Goal: Task Accomplishment & Management: Manage account settings

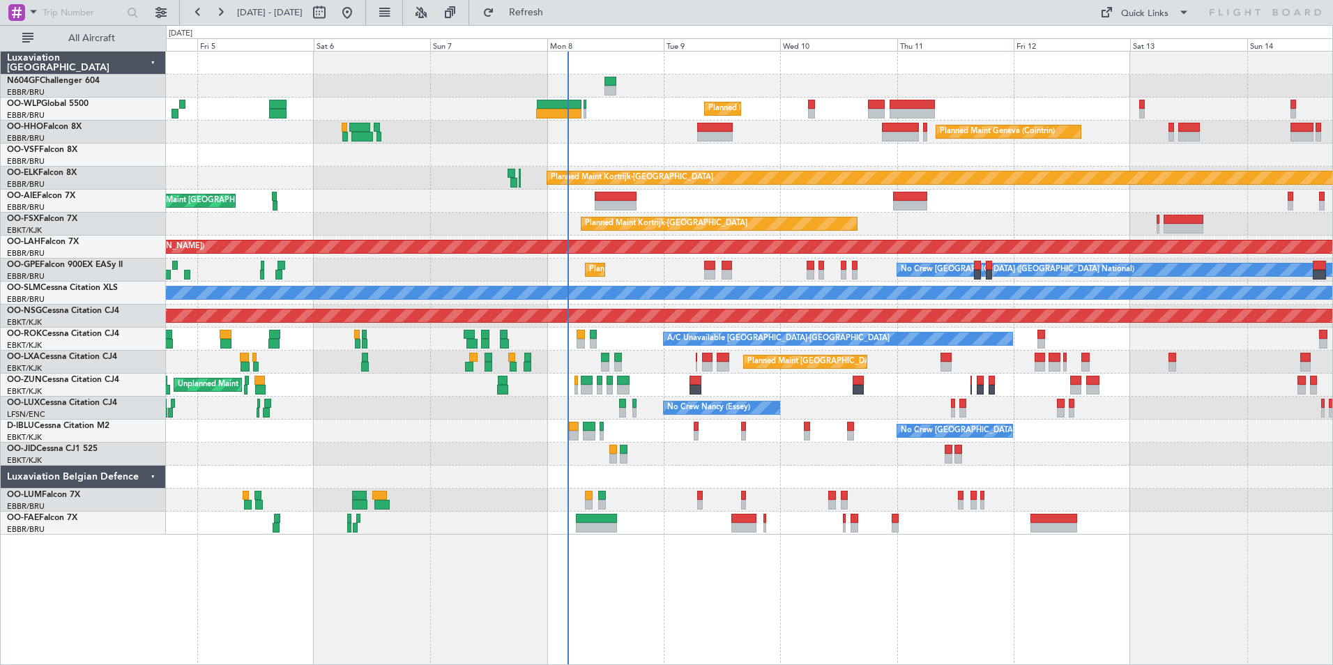
click at [719, 502] on div "Planned Maint Milan (Linate) Planned Maint Geneva ([GEOGRAPHIC_DATA]) Planned M…" at bounding box center [749, 293] width 1166 height 483
click at [703, 175] on div "Planned Maint Milan (Linate) Planned Maint Geneva ([GEOGRAPHIC_DATA]) Planned M…" at bounding box center [749, 293] width 1166 height 483
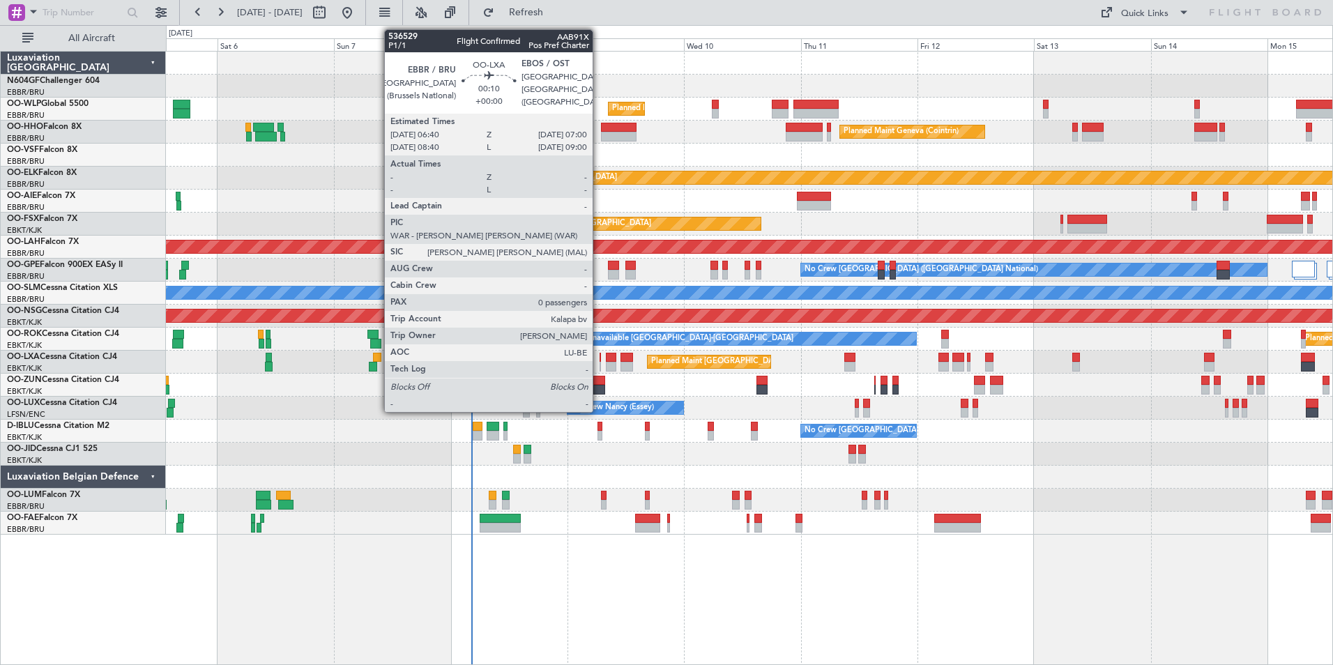
click at [599, 359] on div at bounding box center [600, 358] width 2 height 10
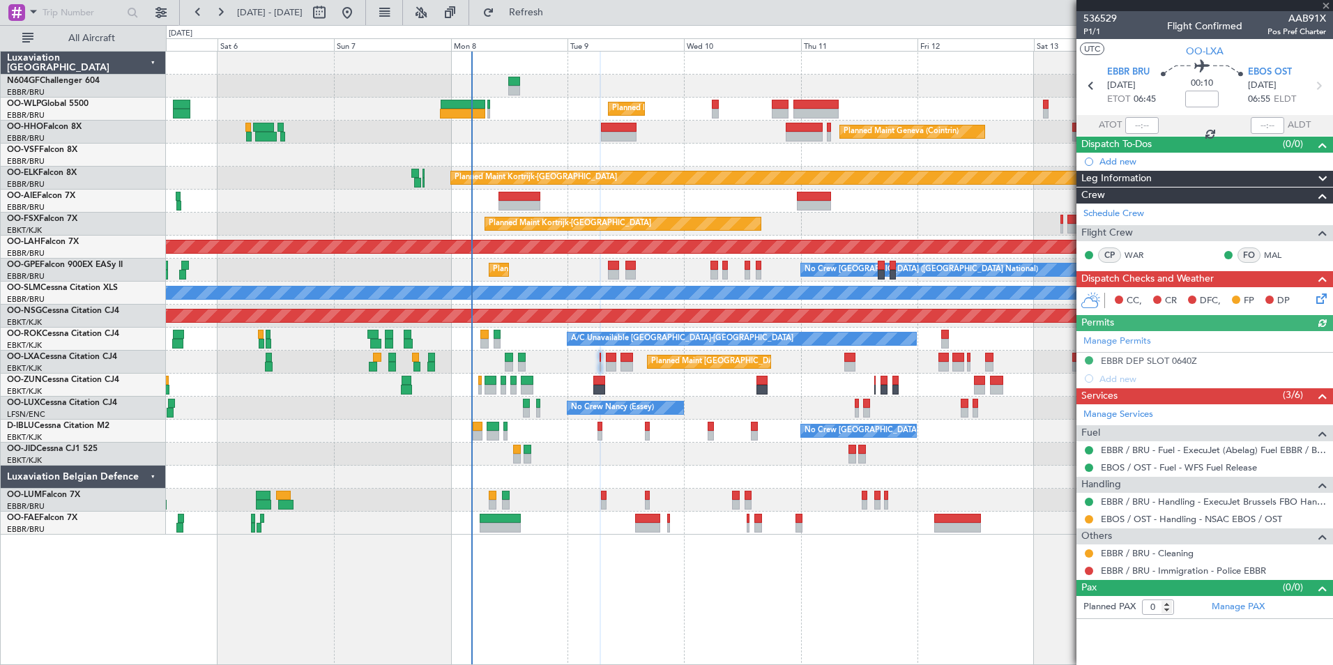
click at [616, 358] on div "Planned Maint [GEOGRAPHIC_DATA] ([GEOGRAPHIC_DATA] National)" at bounding box center [749, 362] width 1166 height 23
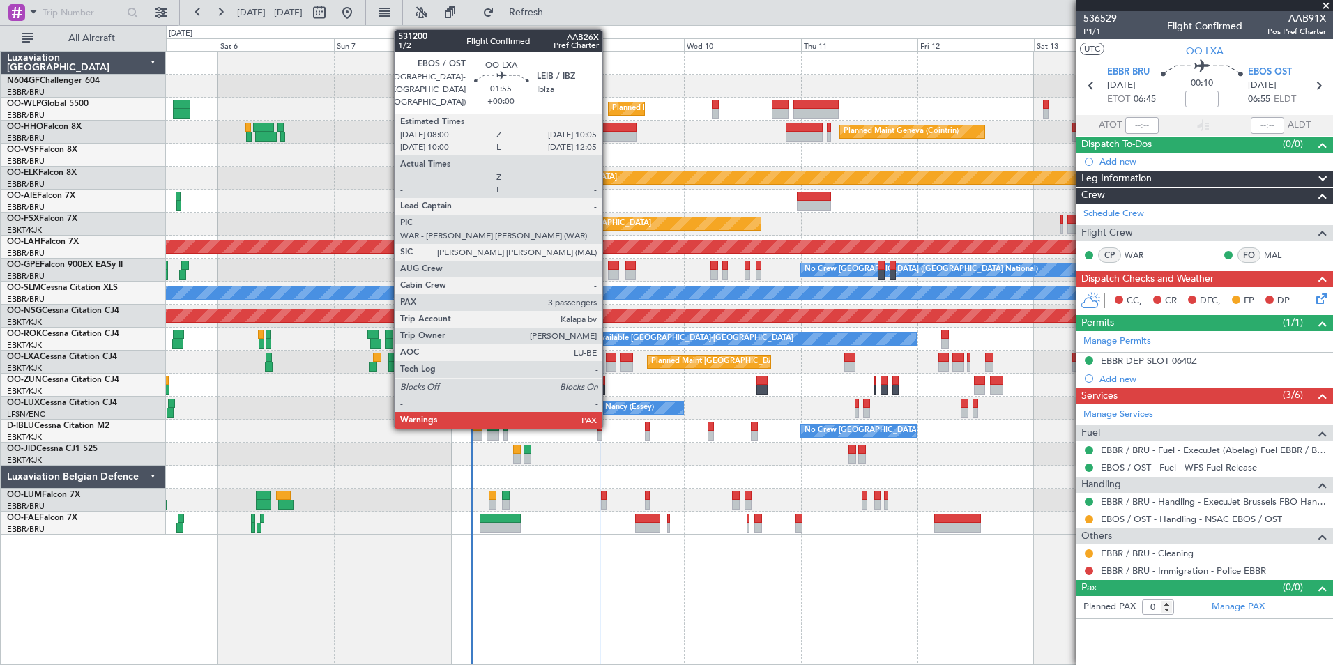
click at [609, 358] on div at bounding box center [611, 358] width 10 height 10
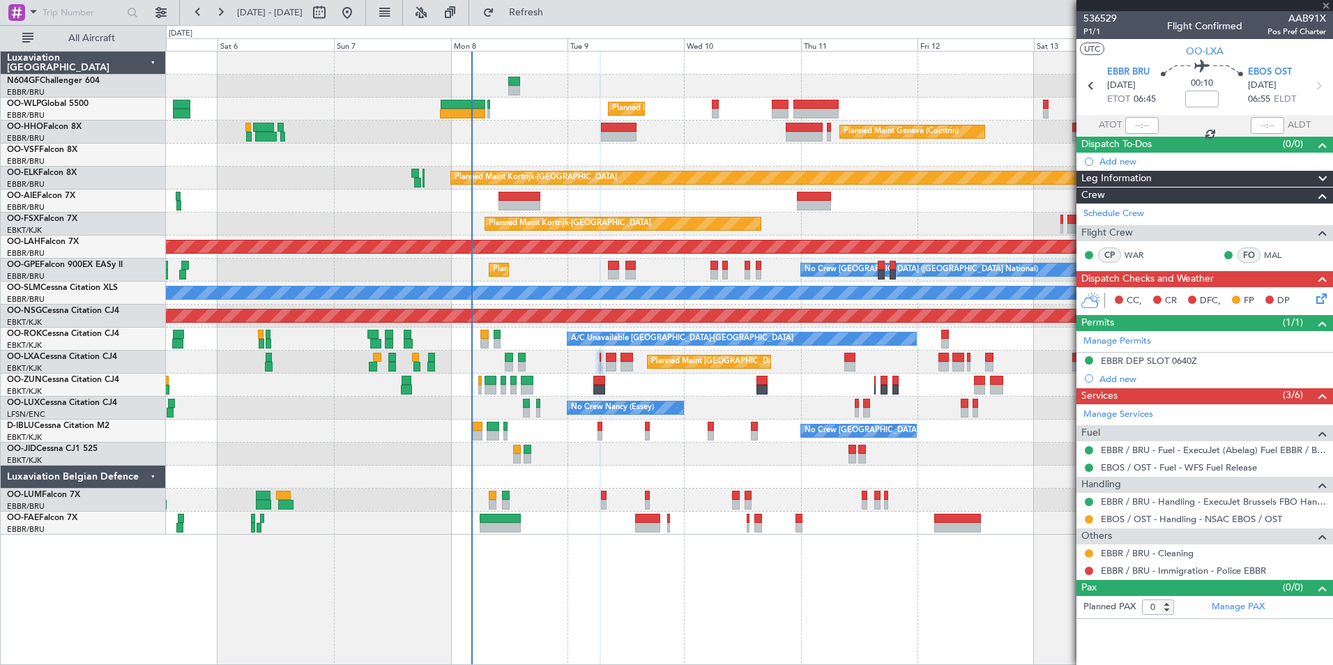
click at [609, 358] on div at bounding box center [611, 358] width 10 height 10
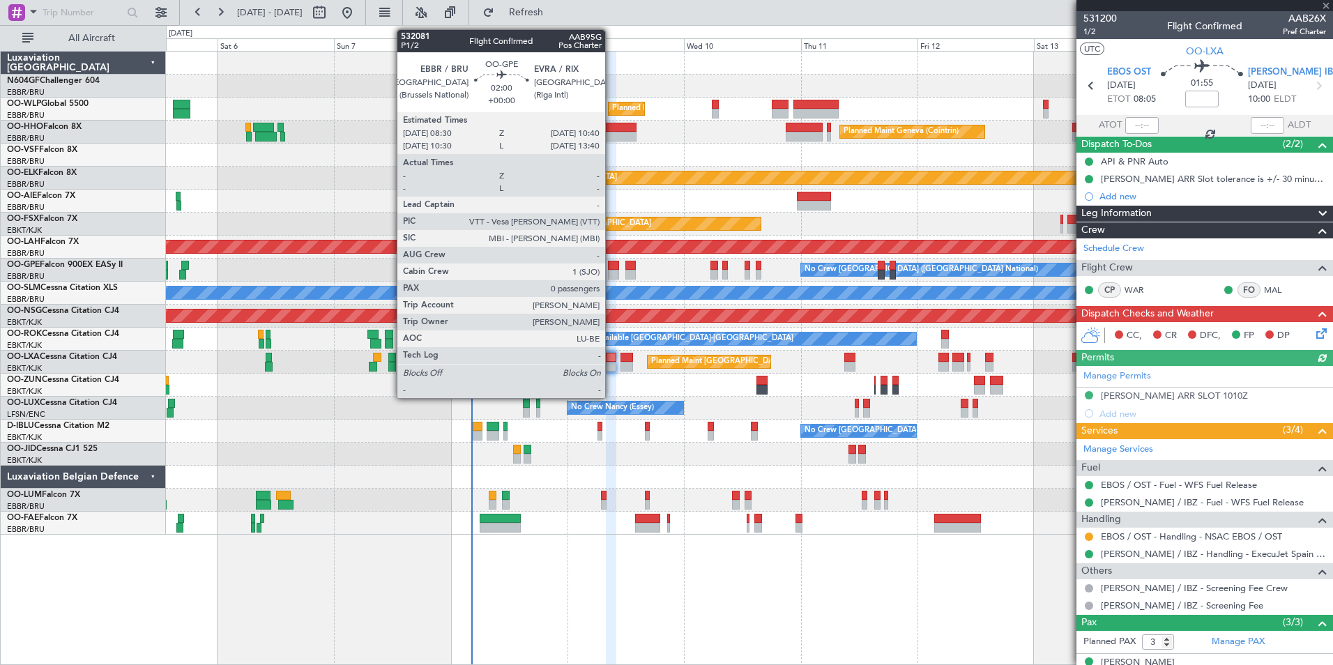
click at [611, 274] on div at bounding box center [613, 275] width 11 height 10
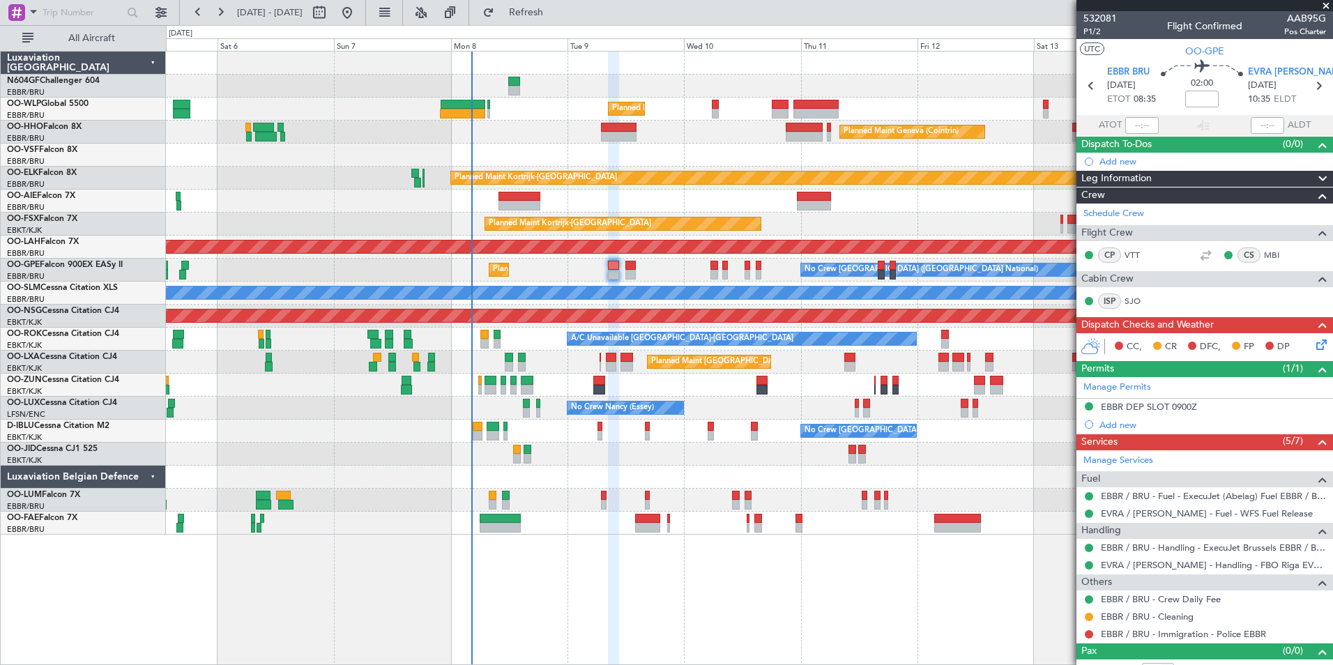
click at [625, 257] on div "Planned Maint [PERSON_NAME]-[GEOGRAPHIC_DATA][PERSON_NAME] ([GEOGRAPHIC_DATA][P…" at bounding box center [749, 247] width 1166 height 23
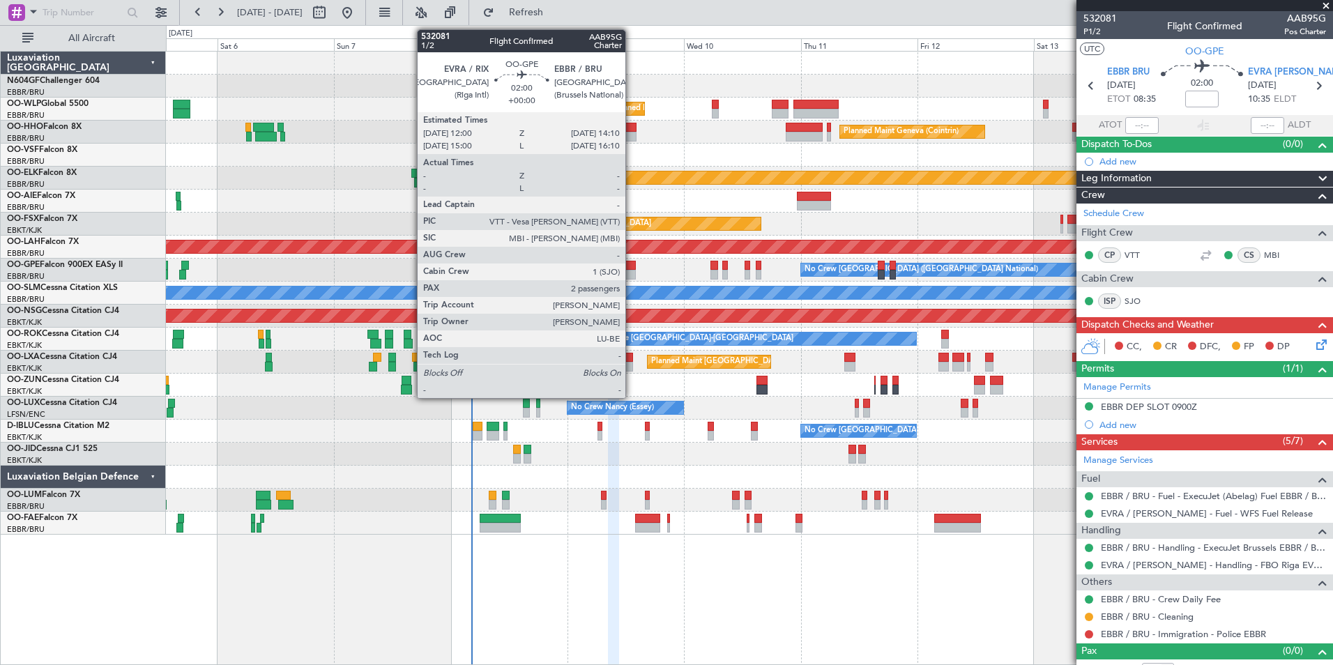
click at [632, 268] on div at bounding box center [630, 266] width 11 height 10
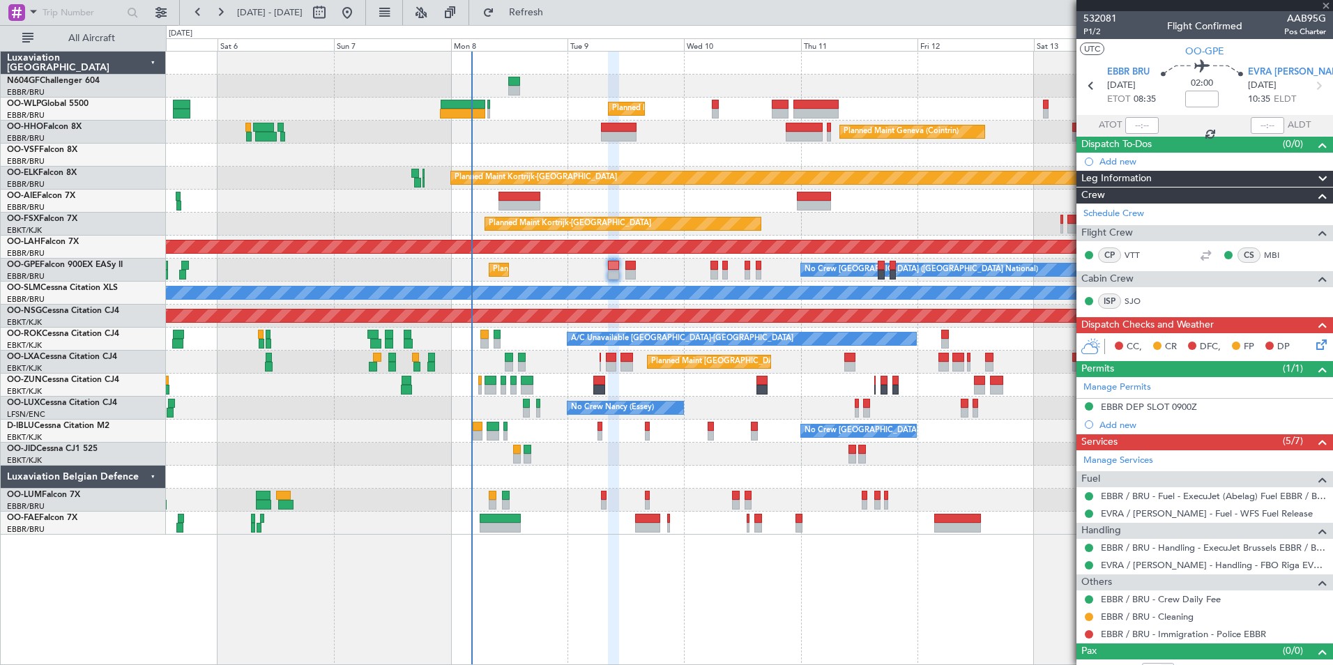
type input "2"
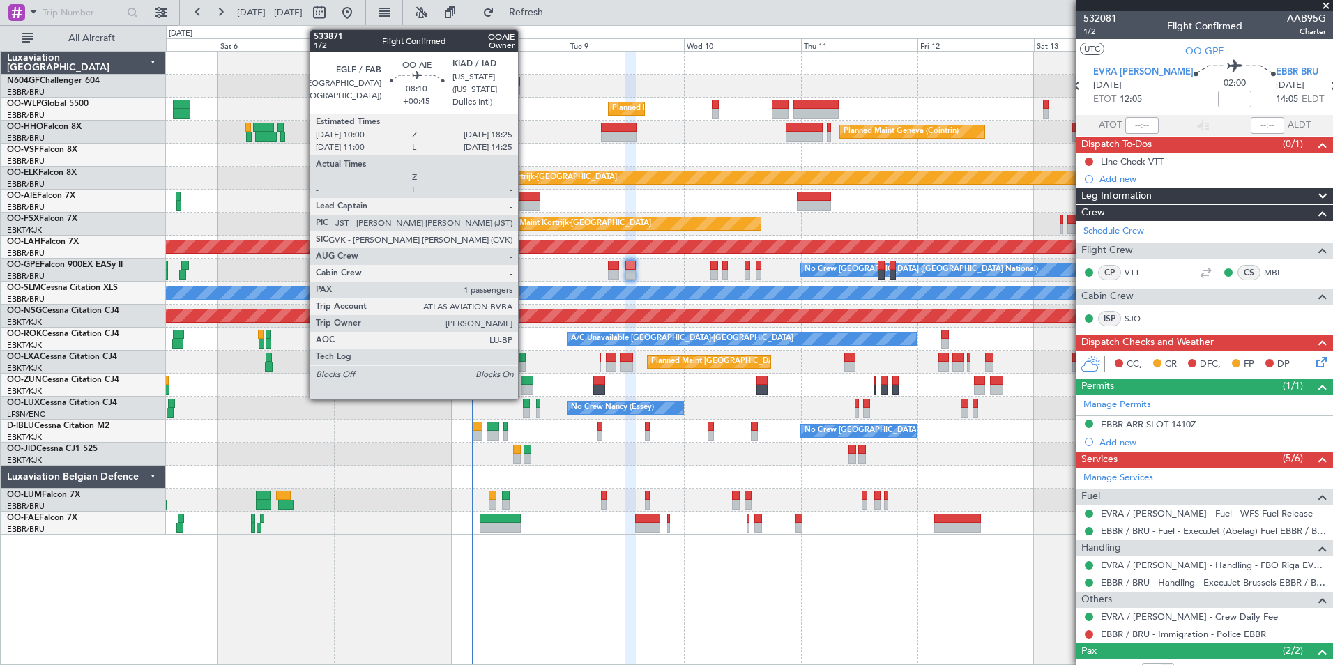
click at [524, 204] on div at bounding box center [518, 206] width 41 height 10
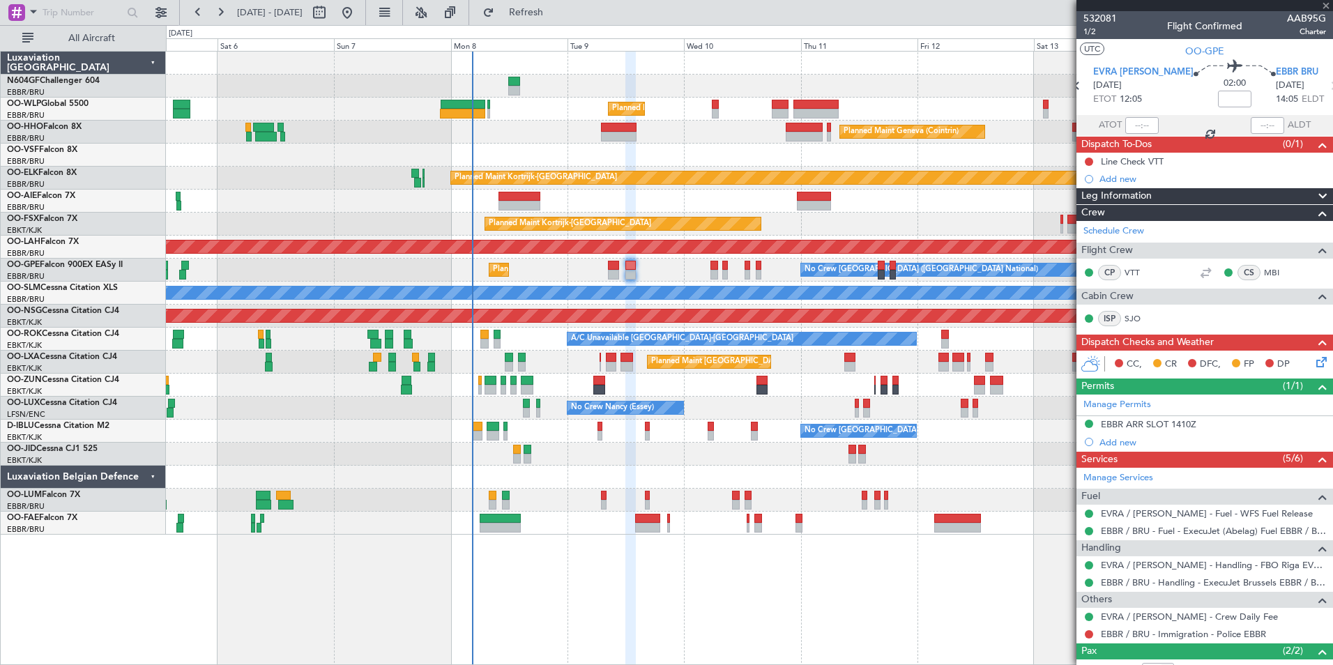
type input "+00:45"
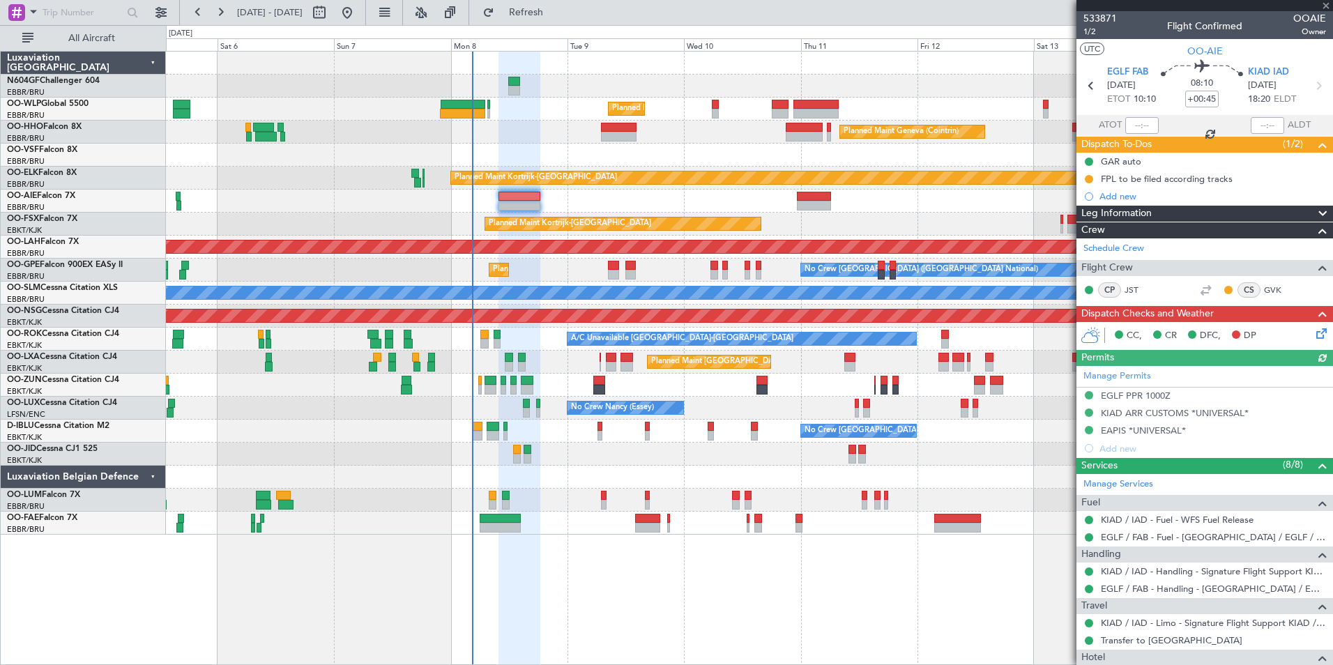
click at [1315, 330] on icon at bounding box center [1318, 331] width 11 height 11
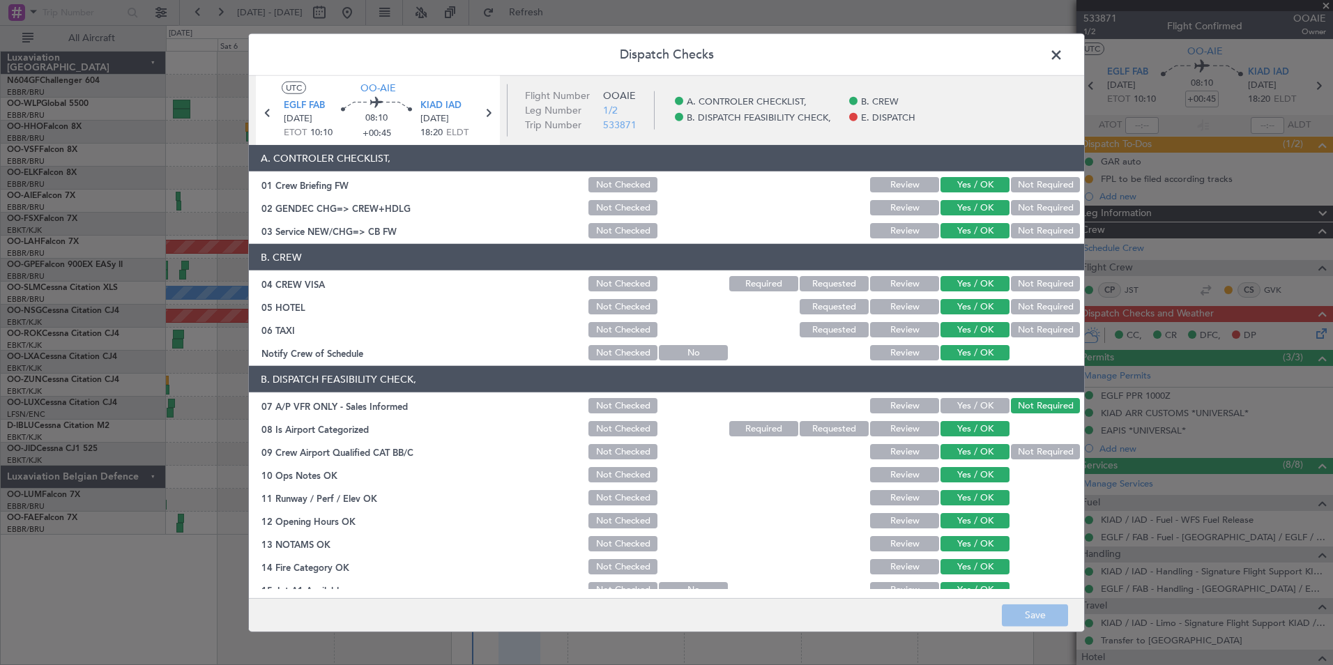
scroll to position [205, 0]
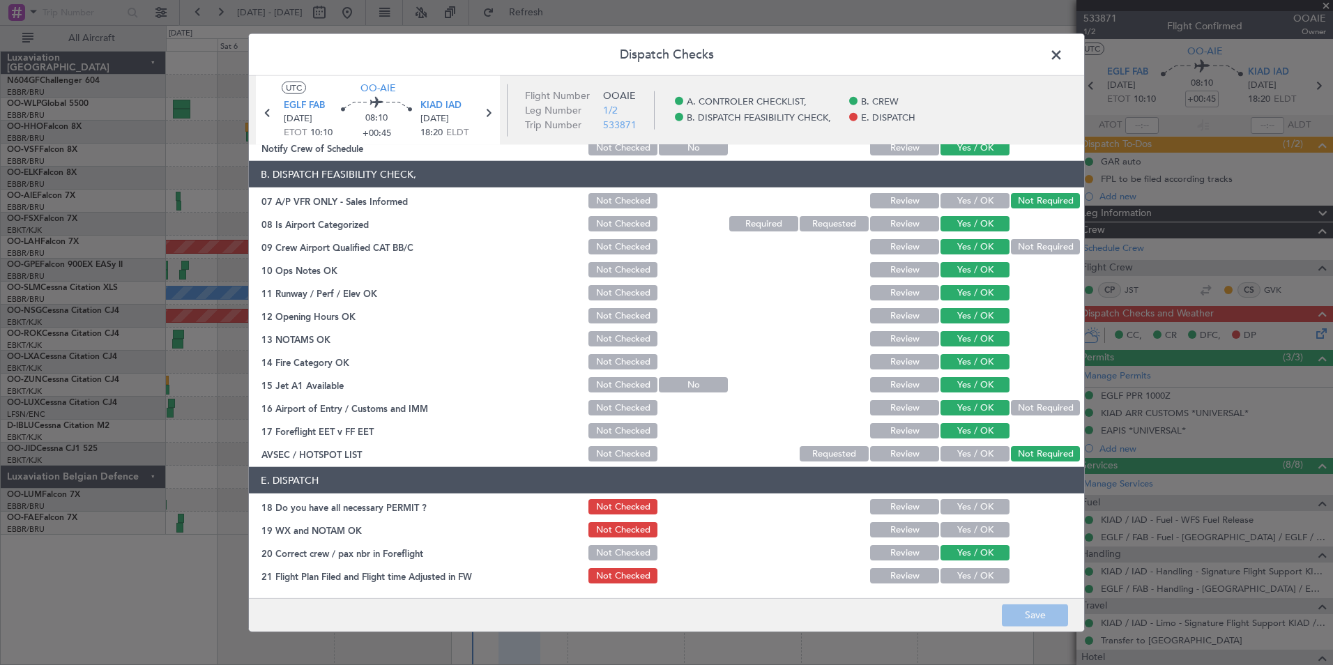
click at [1063, 45] on span at bounding box center [1063, 59] width 0 height 28
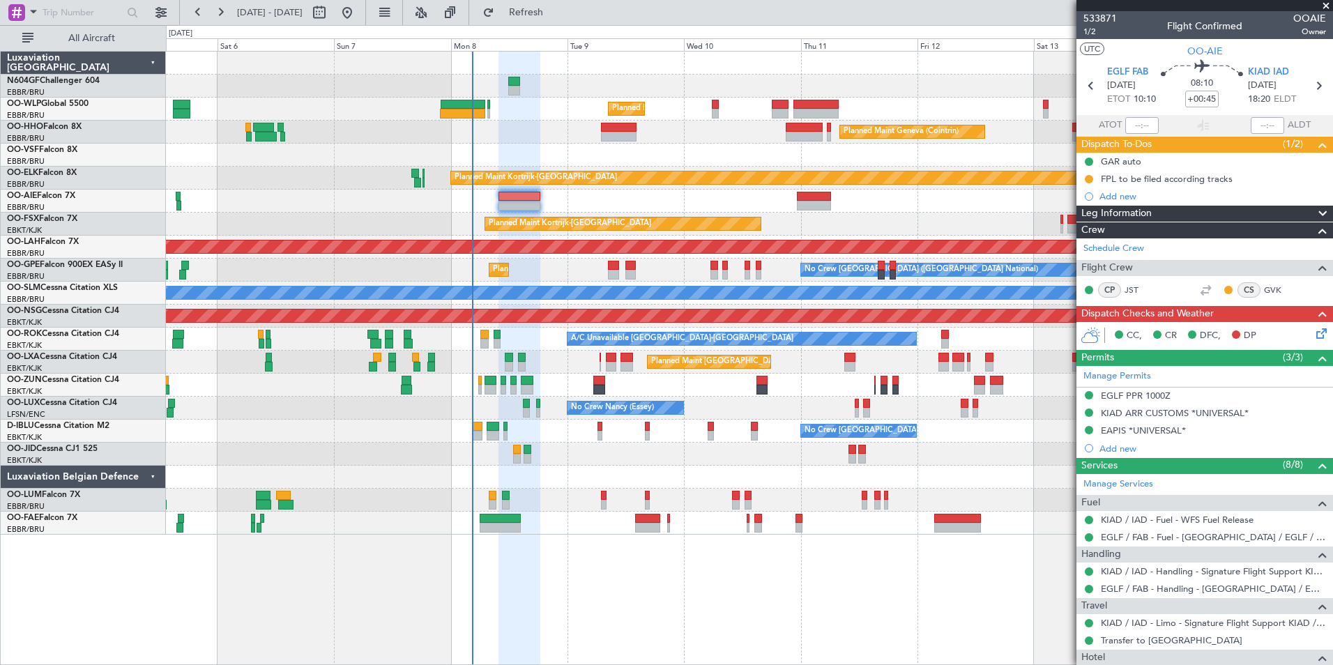
click at [1054, 45] on div "Sat 13" at bounding box center [1092, 44] width 116 height 13
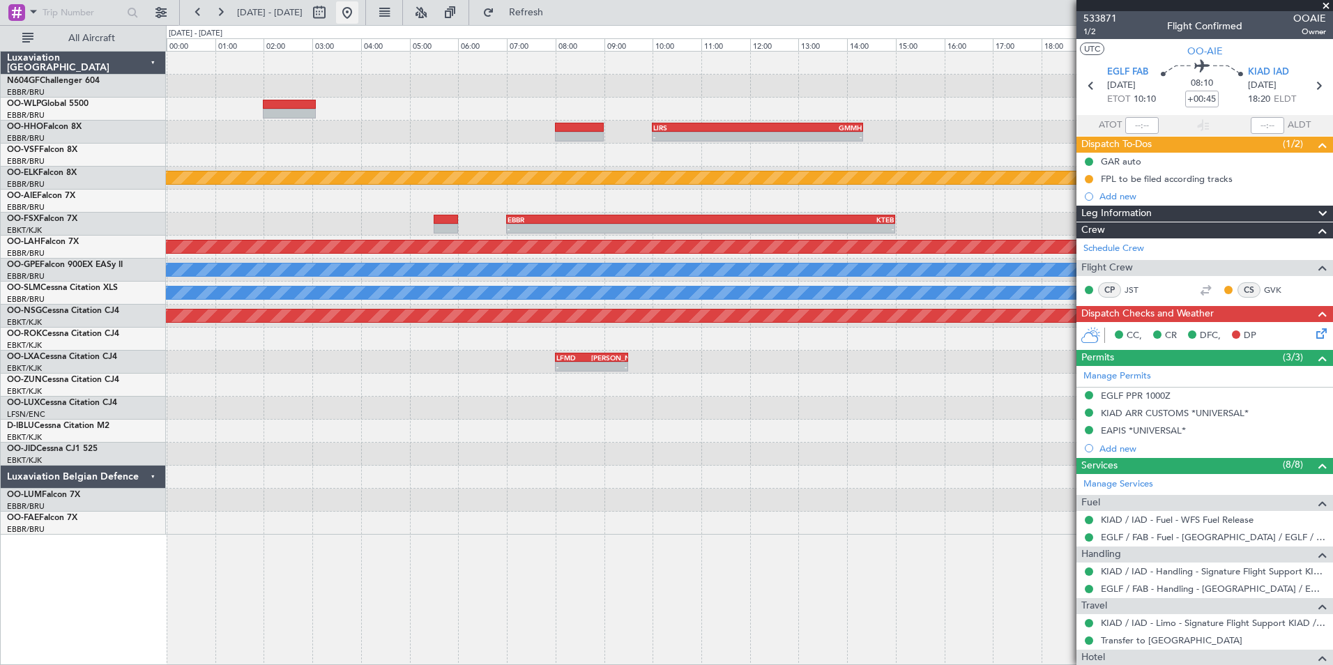
click at [358, 15] on button at bounding box center [347, 12] width 22 height 22
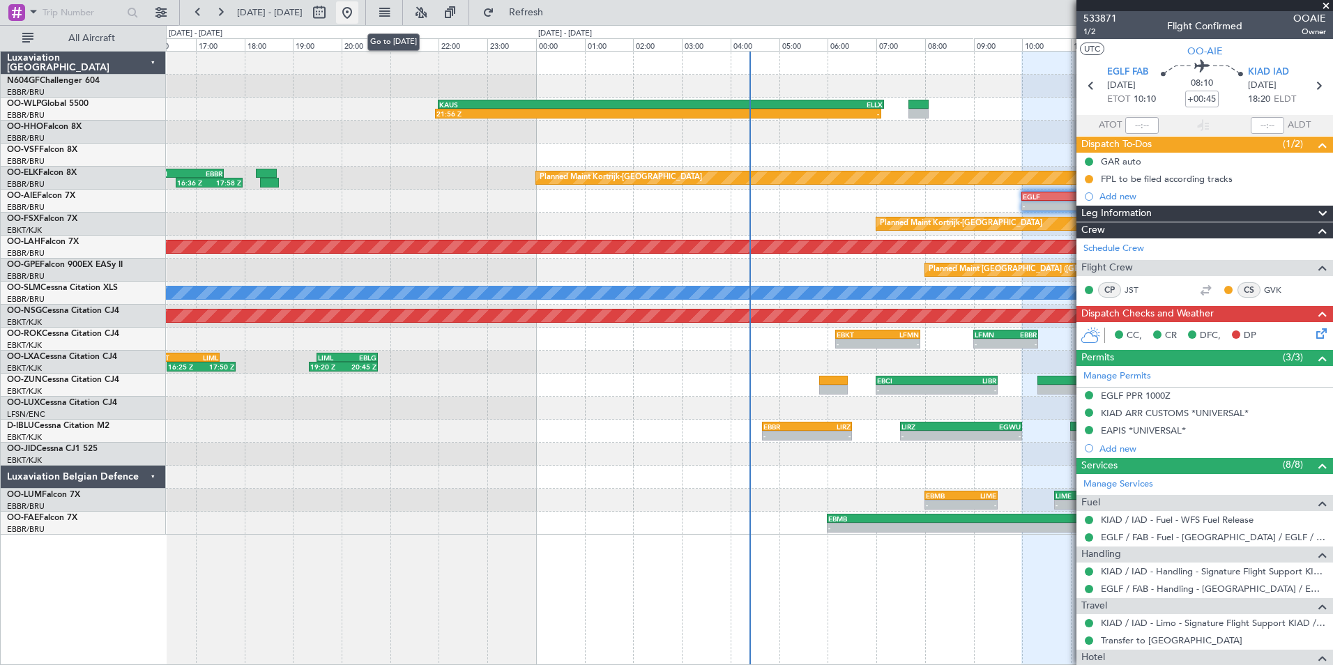
click at [358, 15] on button at bounding box center [347, 12] width 22 height 22
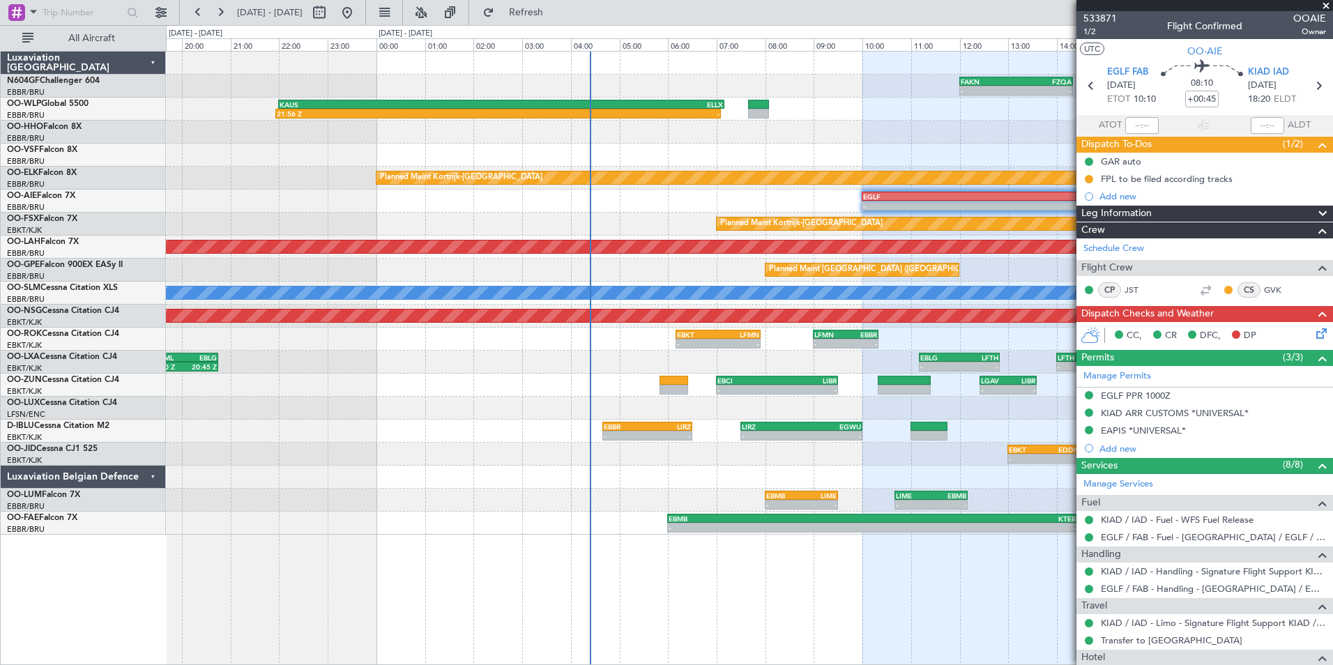
click at [475, 193] on div "- - FAKN 12:00 Z FZQA 14:20 Z KAUS 22:00 Z ELLX 07:10 Z 21:56 Z - Planned Maint…" at bounding box center [749, 293] width 1166 height 483
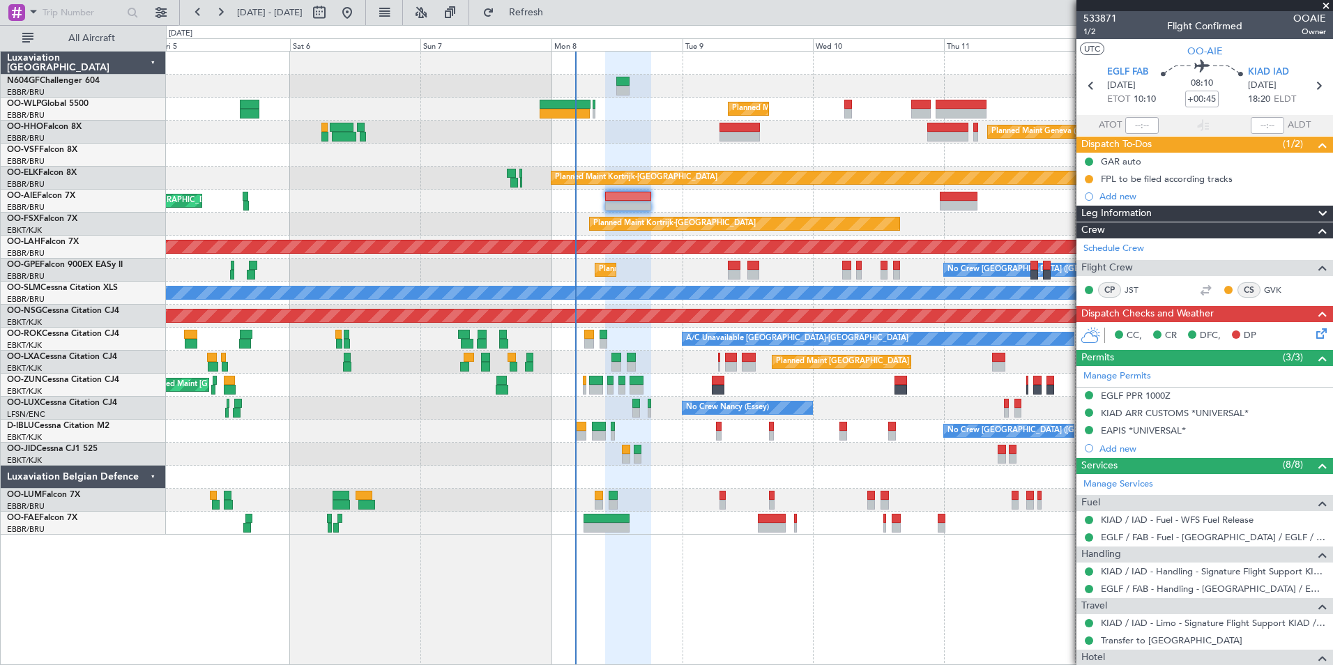
click at [1325, 6] on span at bounding box center [1326, 6] width 14 height 13
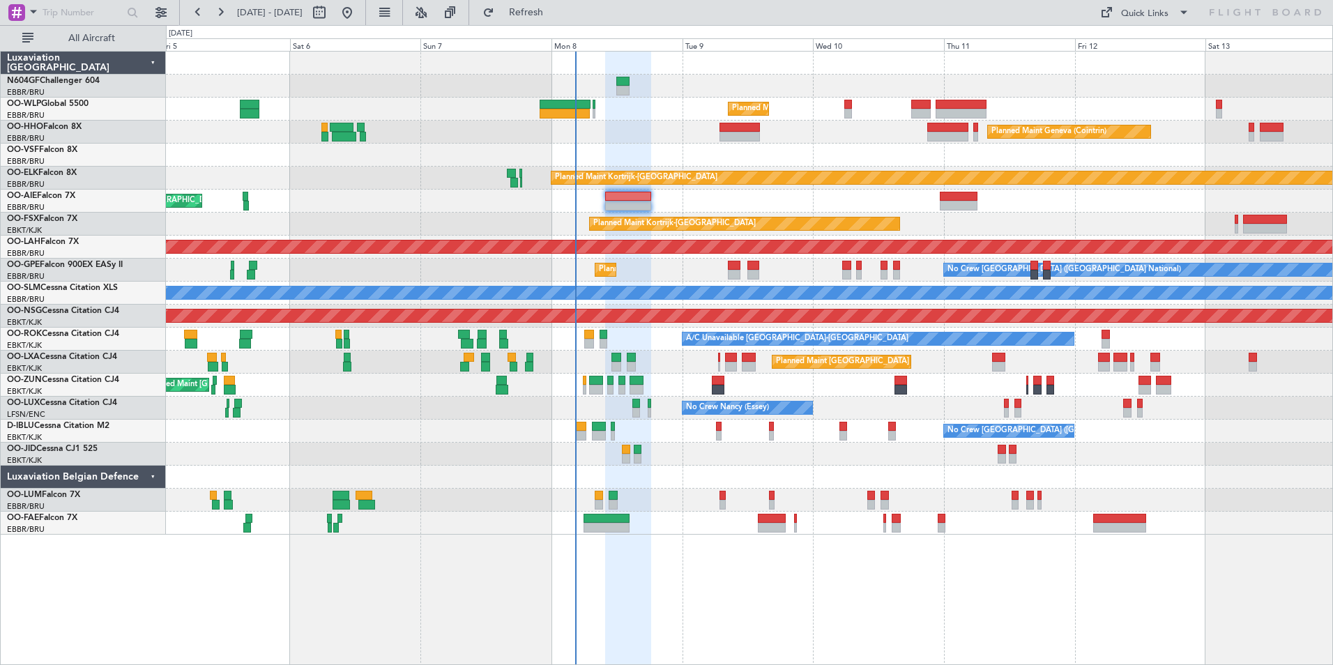
type input "0"
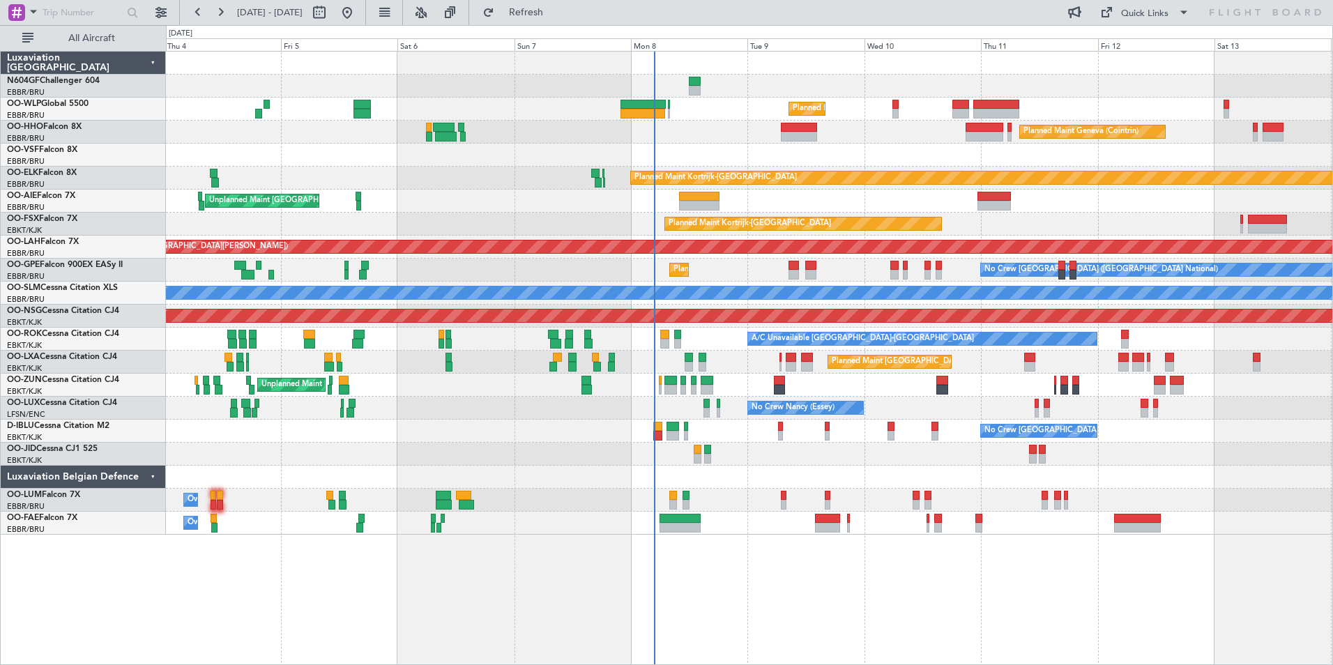
click at [557, 378] on div "Planned Maint Milan (Linate) Planned Maint Geneva (Cointrin) Planned Maint Kort…" at bounding box center [749, 293] width 1166 height 483
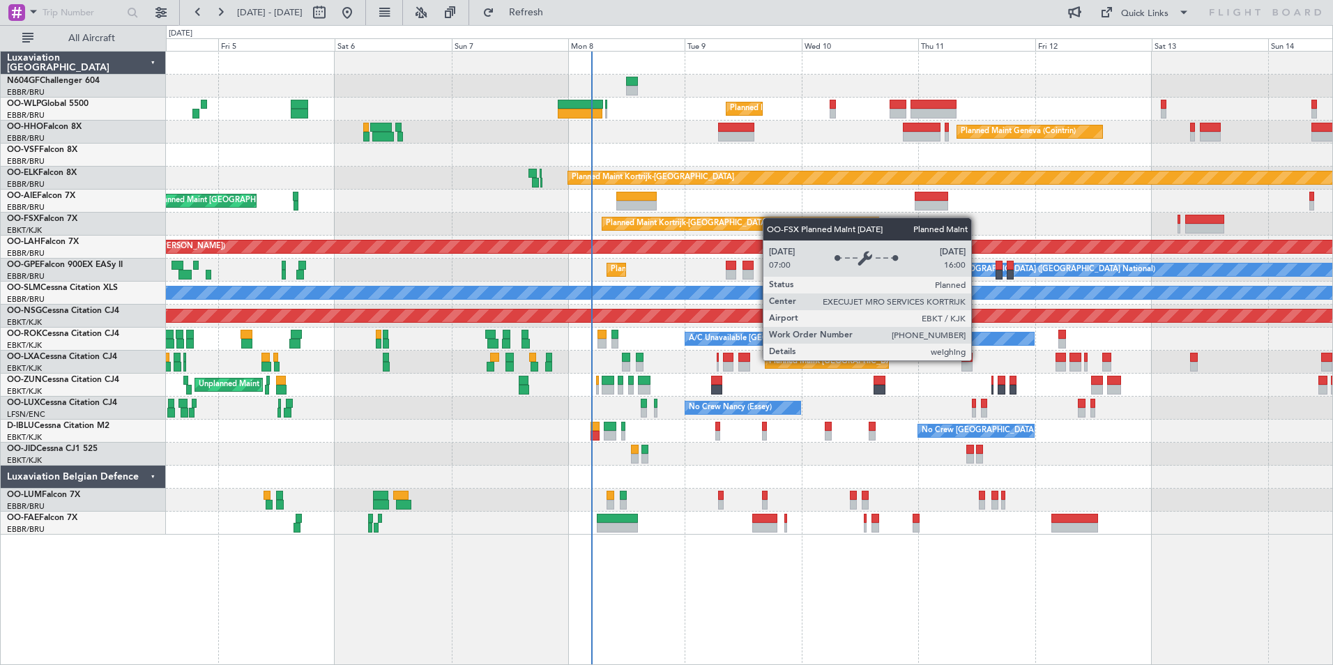
click at [719, 228] on div "Planned Maint Kortrijk-[GEOGRAPHIC_DATA]" at bounding box center [749, 224] width 1166 height 23
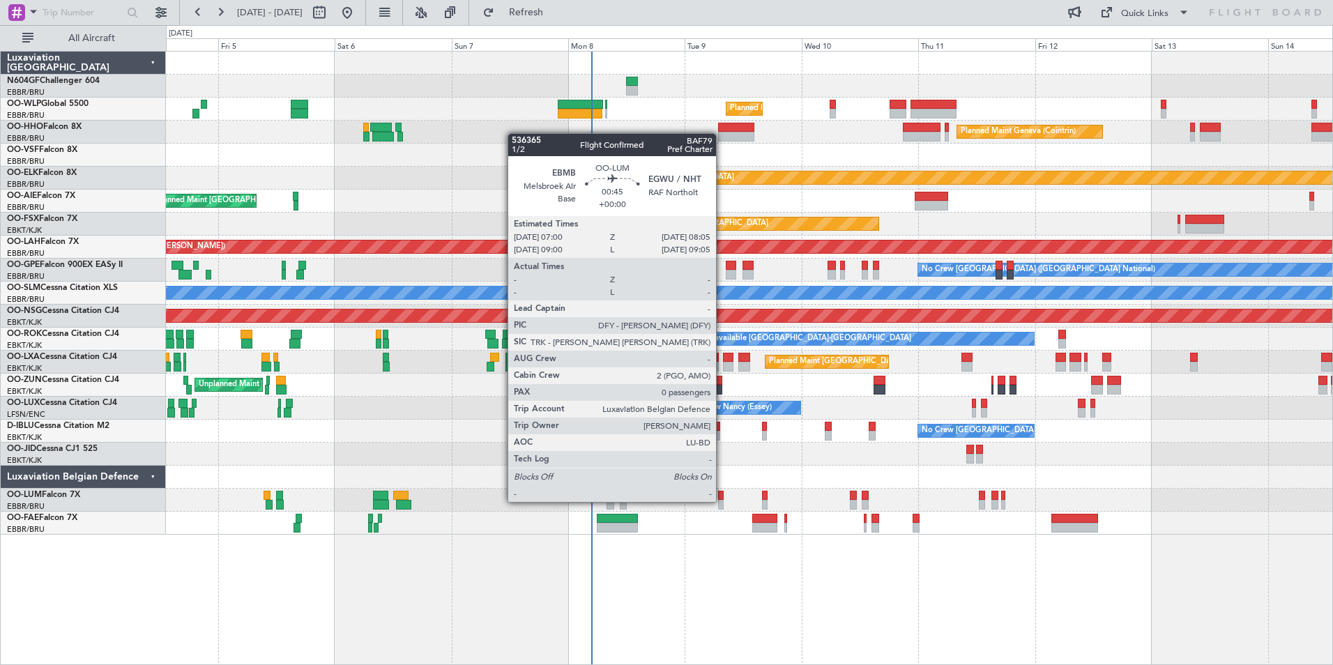
click at [722, 500] on div at bounding box center [721, 505] width 6 height 10
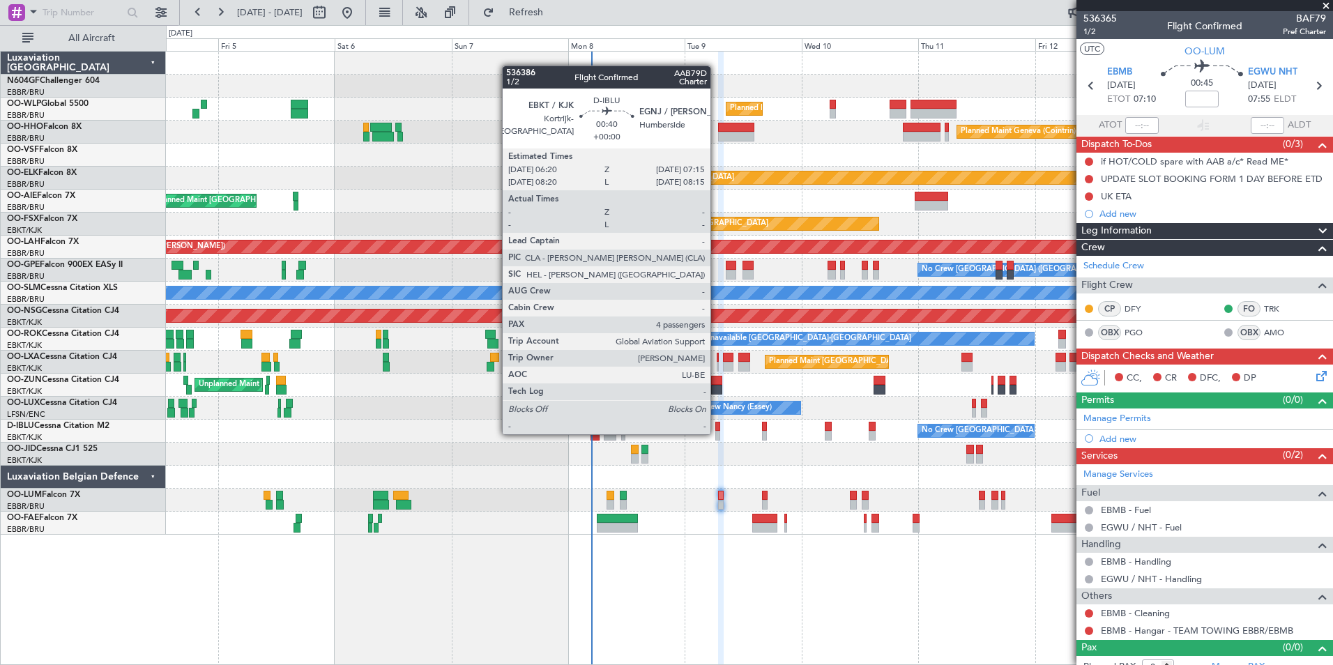
click at [717, 433] on div at bounding box center [717, 436] width 5 height 10
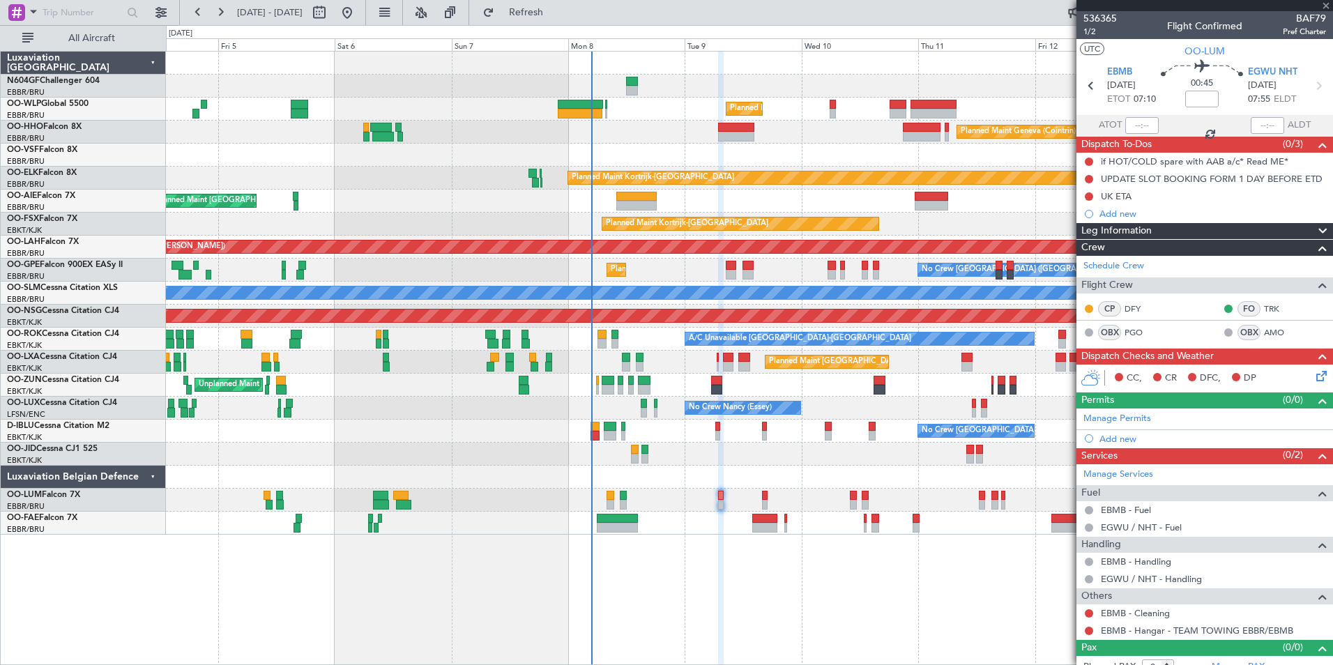
type input "4"
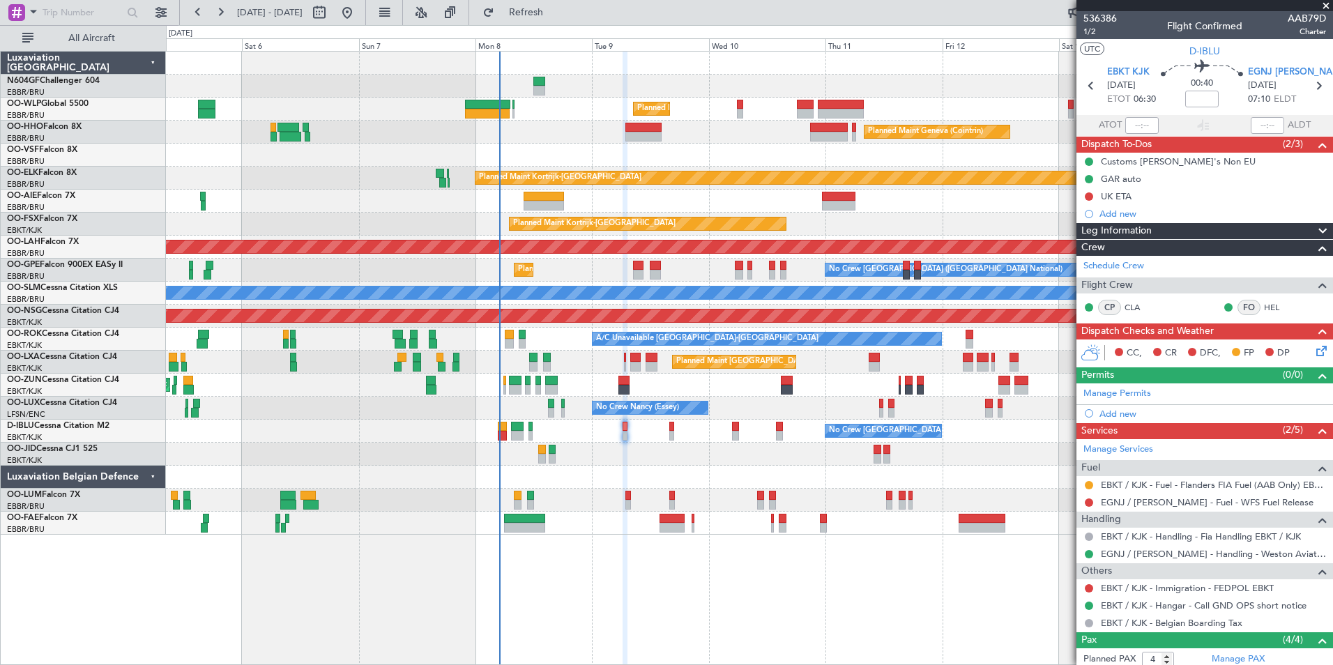
click at [433, 194] on div "Planned Maint Milan (Linate) Planned Maint Geneva (Cointrin) Planned Maint Kort…" at bounding box center [749, 293] width 1166 height 483
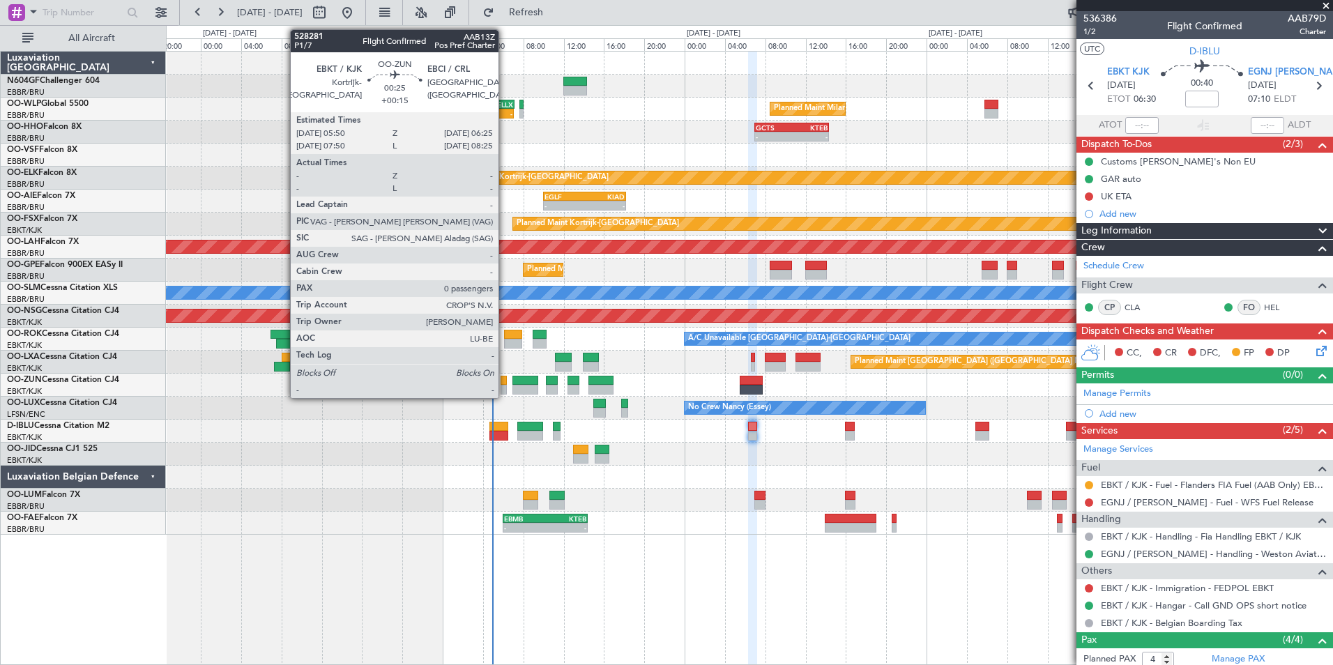
click at [505, 394] on div at bounding box center [503, 390] width 6 height 10
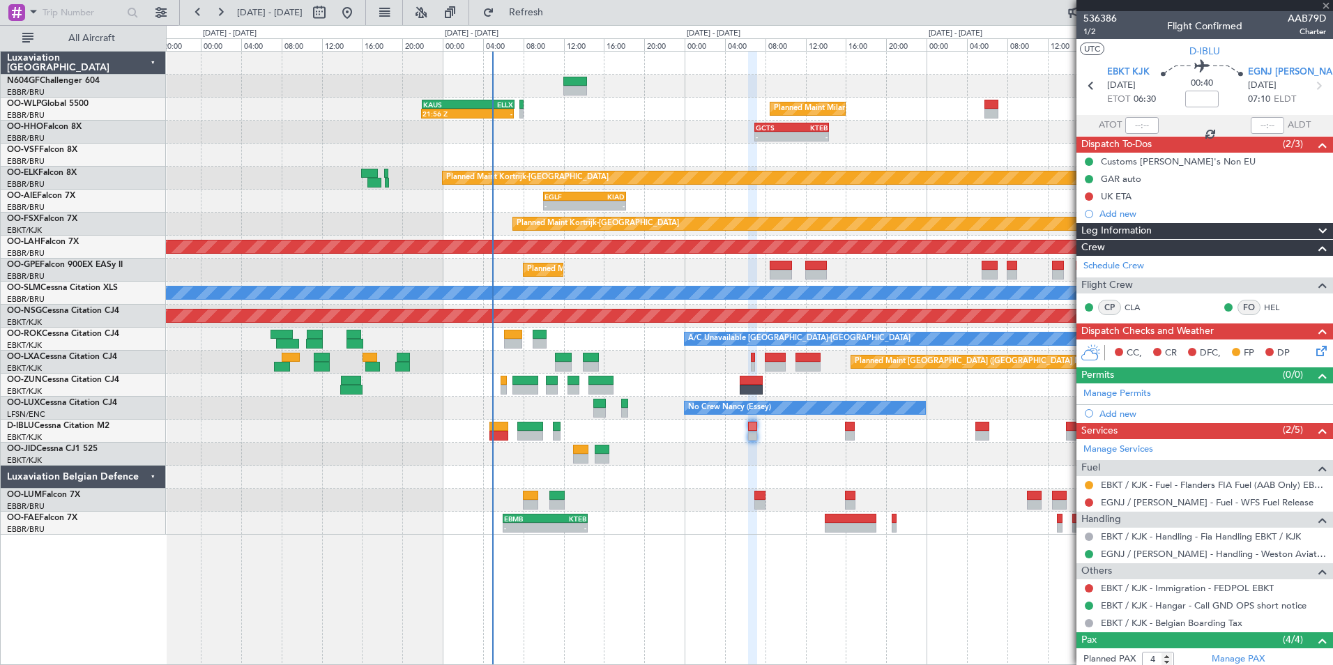
type input "+00:15"
type input "0"
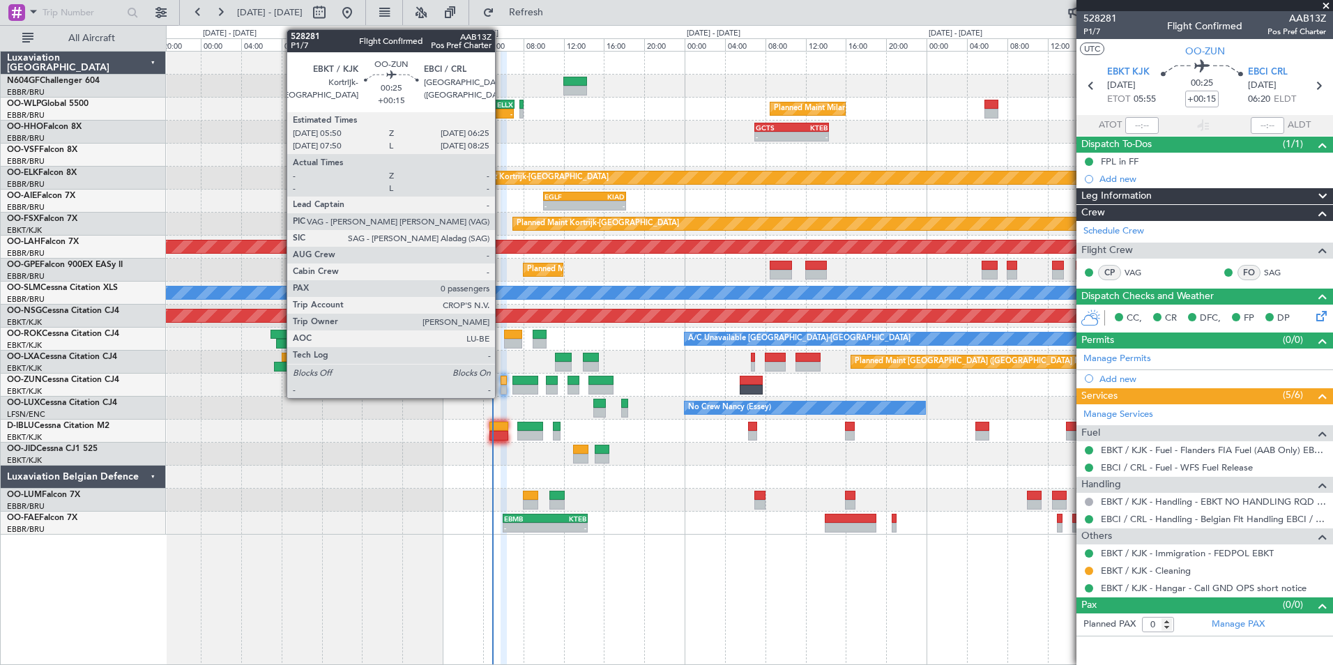
click at [503, 408] on div "No Crew Nancy (Essey)" at bounding box center [749, 408] width 1166 height 23
click at [487, 415] on div "No Crew Nancy (Essey)" at bounding box center [749, 408] width 1166 height 23
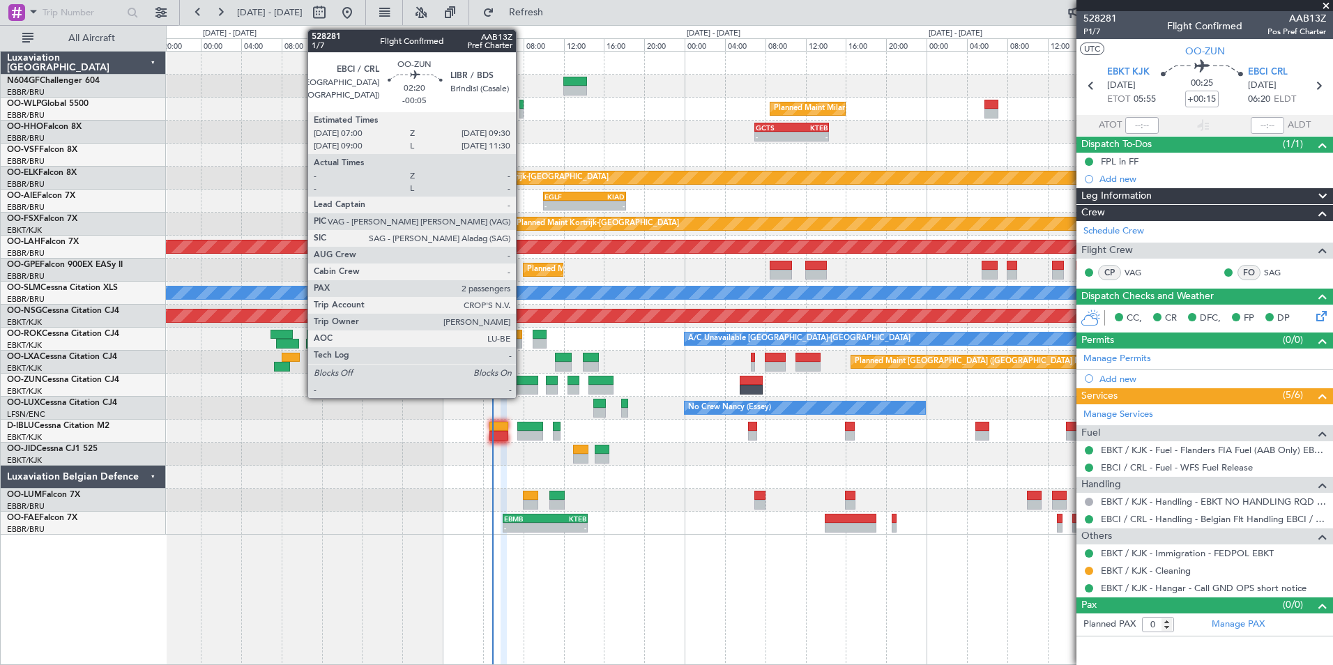
click at [522, 383] on div at bounding box center [525, 381] width 26 height 10
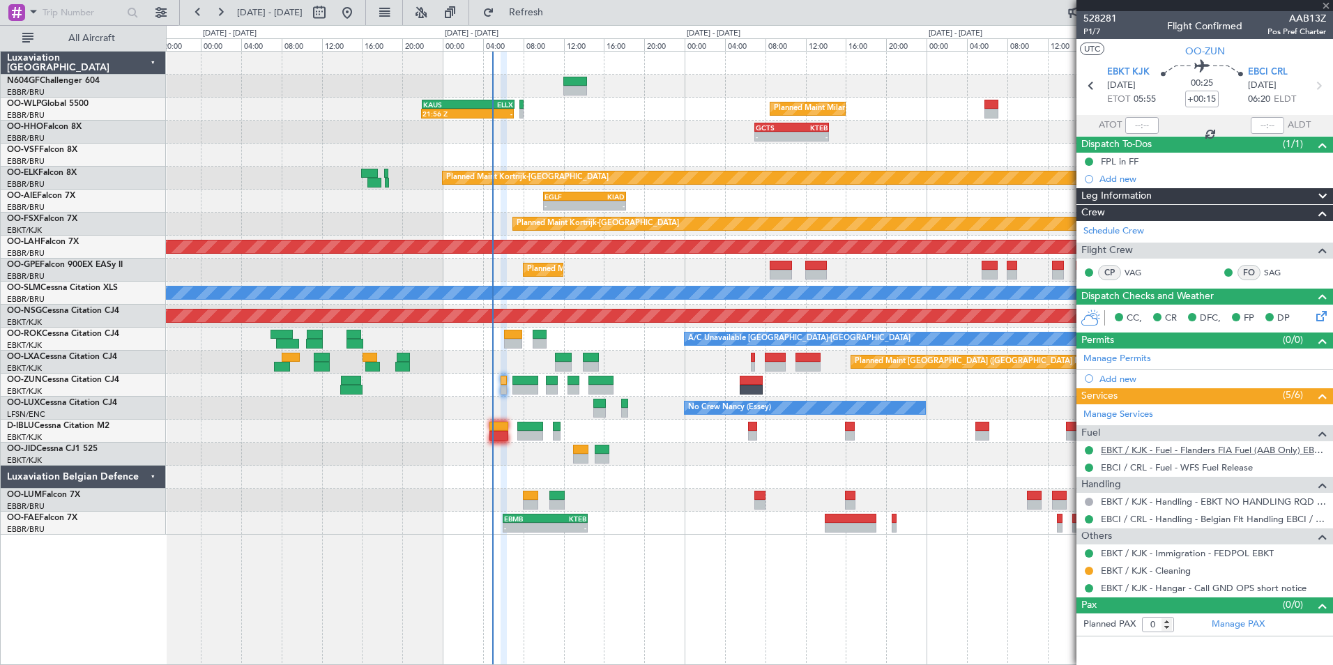
type input "-00:05"
type input "2"
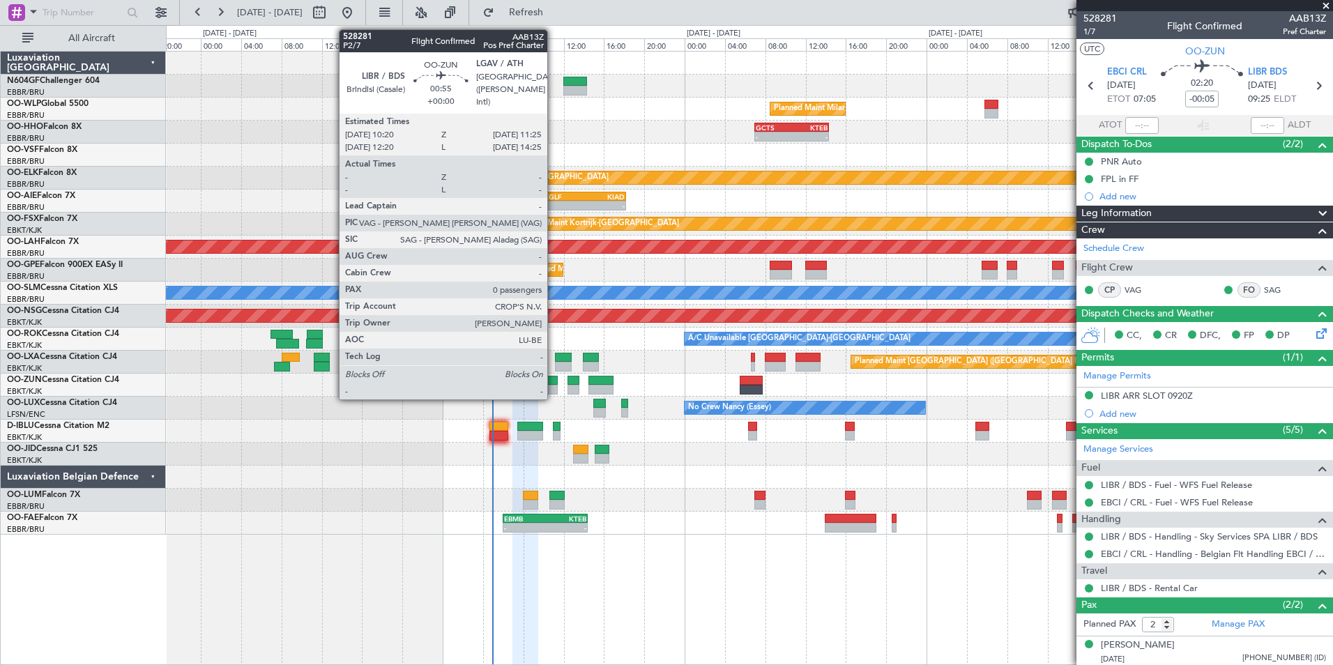
click at [553, 378] on div at bounding box center [551, 381] width 11 height 10
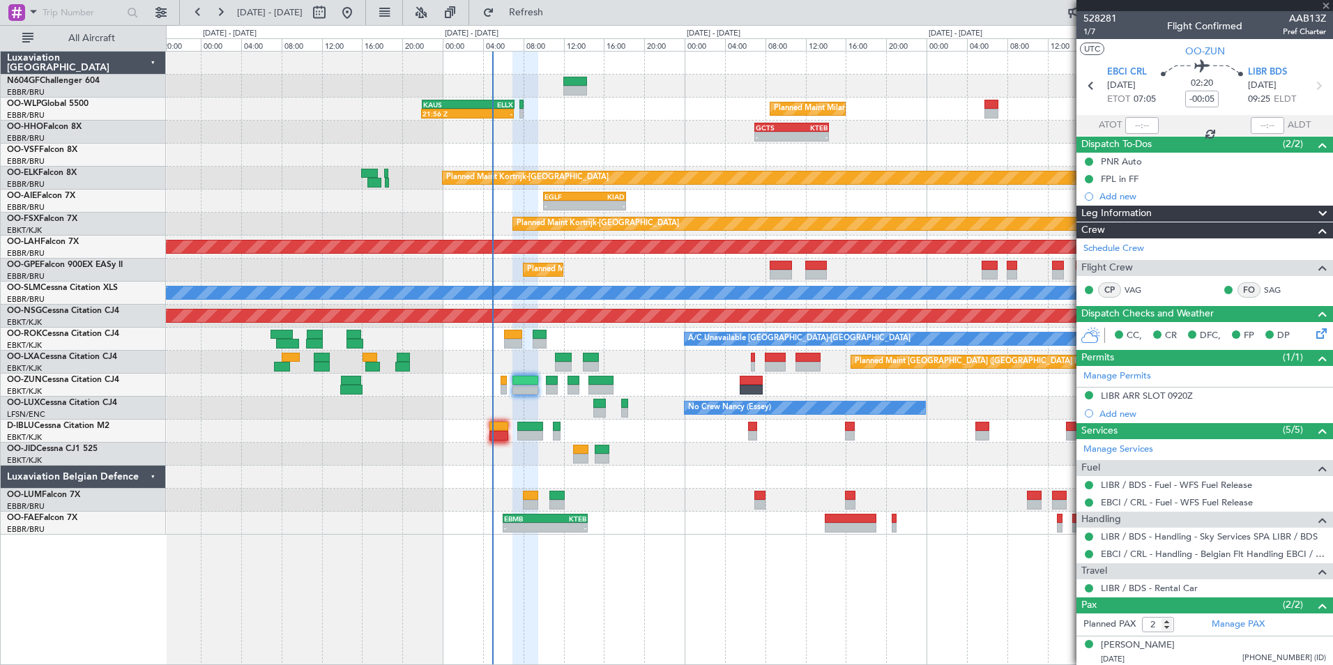
type input "0"
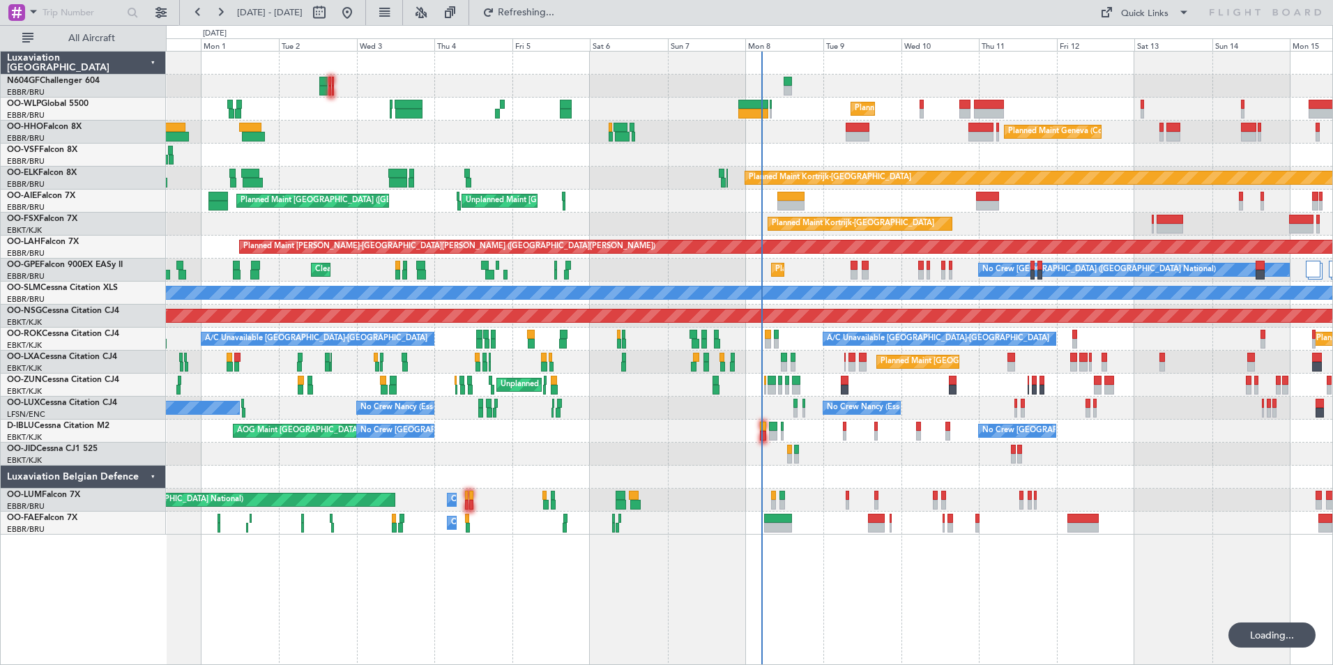
click at [728, 181] on div "Planned Maint Milan (Linate) Planned Maint Berlin (Brandenburg) Planned Maint G…" at bounding box center [749, 293] width 1166 height 483
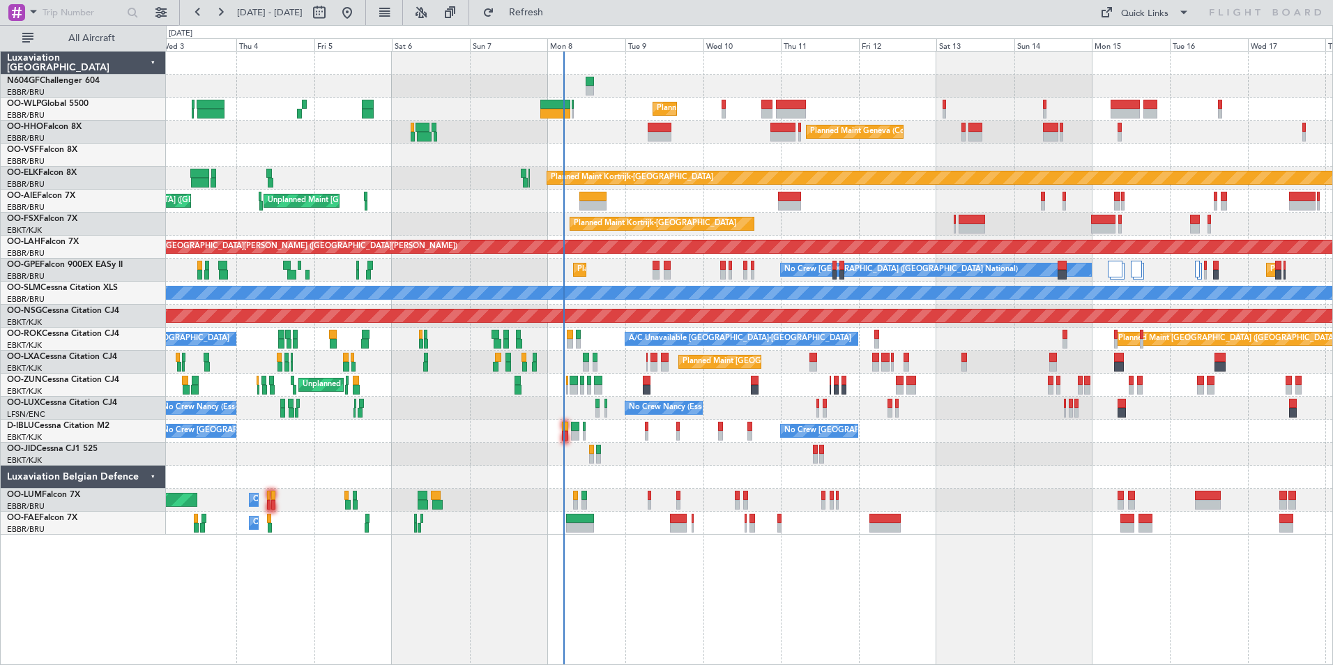
click at [645, 159] on div at bounding box center [749, 155] width 1166 height 23
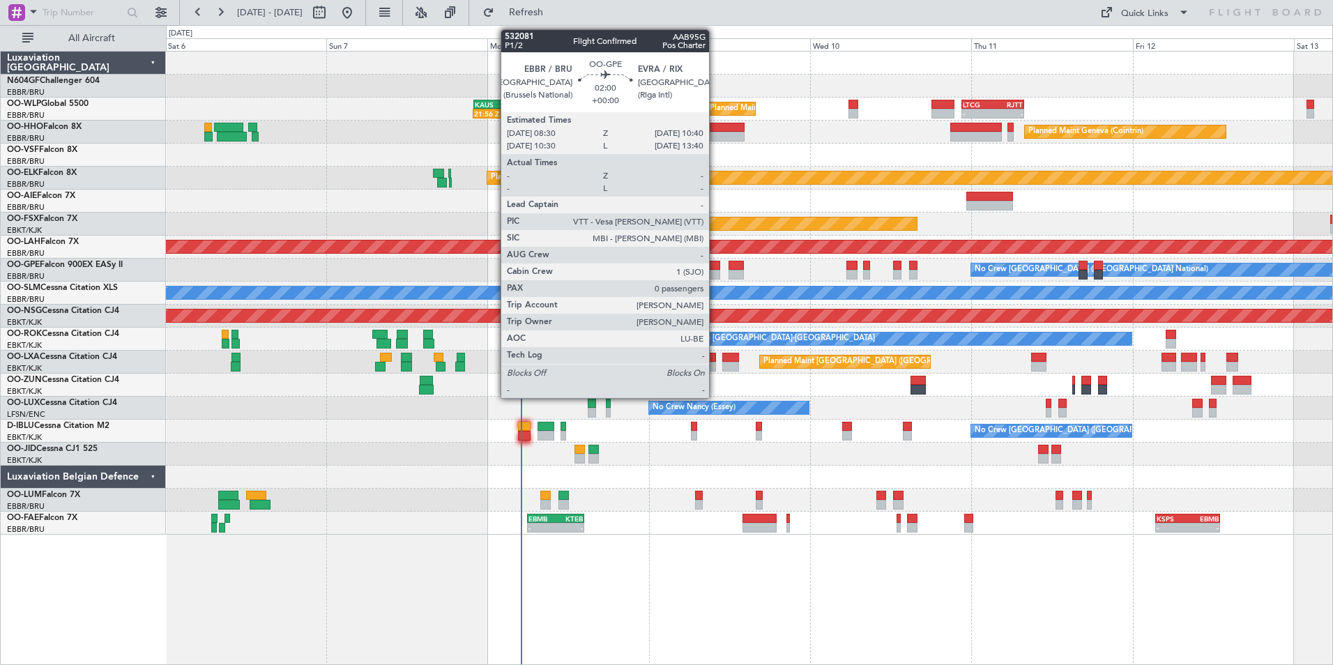
click at [715, 272] on div at bounding box center [712, 275] width 15 height 10
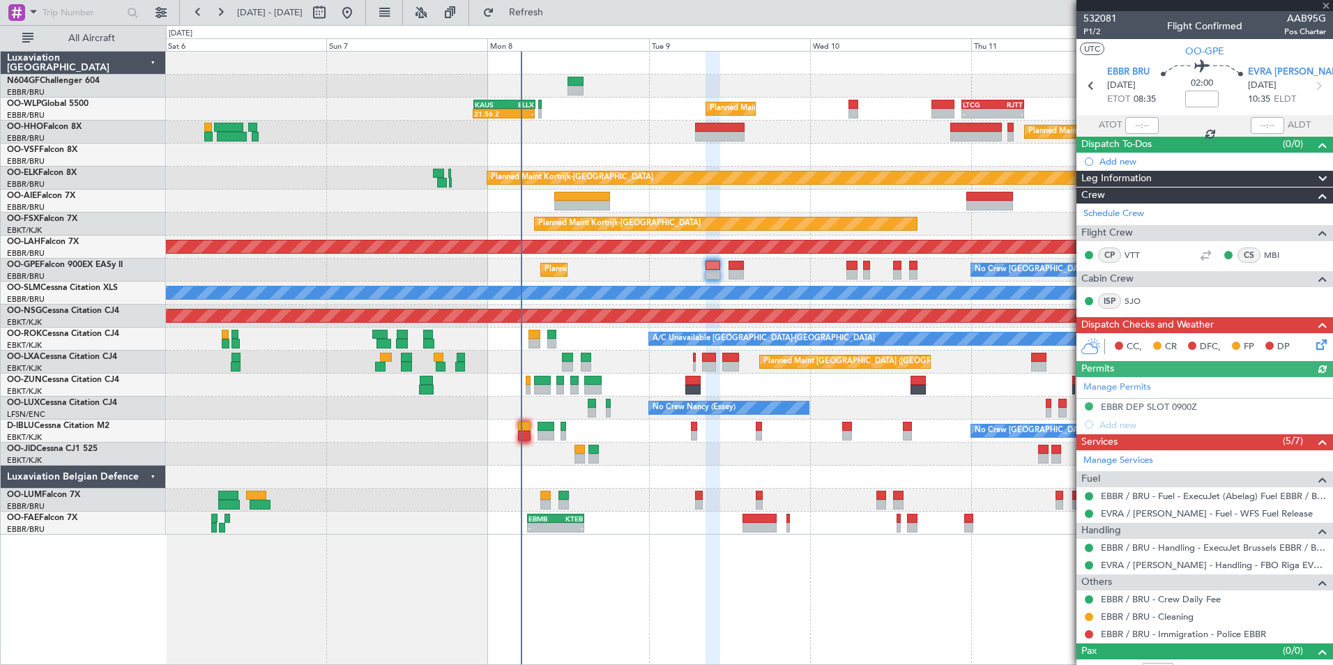
click at [659, 272] on div "No Crew Brussels (Brussels National) Planned Maint Brussels (Brussels National)" at bounding box center [749, 270] width 1166 height 23
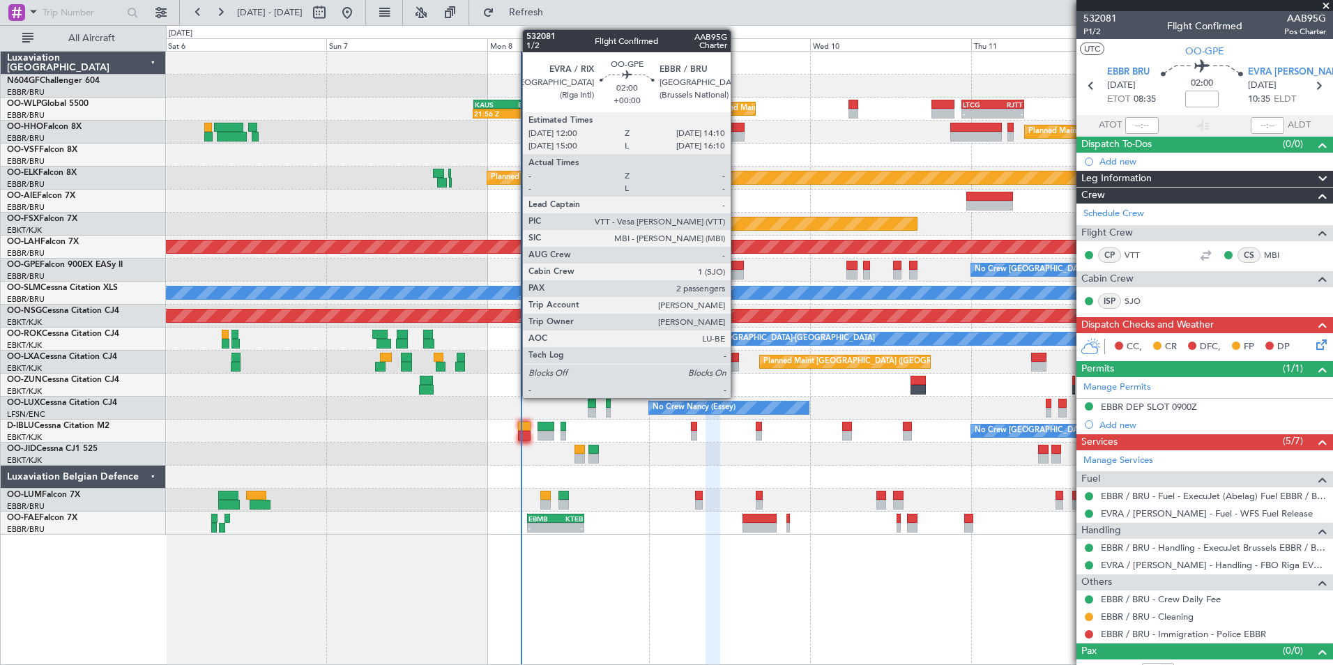
click at [737, 263] on div at bounding box center [735, 266] width 15 height 10
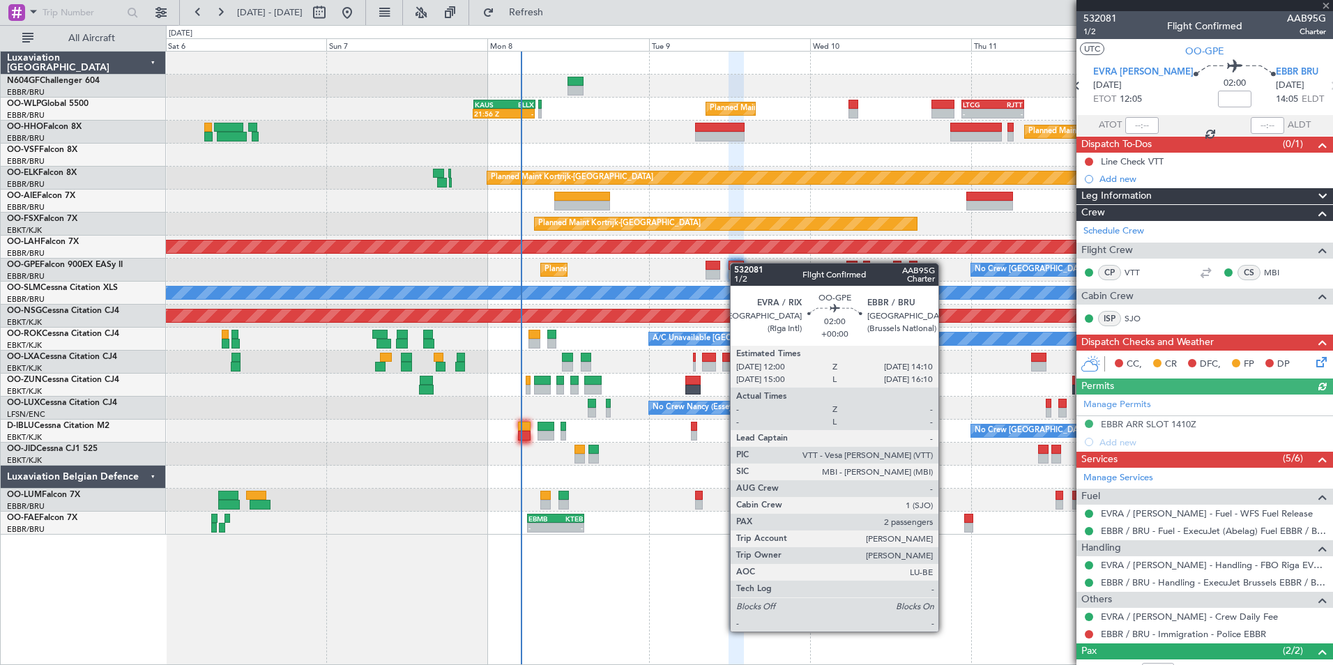
click at [683, 286] on div "A/C Unavailable [GEOGRAPHIC_DATA]" at bounding box center [749, 292] width 3498 height 13
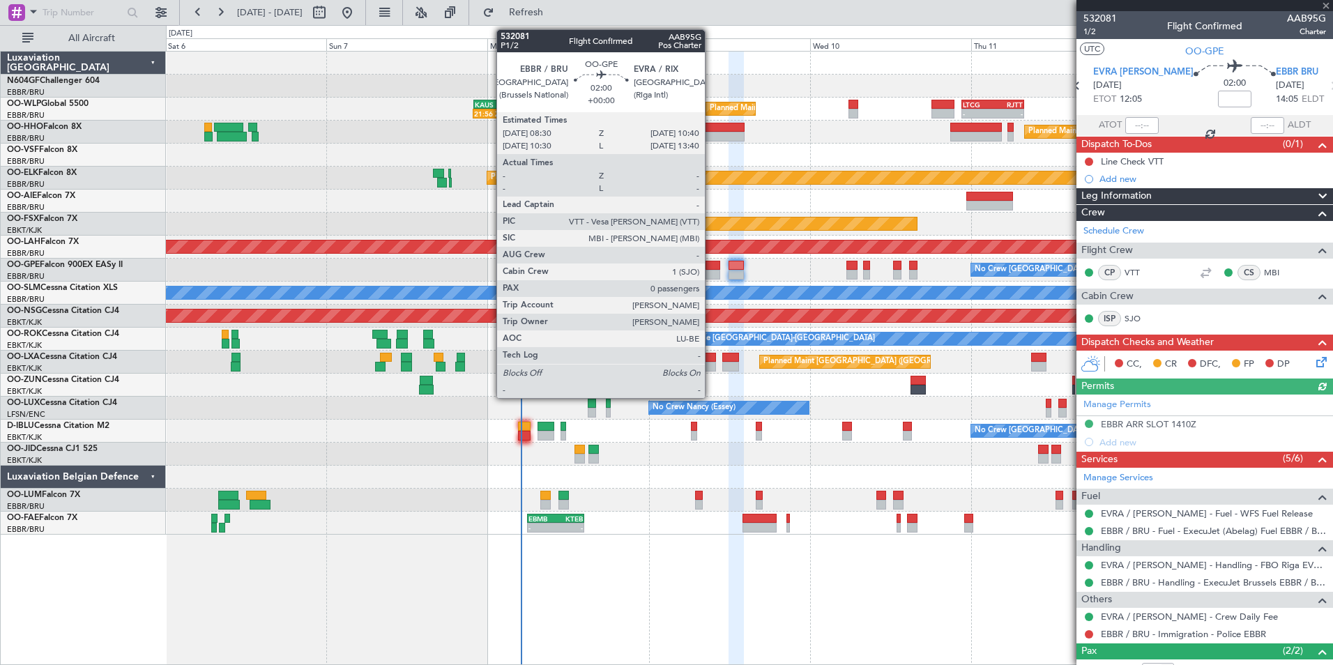
click at [711, 264] on div at bounding box center [712, 266] width 15 height 10
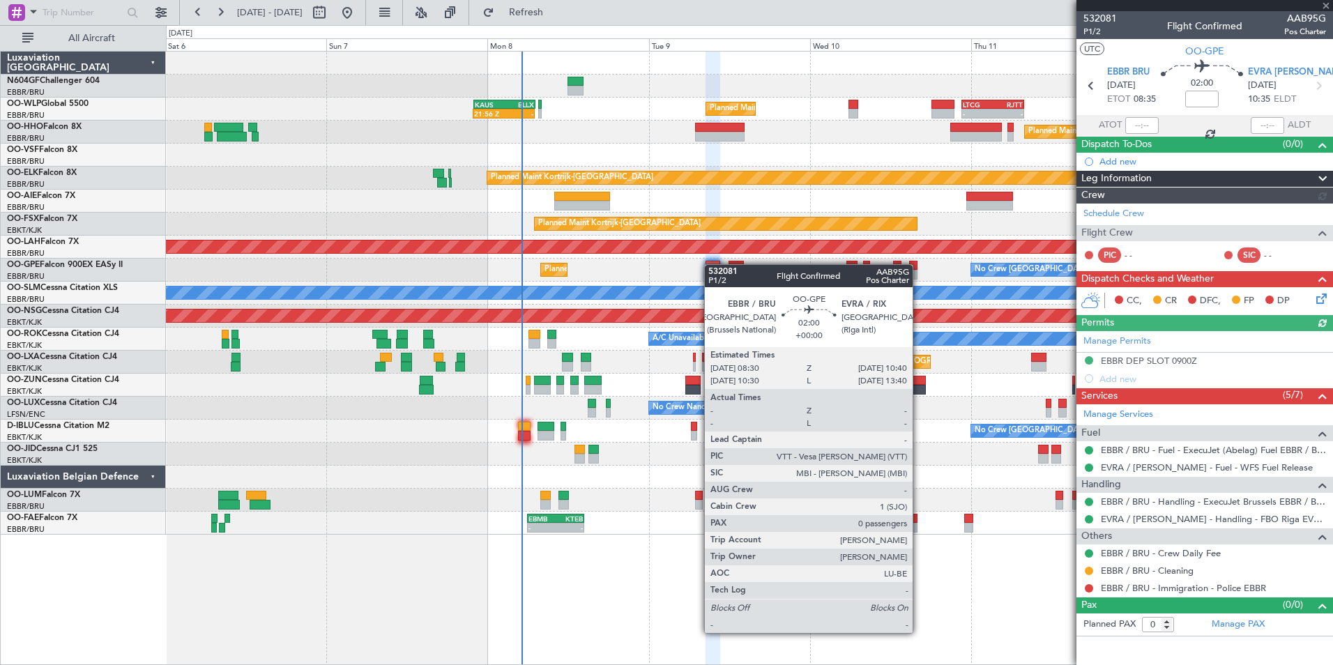
click at [677, 270] on div "No Crew Brussels (Brussels National) Planned Maint Brussels (Brussels National)" at bounding box center [749, 270] width 1166 height 23
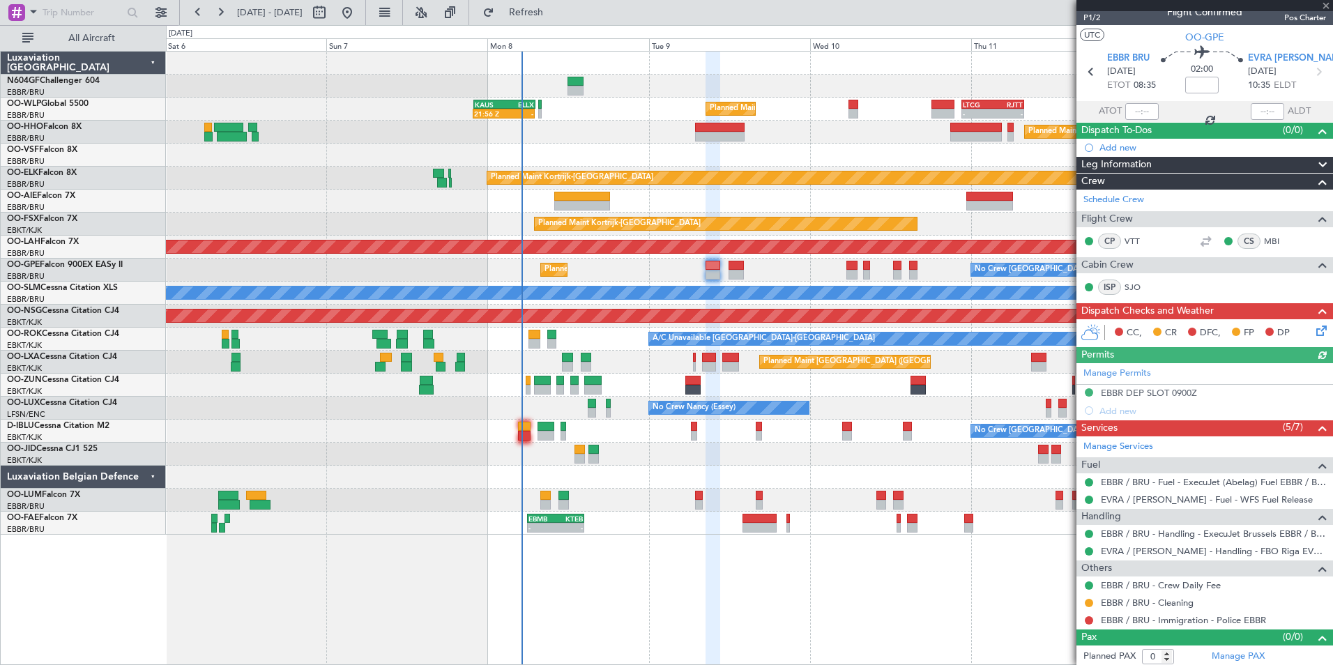
scroll to position [17, 0]
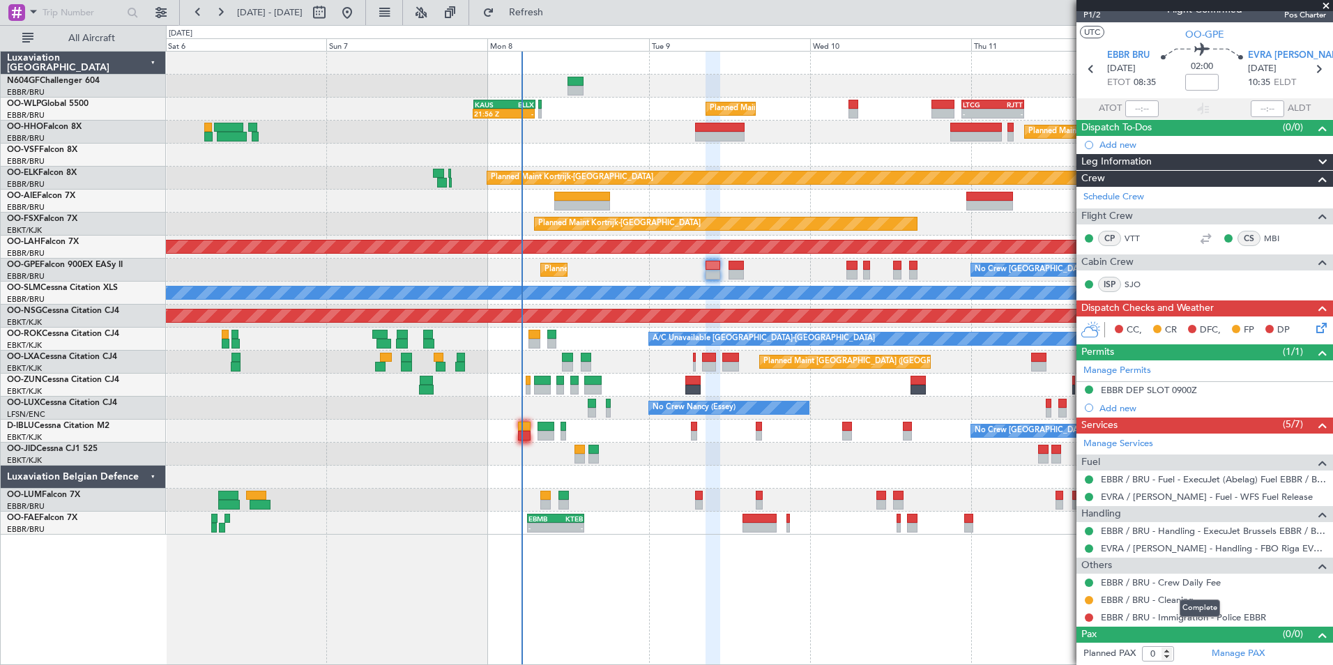
click at [1194, 619] on mat-tooltip-component "Complete" at bounding box center [1200, 608] width 60 height 37
click at [1148, 618] on link "EBBR / BRU - Immigration - Police EBBR" at bounding box center [1183, 617] width 165 height 12
click at [1138, 614] on link "EBBR / BRU - Immigration - Police EBBR" at bounding box center [1183, 617] width 165 height 12
click at [556, 17] on span "Refresh" at bounding box center [526, 13] width 59 height 10
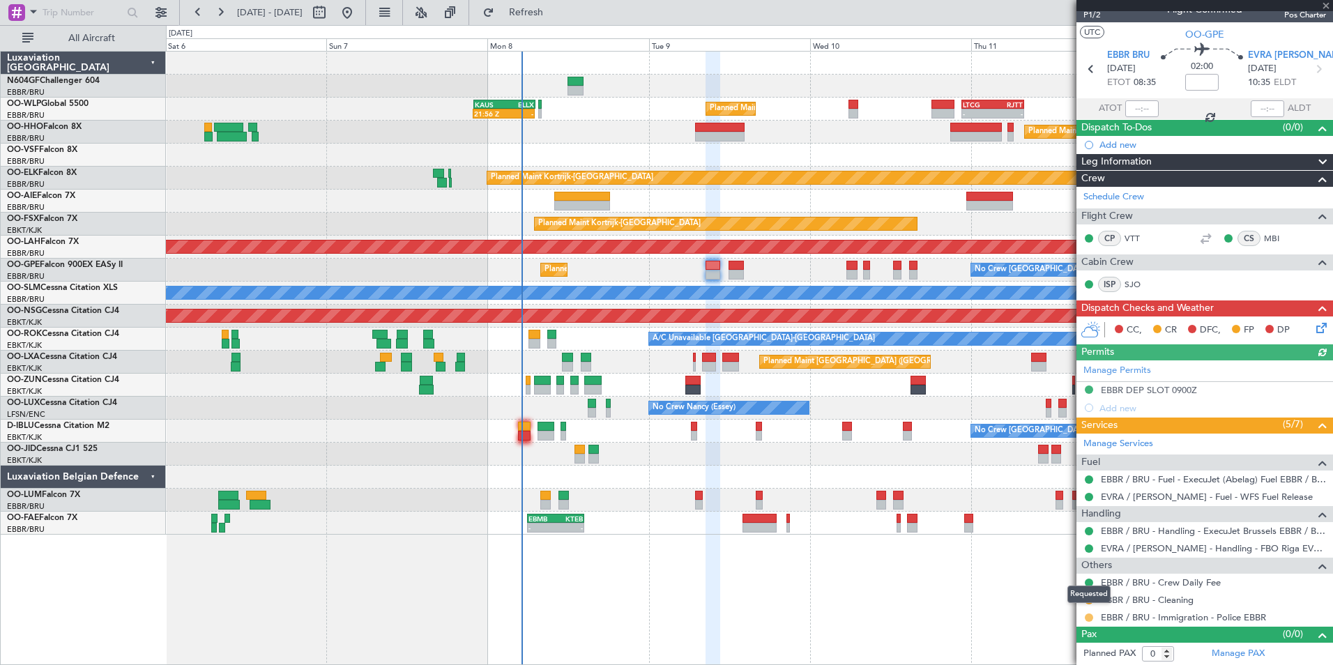
click at [1087, 618] on button at bounding box center [1089, 617] width 8 height 8
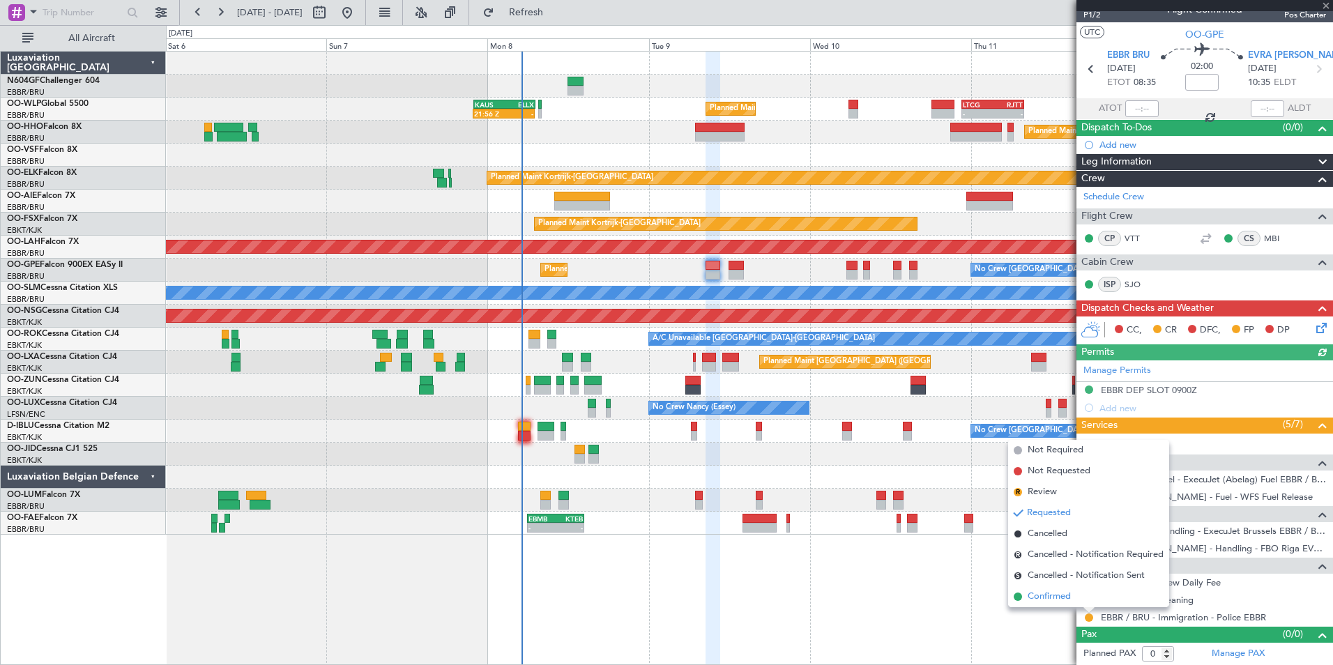
click at [1083, 598] on li "Confirmed" at bounding box center [1088, 596] width 161 height 21
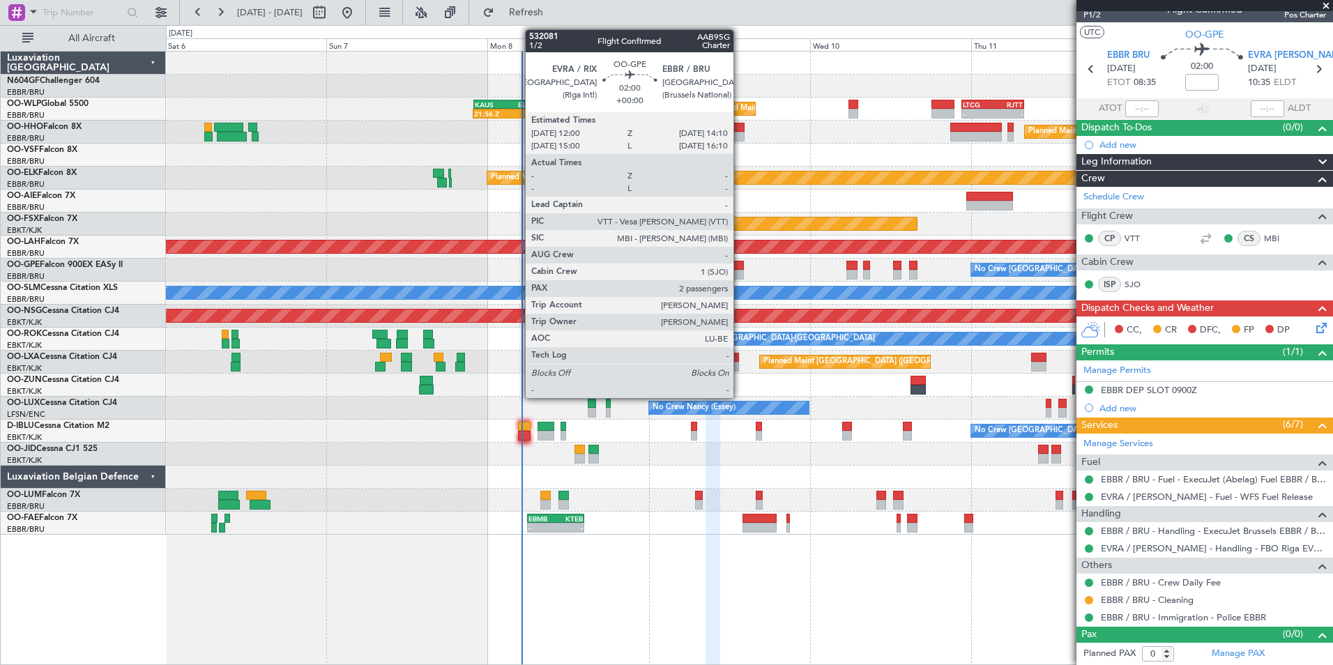
click at [740, 274] on div at bounding box center [735, 275] width 15 height 10
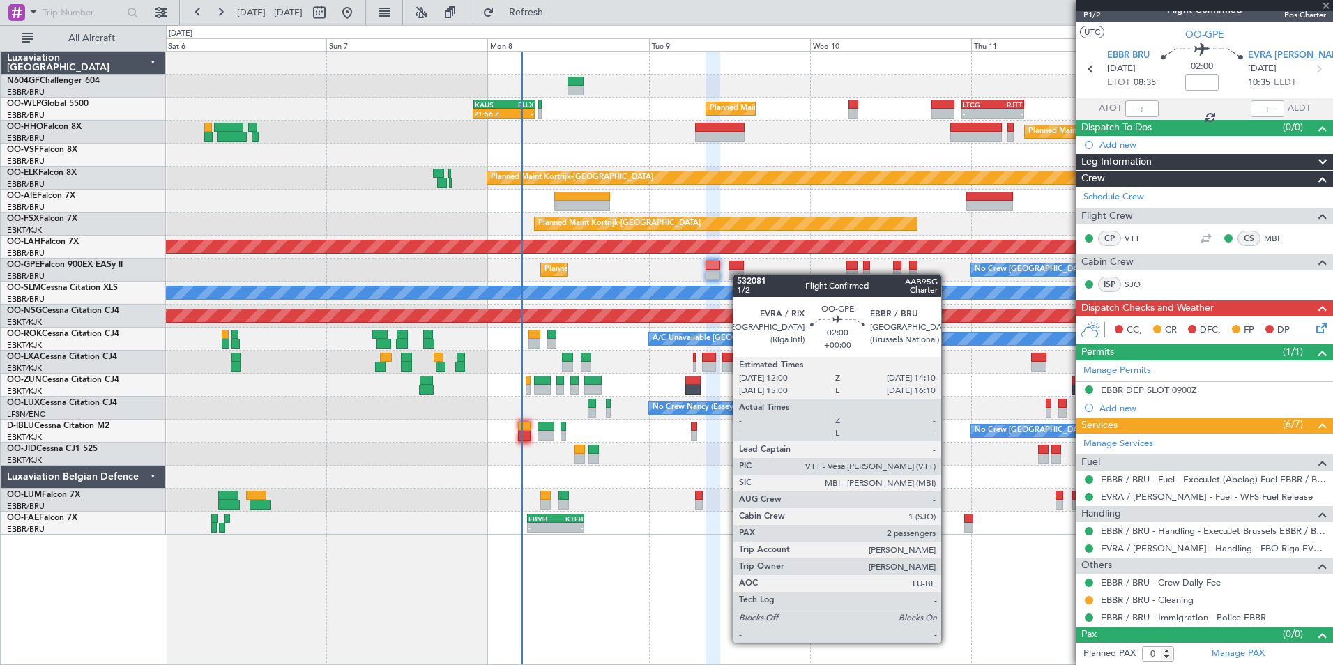
type input "2"
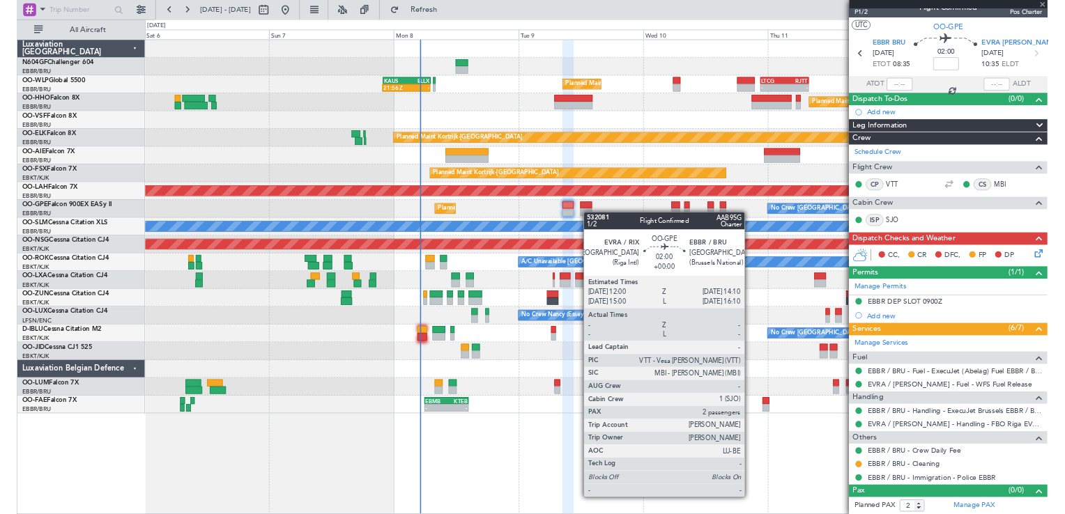
scroll to position [0, 0]
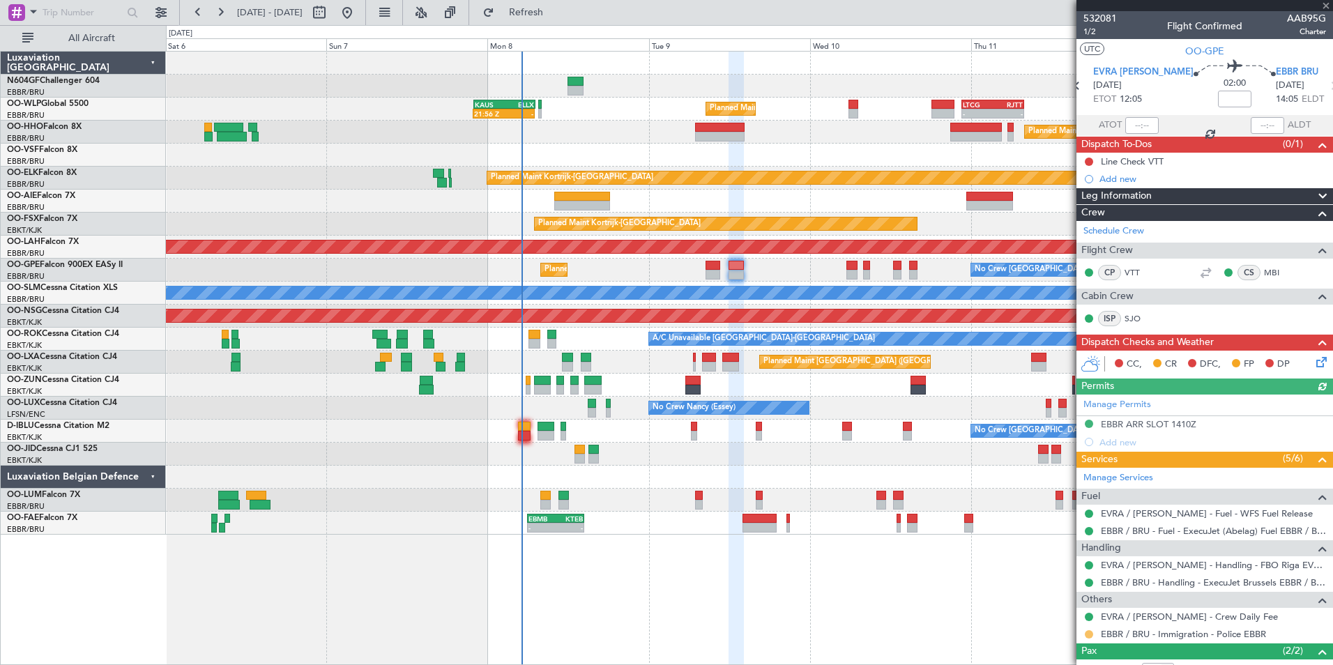
click at [1089, 634] on button at bounding box center [1089, 634] width 8 height 8
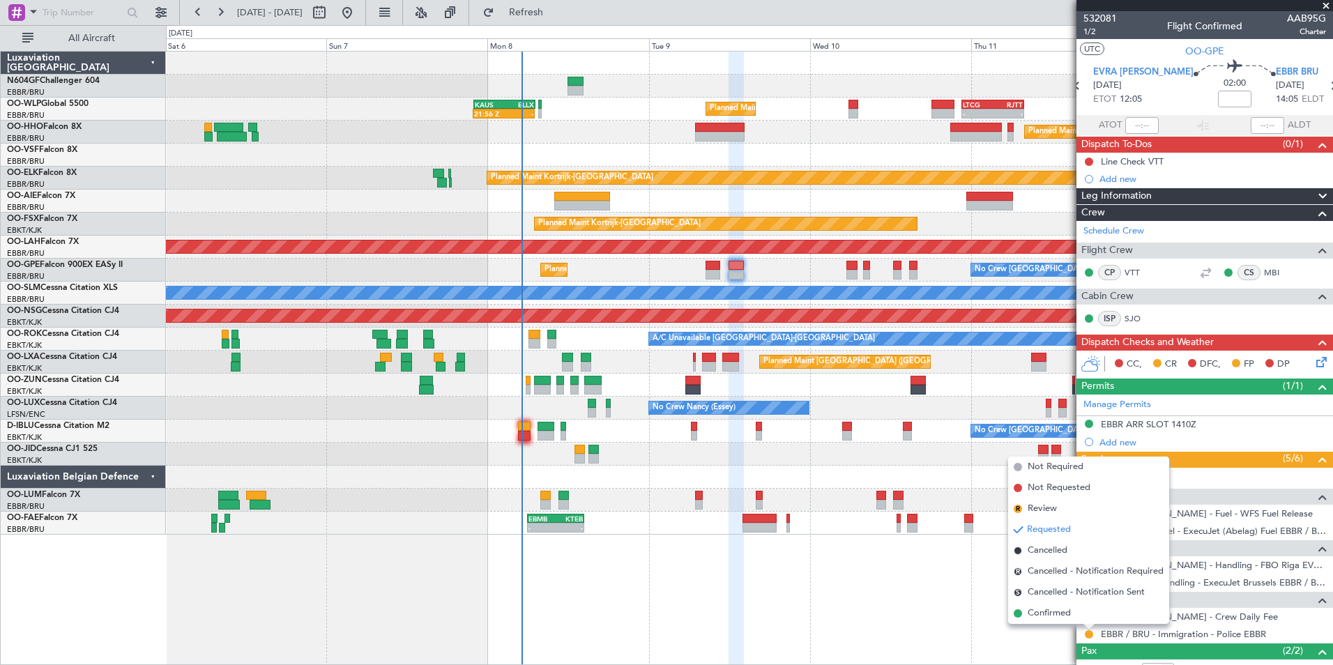
click at [1050, 624] on div "Planned Maint Milan (Linate) 21:56 Z - KAUS 22:00 Z ELLX 07:10 Z - - LTCG 22:35…" at bounding box center [749, 358] width 1167 height 614
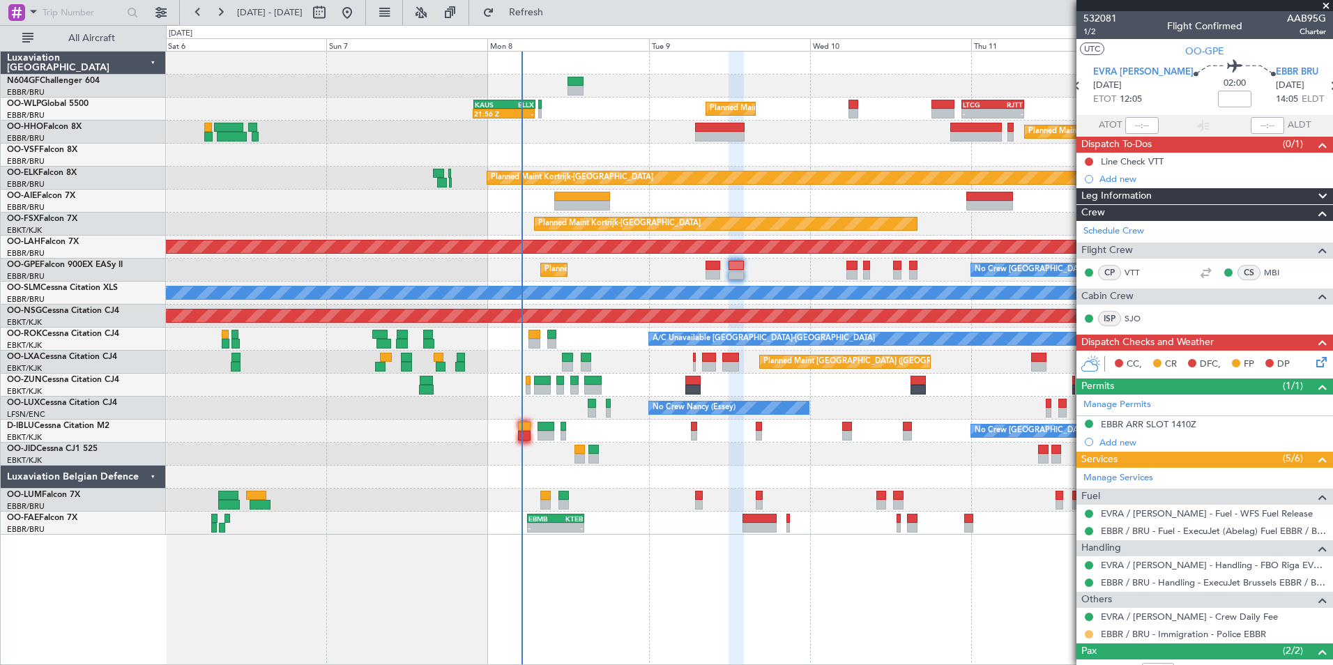
click at [1089, 635] on button at bounding box center [1089, 634] width 8 height 8
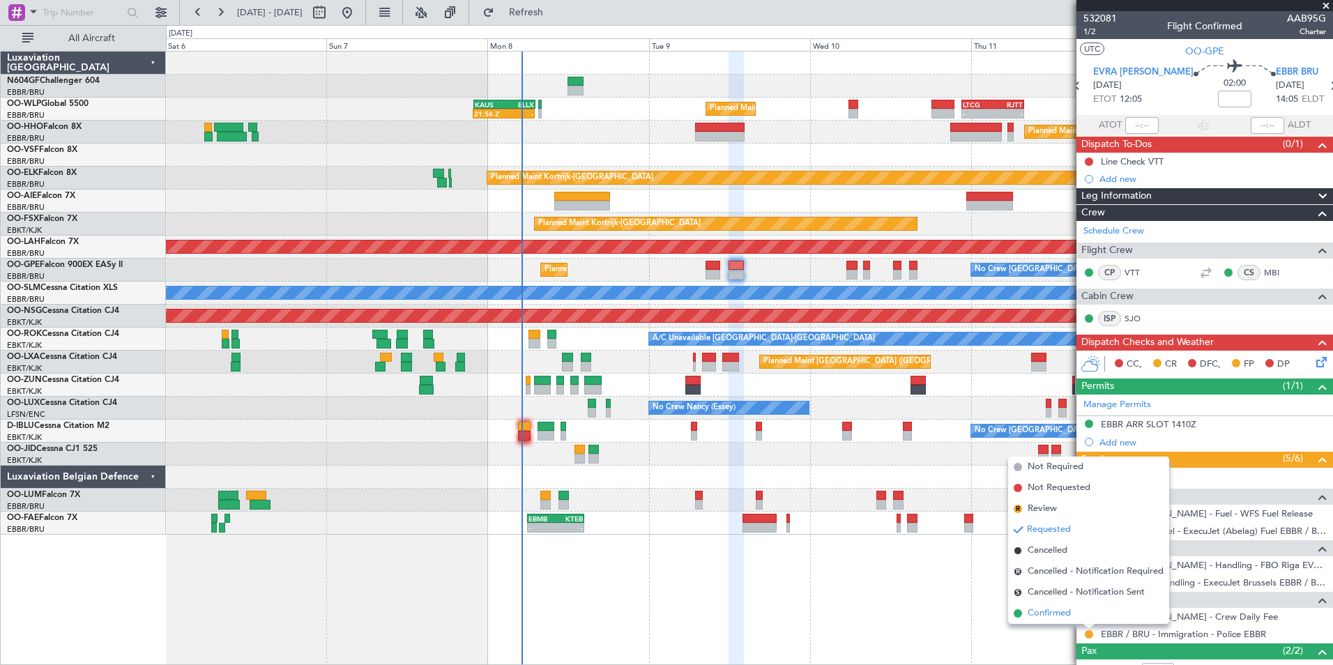
click at [1066, 613] on span "Confirmed" at bounding box center [1048, 613] width 43 height 14
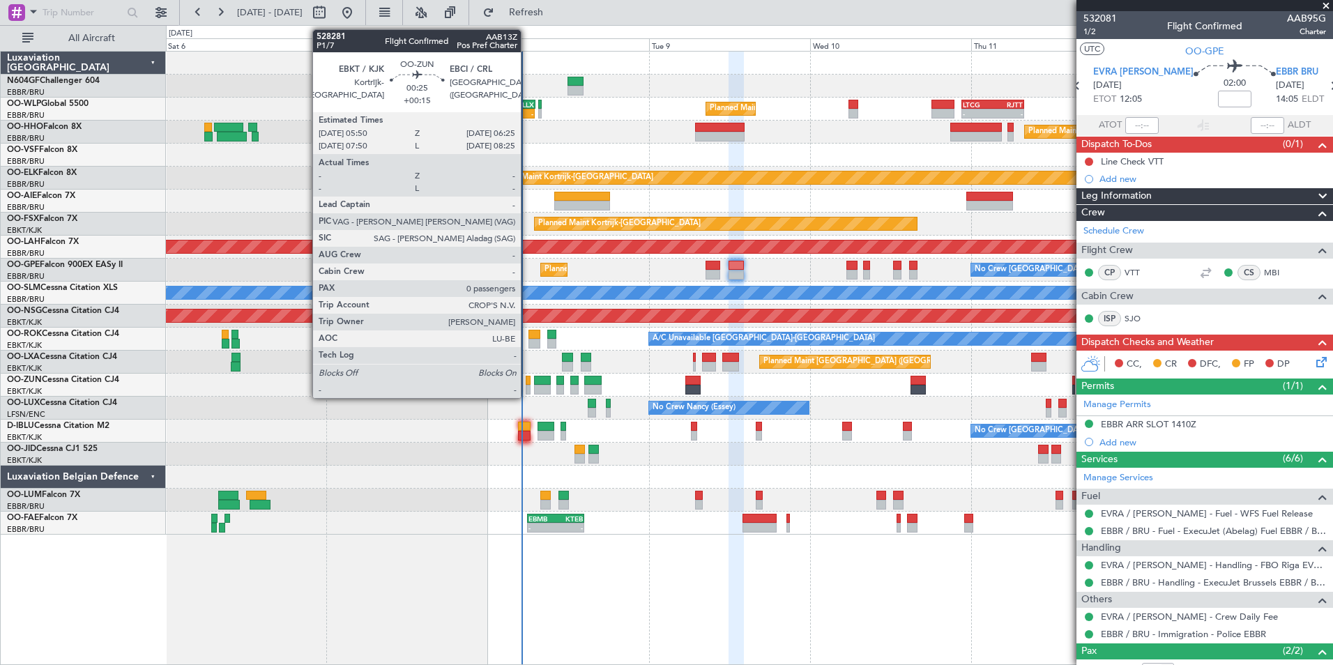
click at [527, 381] on div at bounding box center [528, 381] width 4 height 10
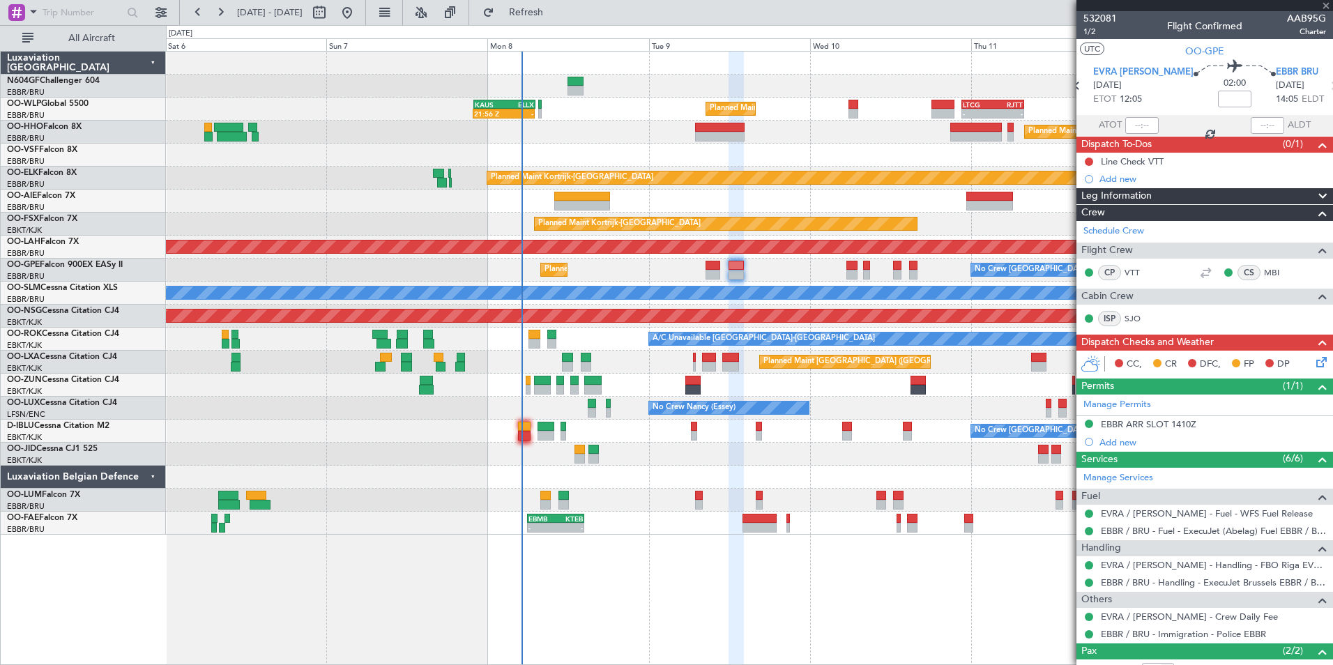
type input "+00:15"
type input "0"
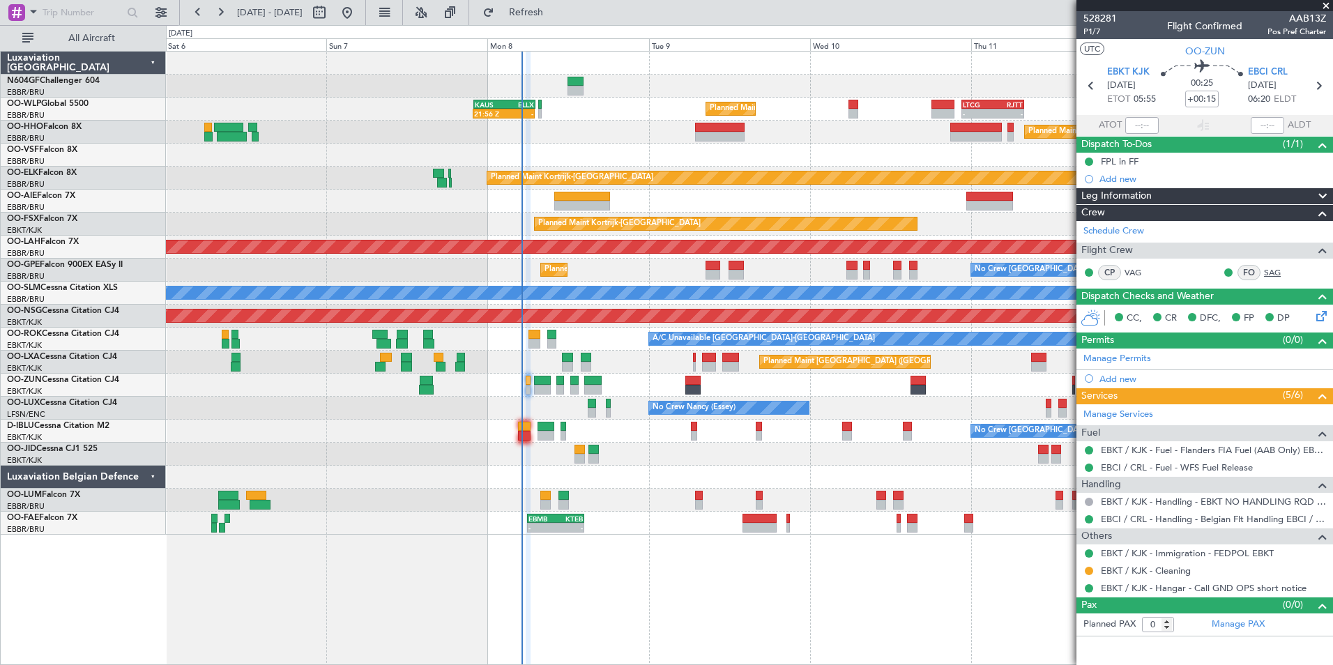
click at [1279, 269] on link "SAG" at bounding box center [1279, 272] width 31 height 13
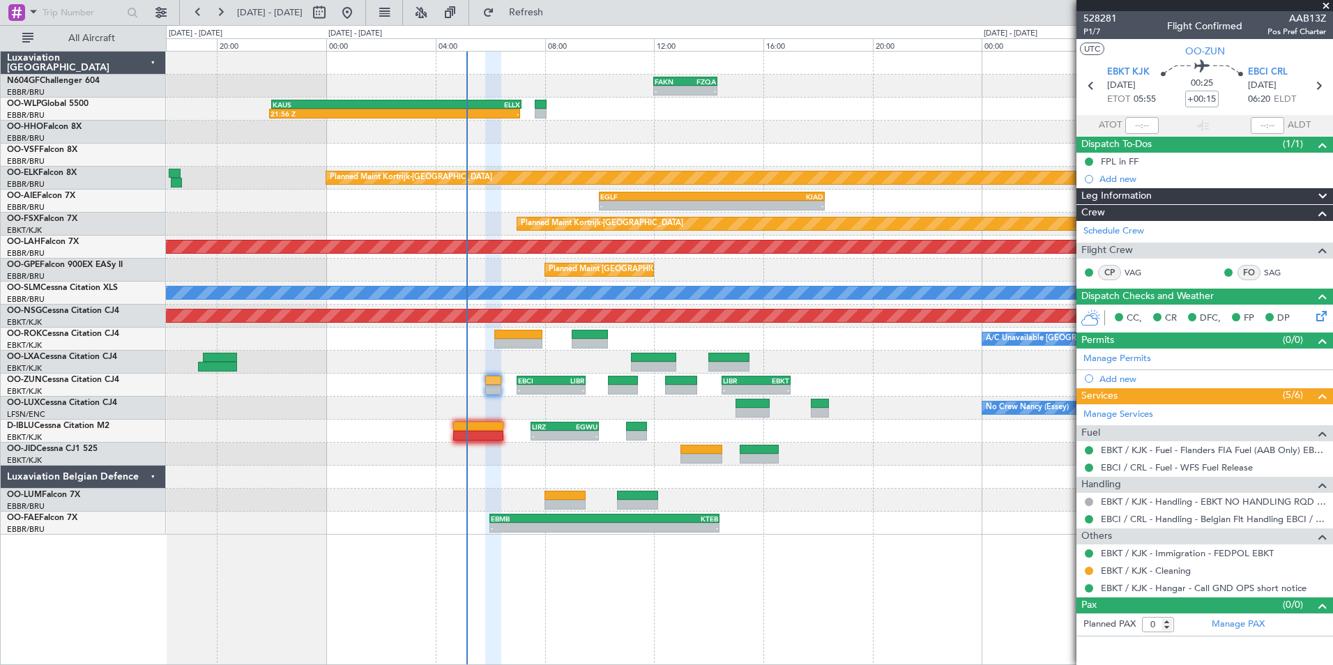
click at [517, 404] on div "- - FAKN 12:00 Z FZQA 14:20 Z Planned Maint Milan (Linate) 21:56 Z - KAUS 22:00…" at bounding box center [749, 293] width 1166 height 483
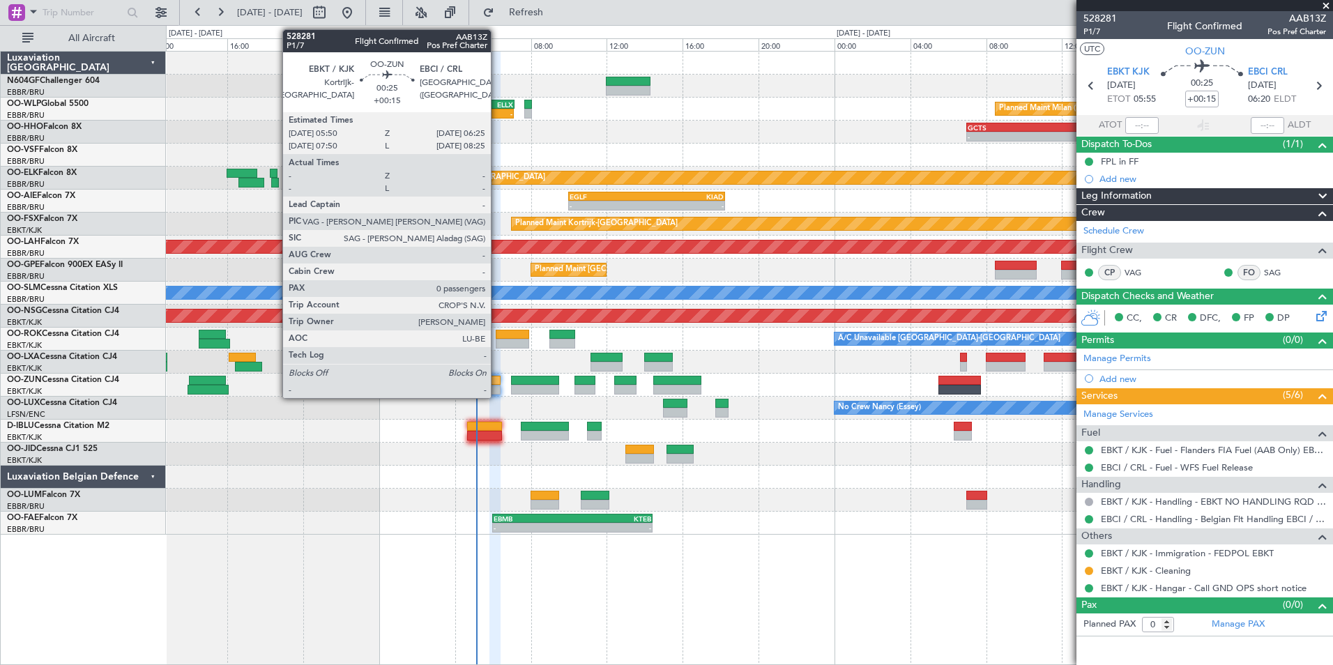
click at [497, 386] on div at bounding box center [494, 390] width 11 height 10
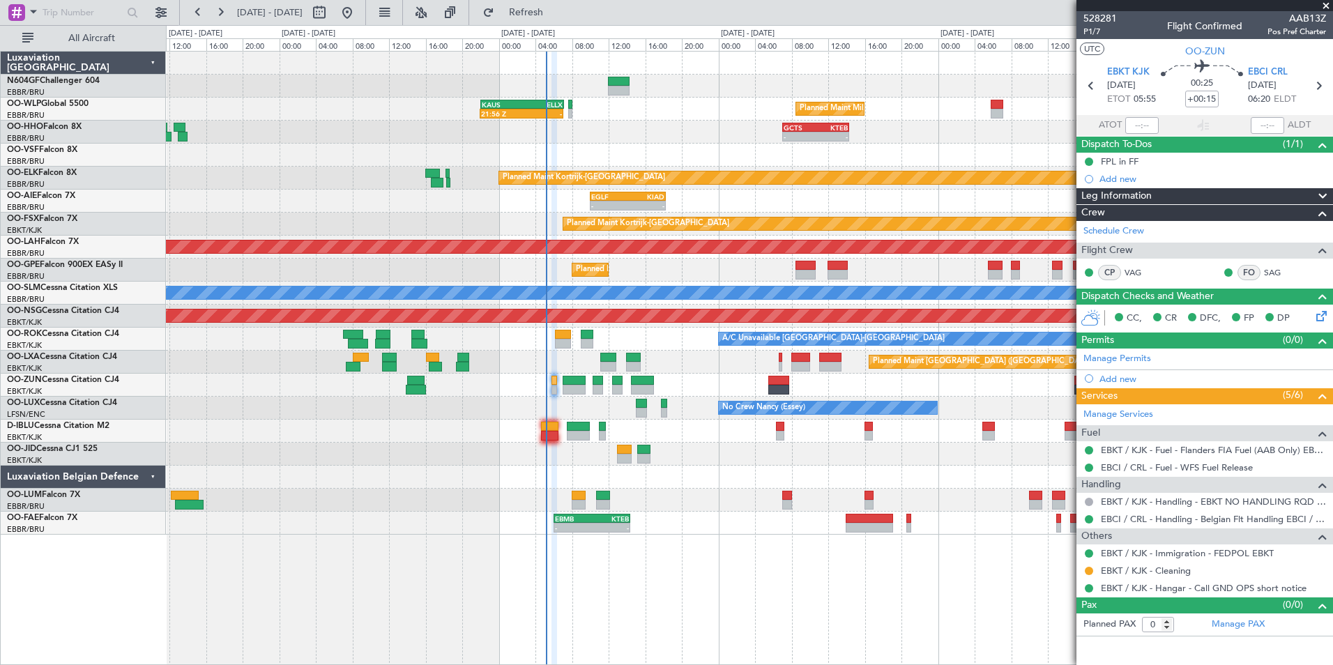
click at [592, 402] on div "No Crew Nancy (Essey)" at bounding box center [749, 408] width 1166 height 23
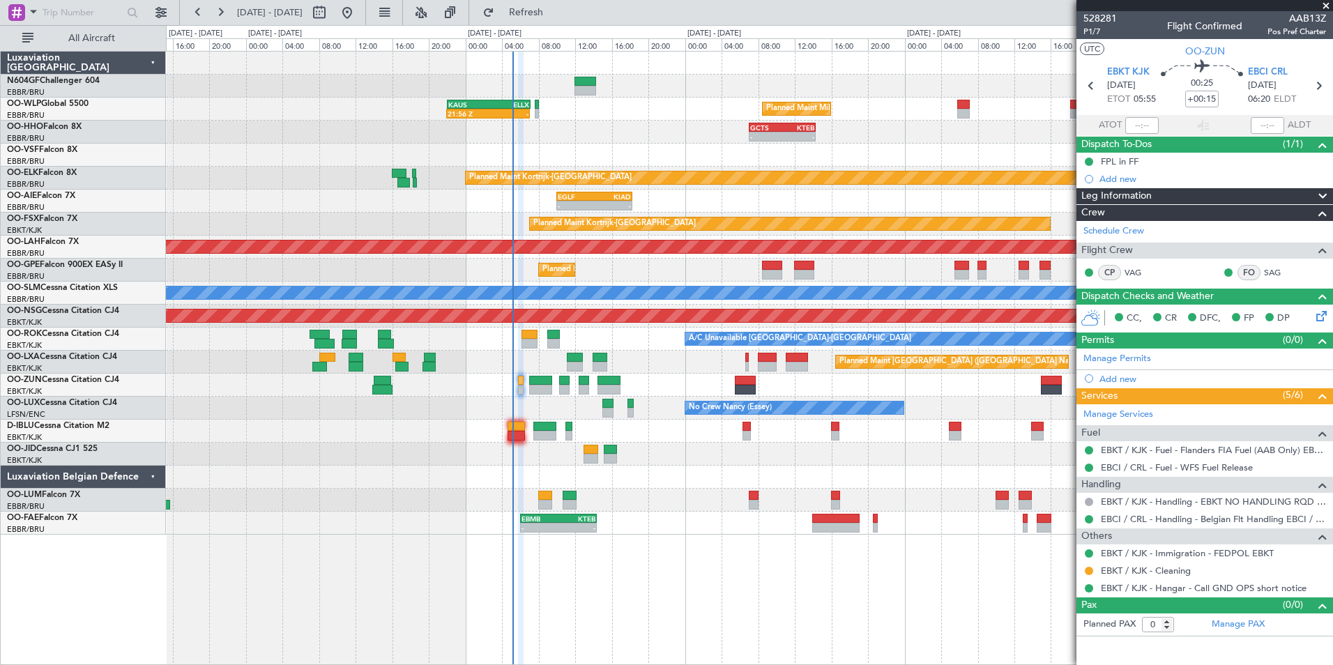
click at [558, 413] on div "No Crew Nancy (Essey)" at bounding box center [749, 408] width 1166 height 23
click at [1133, 517] on link "EBCI / CRL - Handling - Belgian Flt Handling EBCI / CRL" at bounding box center [1213, 519] width 225 height 12
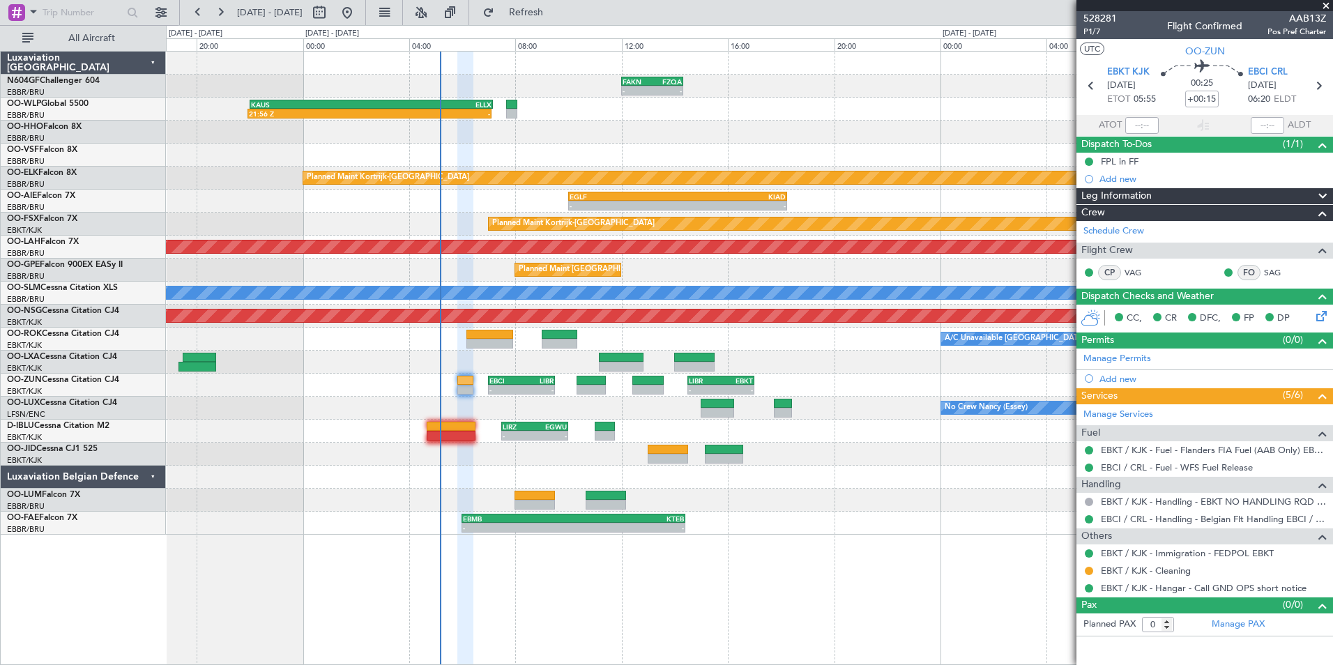
click at [430, 386] on div "- - EBCI 07:00 Z LIBR 09:30 Z - - LIBR 14:30 Z EBKT 17:00 Z EBKT 05:30 Z EPWA 0…" at bounding box center [749, 385] width 1166 height 23
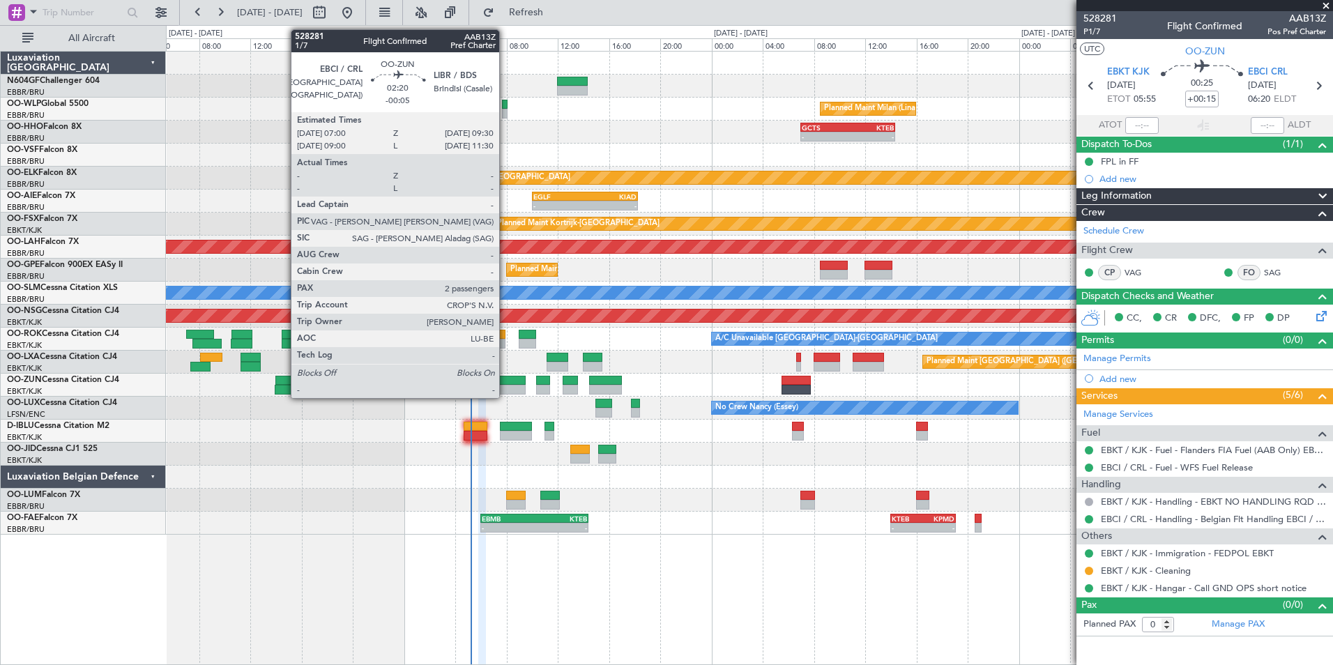
click at [505, 380] on div at bounding box center [509, 381] width 32 height 10
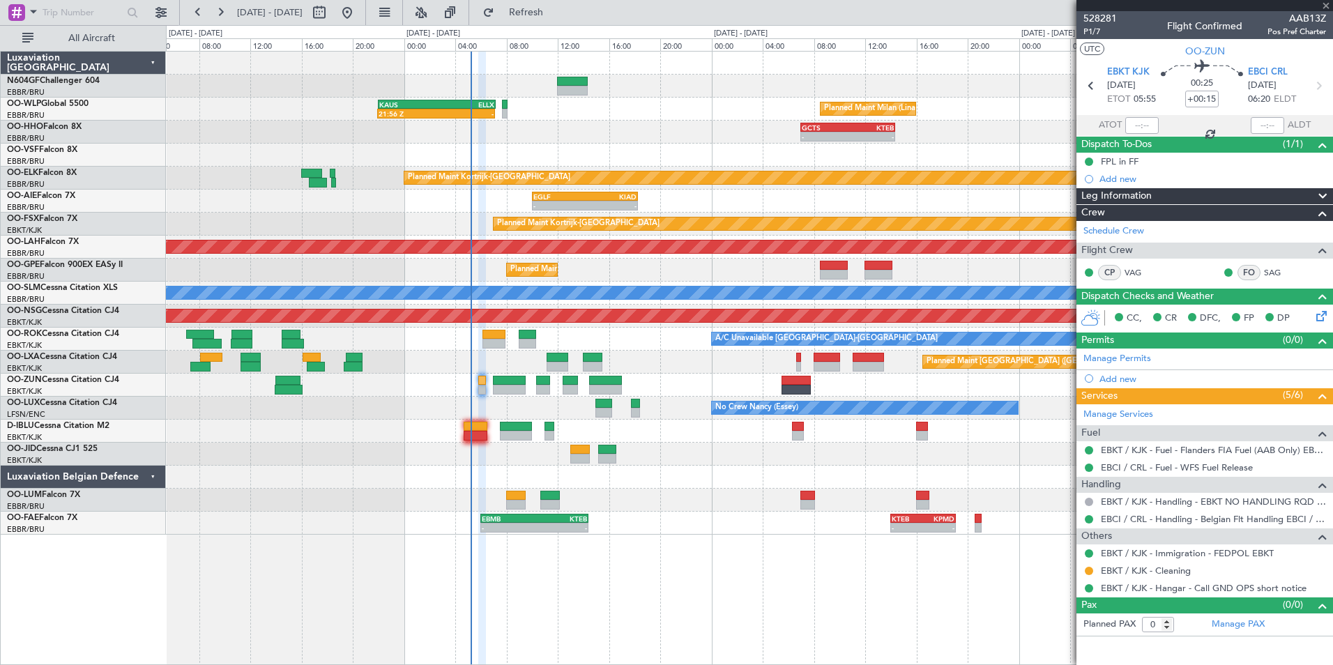
type input "-00:05"
type input "2"
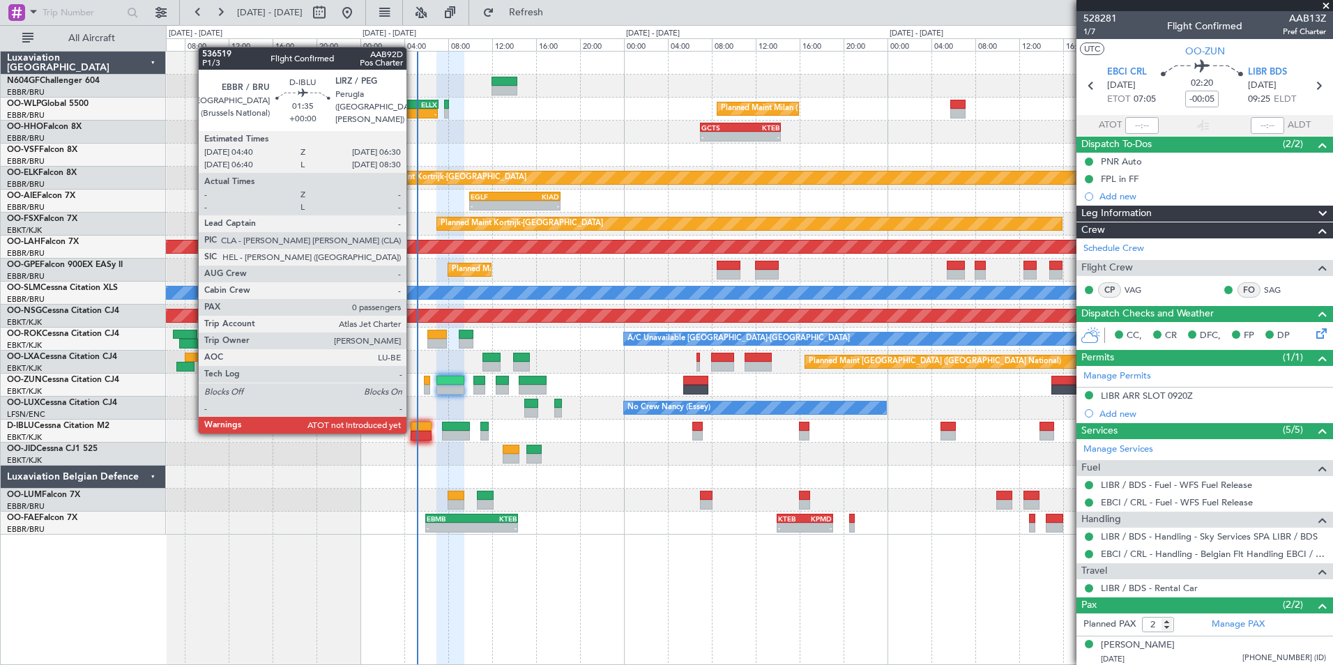
click at [413, 432] on div at bounding box center [421, 436] width 20 height 10
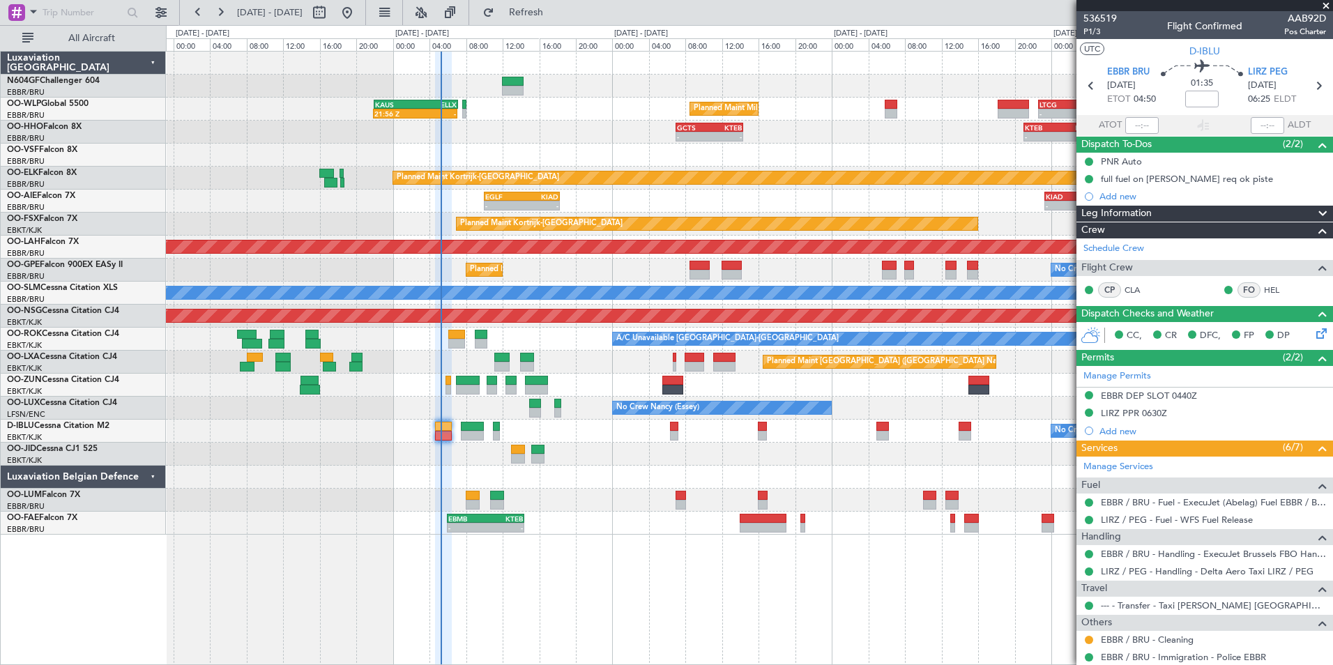
click at [601, 380] on div at bounding box center [749, 385] width 1166 height 23
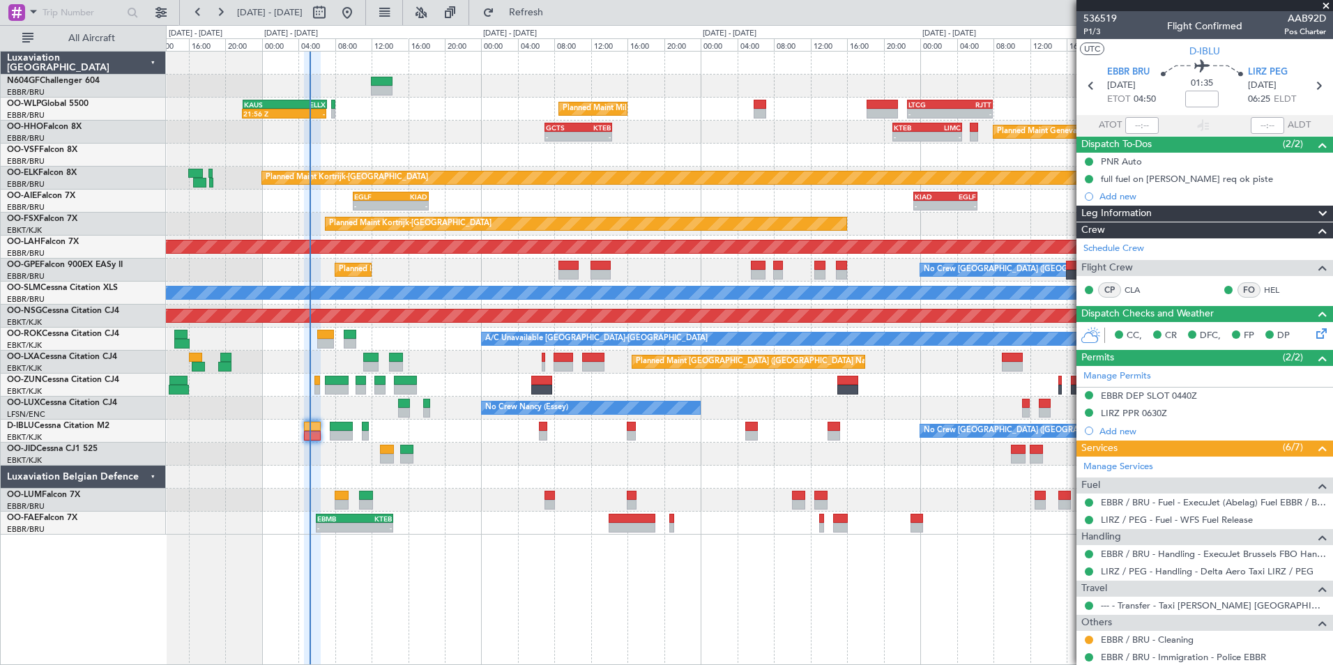
click at [480, 201] on div "- - EGLF 10:00 Z KIAD 18:15 Z - - KIAD 23:20 Z EGLF 06:15 Z" at bounding box center [749, 201] width 1166 height 23
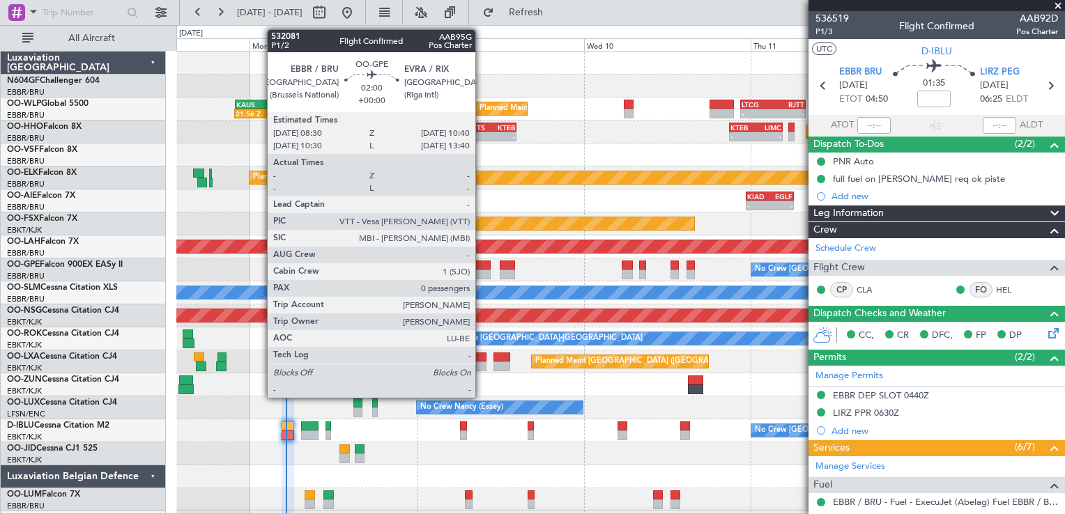
click at [482, 270] on div at bounding box center [482, 275] width 15 height 10
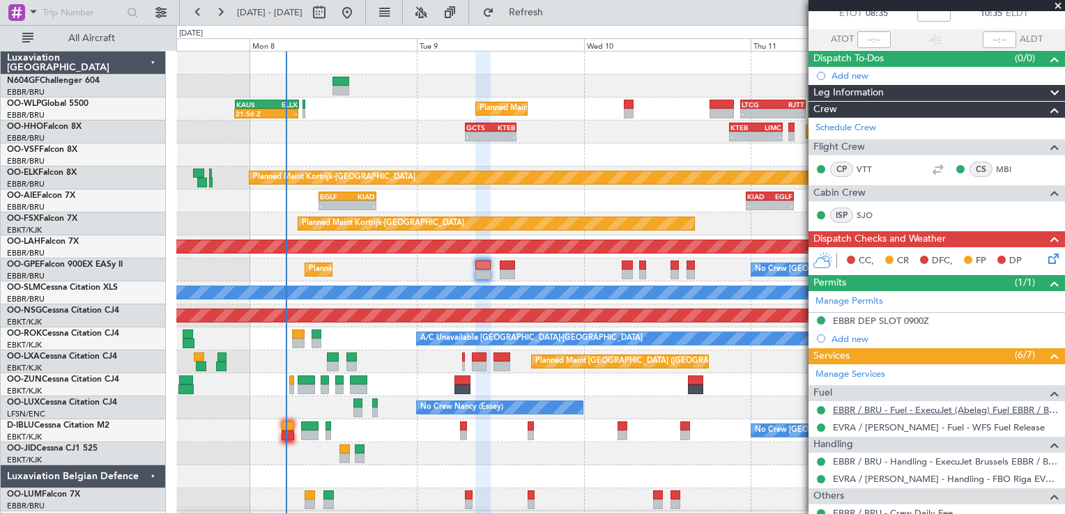
scroll to position [165, 0]
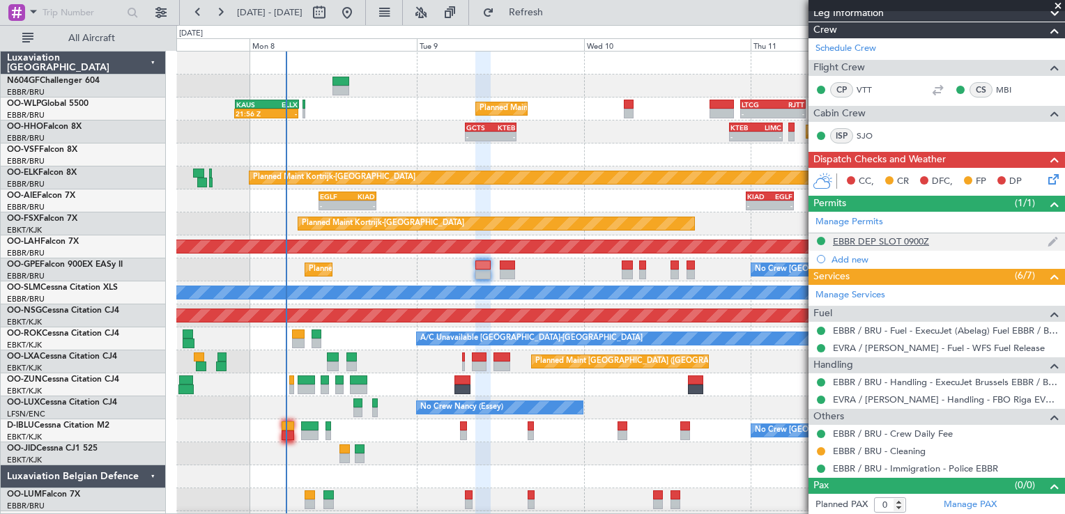
click at [898, 243] on div "EBBR DEP SLOT 0900Z" at bounding box center [881, 242] width 96 height 12
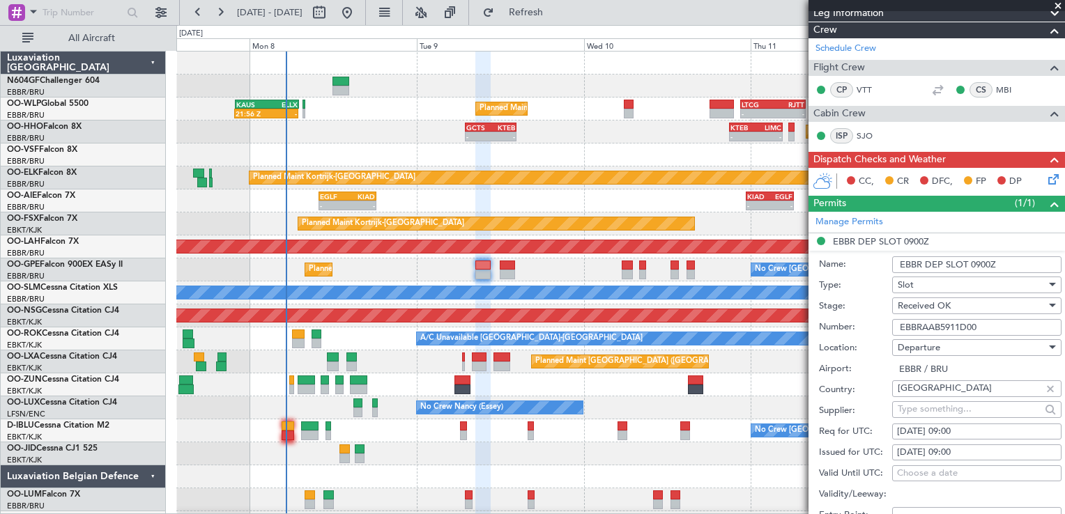
drag, startPoint x: 986, startPoint y: 325, endPoint x: 899, endPoint y: 330, distance: 87.3
click at [899, 330] on input "EBBRAAB5911D00" at bounding box center [976, 327] width 169 height 17
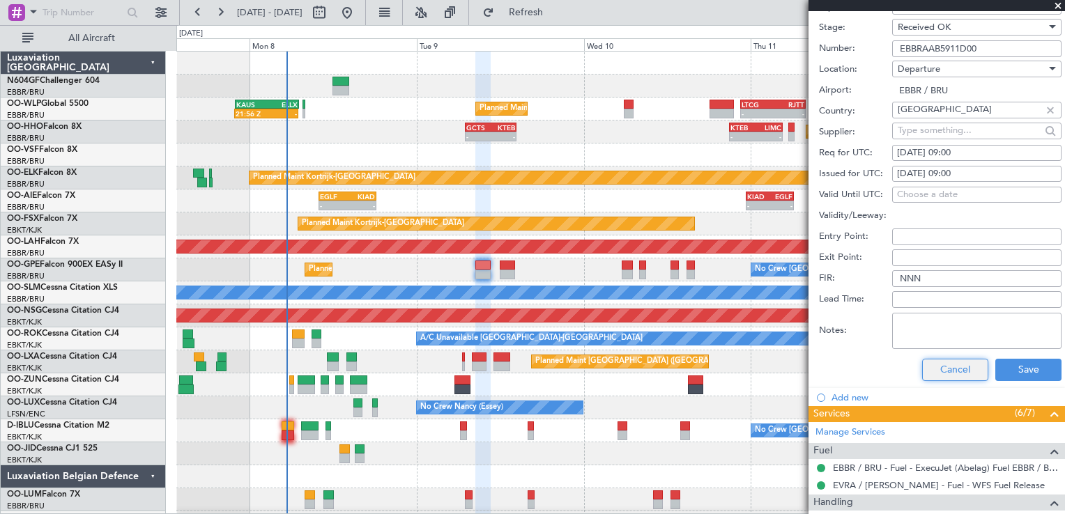
click at [937, 367] on button "Cancel" at bounding box center [955, 370] width 66 height 22
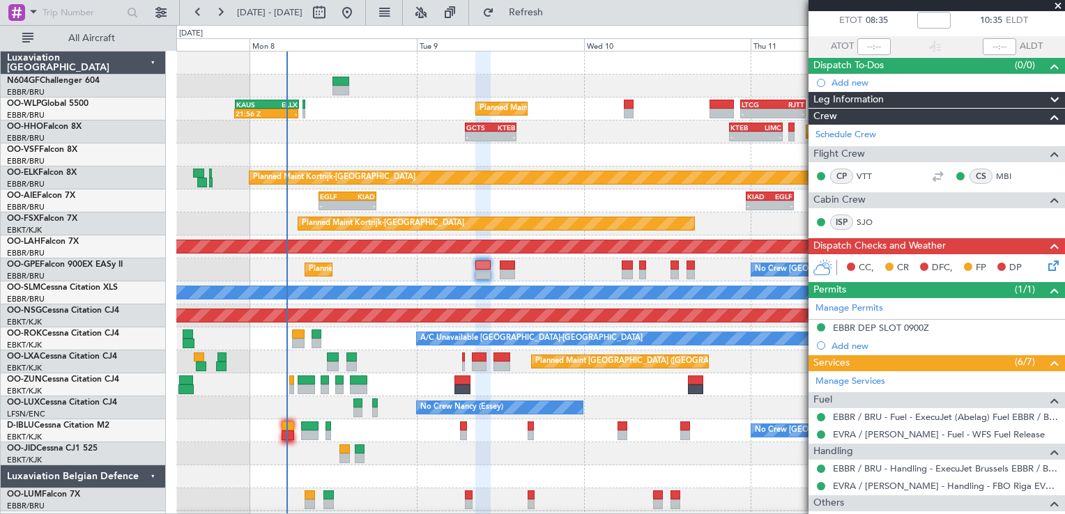
scroll to position [0, 0]
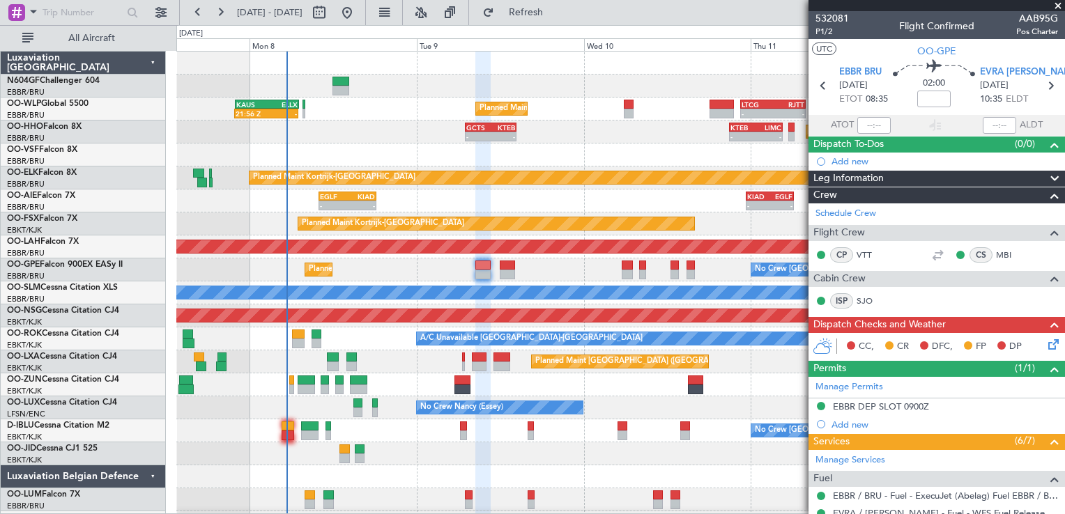
click at [1046, 344] on icon at bounding box center [1051, 342] width 11 height 11
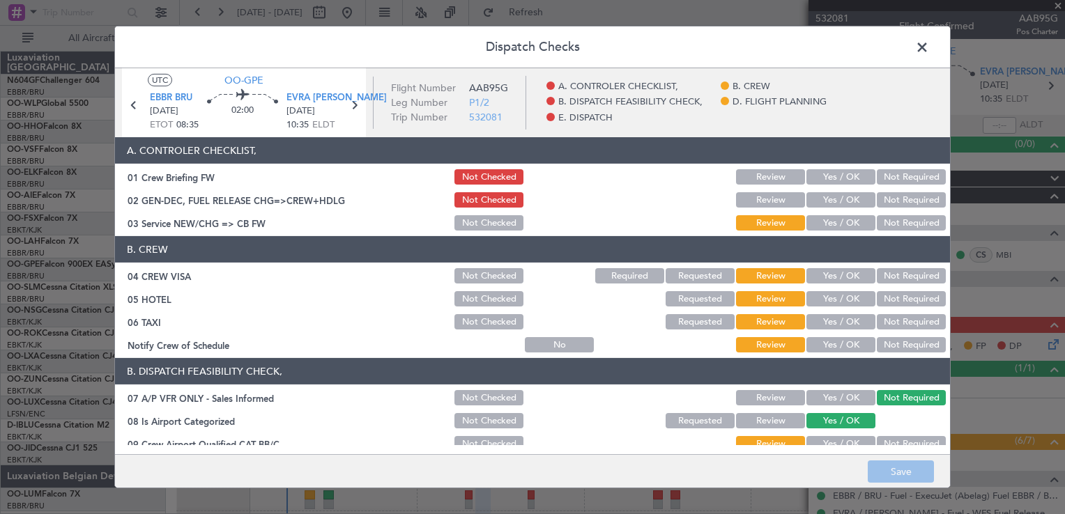
click at [830, 222] on button "Yes / OK" at bounding box center [840, 222] width 69 height 15
click at [878, 266] on div "Not Required" at bounding box center [910, 276] width 70 height 20
click at [880, 274] on button "Not Required" at bounding box center [911, 275] width 69 height 15
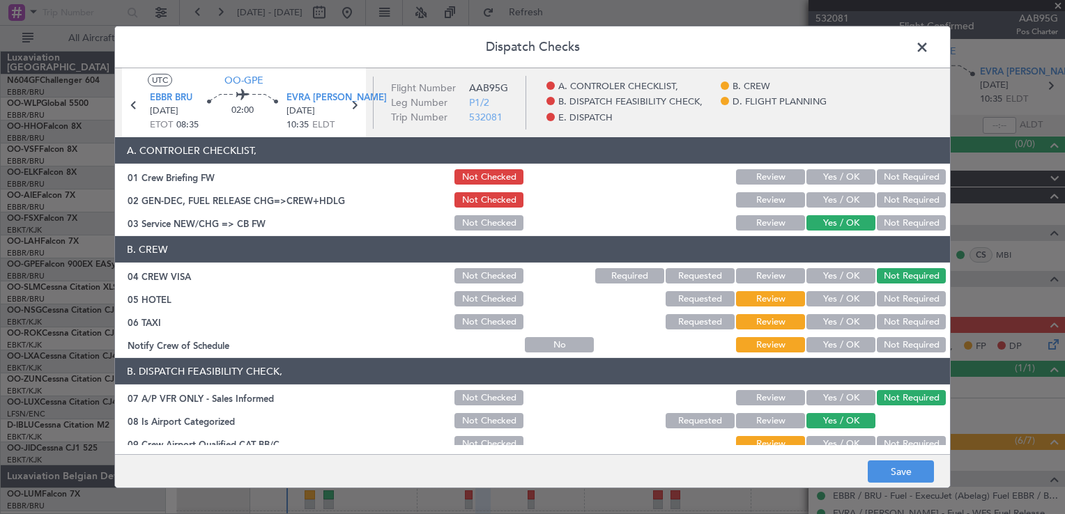
click at [888, 297] on button "Not Required" at bounding box center [911, 298] width 69 height 15
drag, startPoint x: 885, startPoint y: 319, endPoint x: 876, endPoint y: 323, distance: 9.4
click at [884, 319] on button "Not Required" at bounding box center [911, 321] width 69 height 15
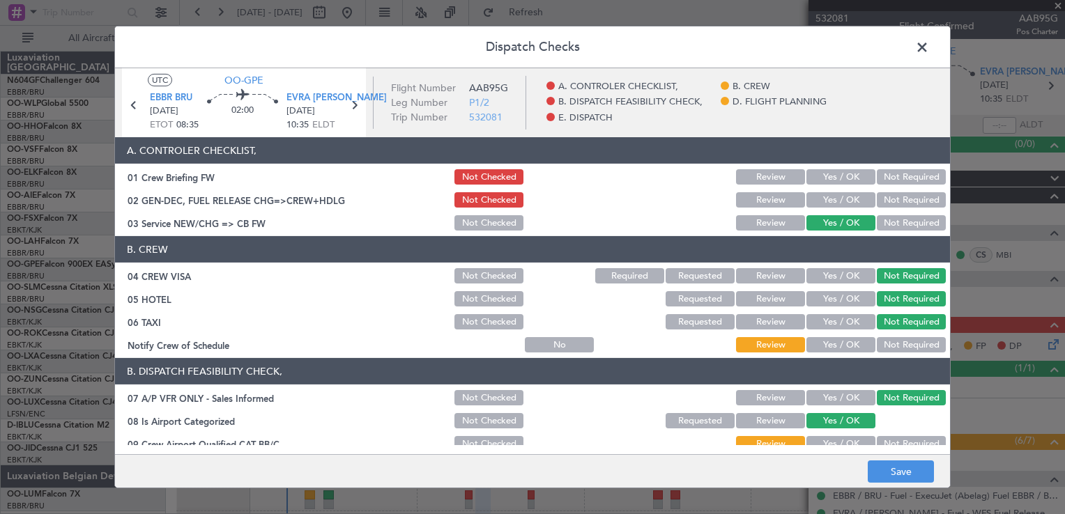
click at [834, 339] on button "Yes / OK" at bounding box center [840, 344] width 69 height 15
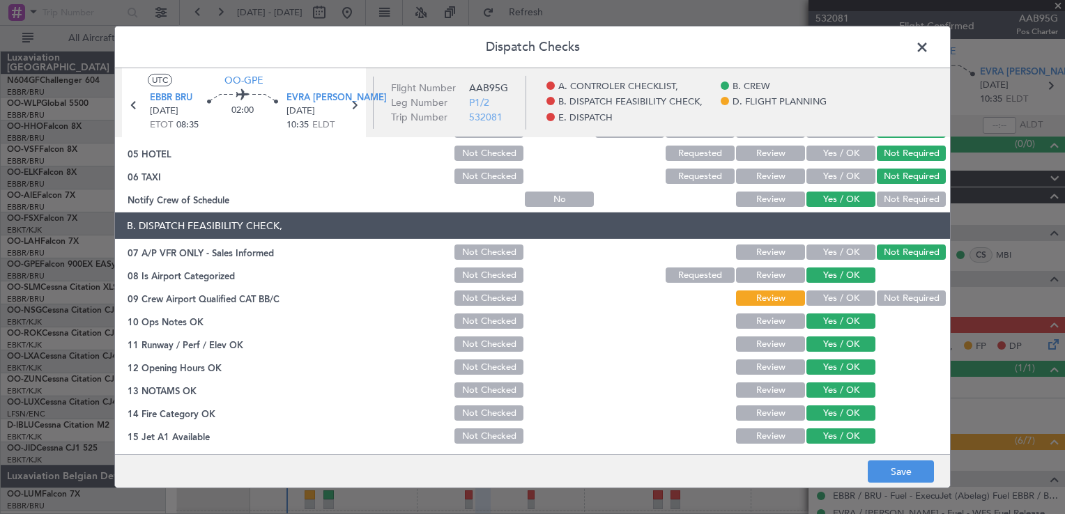
scroll to position [139, 0]
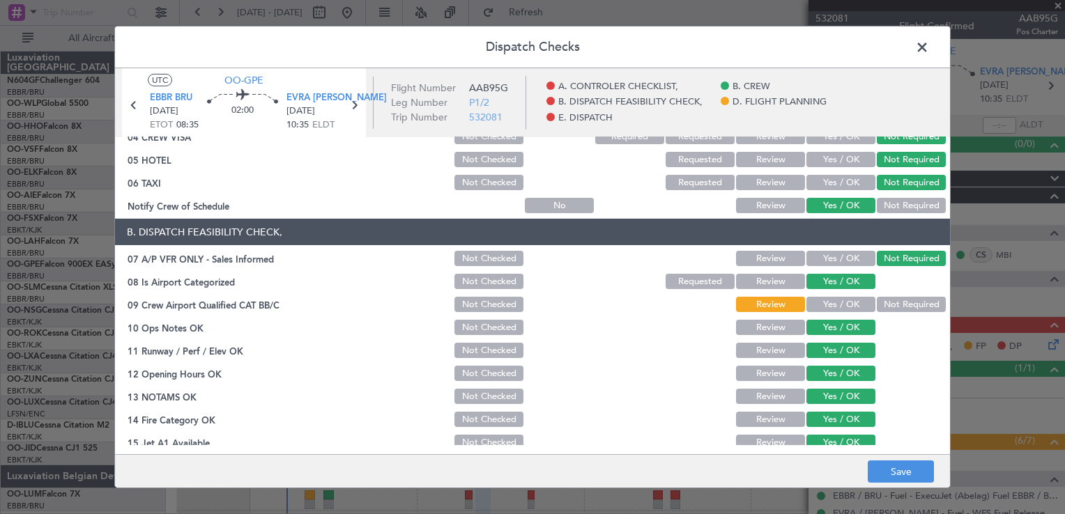
click at [885, 303] on button "Not Required" at bounding box center [911, 304] width 69 height 15
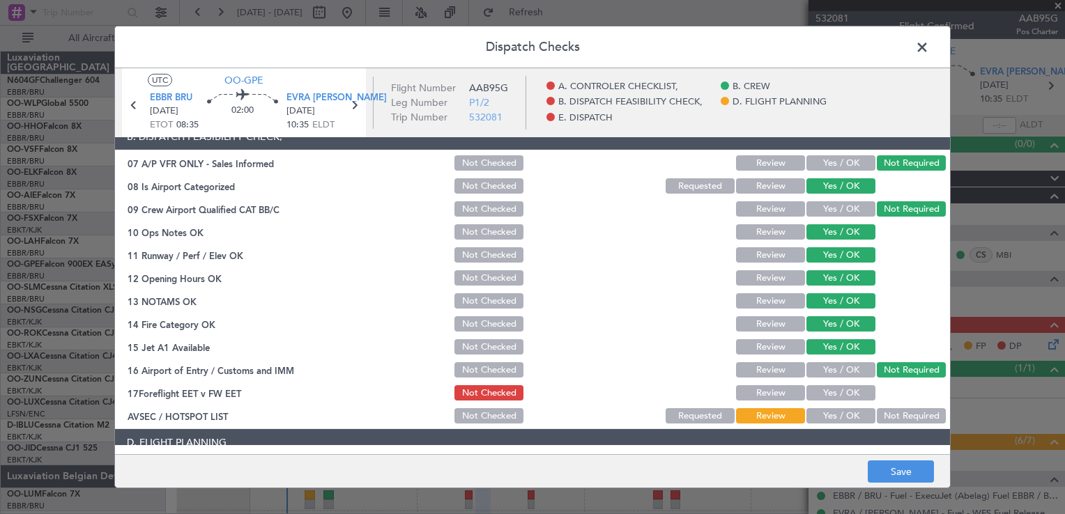
scroll to position [349, 0]
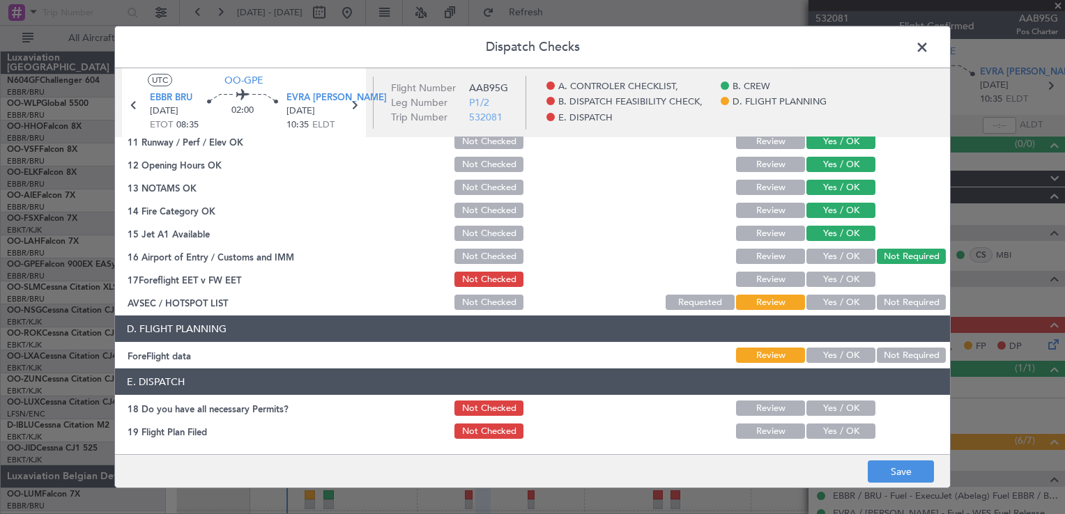
click at [845, 297] on button "Yes / OK" at bounding box center [840, 302] width 69 height 15
click at [841, 284] on button "Yes / OK" at bounding box center [840, 279] width 69 height 15
click at [836, 347] on div "Yes / OK" at bounding box center [839, 356] width 70 height 20
click at [839, 360] on button "Yes / OK" at bounding box center [840, 355] width 69 height 15
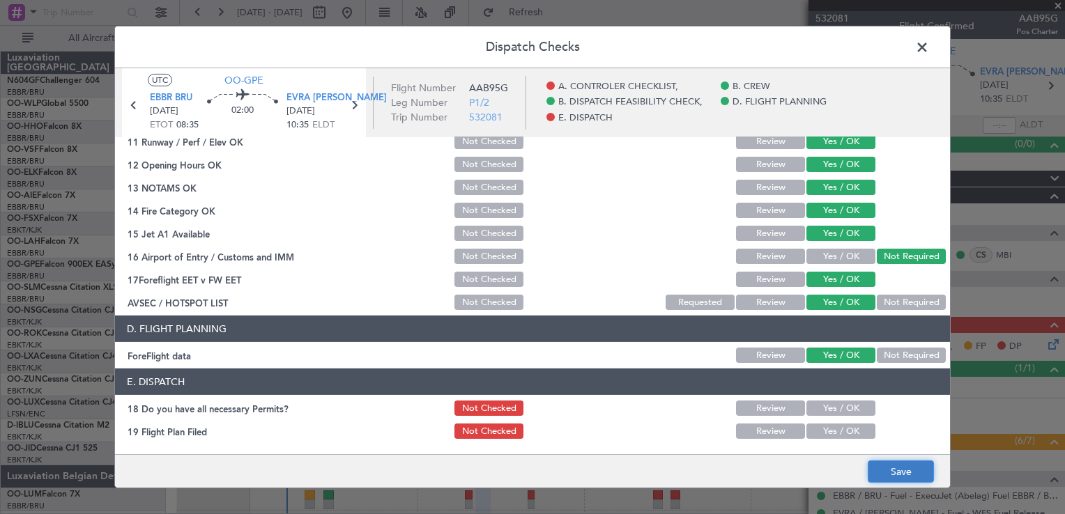
click at [896, 464] on button "Save" at bounding box center [901, 472] width 66 height 22
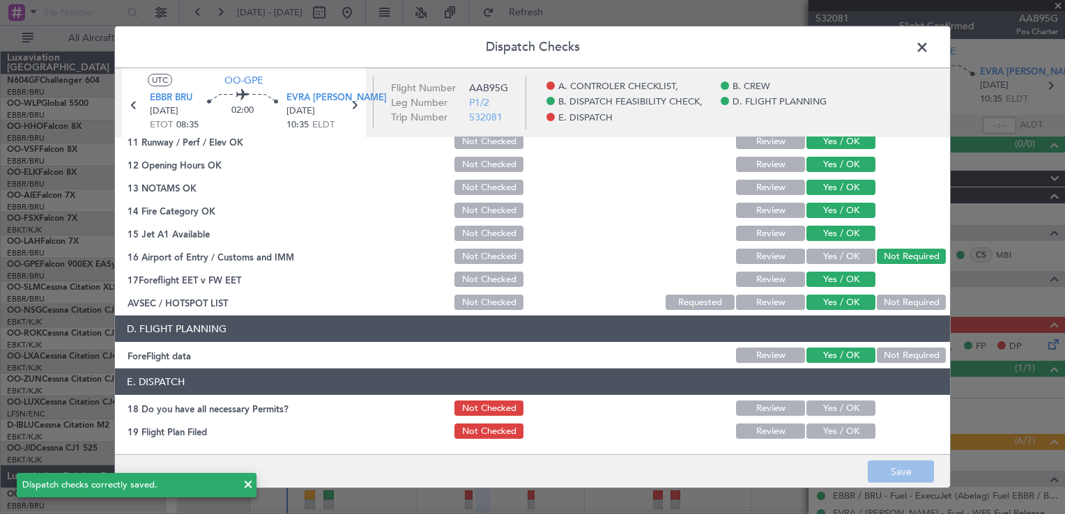
click at [929, 43] on span at bounding box center [929, 51] width 0 height 28
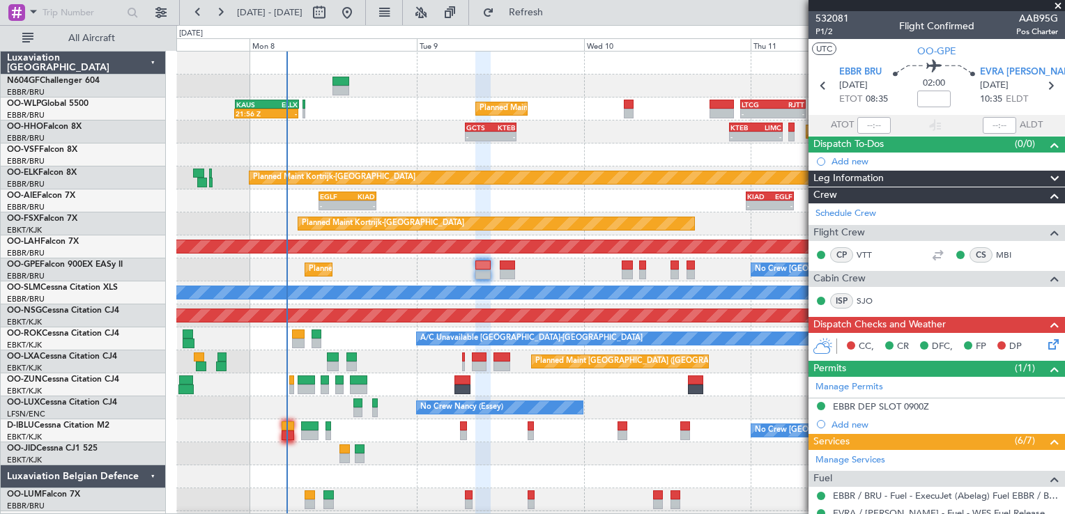
click at [1046, 342] on icon at bounding box center [1051, 342] width 11 height 11
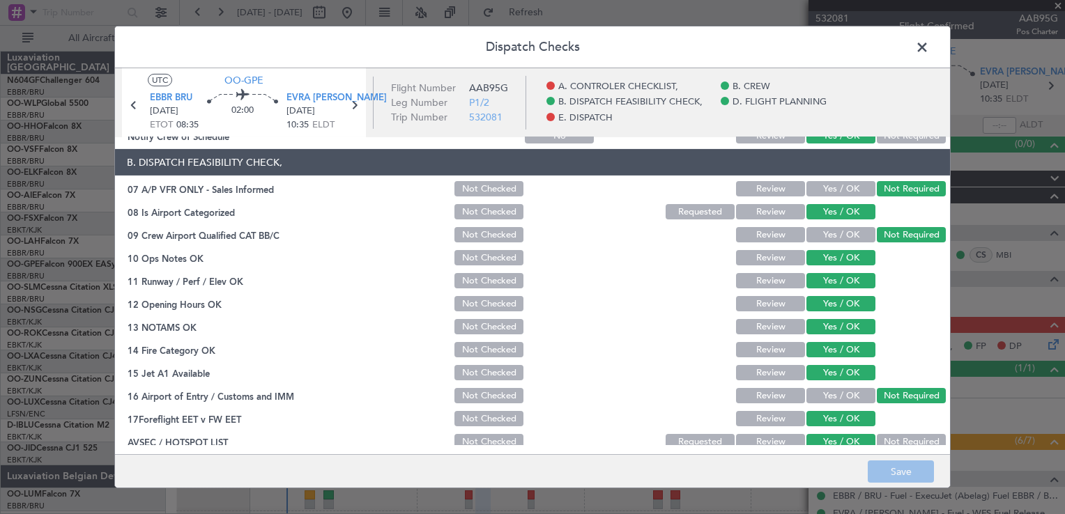
scroll to position [393, 0]
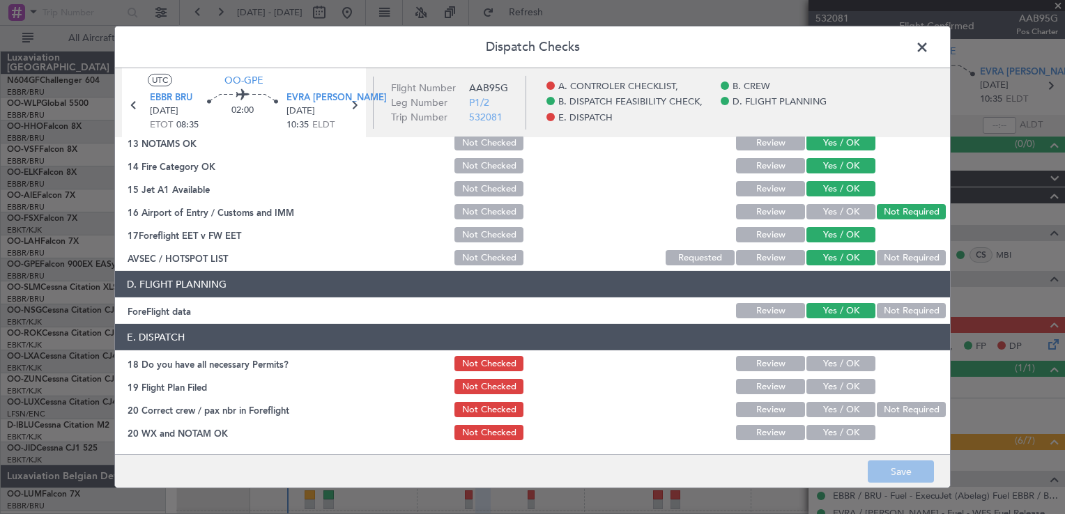
click at [929, 47] on span at bounding box center [929, 51] width 0 height 28
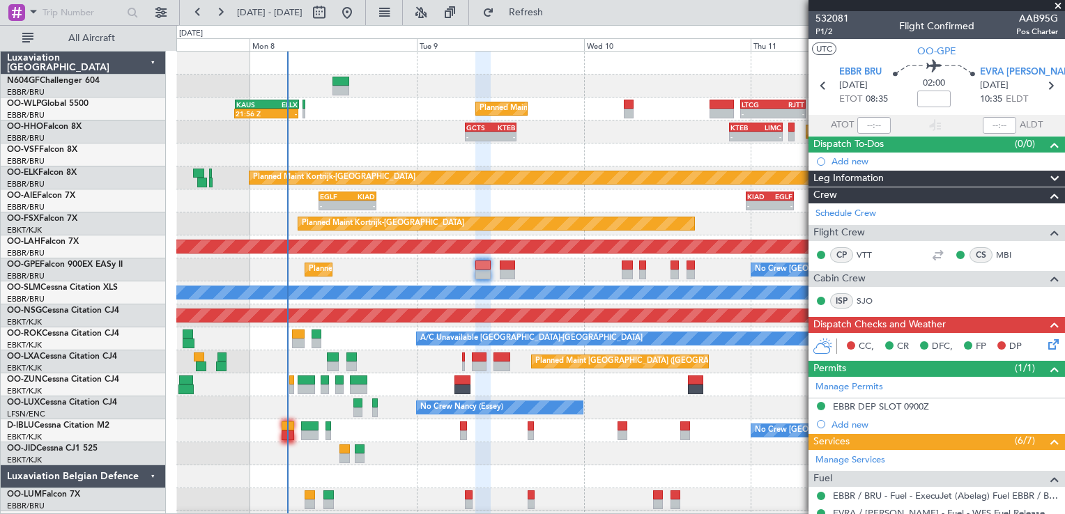
click at [518, 152] on div at bounding box center [620, 155] width 888 height 23
click at [1046, 342] on icon at bounding box center [1051, 342] width 11 height 11
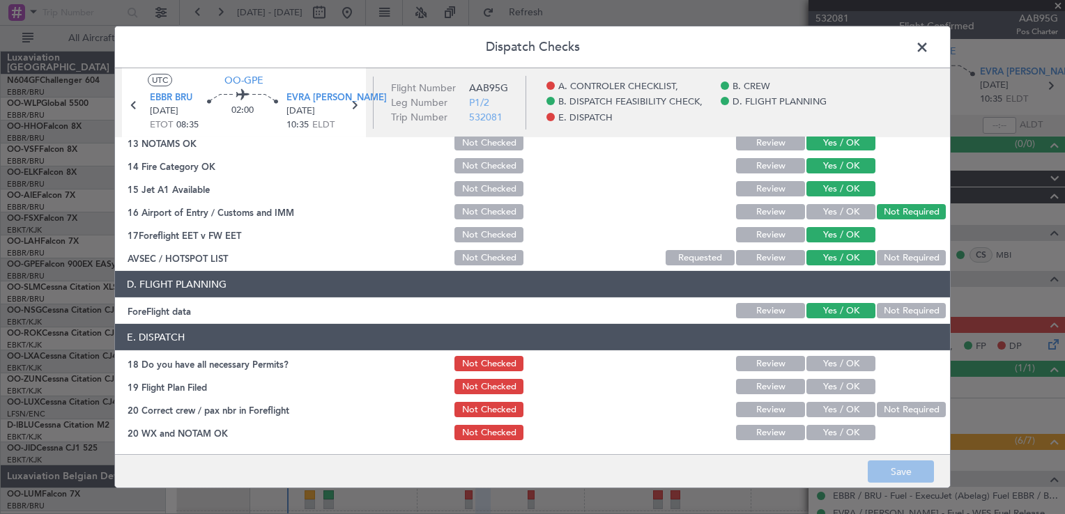
click at [842, 364] on button "Yes / OK" at bounding box center [840, 363] width 69 height 15
click at [835, 397] on section "E. DISPATCH 18 Do you have all necessary Permits? Not Checked Review Yes / OK 1…" at bounding box center [532, 383] width 835 height 118
click at [835, 388] on button "Yes / OK" at bounding box center [840, 386] width 69 height 15
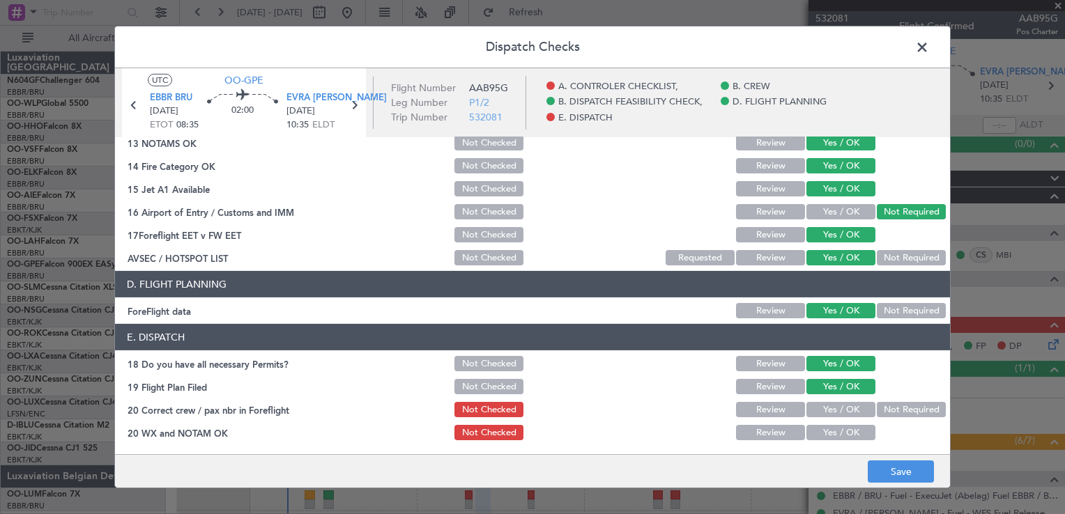
click at [833, 411] on button "Yes / OK" at bounding box center [840, 409] width 69 height 15
click at [836, 435] on button "Yes / OK" at bounding box center [840, 432] width 69 height 15
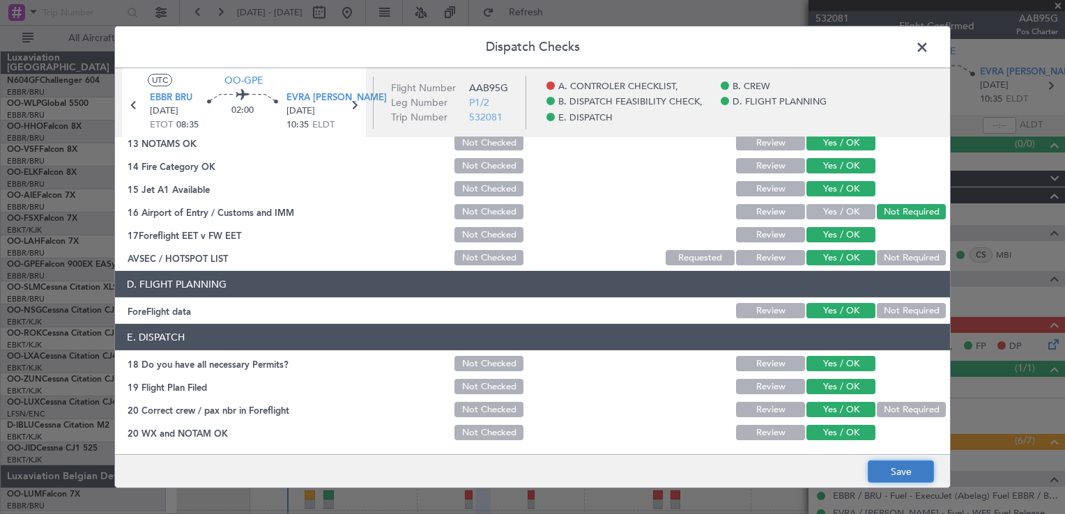
click at [886, 468] on button "Save" at bounding box center [901, 472] width 66 height 22
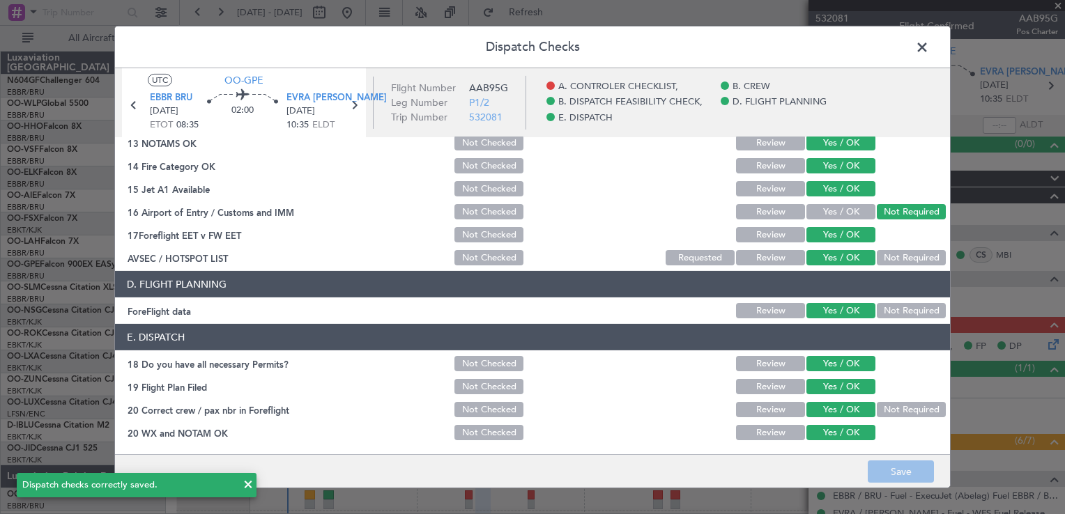
click at [929, 49] on span at bounding box center [929, 51] width 0 height 28
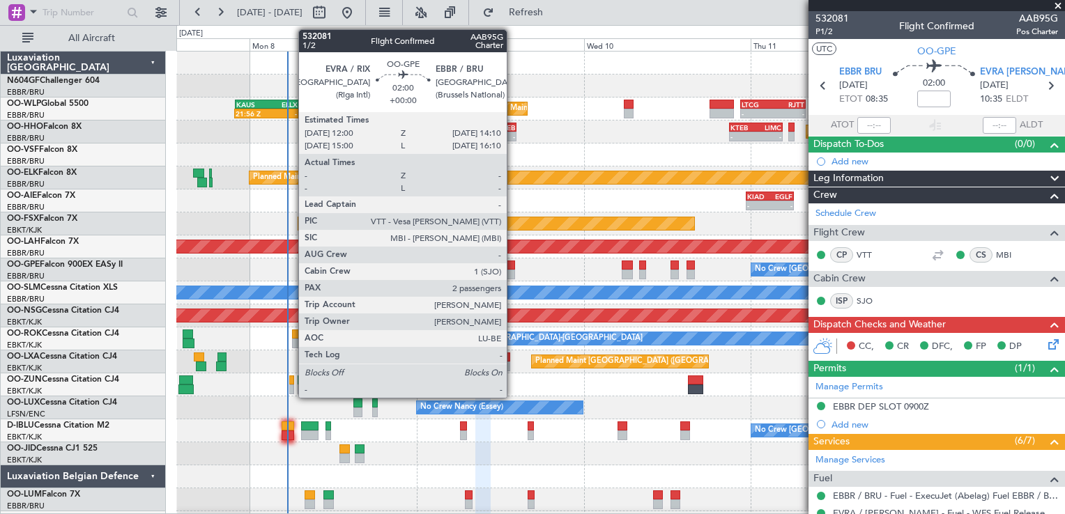
click at [513, 266] on div at bounding box center [507, 266] width 15 height 10
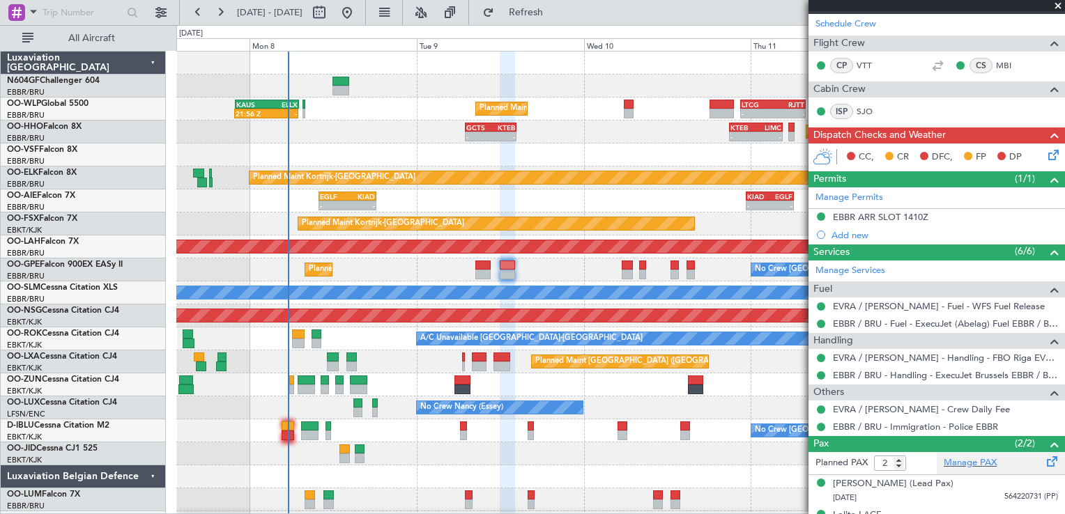
scroll to position [228, 0]
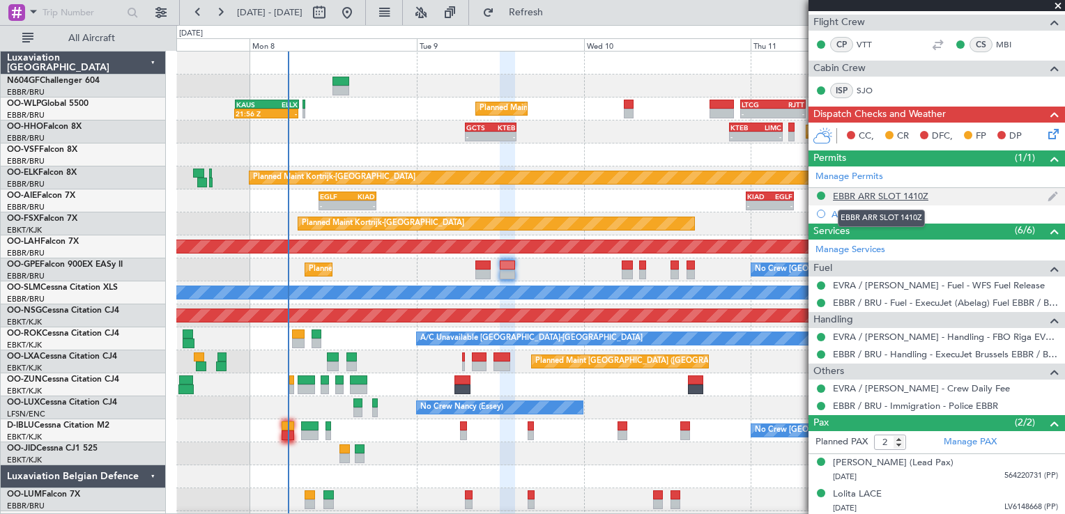
click at [913, 193] on div "EBBR ARR SLOT 1410Z" at bounding box center [880, 196] width 95 height 12
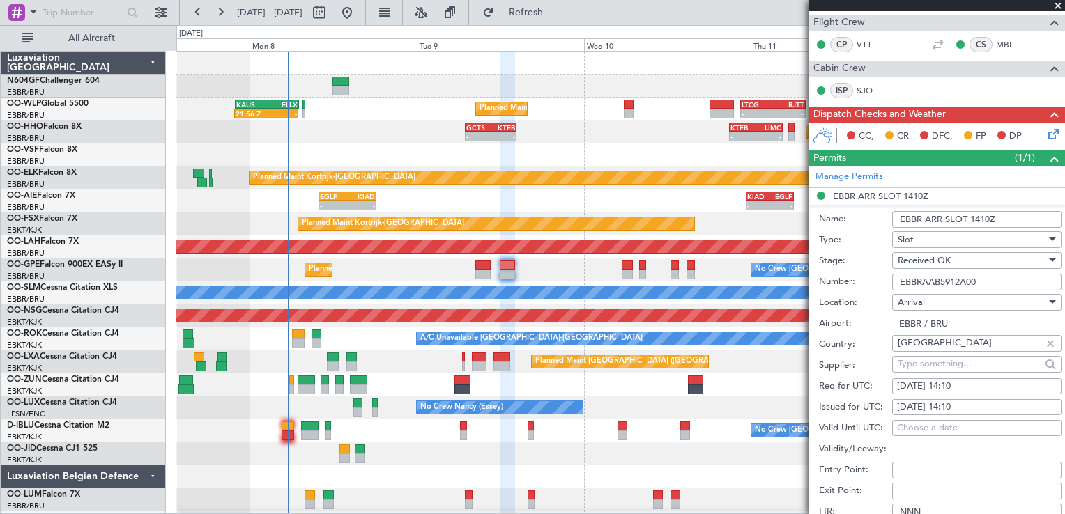
drag, startPoint x: 990, startPoint y: 283, endPoint x: 896, endPoint y: 284, distance: 94.1
click at [896, 284] on input "EBBRAAB5912A00" at bounding box center [976, 282] width 169 height 17
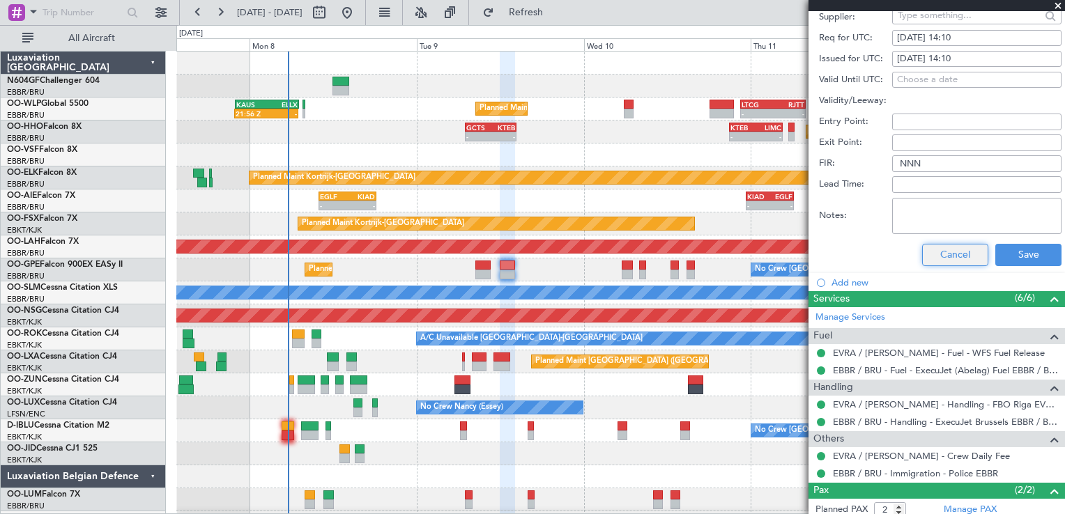
click at [935, 263] on button "Cancel" at bounding box center [955, 255] width 66 height 22
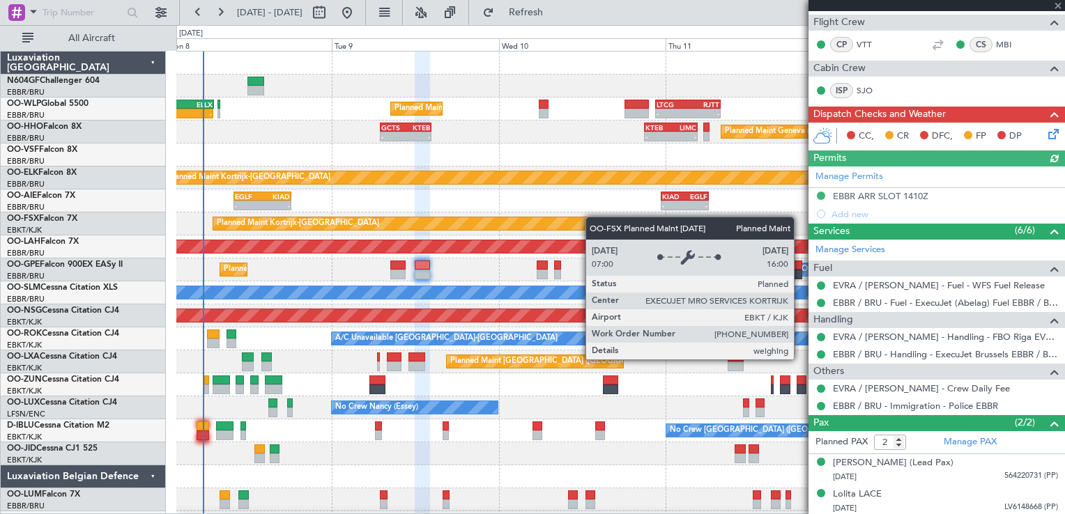
click at [544, 224] on div "Planned Maint Milan (Linate) 21:56 Z - KAUS 22:00 Z ELLX 07:10 Z - - LTCG 22:35…" at bounding box center [620, 293] width 888 height 483
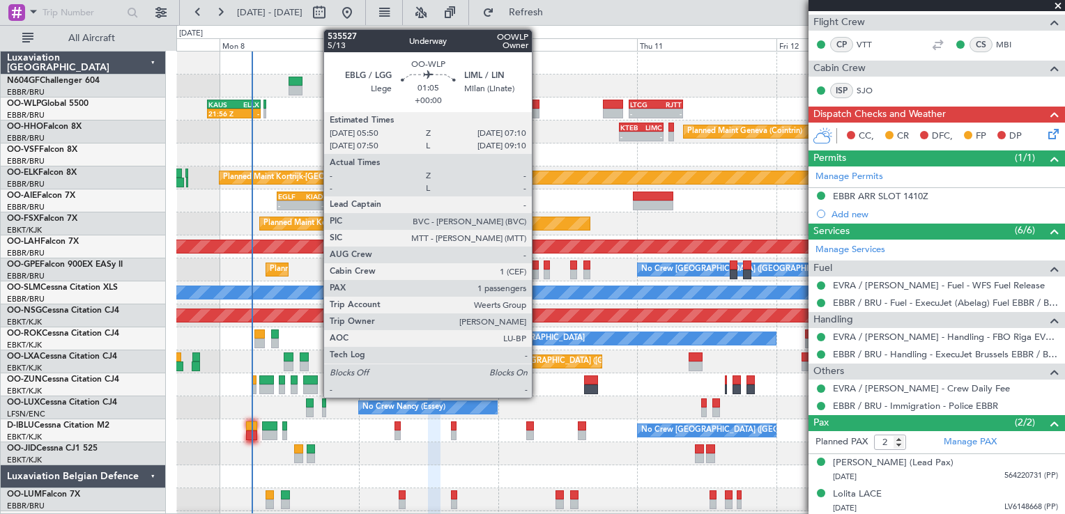
click at [538, 112] on div at bounding box center [535, 114] width 8 height 10
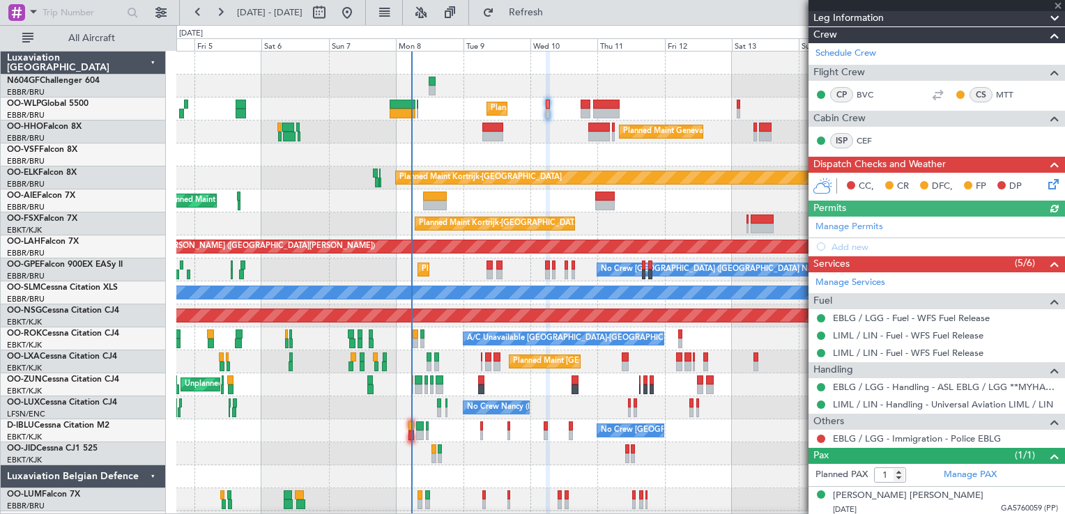
scroll to position [214, 0]
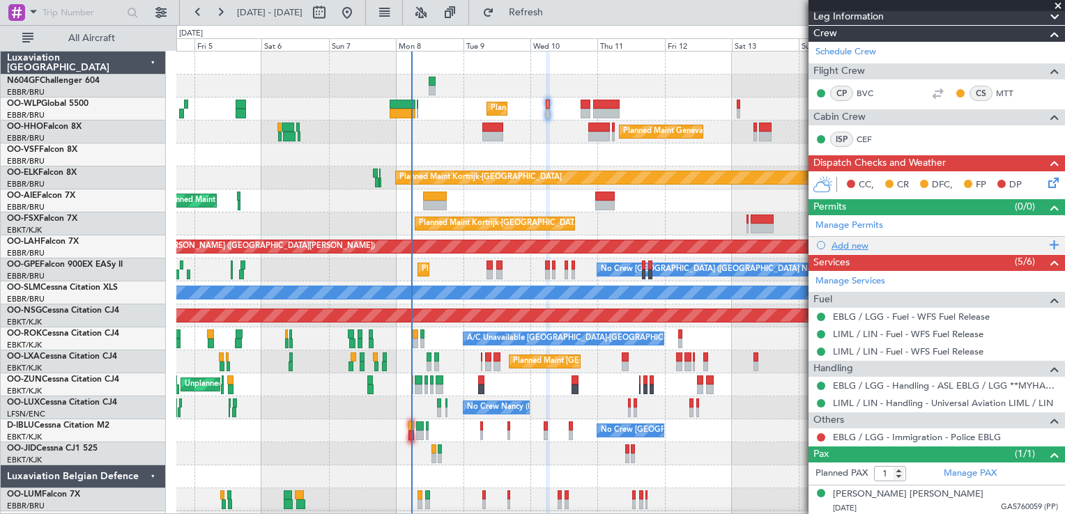
click at [832, 248] on div "Add new" at bounding box center [939, 246] width 214 height 12
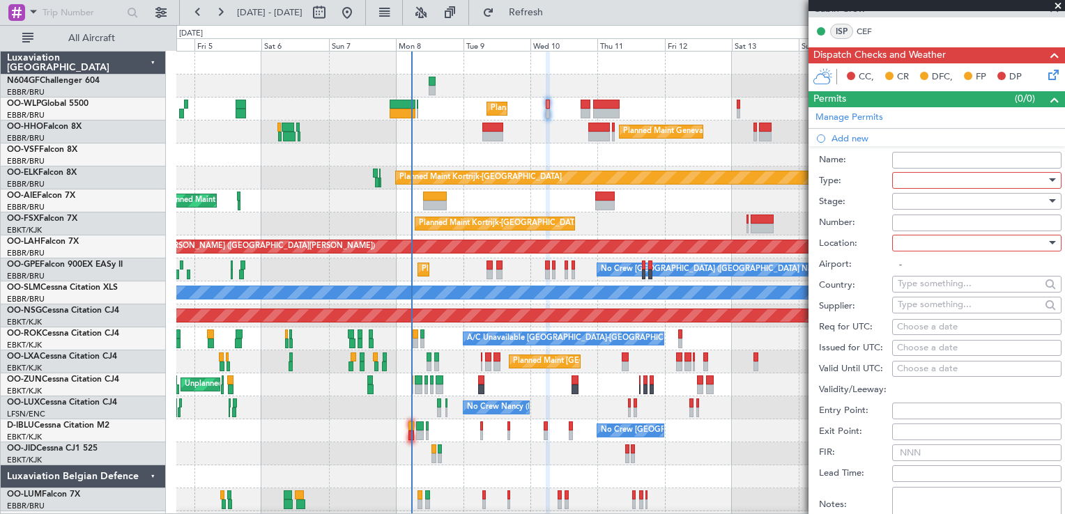
scroll to position [423, 0]
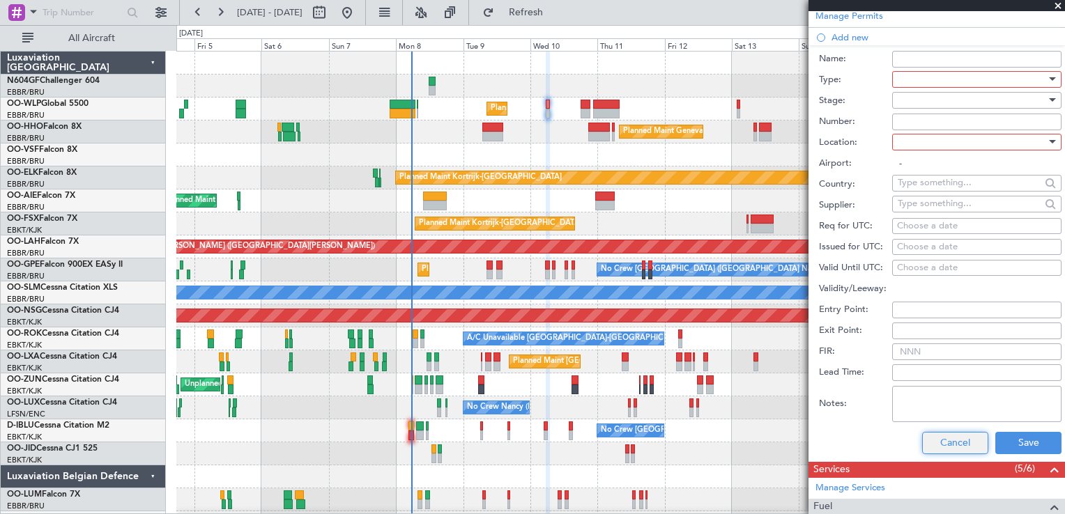
click at [965, 443] on button "Cancel" at bounding box center [955, 443] width 66 height 22
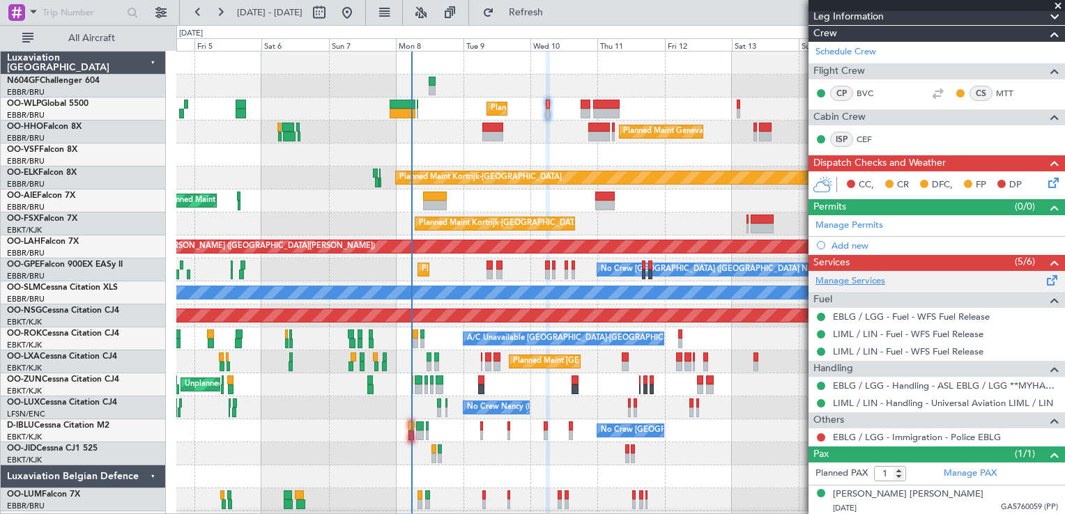
click at [855, 282] on link "Manage Services" at bounding box center [851, 282] width 70 height 14
click at [546, 13] on span "Refresh" at bounding box center [526, 13] width 59 height 10
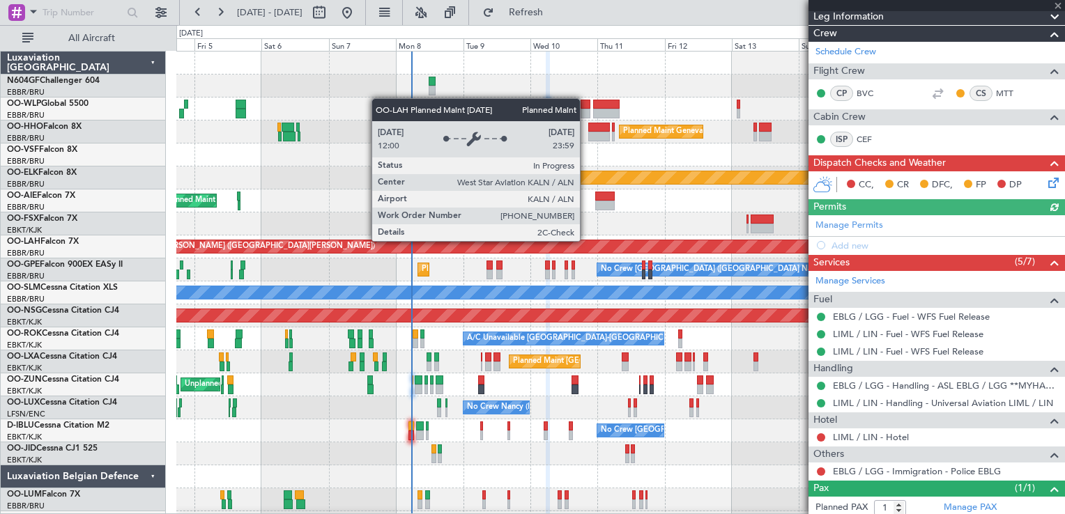
scroll to position [248, 0]
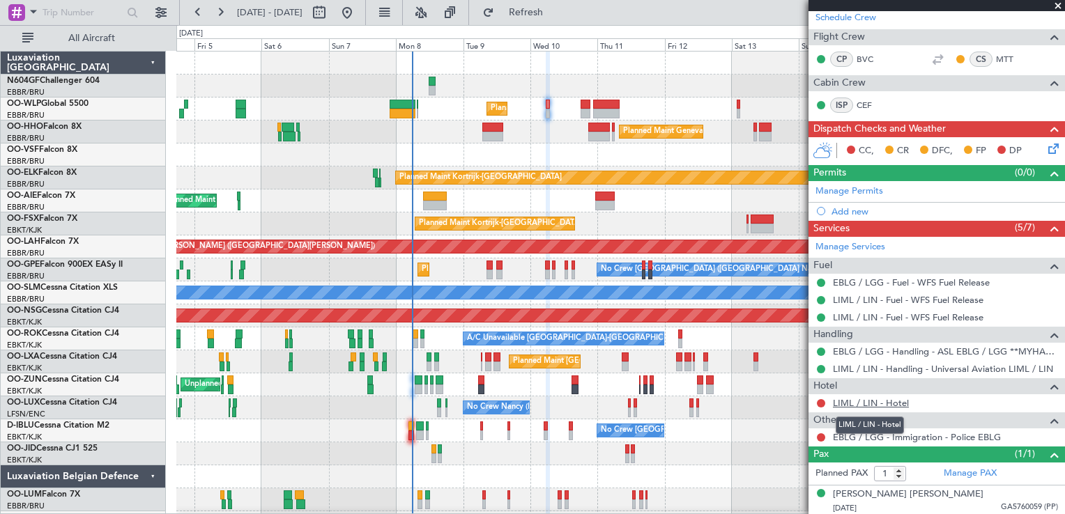
click at [862, 405] on link "LIML / LIN - Hotel" at bounding box center [871, 403] width 76 height 12
click at [821, 399] on button at bounding box center [821, 403] width 8 height 8
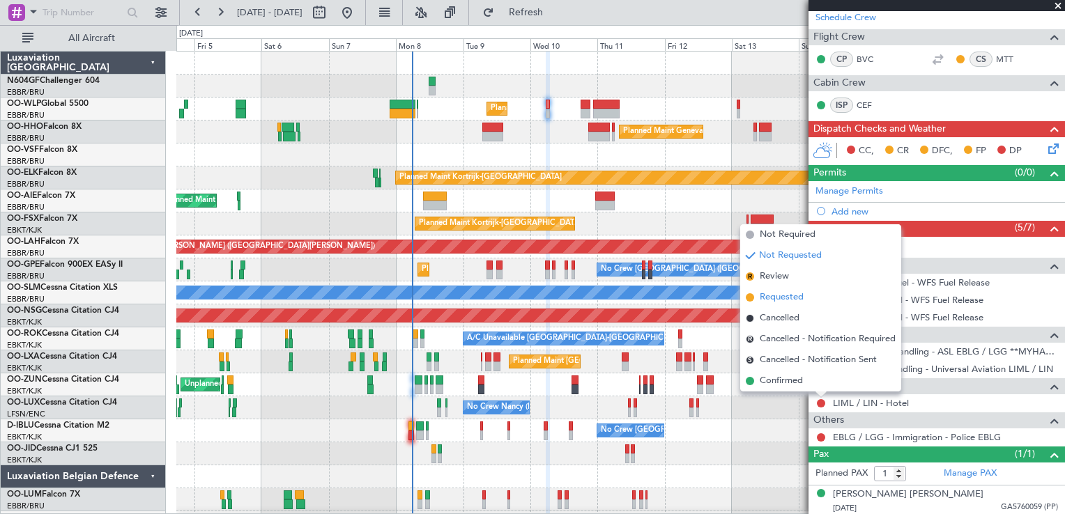
click at [788, 297] on span "Requested" at bounding box center [782, 298] width 44 height 14
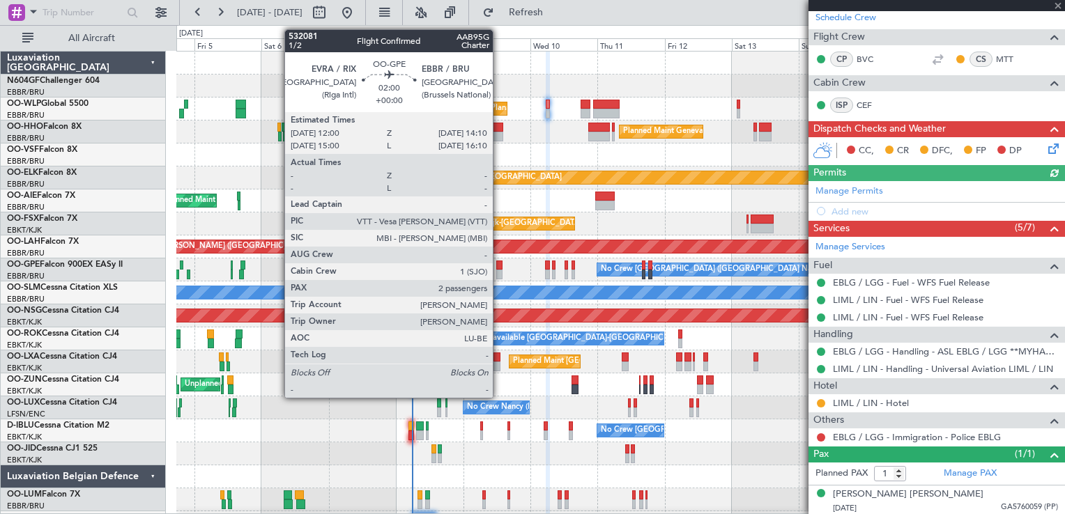
click at [499, 272] on div at bounding box center [499, 275] width 6 height 10
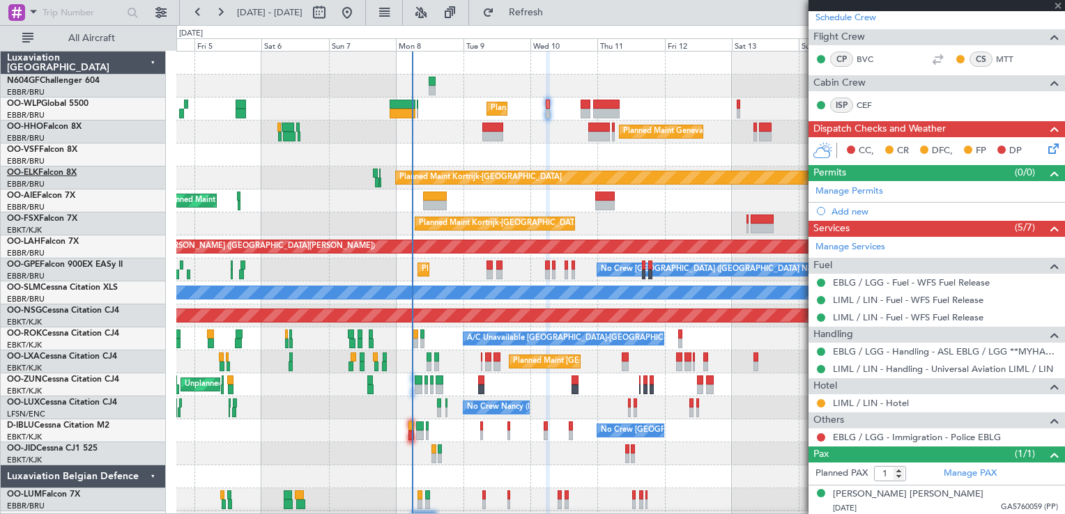
type input "2"
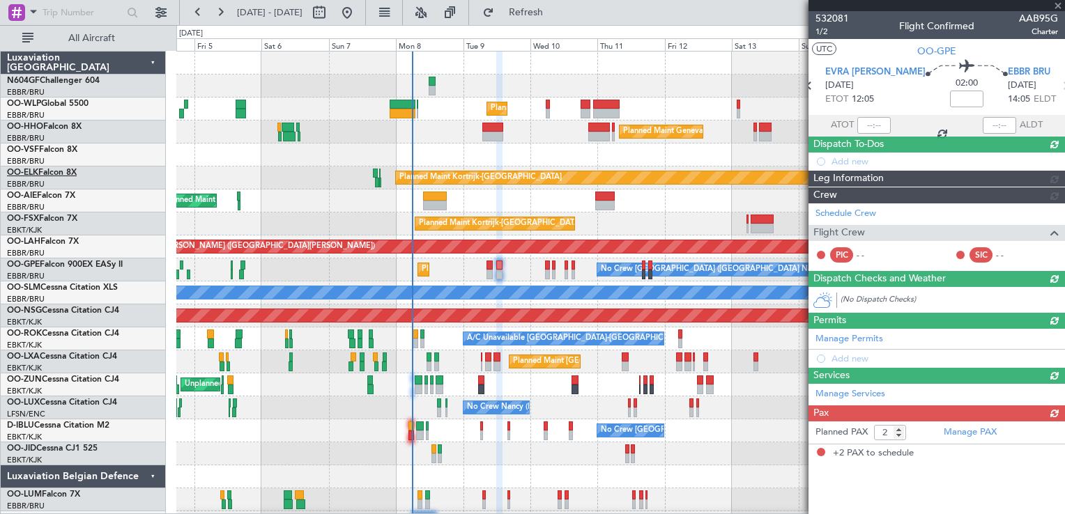
scroll to position [0, 0]
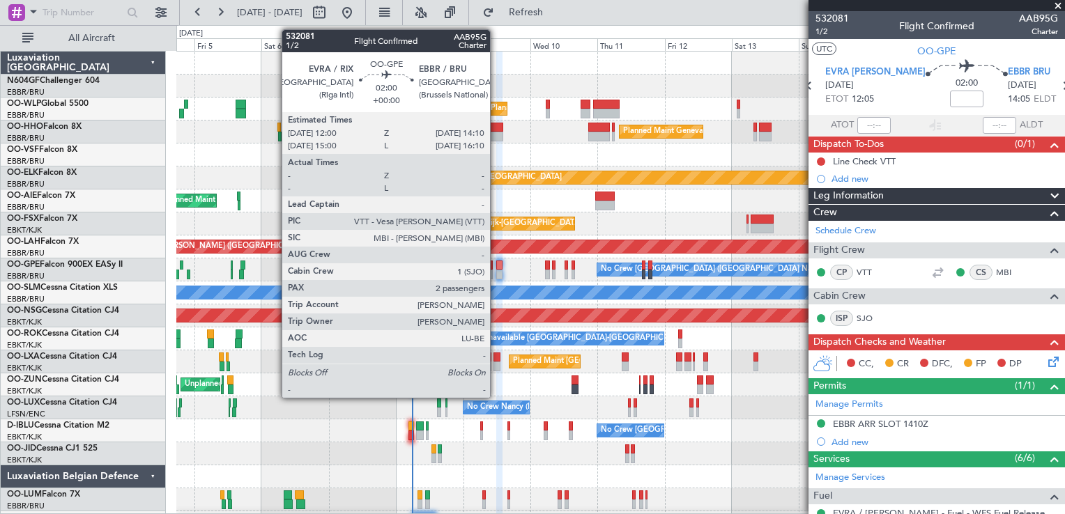
click at [524, 144] on div at bounding box center [620, 155] width 888 height 23
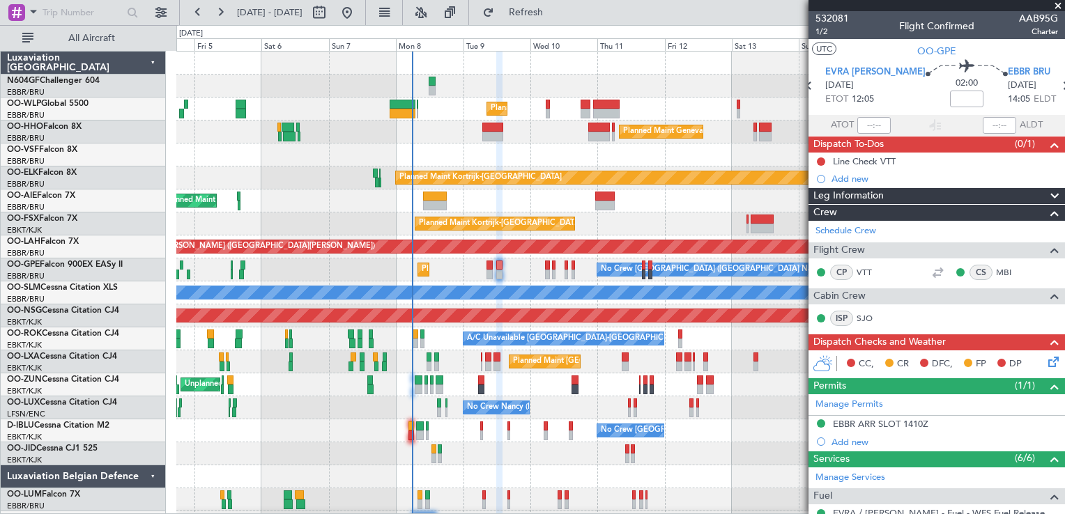
click at [1046, 360] on icon at bounding box center [1051, 359] width 11 height 11
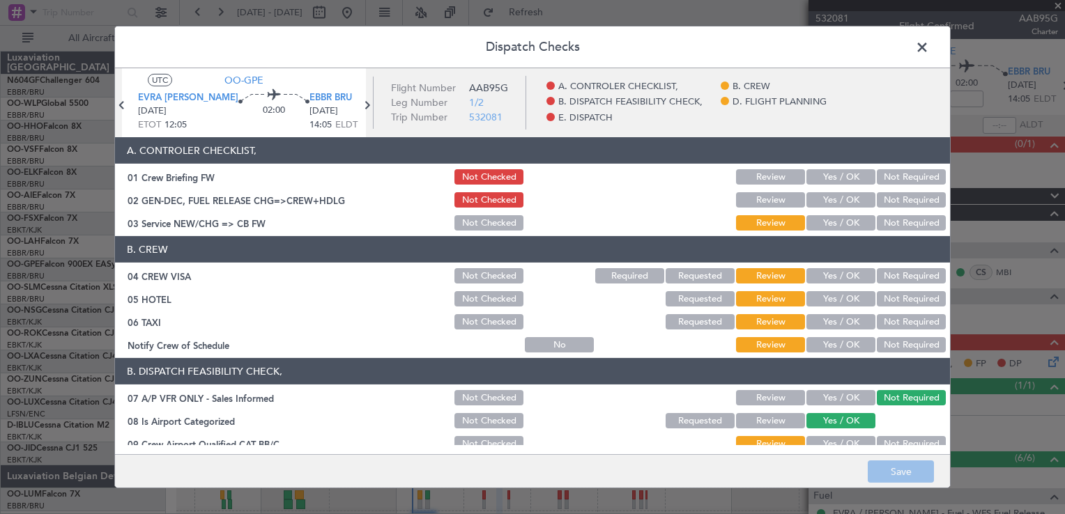
click at [852, 224] on button "Yes / OK" at bounding box center [840, 222] width 69 height 15
click at [880, 280] on button "Not Required" at bounding box center [911, 275] width 69 height 15
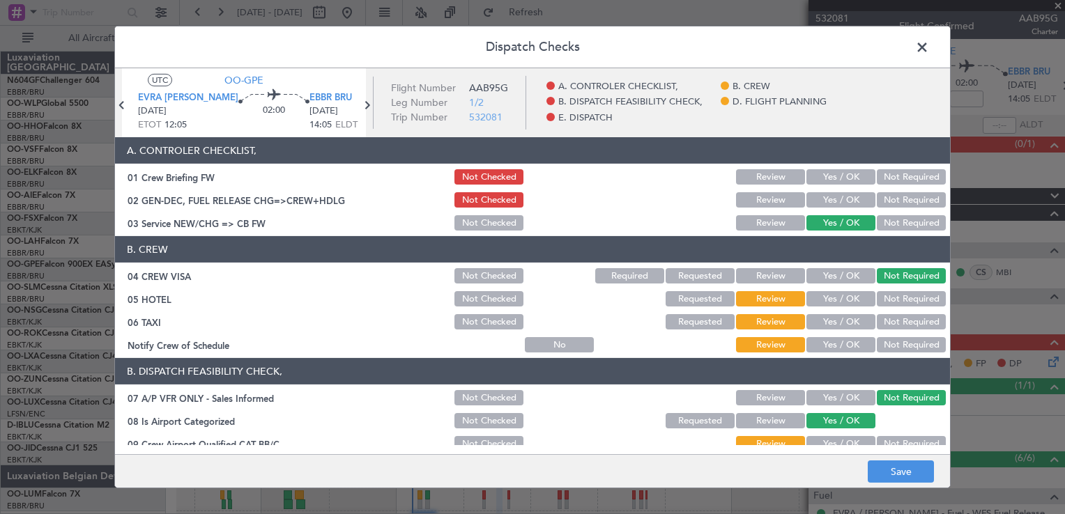
click at [892, 311] on section "B. CREW 04 CREW VISA Not Checked Required Requested Review Yes / OK Not Require…" at bounding box center [532, 295] width 835 height 118
click at [886, 301] on button "Not Required" at bounding box center [911, 298] width 69 height 15
click at [882, 328] on button "Not Required" at bounding box center [911, 321] width 69 height 15
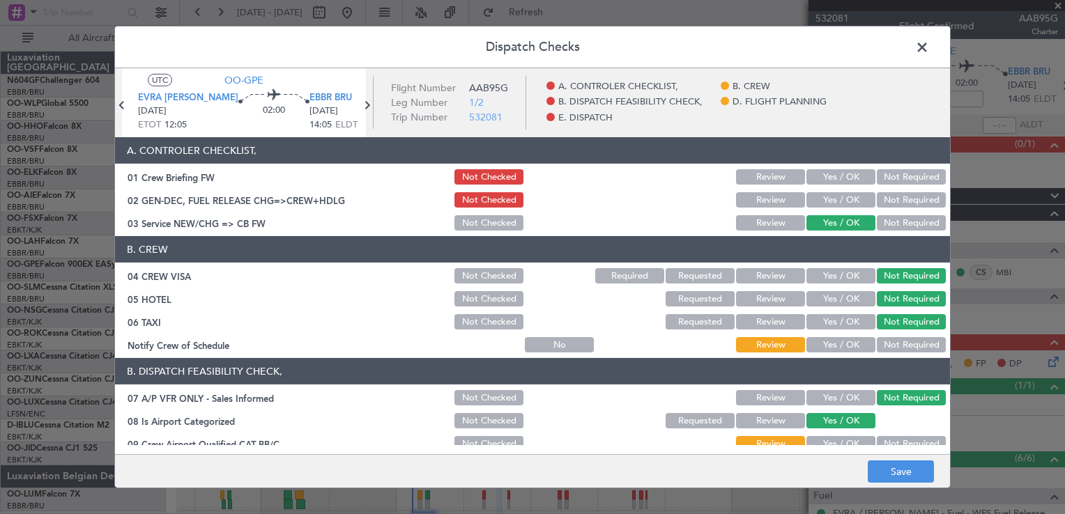
click at [852, 347] on button "Yes / OK" at bounding box center [840, 344] width 69 height 15
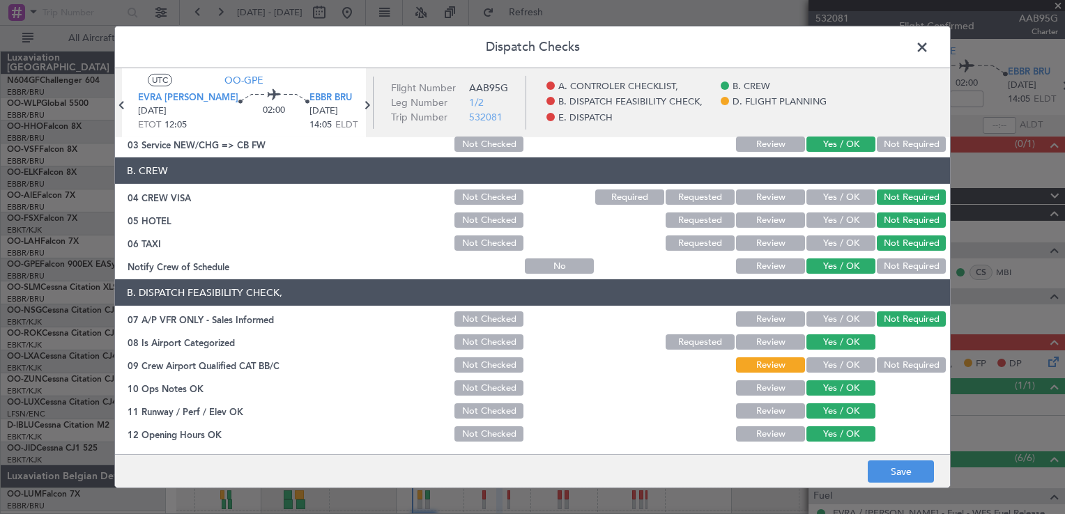
scroll to position [139, 0]
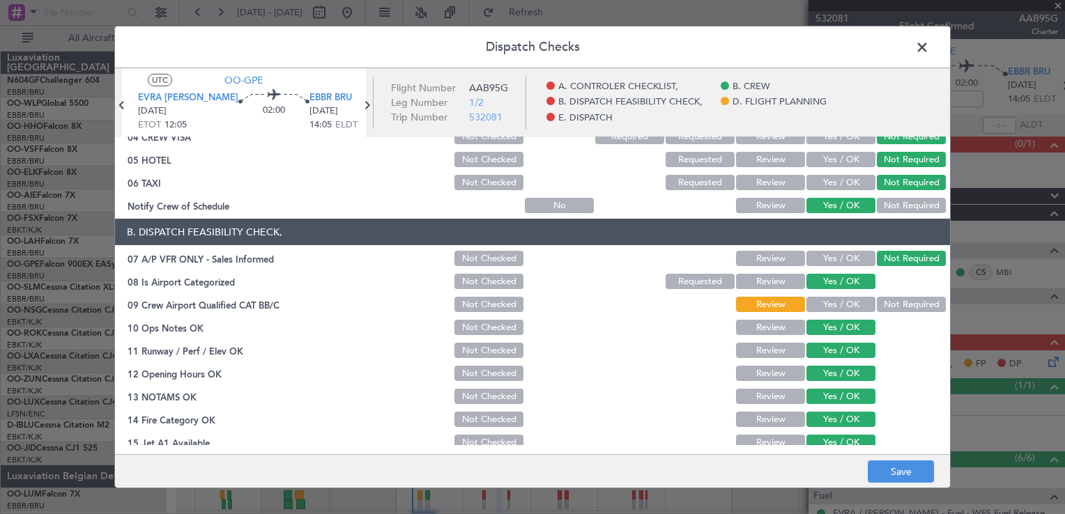
click at [886, 302] on button "Not Required" at bounding box center [911, 304] width 69 height 15
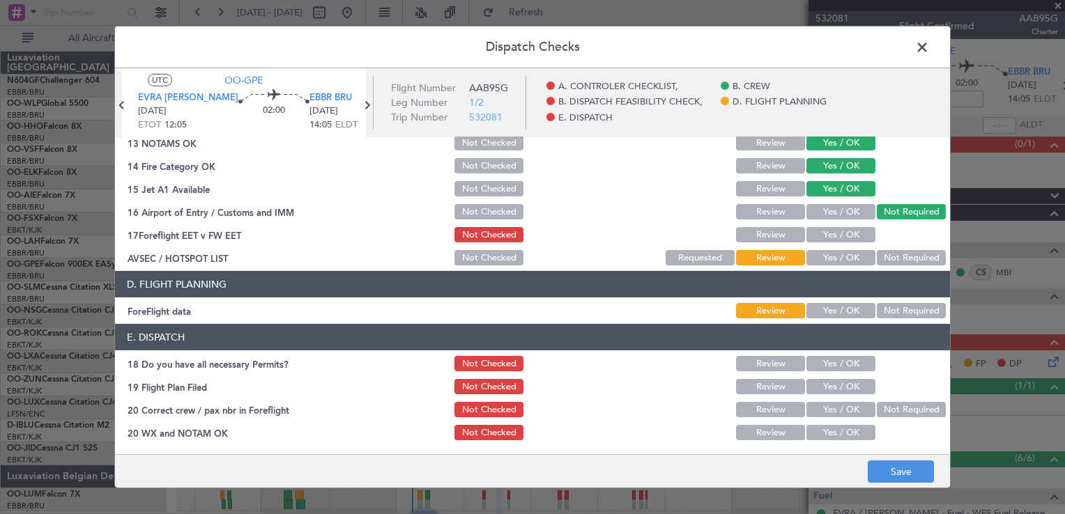
click at [829, 263] on button "Yes / OK" at bounding box center [840, 257] width 69 height 15
click at [810, 318] on button "Yes / OK" at bounding box center [840, 310] width 69 height 15
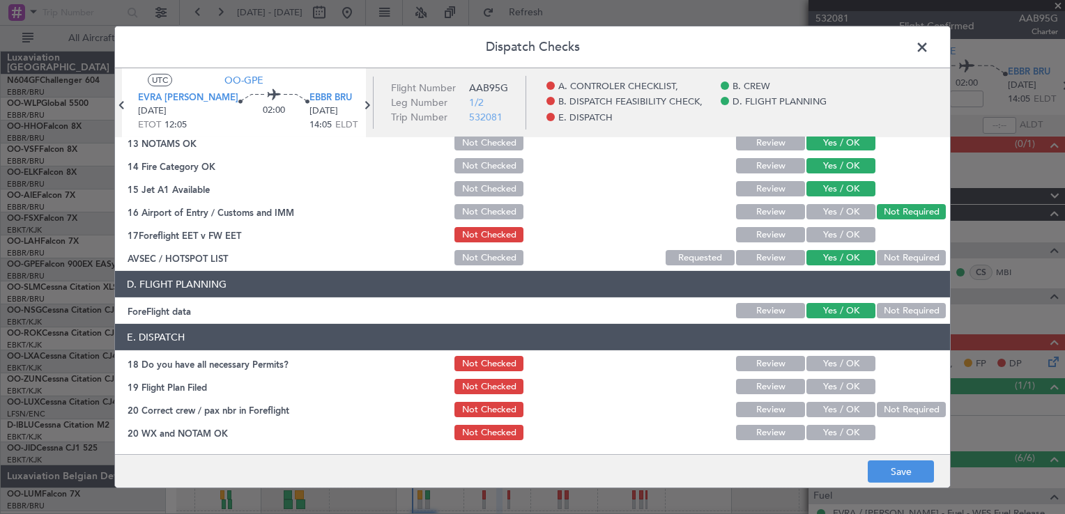
click at [836, 240] on button "Yes / OK" at bounding box center [840, 234] width 69 height 15
click at [895, 470] on button "Save" at bounding box center [901, 472] width 66 height 22
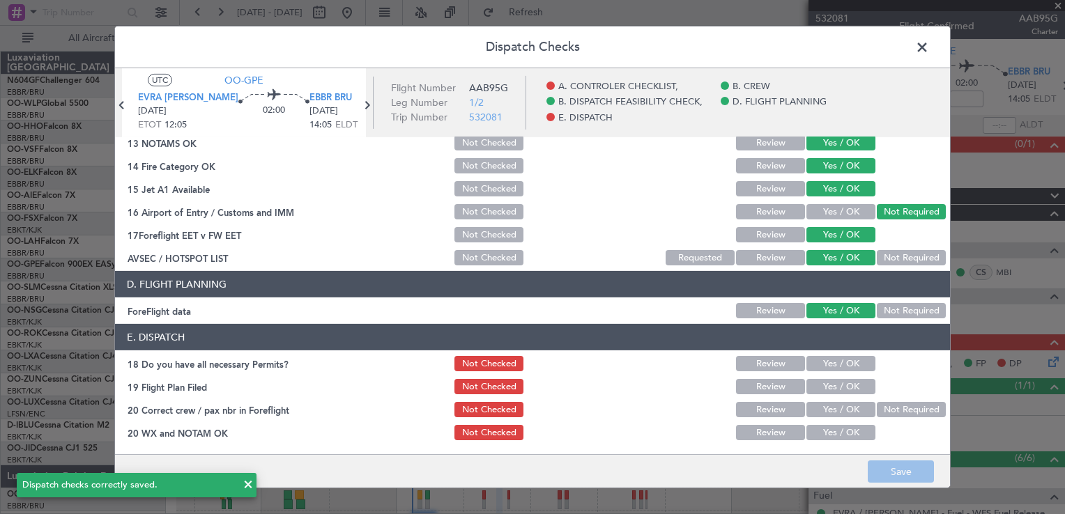
click at [929, 54] on span at bounding box center [929, 51] width 0 height 28
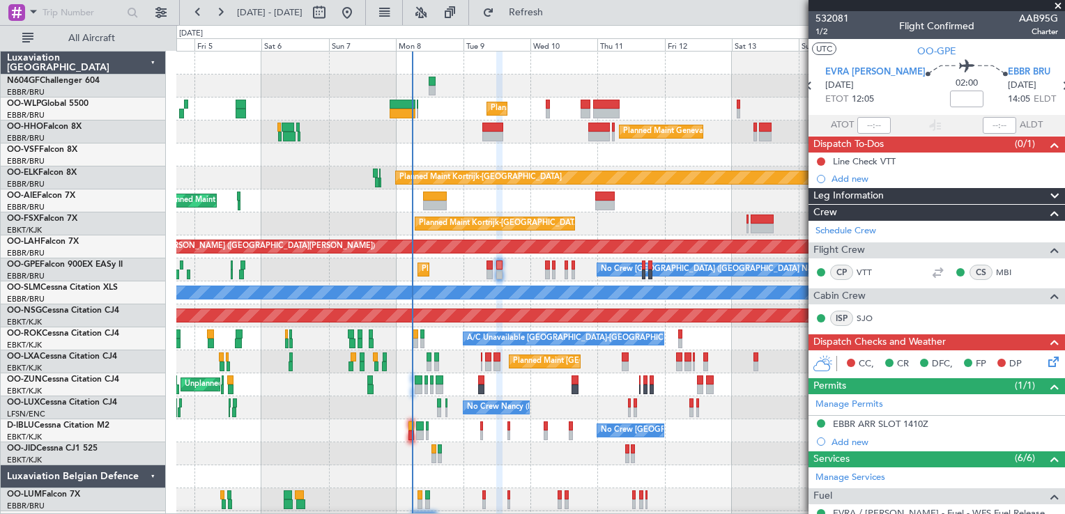
click at [1046, 359] on icon at bounding box center [1051, 359] width 11 height 11
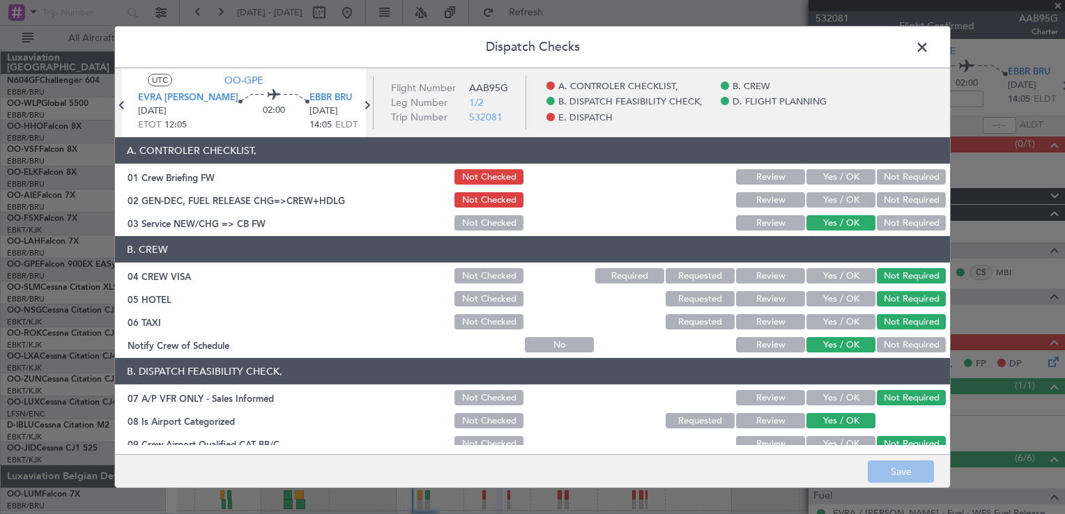
click at [929, 56] on span at bounding box center [929, 51] width 0 height 28
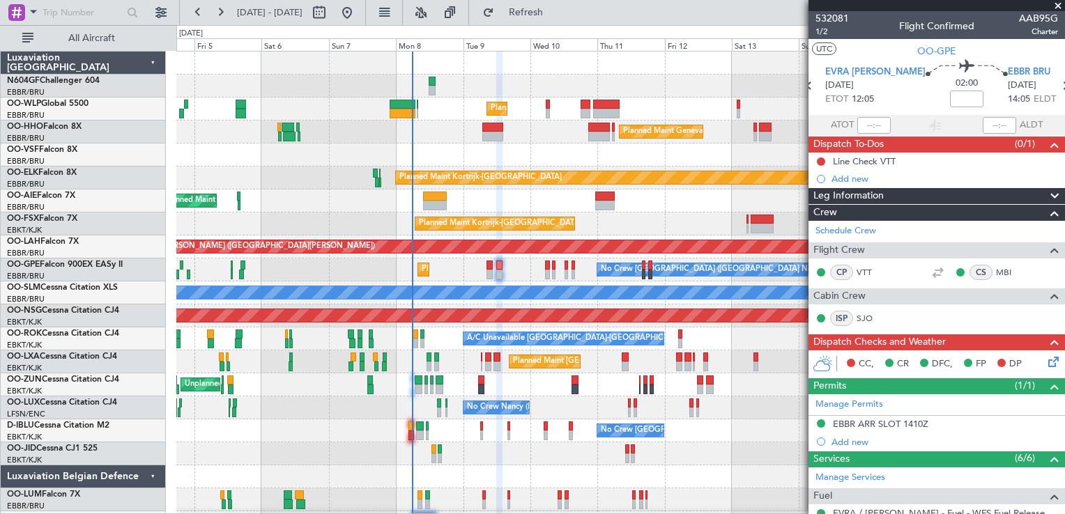
click at [1046, 360] on icon at bounding box center [1051, 359] width 11 height 11
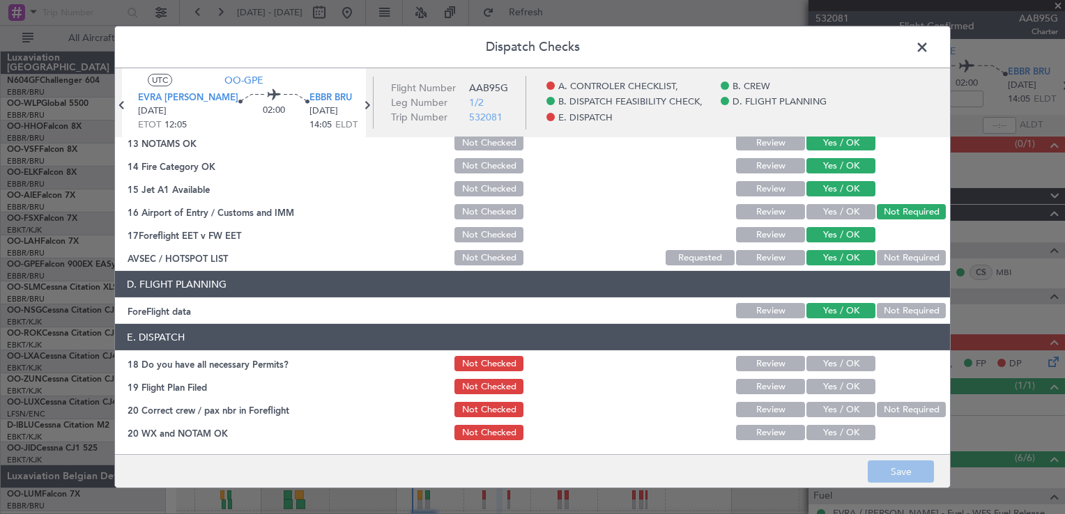
click at [818, 367] on button "Yes / OK" at bounding box center [840, 363] width 69 height 15
click at [832, 384] on button "Yes / OK" at bounding box center [840, 386] width 69 height 15
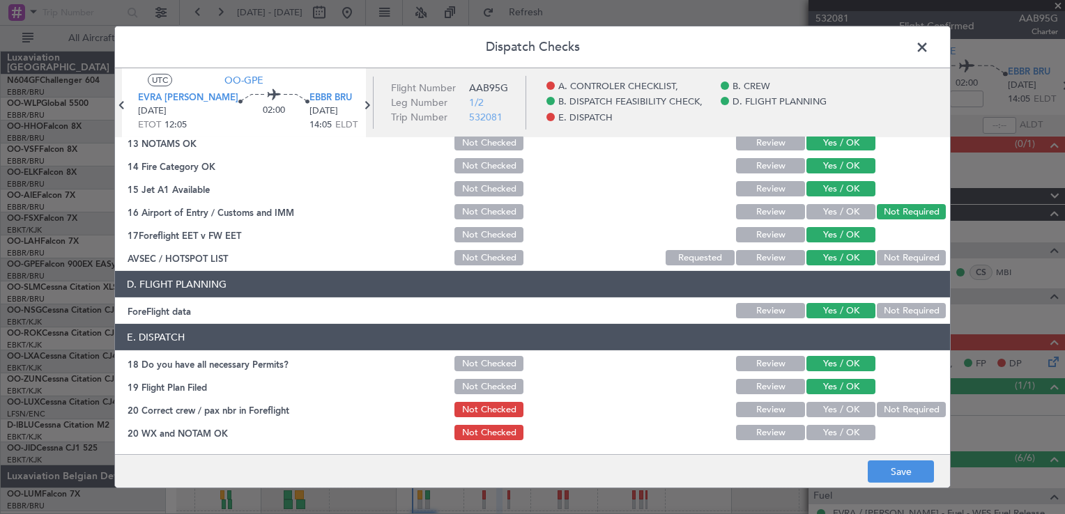
click at [834, 408] on button "Yes / OK" at bounding box center [840, 409] width 69 height 15
click at [831, 431] on button "Yes / OK" at bounding box center [840, 432] width 69 height 15
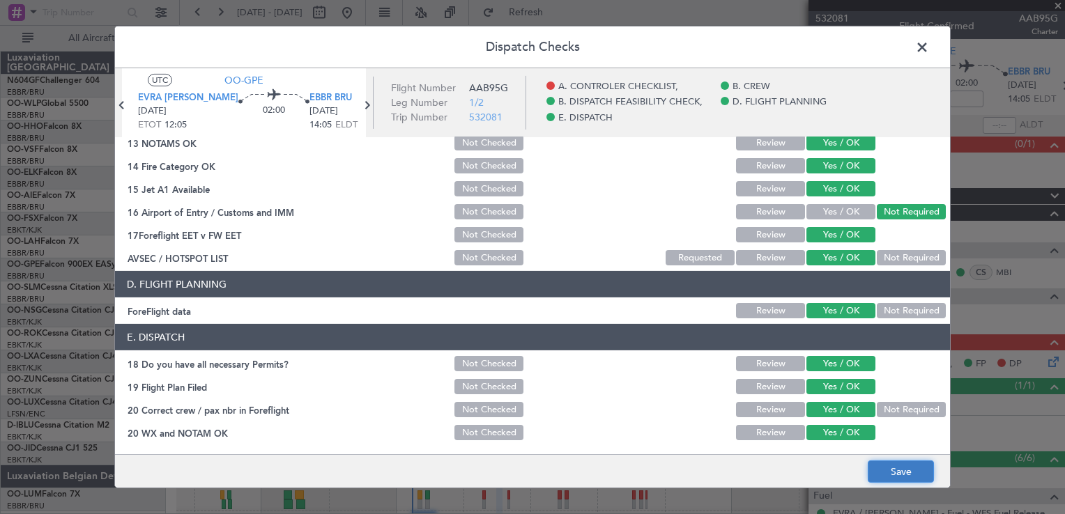
click at [887, 473] on button "Save" at bounding box center [901, 472] width 66 height 22
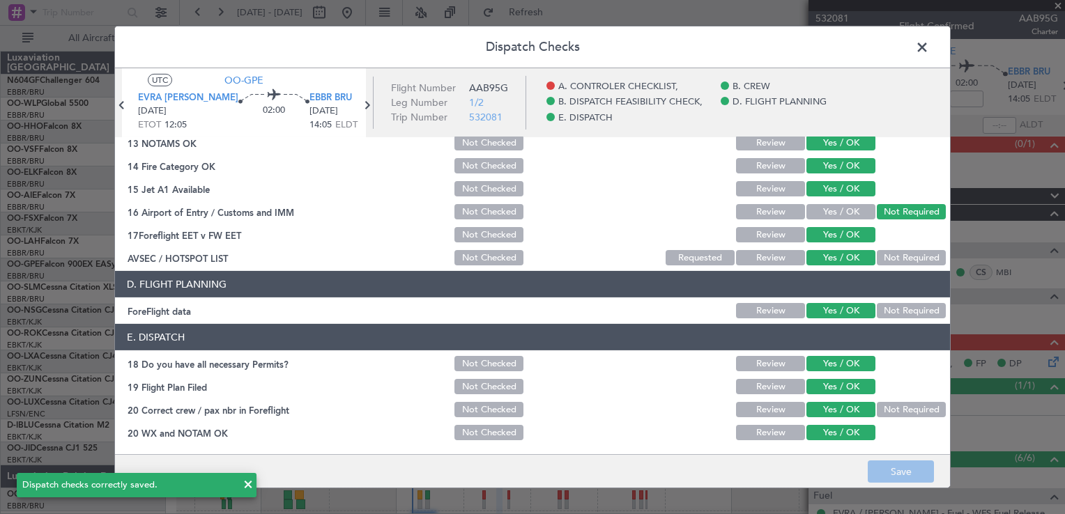
click at [929, 43] on span at bounding box center [929, 51] width 0 height 28
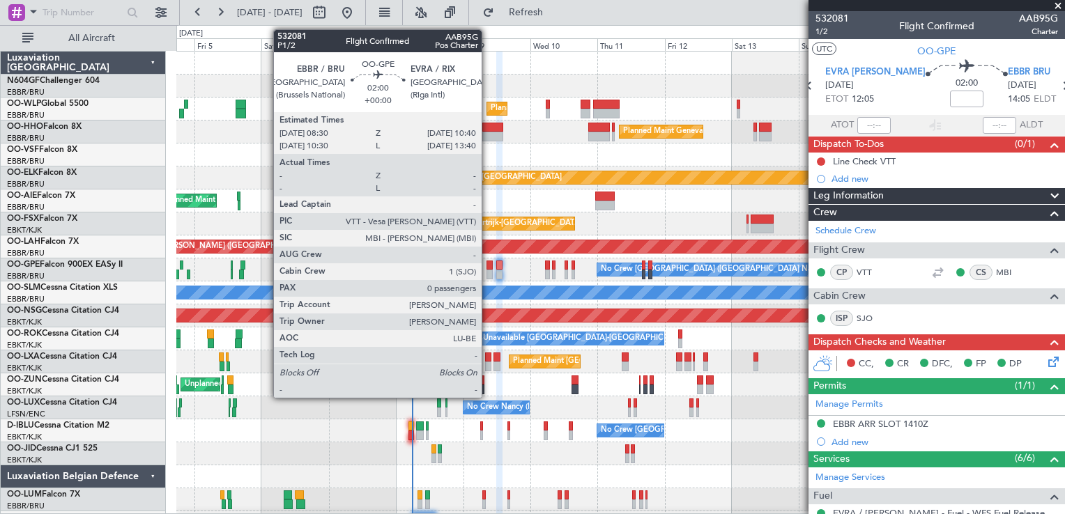
click at [488, 270] on div at bounding box center [490, 275] width 6 height 10
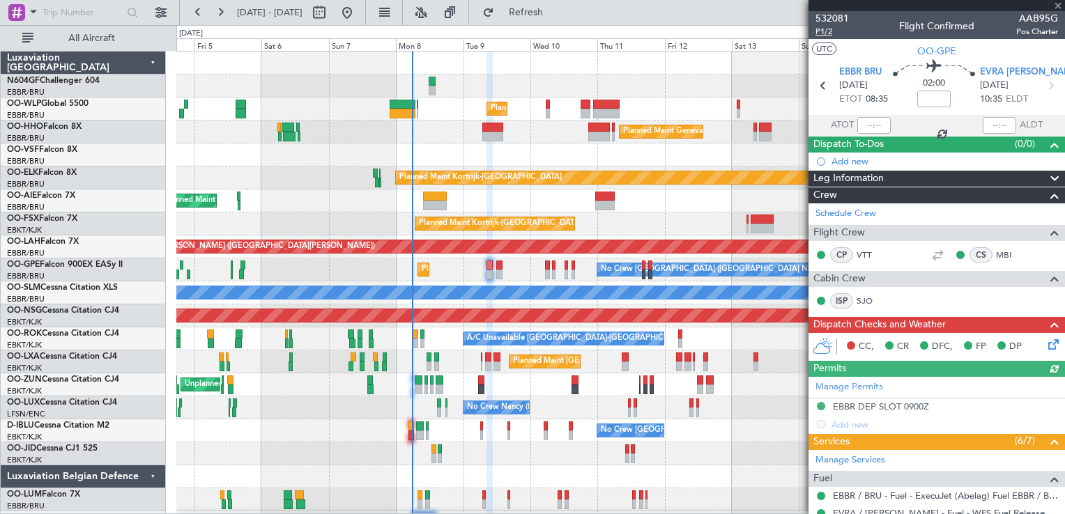
click at [831, 32] on span "P1/2" at bounding box center [832, 32] width 33 height 12
click at [816, 33] on span "P1/2" at bounding box center [832, 32] width 33 height 12
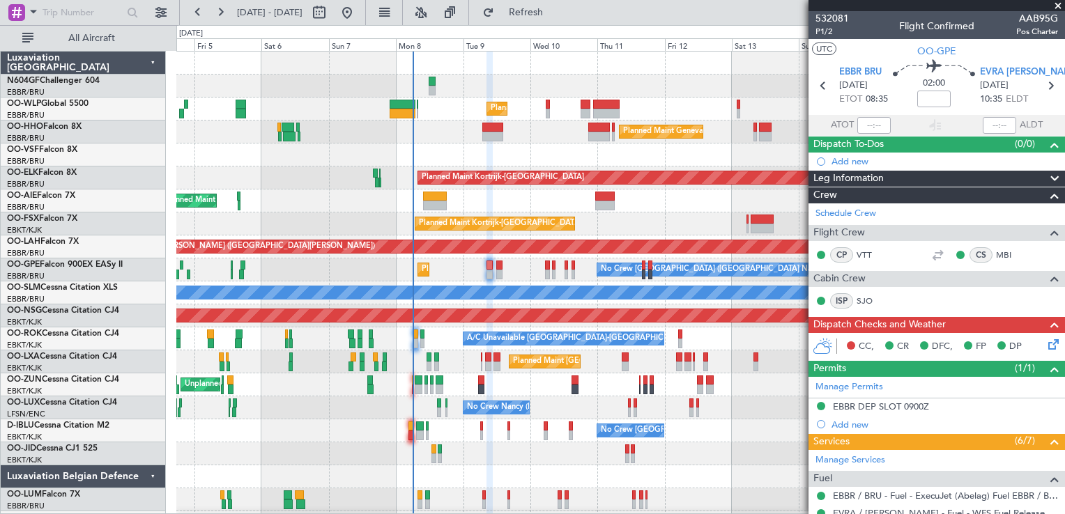
click at [1046, 338] on icon at bounding box center [1051, 342] width 11 height 11
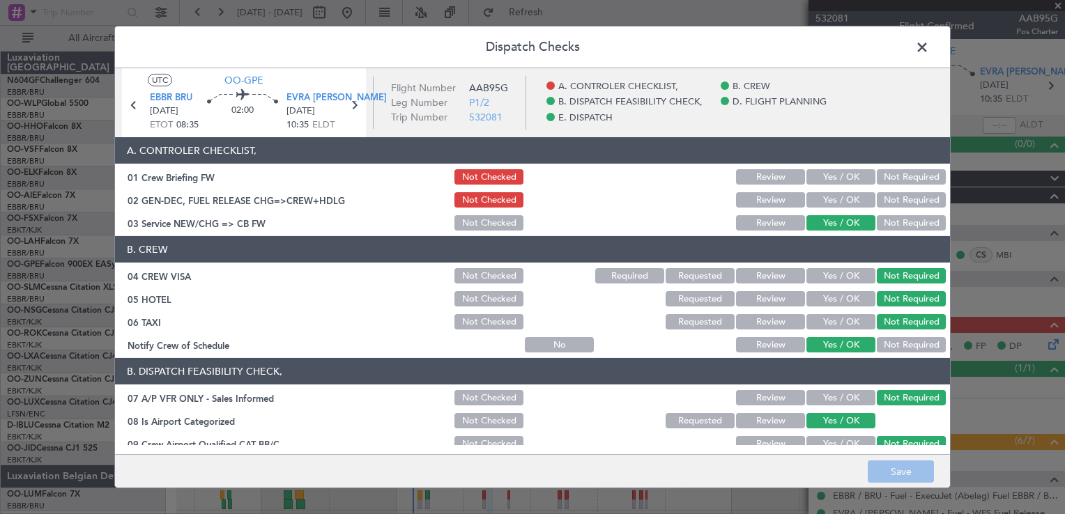
click at [823, 211] on section "A. CONTROLER CHECKLIST, 01 Crew Briefing FW Not Checked Review Yes / OK Not Req…" at bounding box center [532, 184] width 835 height 95
click at [822, 202] on button "Yes / OK" at bounding box center [840, 199] width 69 height 15
click at [823, 174] on button "Yes / OK" at bounding box center [840, 176] width 69 height 15
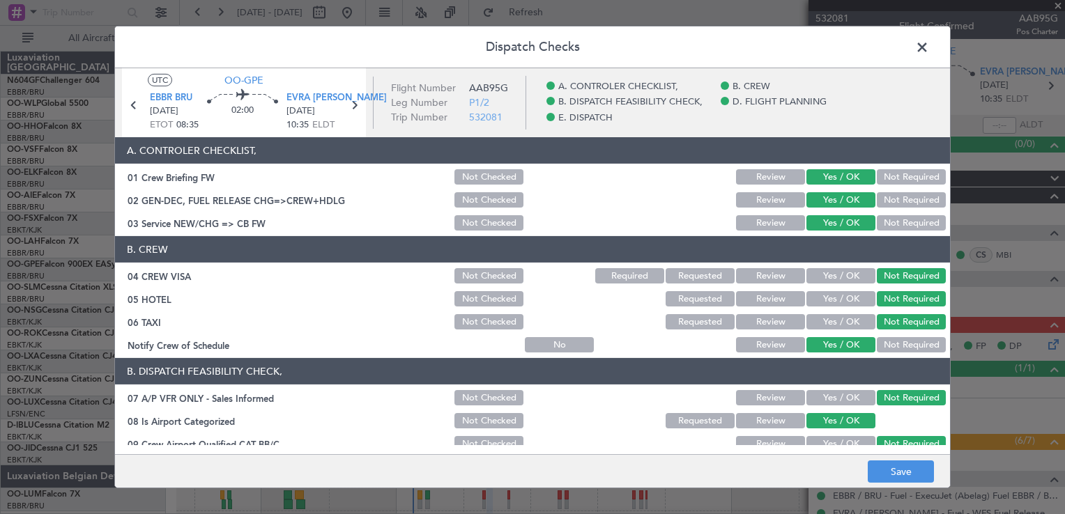
click at [895, 459] on footer "Save" at bounding box center [532, 470] width 835 height 33
click at [892, 471] on button "Save" at bounding box center [901, 472] width 66 height 22
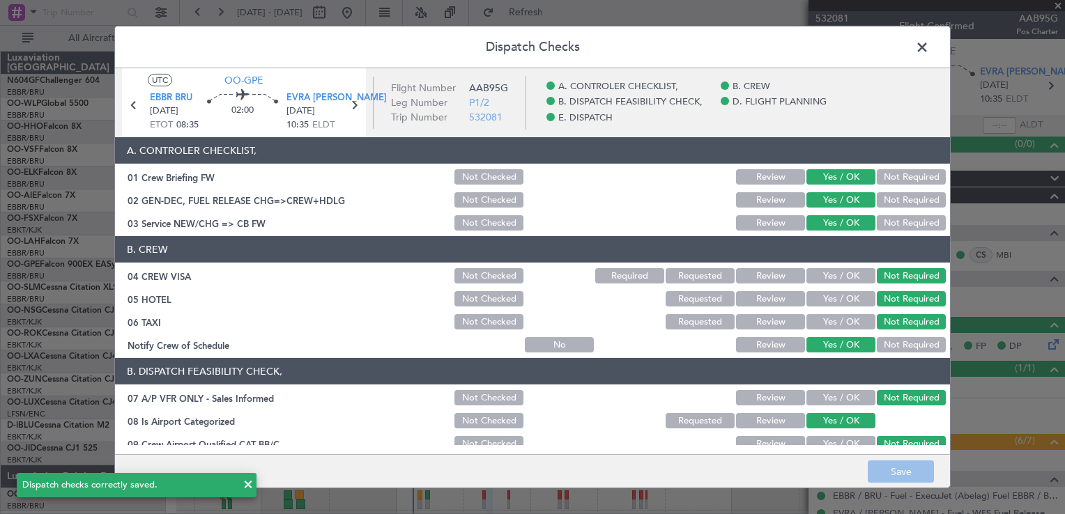
click at [929, 47] on span at bounding box center [929, 51] width 0 height 28
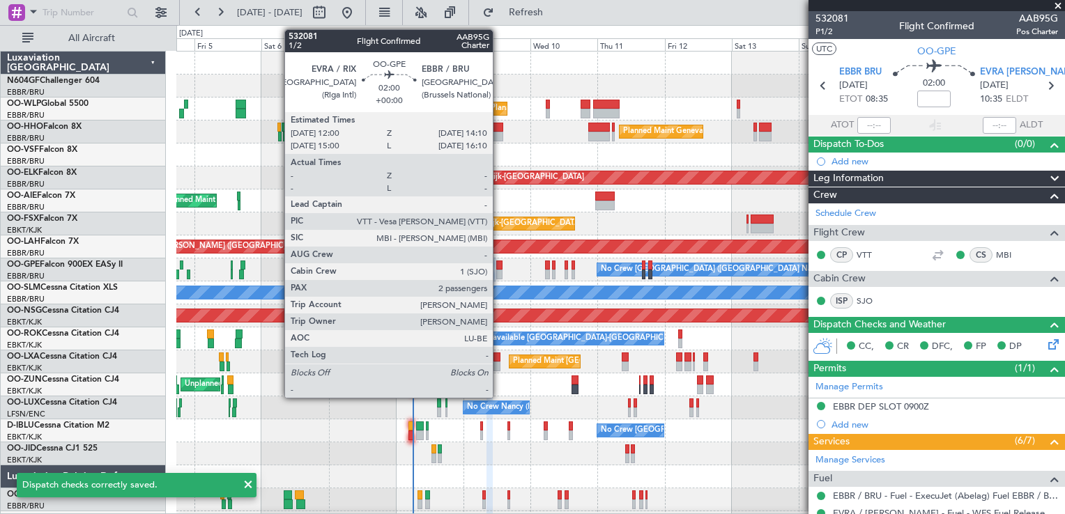
click at [499, 270] on div at bounding box center [499, 275] width 6 height 10
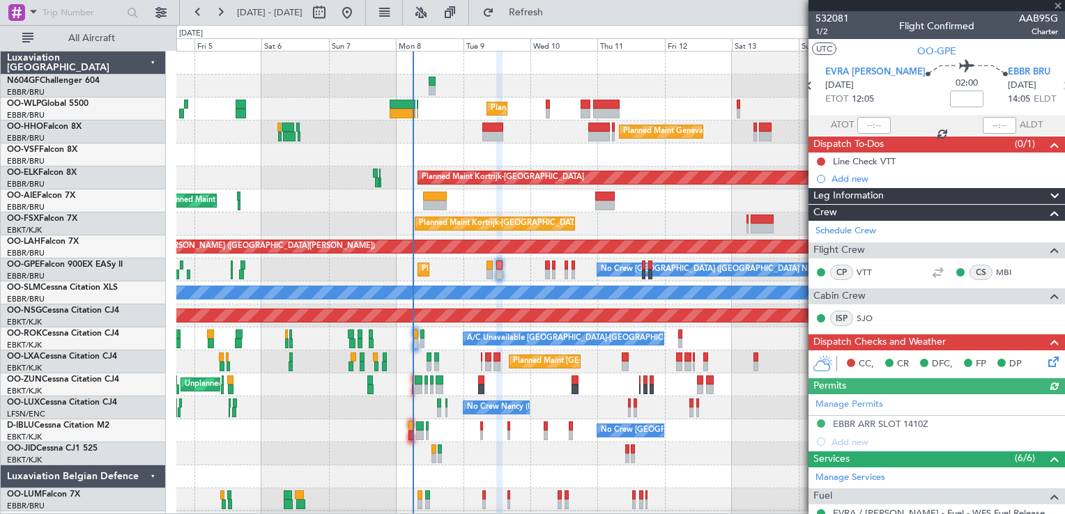
click at [1046, 358] on icon at bounding box center [1051, 359] width 11 height 11
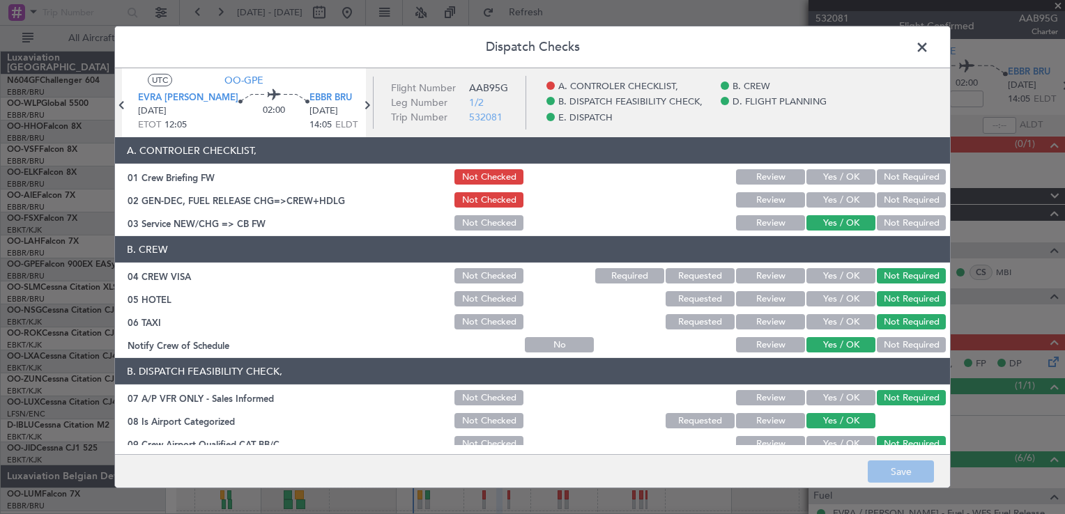
click at [817, 203] on button "Yes / OK" at bounding box center [840, 199] width 69 height 15
click at [831, 170] on button "Yes / OK" at bounding box center [840, 176] width 69 height 15
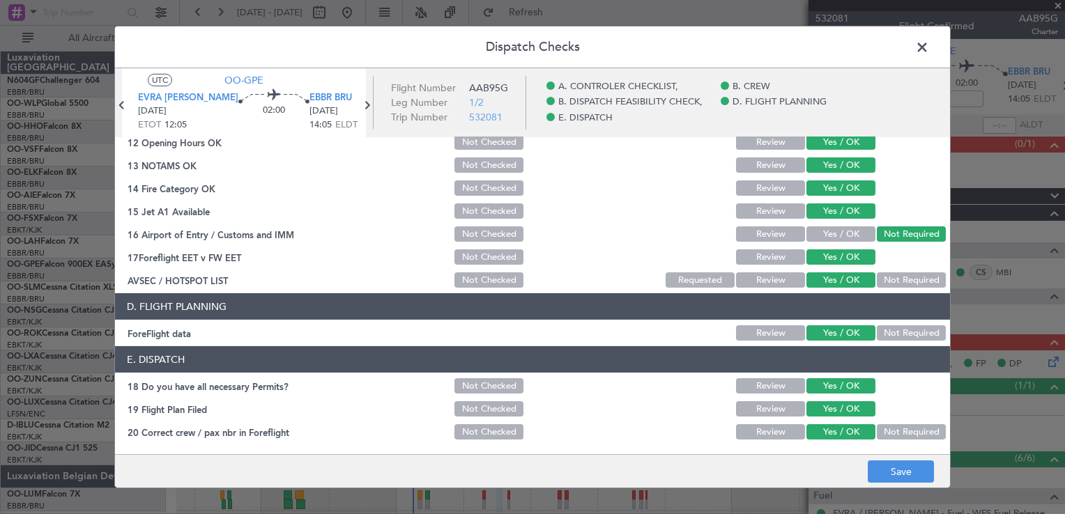
scroll to position [393, 0]
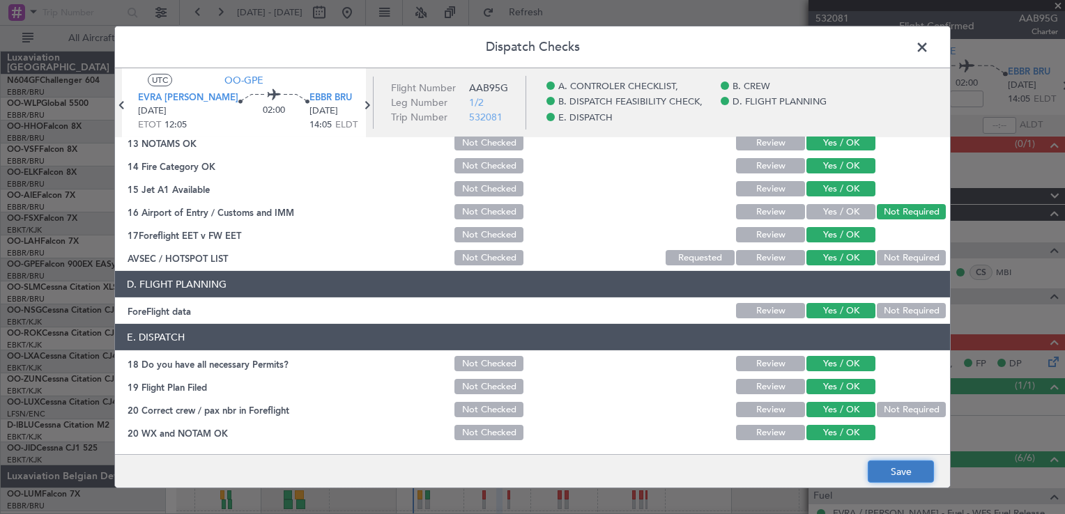
click at [901, 473] on button "Save" at bounding box center [901, 472] width 66 height 22
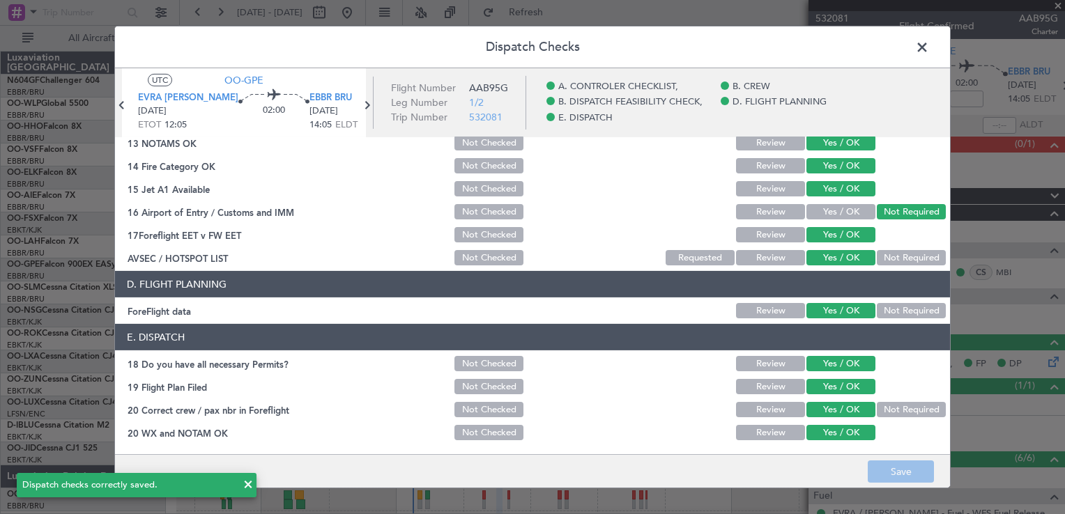
click at [910, 48] on header "Dispatch Checks" at bounding box center [532, 47] width 835 height 42
click at [929, 46] on span at bounding box center [929, 51] width 0 height 28
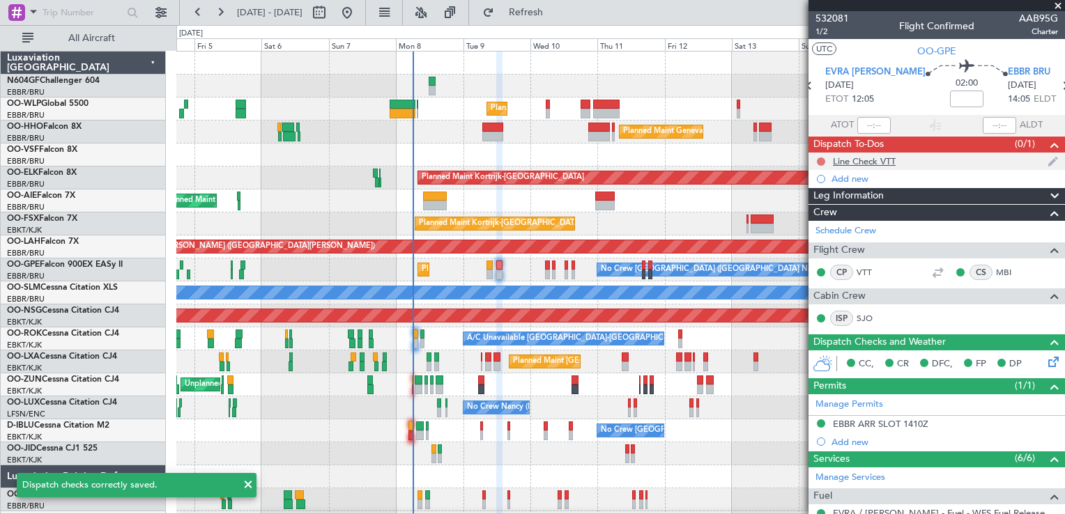
click at [820, 162] on button at bounding box center [821, 162] width 8 height 8
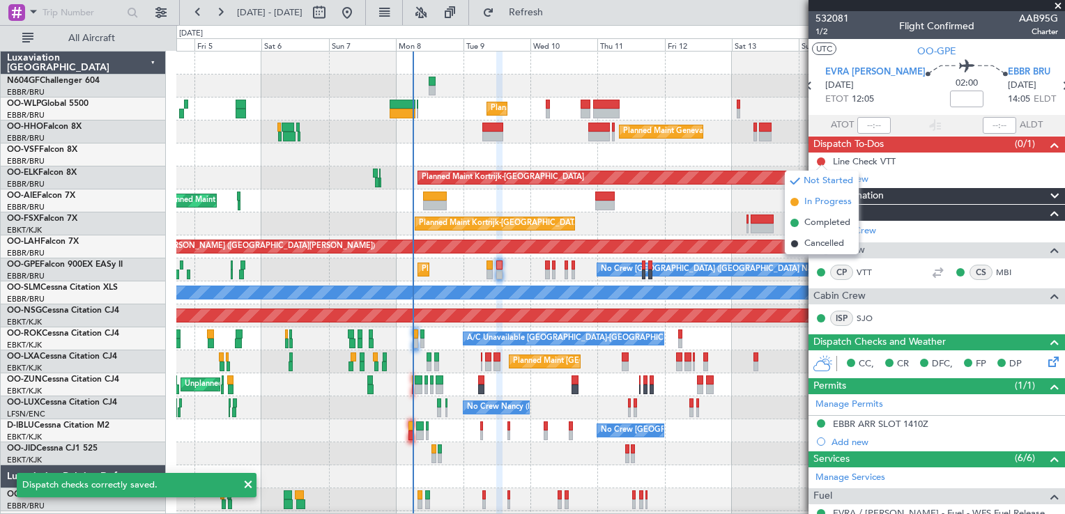
click at [828, 209] on li "In Progress" at bounding box center [822, 202] width 74 height 21
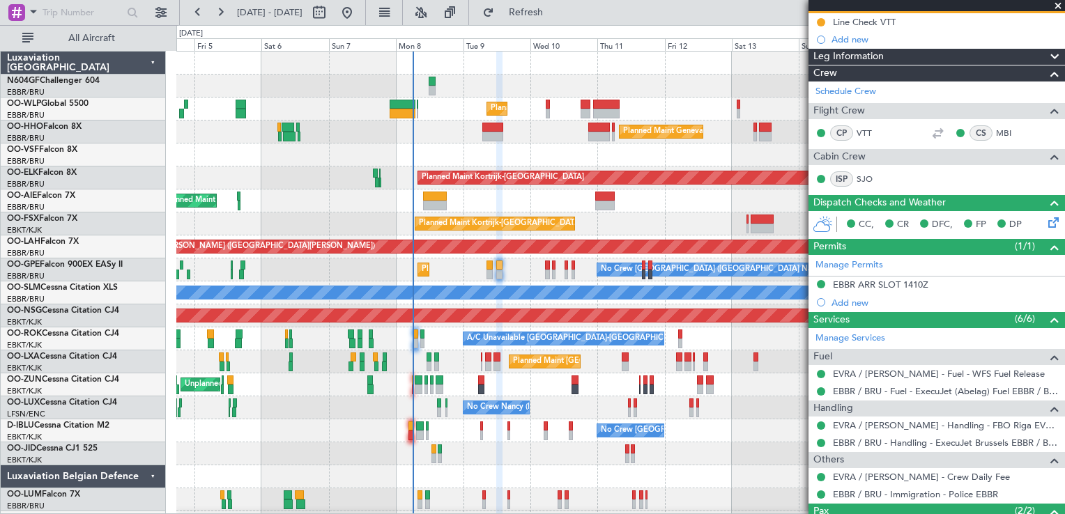
scroll to position [89, 0]
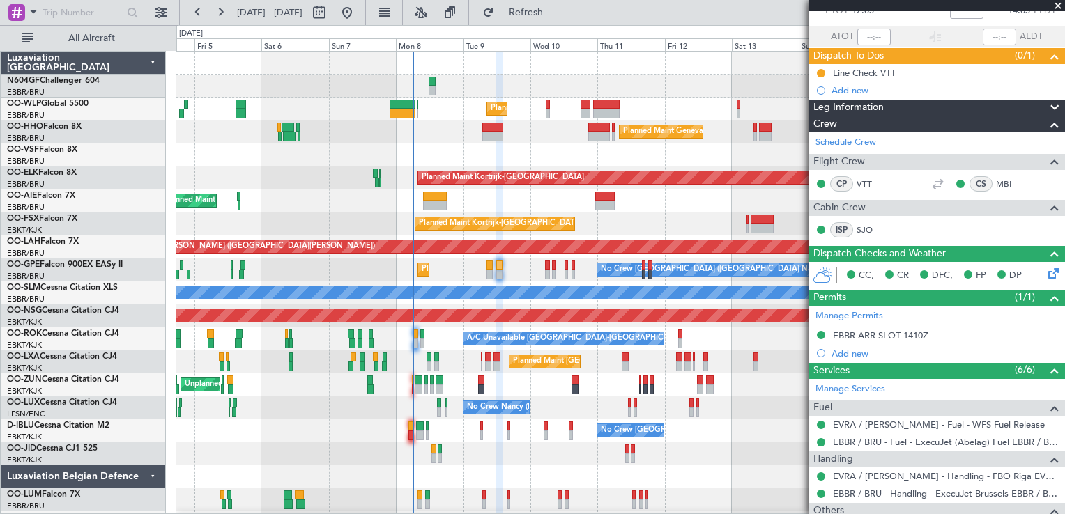
click at [1059, 2] on span at bounding box center [1058, 6] width 14 height 13
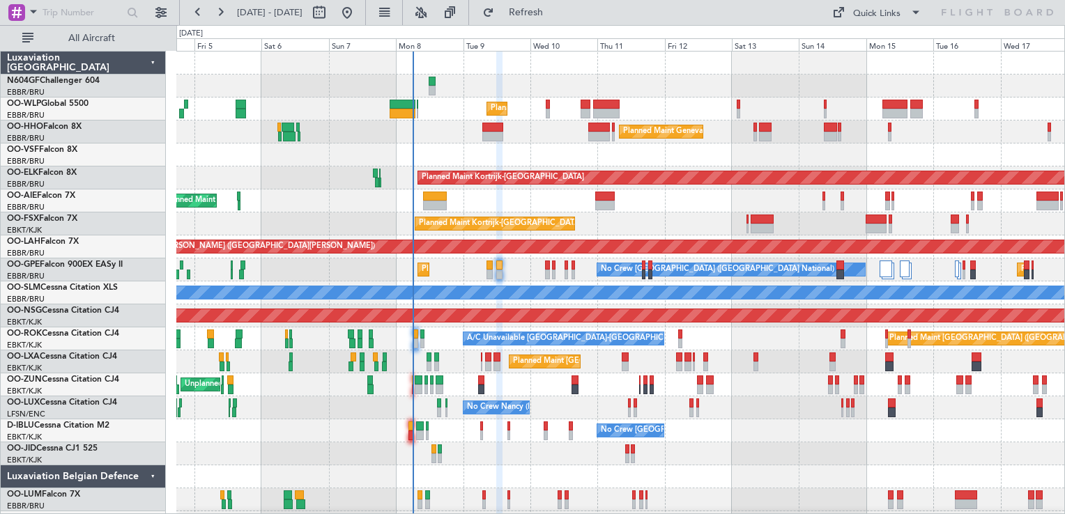
type input "0"
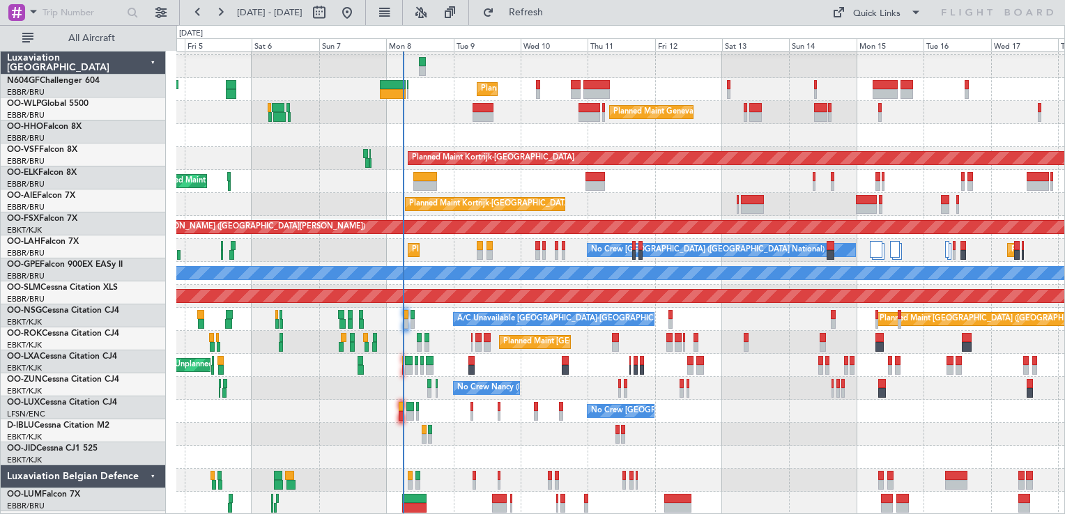
scroll to position [20, 0]
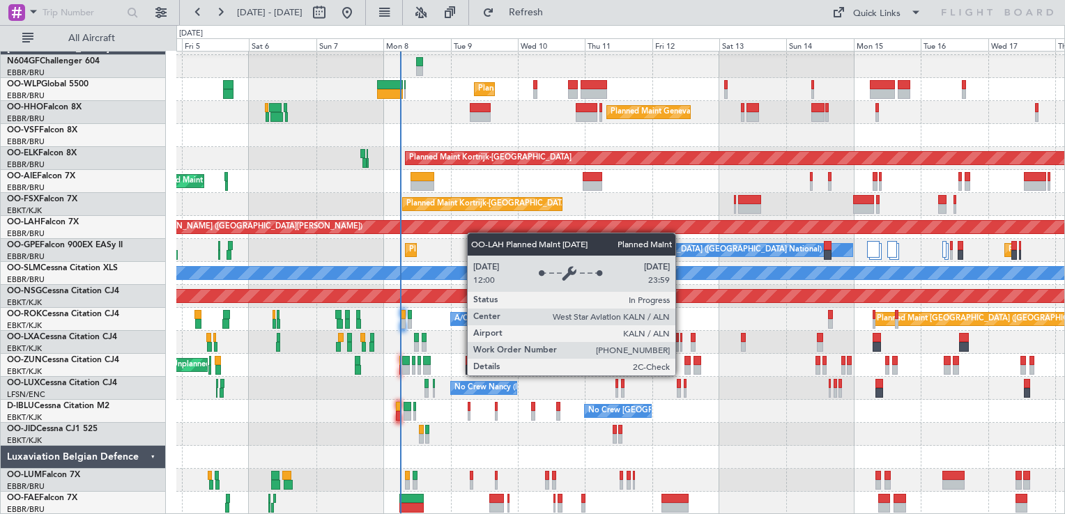
click at [473, 233] on div "Planned Maint Milan (Linate) Planned Maint Geneva (Cointrin) Planned Maint Kort…" at bounding box center [620, 273] width 888 height 483
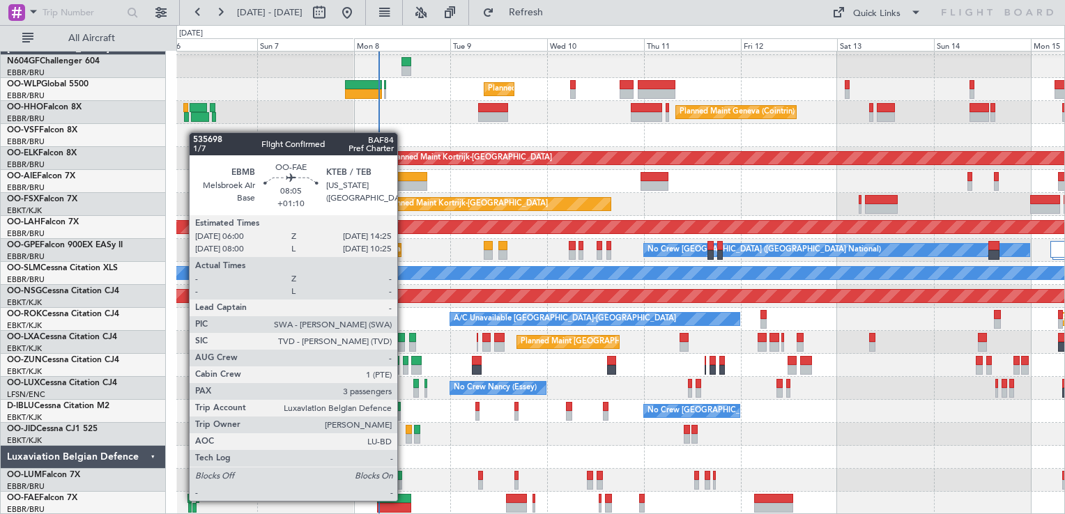
click at [404, 500] on div at bounding box center [394, 499] width 34 height 10
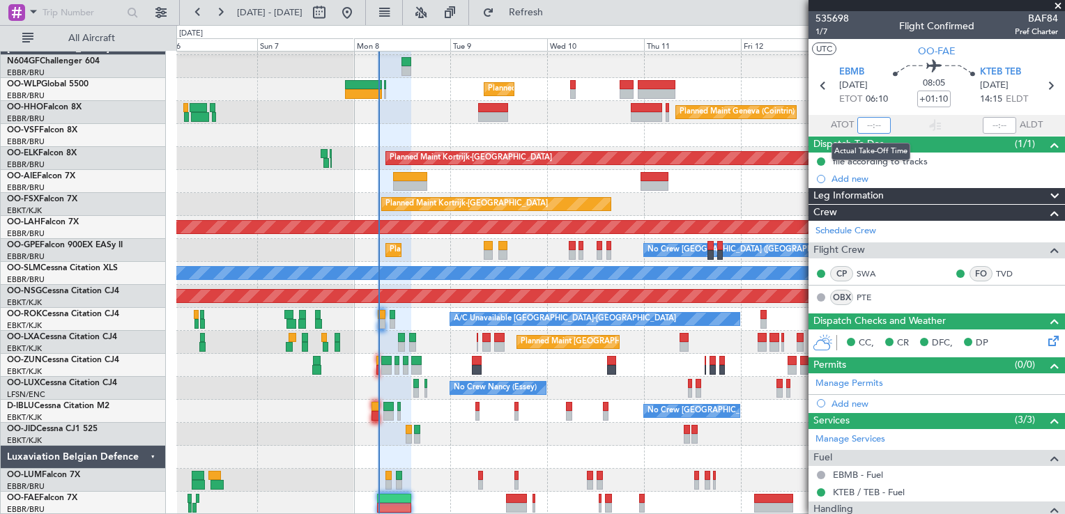
click at [873, 121] on input "text" at bounding box center [873, 125] width 33 height 17
click at [882, 54] on section "UTC OO-FAE" at bounding box center [937, 49] width 257 height 21
type input "06:09"
click at [1057, 7] on span at bounding box center [1058, 6] width 14 height 13
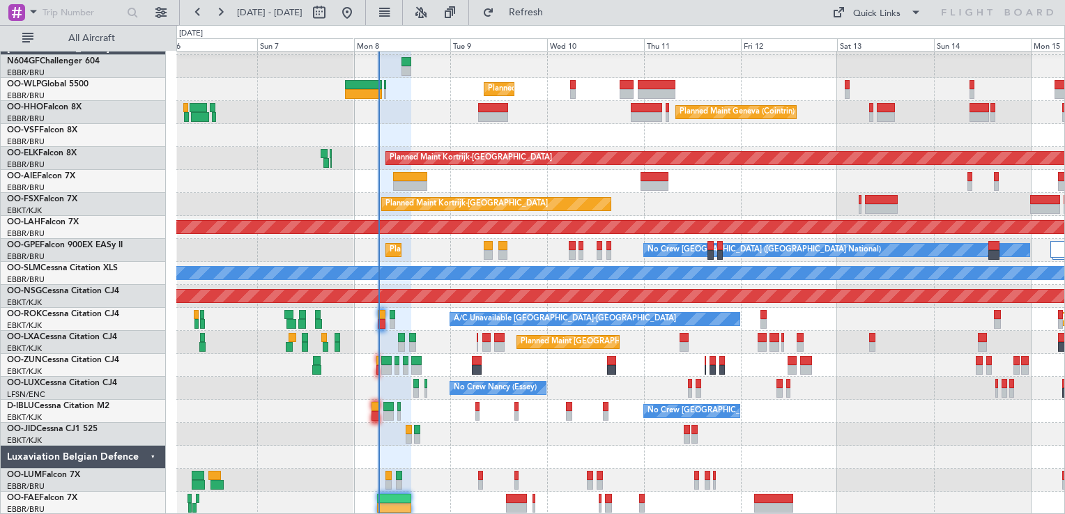
type input "0"
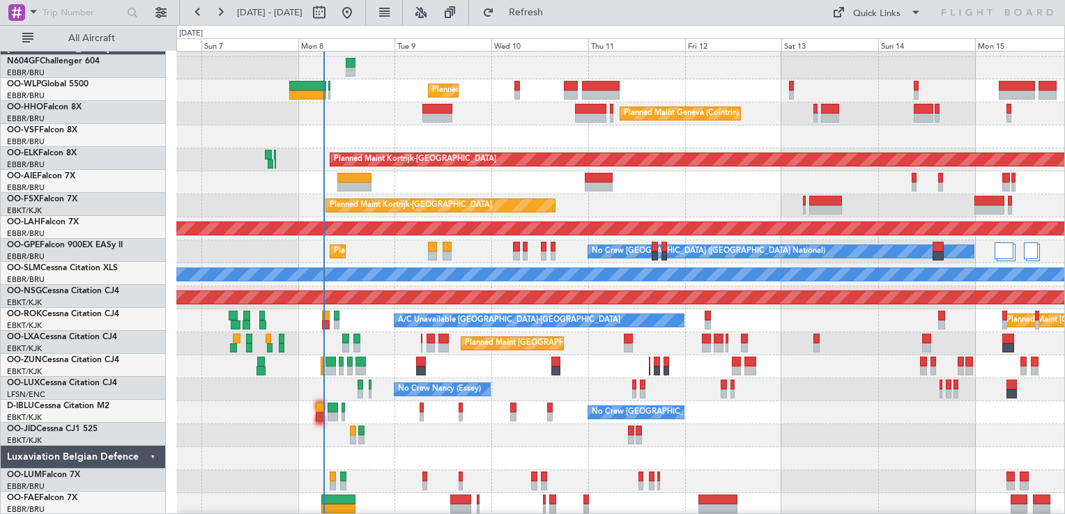
scroll to position [18, 0]
click at [425, 369] on div "Unplanned Maint [GEOGRAPHIC_DATA] ([GEOGRAPHIC_DATA])" at bounding box center [620, 366] width 888 height 23
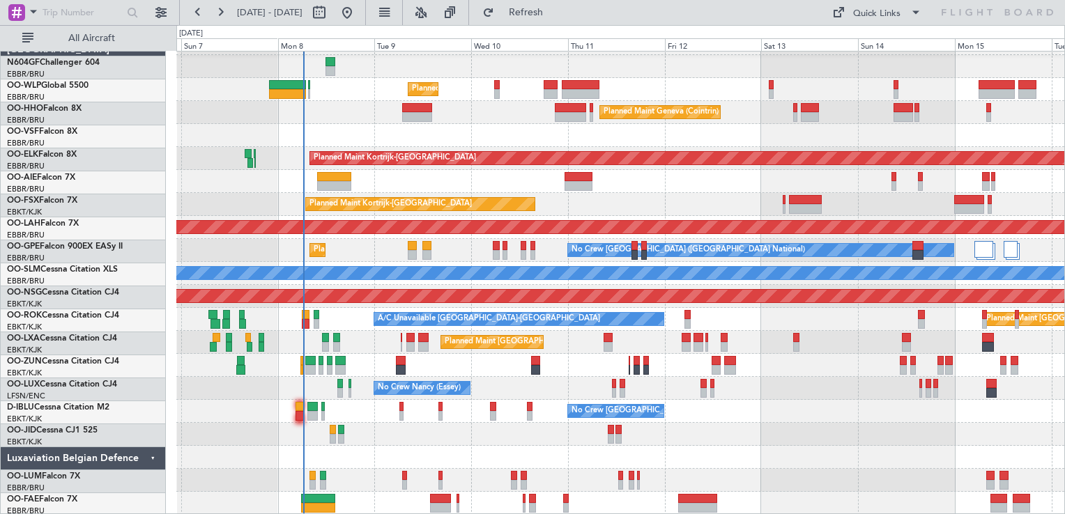
scroll to position [20, 0]
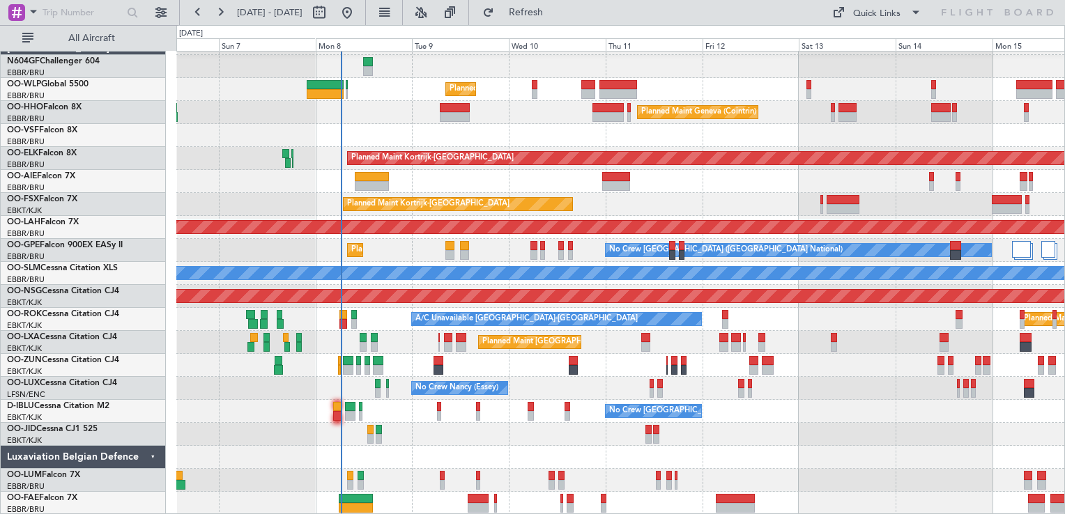
click at [482, 350] on div "Planned Maint Milan (Linate) Planned Maint Geneva (Cointrin) Planned Maint Kort…" at bounding box center [620, 273] width 888 height 483
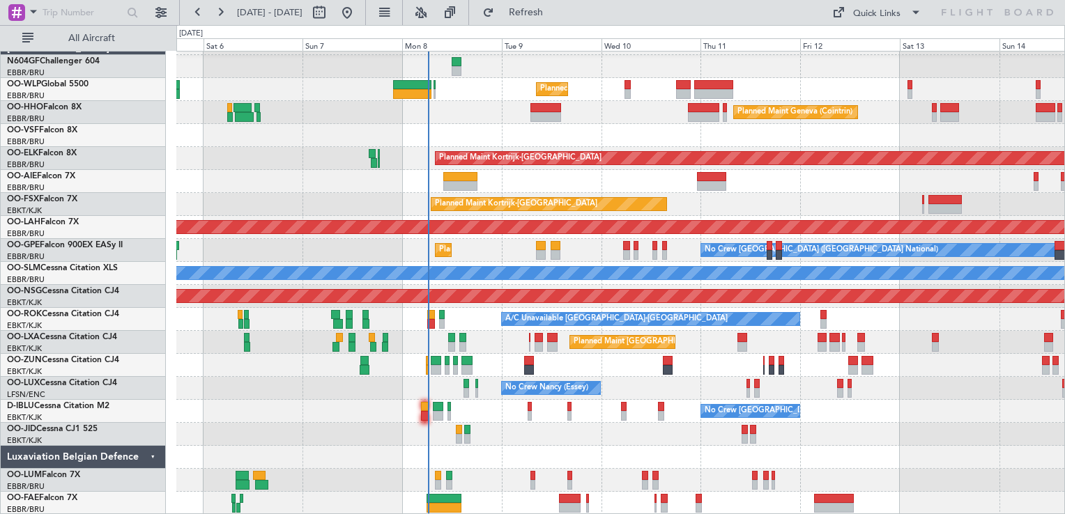
click at [572, 309] on div "Planned Maint Milan (Linate) Planned Maint Geneva (Cointrin) Planned Maint Kort…" at bounding box center [620, 273] width 888 height 483
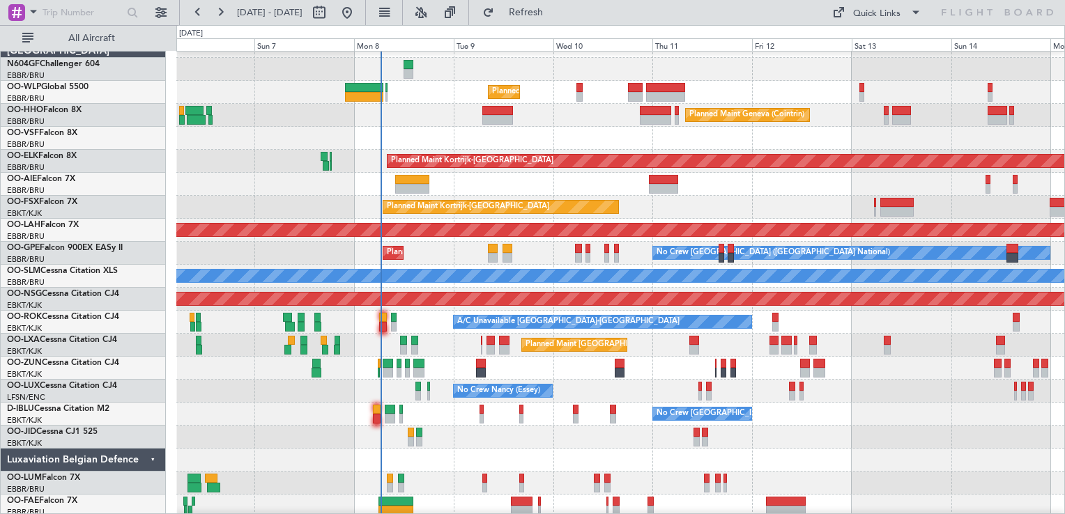
click at [515, 361] on div "Unplanned Maint [GEOGRAPHIC_DATA] ([GEOGRAPHIC_DATA])" at bounding box center [620, 368] width 888 height 23
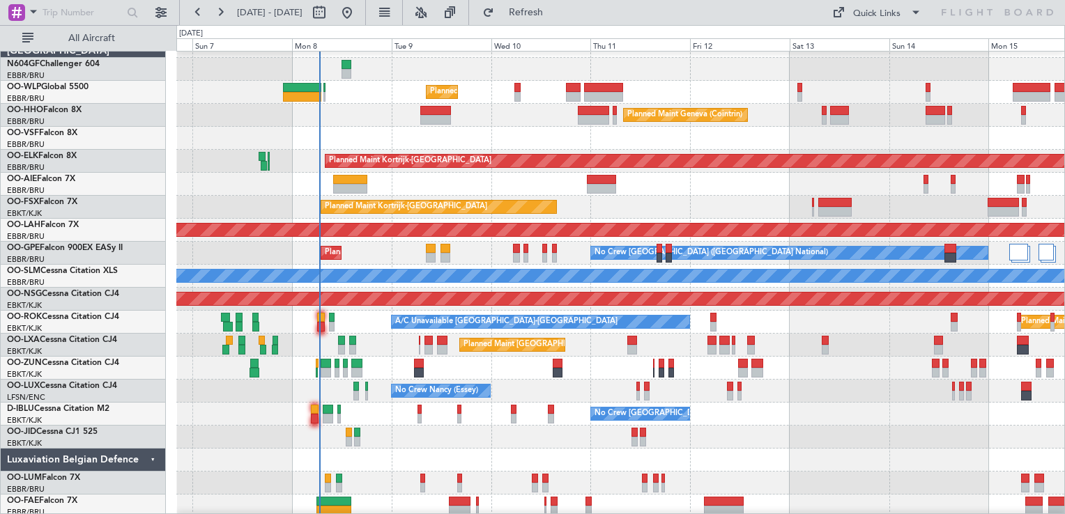
click at [507, 367] on div "Unplanned Maint [GEOGRAPHIC_DATA] ([GEOGRAPHIC_DATA])" at bounding box center [620, 368] width 888 height 23
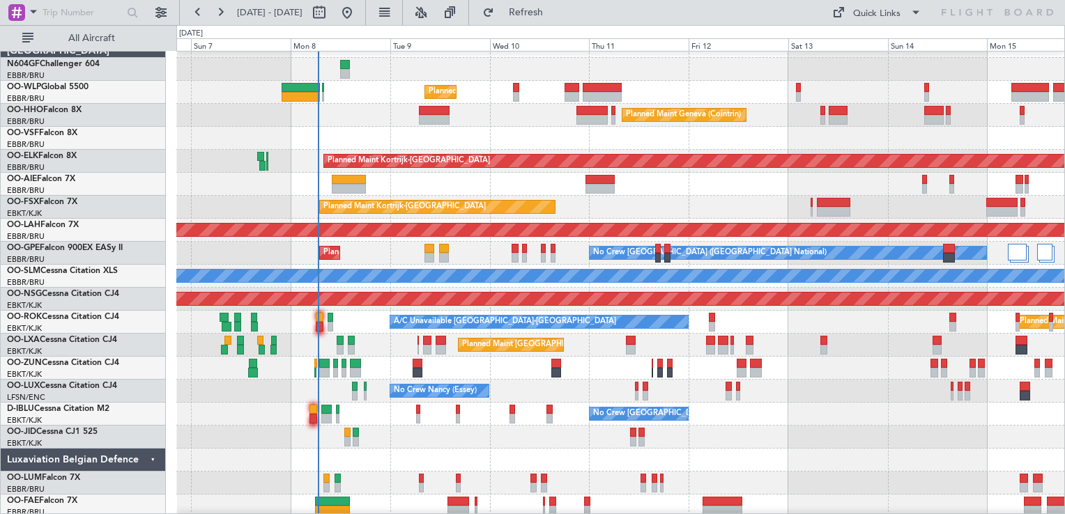
click at [574, 357] on div "Unplanned Maint [GEOGRAPHIC_DATA] ([GEOGRAPHIC_DATA])" at bounding box center [620, 368] width 888 height 23
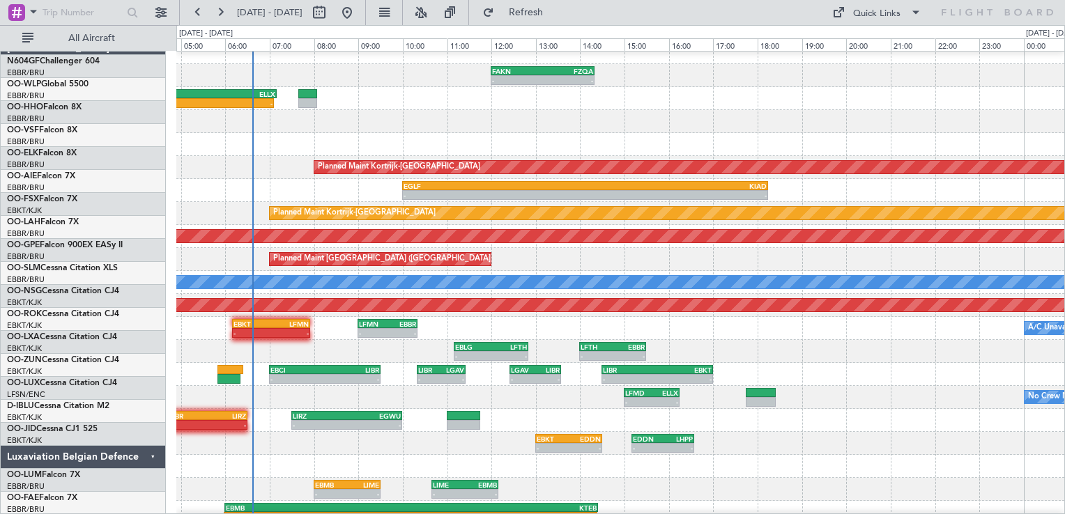
scroll to position [10, 0]
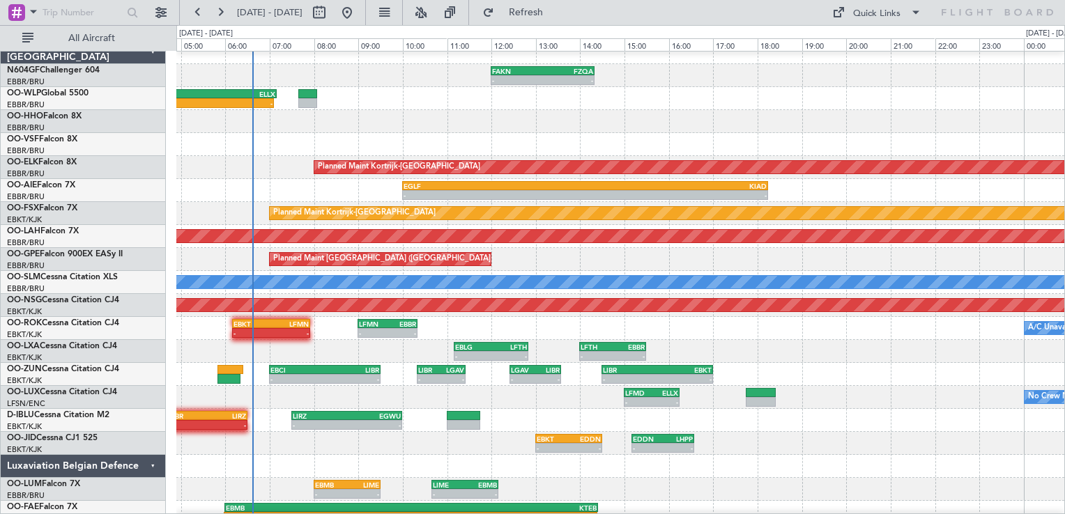
click at [368, 391] on div "- - LFMD 15:00 Z ELLX 16:15 Z No Crew Nancy (Essey)" at bounding box center [620, 397] width 888 height 23
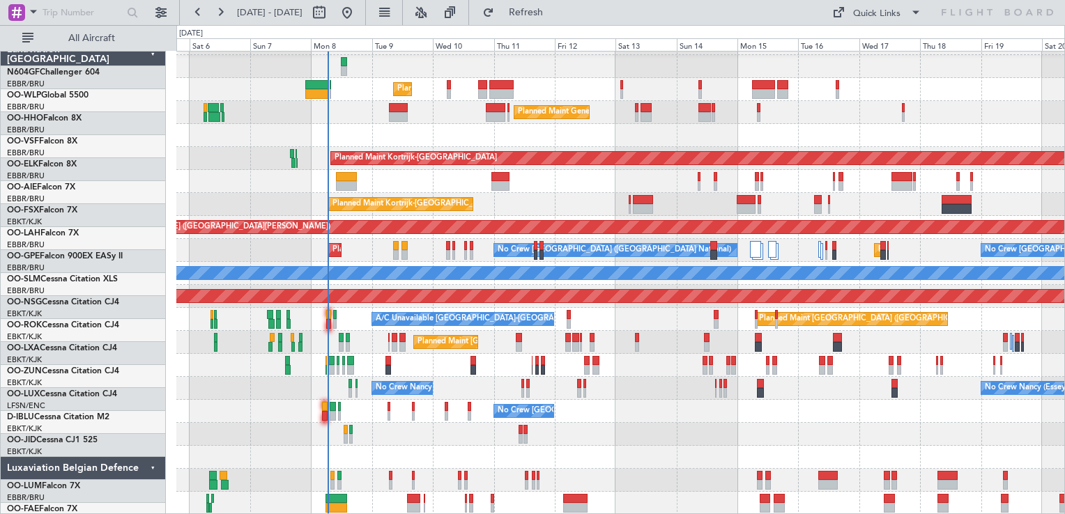
scroll to position [20, 0]
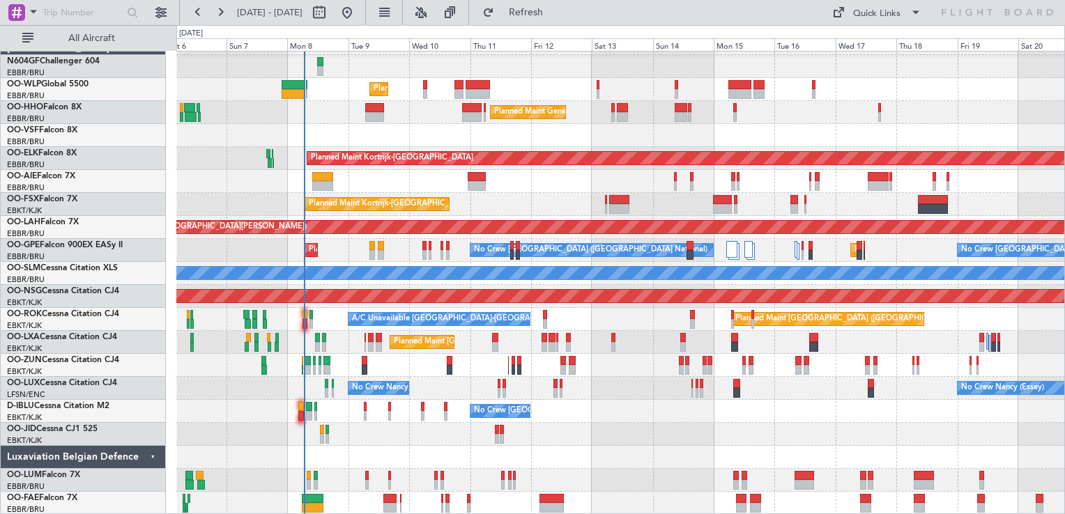
click at [356, 371] on div "Planned Maint Milan (Linate) Planned Maint Geneva (Cointrin) Planned Maint Kort…" at bounding box center [620, 273] width 888 height 483
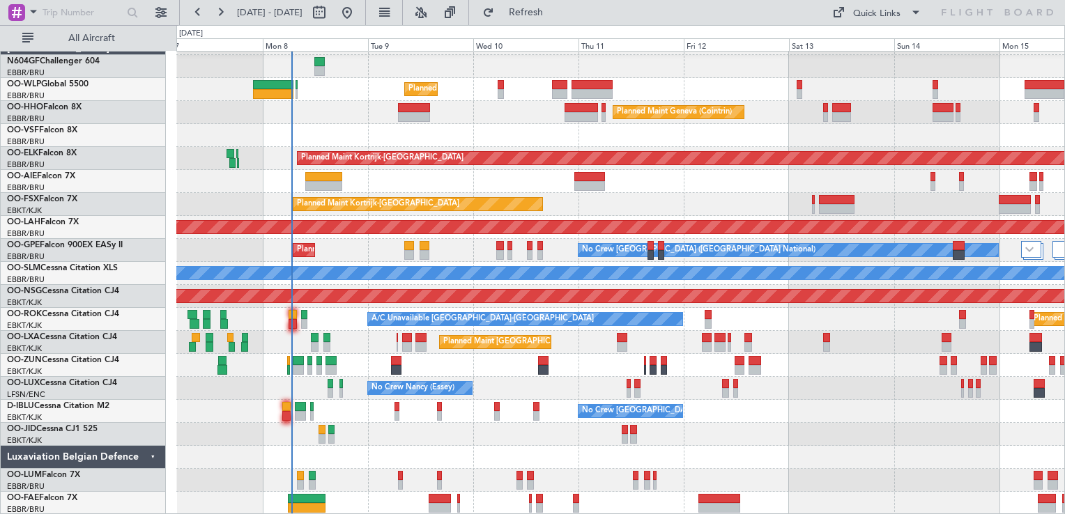
click at [376, 401] on div "No Crew [GEOGRAPHIC_DATA] ([GEOGRAPHIC_DATA] National)" at bounding box center [620, 411] width 888 height 23
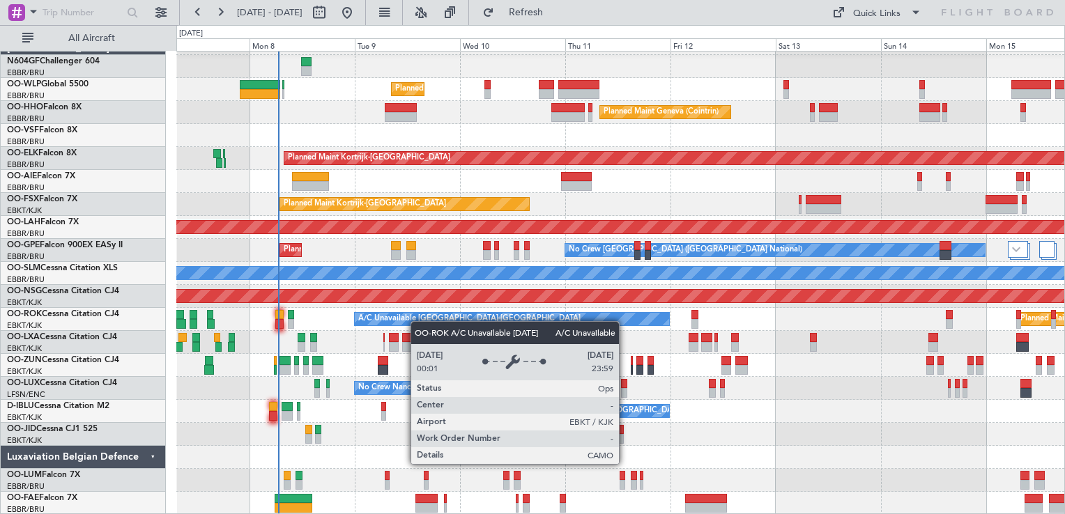
click at [415, 316] on div "Planned Maint Milan (Linate) Planned Maint Geneva (Cointrin) Planned Maint Kort…" at bounding box center [620, 273] width 888 height 483
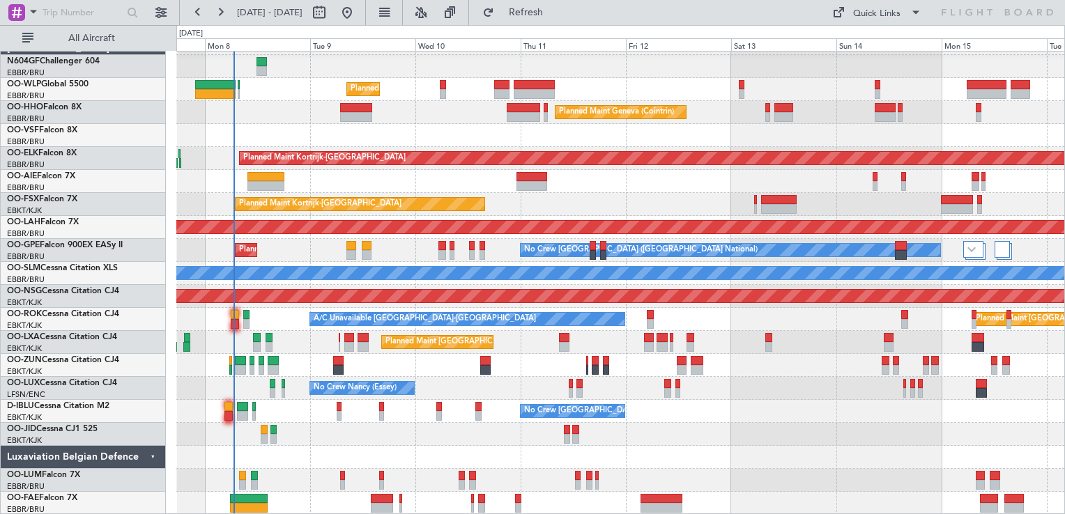
click at [346, 492] on div at bounding box center [620, 503] width 888 height 23
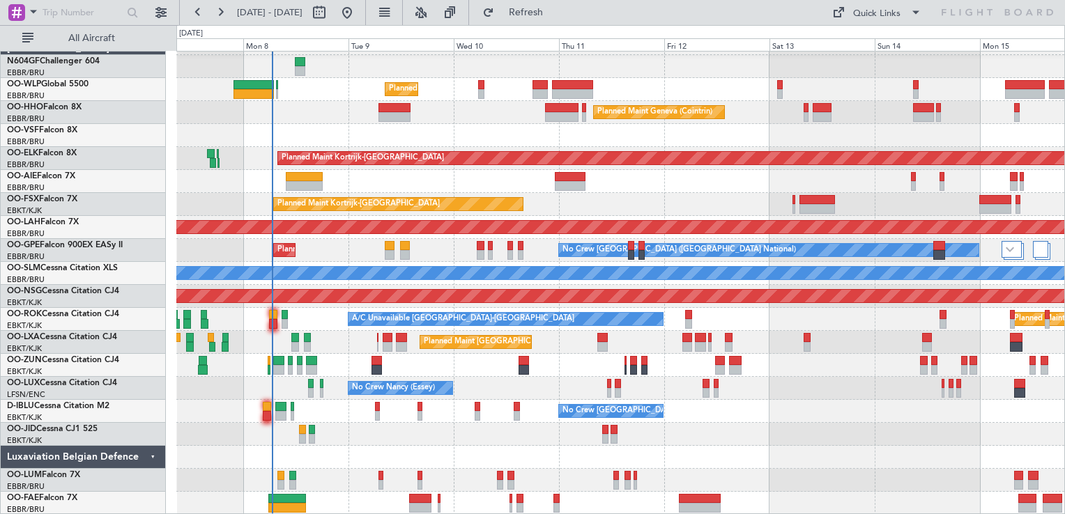
click at [407, 448] on div at bounding box center [620, 457] width 888 height 23
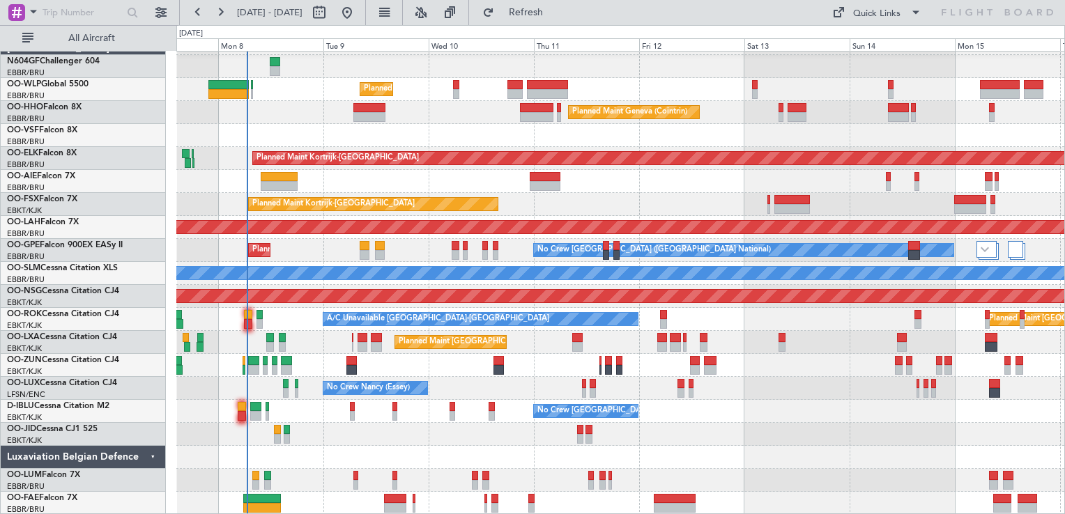
click at [378, 441] on div "Planned Maint Milan (Linate) Planned Maint Geneva (Cointrin) Planned Maint Kort…" at bounding box center [620, 273] width 888 height 483
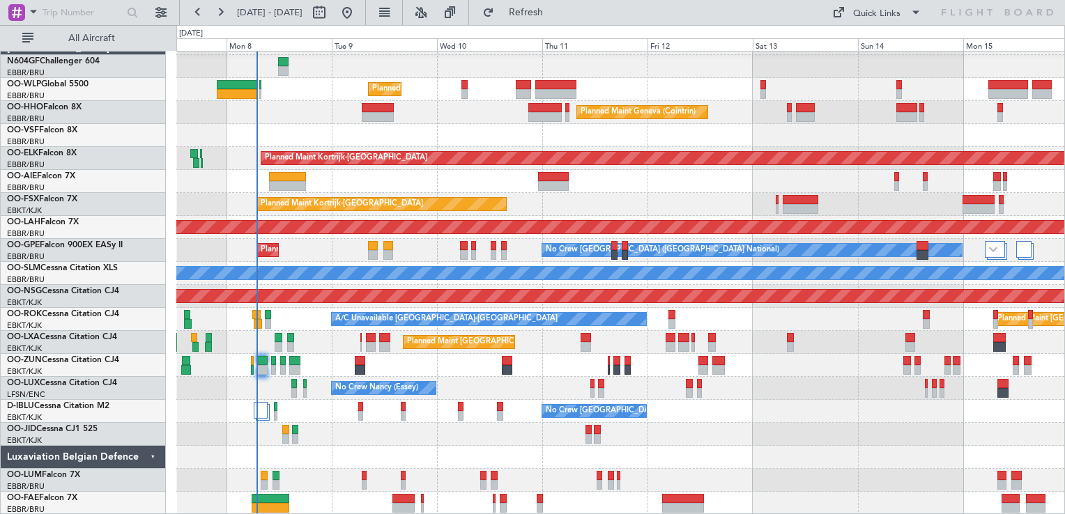
click at [379, 428] on div at bounding box center [620, 434] width 888 height 23
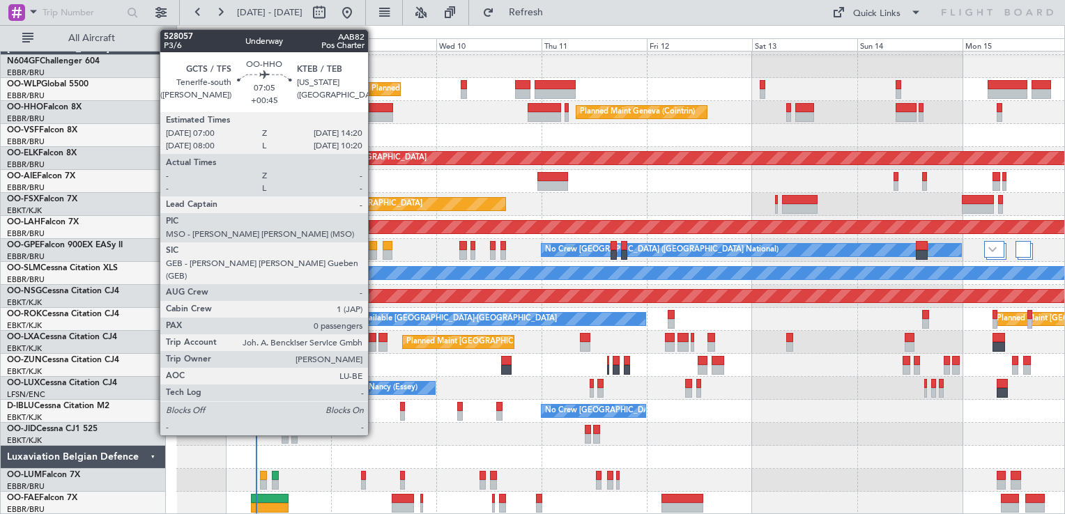
click at [374, 113] on div at bounding box center [377, 117] width 33 height 10
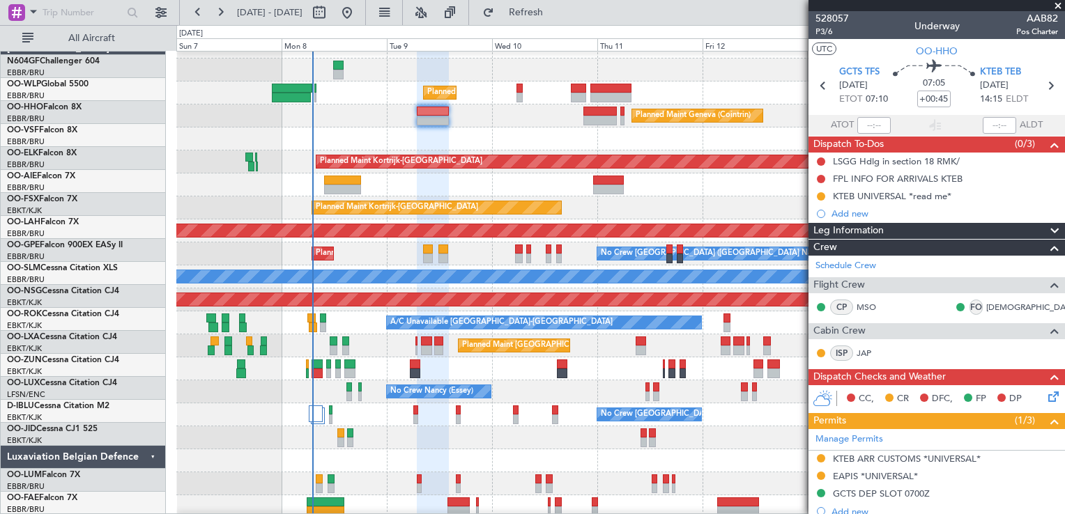
scroll to position [16, 0]
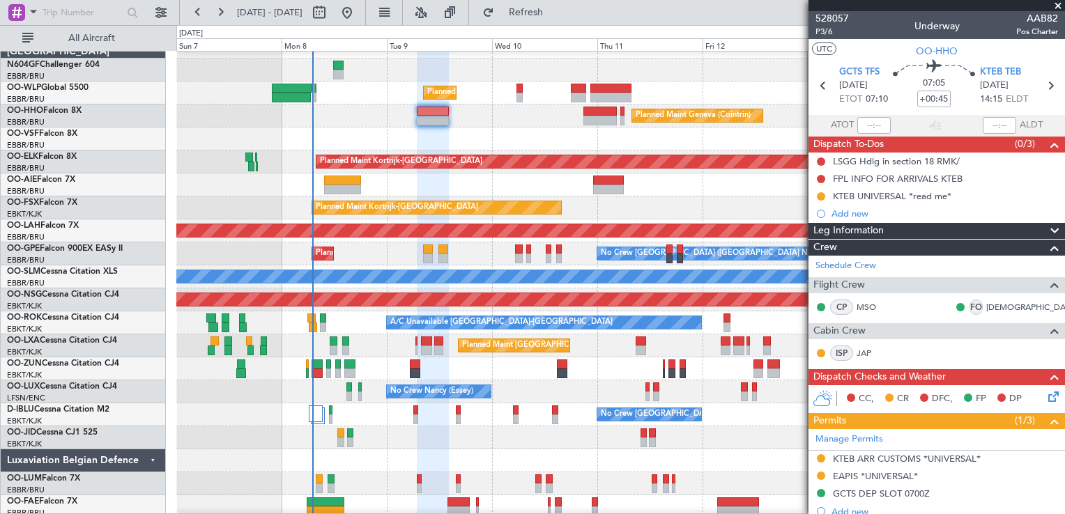
click at [438, 356] on div "Planned Maint [GEOGRAPHIC_DATA] ([GEOGRAPHIC_DATA] National)" at bounding box center [620, 346] width 888 height 23
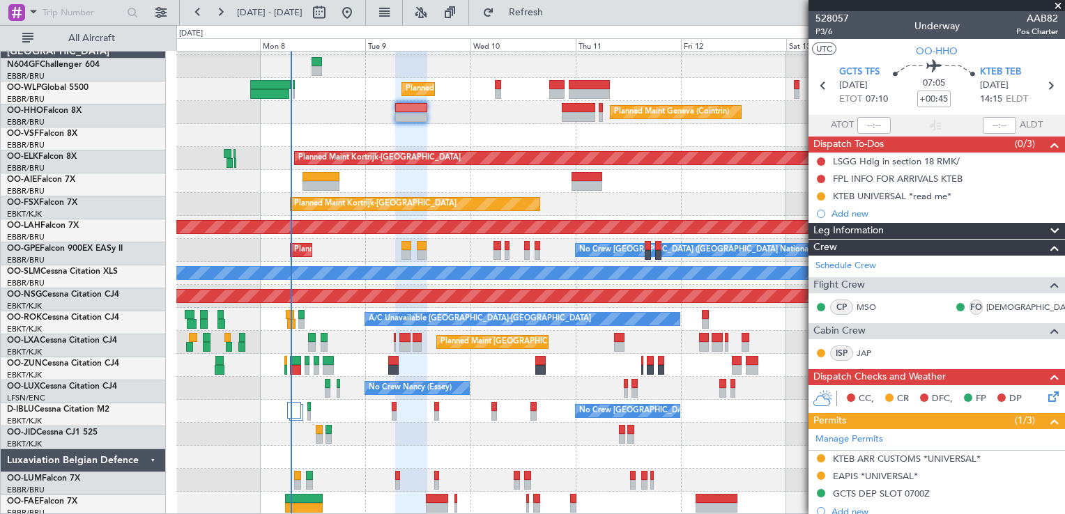
scroll to position [20, 0]
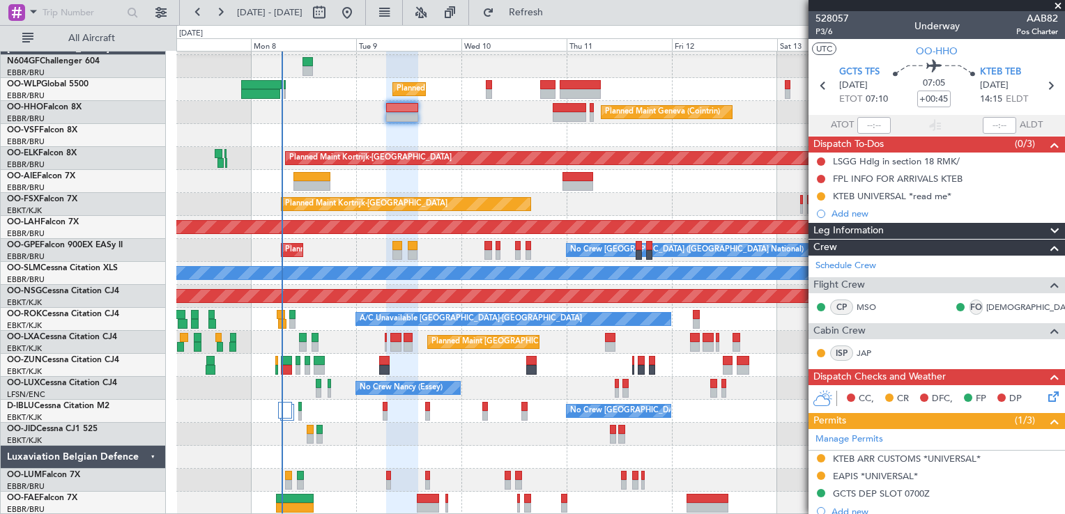
click at [426, 341] on div "Planned Maint Milan (Linate) Planned Maint Geneva (Cointrin) Planned Maint Kort…" at bounding box center [620, 273] width 888 height 483
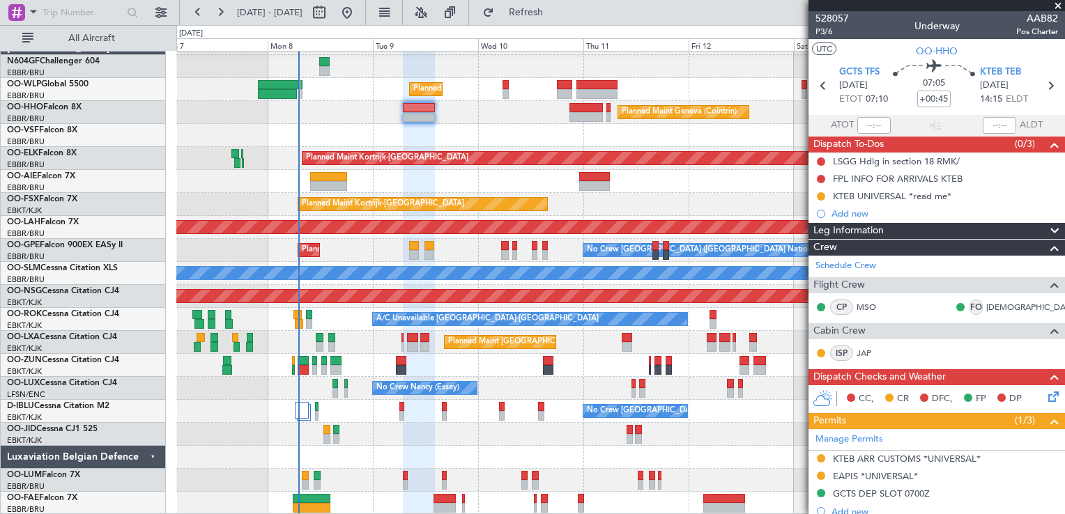
click at [471, 141] on div at bounding box center [620, 135] width 888 height 23
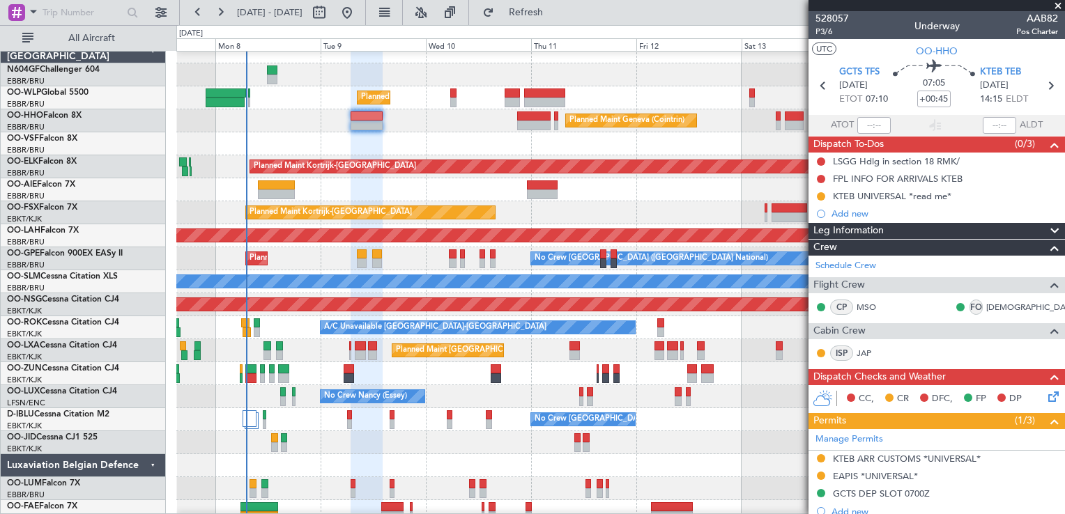
click at [376, 368] on div at bounding box center [620, 373] width 888 height 23
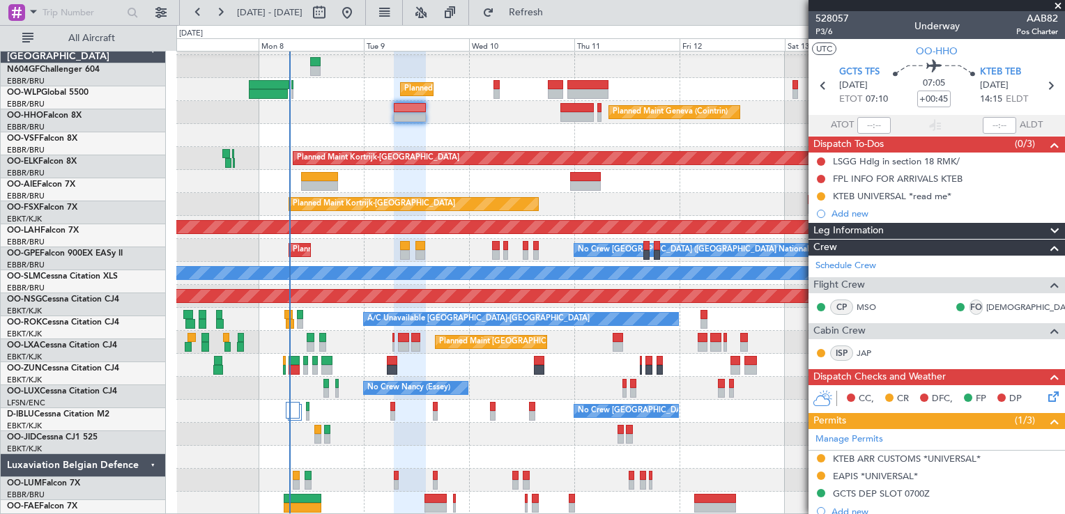
scroll to position [20, 0]
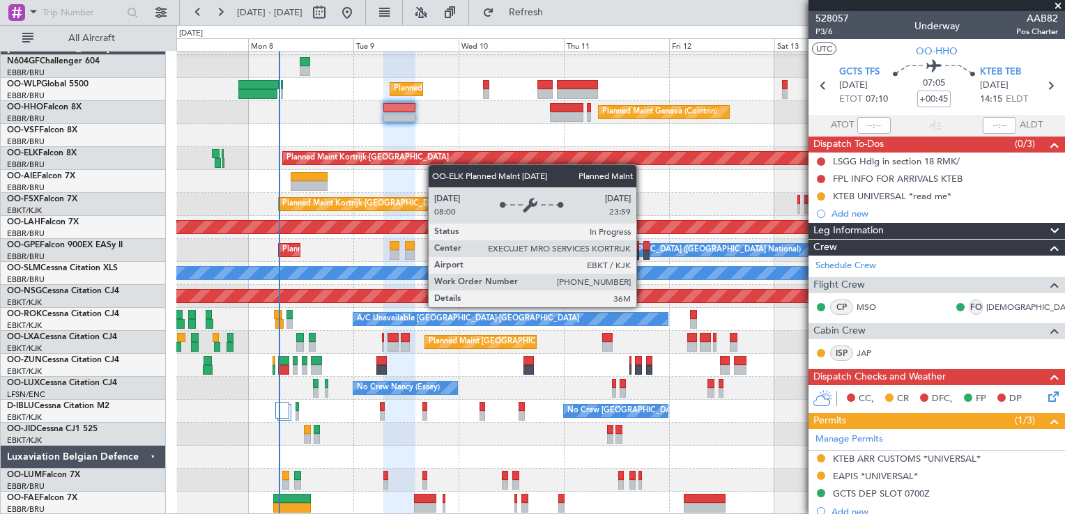
click at [418, 165] on div "Planned Maint Kortrijk-[GEOGRAPHIC_DATA]" at bounding box center [620, 158] width 888 height 23
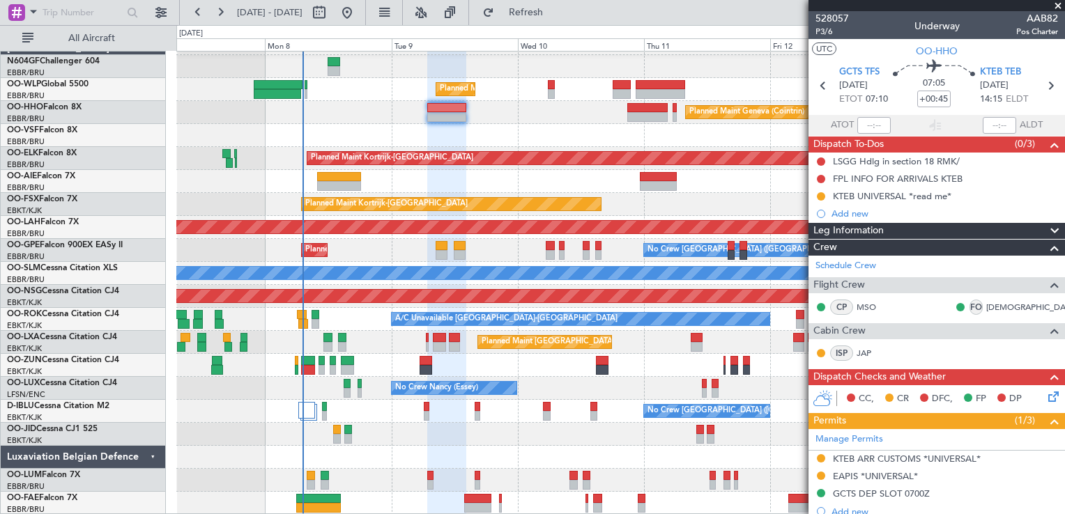
click at [463, 170] on div at bounding box center [620, 181] width 888 height 23
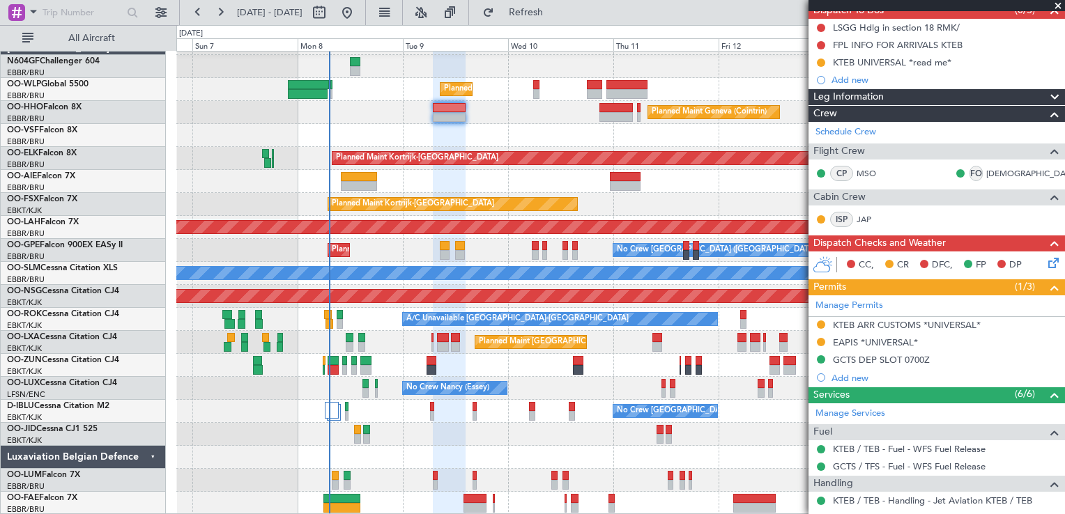
scroll to position [0, 0]
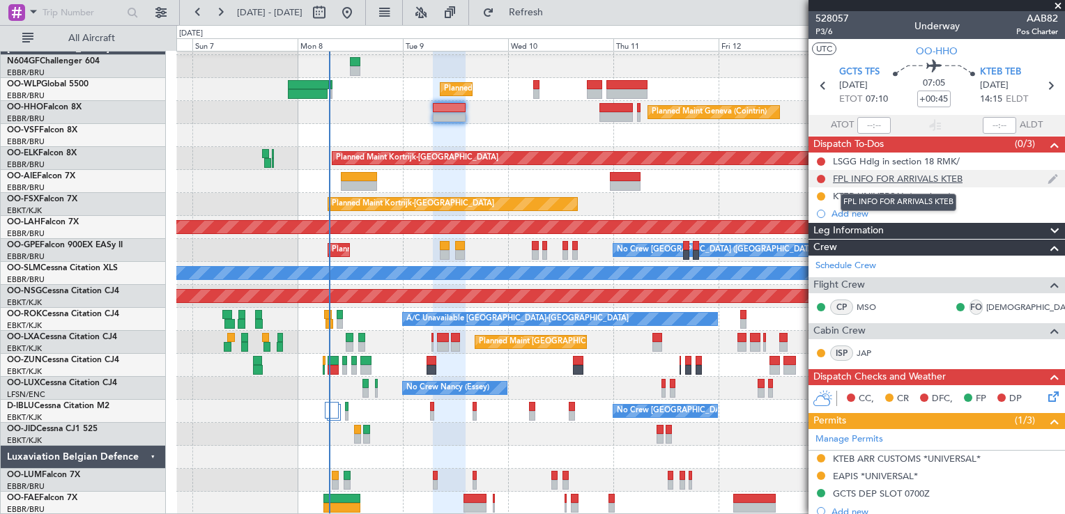
click at [871, 180] on div "FPL INFO FOR ARRIVALS KTEB" at bounding box center [898, 179] width 130 height 12
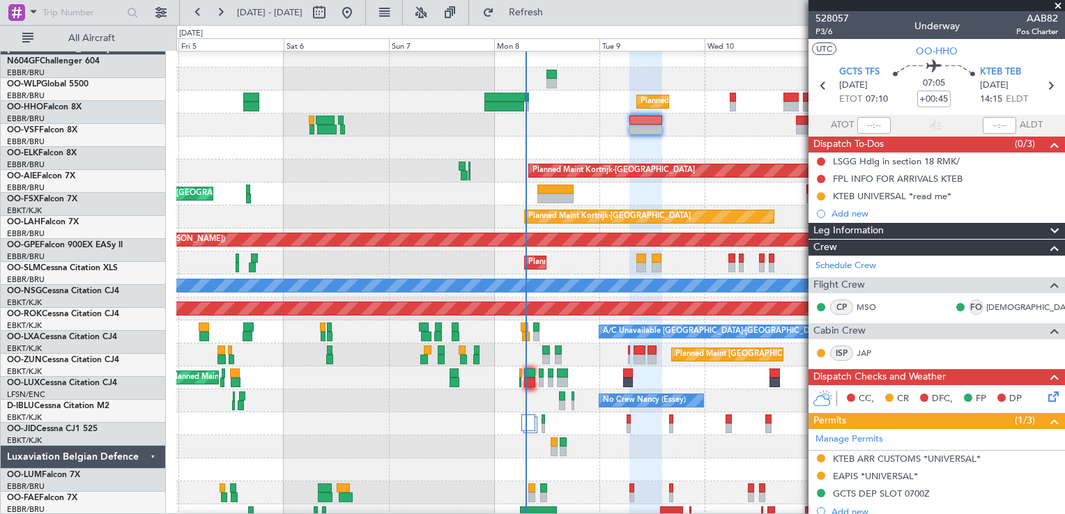
scroll to position [7, 0]
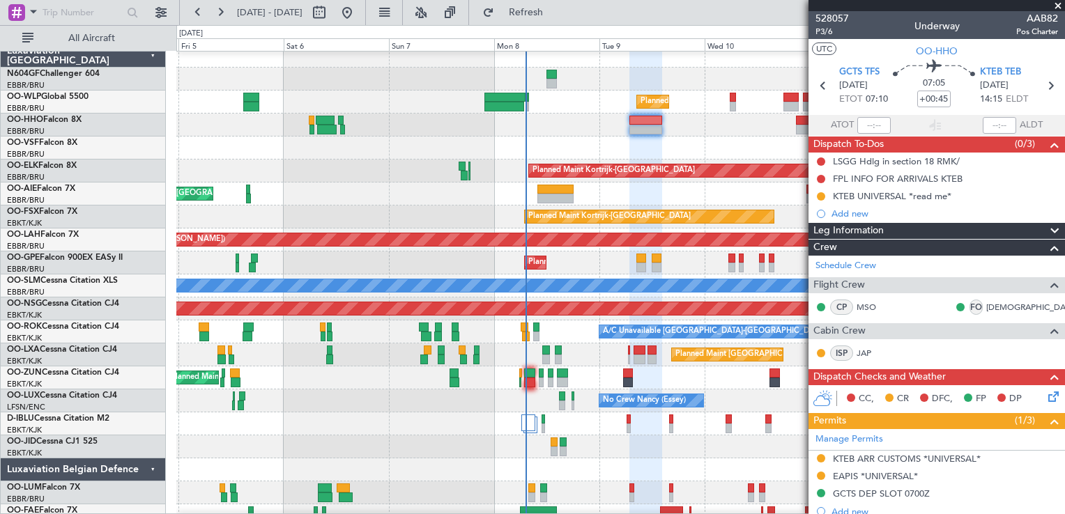
click at [613, 151] on div at bounding box center [620, 148] width 888 height 23
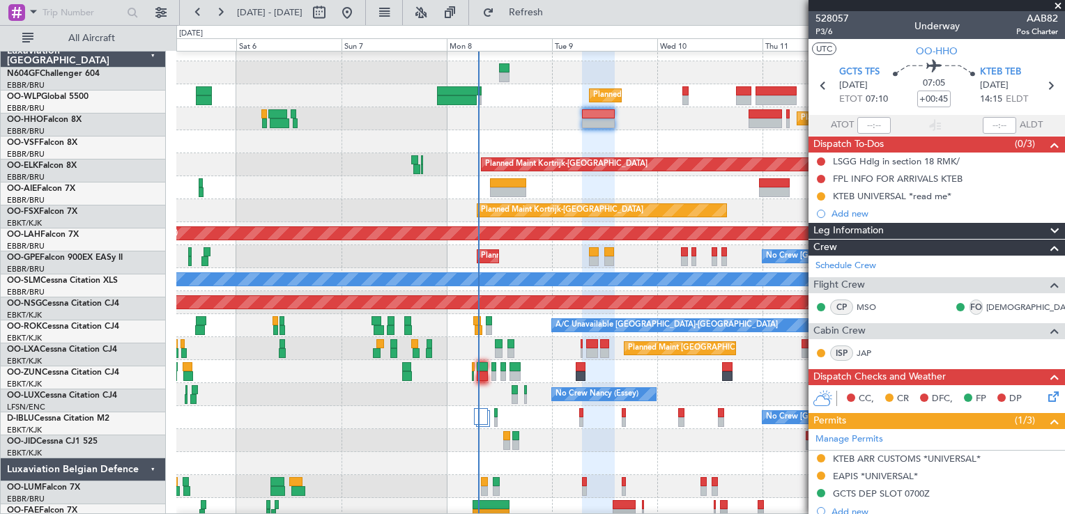
scroll to position [14, 0]
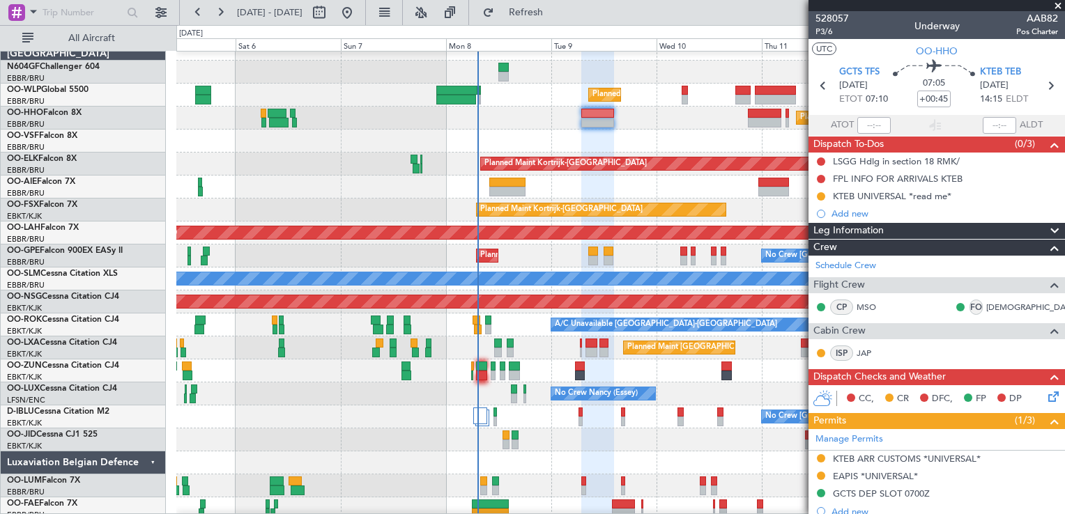
click at [474, 144] on div at bounding box center [620, 141] width 888 height 23
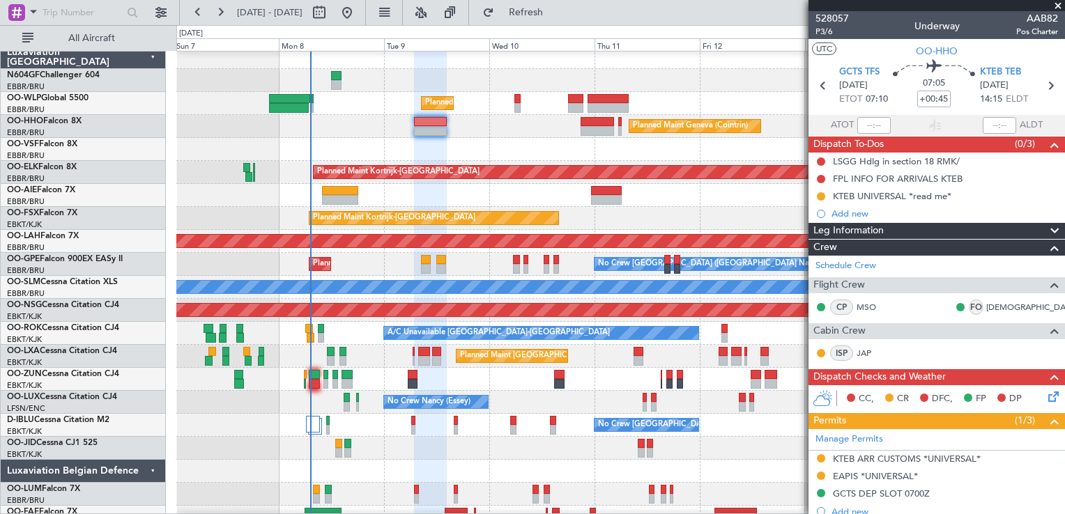
scroll to position [6, 0]
click at [321, 155] on div at bounding box center [620, 149] width 888 height 23
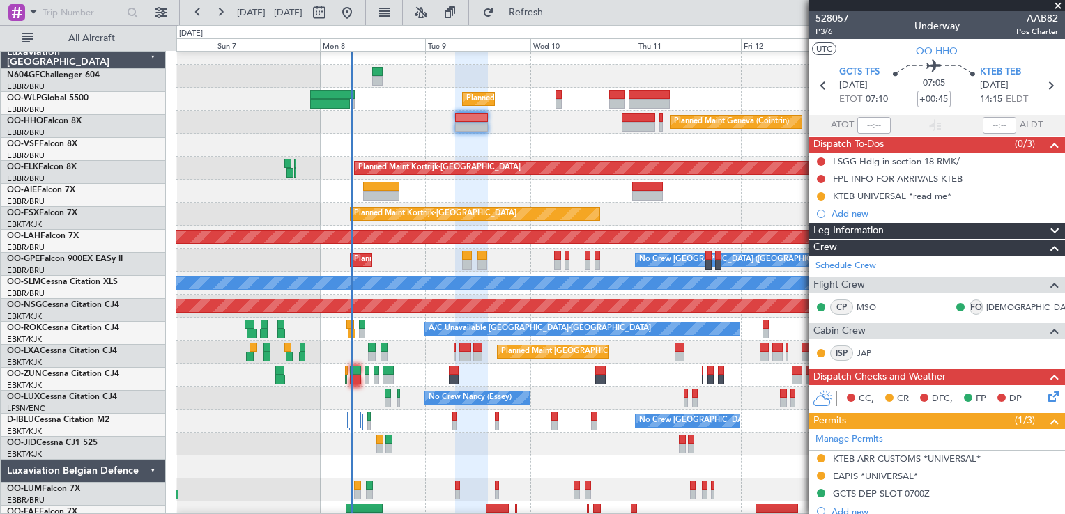
scroll to position [10, 0]
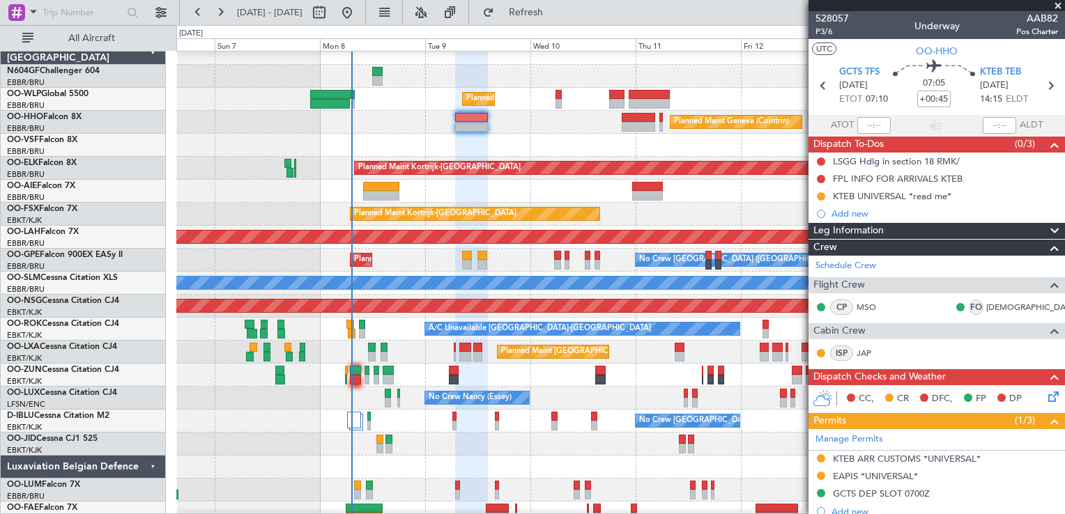
click at [502, 412] on div "No Crew [GEOGRAPHIC_DATA] ([GEOGRAPHIC_DATA] National)" at bounding box center [620, 421] width 888 height 23
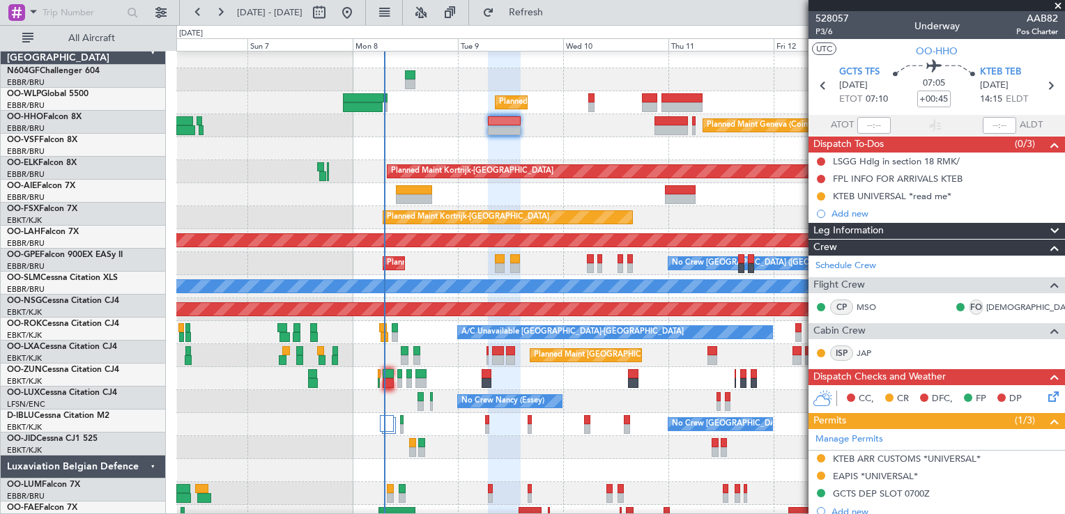
scroll to position [6, 0]
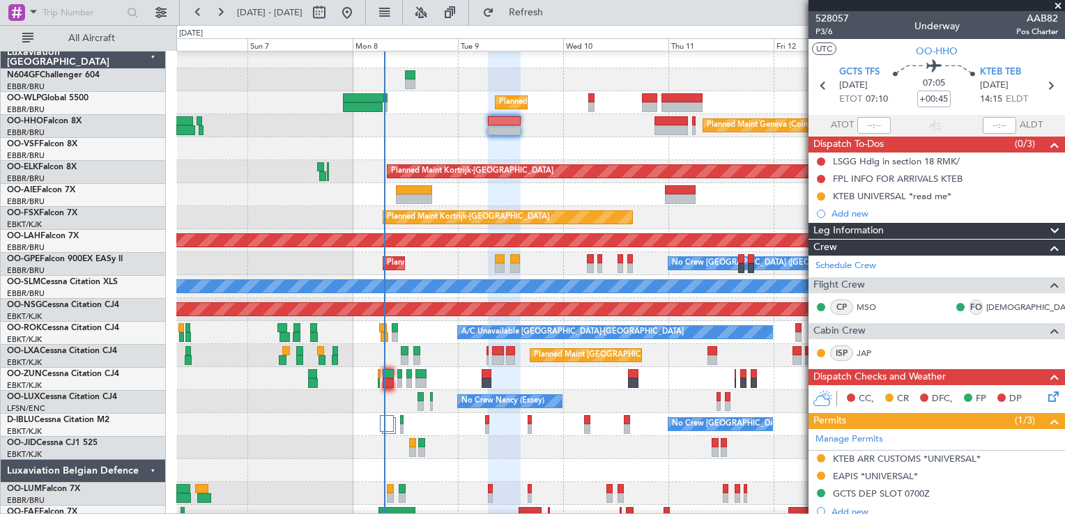
click at [498, 436] on div at bounding box center [620, 447] width 888 height 23
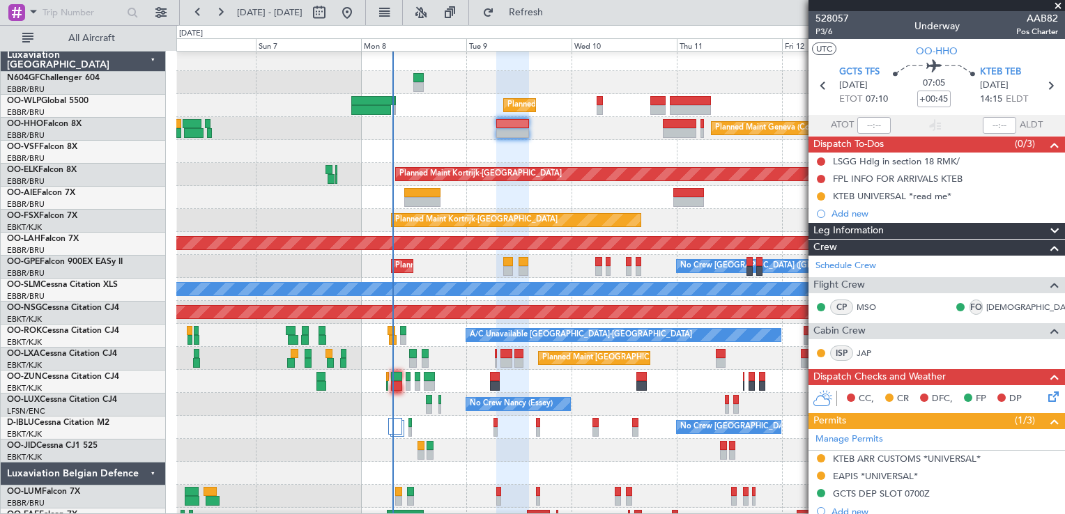
click at [505, 434] on div "No Crew [GEOGRAPHIC_DATA] ([GEOGRAPHIC_DATA] National)" at bounding box center [620, 427] width 888 height 23
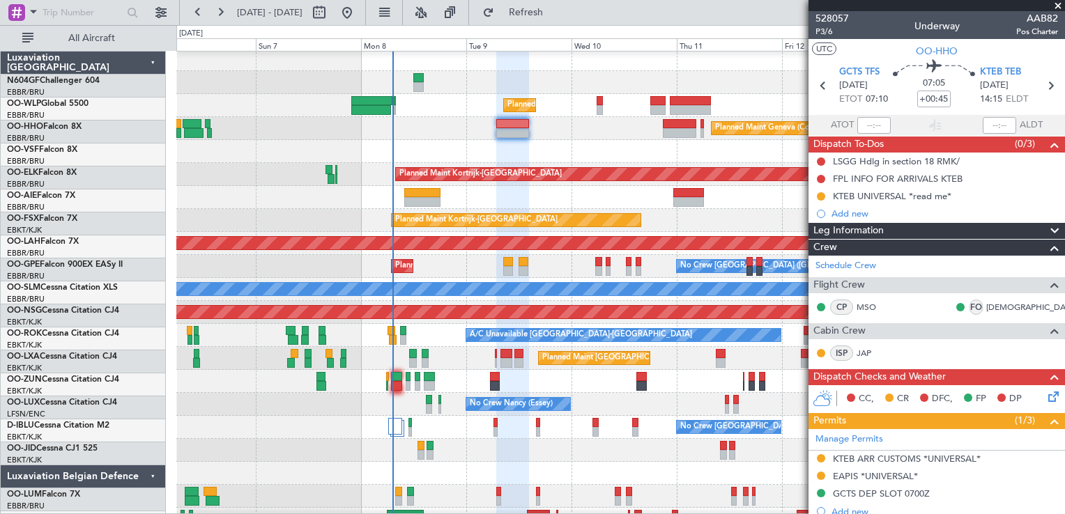
scroll to position [3, 0]
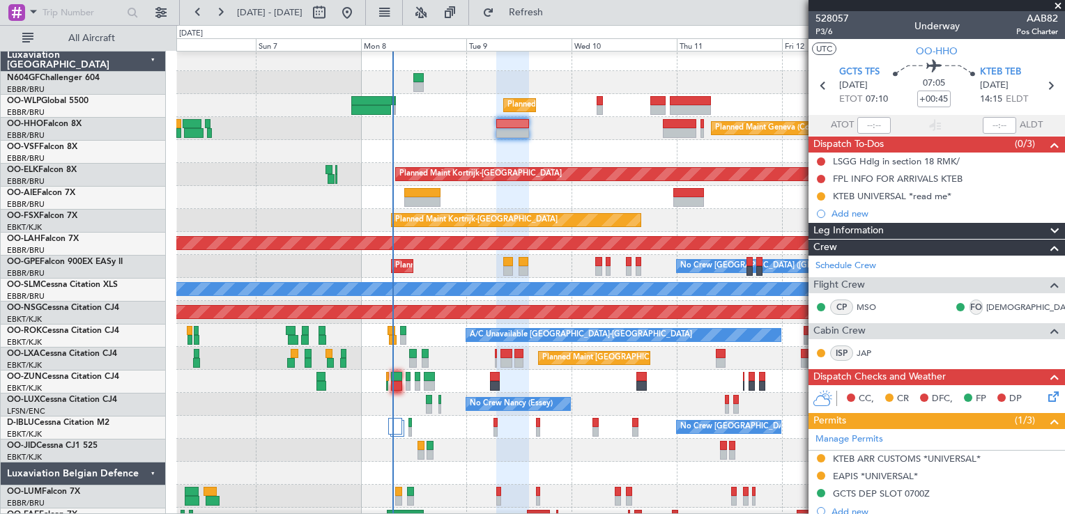
click at [456, 358] on div "Planned Maint [GEOGRAPHIC_DATA] ([GEOGRAPHIC_DATA] National)" at bounding box center [620, 358] width 888 height 23
click at [498, 432] on div "No Crew [GEOGRAPHIC_DATA] ([GEOGRAPHIC_DATA] National)" at bounding box center [620, 427] width 888 height 23
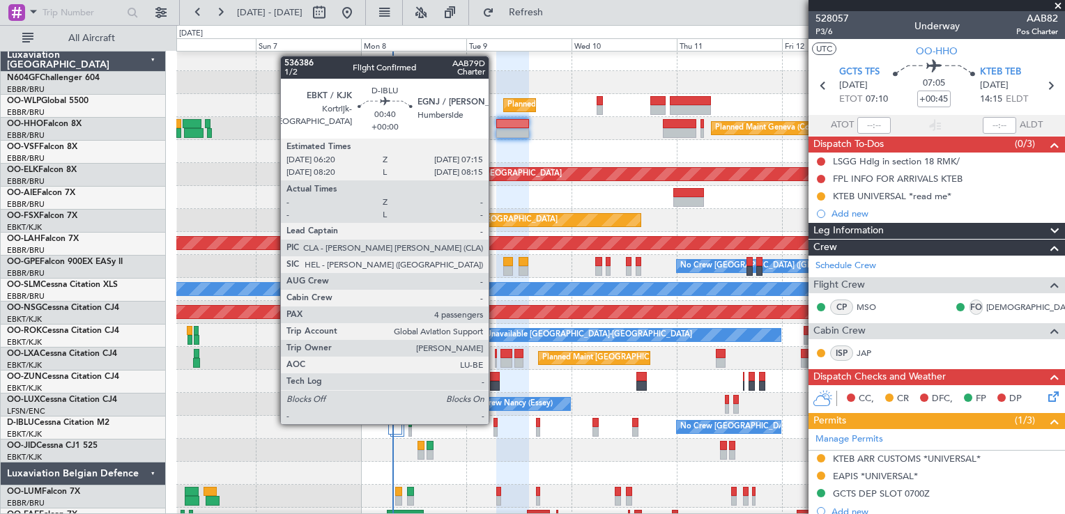
click at [495, 423] on div at bounding box center [496, 423] width 4 height 10
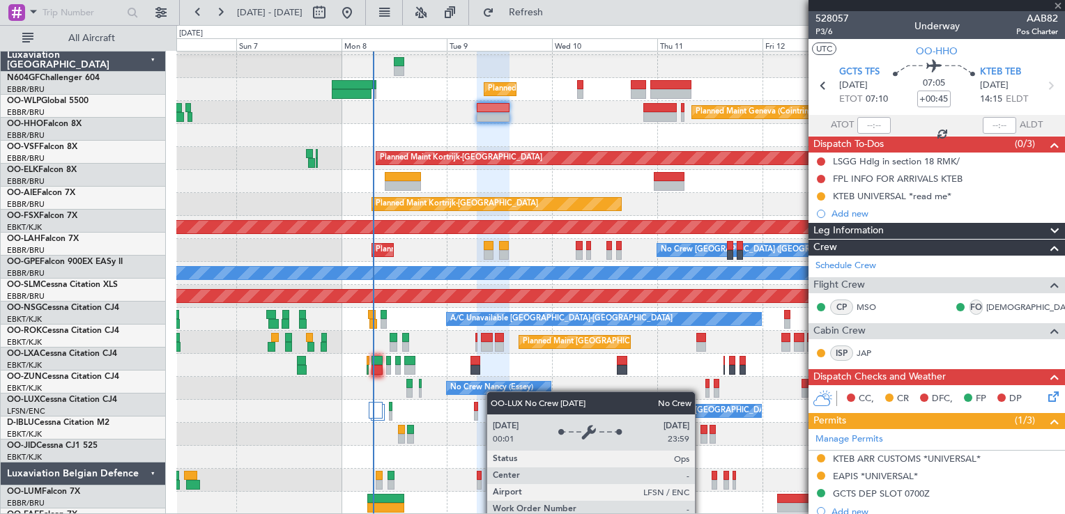
scroll to position [20, 0]
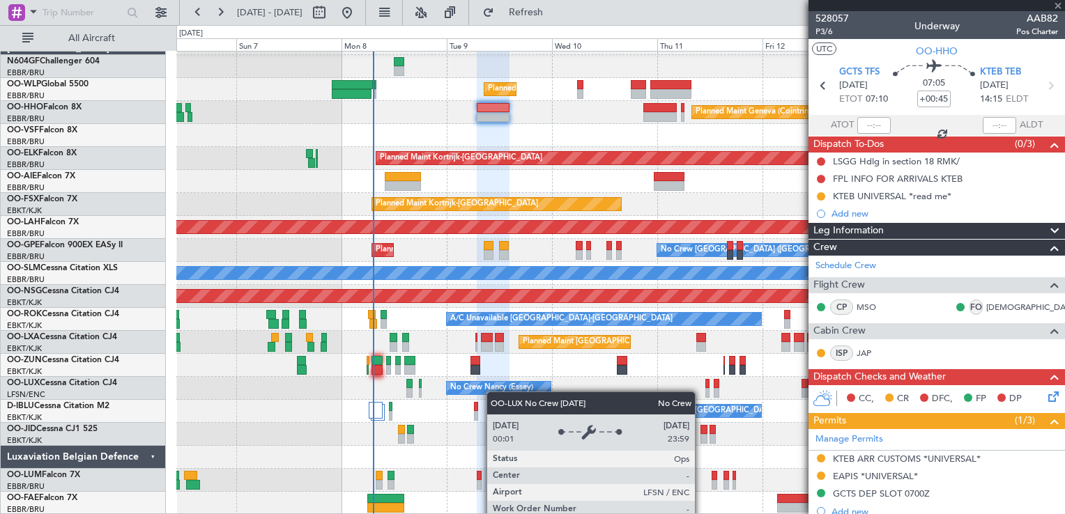
type input "4"
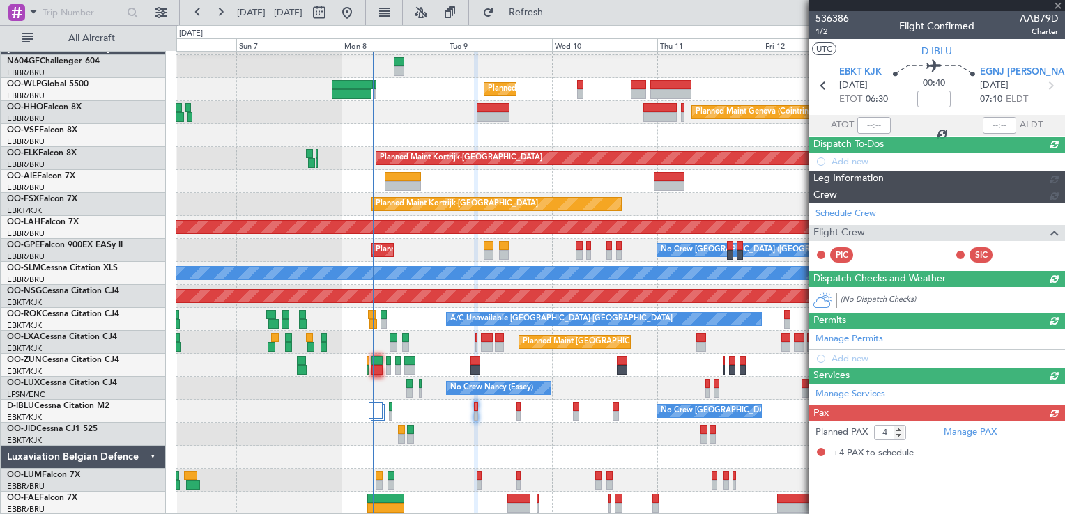
click at [491, 378] on div "Planned Maint Milan (Linate) Planned Maint Geneva ([GEOGRAPHIC_DATA]) Planned M…" at bounding box center [620, 273] width 888 height 483
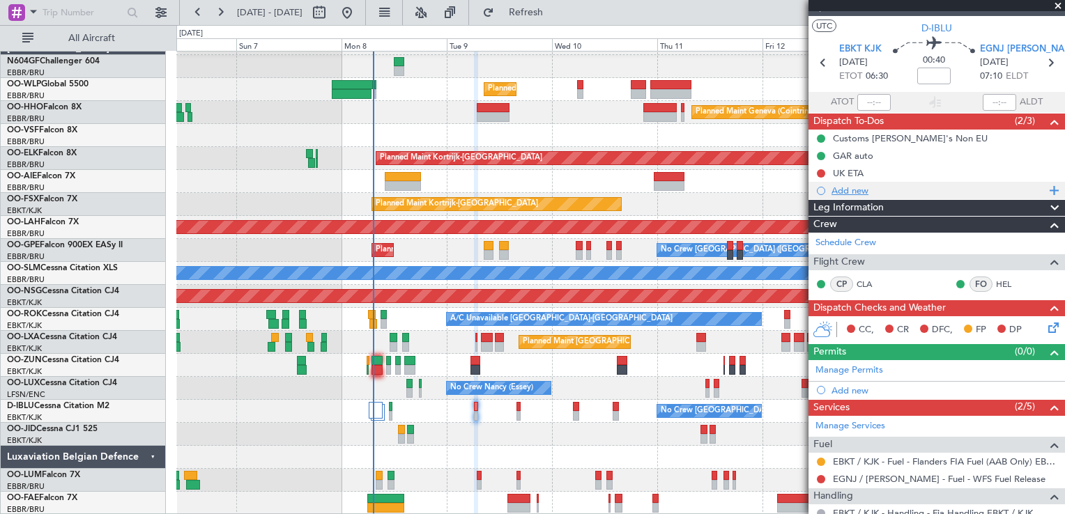
scroll to position [0, 0]
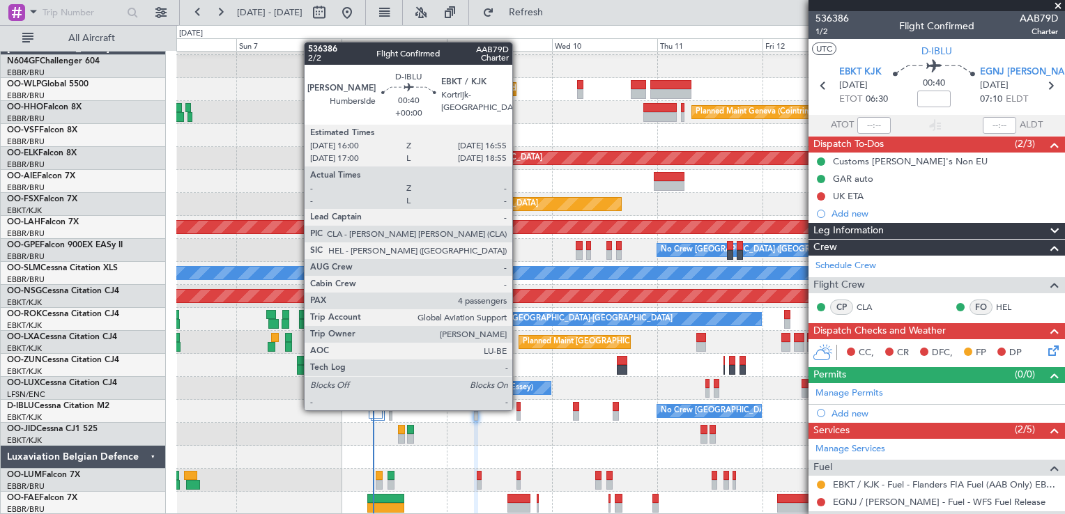
click at [519, 409] on div at bounding box center [519, 407] width 4 height 10
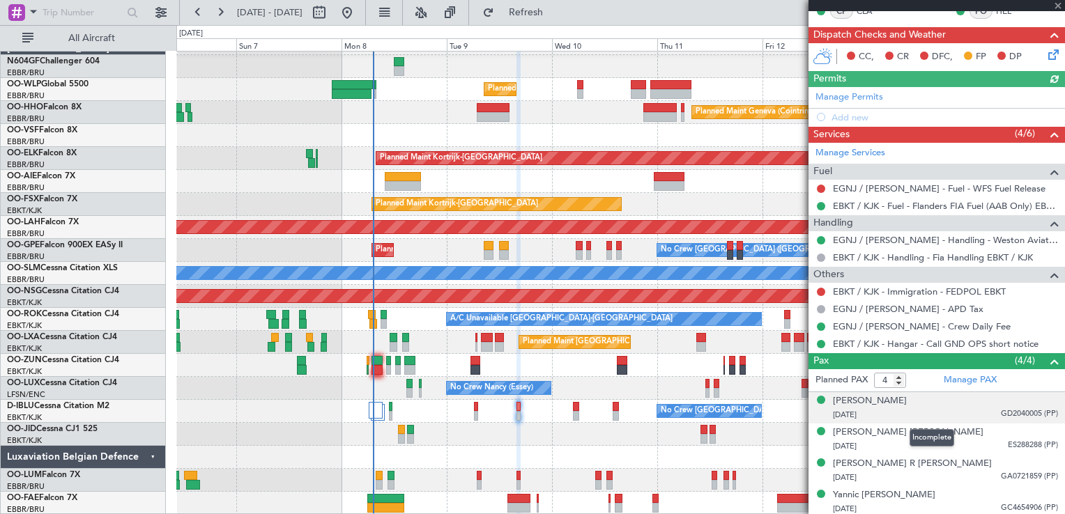
scroll to position [280, 0]
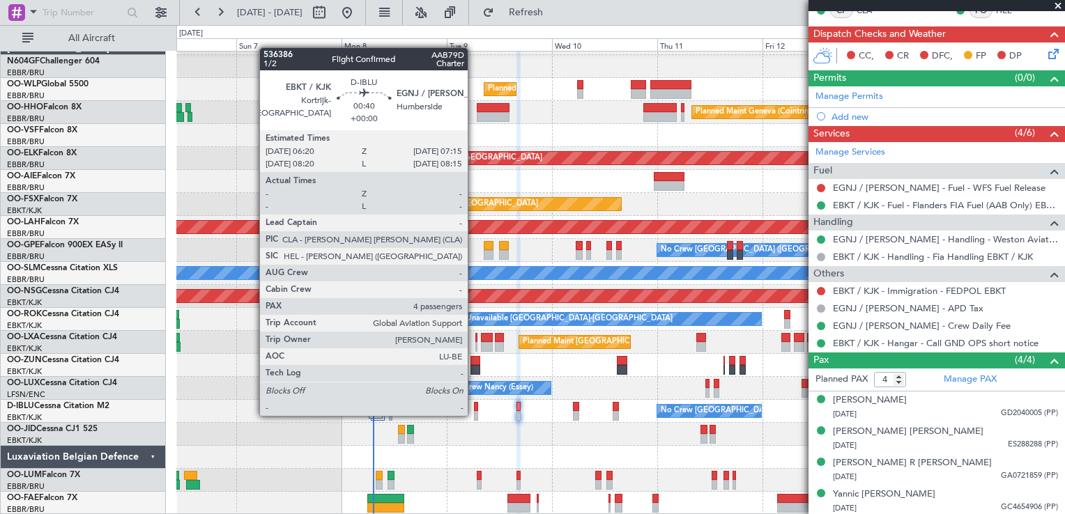
click at [474, 415] on div at bounding box center [476, 416] width 4 height 10
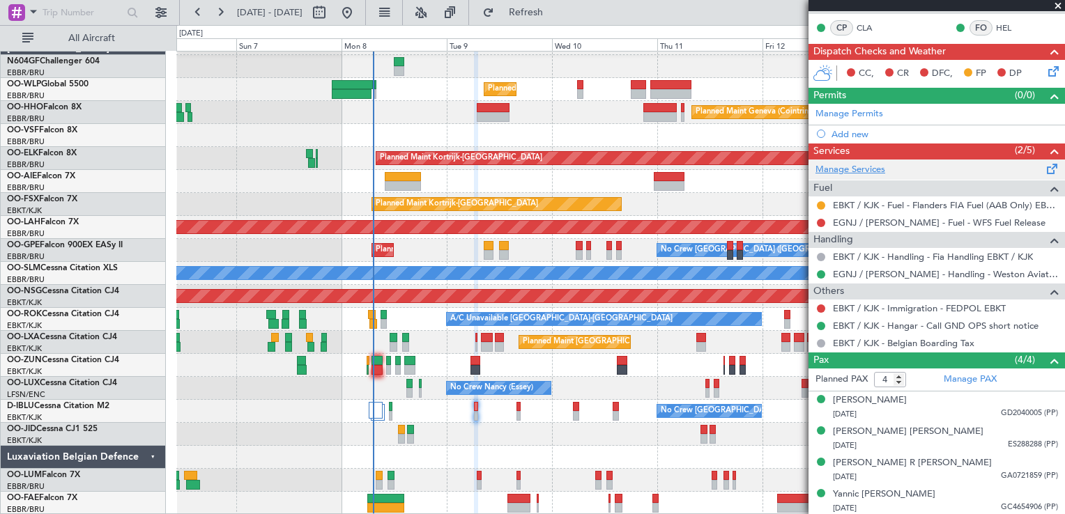
click at [844, 166] on link "Manage Services" at bounding box center [851, 170] width 70 height 14
click at [528, 17] on button "Refresh" at bounding box center [518, 12] width 84 height 22
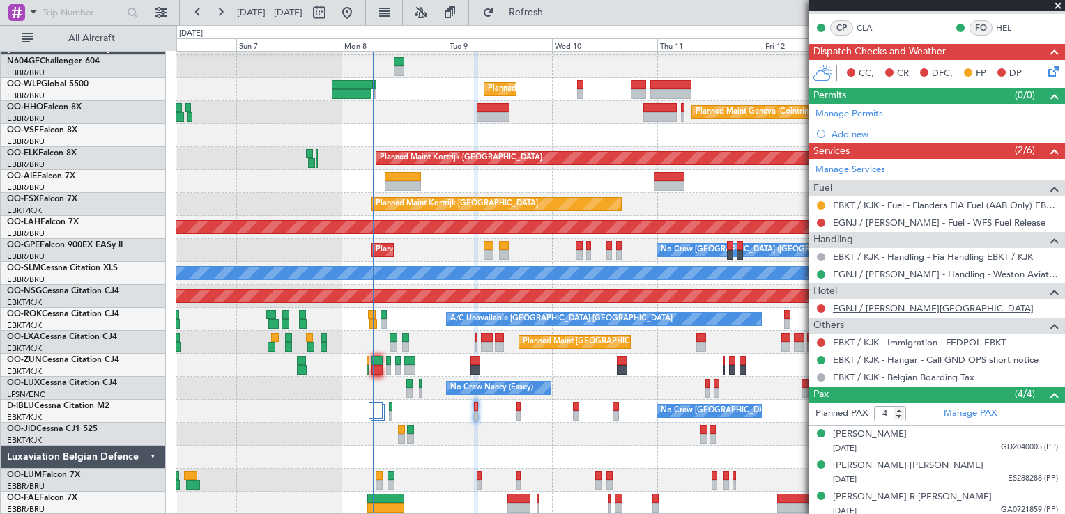
click at [868, 307] on link "EGNJ / [PERSON_NAME][GEOGRAPHIC_DATA]" at bounding box center [933, 309] width 201 height 12
click at [875, 303] on link "EGNJ / [PERSON_NAME][GEOGRAPHIC_DATA]" at bounding box center [933, 309] width 201 height 12
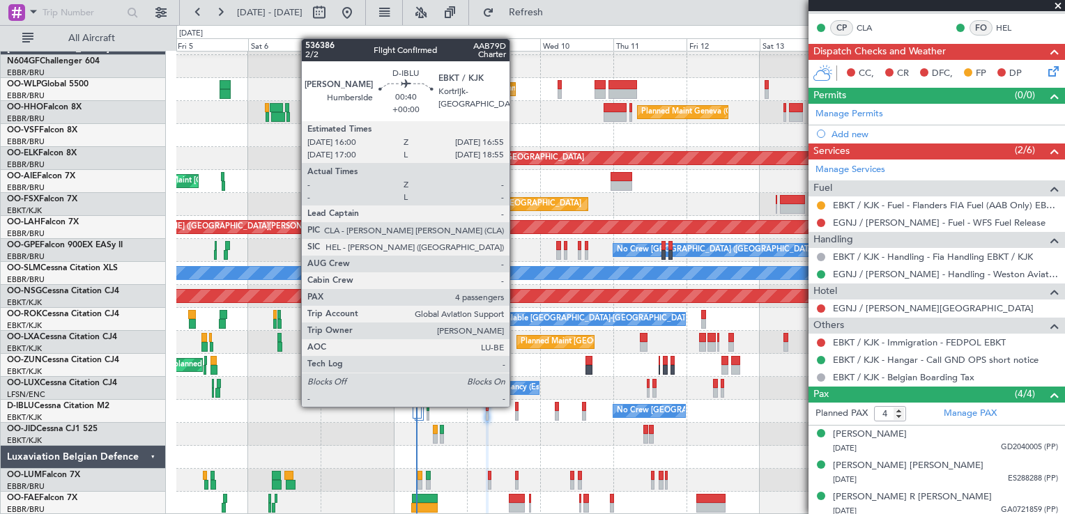
click at [516, 406] on div at bounding box center [516, 407] width 3 height 10
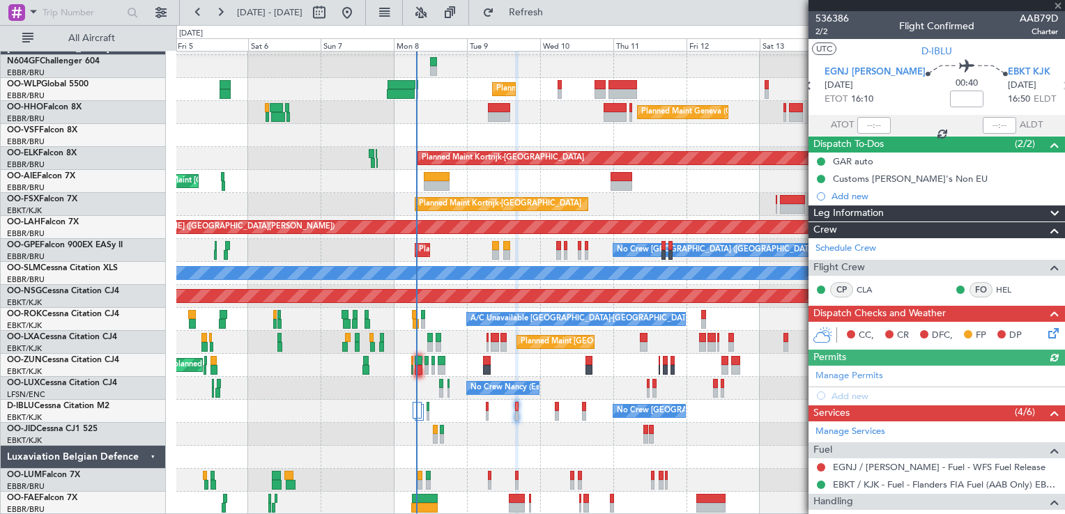
scroll to position [209, 0]
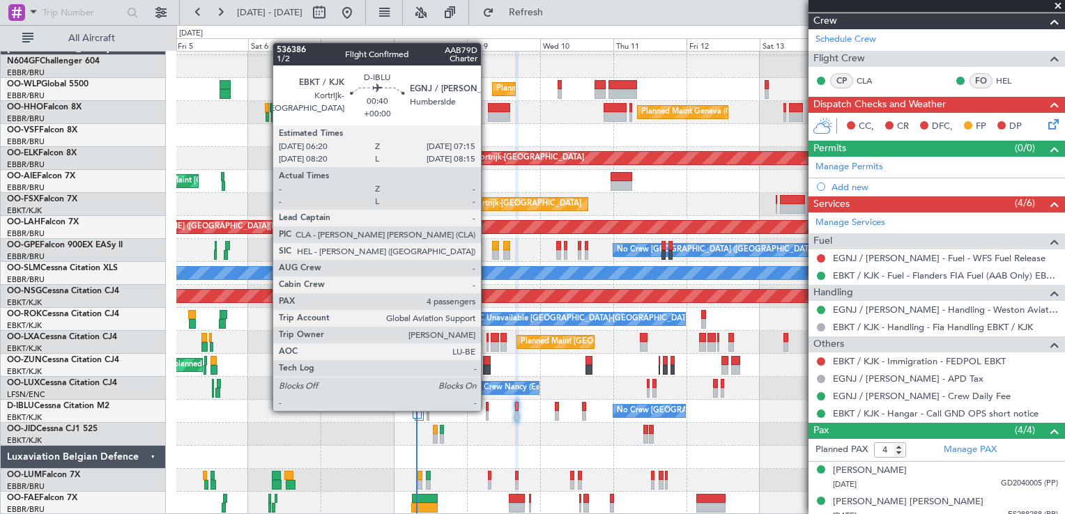
click at [487, 410] on div at bounding box center [487, 407] width 3 height 10
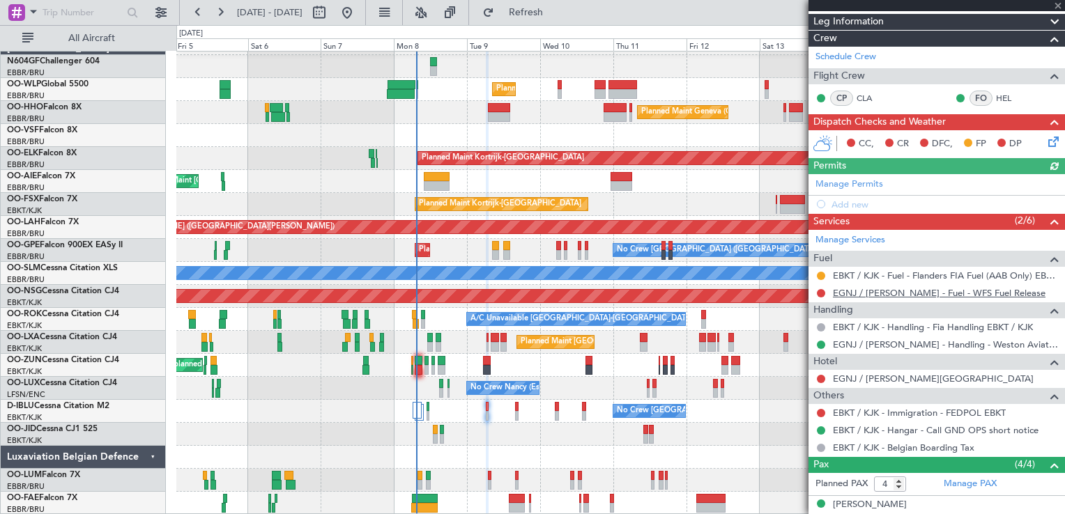
click at [882, 294] on link "EGNJ / [PERSON_NAME] - Fuel - WFS Fuel Release" at bounding box center [939, 293] width 213 height 12
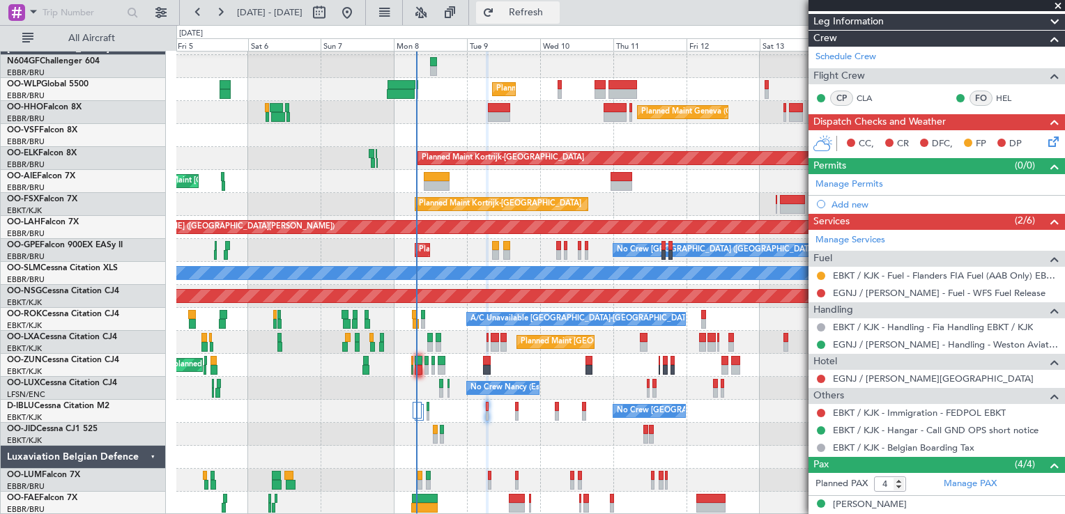
click at [525, 7] on button "Refresh" at bounding box center [518, 12] width 84 height 22
click at [907, 414] on link "EBKT / KJK - Immigration - FEDPOL EBKT" at bounding box center [919, 413] width 173 height 12
click at [561, 24] on fb-refresh-button "Refresh" at bounding box center [518, 12] width 98 height 25
click at [552, 11] on span "Refresh" at bounding box center [526, 13] width 59 height 10
click at [820, 411] on button at bounding box center [821, 413] width 8 height 8
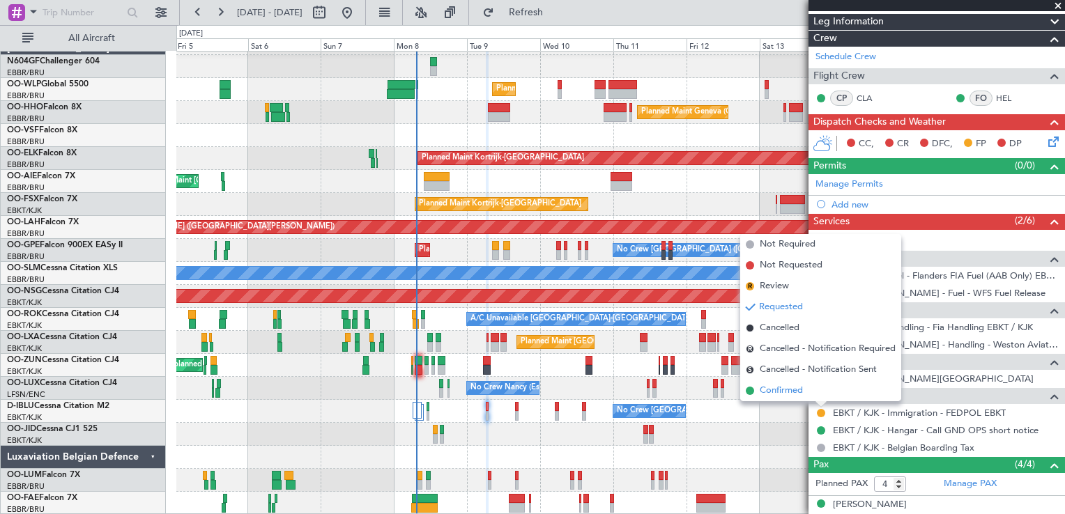
click at [781, 393] on span "Confirmed" at bounding box center [781, 391] width 43 height 14
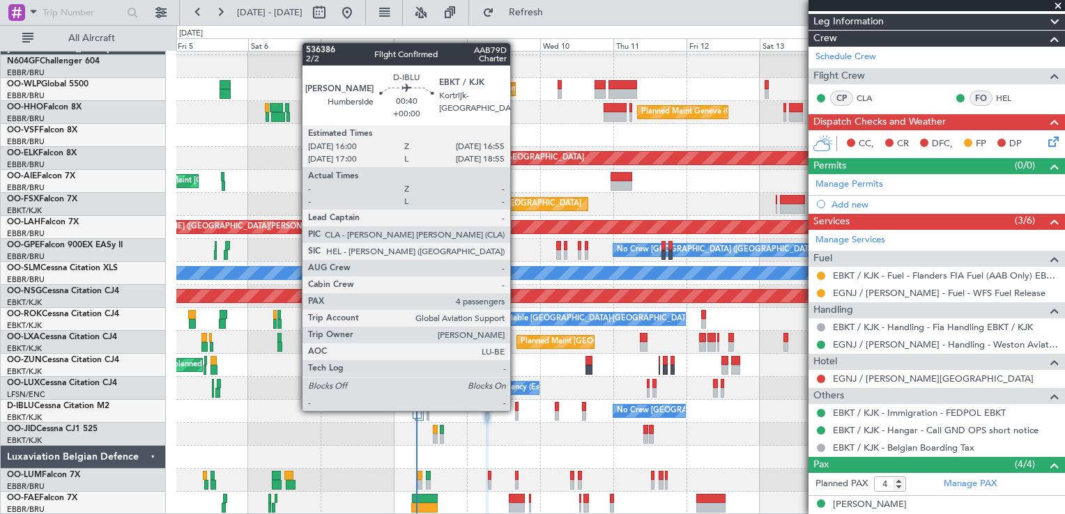
click at [517, 410] on div at bounding box center [516, 407] width 3 height 10
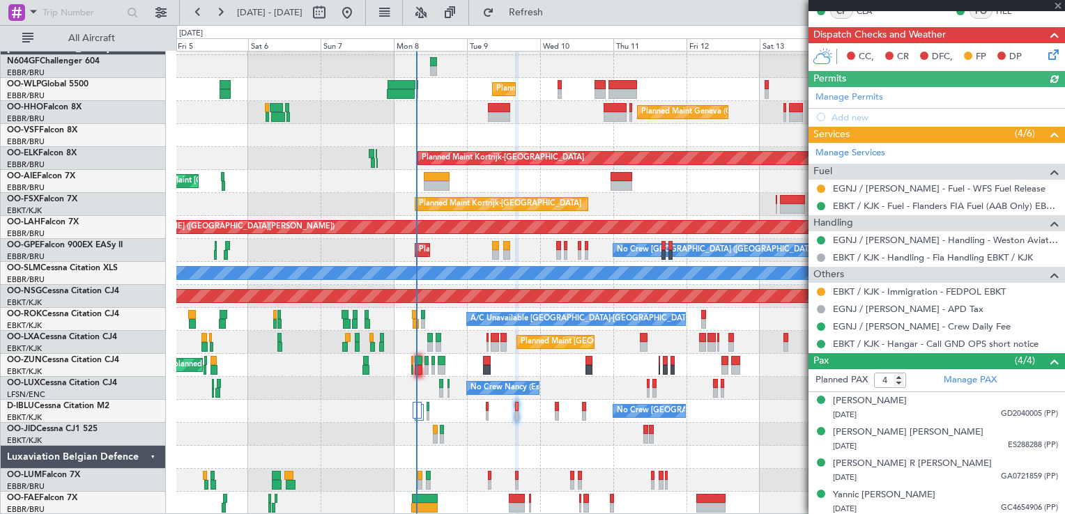
scroll to position [280, 0]
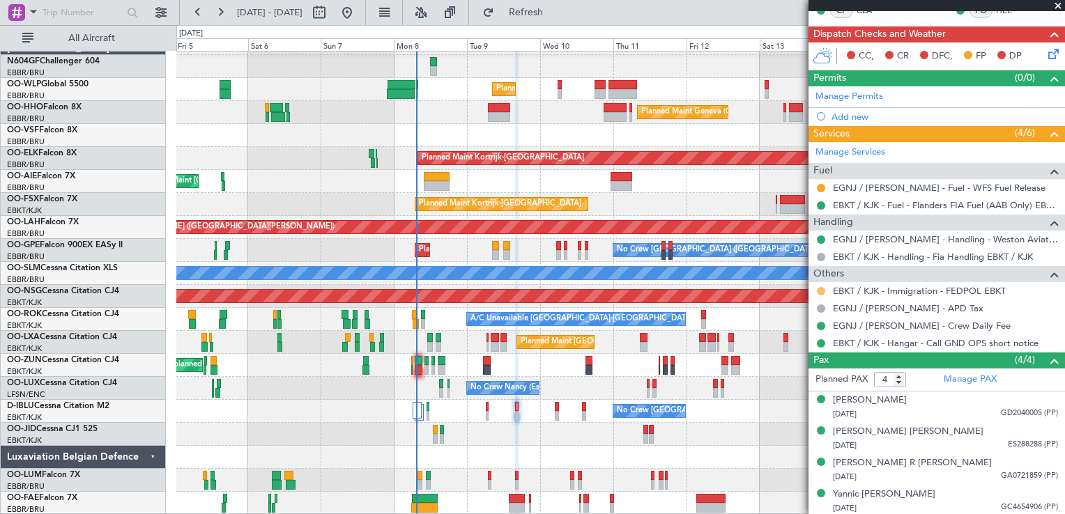
click at [823, 288] on button at bounding box center [821, 291] width 8 height 8
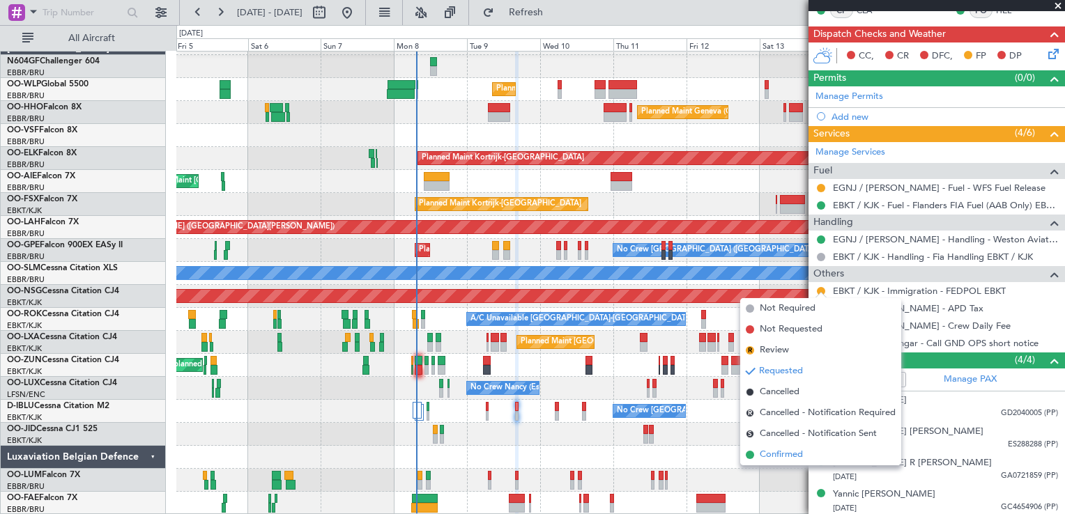
click at [783, 462] on li "Confirmed" at bounding box center [820, 455] width 161 height 21
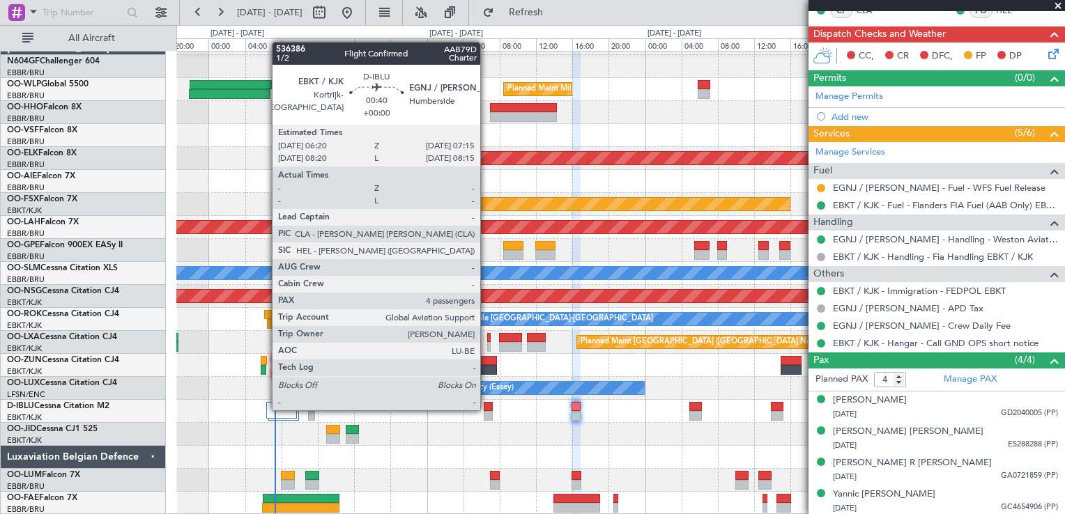
click at [487, 409] on div at bounding box center [488, 407] width 8 height 10
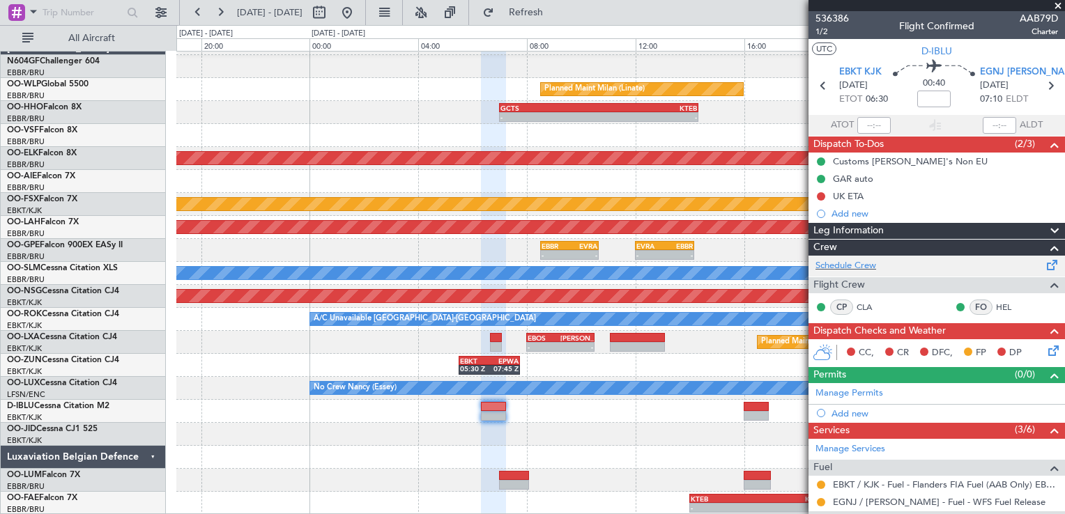
scroll to position [139, 0]
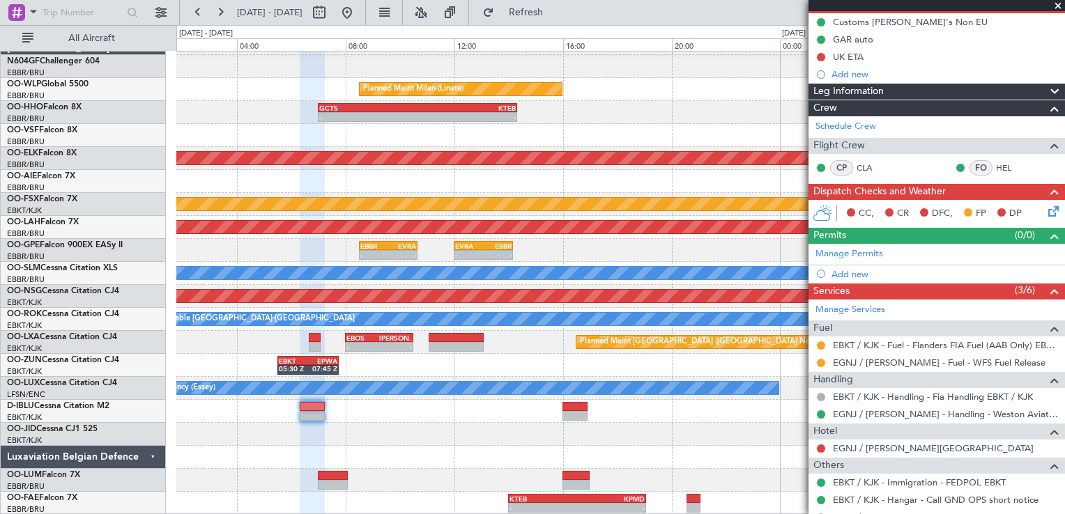
click at [264, 349] on div "Planned Maint [GEOGRAPHIC_DATA] ([GEOGRAPHIC_DATA] National) - - EBOS 08:00 Z […" at bounding box center [620, 342] width 888 height 23
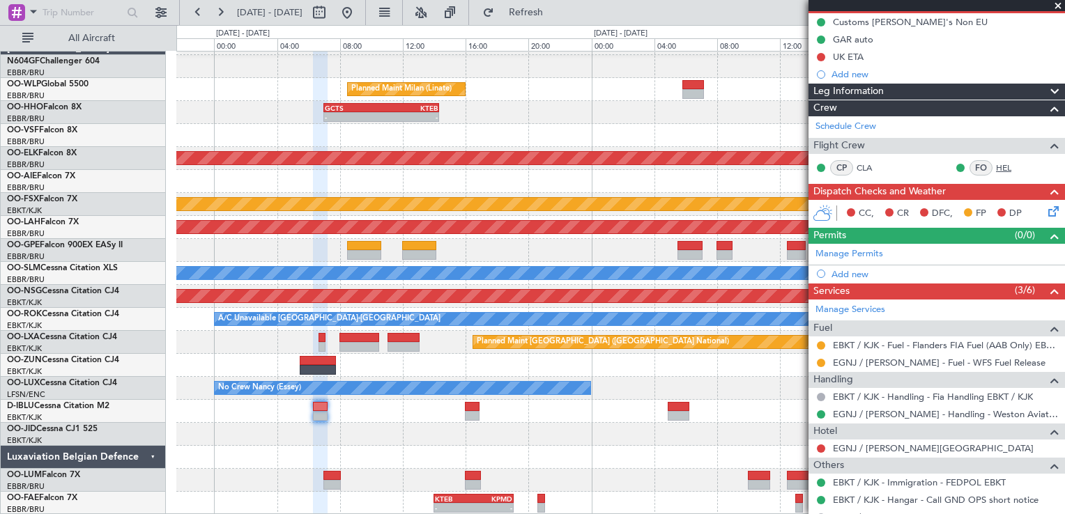
scroll to position [0, 0]
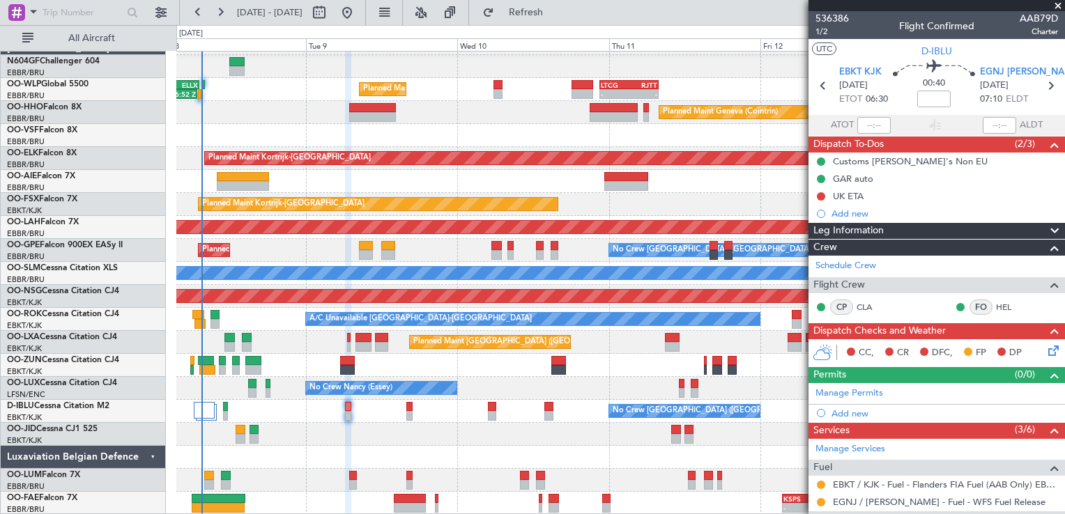
click at [1046, 351] on icon at bounding box center [1051, 348] width 11 height 11
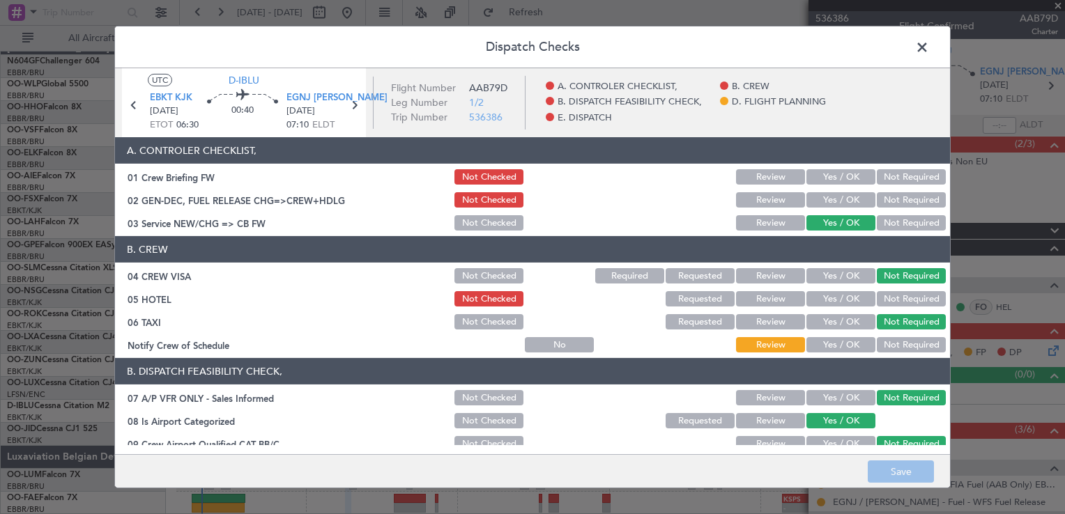
click at [829, 346] on button "Yes / OK" at bounding box center [840, 344] width 69 height 15
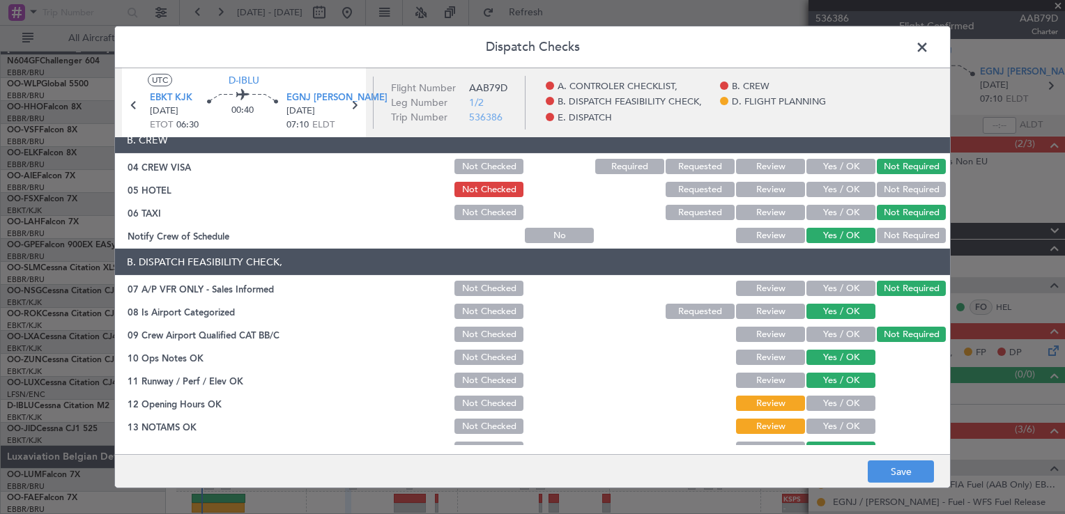
scroll to position [209, 0]
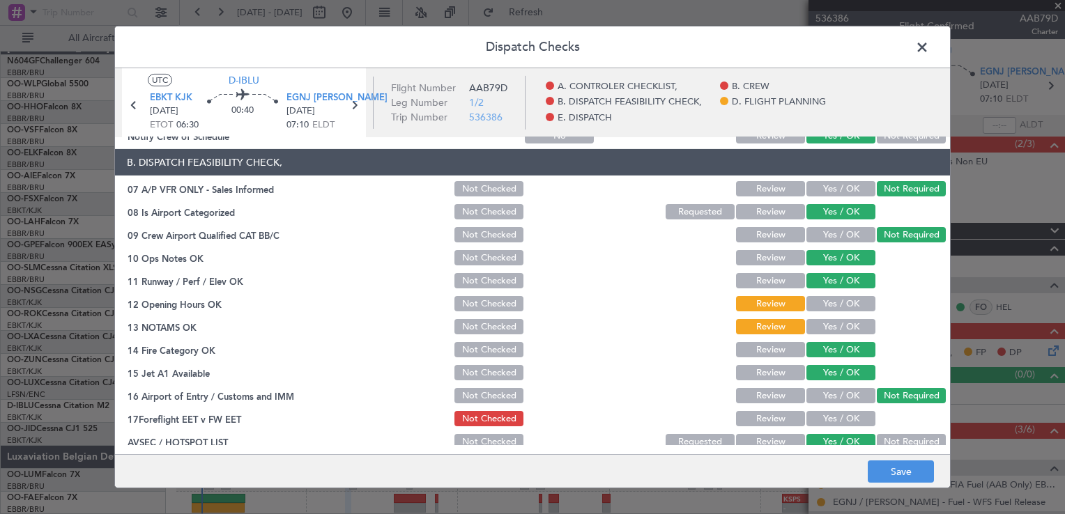
click at [846, 305] on button "Yes / OK" at bounding box center [840, 303] width 69 height 15
click at [839, 323] on button "Yes / OK" at bounding box center [840, 326] width 69 height 15
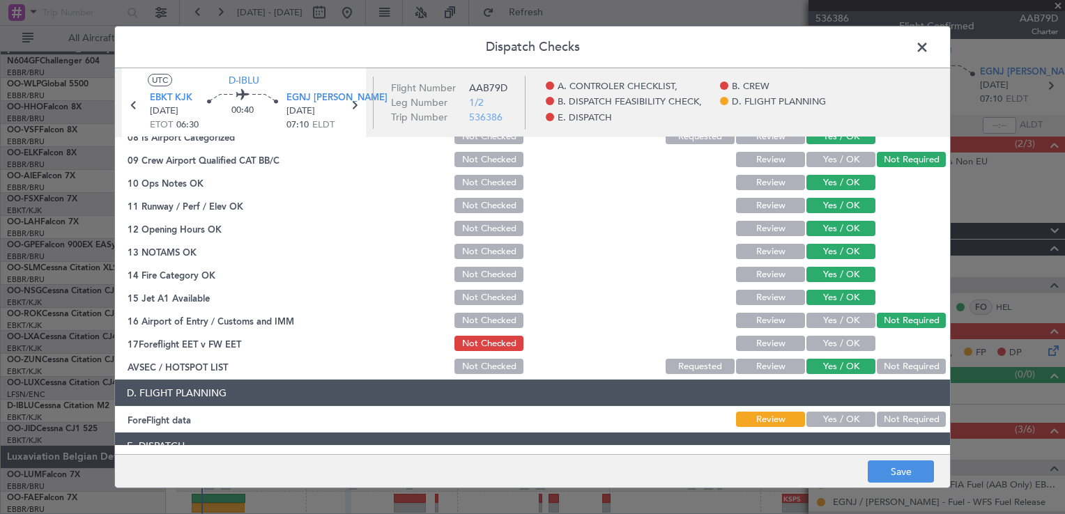
scroll to position [349, 0]
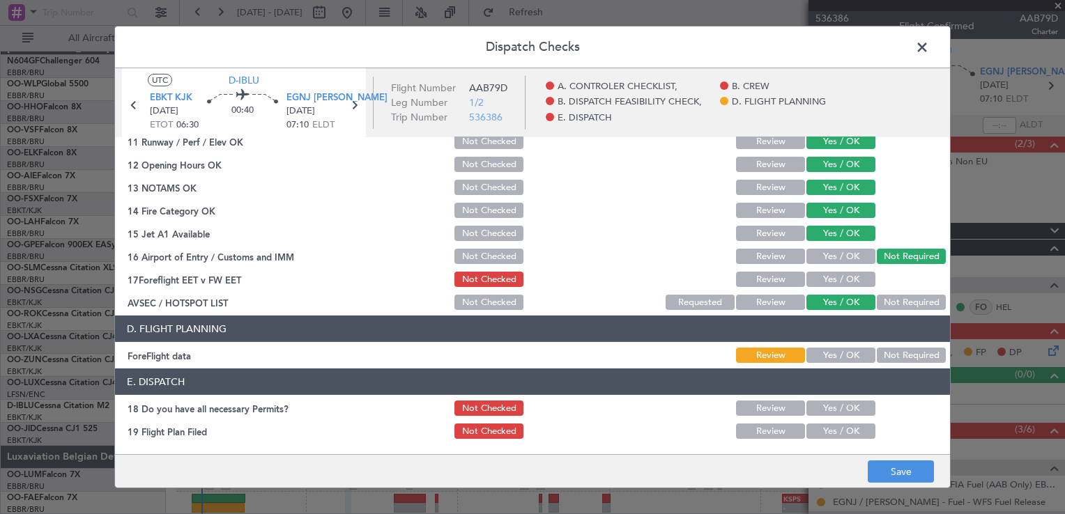
click at [823, 354] on button "Yes / OK" at bounding box center [840, 355] width 69 height 15
click at [833, 277] on button "Yes / OK" at bounding box center [840, 279] width 69 height 15
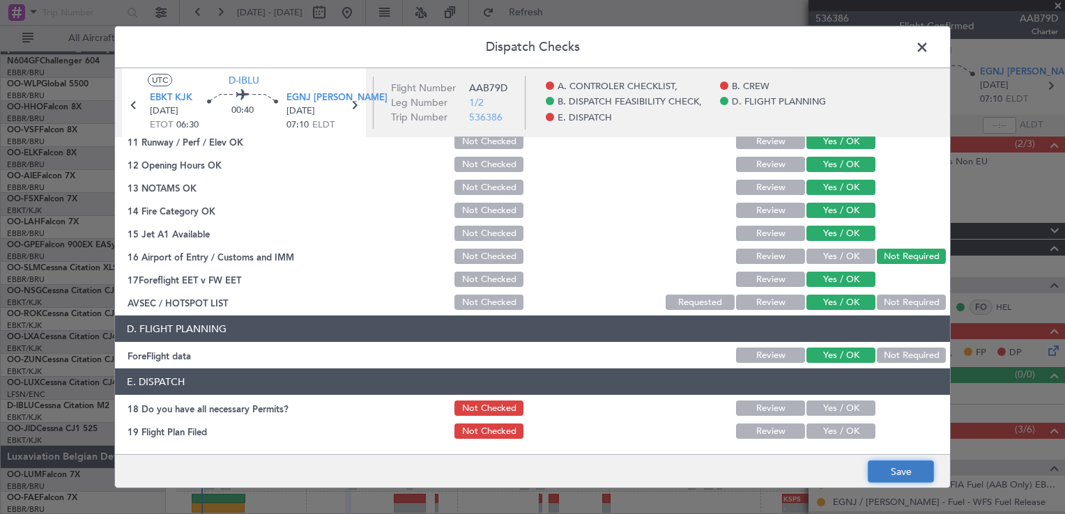
click at [907, 473] on button "Save" at bounding box center [901, 472] width 66 height 22
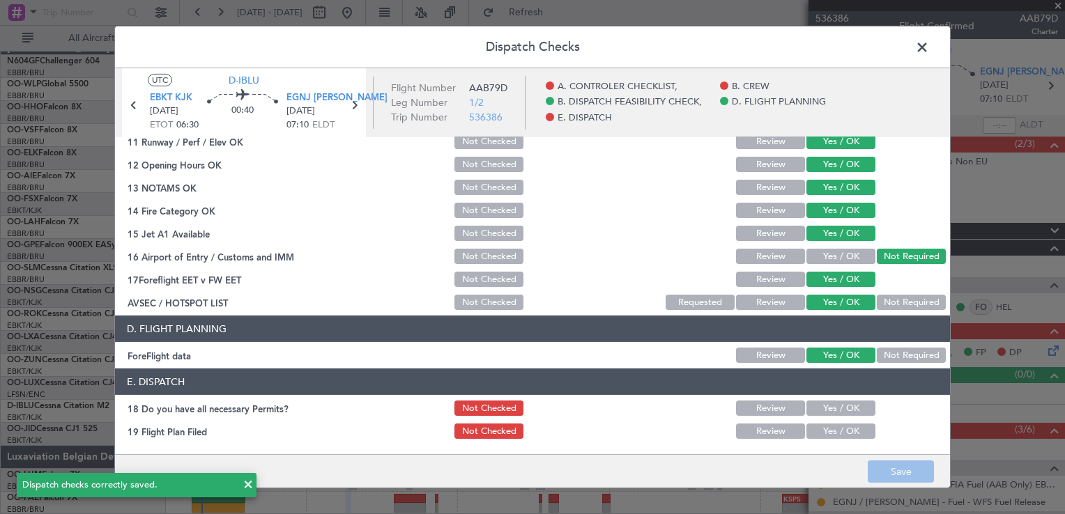
click at [929, 43] on span at bounding box center [929, 51] width 0 height 28
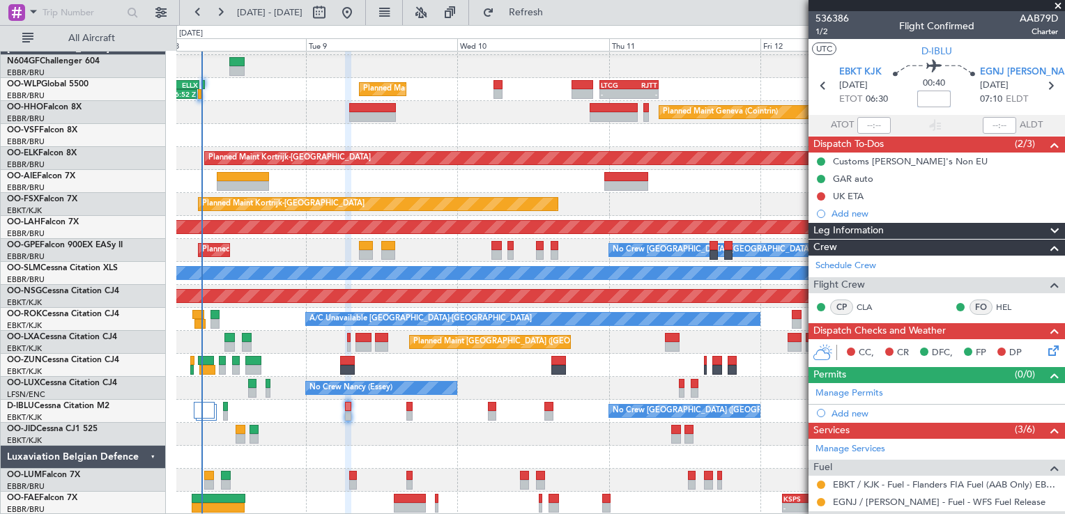
click at [919, 100] on input at bounding box center [933, 99] width 33 height 17
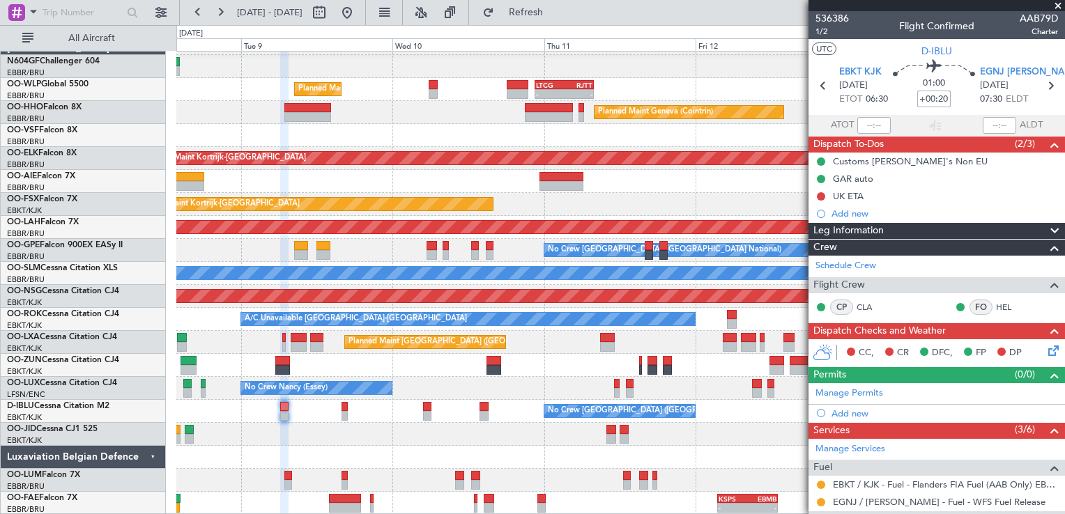
click at [300, 411] on div "Planned Maint Milan (Linate) - - LTCG 22:35 Z RJTT 07:55 Z [PERSON_NAME] 22:00 …" at bounding box center [620, 273] width 888 height 483
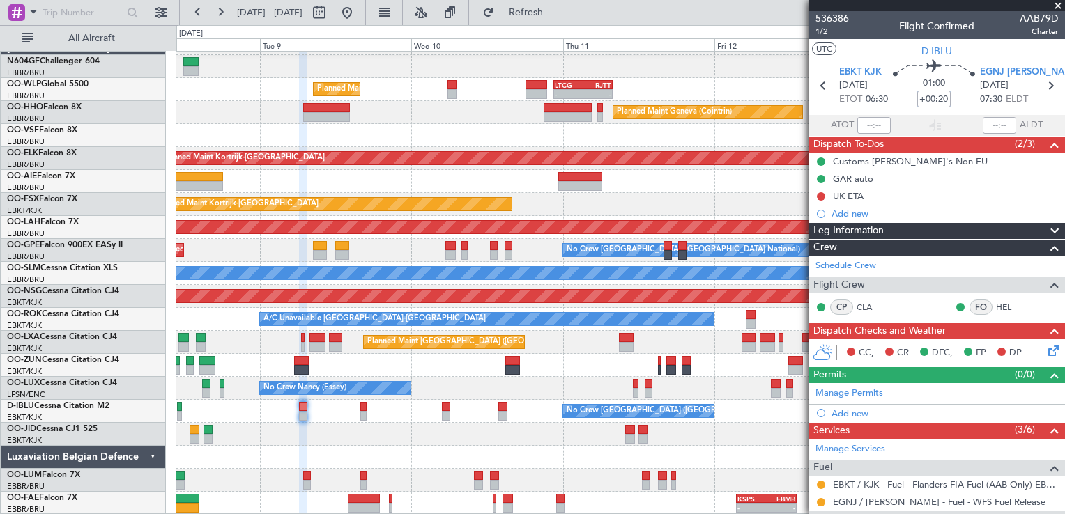
click at [329, 415] on div "No Crew [GEOGRAPHIC_DATA] ([GEOGRAPHIC_DATA] National)" at bounding box center [620, 411] width 888 height 23
type input "+00:20"
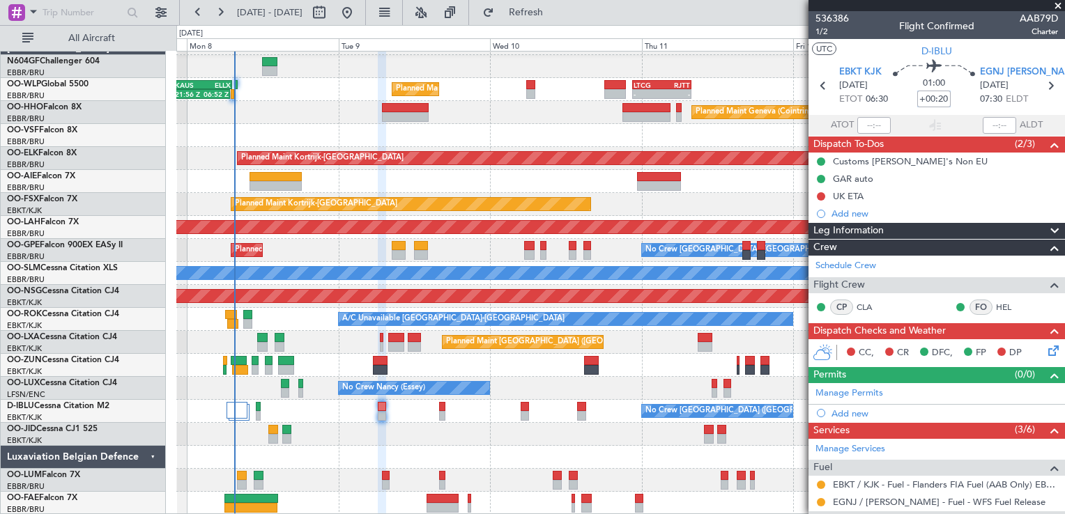
click at [446, 436] on div "Planned Maint Milan (Linate) - - LTCG 22:35 Z RJTT 07:55 Z [PERSON_NAME] 22:00 …" at bounding box center [620, 273] width 888 height 483
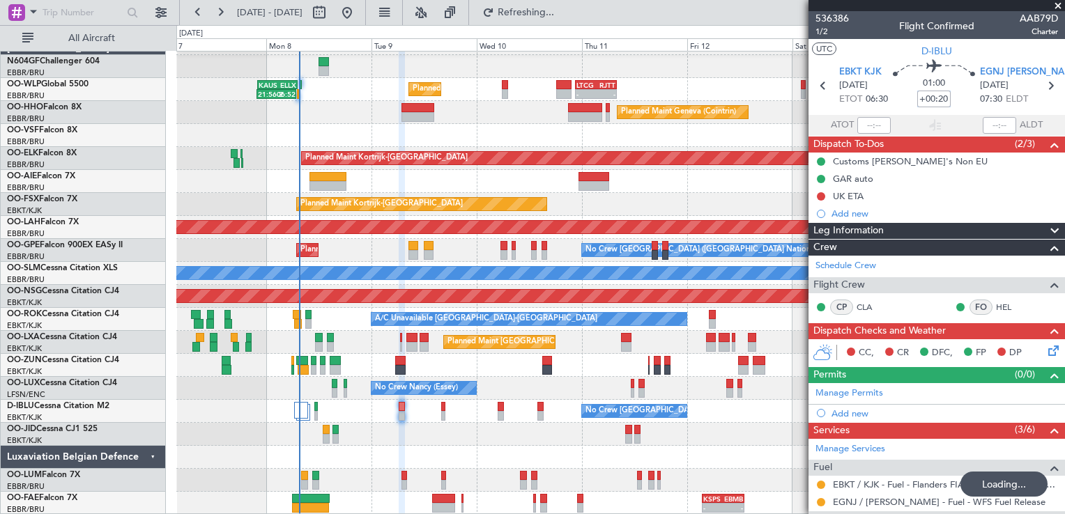
click at [403, 444] on div at bounding box center [620, 434] width 888 height 23
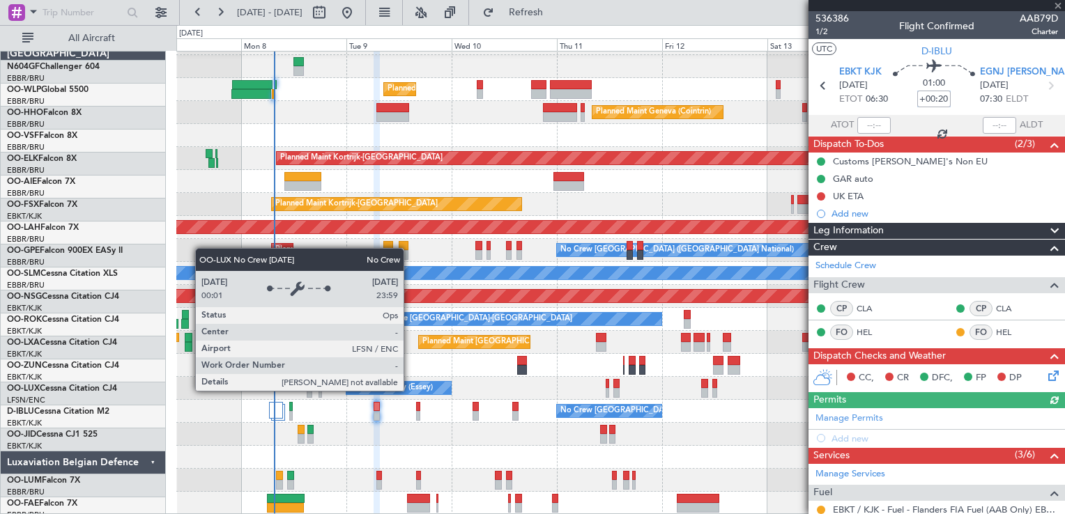
scroll to position [20, 0]
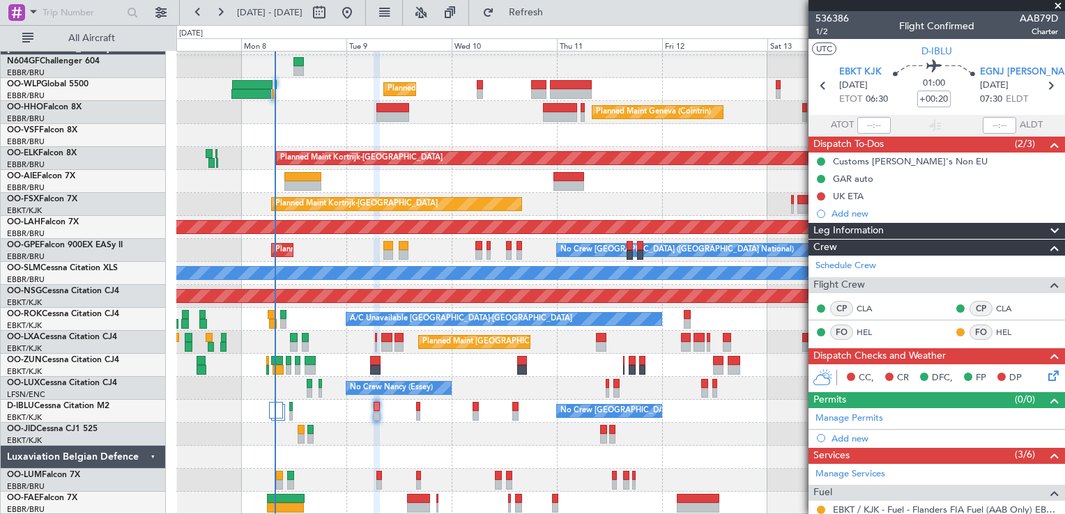
click at [1046, 379] on icon at bounding box center [1051, 373] width 11 height 11
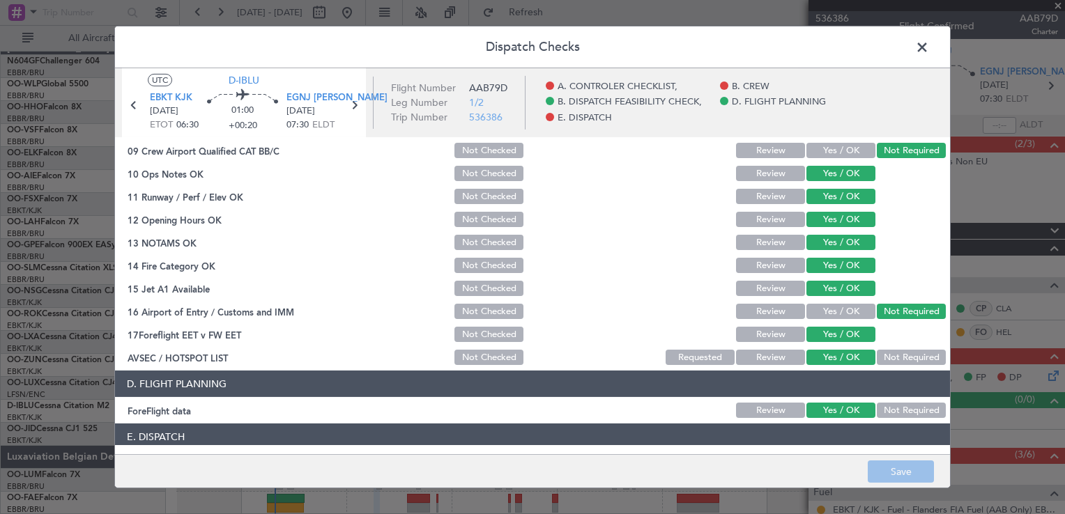
scroll to position [393, 0]
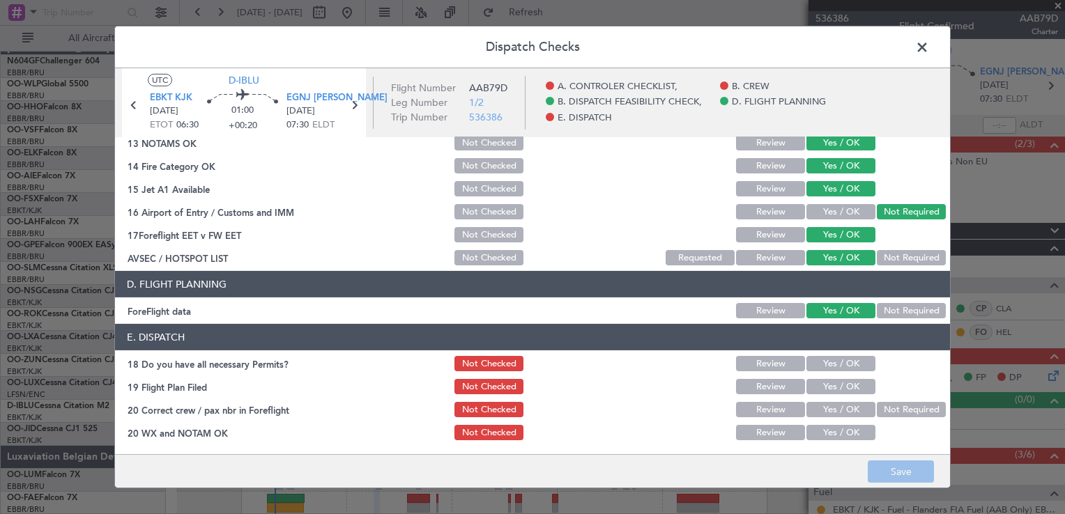
click at [929, 38] on span at bounding box center [929, 51] width 0 height 28
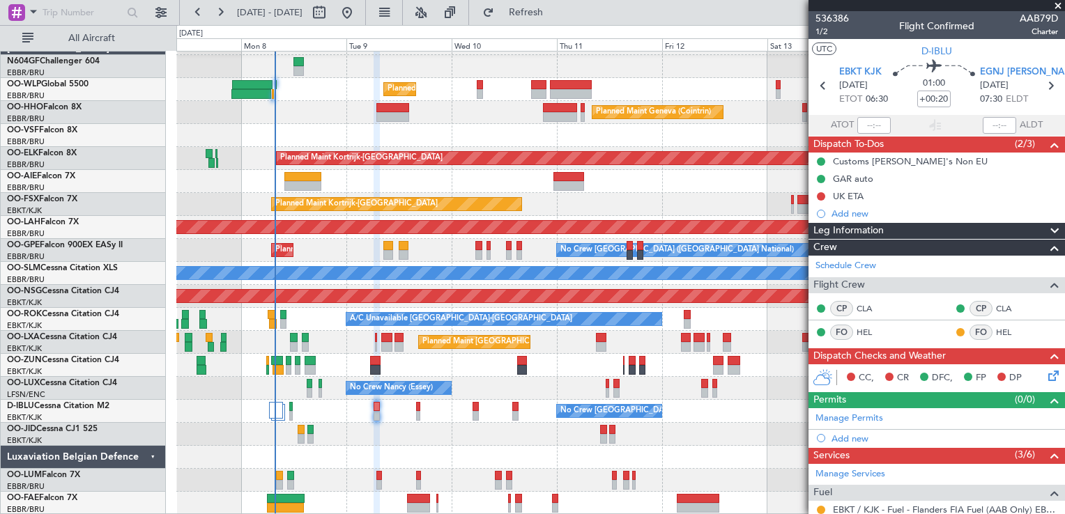
scroll to position [209, 0]
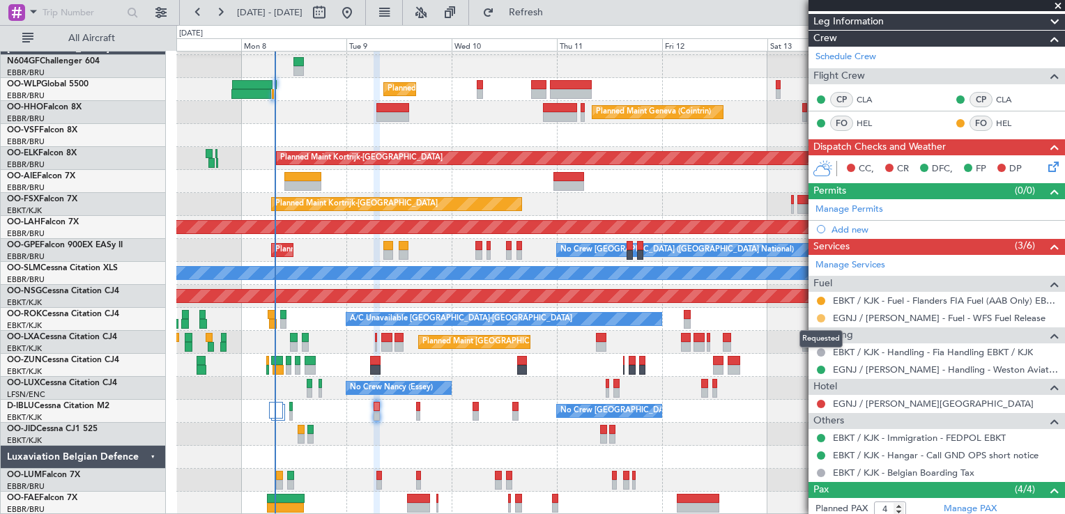
click at [820, 314] on button at bounding box center [821, 318] width 8 height 8
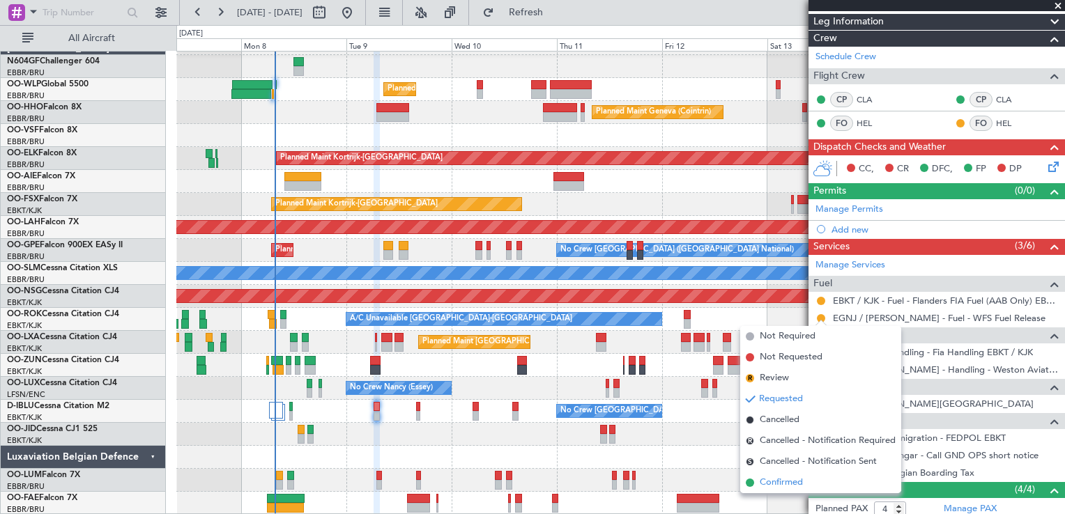
click at [786, 482] on span "Confirmed" at bounding box center [781, 483] width 43 height 14
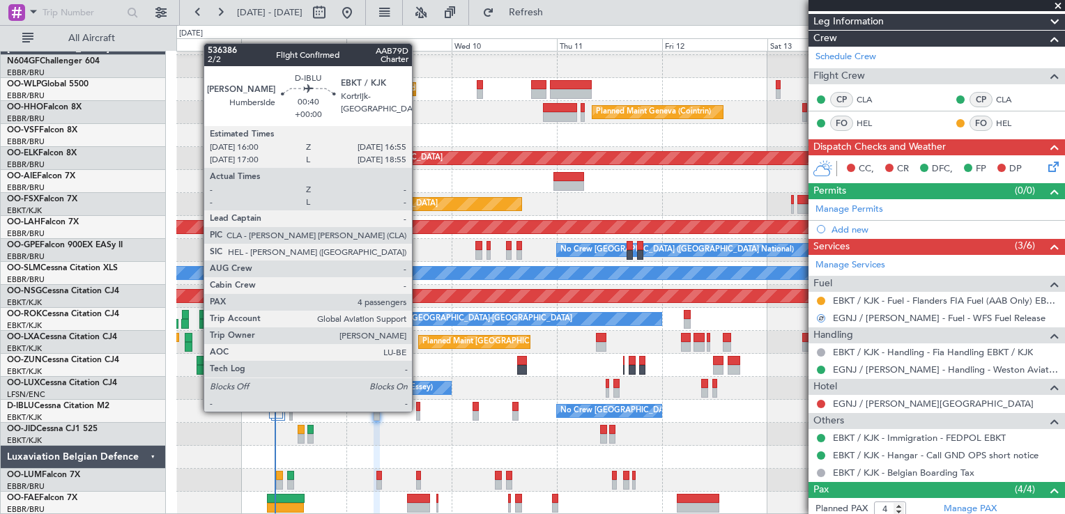
click at [418, 411] on div at bounding box center [418, 416] width 4 height 10
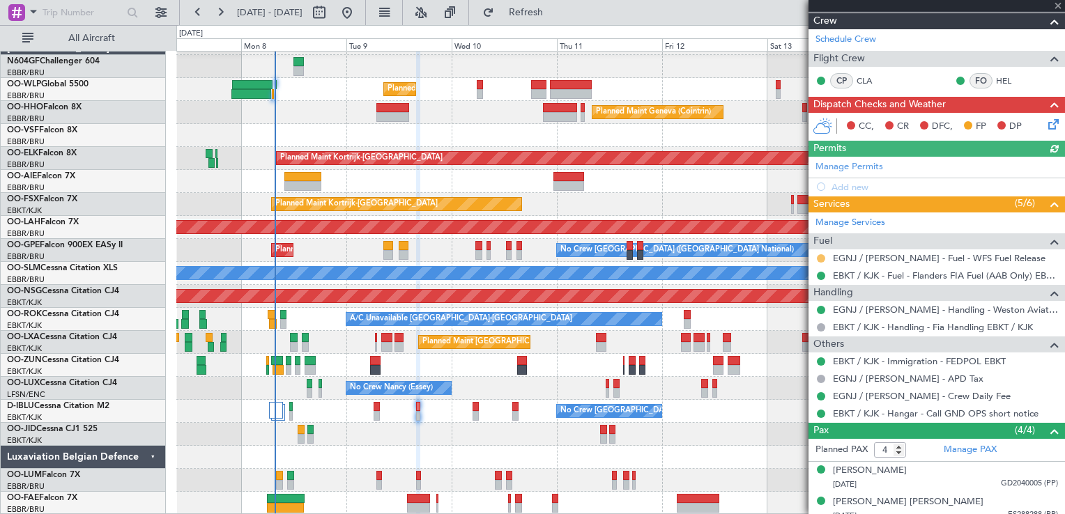
click at [818, 254] on button at bounding box center [821, 258] width 8 height 8
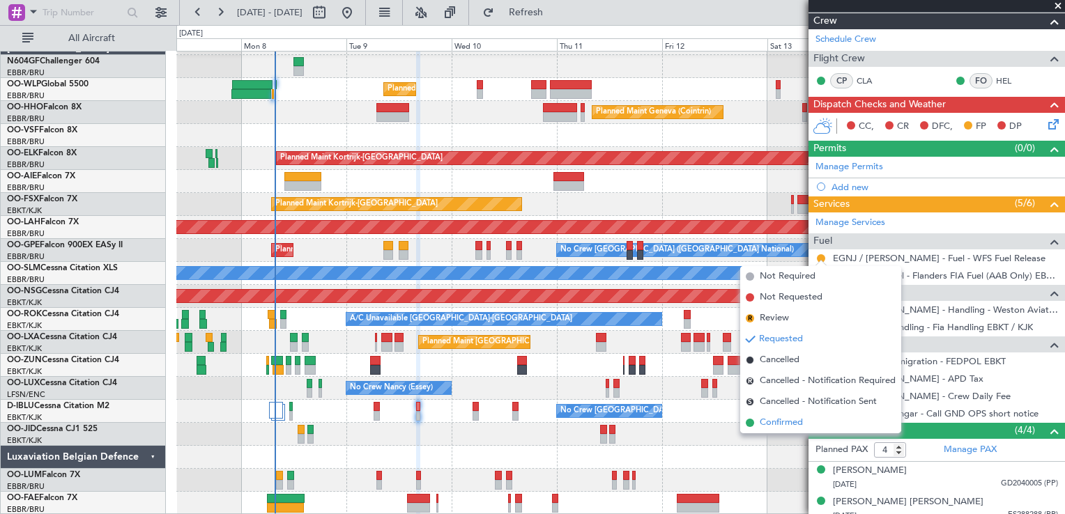
click at [789, 422] on span "Confirmed" at bounding box center [781, 423] width 43 height 14
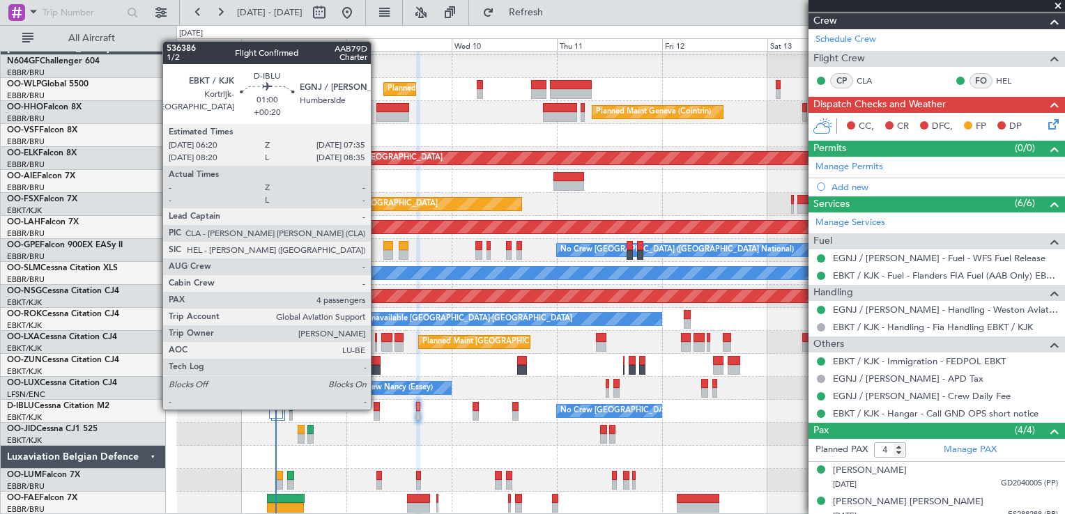
click at [377, 408] on div at bounding box center [377, 407] width 6 height 10
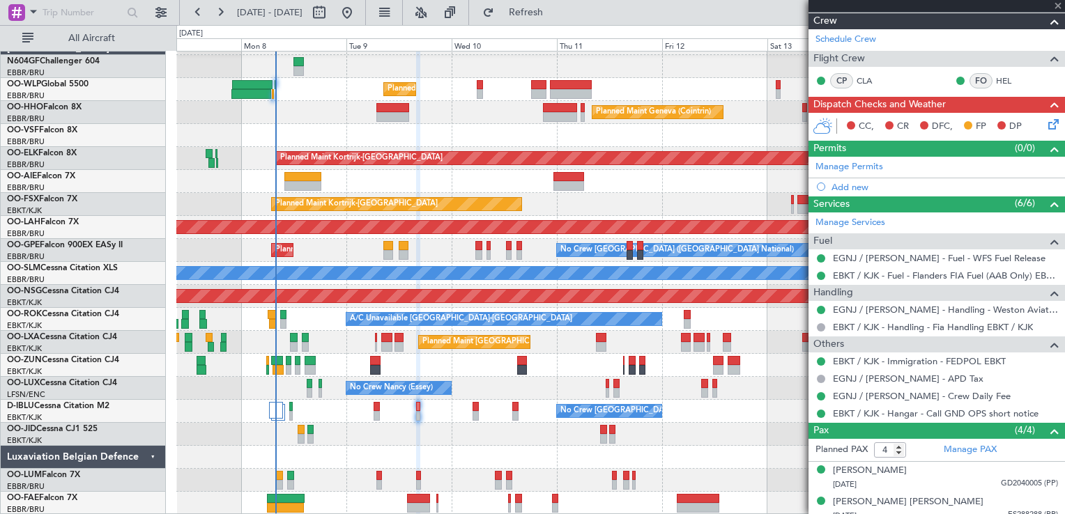
type input "+00:20"
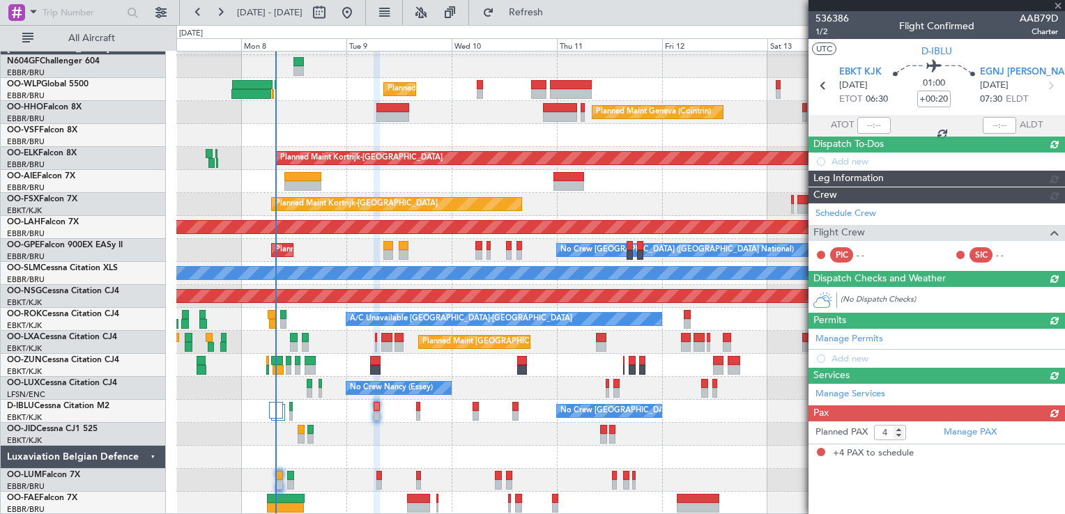
scroll to position [0, 0]
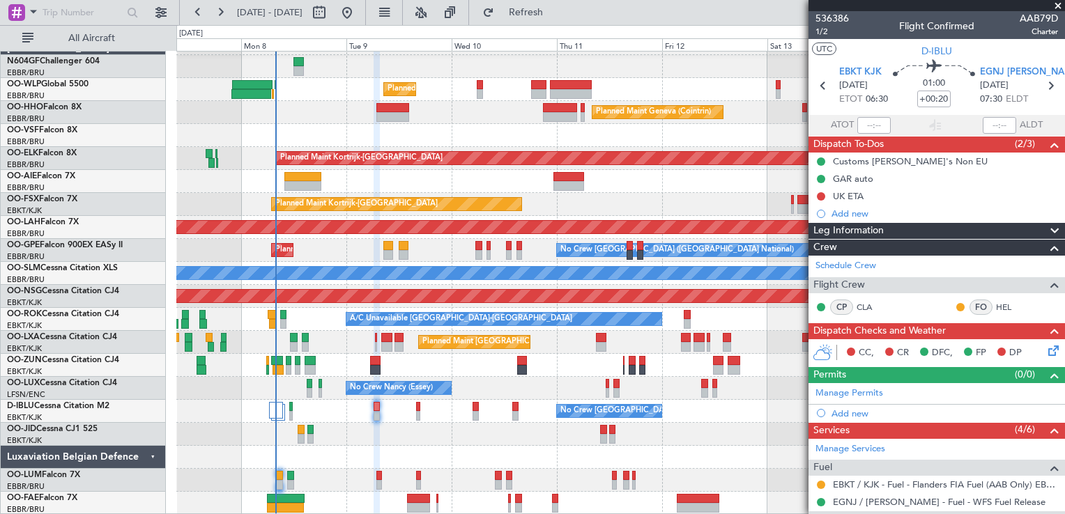
click at [1046, 351] on icon at bounding box center [1051, 348] width 11 height 11
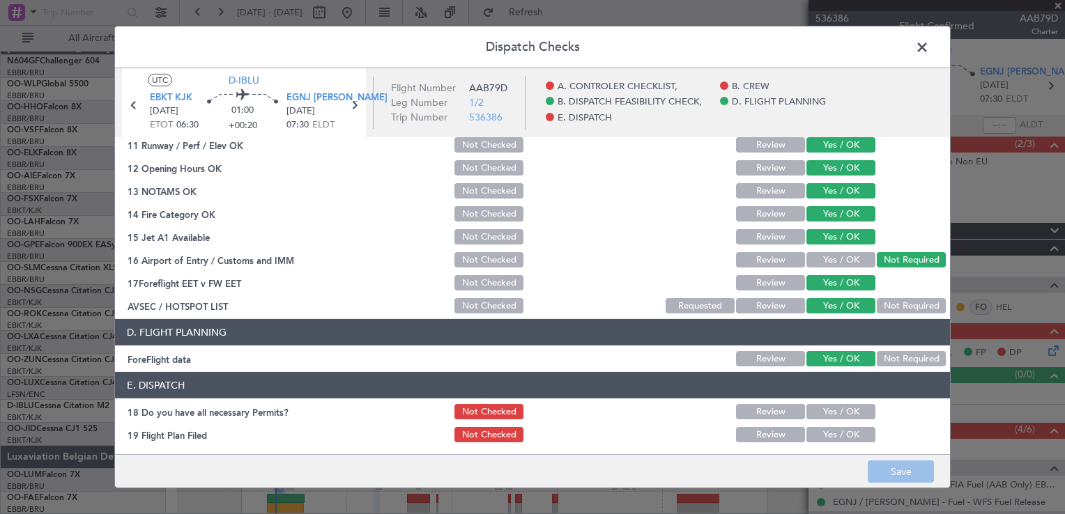
scroll to position [393, 0]
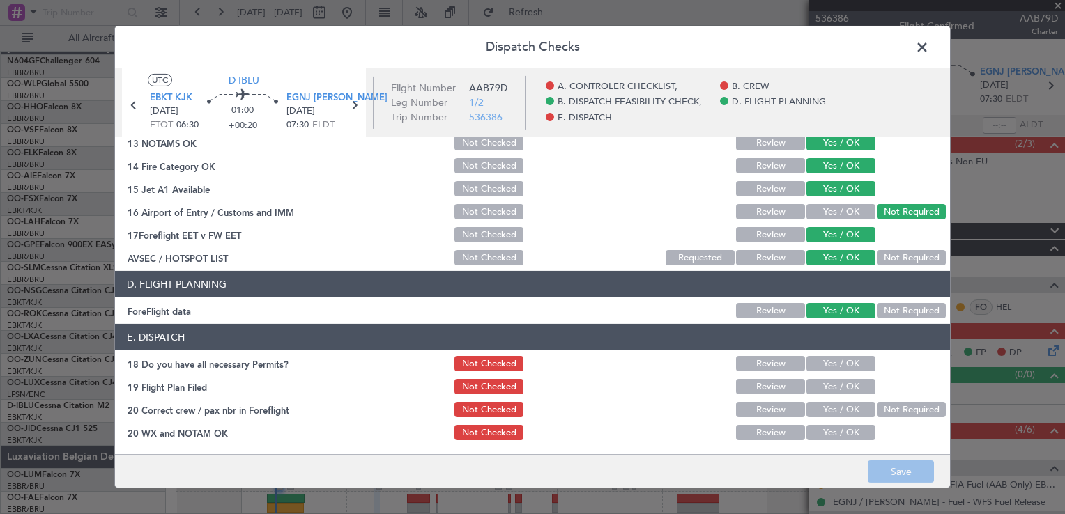
click at [929, 54] on span at bounding box center [929, 51] width 0 height 28
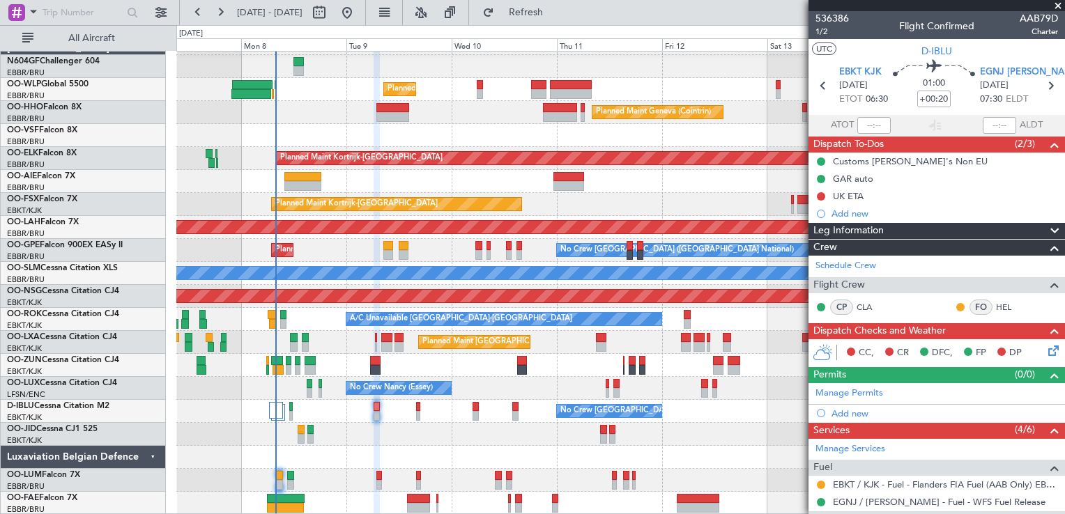
click at [1046, 349] on icon at bounding box center [1051, 348] width 11 height 11
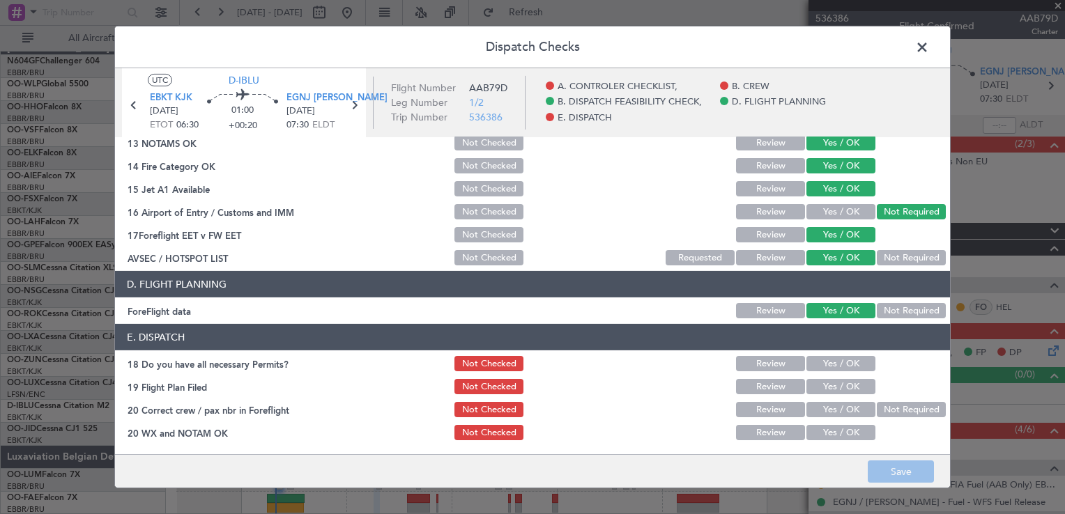
drag, startPoint x: 832, startPoint y: 361, endPoint x: 832, endPoint y: 377, distance: 16.0
click at [832, 361] on button "Yes / OK" at bounding box center [840, 363] width 69 height 15
click at [831, 383] on button "Yes / OK" at bounding box center [840, 386] width 69 height 15
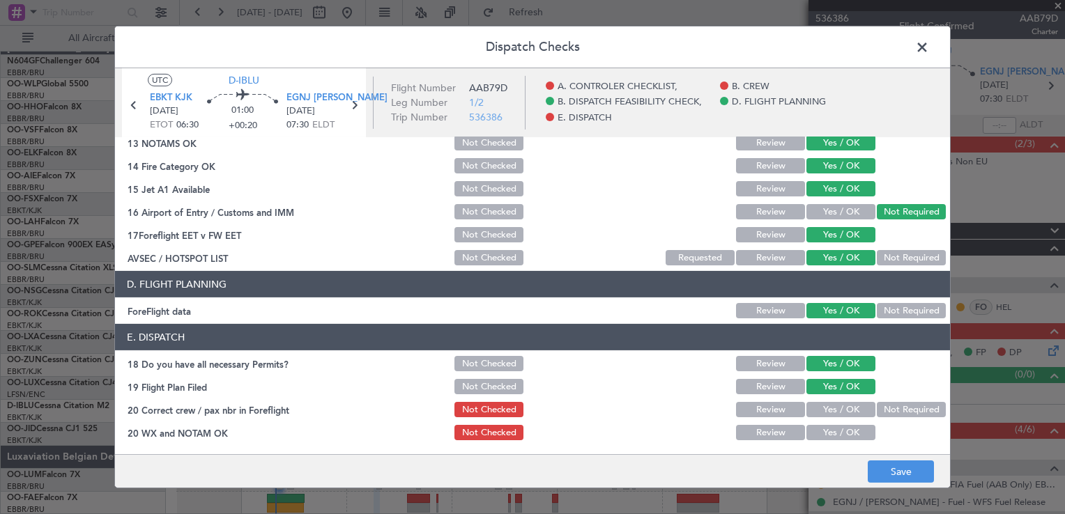
click at [831, 401] on div "Yes / OK" at bounding box center [839, 410] width 70 height 20
click at [831, 404] on button "Yes / OK" at bounding box center [840, 409] width 69 height 15
click at [832, 435] on button "Yes / OK" at bounding box center [840, 432] width 69 height 15
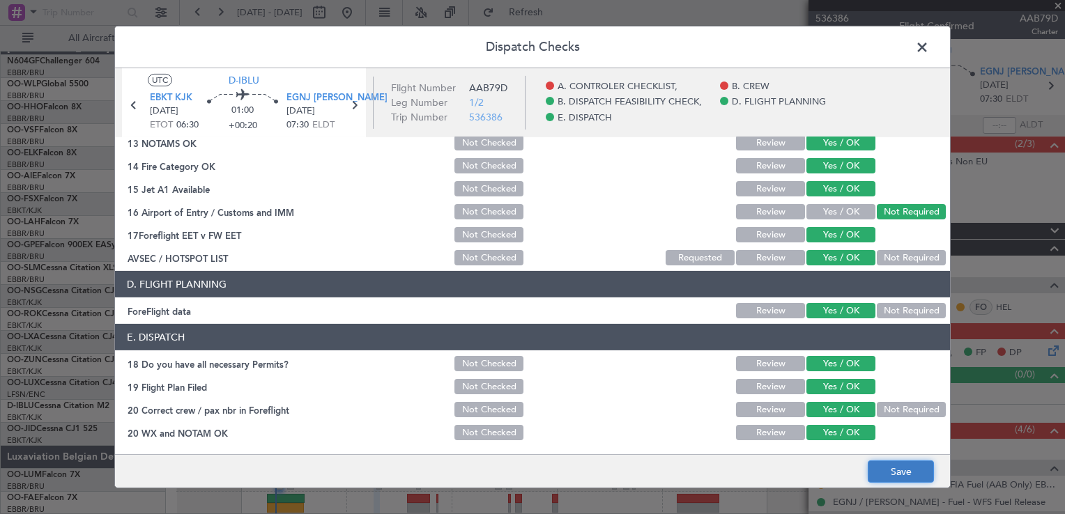
click at [894, 472] on button "Save" at bounding box center [901, 472] width 66 height 22
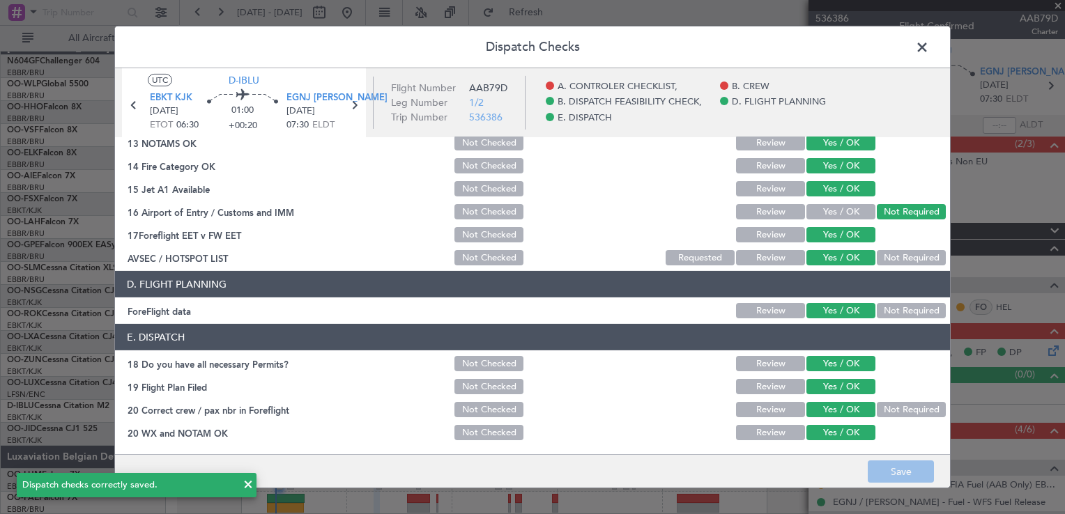
click at [932, 47] on div "Dispatch Checks UTC D-IBLU EBKT KJK 09/09/2025 ETOT 06:30 01:00 +00:20 EGNJ HUY…" at bounding box center [532, 257] width 836 height 463
drag, startPoint x: 932, startPoint y: 47, endPoint x: 920, endPoint y: 45, distance: 11.9
click at [929, 45] on span at bounding box center [929, 51] width 0 height 28
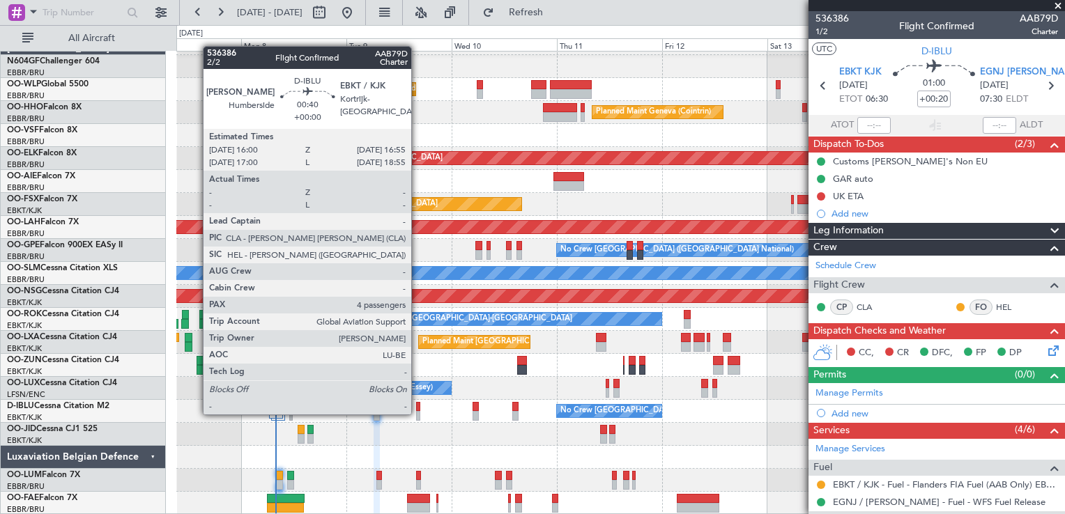
click at [418, 413] on div at bounding box center [418, 416] width 4 height 10
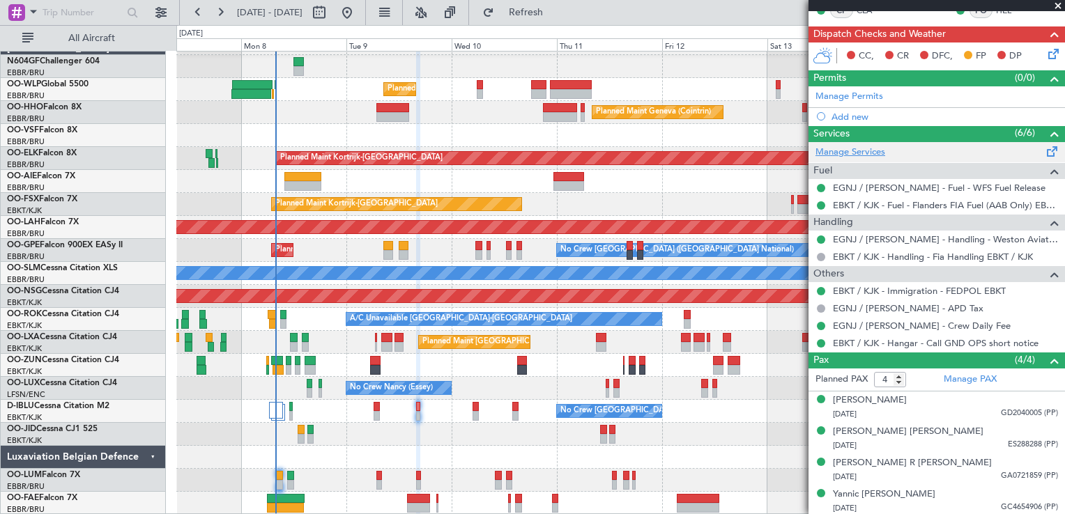
scroll to position [0, 0]
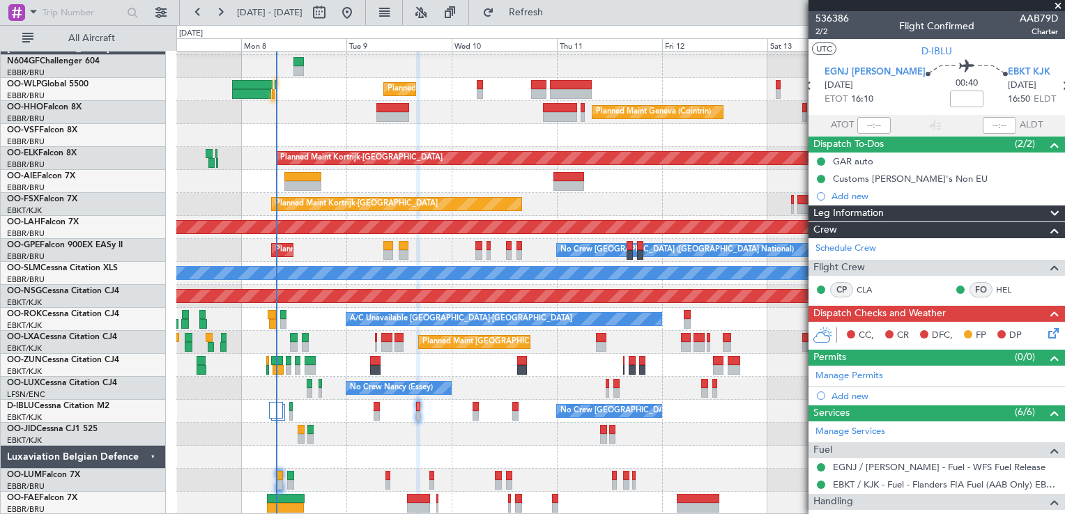
click at [1046, 332] on icon at bounding box center [1051, 331] width 11 height 11
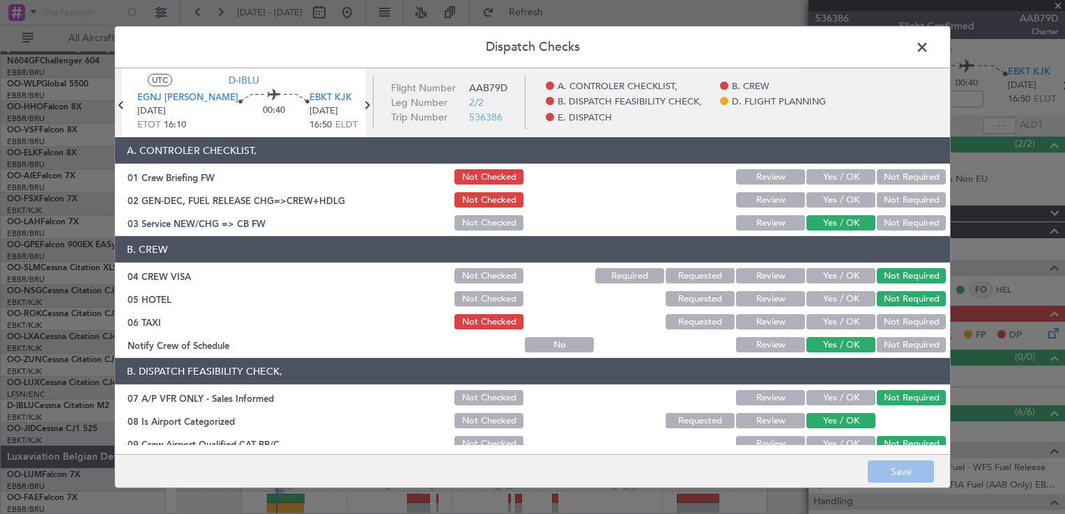
click at [929, 38] on span at bounding box center [929, 51] width 0 height 28
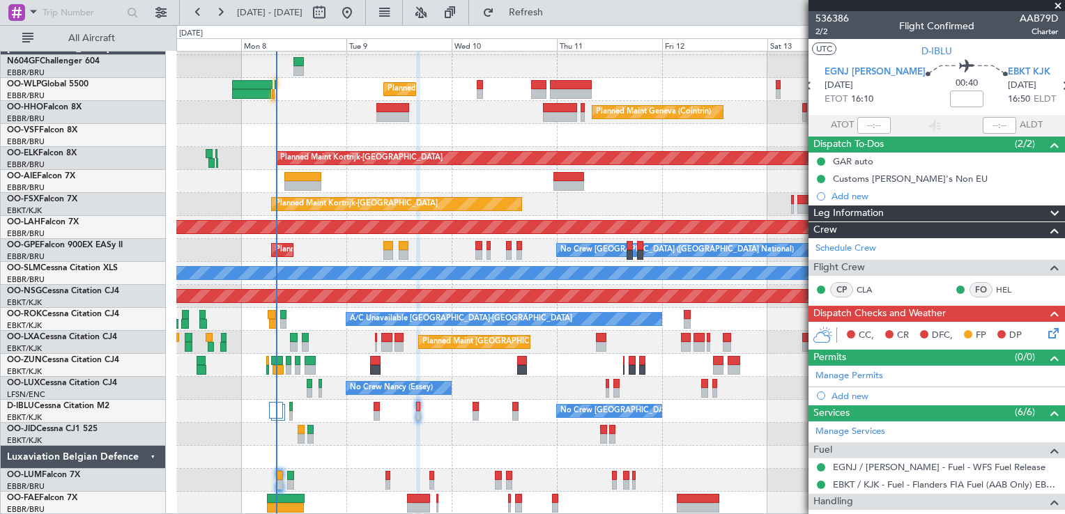
click at [1046, 337] on icon at bounding box center [1051, 331] width 11 height 11
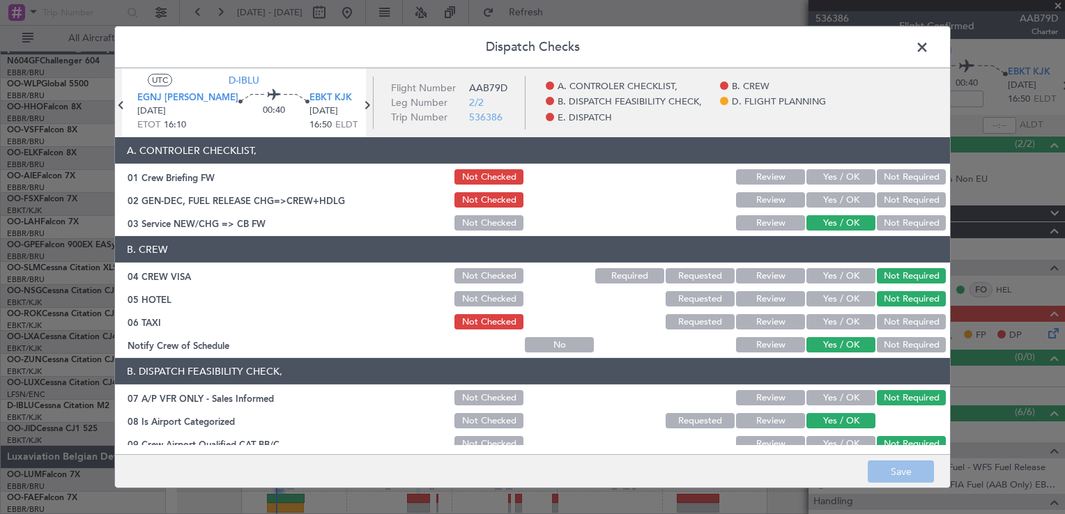
click at [884, 321] on button "Not Required" at bounding box center [911, 321] width 69 height 15
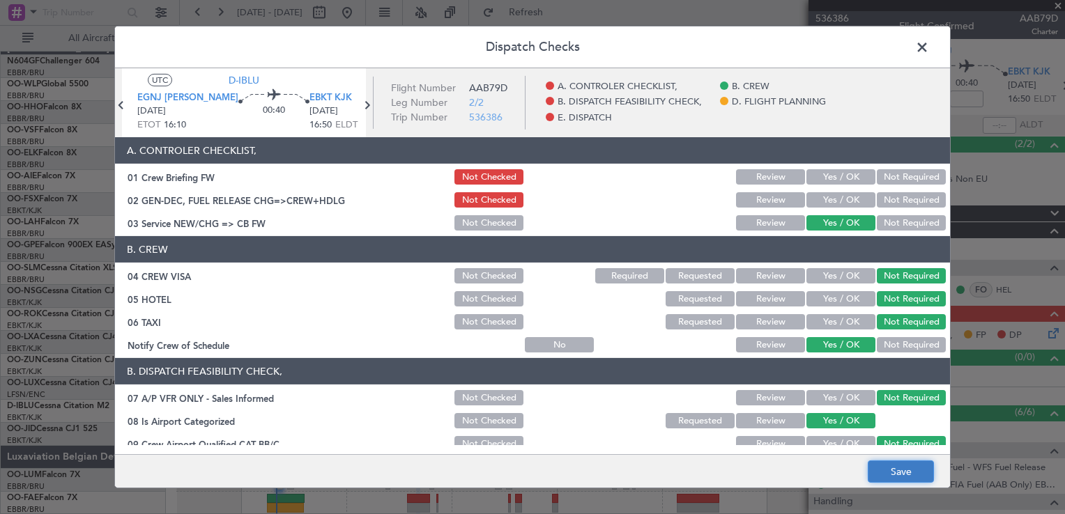
click at [903, 480] on button "Save" at bounding box center [901, 472] width 66 height 22
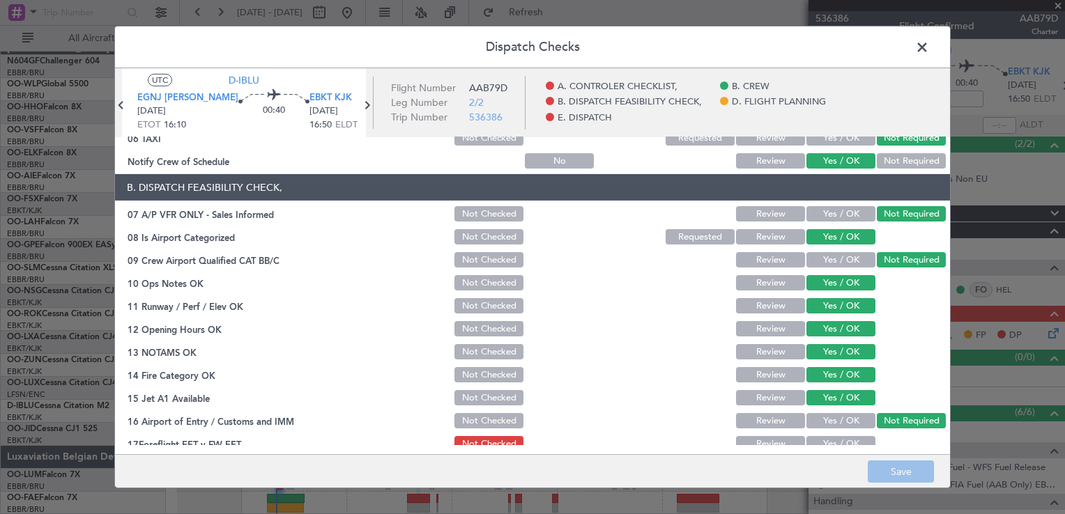
scroll to position [323, 0]
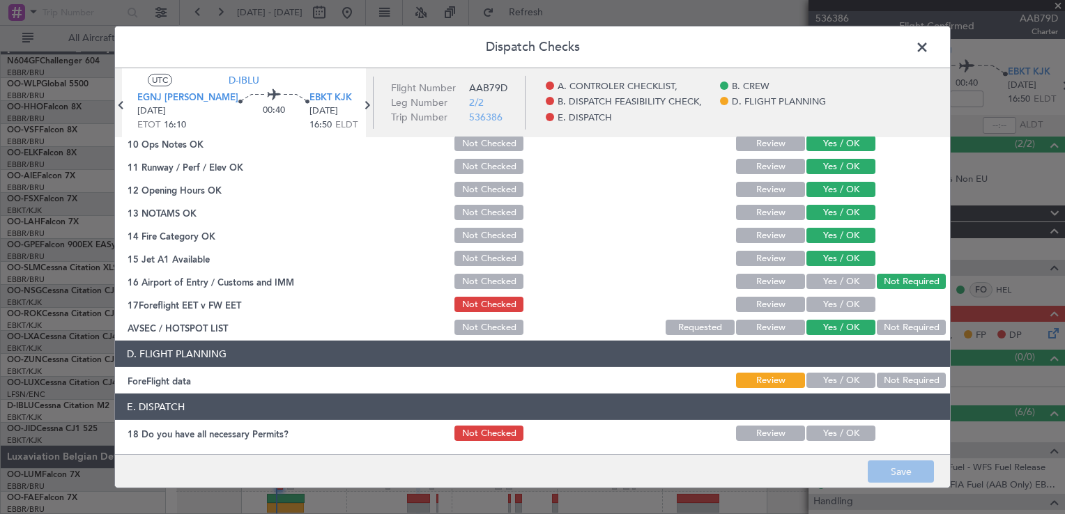
click at [823, 303] on button "Yes / OK" at bounding box center [840, 304] width 69 height 15
click at [839, 382] on button "Yes / OK" at bounding box center [840, 380] width 69 height 15
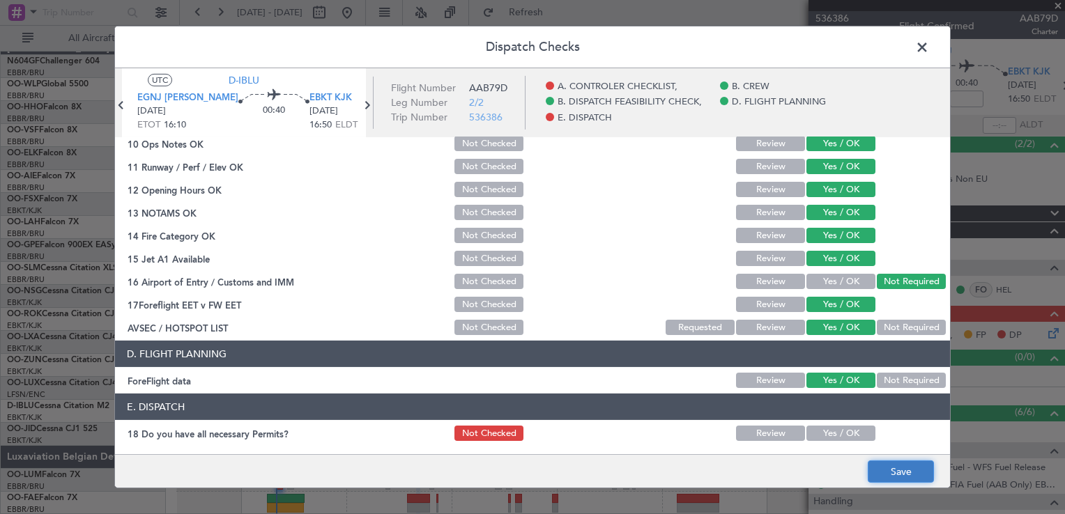
click at [885, 473] on button "Save" at bounding box center [901, 472] width 66 height 22
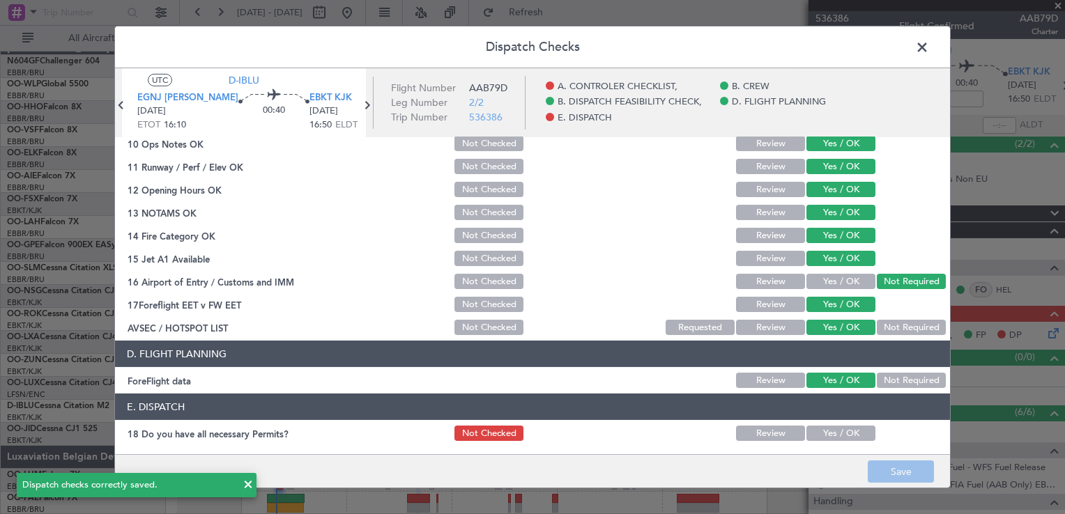
click at [929, 45] on span at bounding box center [929, 51] width 0 height 28
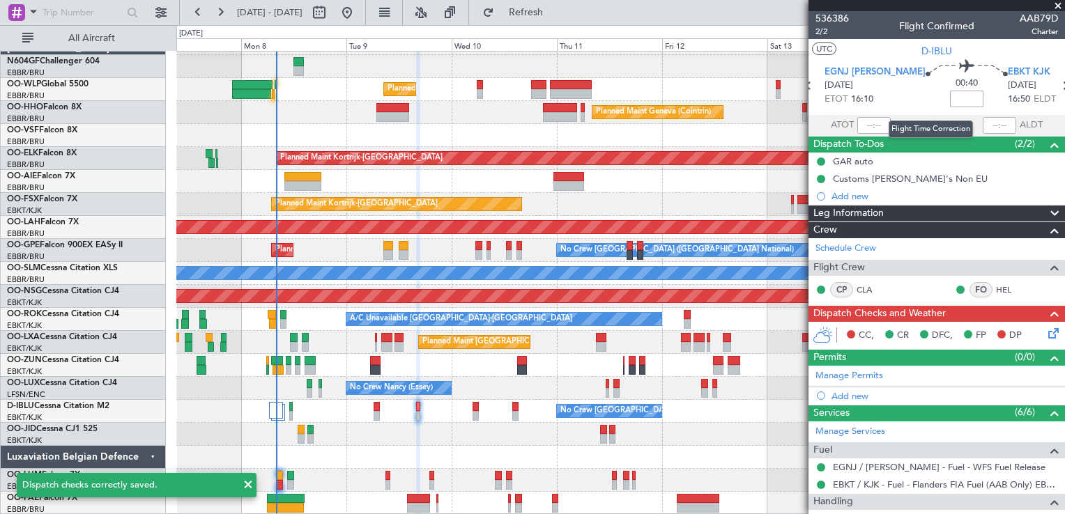
click at [950, 99] on input at bounding box center [966, 99] width 33 height 17
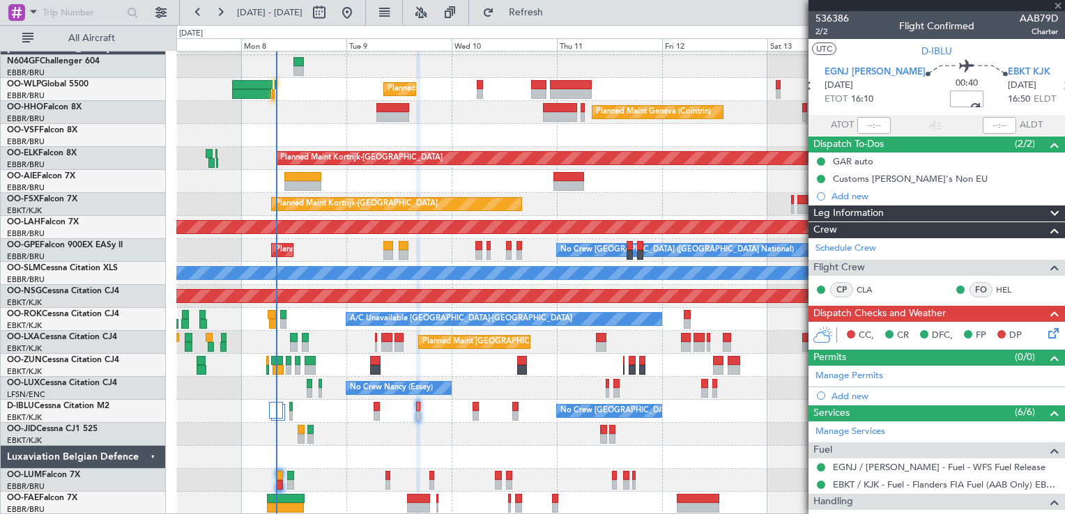
type input "+00:10"
click at [962, 57] on section "UTC D-IBLU" at bounding box center [937, 49] width 257 height 21
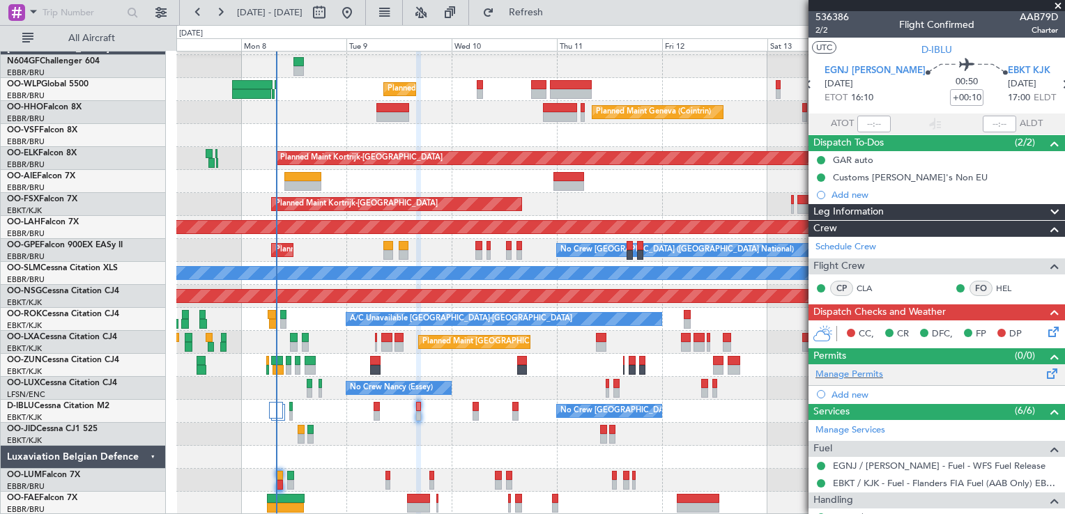
scroll to position [0, 0]
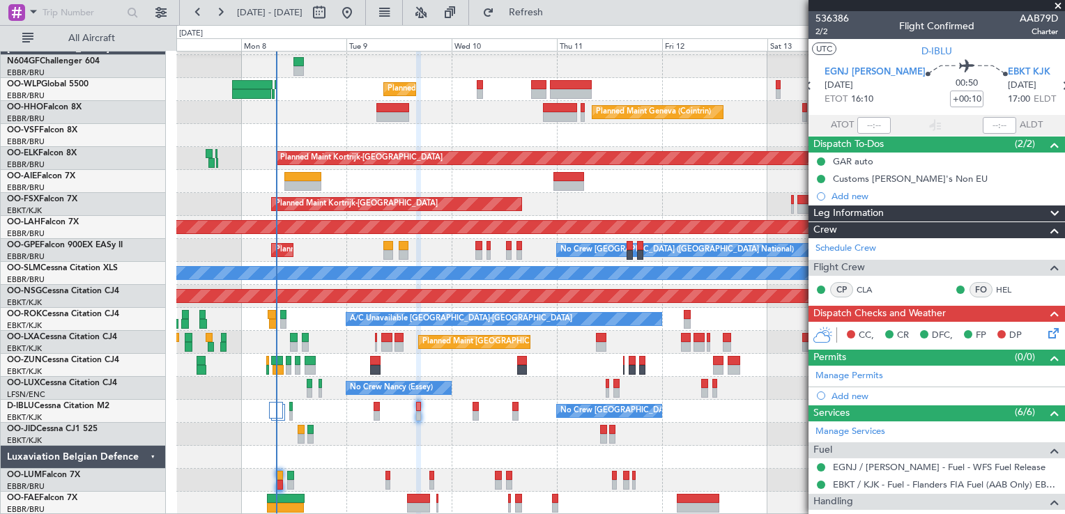
click at [1048, 332] on icon at bounding box center [1051, 331] width 11 height 11
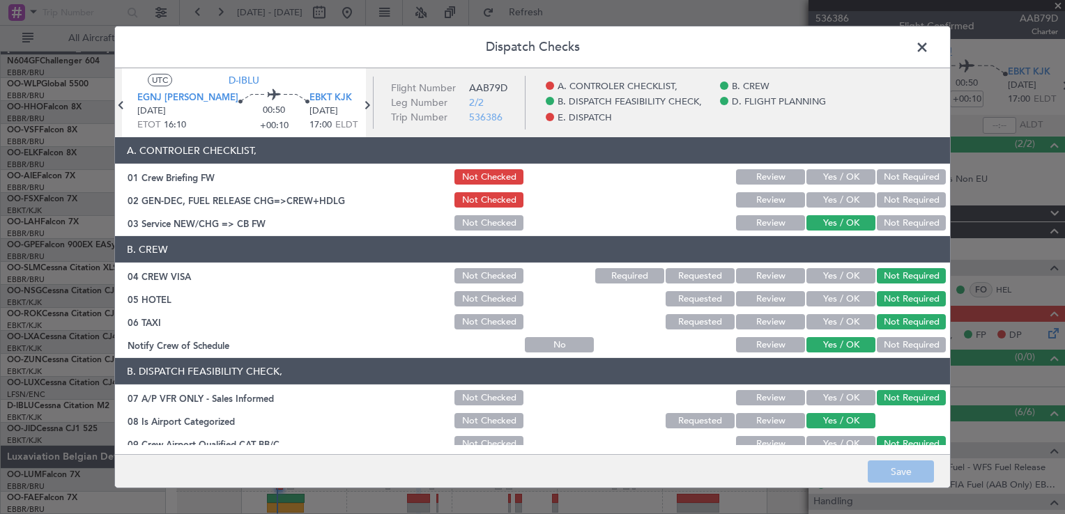
click at [929, 50] on span at bounding box center [929, 51] width 0 height 28
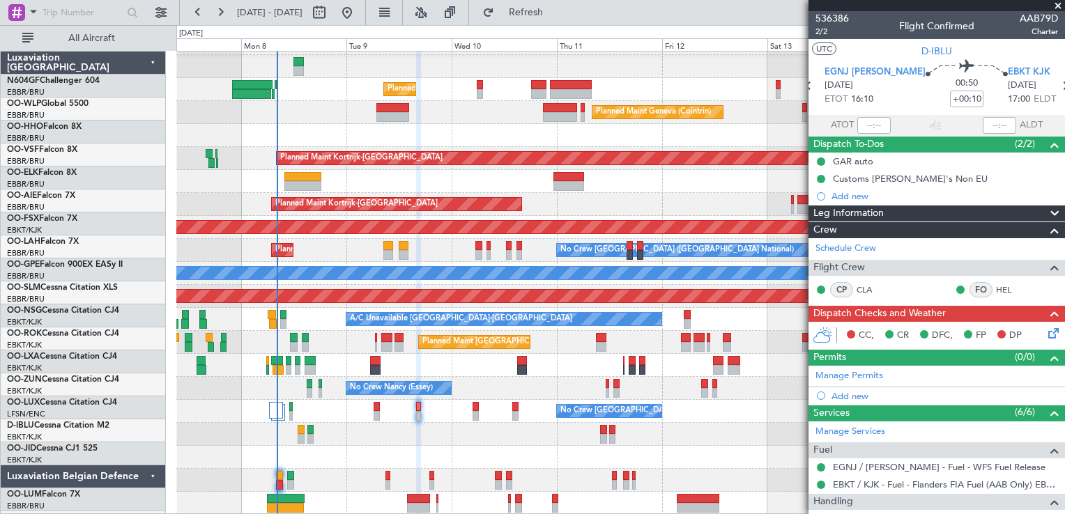
scroll to position [20, 0]
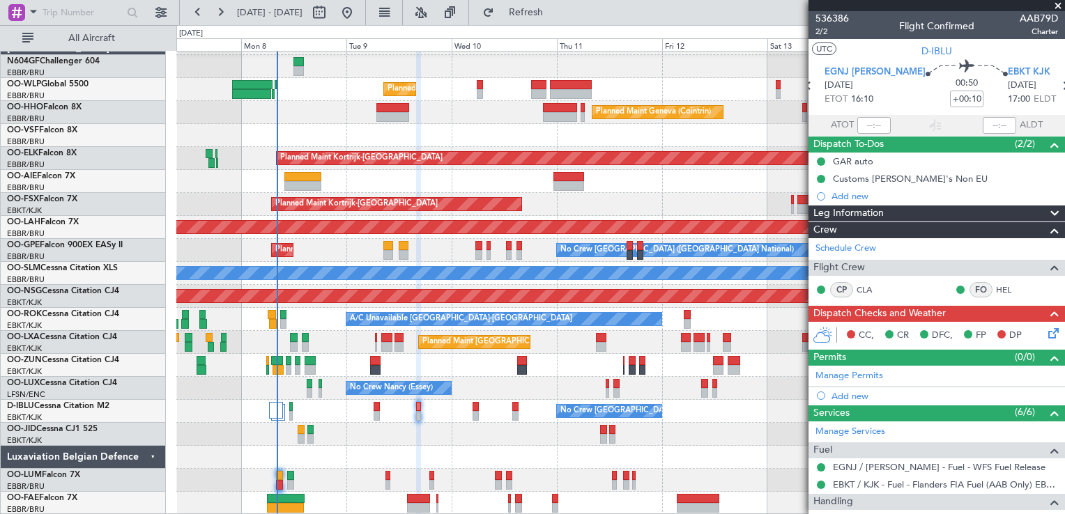
click at [1046, 328] on icon at bounding box center [1051, 331] width 11 height 11
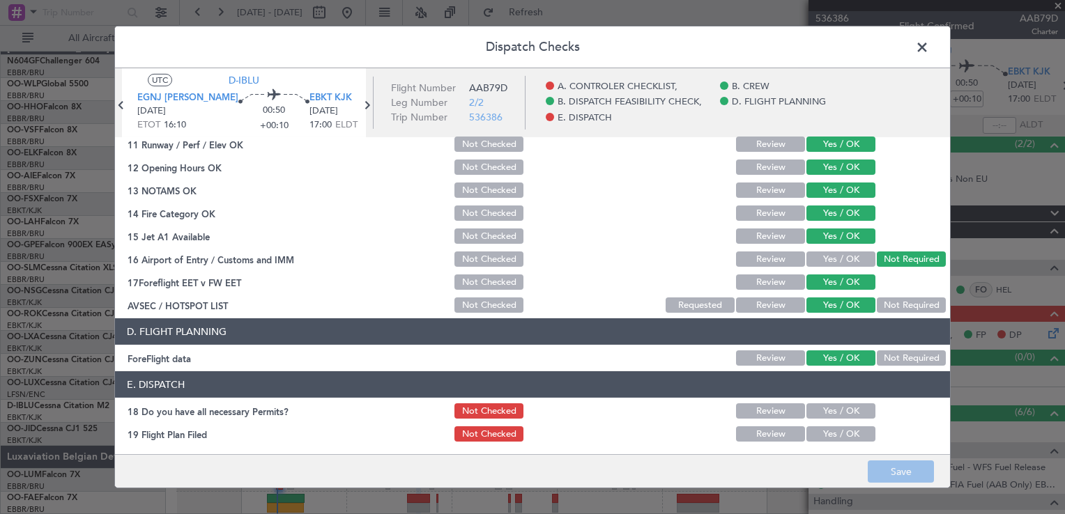
scroll to position [393, 0]
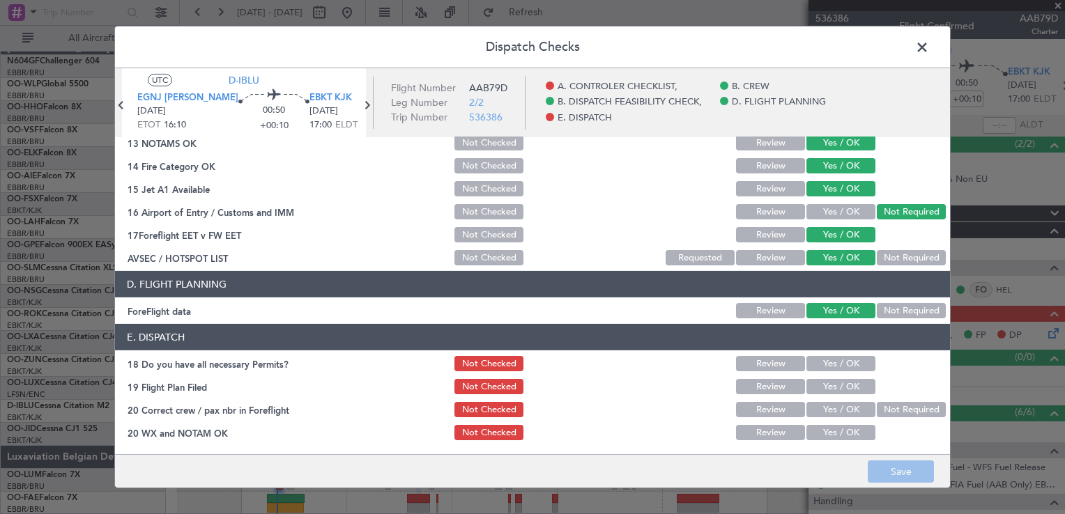
click at [848, 367] on button "Yes / OK" at bounding box center [840, 363] width 69 height 15
click at [842, 382] on button "Yes / OK" at bounding box center [840, 386] width 69 height 15
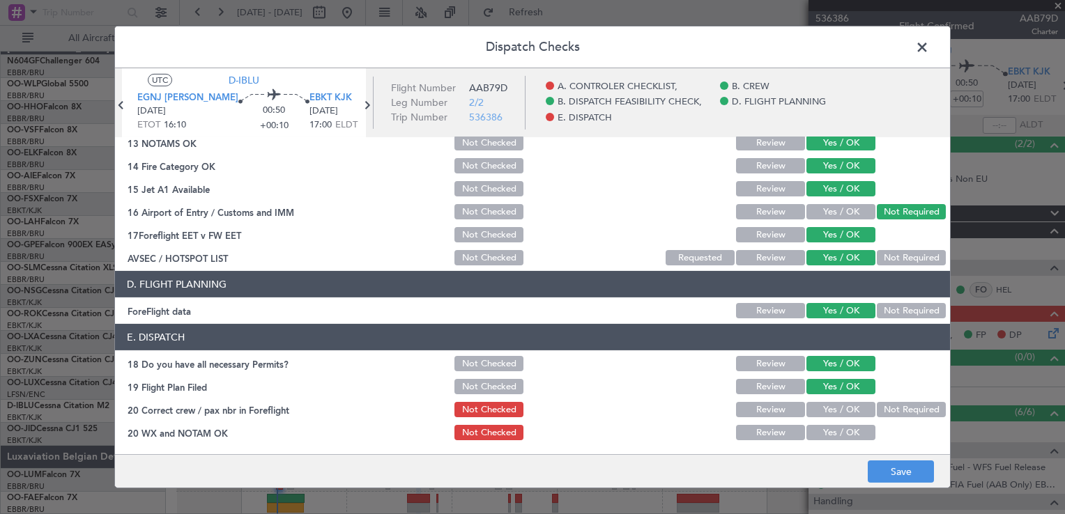
click at [834, 408] on button "Yes / OK" at bounding box center [840, 409] width 69 height 15
click at [834, 429] on button "Yes / OK" at bounding box center [840, 432] width 69 height 15
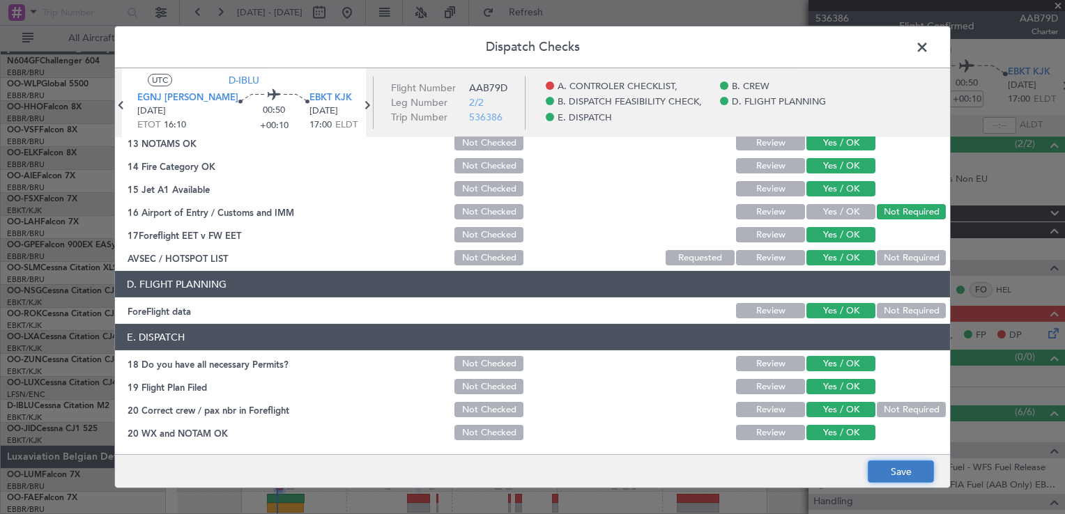
click at [881, 473] on button "Save" at bounding box center [901, 472] width 66 height 22
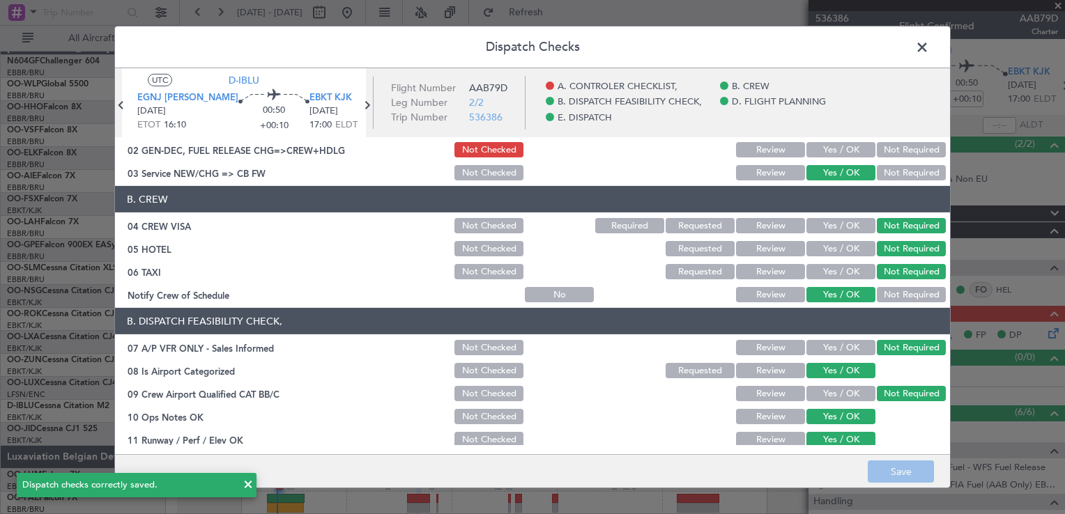
scroll to position [0, 0]
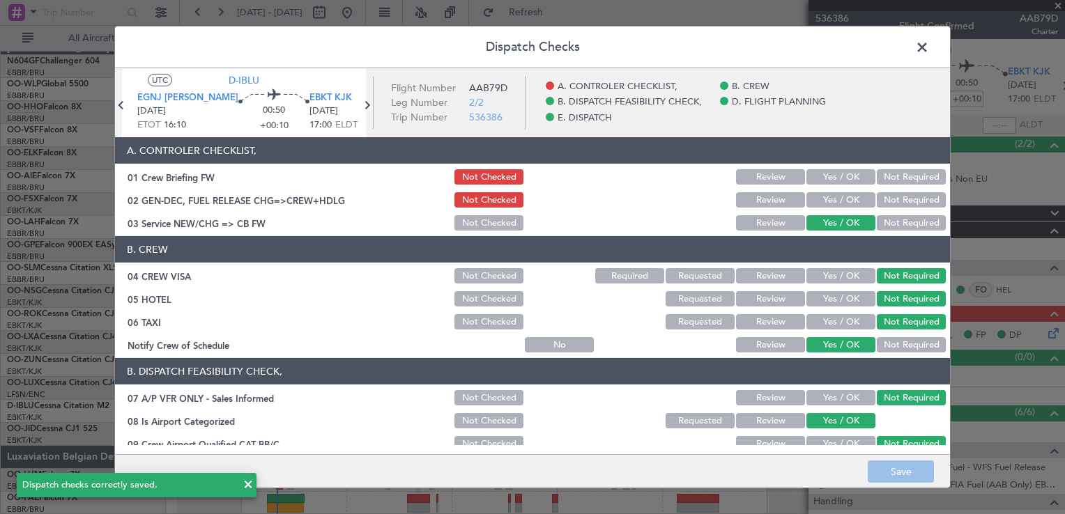
click at [929, 45] on span at bounding box center [929, 51] width 0 height 28
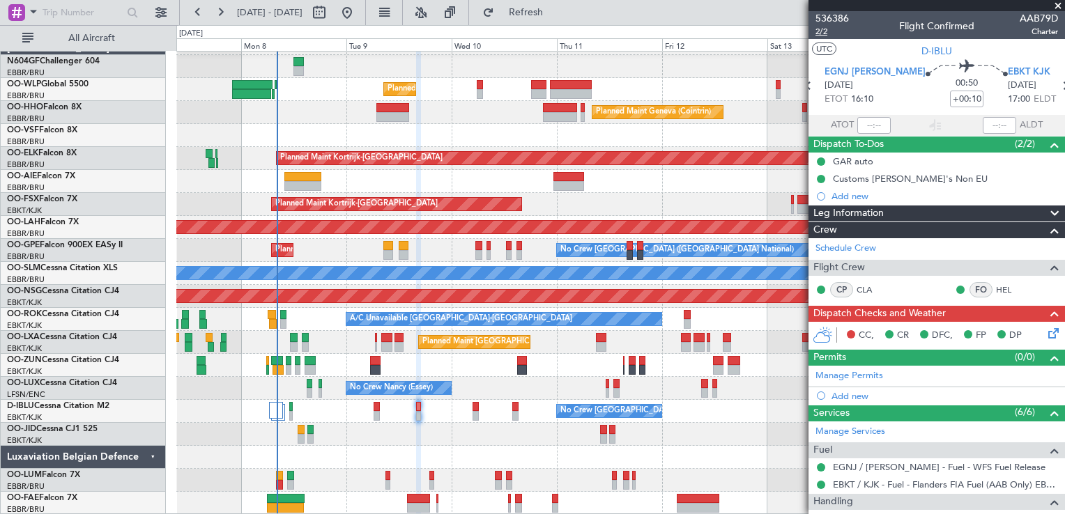
click at [827, 33] on span "2/2" at bounding box center [832, 32] width 33 height 12
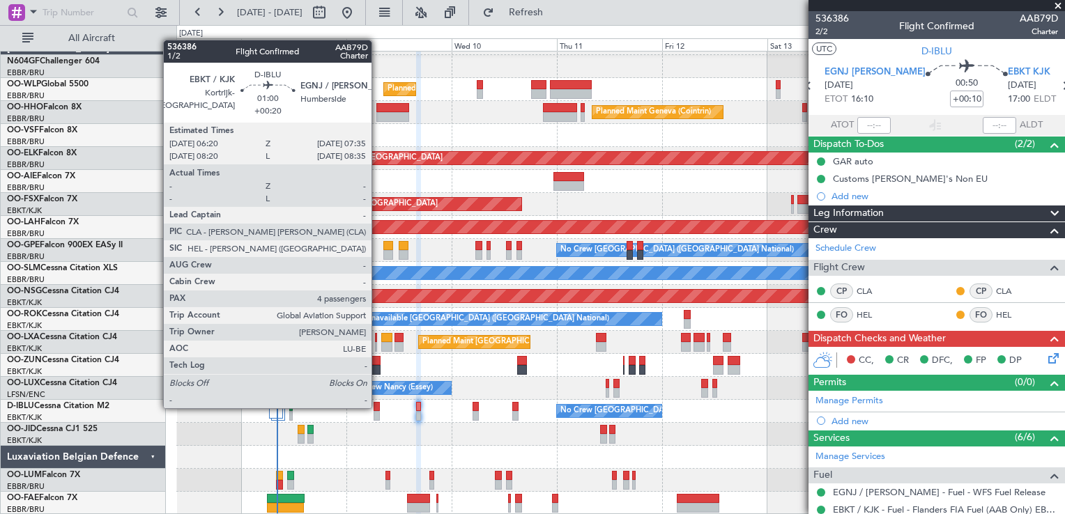
click at [378, 407] on div at bounding box center [377, 407] width 6 height 10
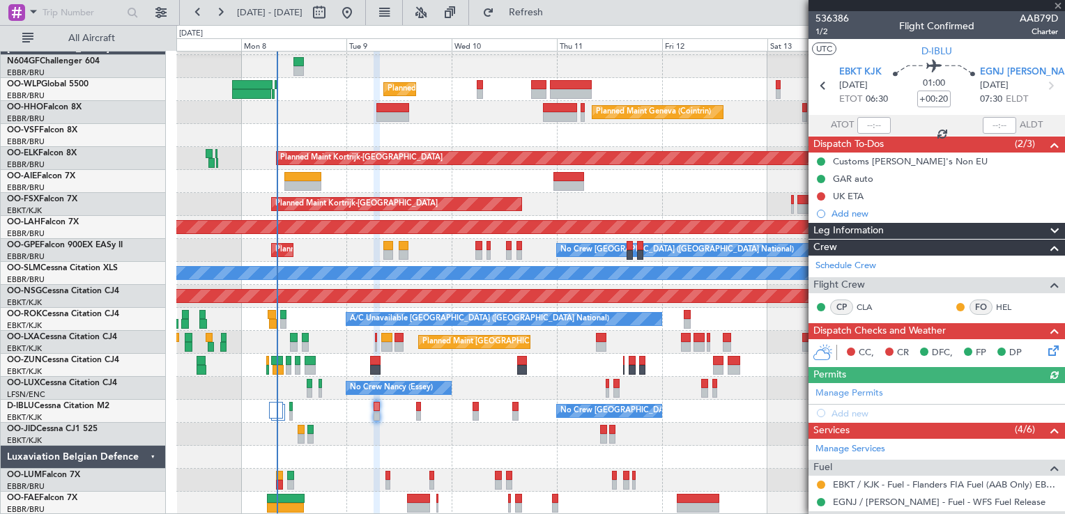
click at [1046, 346] on icon at bounding box center [1051, 348] width 11 height 11
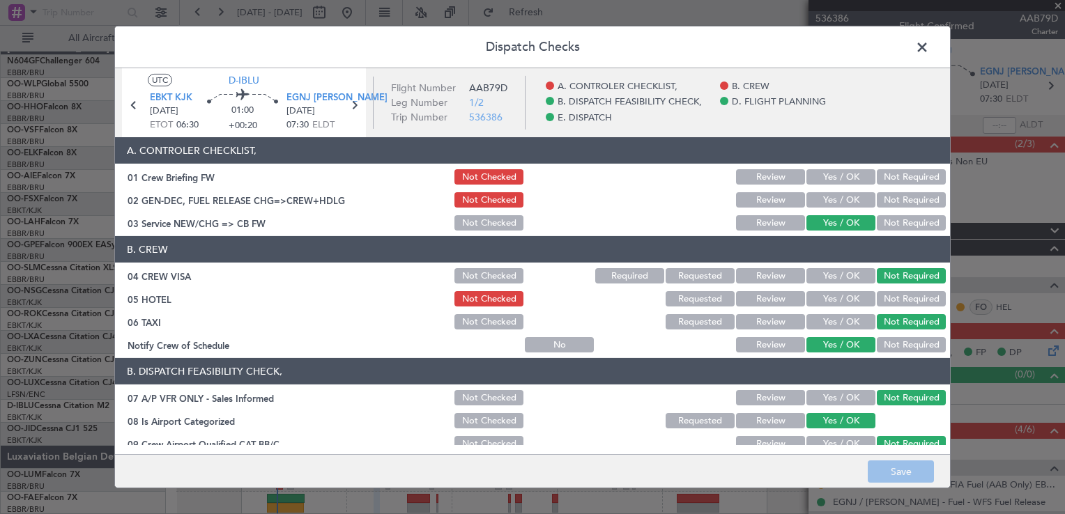
click at [929, 57] on span at bounding box center [929, 51] width 0 height 28
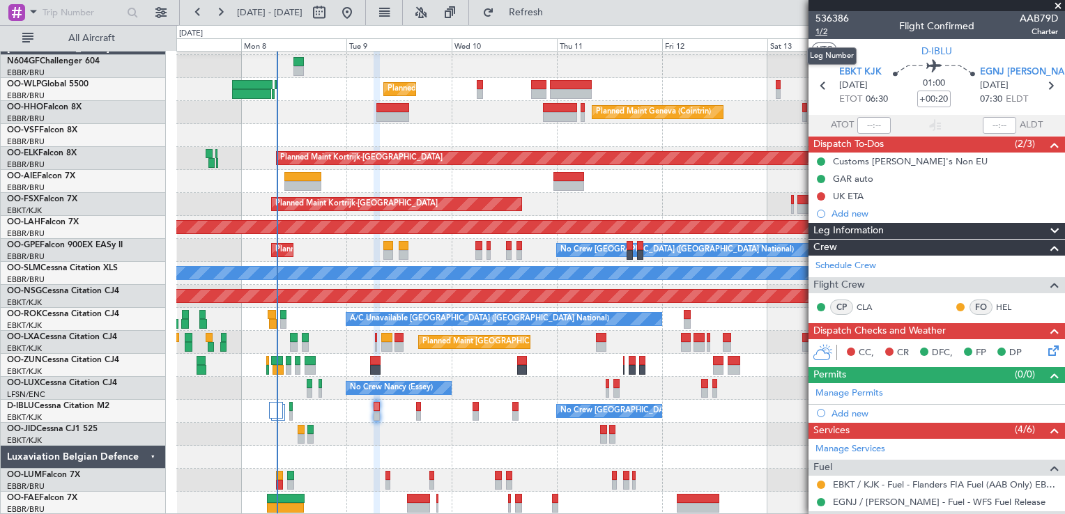
click at [822, 26] on span "1/2" at bounding box center [832, 32] width 33 height 12
click at [1049, 348] on icon at bounding box center [1051, 348] width 11 height 11
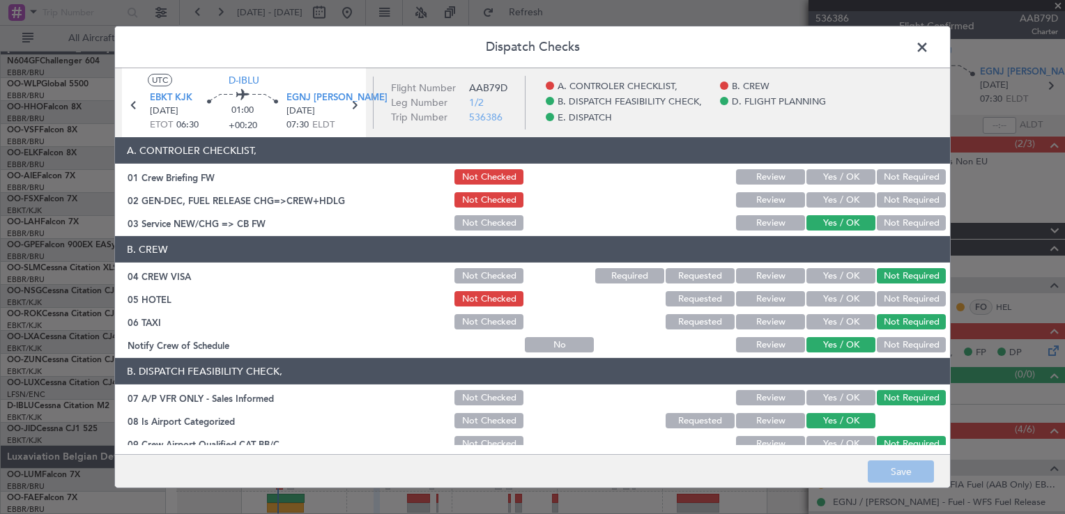
click at [824, 194] on button "Yes / OK" at bounding box center [840, 199] width 69 height 15
click at [825, 166] on section "A. CONTROLER CHECKLIST, 01 Crew Briefing FW Not Checked Review Yes / OK Not Req…" at bounding box center [532, 184] width 835 height 95
click at [827, 174] on button "Yes / OK" at bounding box center [840, 176] width 69 height 15
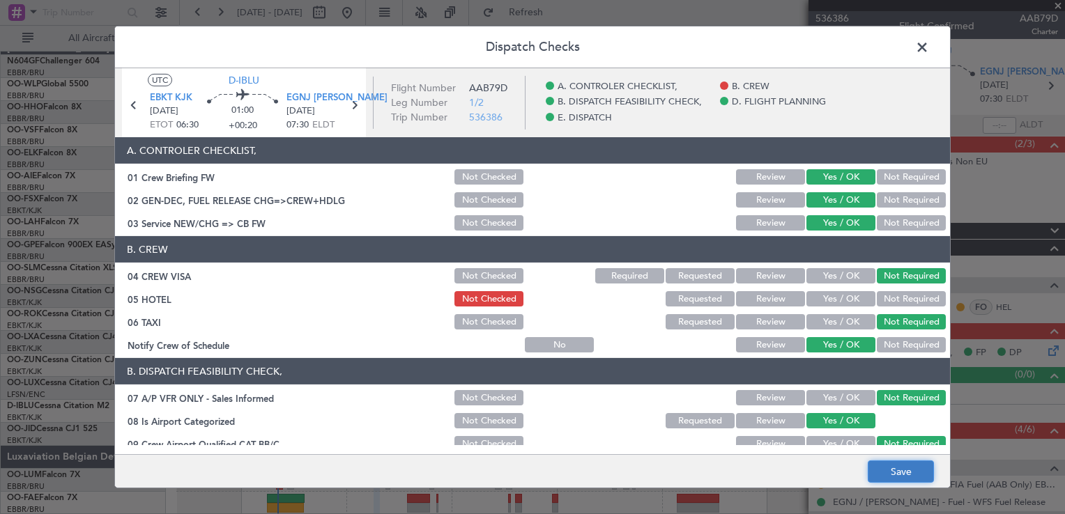
click at [895, 467] on button "Save" at bounding box center [901, 472] width 66 height 22
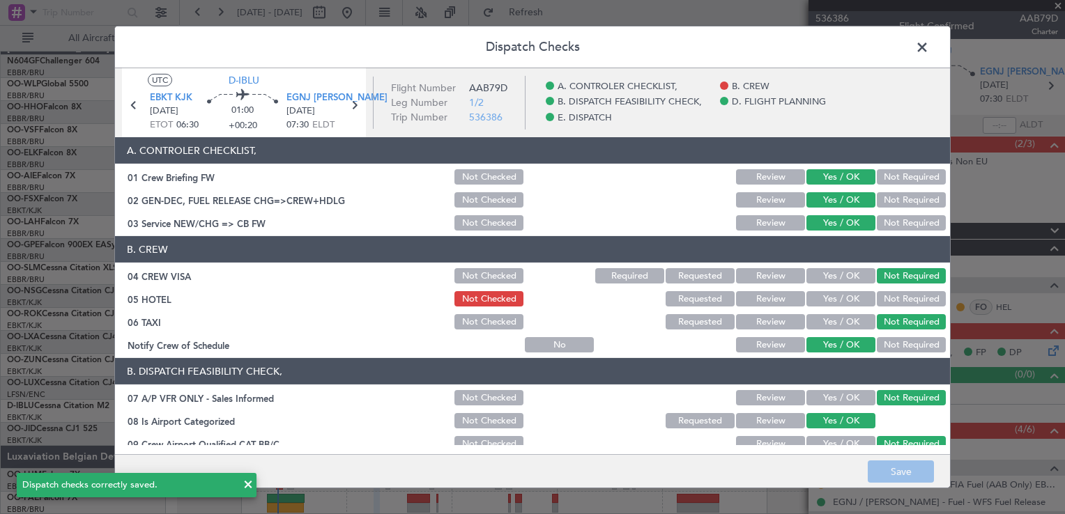
click at [929, 49] on span at bounding box center [929, 51] width 0 height 28
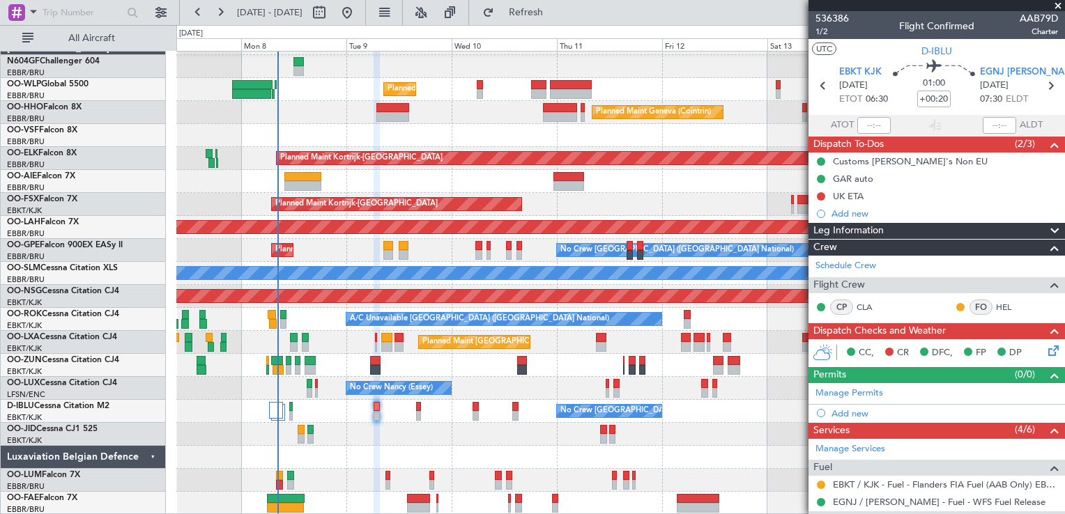
scroll to position [209, 0]
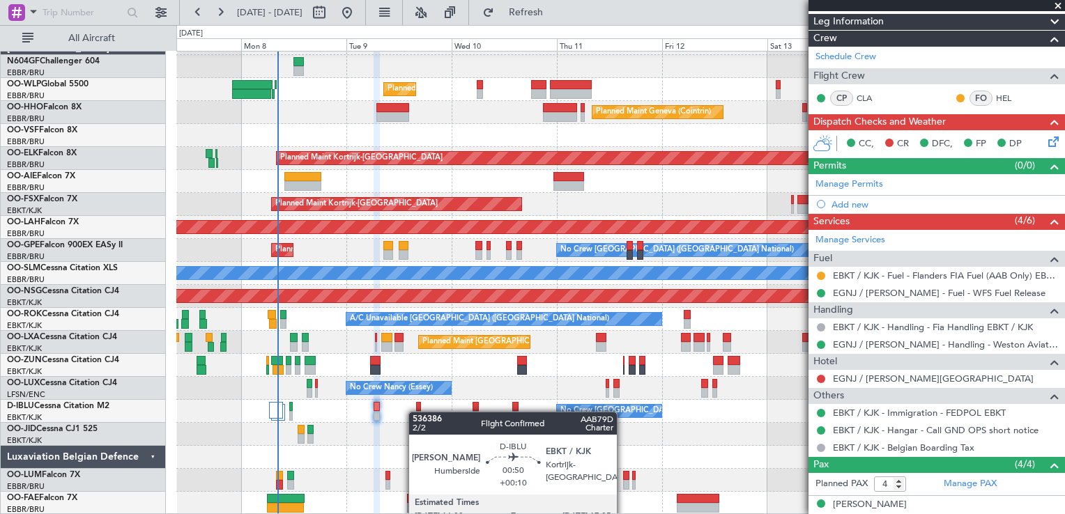
click at [416, 412] on div at bounding box center [418, 416] width 5 height 10
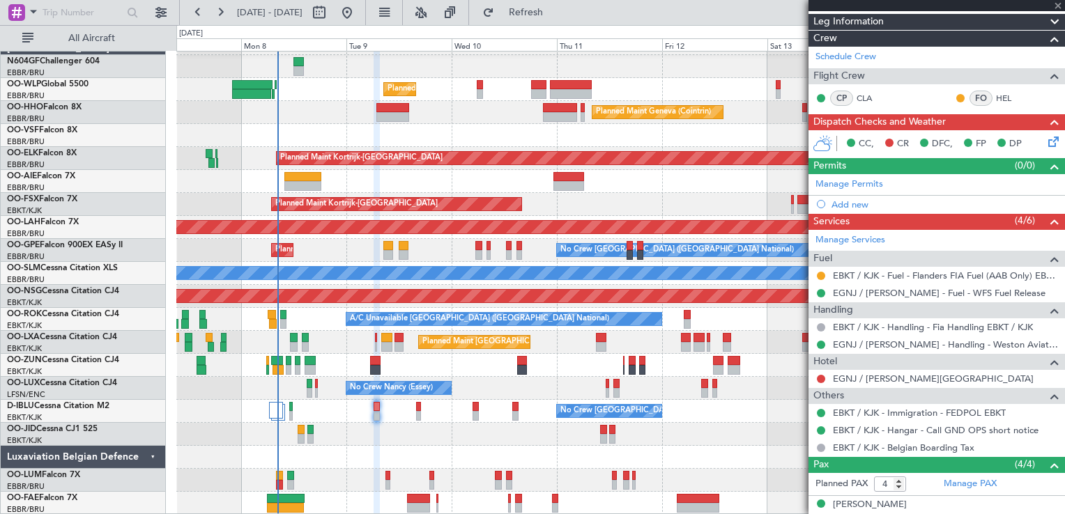
type input "+00:10"
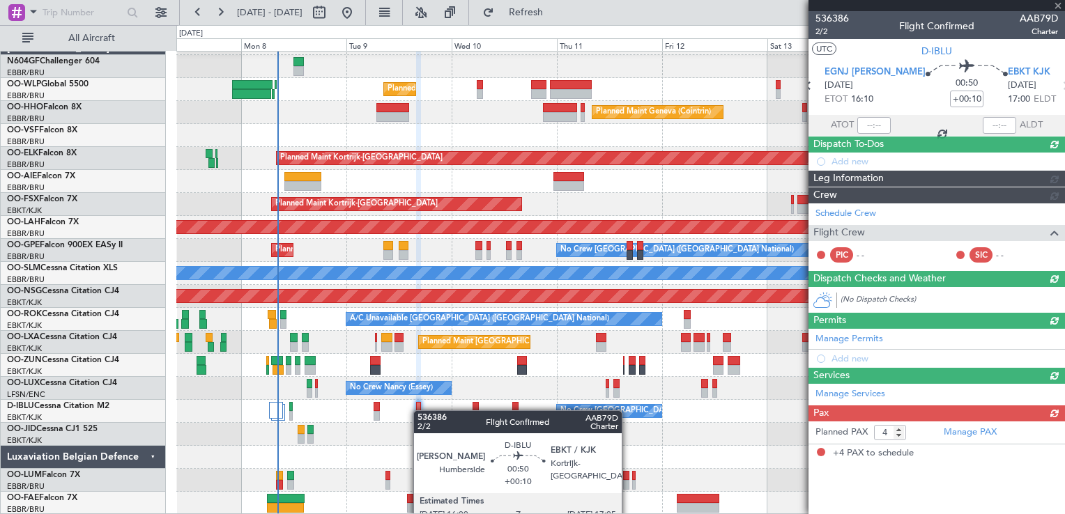
scroll to position [0, 0]
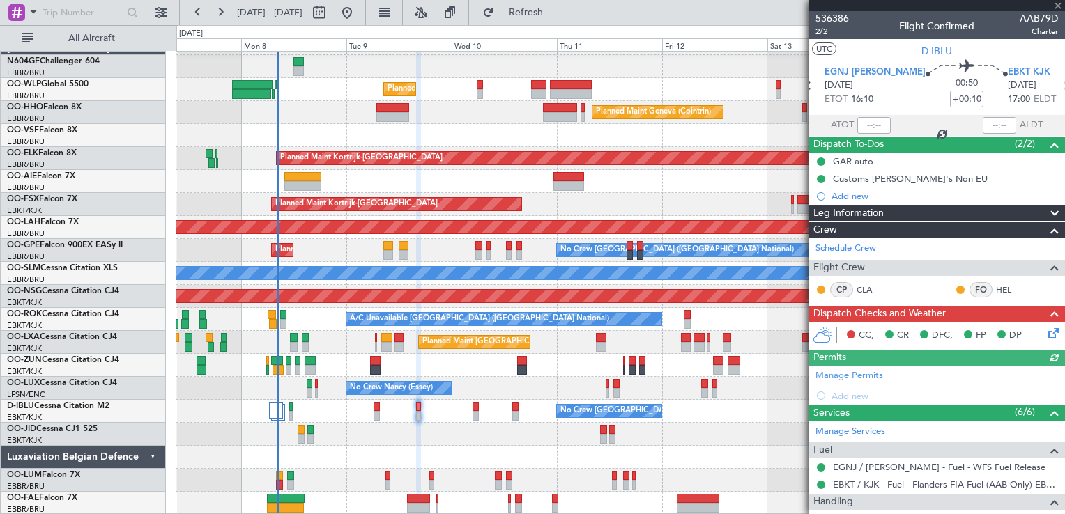
click at [1048, 333] on icon at bounding box center [1051, 331] width 11 height 11
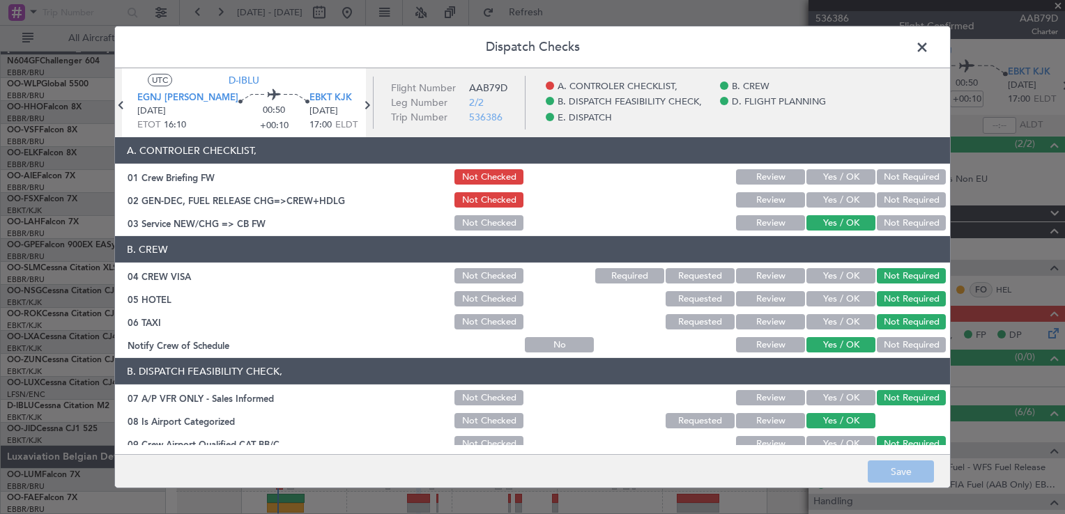
click at [835, 202] on button "Yes / OK" at bounding box center [840, 199] width 69 height 15
click at [829, 167] on div "Yes / OK" at bounding box center [839, 177] width 70 height 20
click at [829, 177] on button "Yes / OK" at bounding box center [840, 176] width 69 height 15
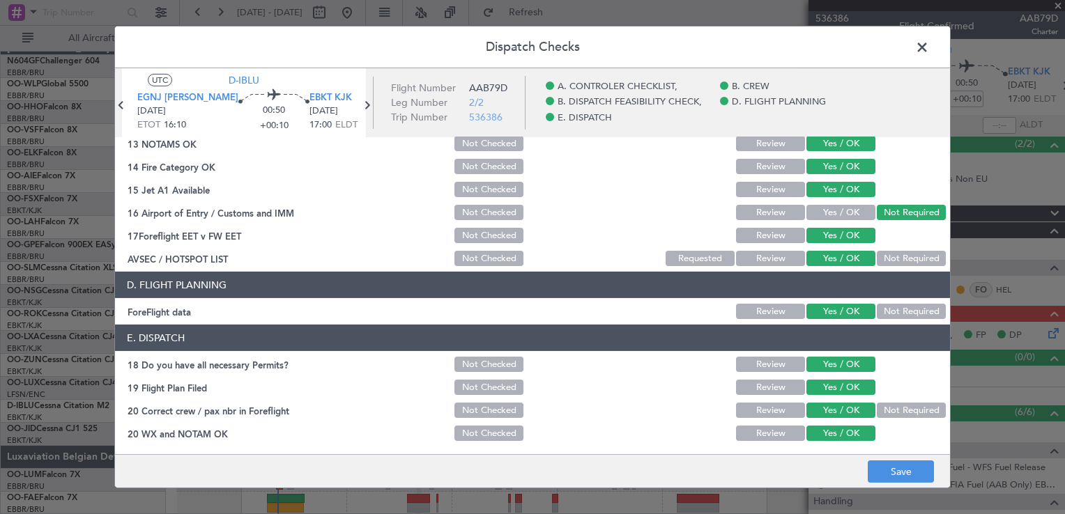
scroll to position [393, 0]
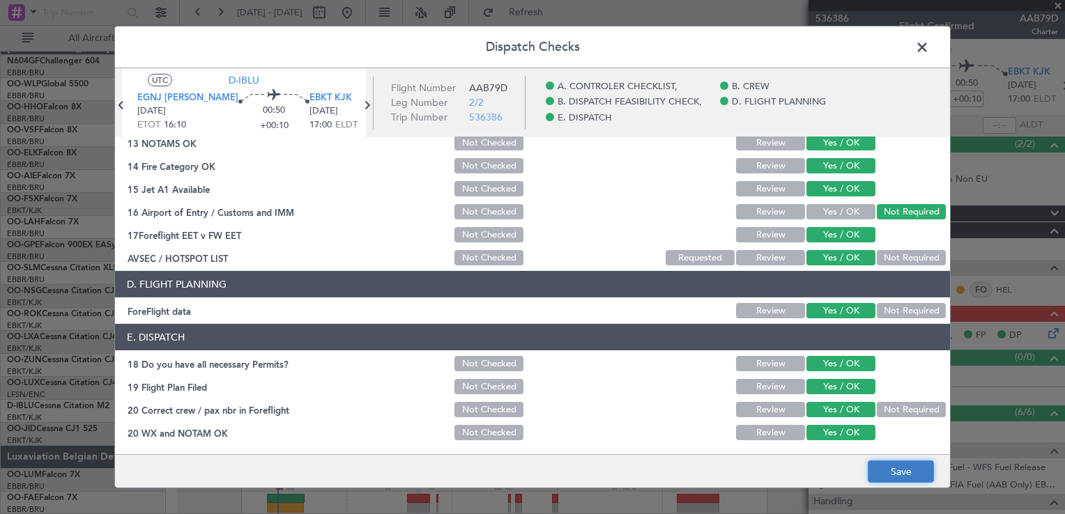
click at [901, 471] on button "Save" at bounding box center [901, 472] width 66 height 22
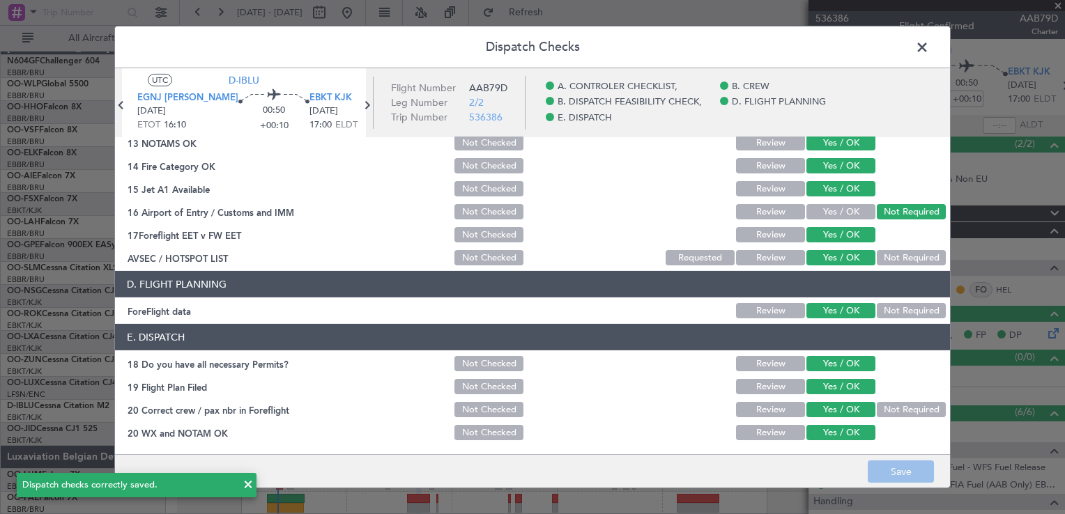
click at [929, 43] on span at bounding box center [929, 51] width 0 height 28
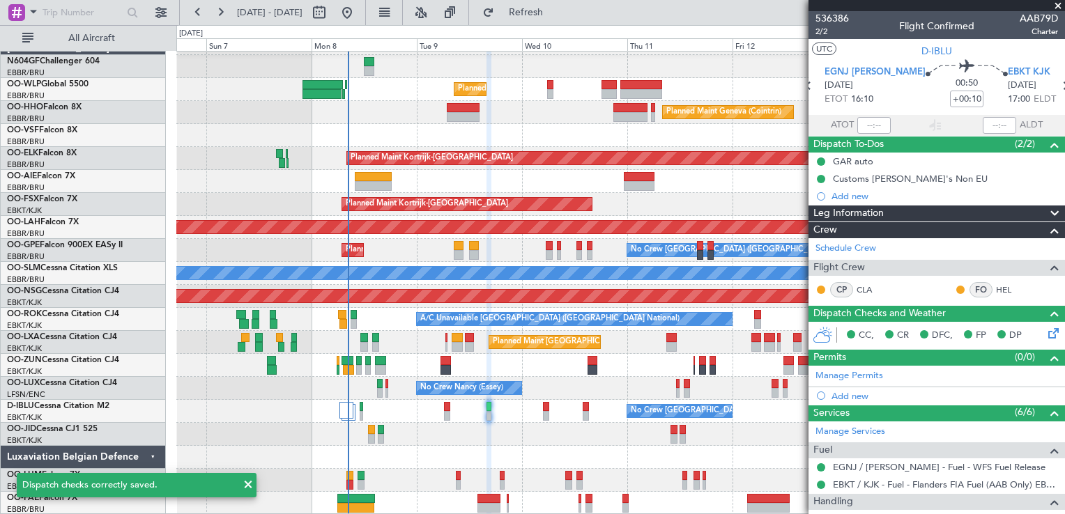
click at [463, 454] on div "Planned Maint Milan (Linate) Planned Maint Geneva ([GEOGRAPHIC_DATA]) Planned M…" at bounding box center [620, 273] width 888 height 483
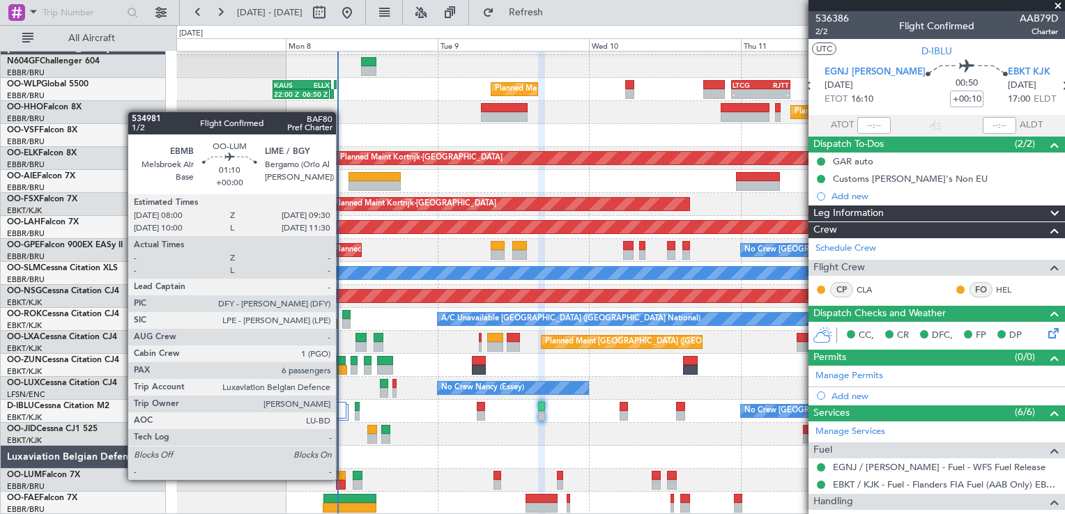
click at [342, 479] on div at bounding box center [341, 476] width 10 height 10
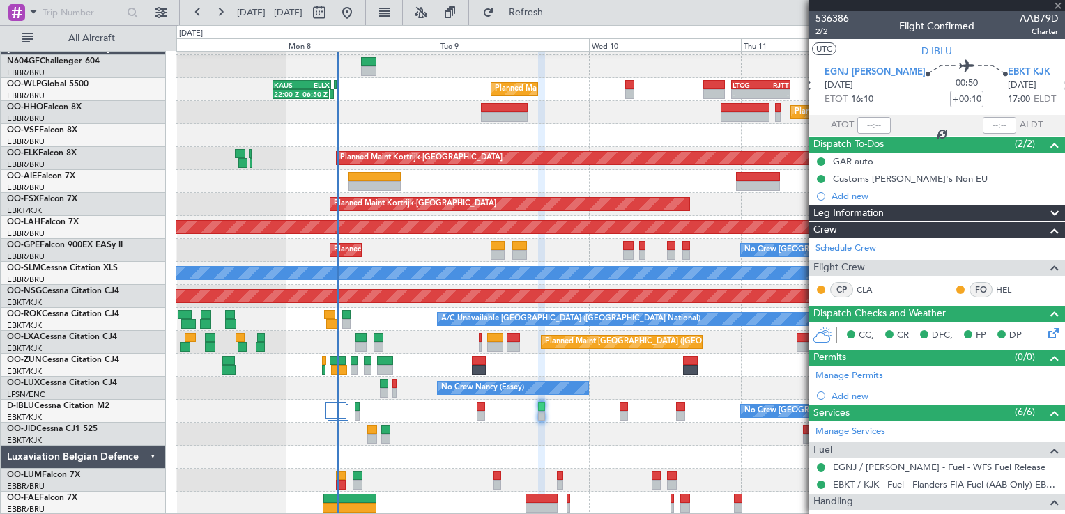
type input "6"
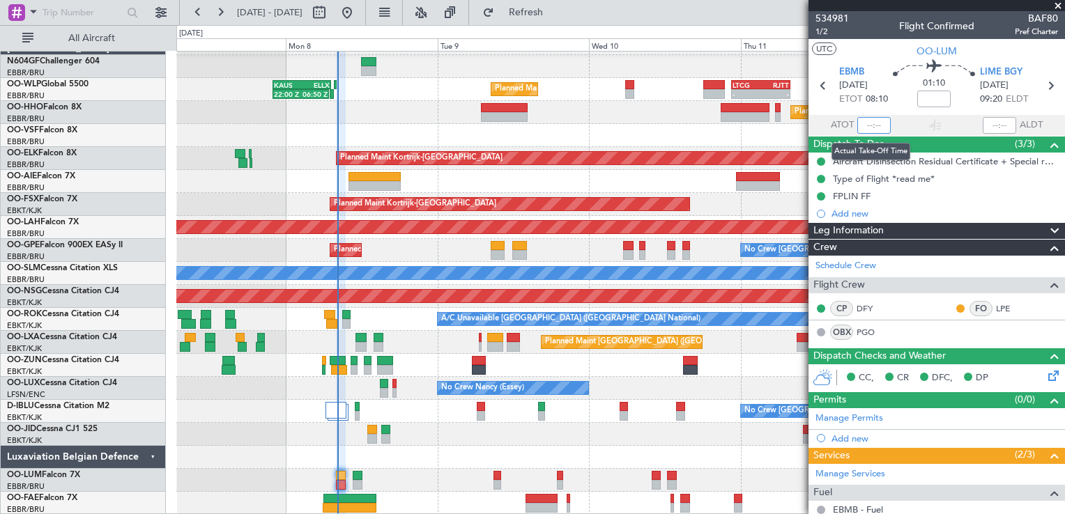
click at [873, 125] on input "text" at bounding box center [873, 125] width 33 height 17
click at [879, 58] on section "UTC OO-[PERSON_NAME]" at bounding box center [937, 49] width 257 height 21
type input "08:13"
click at [1055, 6] on span at bounding box center [1058, 6] width 14 height 13
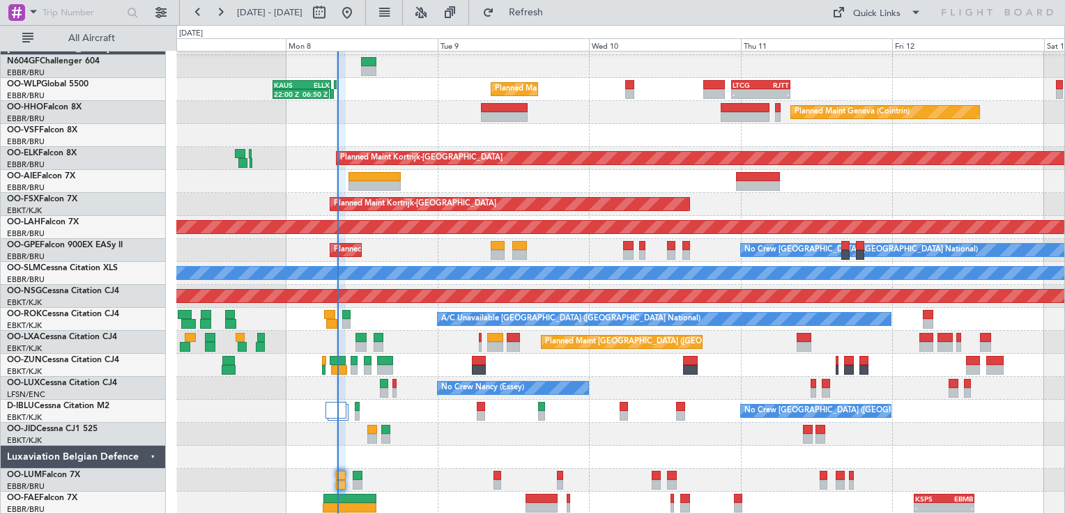
type input "0"
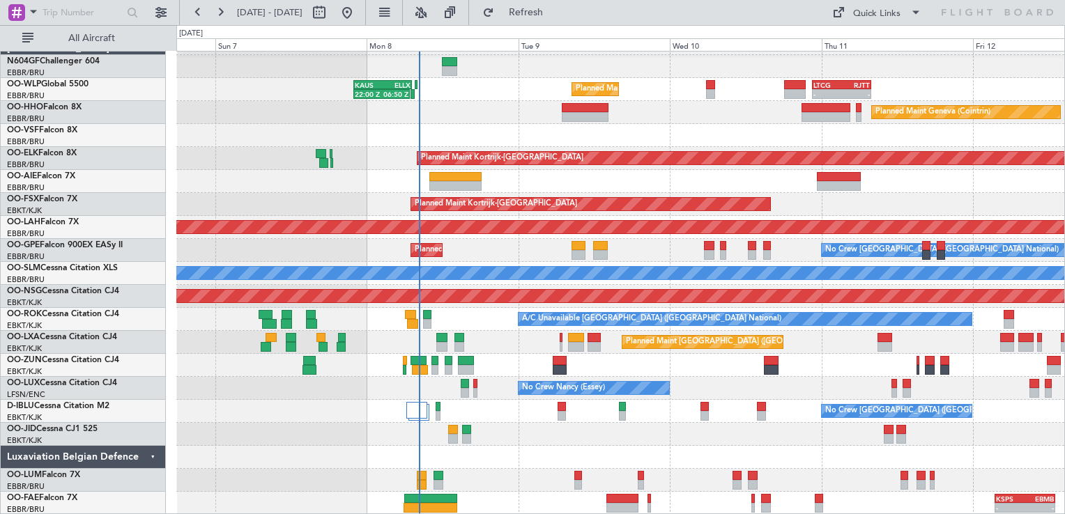
click at [599, 456] on div at bounding box center [620, 457] width 888 height 23
click at [580, 468] on div "Planned Maint Milan (Linate) 22:00 Z 06:50 Z KAUS 22:00 Z ELLX 07:10 Z - - LTCG…" at bounding box center [620, 273] width 888 height 483
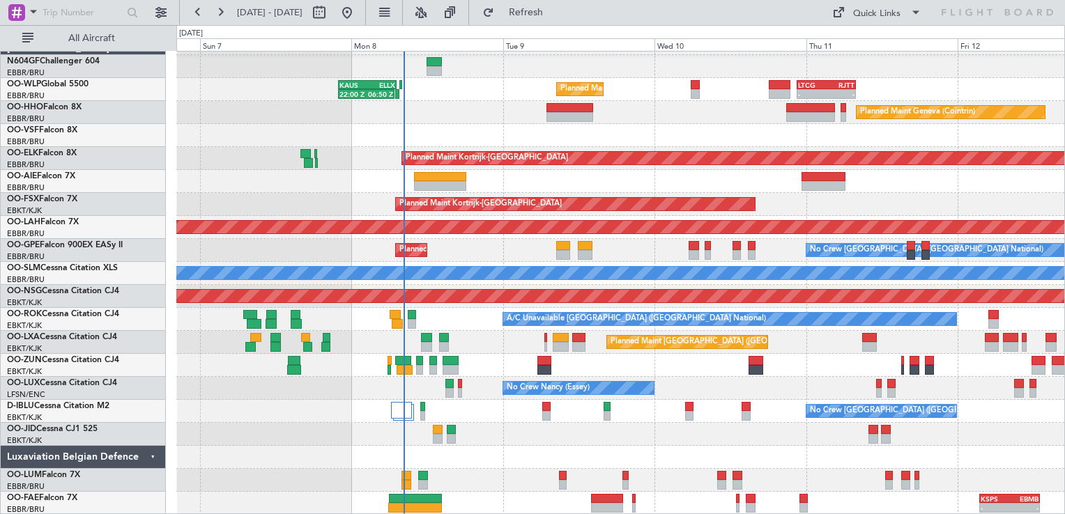
scroll to position [18, 0]
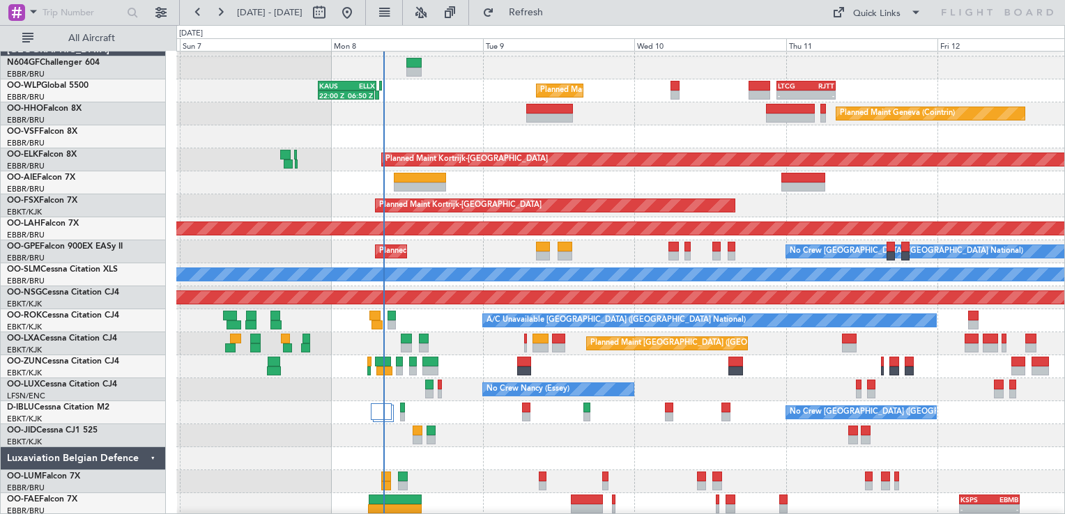
click at [488, 457] on div at bounding box center [620, 459] width 888 height 23
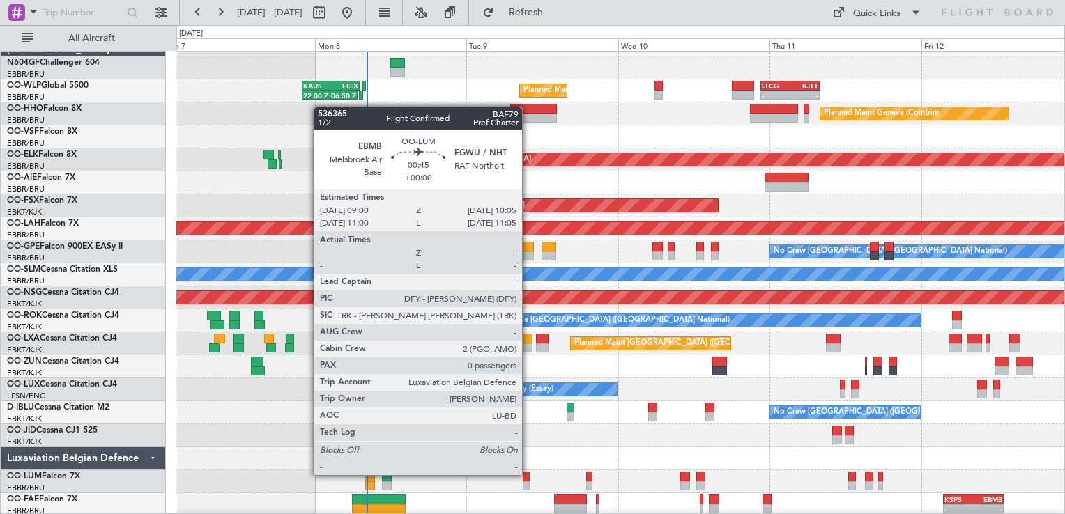
click at [528, 474] on div at bounding box center [526, 477] width 7 height 10
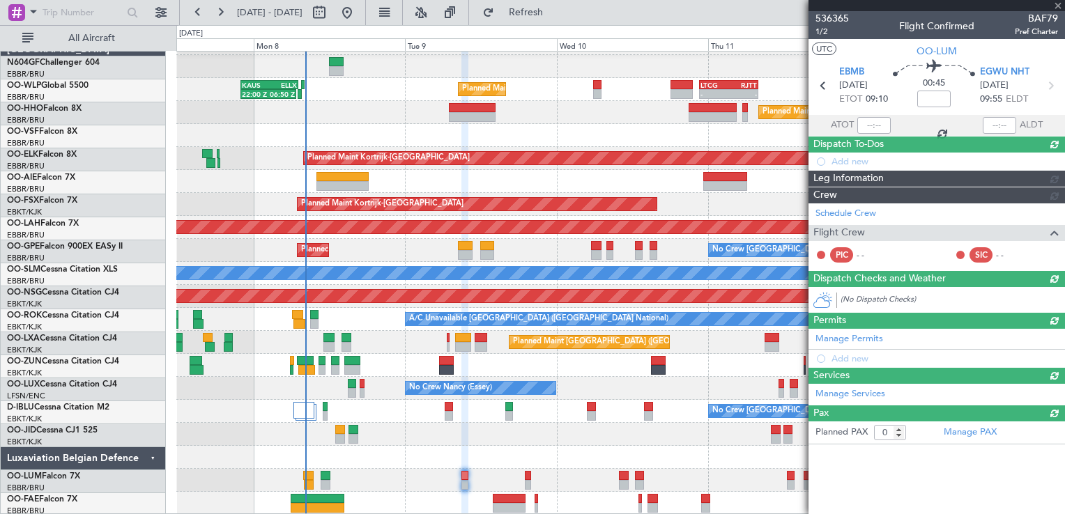
scroll to position [20, 0]
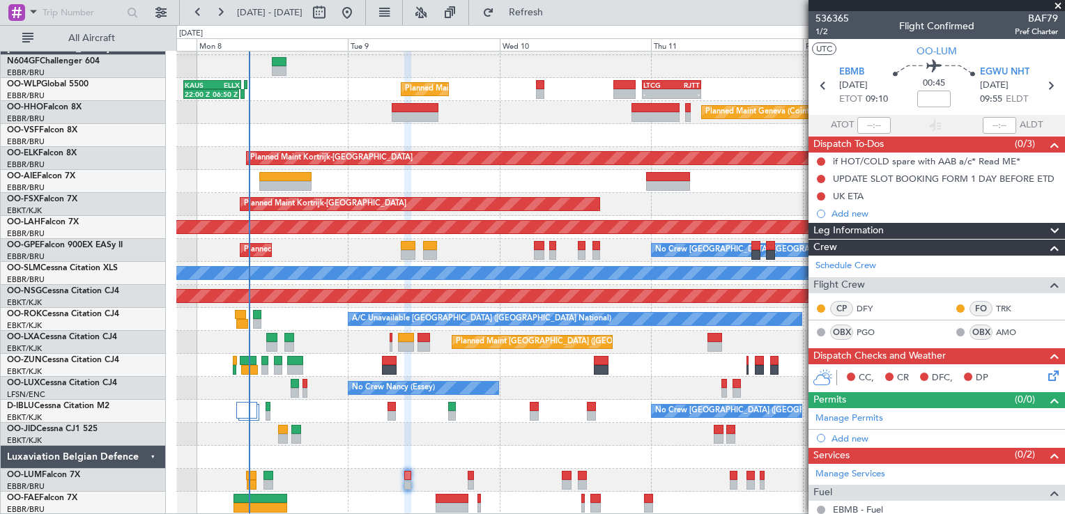
click at [390, 431] on div at bounding box center [620, 434] width 888 height 23
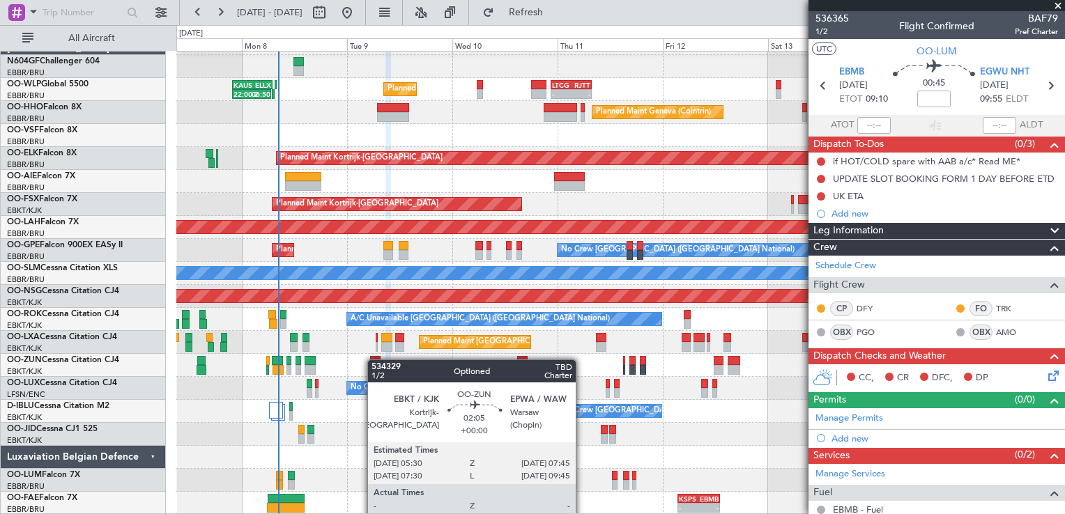
click at [374, 359] on div "Planned Maint Milan (Linate) 22:00 Z 06:50 Z KAUS 22:00 Z ELLX 07:10 Z - - LTCG…" at bounding box center [620, 273] width 888 height 483
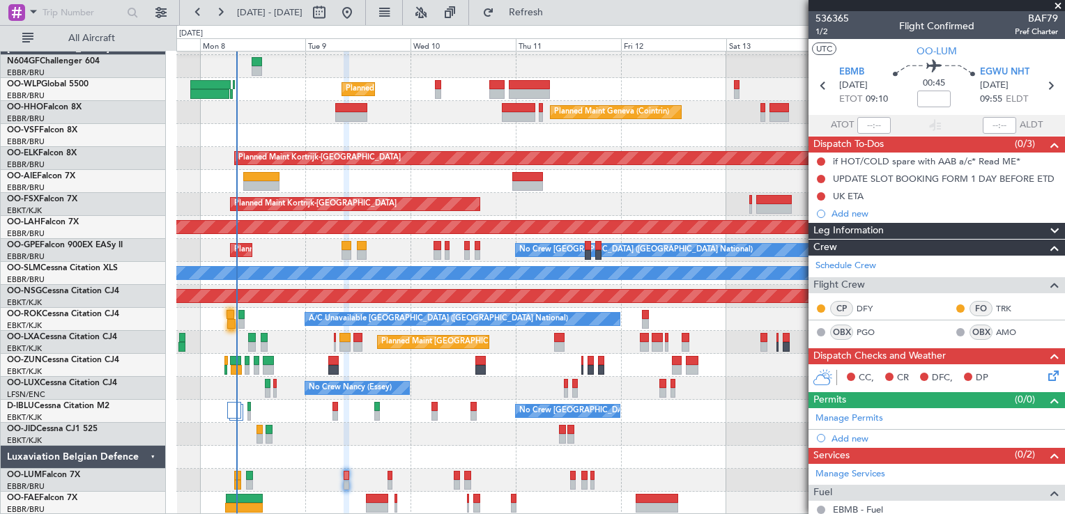
click at [427, 397] on div "Planned Maint Milan (Linate) Planned Maint Geneva (Cointrin) Planned Maint Kort…" at bounding box center [620, 273] width 888 height 483
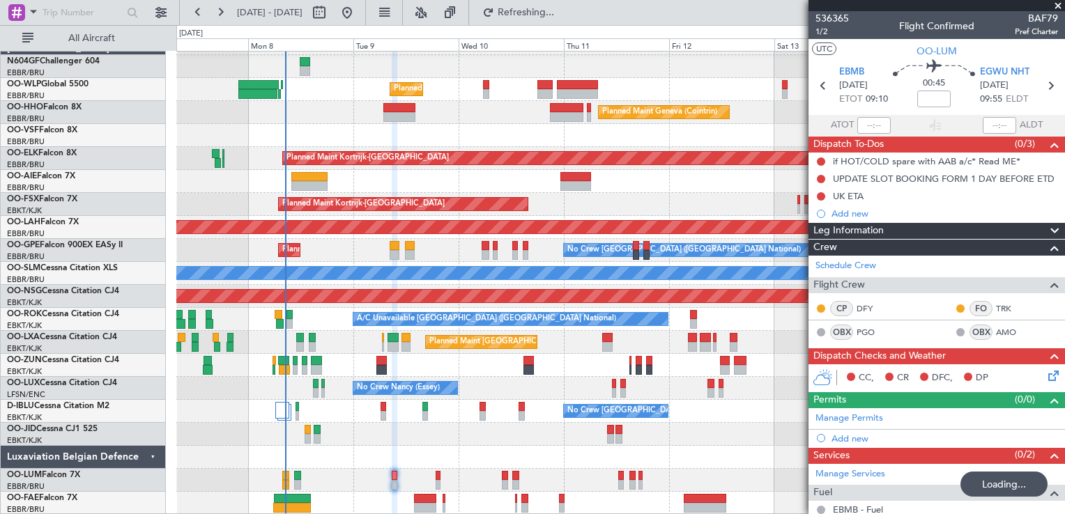
click at [425, 443] on div "Planned Maint Milan (Linate) Planned Maint Geneva (Cointrin) Planned Maint Kort…" at bounding box center [620, 273] width 888 height 483
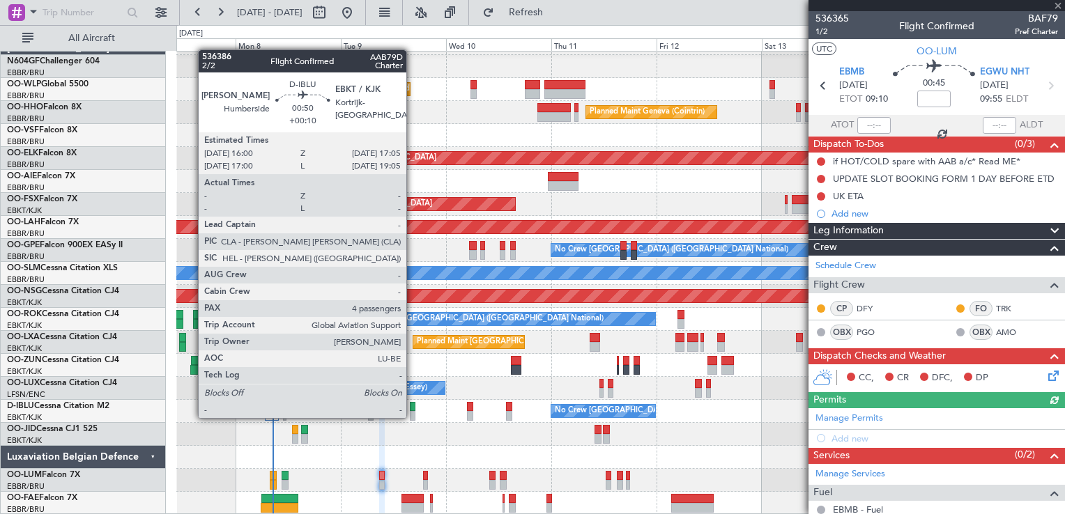
click at [326, 427] on div at bounding box center [620, 434] width 888 height 23
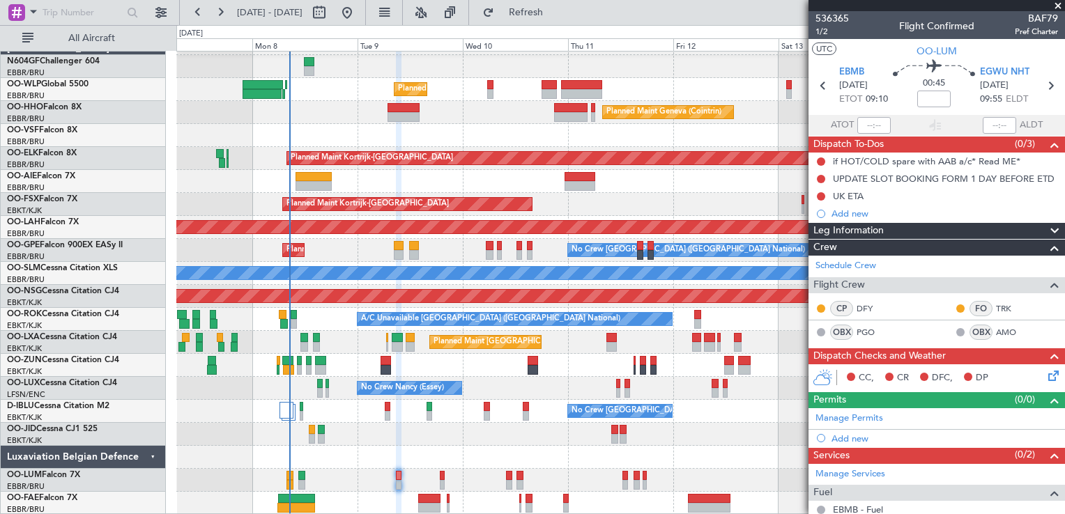
click at [427, 438] on div at bounding box center [620, 434] width 888 height 23
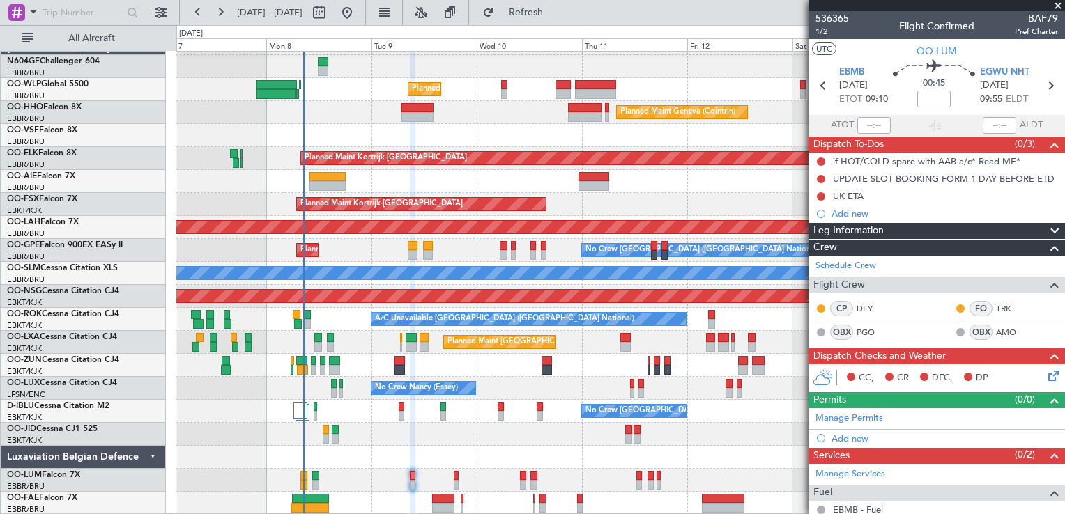
click at [441, 434] on div at bounding box center [620, 434] width 888 height 23
click at [1046, 372] on icon at bounding box center [1051, 373] width 11 height 11
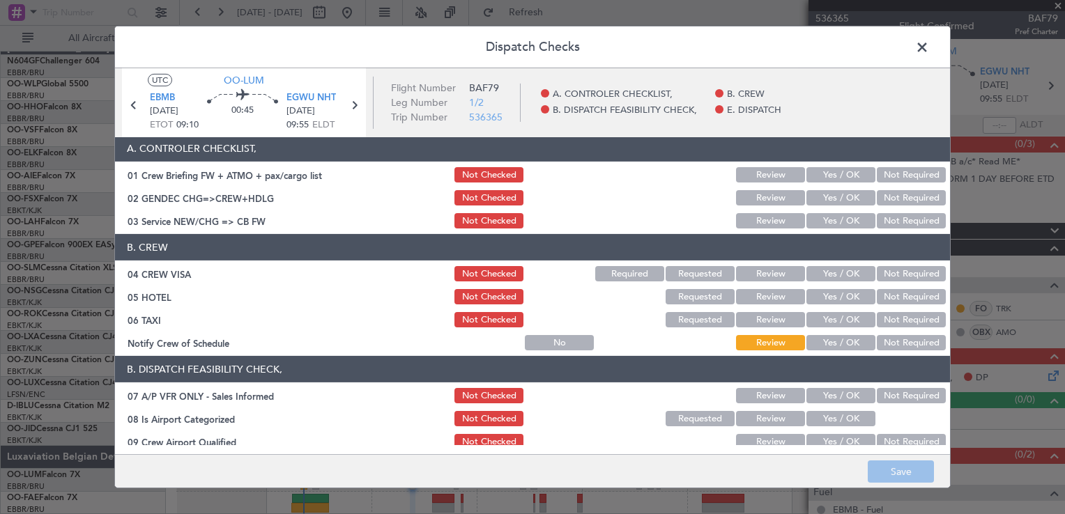
scroll to position [0, 0]
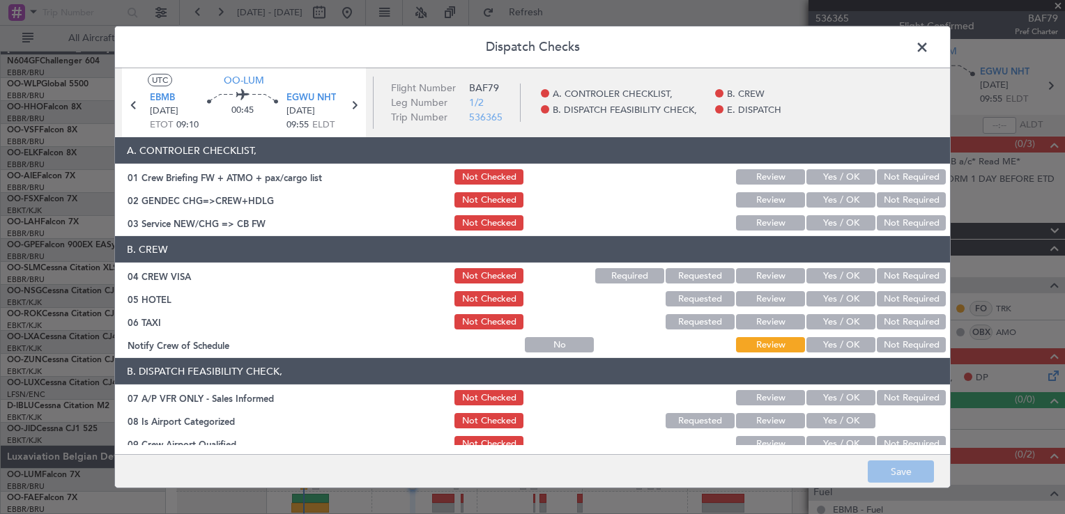
click at [836, 220] on button "Yes / OK" at bounding box center [840, 222] width 69 height 15
click at [880, 272] on button "Not Required" at bounding box center [911, 275] width 69 height 15
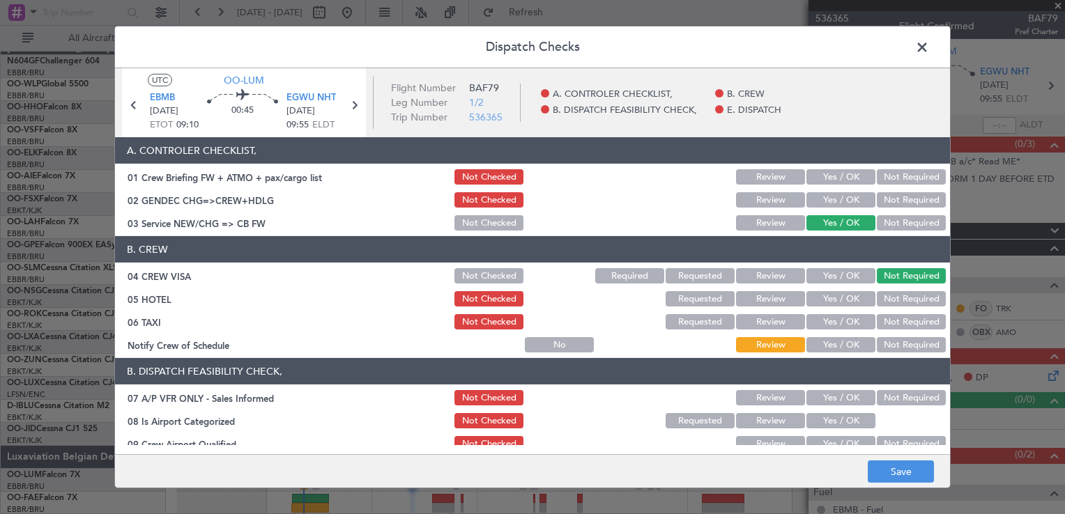
drag, startPoint x: 883, startPoint y: 295, endPoint x: 883, endPoint y: 308, distance: 13.2
click at [883, 299] on button "Not Required" at bounding box center [911, 298] width 69 height 15
click at [883, 323] on button "Not Required" at bounding box center [911, 321] width 69 height 15
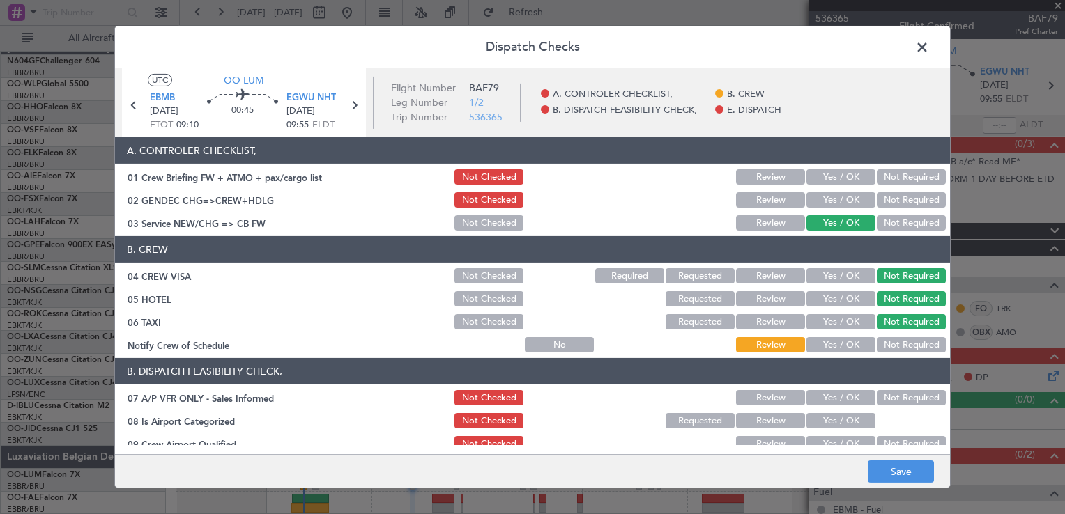
click at [851, 349] on button "Yes / OK" at bounding box center [840, 344] width 69 height 15
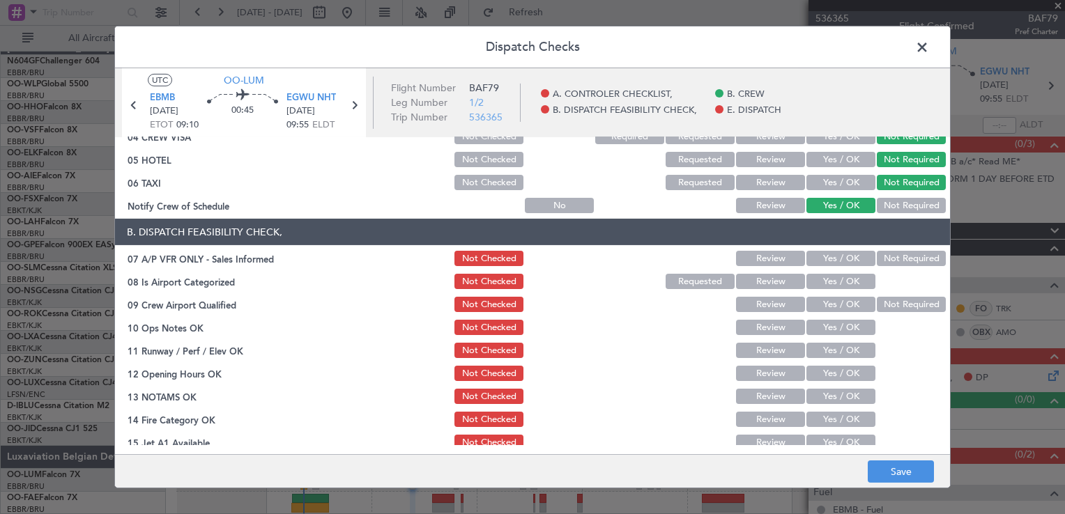
click at [915, 253] on button "Not Required" at bounding box center [911, 258] width 69 height 15
click at [855, 283] on button "Yes / OK" at bounding box center [840, 281] width 69 height 15
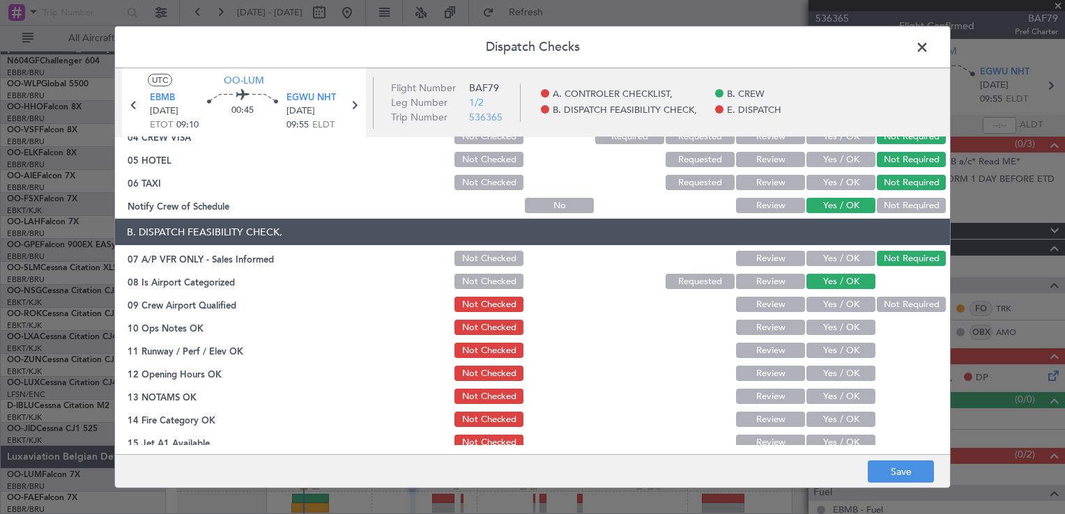
click at [875, 295] on div "Not Required" at bounding box center [910, 305] width 70 height 20
drag, startPoint x: 877, startPoint y: 300, endPoint x: 871, endPoint y: 311, distance: 12.5
click at [877, 301] on button "Not Required" at bounding box center [911, 304] width 69 height 15
drag, startPoint x: 855, startPoint y: 320, endPoint x: 852, endPoint y: 335, distance: 15.6
click at [853, 326] on button "Yes / OK" at bounding box center [840, 327] width 69 height 15
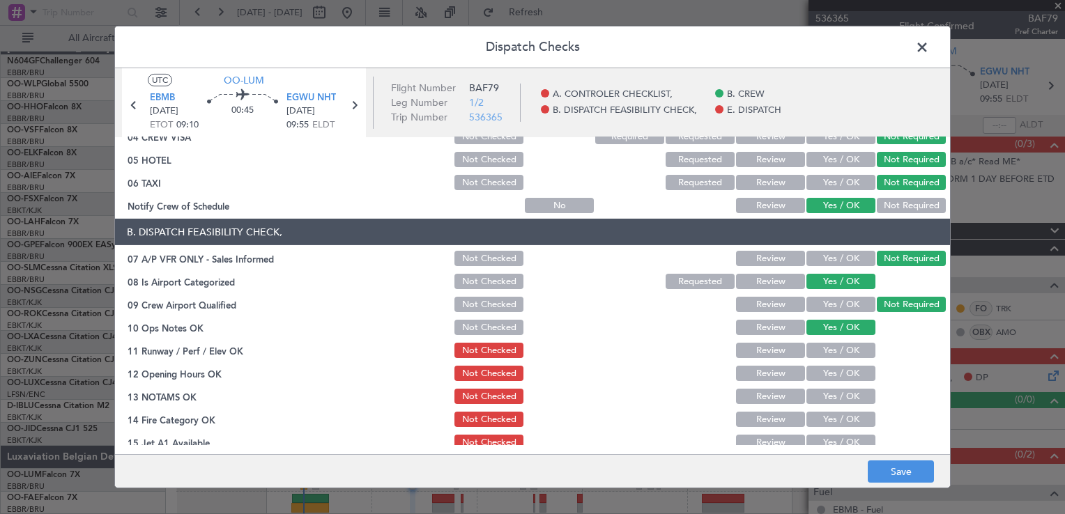
click at [850, 355] on button "Yes / OK" at bounding box center [840, 350] width 69 height 15
click at [843, 376] on button "Yes / OK" at bounding box center [840, 373] width 69 height 15
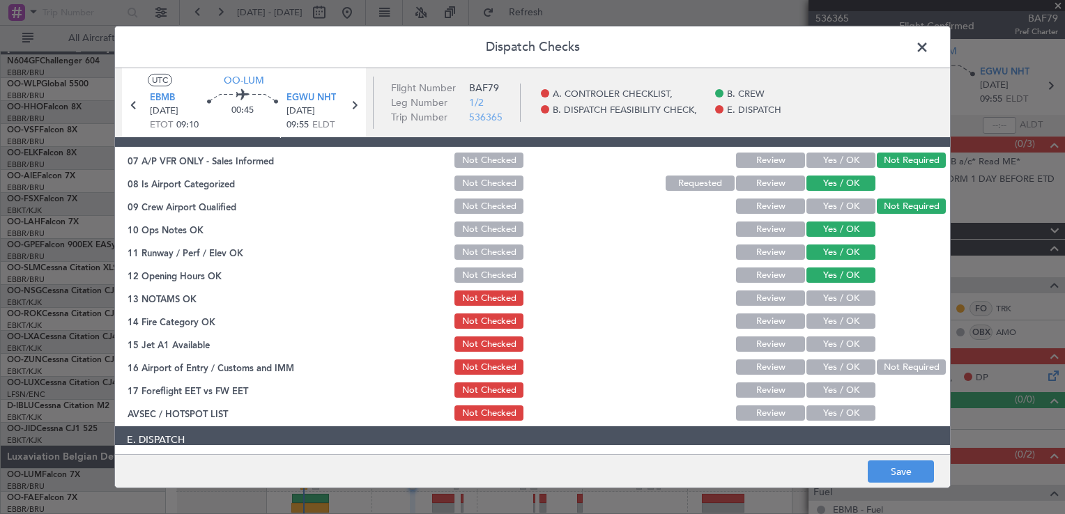
scroll to position [279, 0]
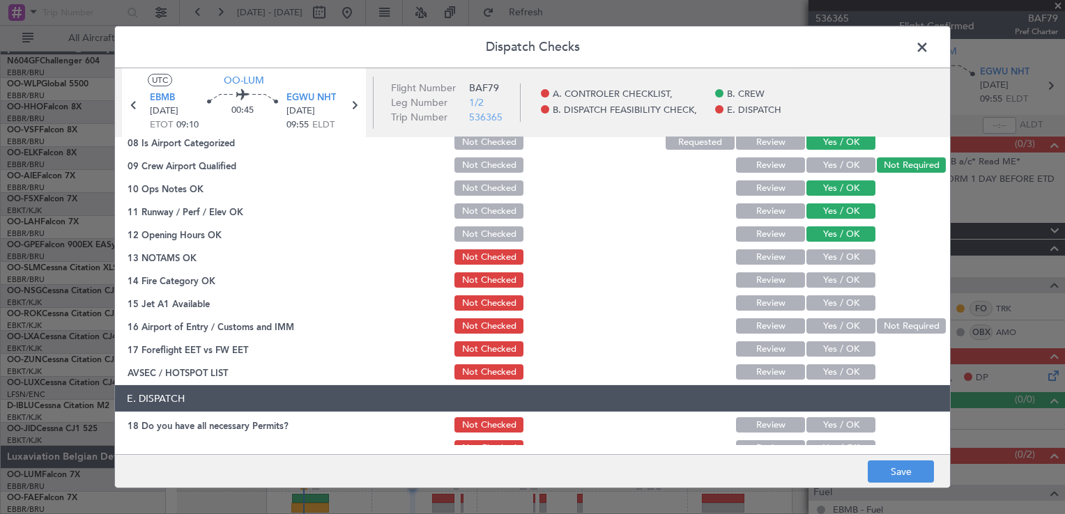
click at [827, 248] on div "Yes / OK" at bounding box center [839, 257] width 70 height 20
click at [827, 258] on button "Yes / OK" at bounding box center [840, 257] width 69 height 15
drag, startPoint x: 828, startPoint y: 270, endPoint x: 827, endPoint y: 284, distance: 14.7
click at [828, 272] on div "Yes / OK" at bounding box center [839, 280] width 70 height 20
click at [827, 285] on button "Yes / OK" at bounding box center [840, 280] width 69 height 15
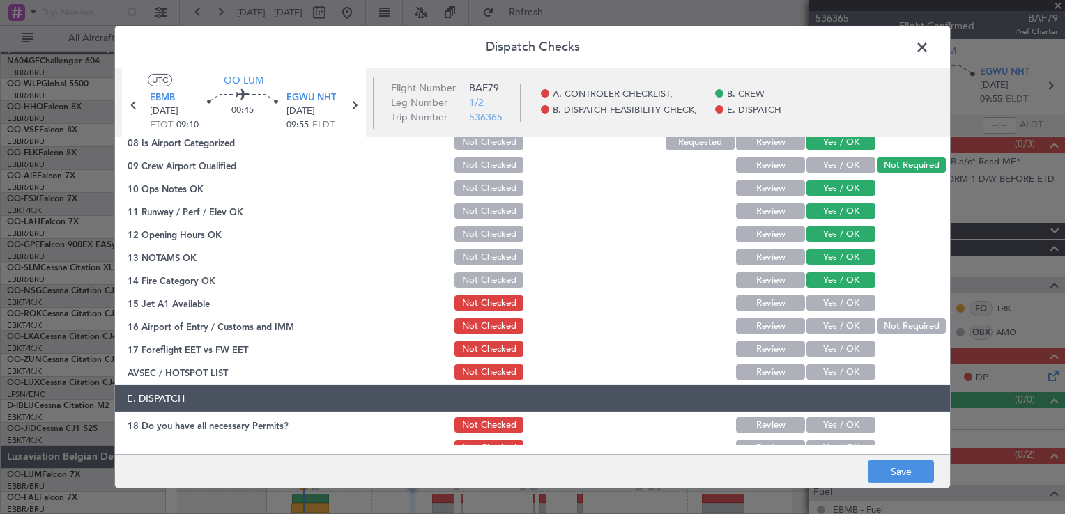
click at [827, 298] on button "Yes / OK" at bounding box center [840, 303] width 69 height 15
click at [891, 328] on button "Not Required" at bounding box center [911, 326] width 69 height 15
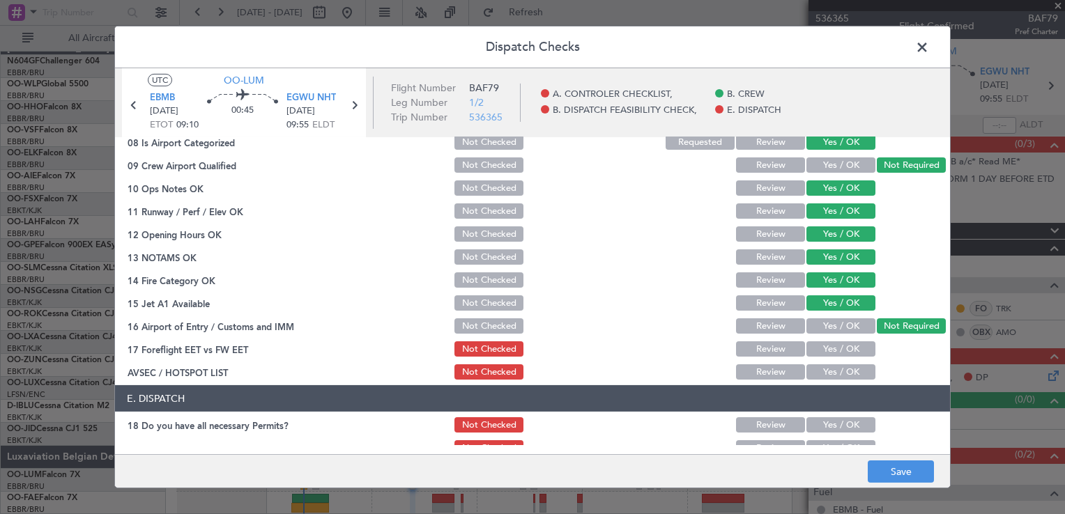
click at [836, 361] on section "B. DISPATCH FEASIBILITY CHECK, 07 A/P VFR ONLY - Sales Informed Not Checked Rev…" at bounding box center [532, 230] width 835 height 303
click at [834, 377] on button "Yes / OK" at bounding box center [840, 372] width 69 height 15
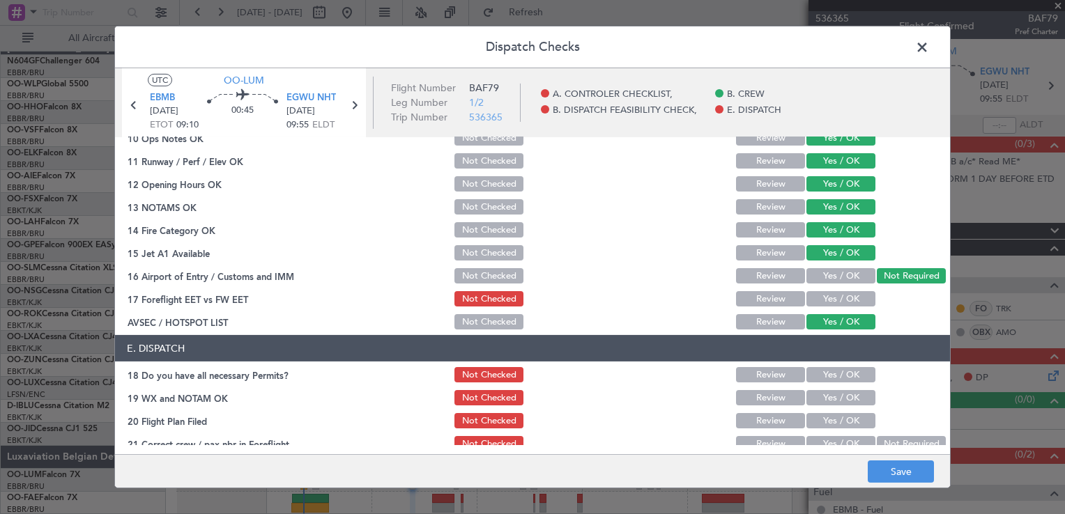
scroll to position [340, 0]
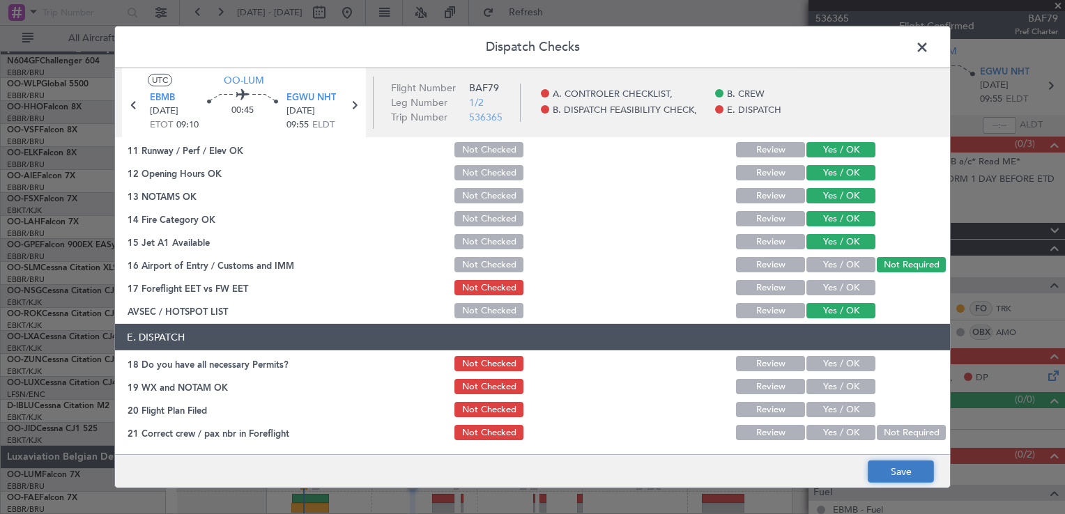
click at [898, 471] on button "Save" at bounding box center [901, 472] width 66 height 22
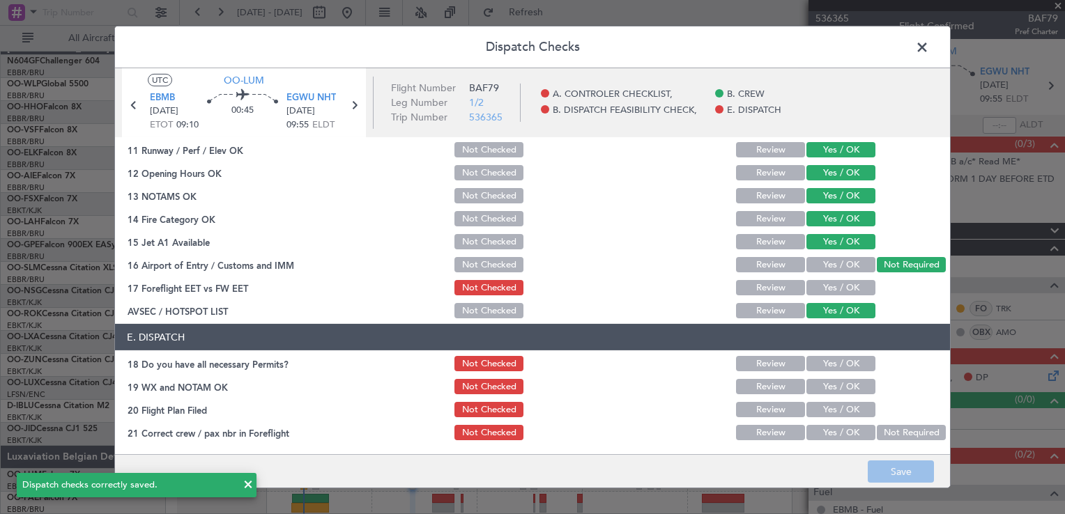
click at [929, 49] on span at bounding box center [929, 51] width 0 height 28
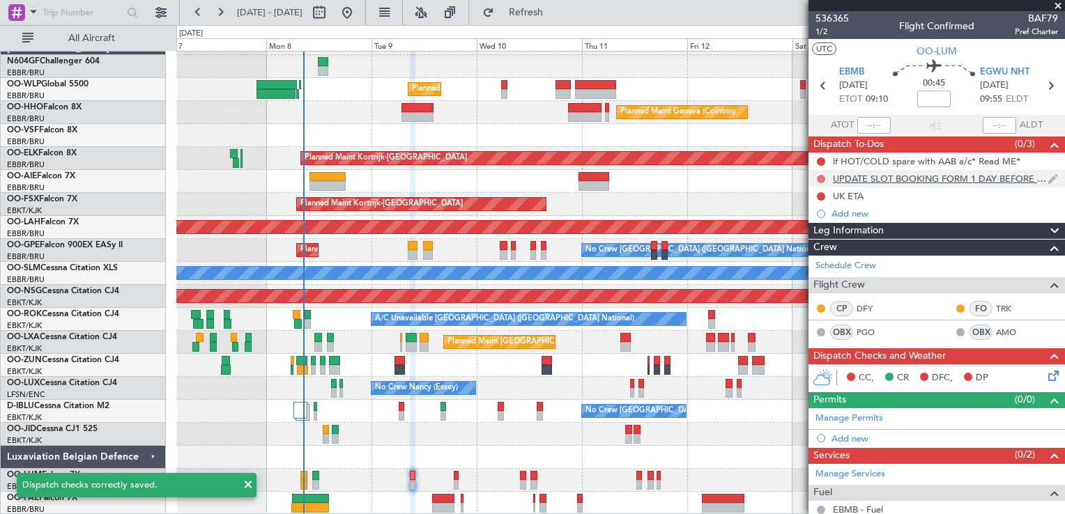
click at [821, 178] on button at bounding box center [821, 179] width 8 height 8
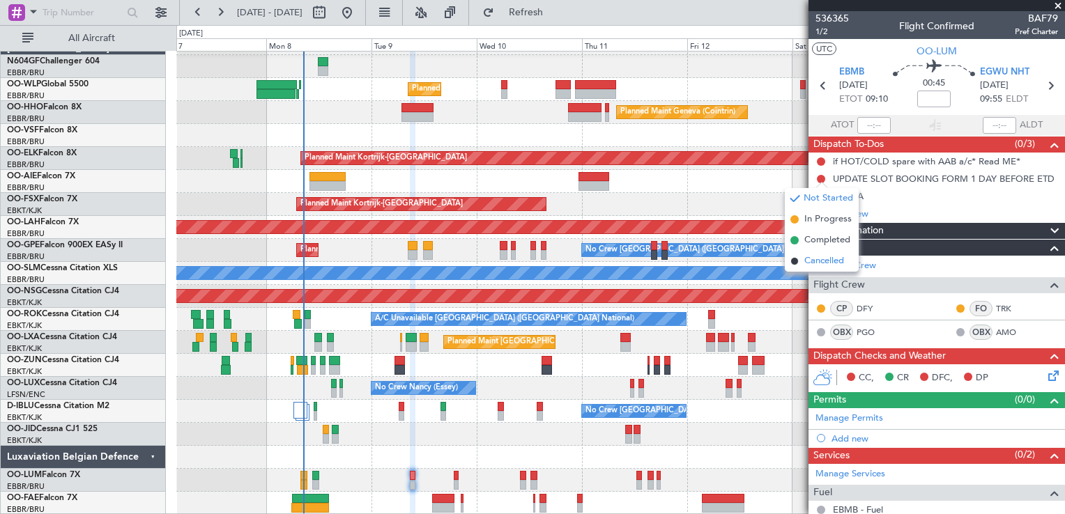
click at [819, 262] on span "Cancelled" at bounding box center [824, 261] width 40 height 14
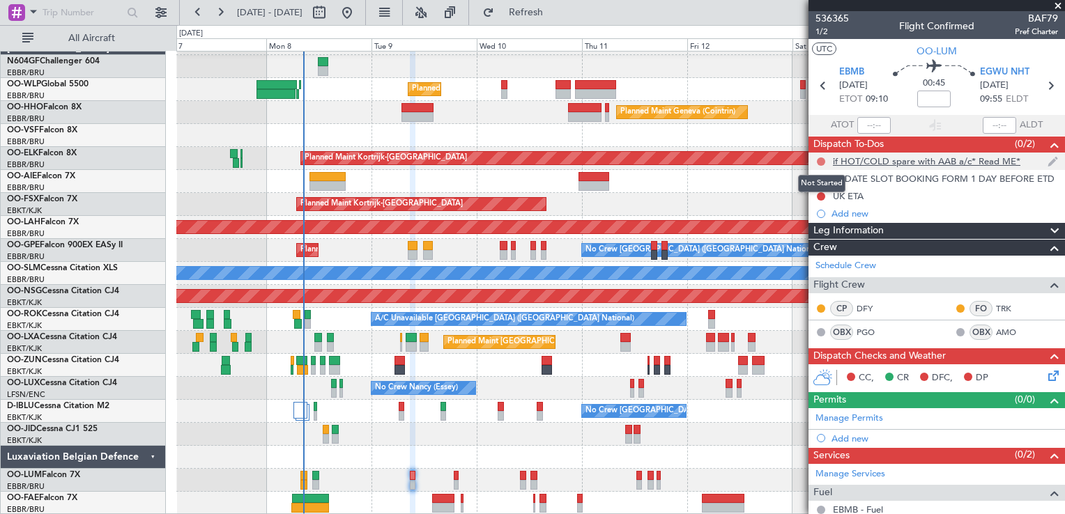
click at [818, 163] on button at bounding box center [821, 162] width 8 height 8
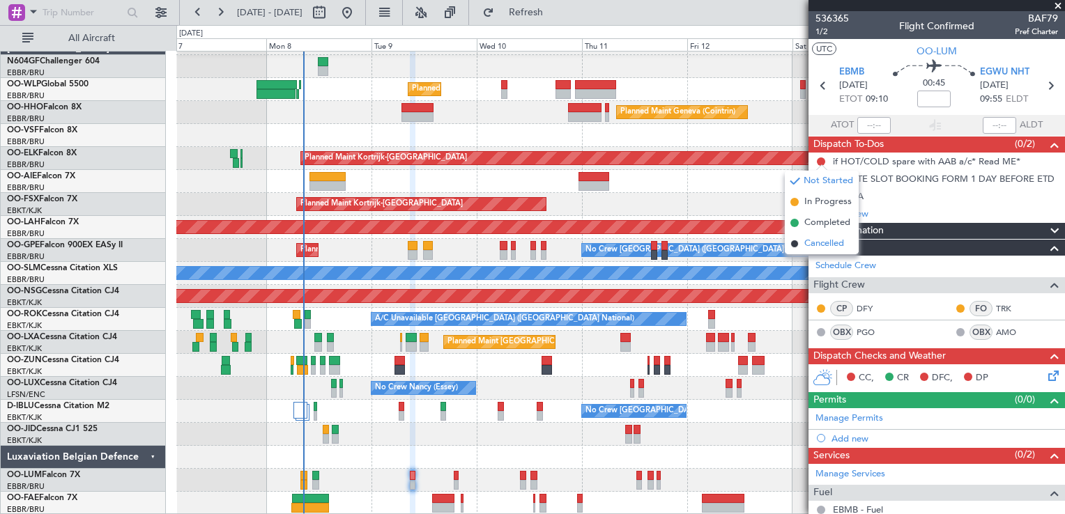
click at [817, 241] on span "Cancelled" at bounding box center [824, 244] width 40 height 14
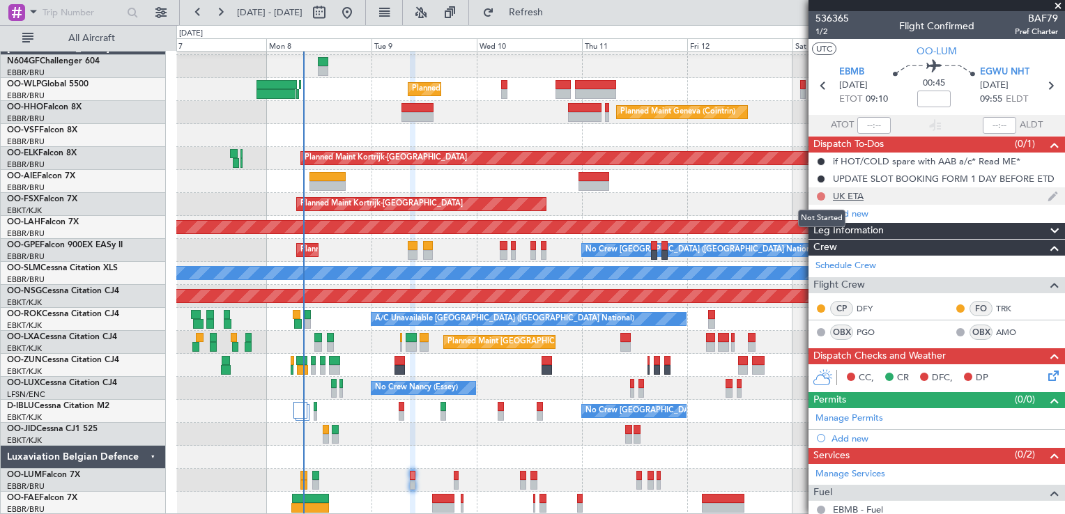
click at [822, 194] on button at bounding box center [821, 196] width 8 height 8
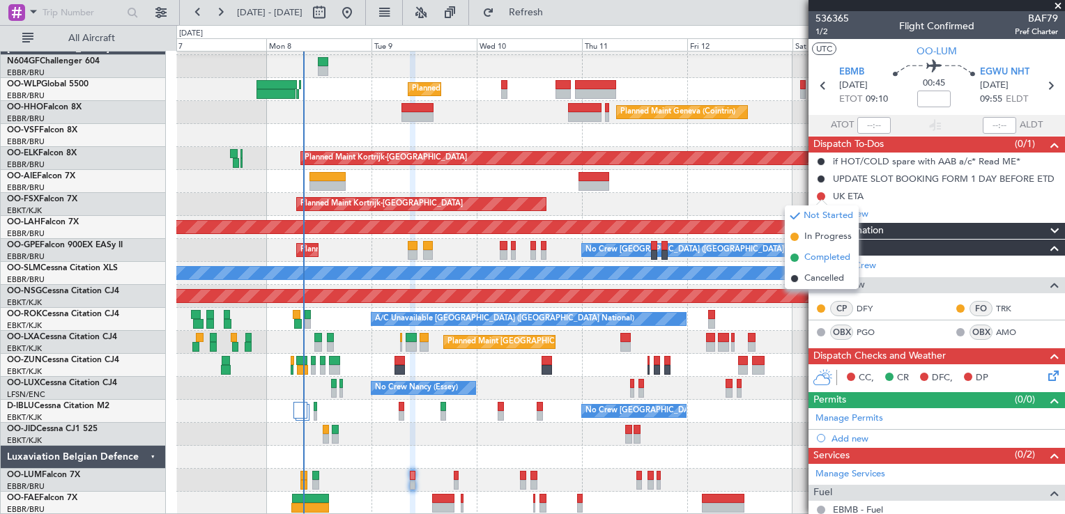
click at [822, 263] on span "Completed" at bounding box center [827, 258] width 46 height 14
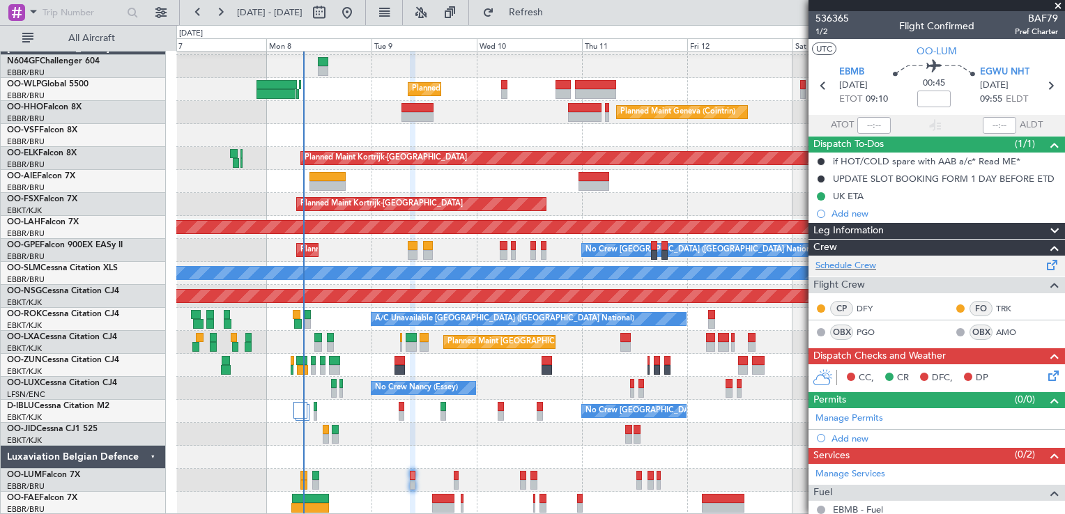
scroll to position [162, 0]
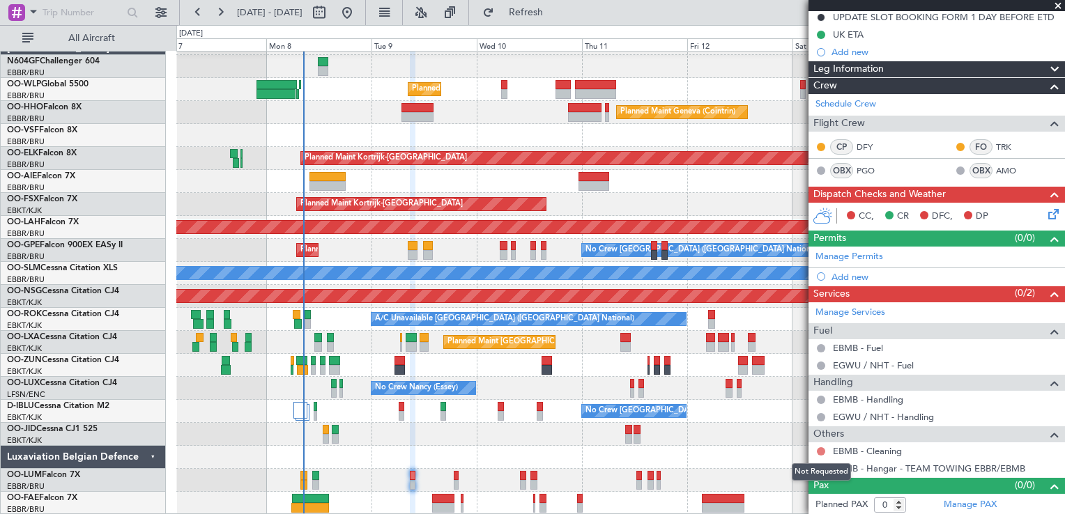
click at [822, 448] on button at bounding box center [821, 452] width 8 height 8
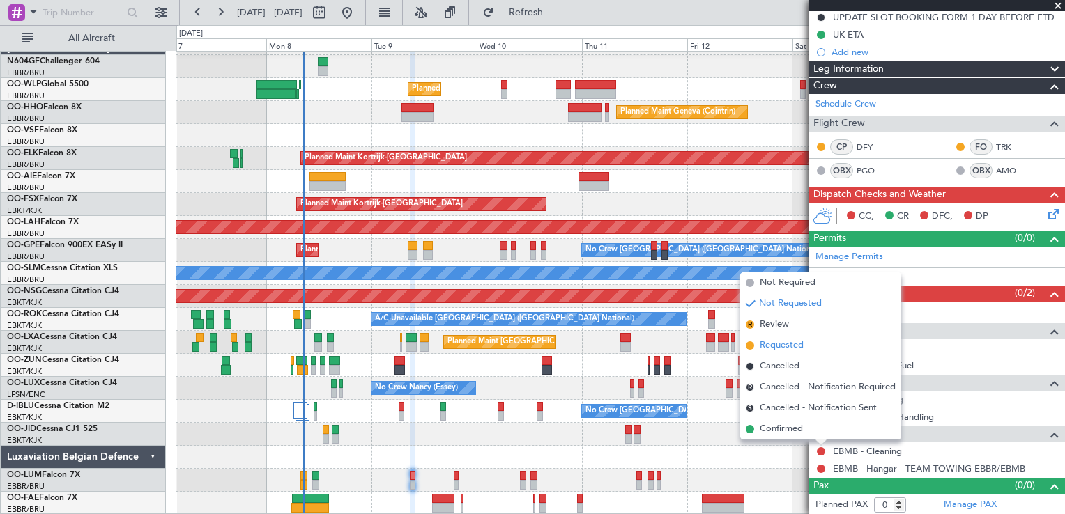
click at [792, 347] on span "Requested" at bounding box center [782, 346] width 44 height 14
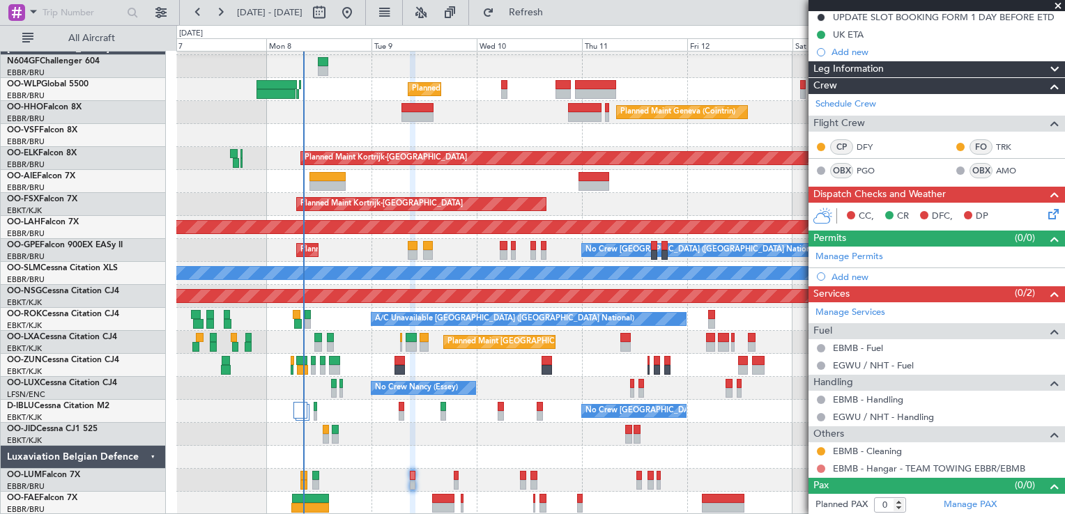
click at [822, 467] on button at bounding box center [821, 469] width 8 height 8
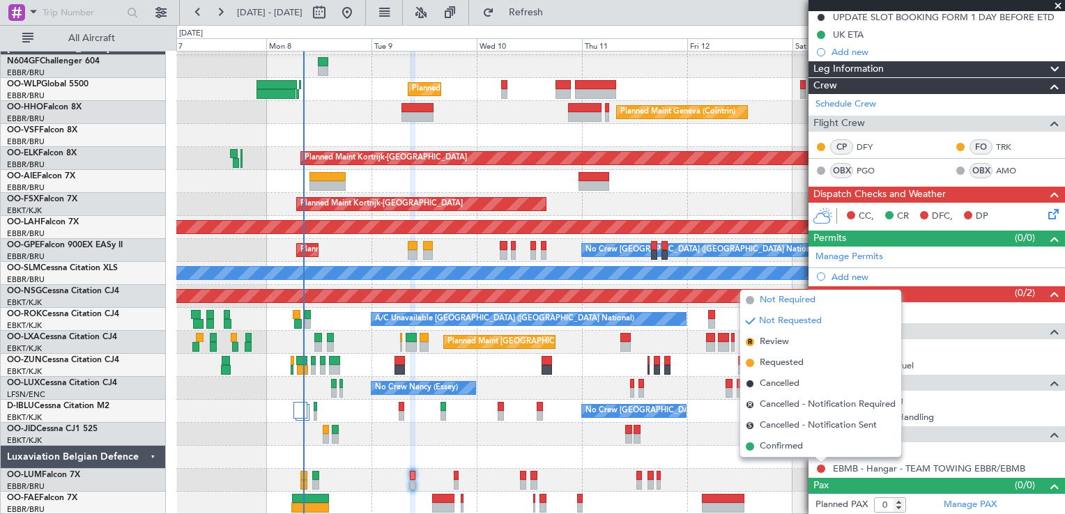
click at [775, 297] on span "Not Required" at bounding box center [788, 300] width 56 height 14
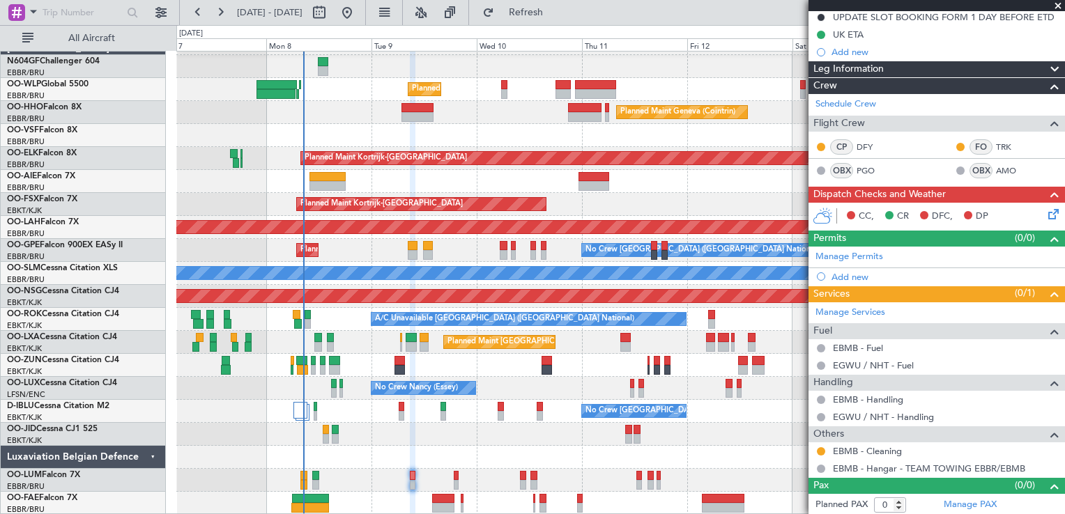
click at [1046, 213] on icon at bounding box center [1051, 211] width 11 height 11
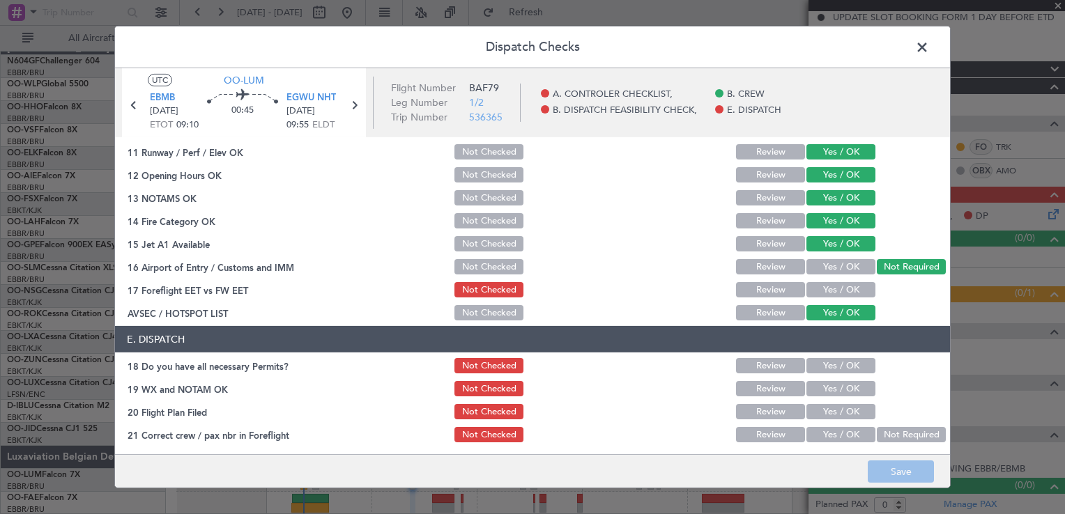
scroll to position [340, 0]
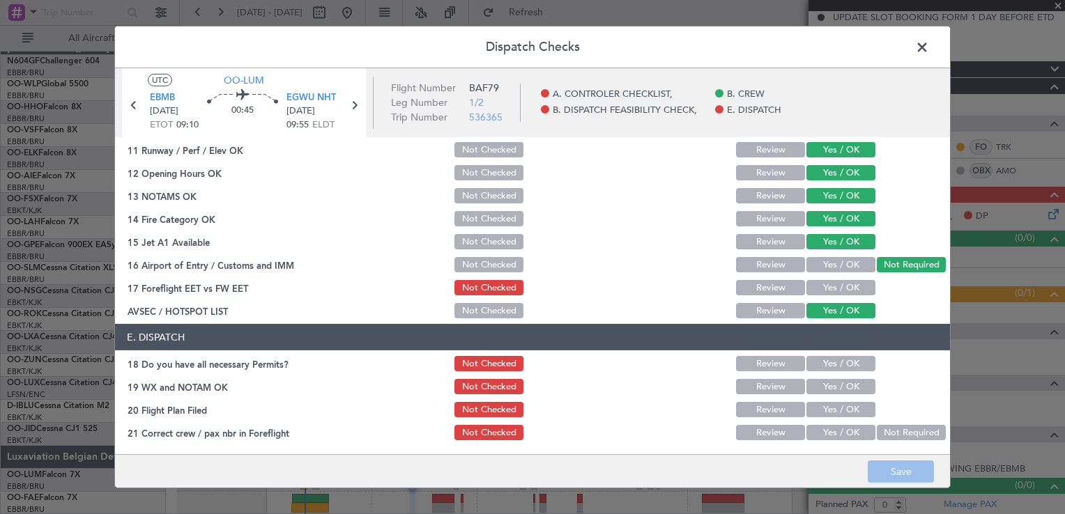
drag, startPoint x: 898, startPoint y: 471, endPoint x: 907, endPoint y: 429, distance: 42.1
click at [898, 471] on footer "Save" at bounding box center [532, 470] width 835 height 33
click at [929, 52] on span at bounding box center [929, 51] width 0 height 28
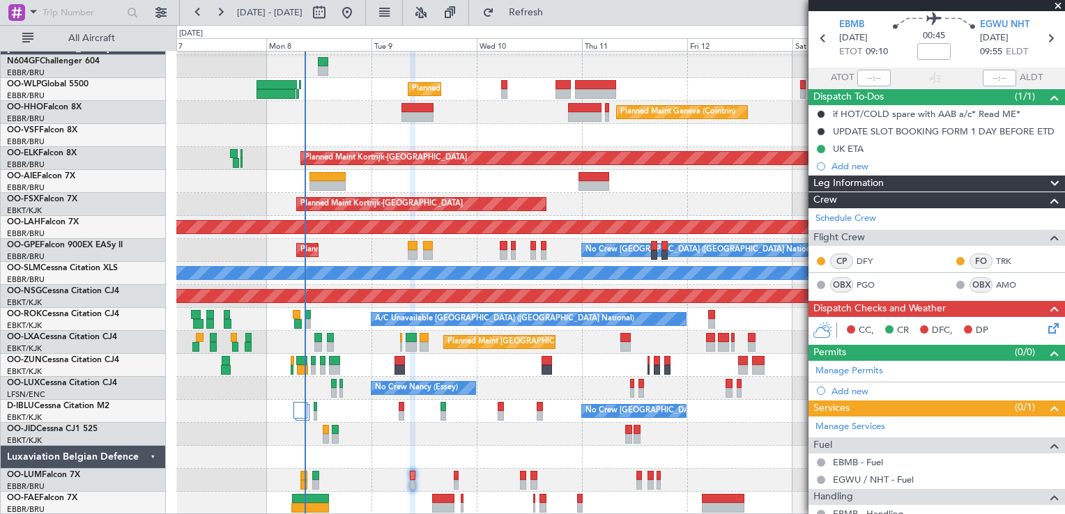
scroll to position [0, 0]
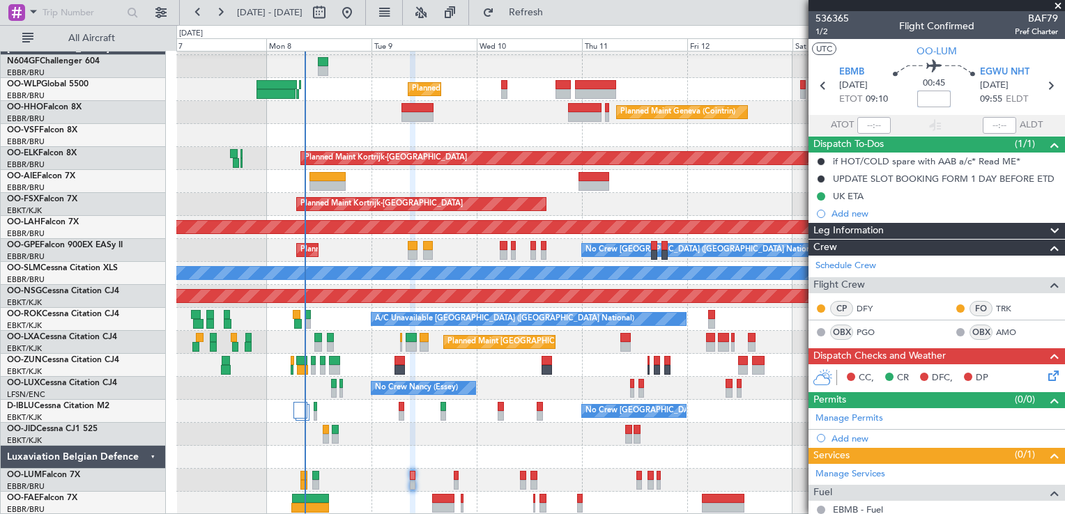
click at [938, 96] on input at bounding box center [933, 99] width 33 height 17
type input "-00:15"
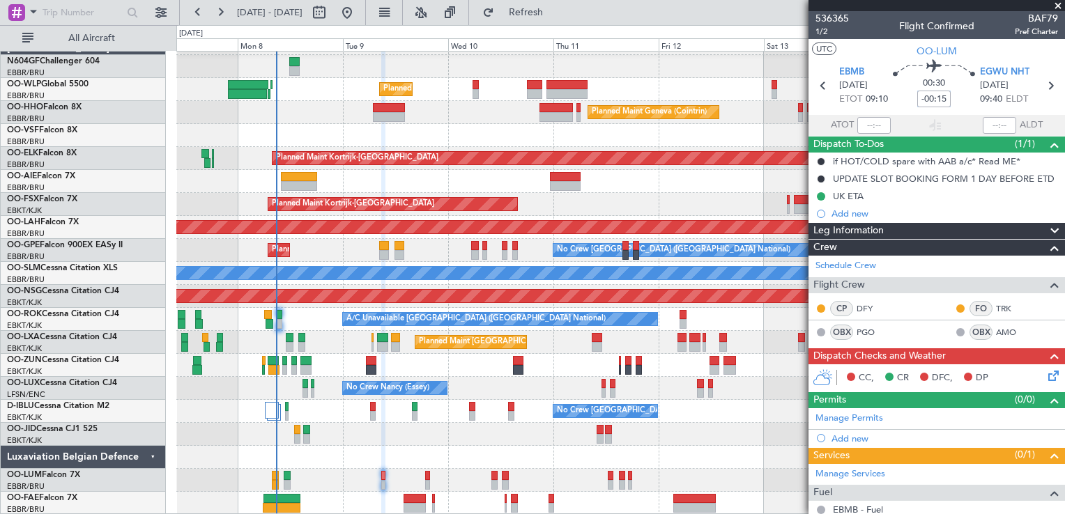
click at [442, 429] on div at bounding box center [620, 434] width 888 height 23
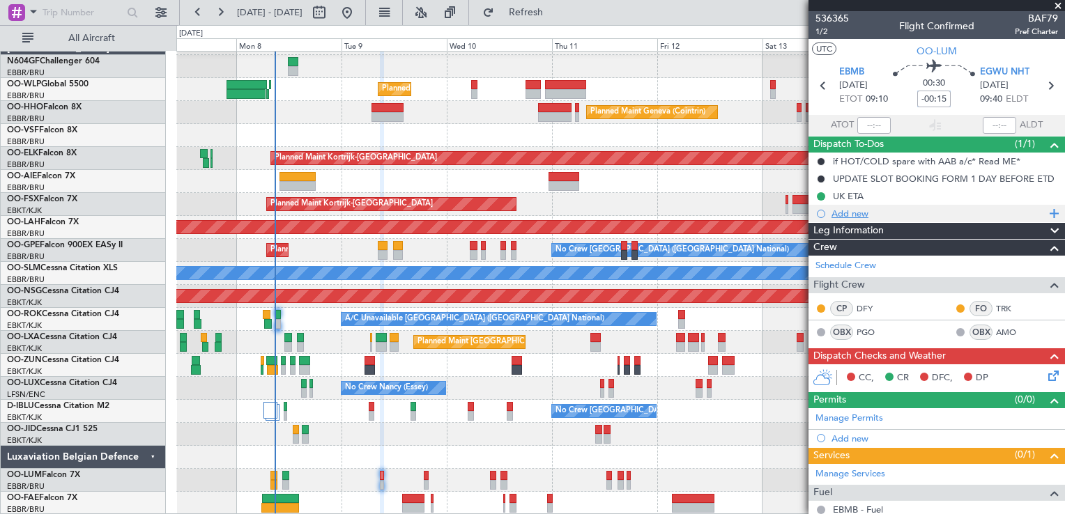
scroll to position [162, 0]
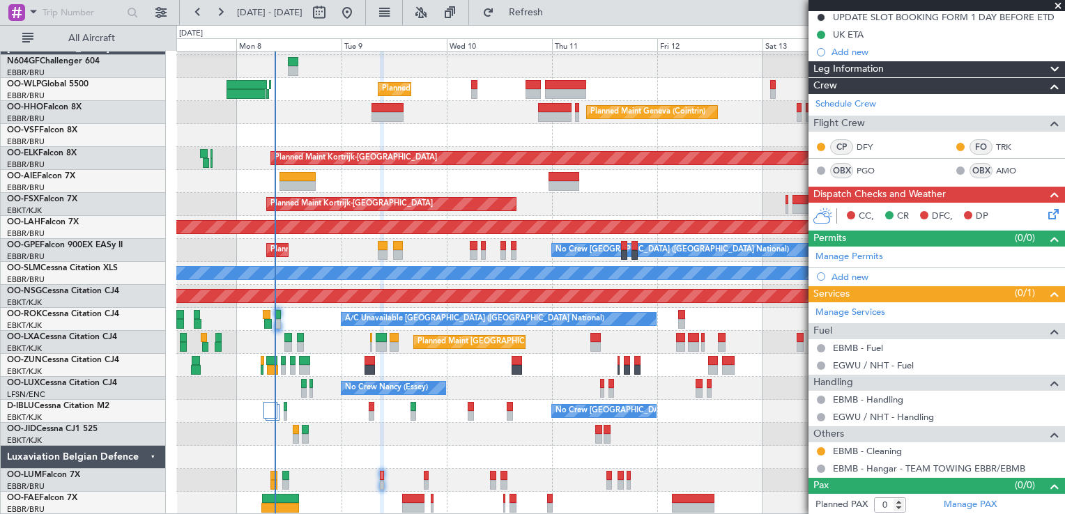
click at [1046, 208] on icon at bounding box center [1051, 211] width 11 height 11
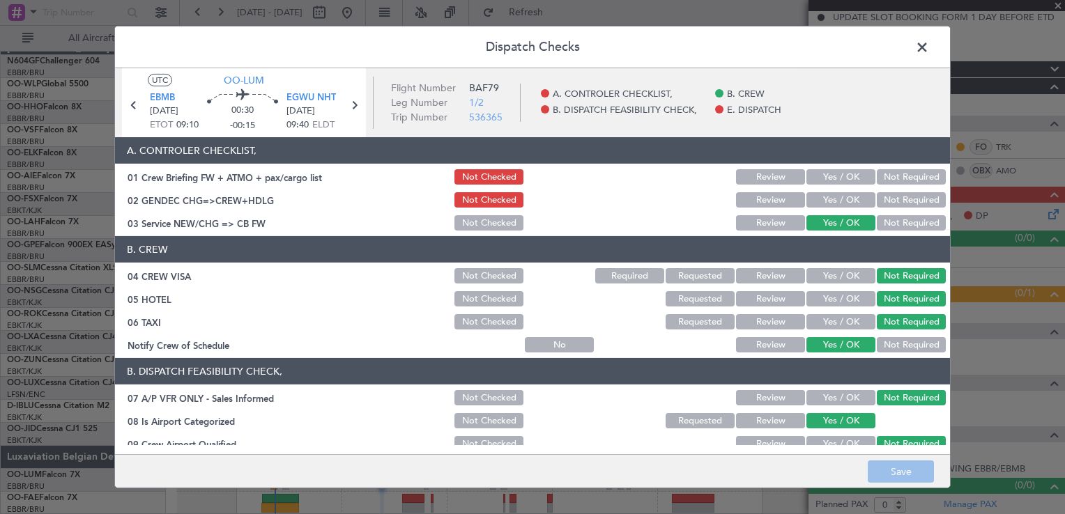
scroll to position [340, 0]
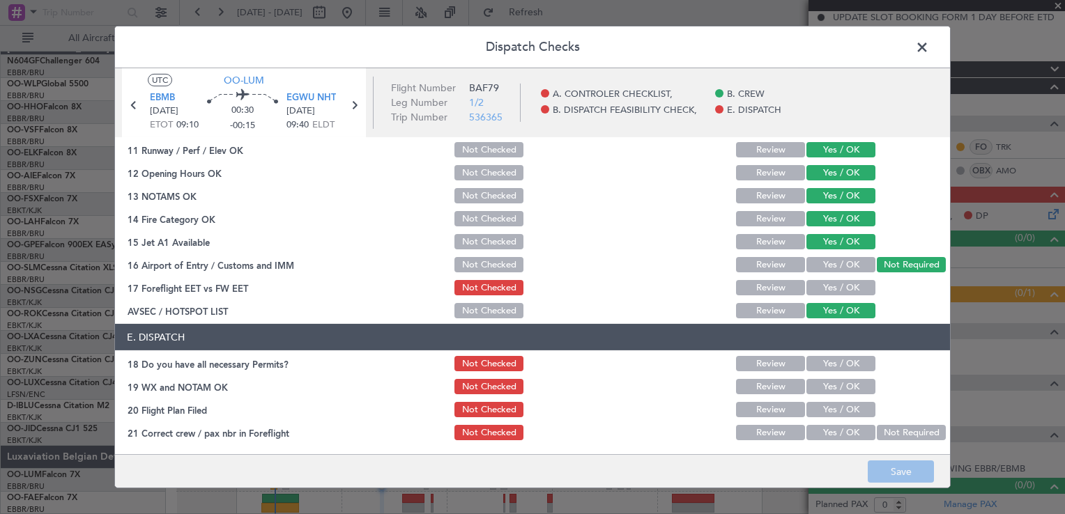
click at [846, 284] on button "Yes / OK" at bounding box center [840, 287] width 69 height 15
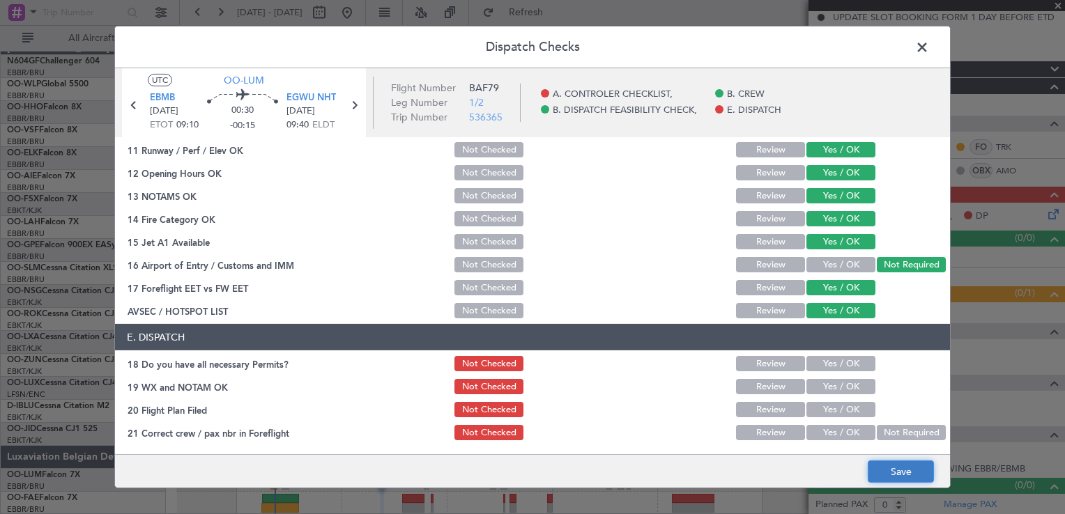
click at [920, 475] on button "Save" at bounding box center [901, 472] width 66 height 22
click at [827, 365] on button "Yes / OK" at bounding box center [840, 363] width 69 height 15
click at [827, 392] on button "Yes / OK" at bounding box center [840, 386] width 69 height 15
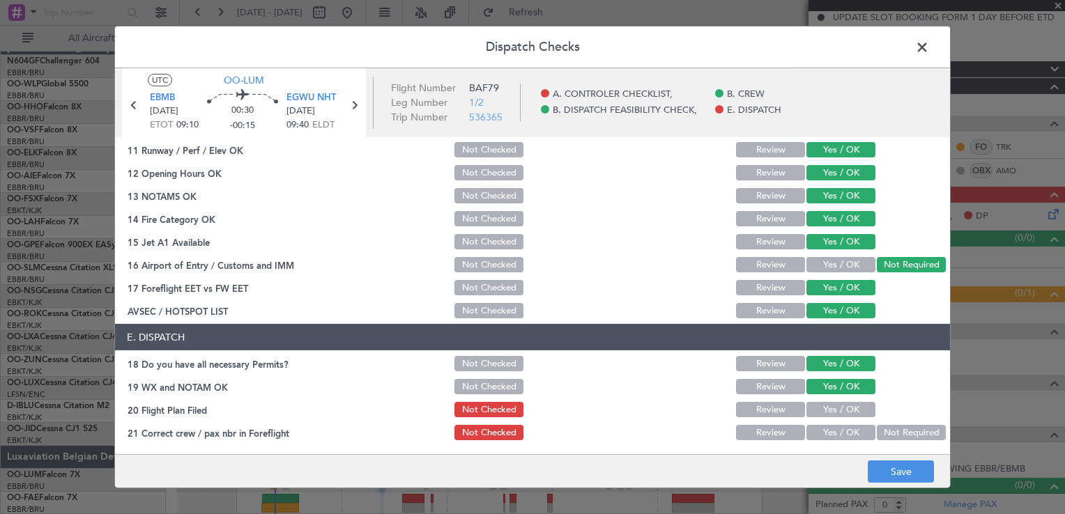
click at [827, 414] on button "Yes / OK" at bounding box center [840, 409] width 69 height 15
click at [829, 427] on button "Yes / OK" at bounding box center [840, 432] width 69 height 15
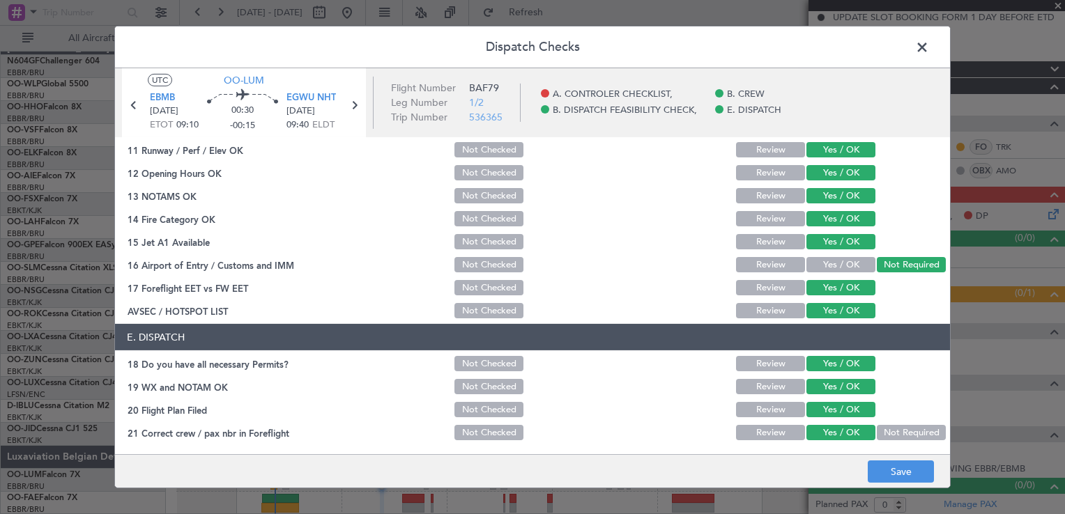
click at [895, 487] on footer "Save" at bounding box center [532, 470] width 835 height 33
click at [892, 475] on button "Save" at bounding box center [901, 472] width 66 height 22
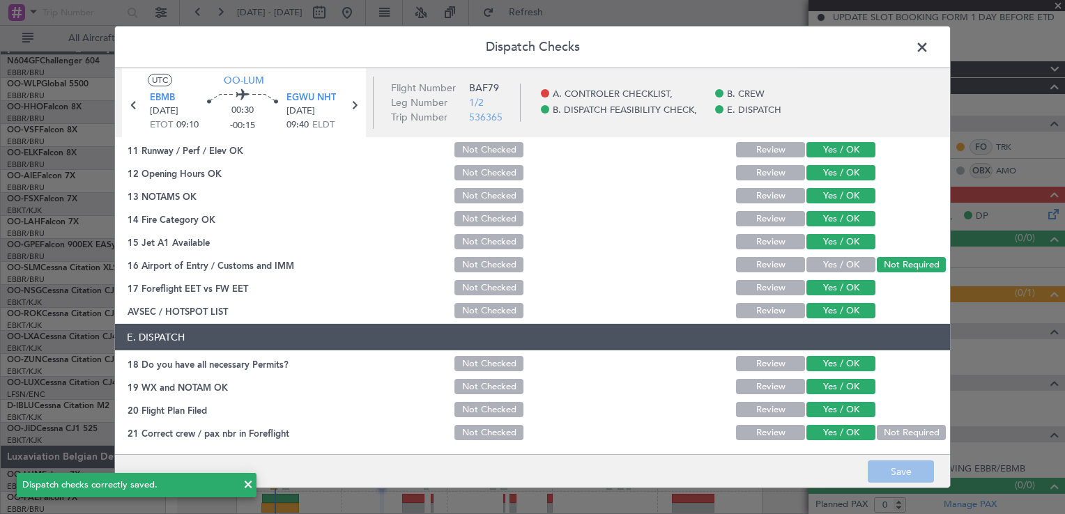
click at [929, 52] on span at bounding box center [929, 51] width 0 height 28
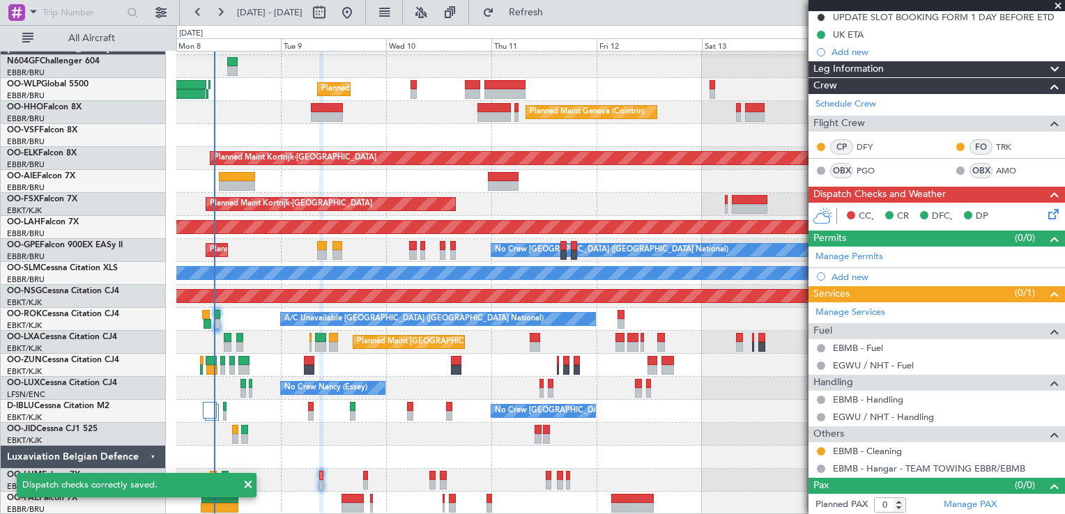
click at [337, 406] on div "Planned Maint Milan (Linate) Planned Maint Geneva (Cointrin) Planned Maint Kort…" at bounding box center [620, 273] width 888 height 483
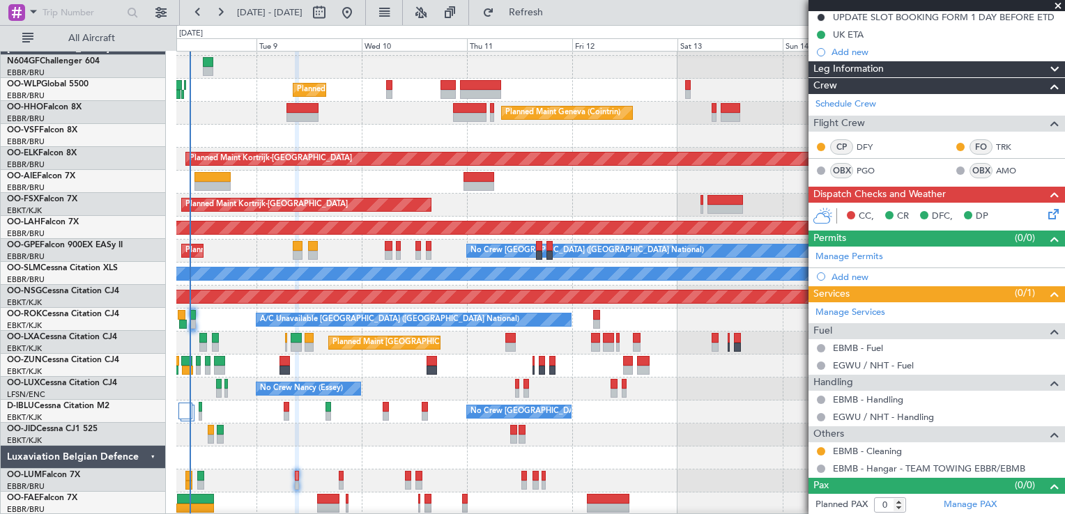
scroll to position [19, 0]
click at [632, 436] on div at bounding box center [620, 435] width 888 height 23
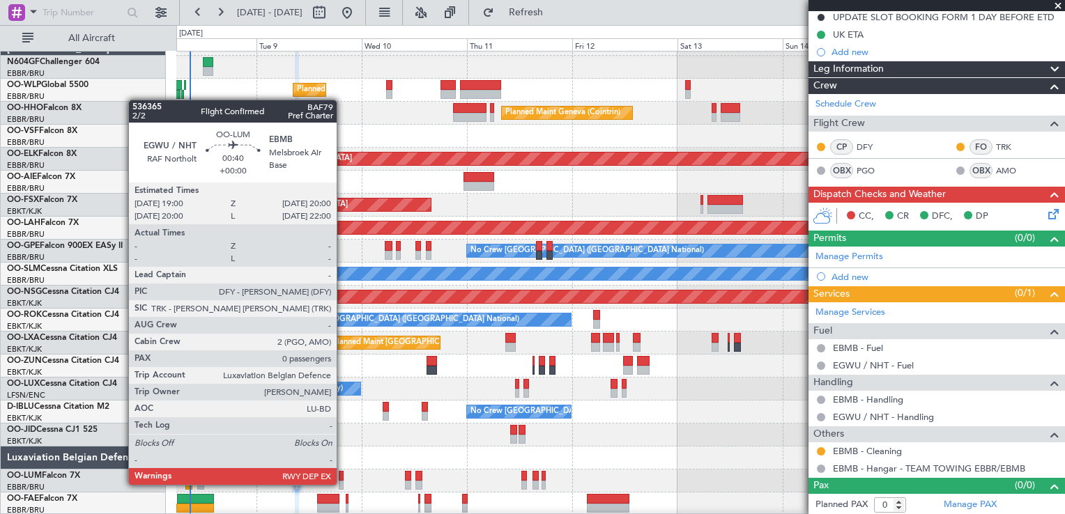
click at [343, 484] on div at bounding box center [341, 486] width 5 height 10
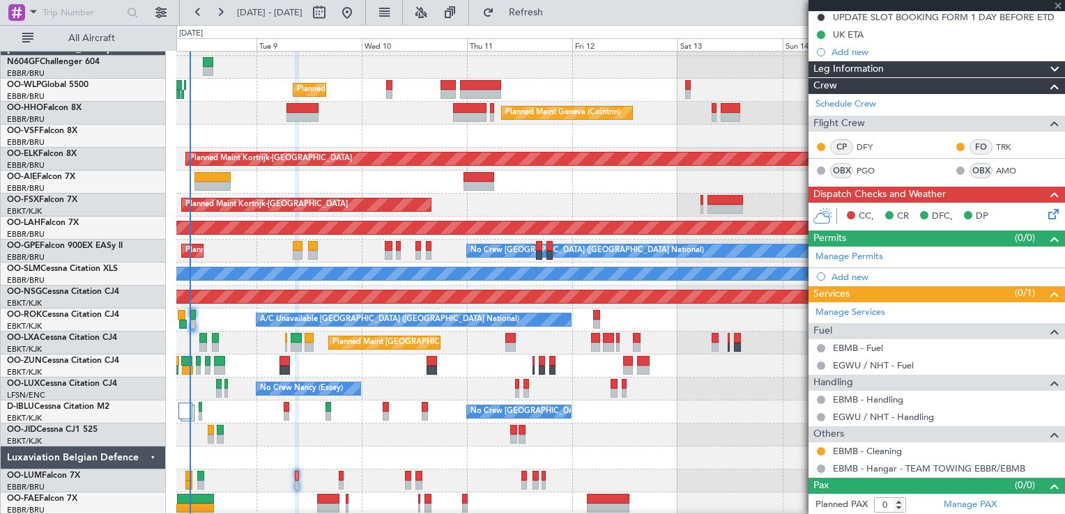
scroll to position [0, 0]
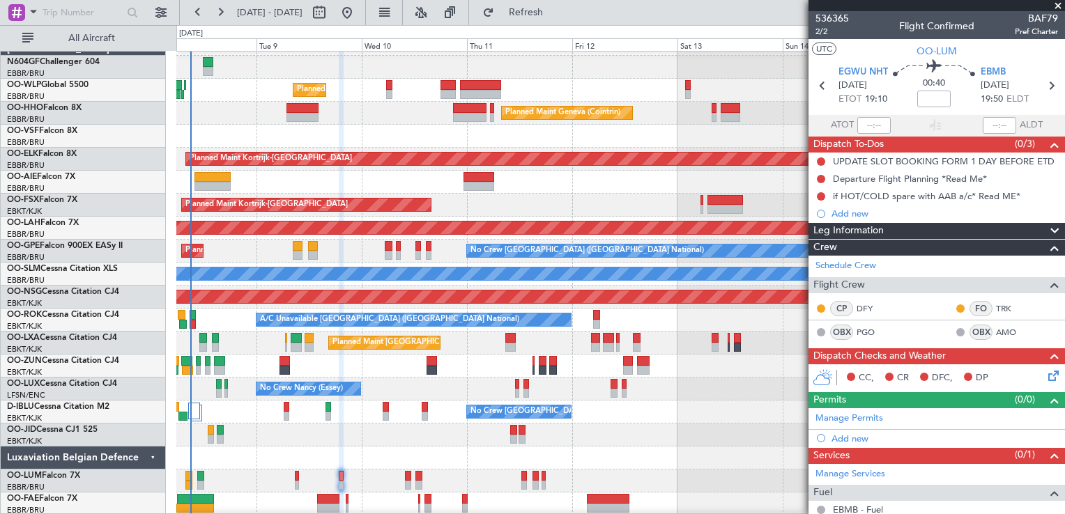
click at [1046, 375] on icon at bounding box center [1051, 373] width 11 height 11
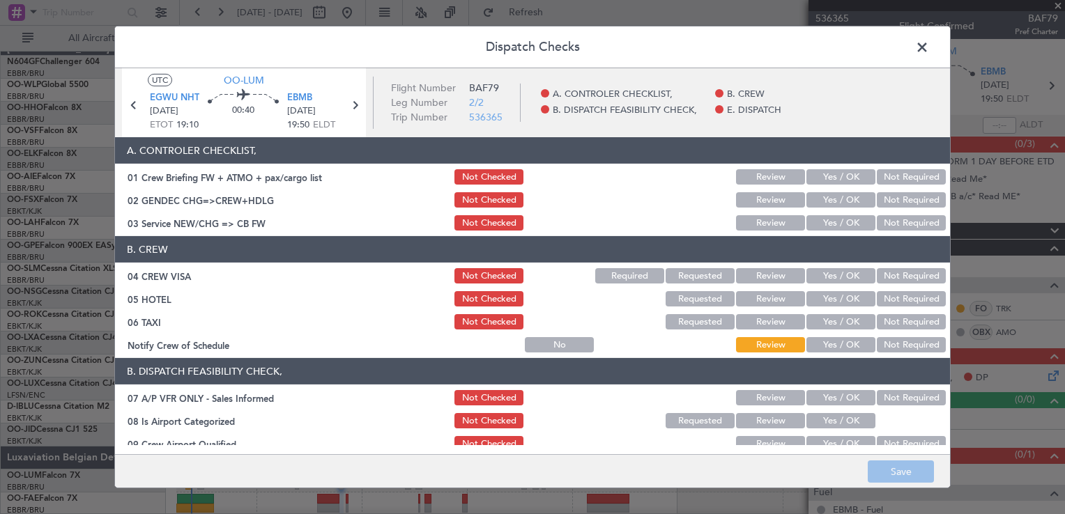
click at [818, 216] on button "Yes / OK" at bounding box center [840, 222] width 69 height 15
click at [878, 202] on button "Not Required" at bounding box center [911, 199] width 69 height 15
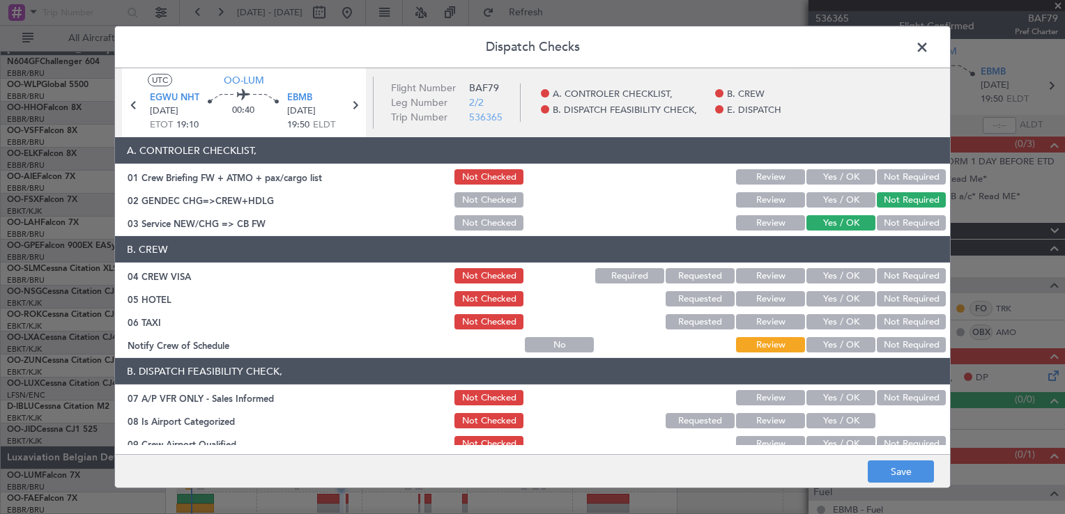
click at [889, 268] on button "Not Required" at bounding box center [911, 275] width 69 height 15
click at [887, 300] on button "Not Required" at bounding box center [911, 298] width 69 height 15
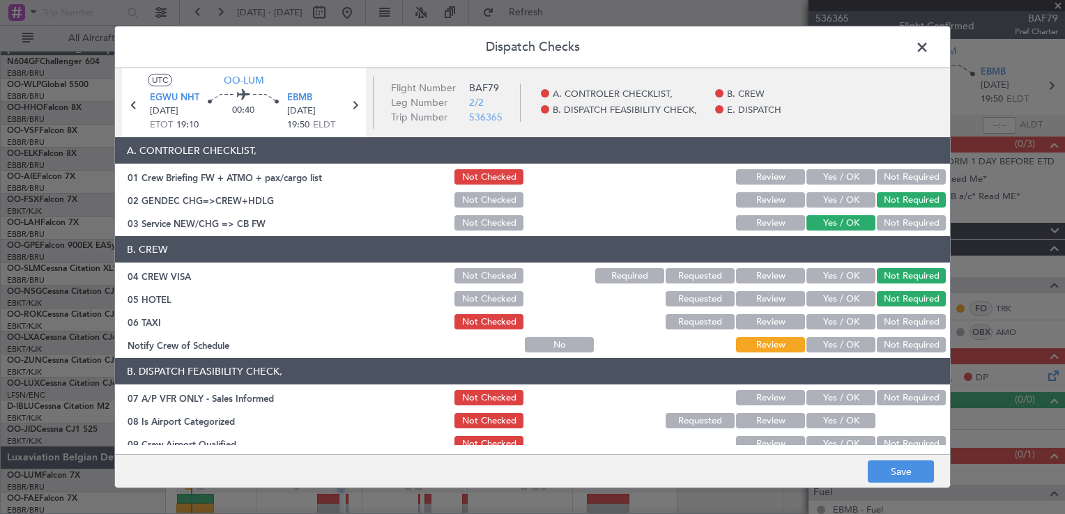
click at [884, 331] on div "Not Required" at bounding box center [910, 322] width 70 height 20
click at [882, 321] on button "Not Required" at bounding box center [911, 321] width 69 height 15
click at [841, 348] on button "Yes / OK" at bounding box center [840, 344] width 69 height 15
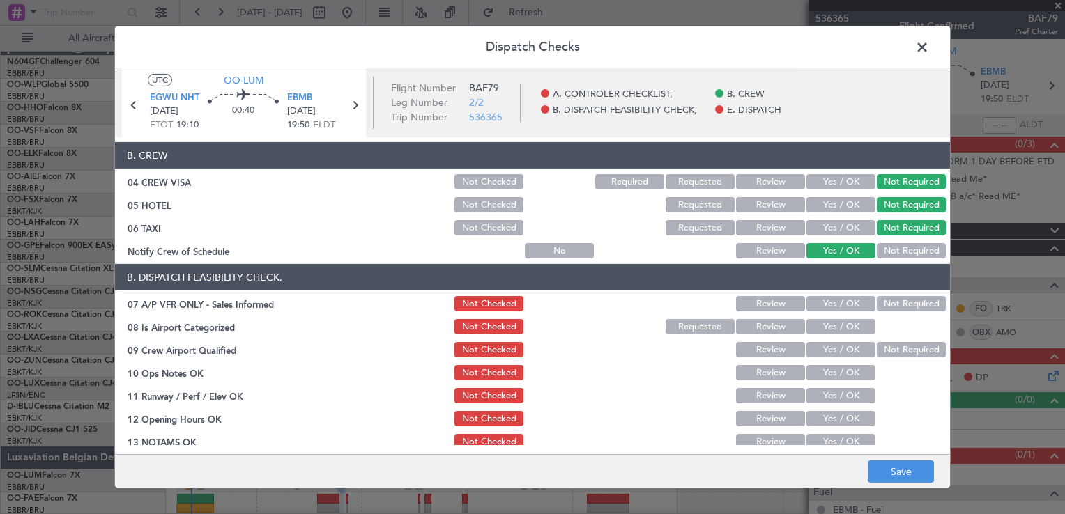
scroll to position [209, 0]
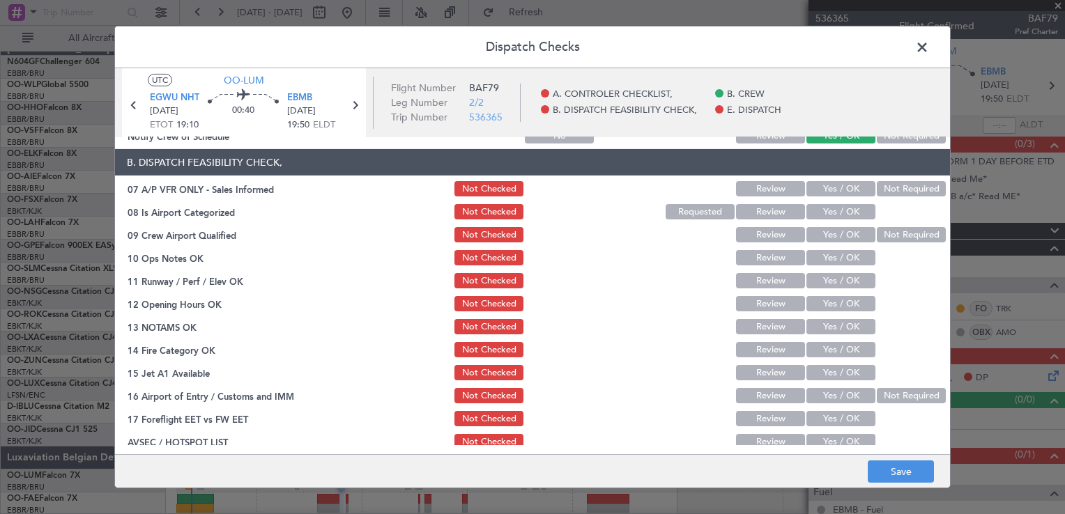
click at [892, 190] on button "Not Required" at bounding box center [911, 188] width 69 height 15
click at [850, 207] on button "Yes / OK" at bounding box center [840, 211] width 69 height 15
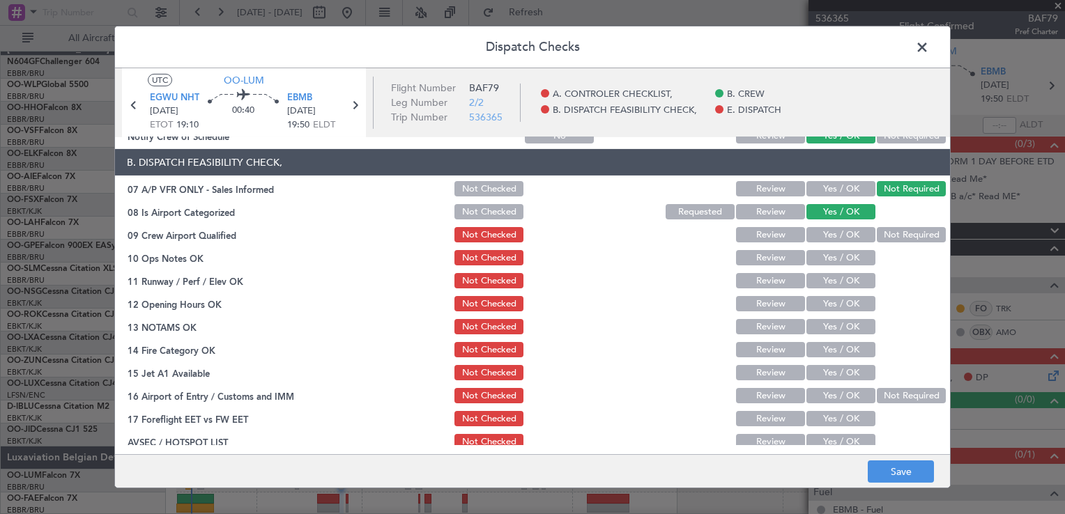
click at [877, 231] on button "Not Required" at bounding box center [911, 234] width 69 height 15
click at [843, 254] on button "Yes / OK" at bounding box center [840, 257] width 69 height 15
click at [834, 279] on button "Yes / OK" at bounding box center [840, 280] width 69 height 15
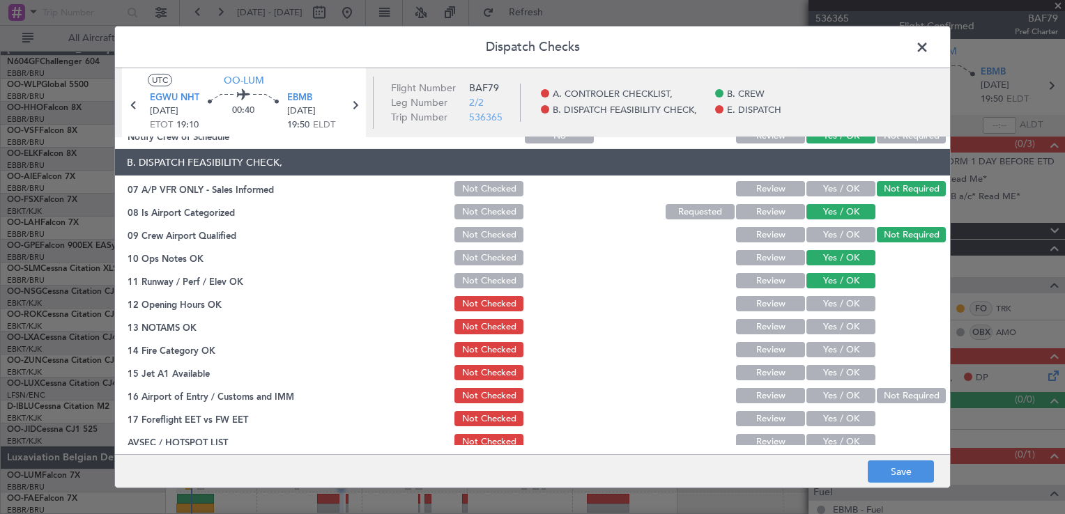
click at [826, 308] on button "Yes / OK" at bounding box center [840, 303] width 69 height 15
click at [826, 323] on button "Yes / OK" at bounding box center [840, 326] width 69 height 15
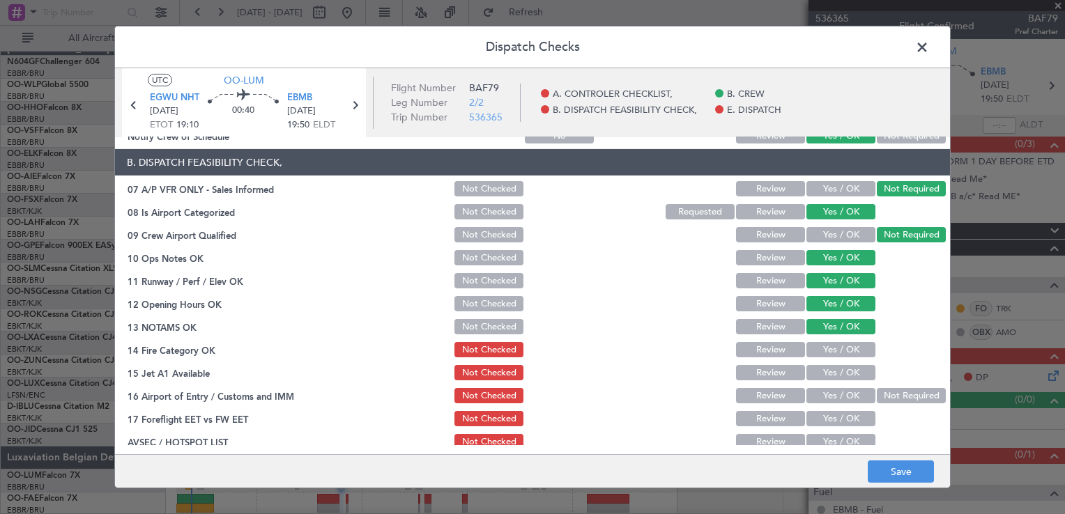
drag, startPoint x: 829, startPoint y: 344, endPoint x: 836, endPoint y: 351, distance: 9.9
click at [829, 344] on button "Yes / OK" at bounding box center [840, 349] width 69 height 15
drag, startPoint x: 839, startPoint y: 367, endPoint x: 850, endPoint y: 378, distance: 15.8
click at [839, 369] on button "Yes / OK" at bounding box center [840, 372] width 69 height 15
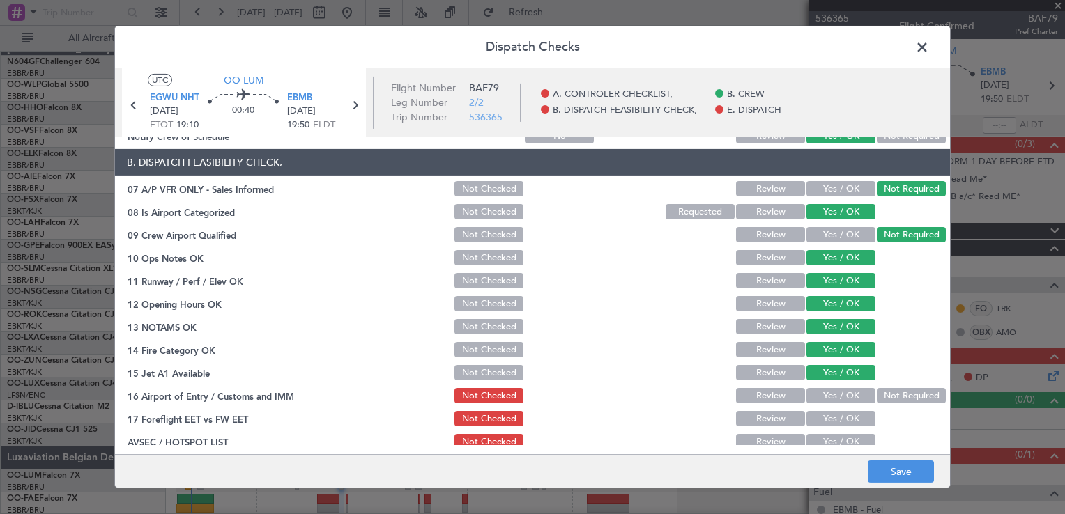
click at [877, 396] on button "Not Required" at bounding box center [911, 395] width 69 height 15
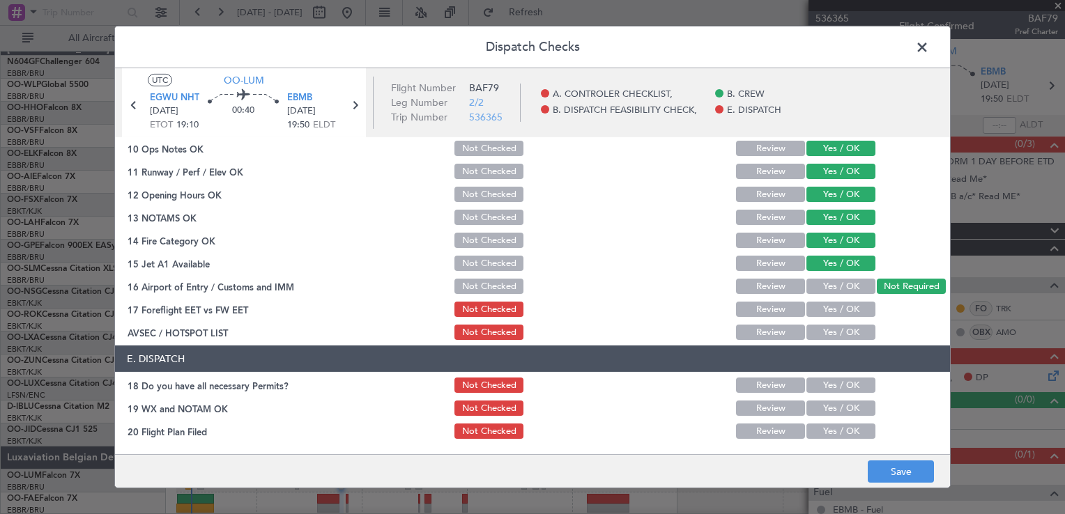
scroll to position [340, 0]
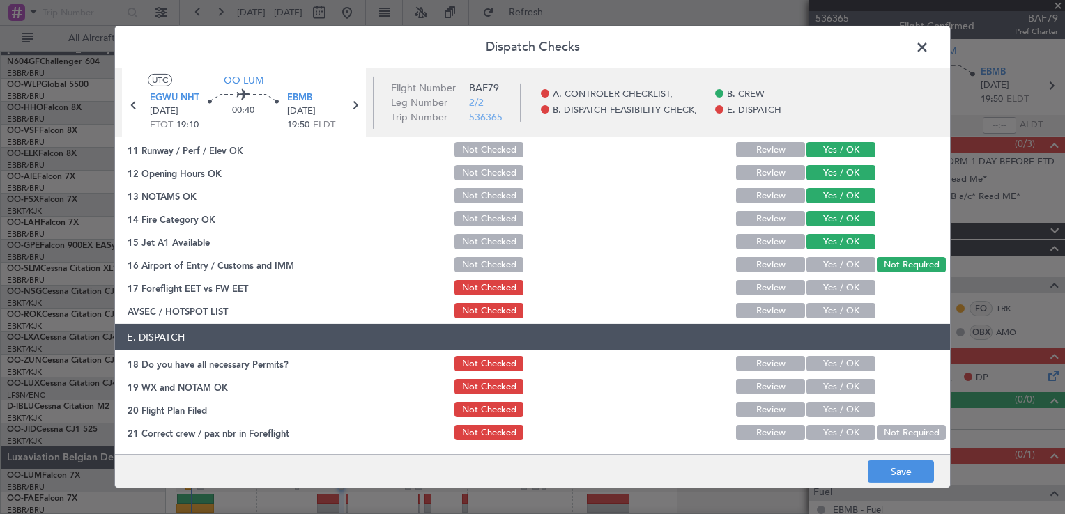
click at [828, 286] on button "Yes / OK" at bounding box center [840, 287] width 69 height 15
click at [829, 305] on button "Yes / OK" at bounding box center [840, 310] width 69 height 15
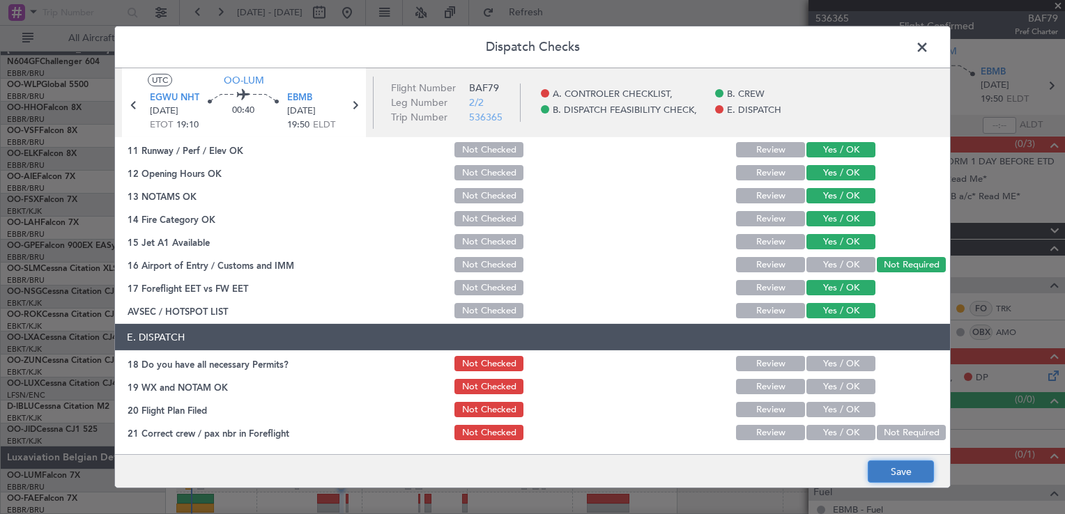
click at [894, 461] on button "Save" at bounding box center [901, 472] width 66 height 22
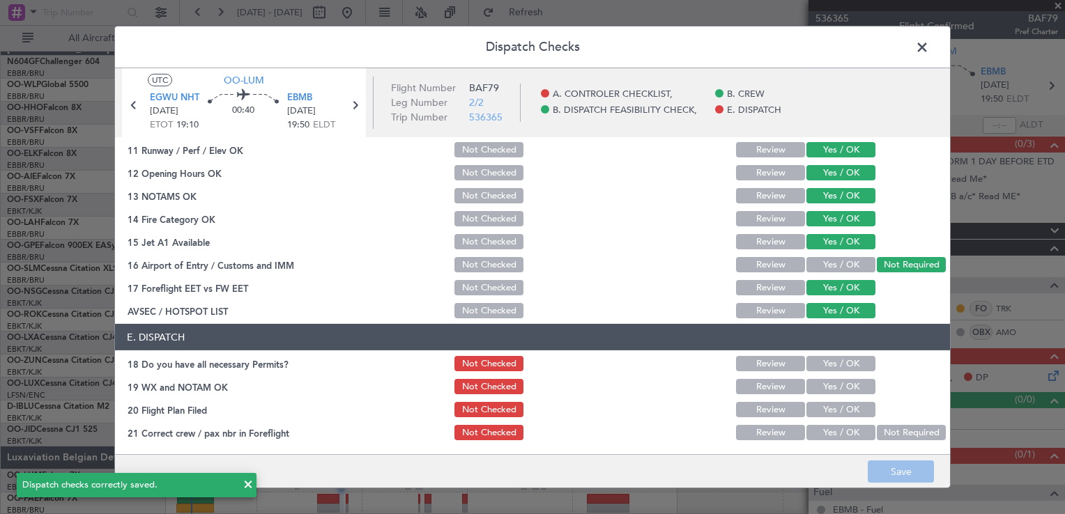
click at [929, 41] on span at bounding box center [929, 51] width 0 height 28
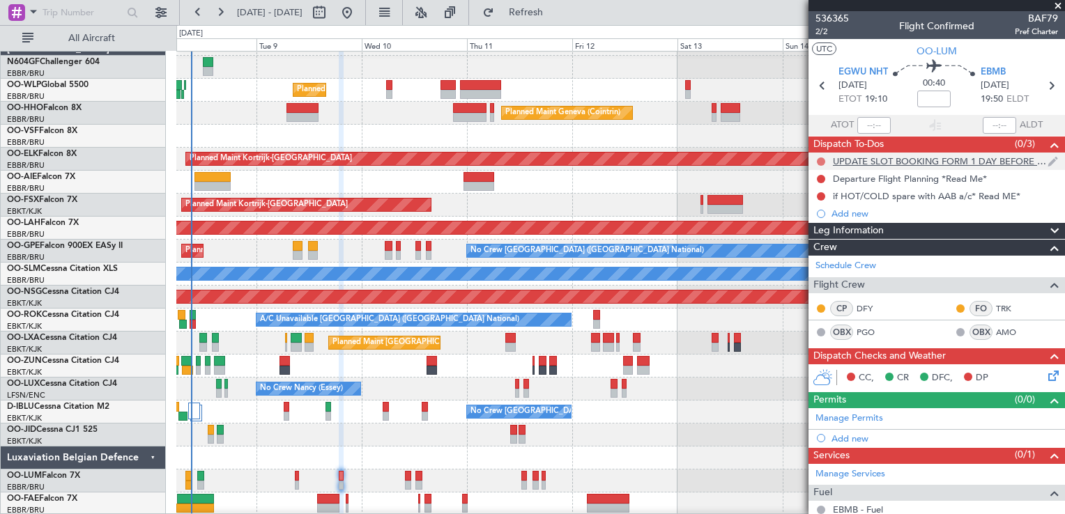
click at [822, 158] on button at bounding box center [821, 162] width 8 height 8
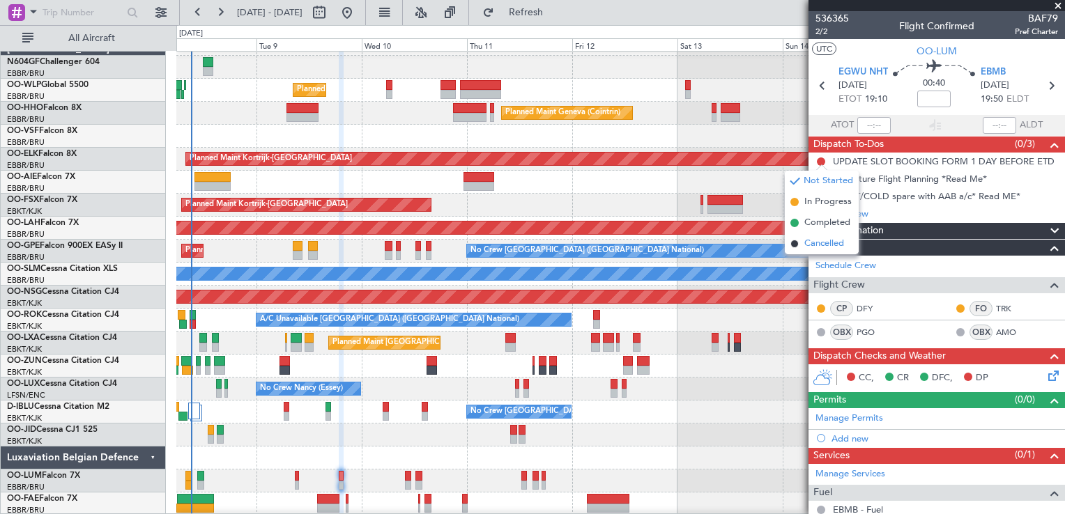
click at [817, 240] on span "Cancelled" at bounding box center [824, 244] width 40 height 14
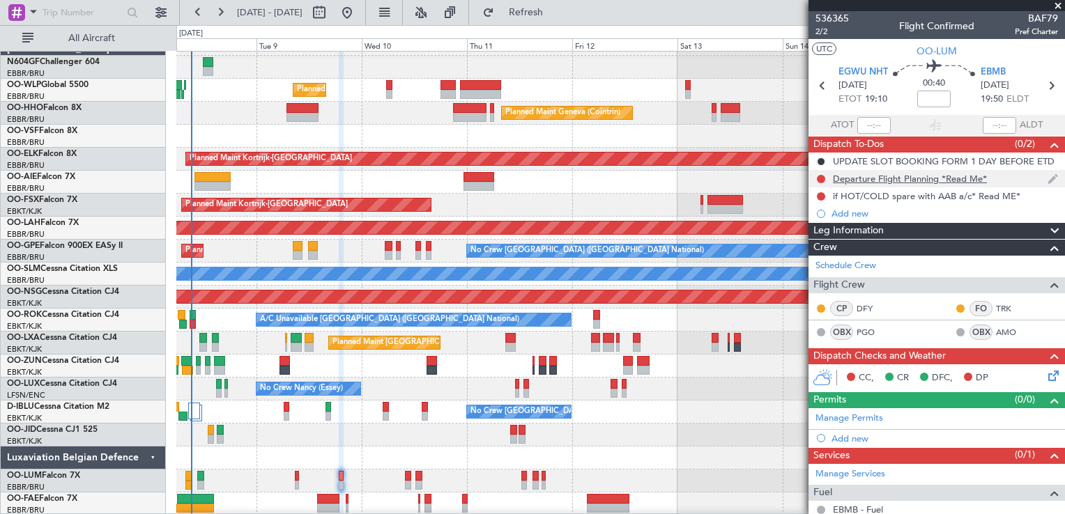
click at [866, 173] on div "Departure Flight Planning *Read Me*" at bounding box center [910, 179] width 154 height 12
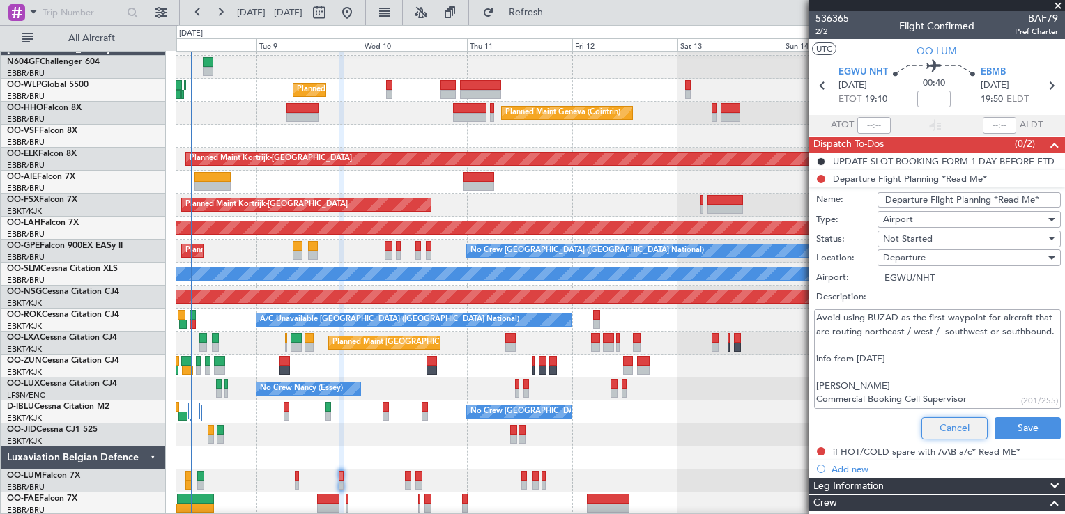
click at [947, 428] on button "Cancel" at bounding box center [954, 429] width 66 height 22
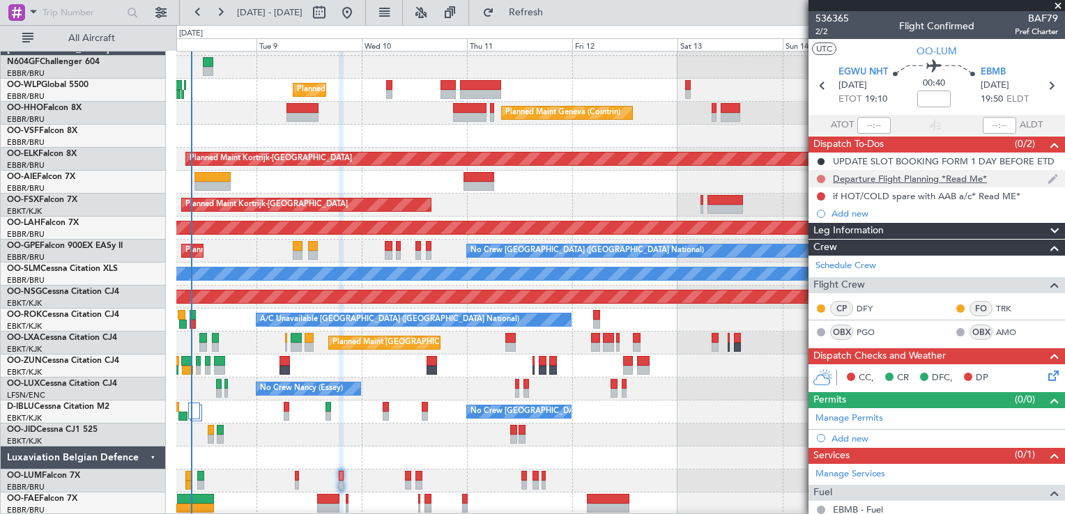
click at [820, 178] on button at bounding box center [821, 179] width 8 height 8
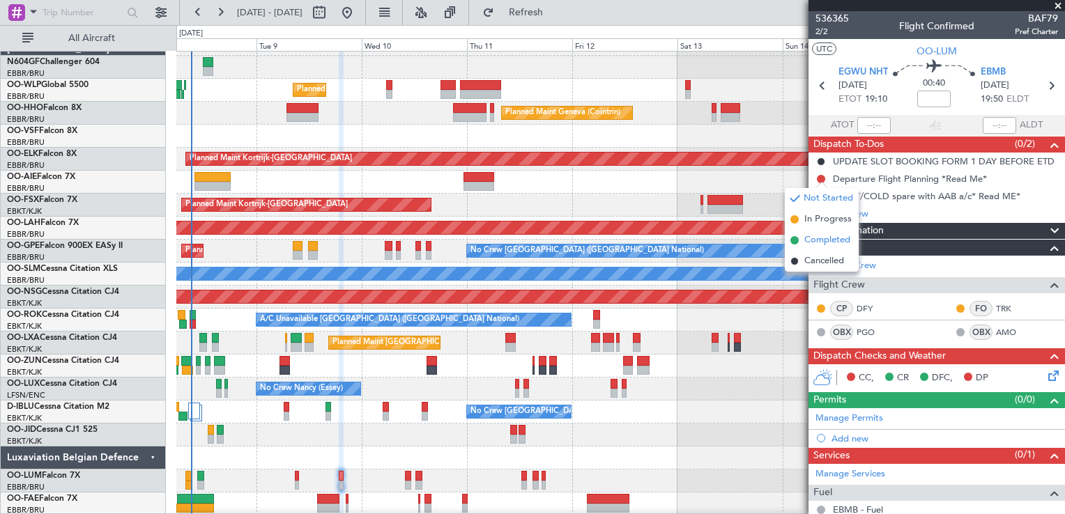
click at [807, 238] on span "Completed" at bounding box center [827, 241] width 46 height 14
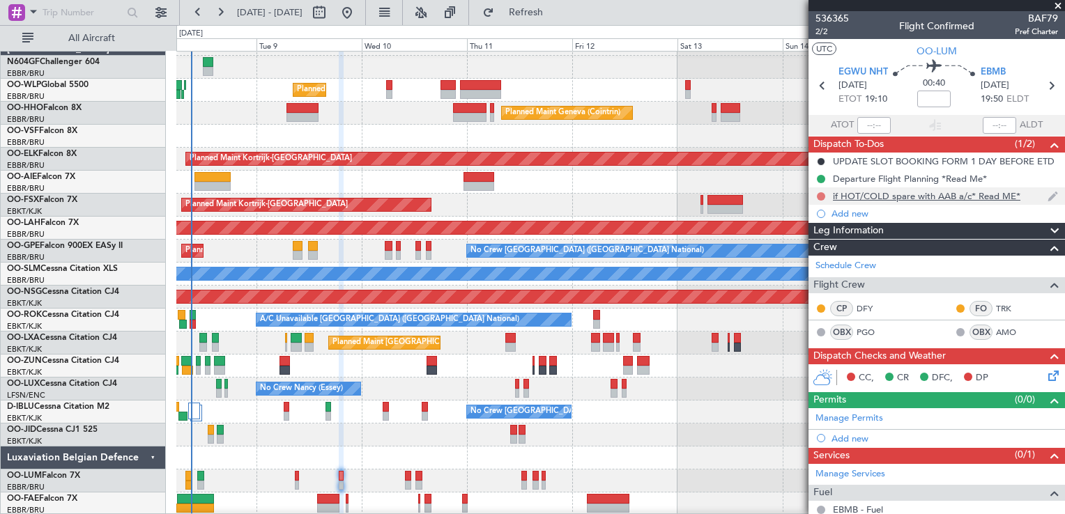
click at [820, 195] on button at bounding box center [821, 196] width 8 height 8
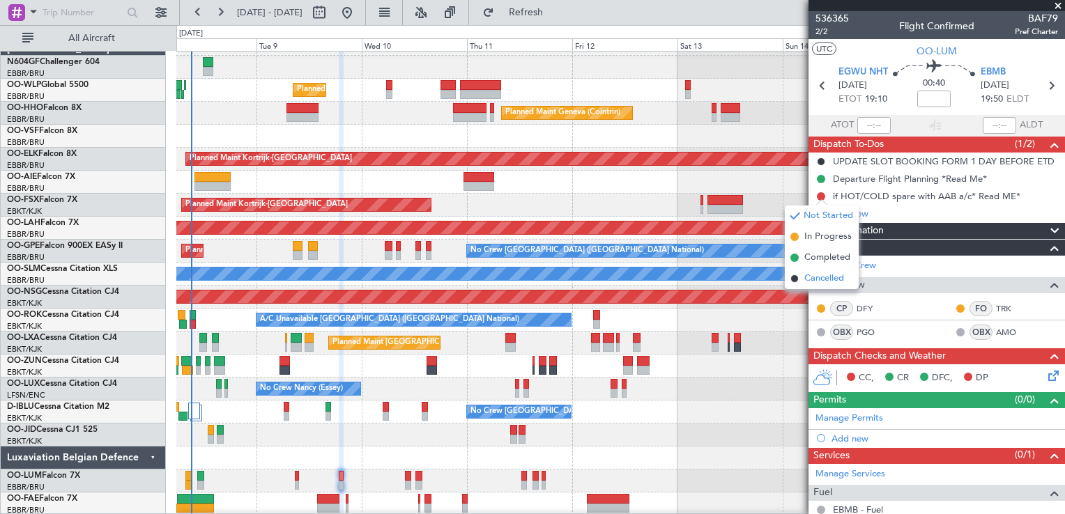
click at [817, 275] on span "Cancelled" at bounding box center [824, 279] width 40 height 14
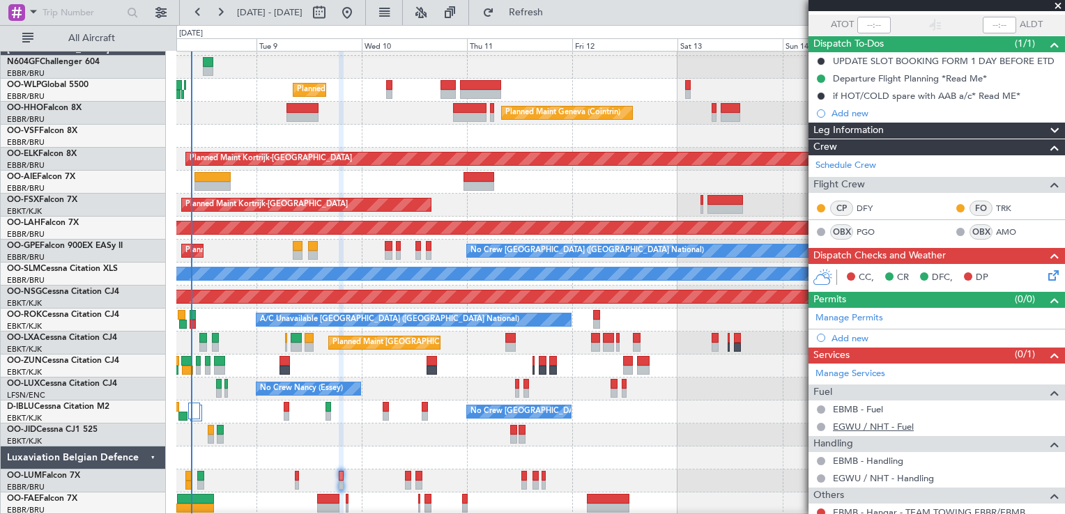
scroll to position [144, 0]
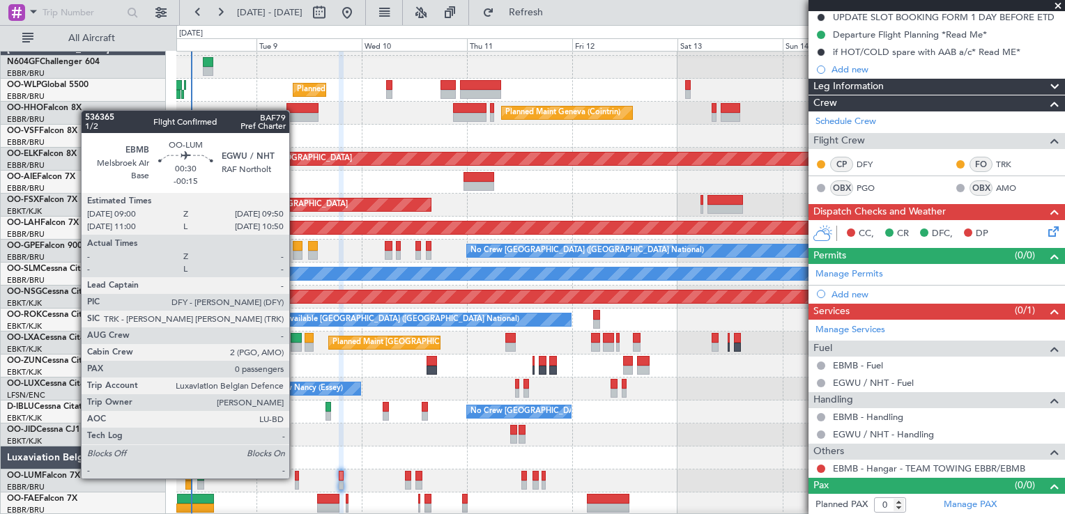
click at [296, 477] on div at bounding box center [297, 476] width 4 height 10
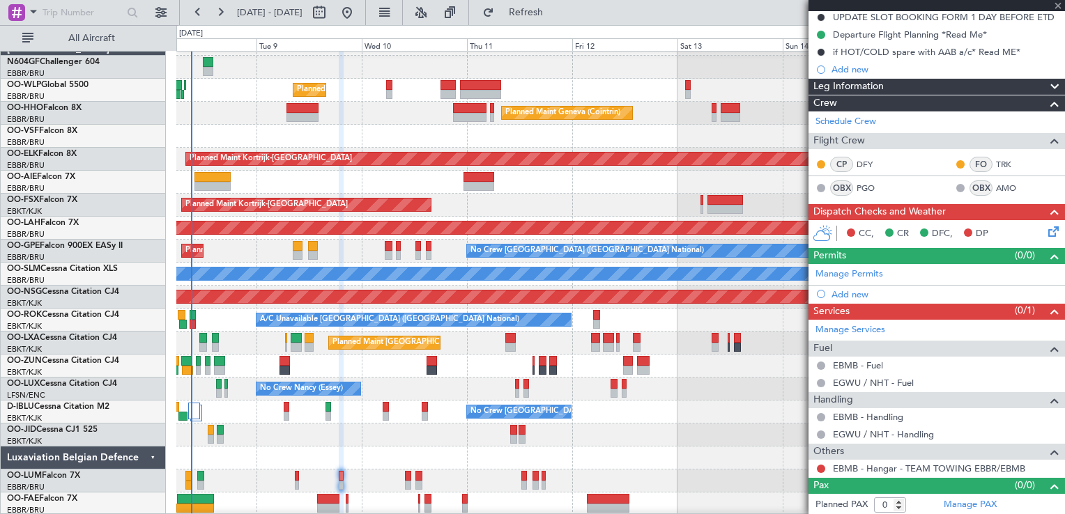
type input "-00:15"
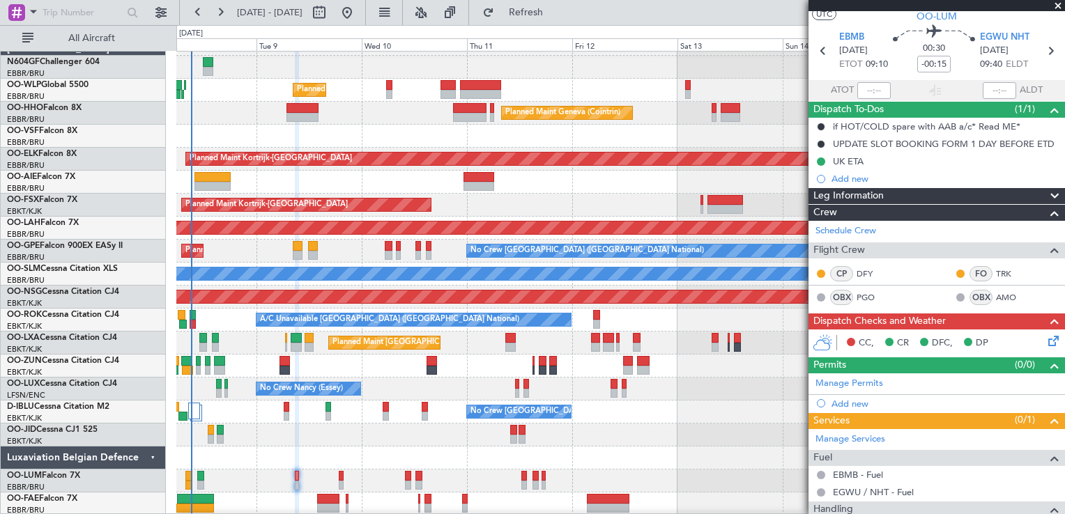
scroll to position [0, 0]
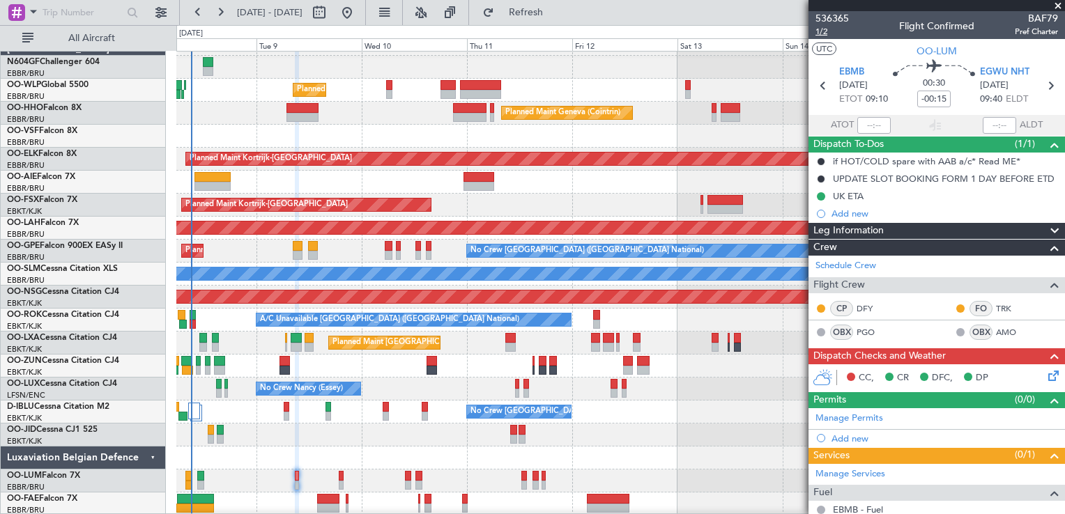
click at [828, 34] on span "1/2" at bounding box center [832, 32] width 33 height 12
click at [537, 7] on button "Refresh" at bounding box center [518, 12] width 84 height 22
type input "8"
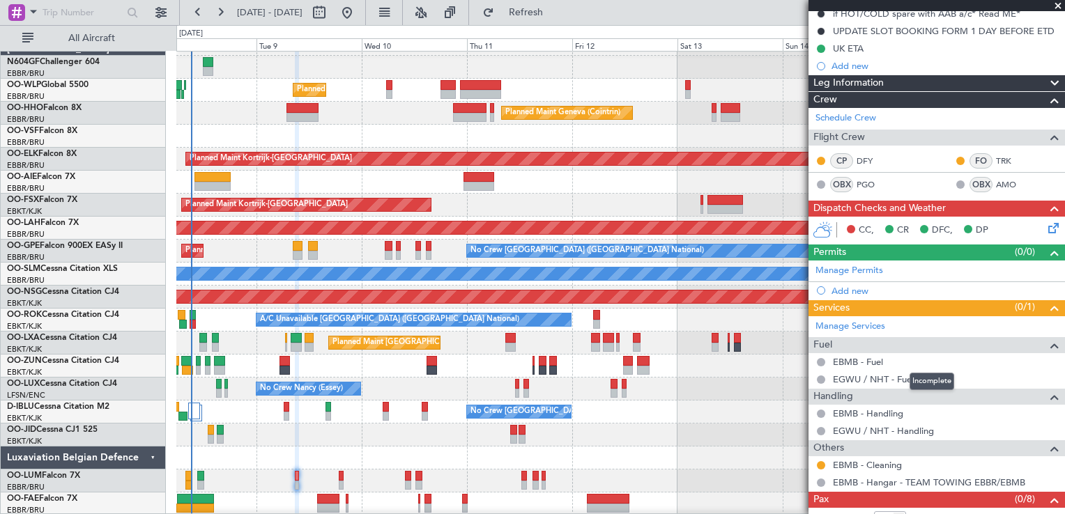
scroll to position [179, 0]
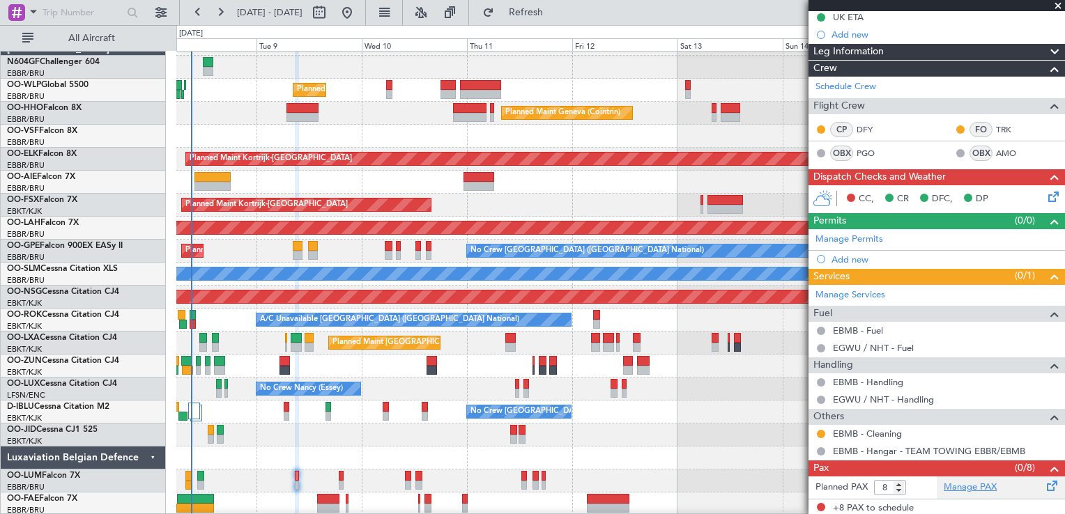
click at [957, 481] on link "Manage PAX" at bounding box center [970, 488] width 53 height 14
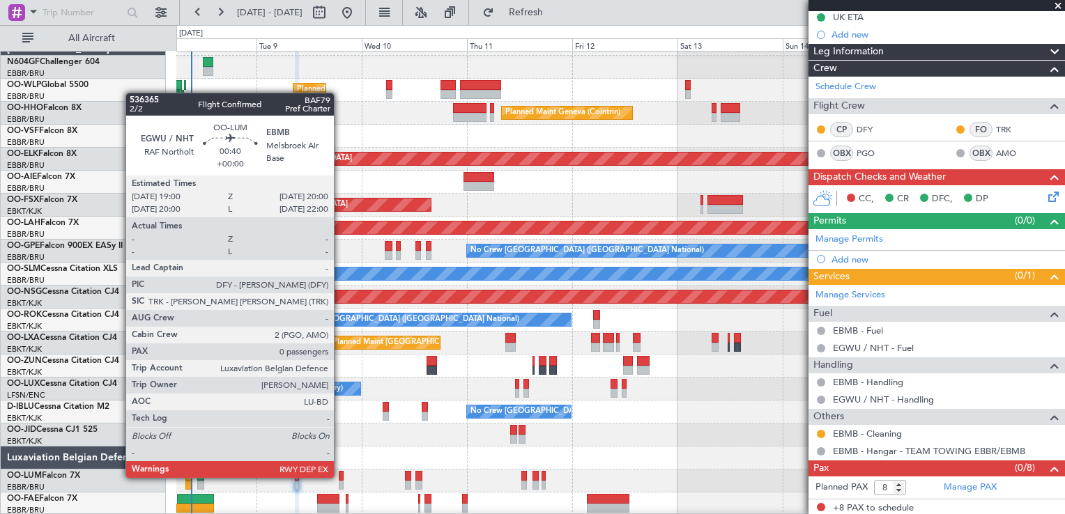
click at [340, 477] on div at bounding box center [341, 476] width 5 height 10
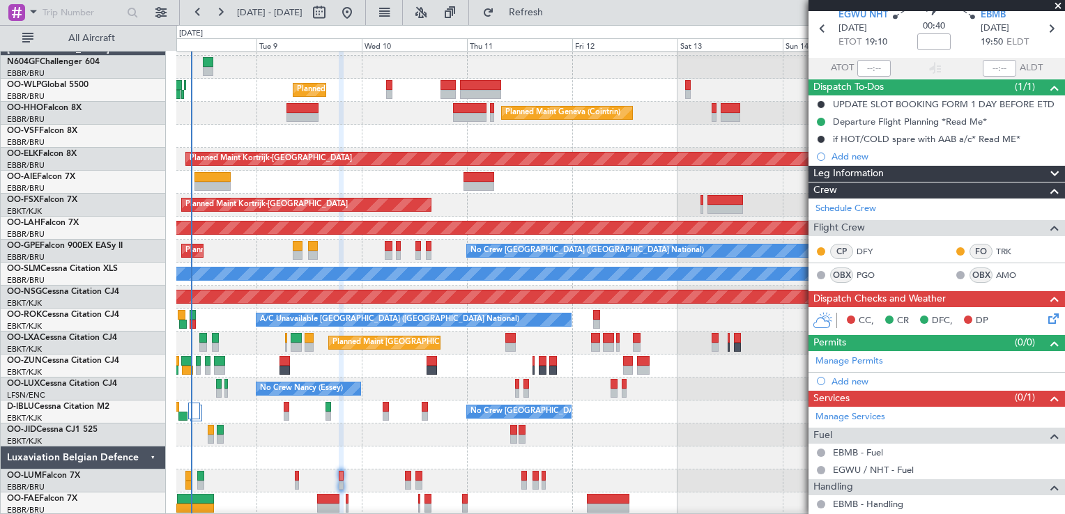
scroll to position [0, 0]
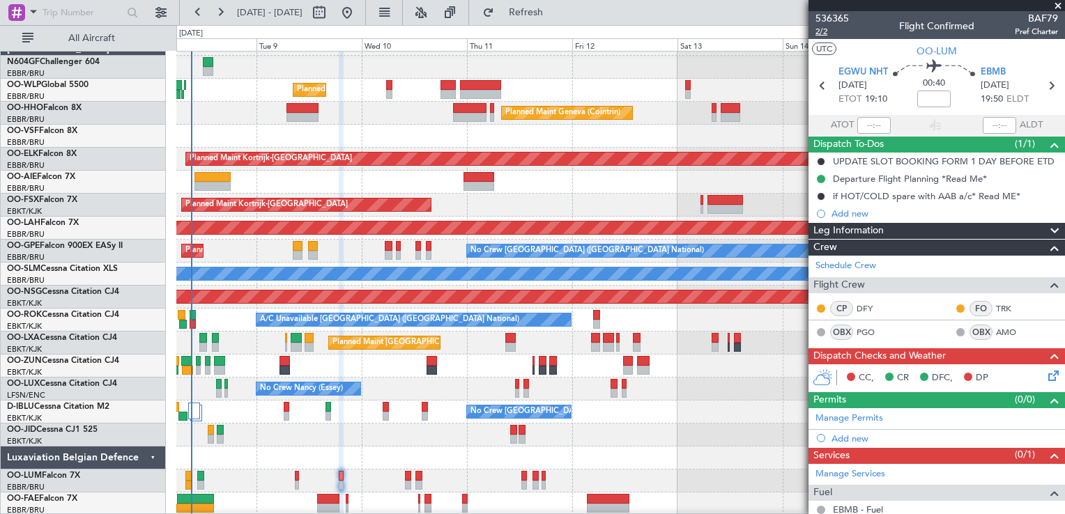
click at [824, 32] on span "2/2" at bounding box center [832, 32] width 33 height 12
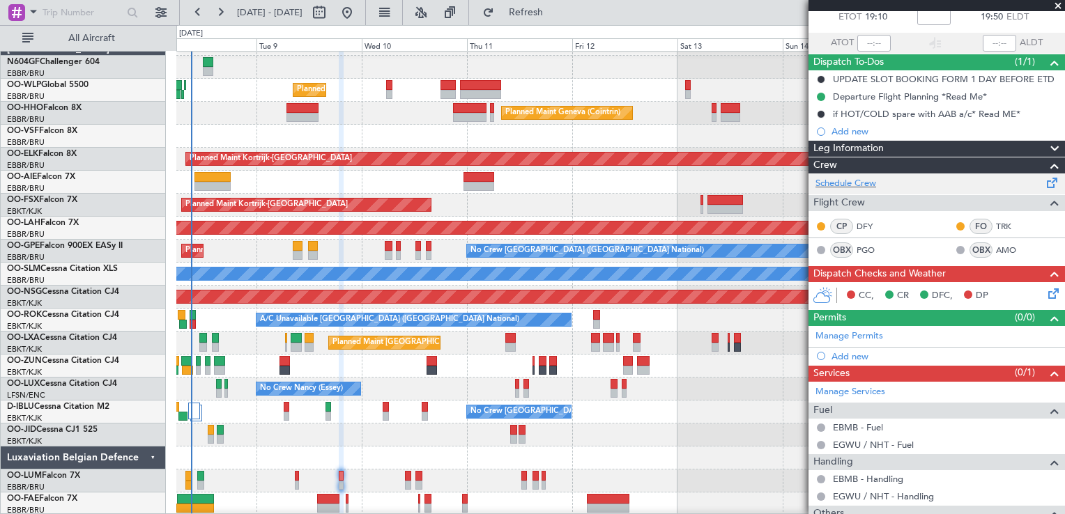
scroll to position [144, 0]
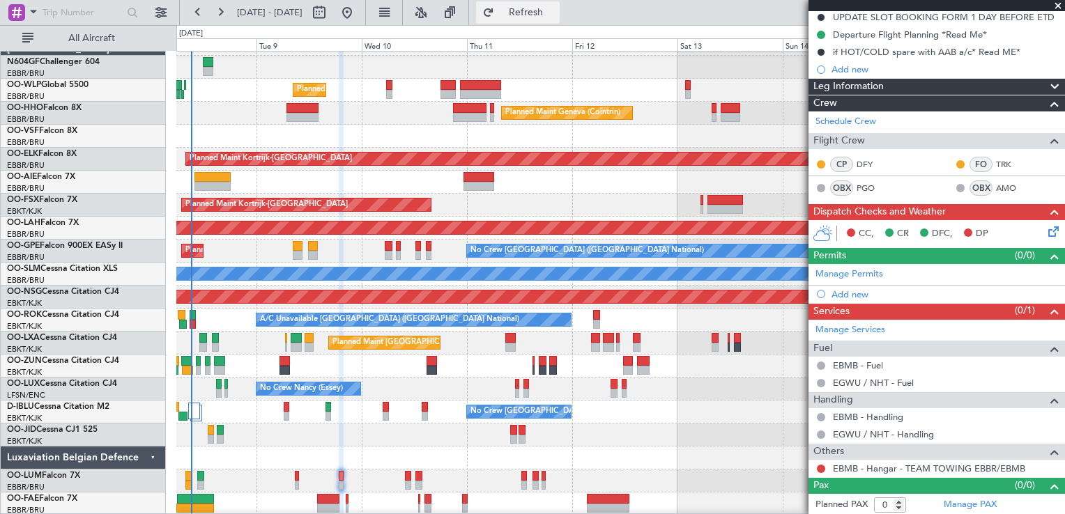
click at [558, 4] on button "Refresh" at bounding box center [518, 12] width 84 height 22
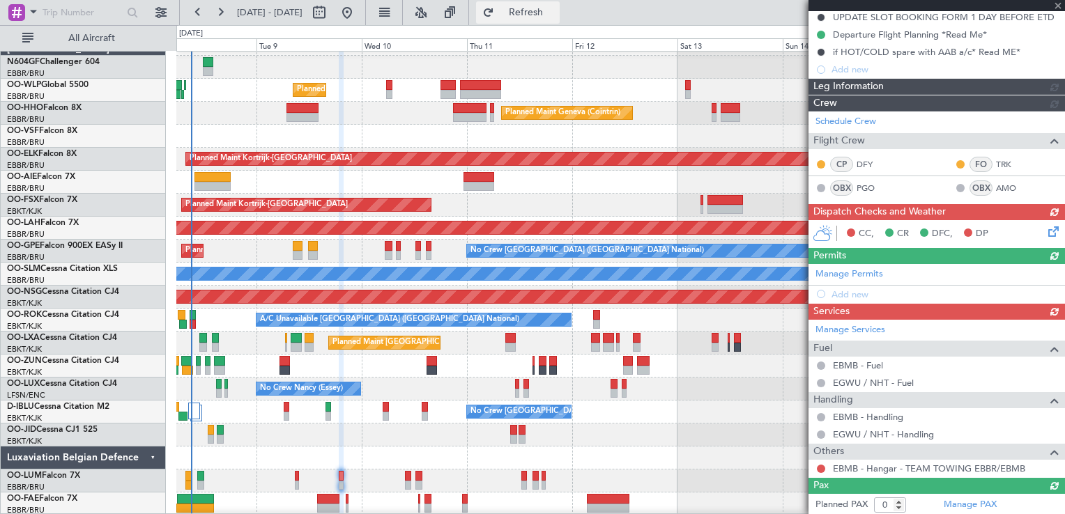
type input "10"
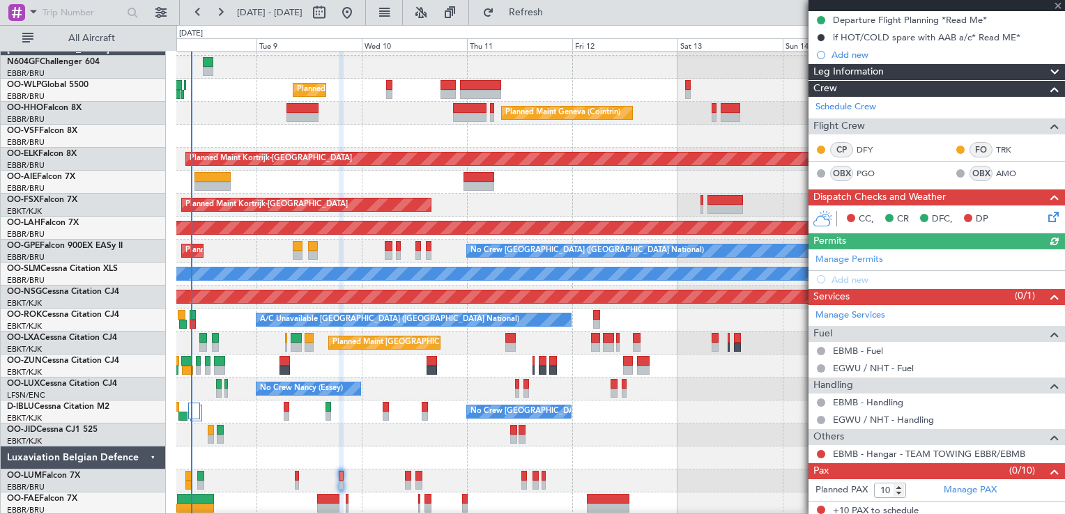
scroll to position [162, 0]
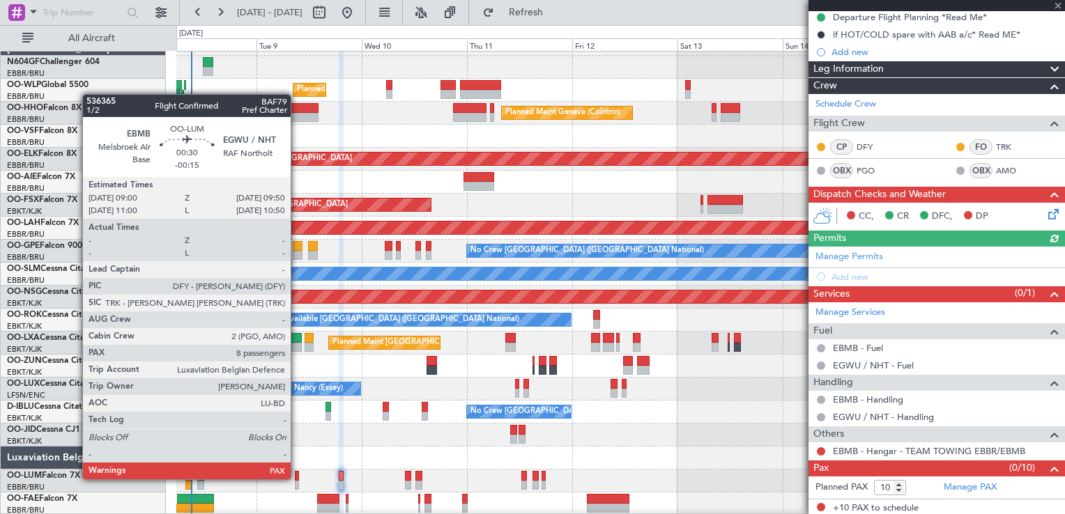
click at [297, 478] on div at bounding box center [297, 476] width 4 height 10
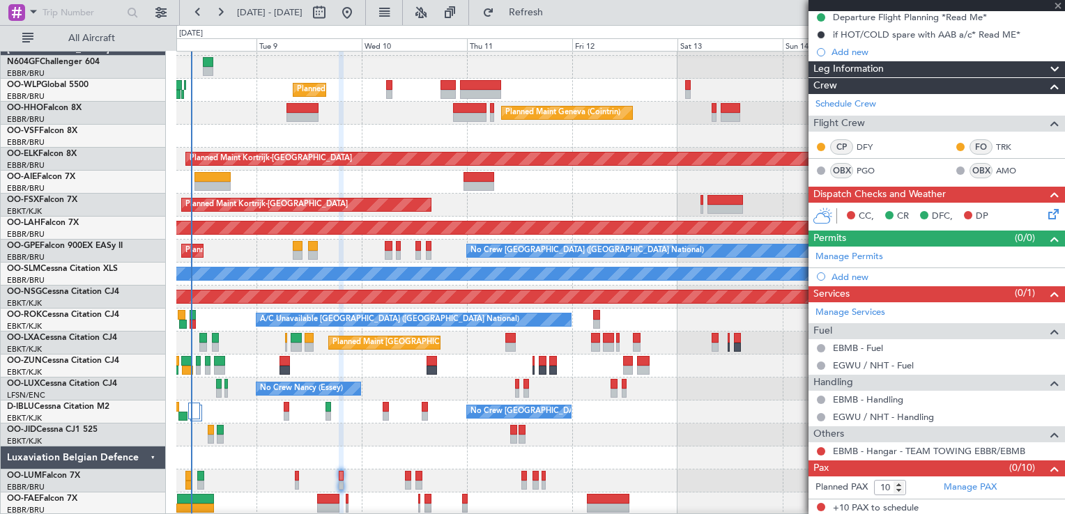
type input "-00:15"
type input "8"
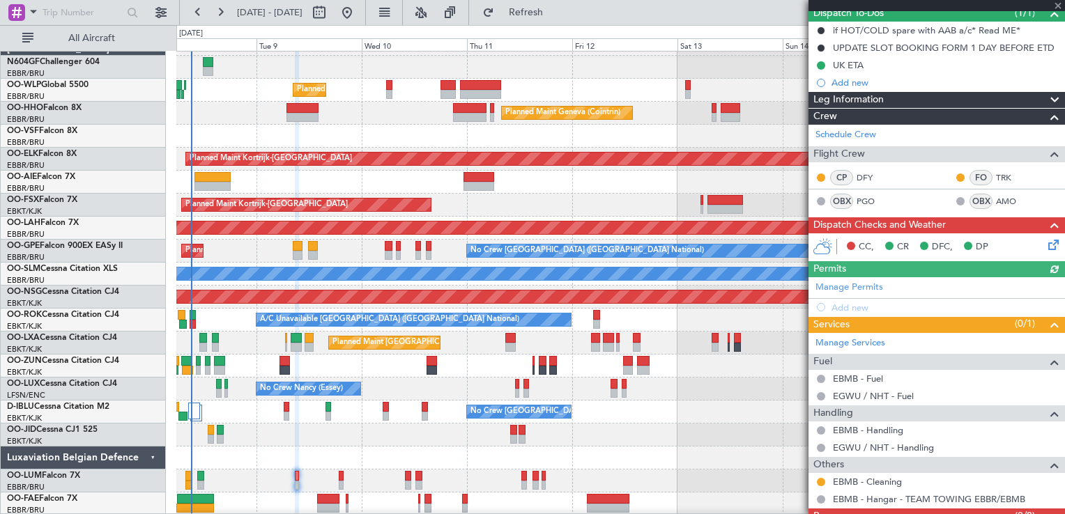
scroll to position [179, 0]
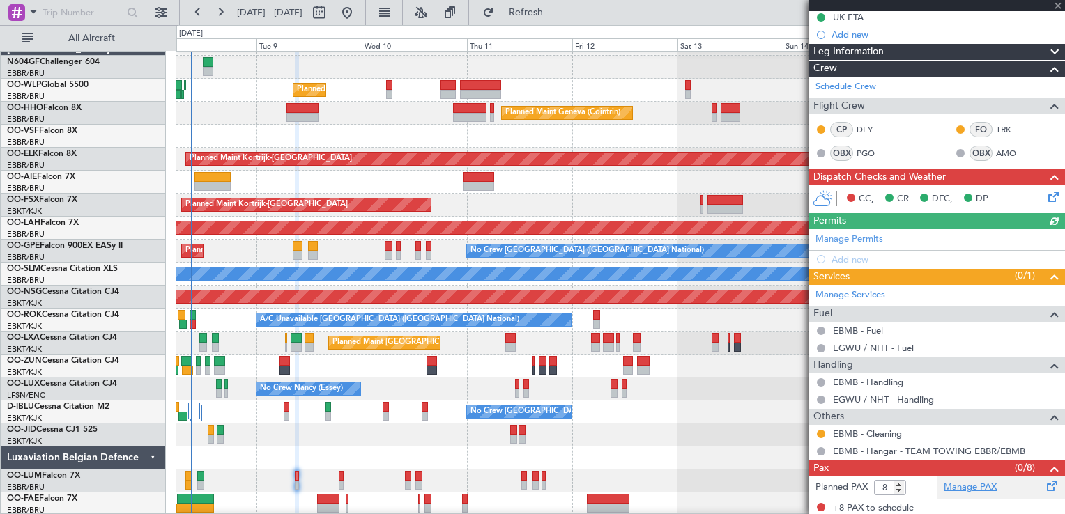
click at [957, 489] on link "Manage PAX" at bounding box center [970, 488] width 53 height 14
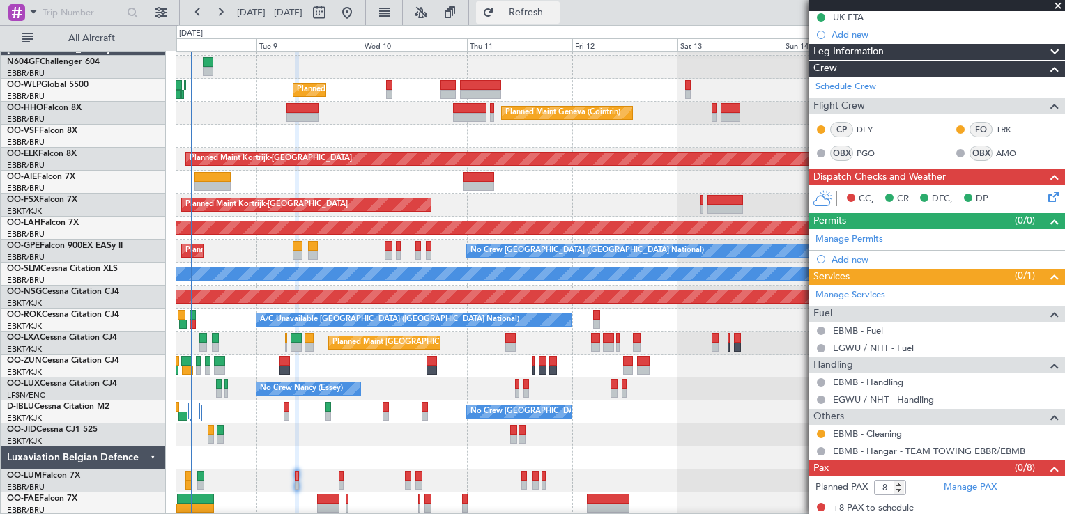
click at [556, 17] on span "Refresh" at bounding box center [526, 13] width 59 height 10
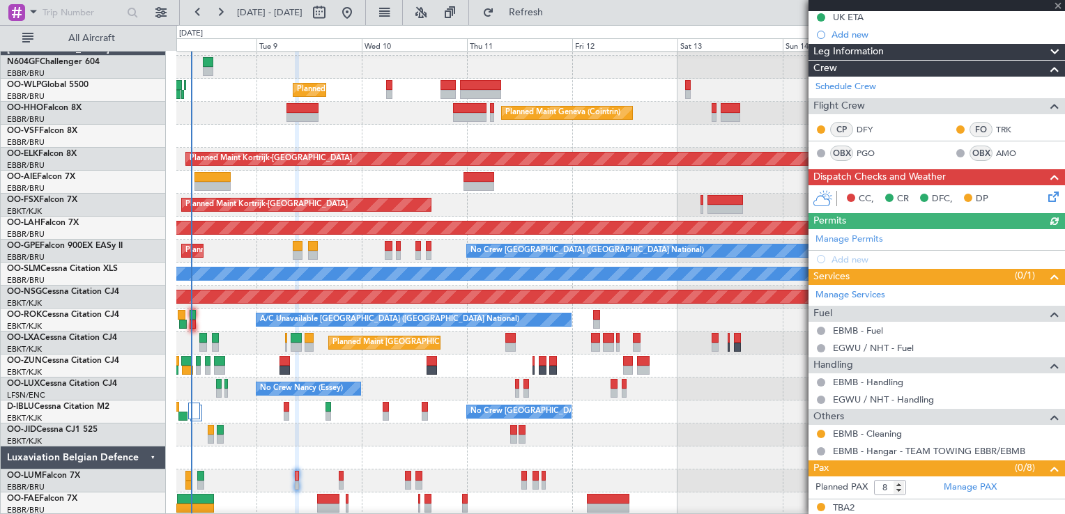
scroll to position [396, 0]
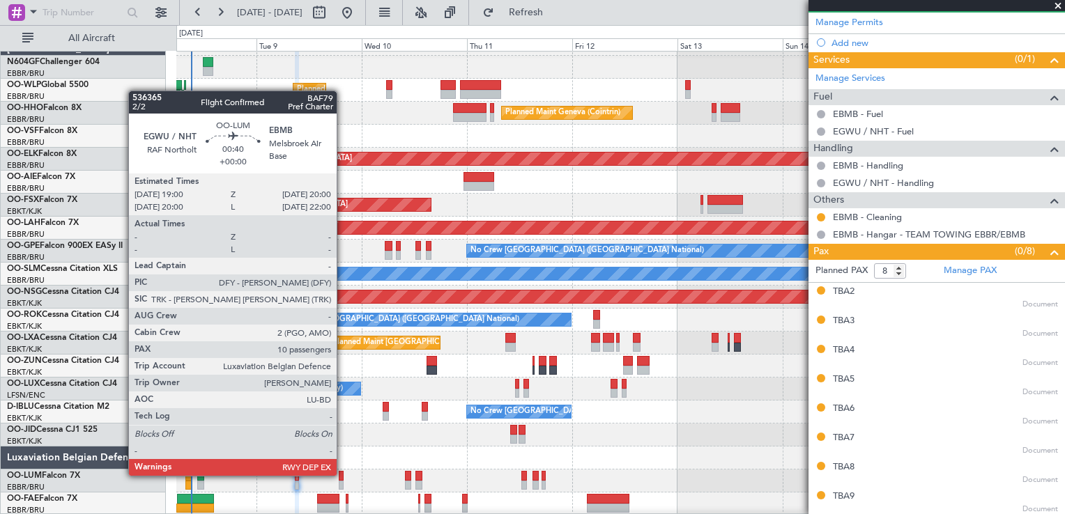
click at [343, 475] on div at bounding box center [341, 476] width 5 height 10
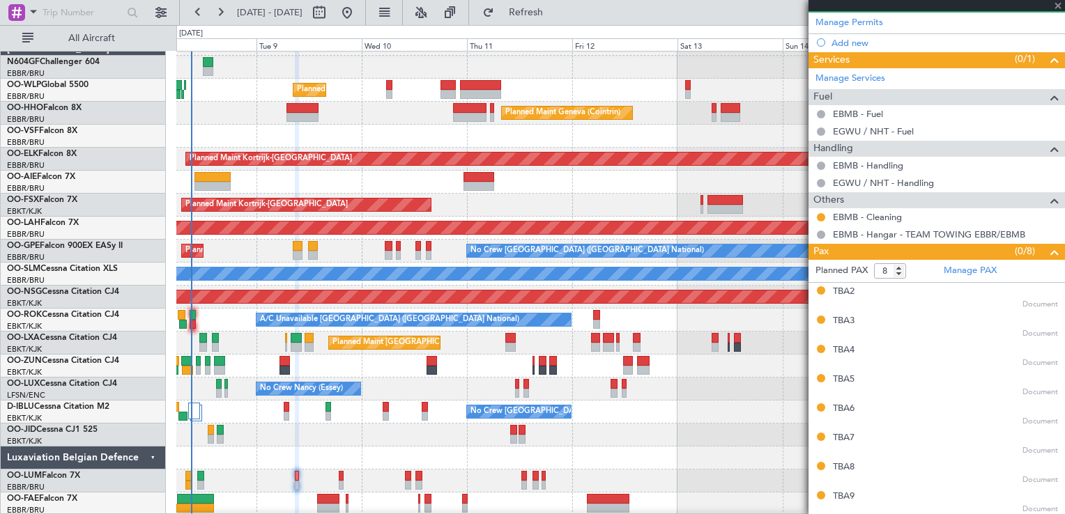
type input "10"
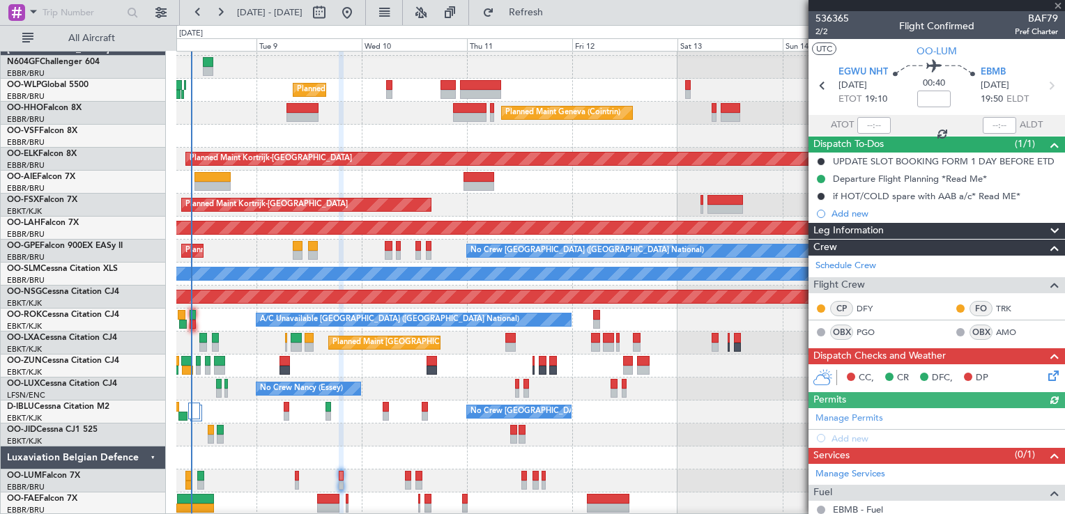
click at [1046, 369] on icon at bounding box center [1051, 373] width 11 height 11
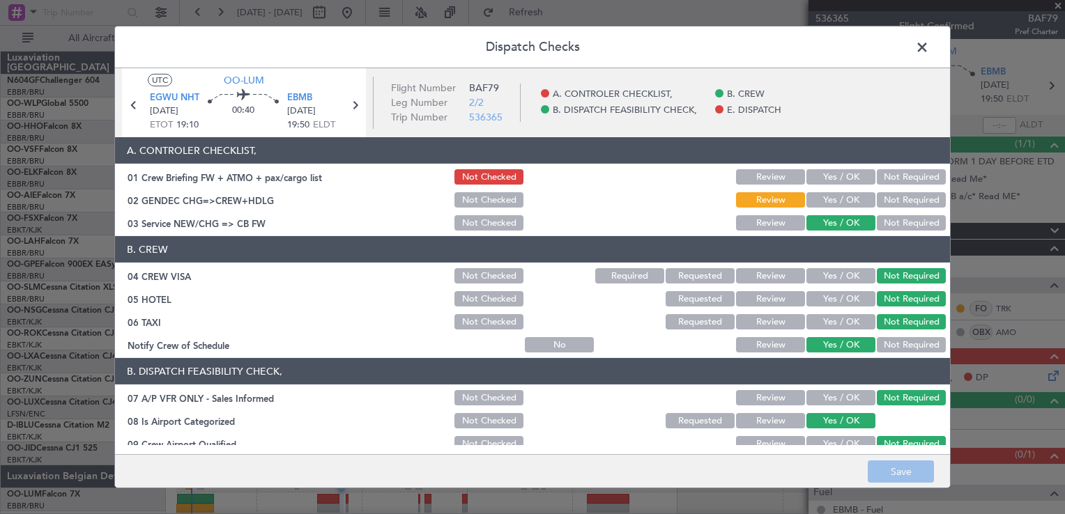
scroll to position [19, 0]
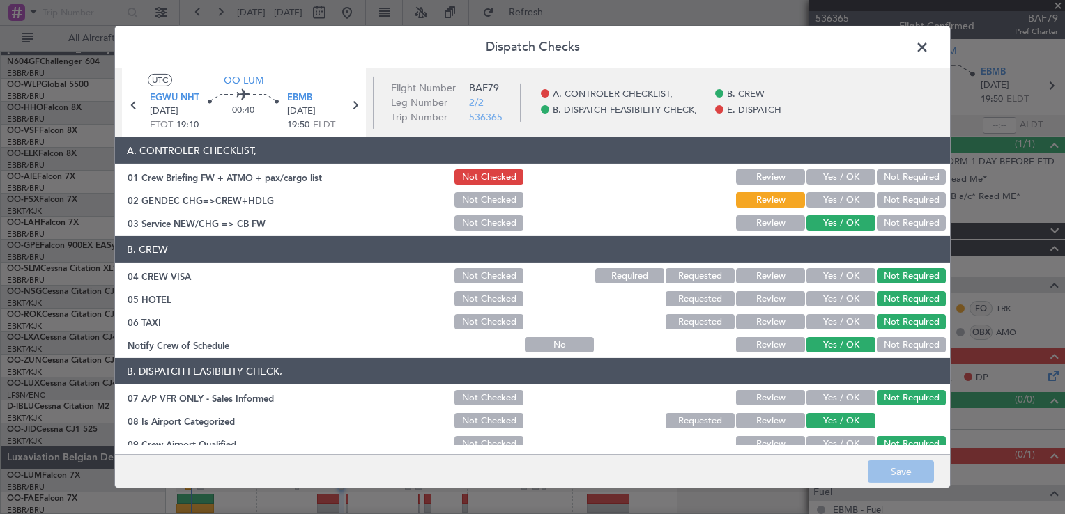
click at [889, 201] on button "Not Required" at bounding box center [911, 199] width 69 height 15
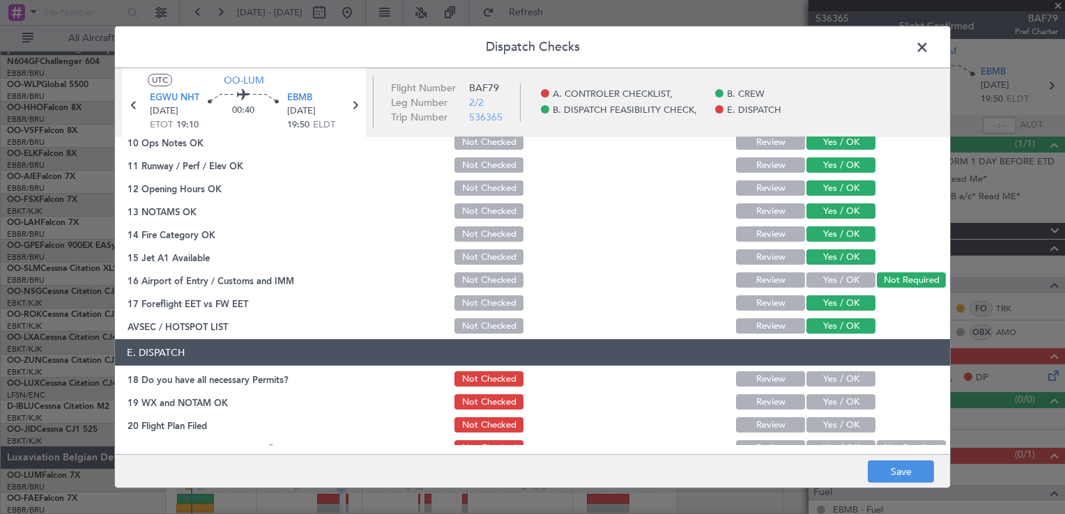
scroll to position [340, 0]
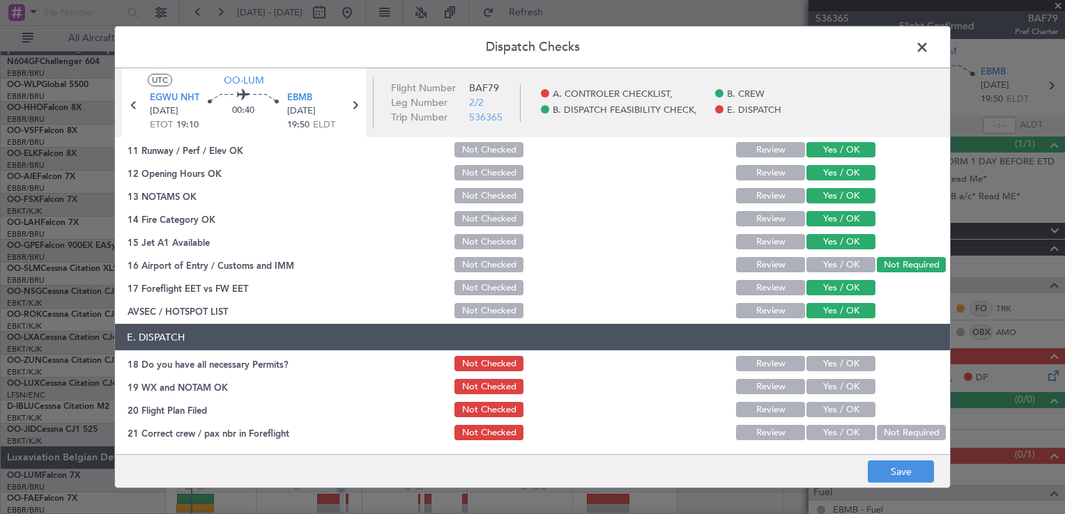
click at [837, 365] on button "Yes / OK" at bounding box center [840, 363] width 69 height 15
click at [825, 384] on button "Yes / OK" at bounding box center [840, 386] width 69 height 15
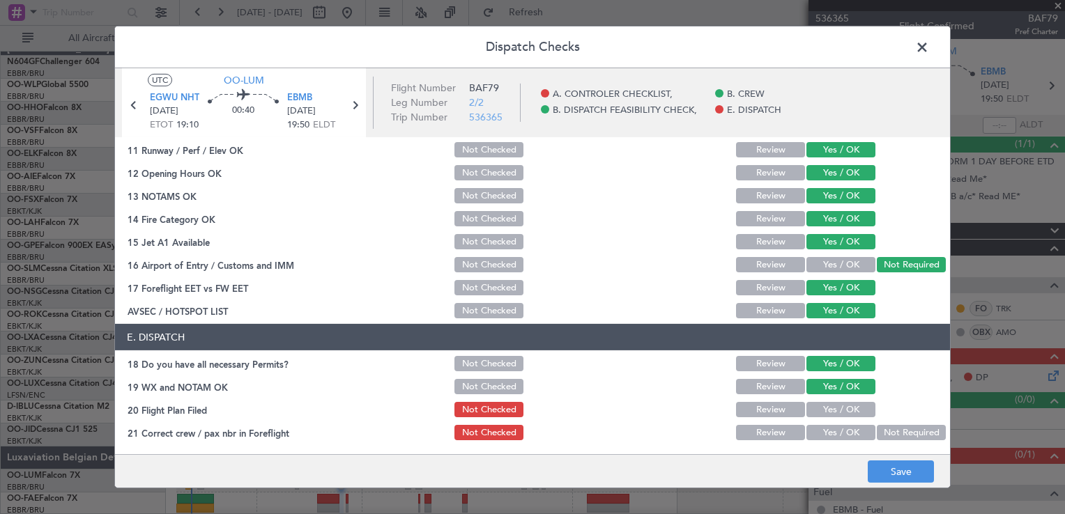
drag, startPoint x: 826, startPoint y: 398, endPoint x: 829, endPoint y: 408, distance: 11.0
click at [827, 402] on section "E. DISPATCH 18 Do you have all necessary Permits? Not Checked Review Yes / OK 1…" at bounding box center [532, 383] width 835 height 118
click at [829, 408] on button "Yes / OK" at bounding box center [840, 409] width 69 height 15
click at [836, 429] on button "Yes / OK" at bounding box center [840, 432] width 69 height 15
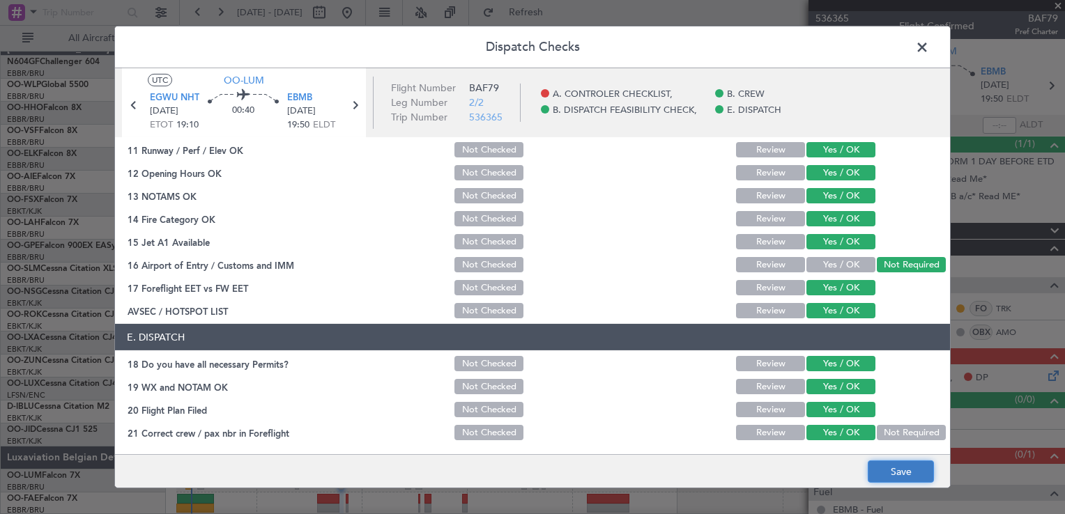
click at [882, 461] on button "Save" at bounding box center [901, 472] width 66 height 22
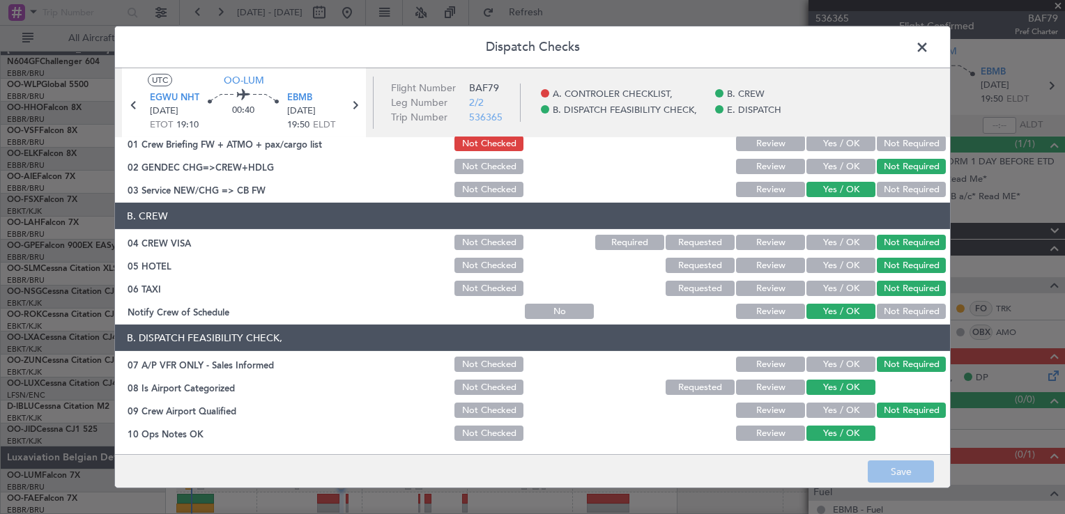
scroll to position [0, 0]
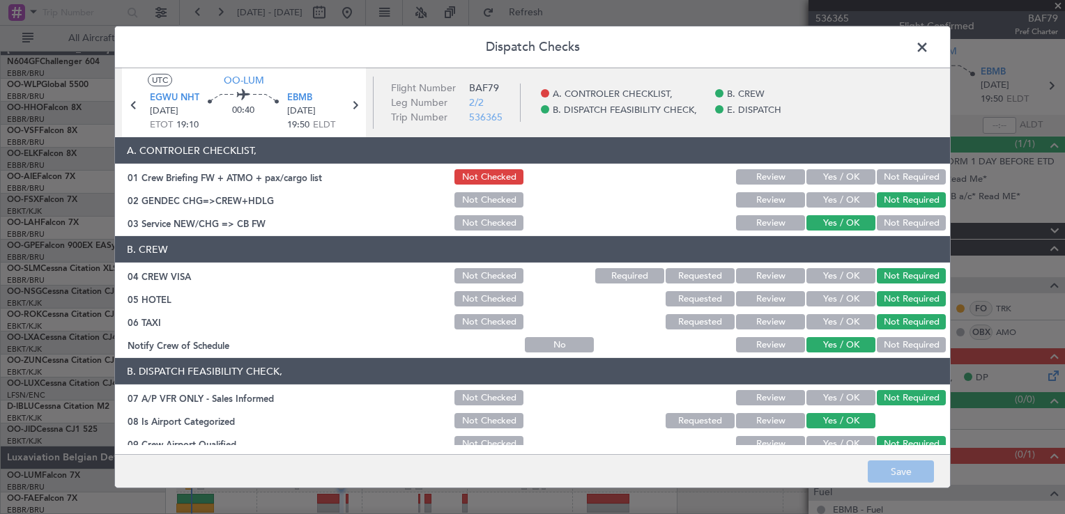
click at [929, 50] on span at bounding box center [929, 51] width 0 height 28
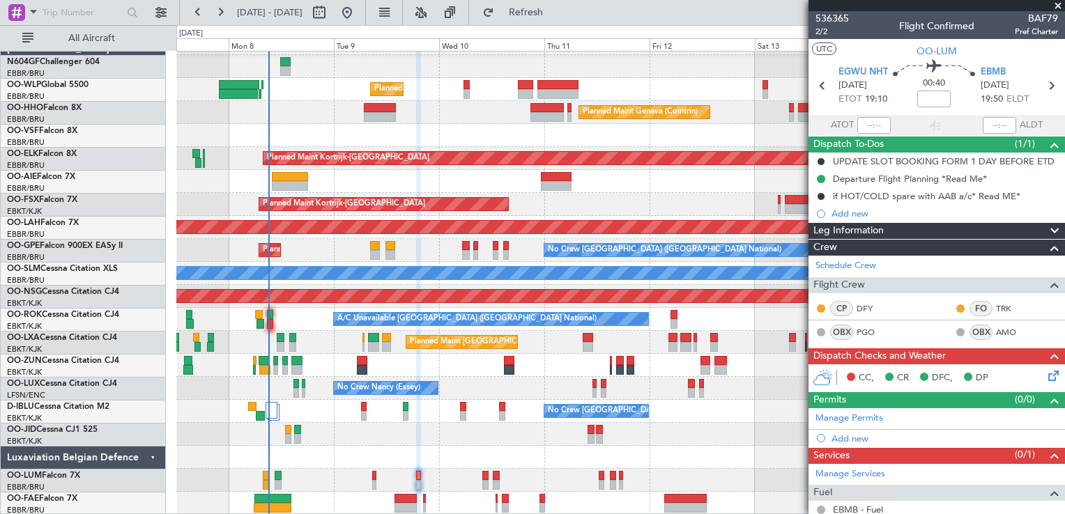
scroll to position [20, 0]
click at [419, 457] on div at bounding box center [620, 457] width 888 height 23
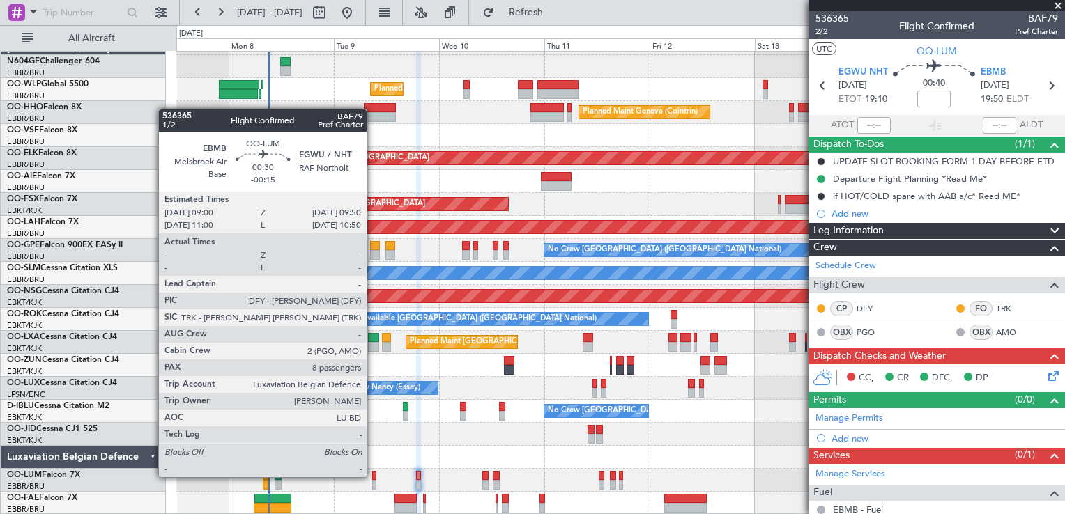
click at [373, 476] on div at bounding box center [374, 476] width 4 height 10
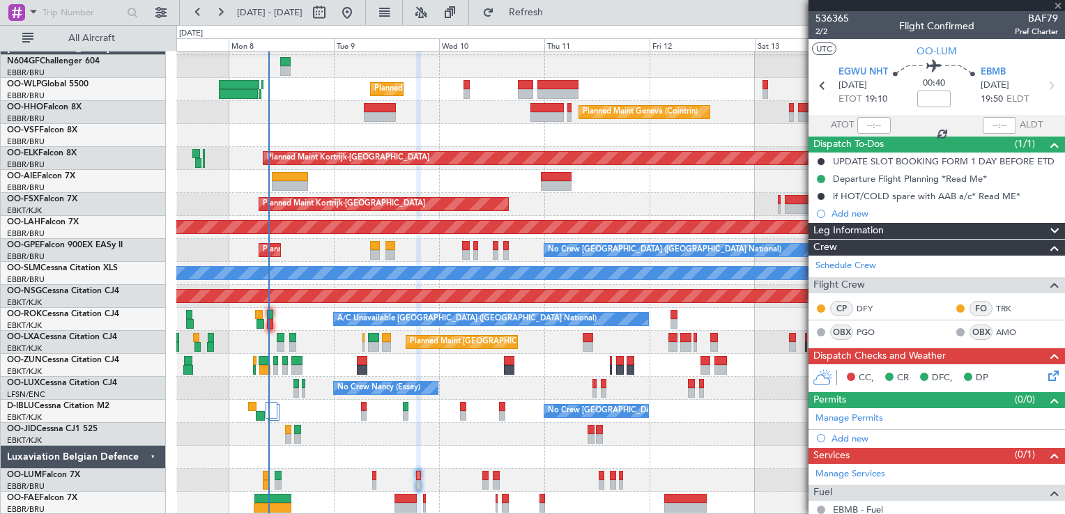
type input "-00:15"
type input "8"
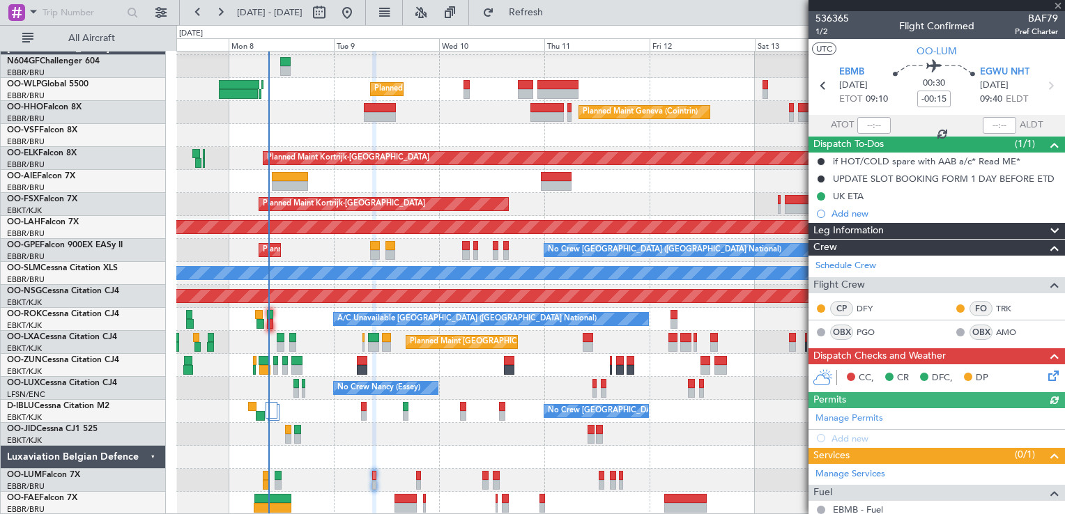
click at [1046, 374] on icon at bounding box center [1051, 373] width 11 height 11
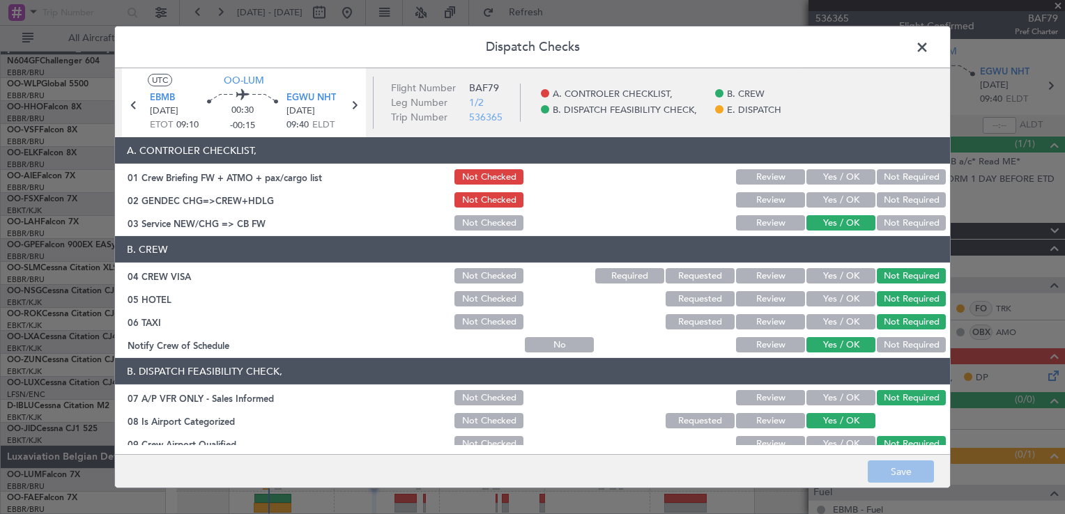
click at [894, 199] on button "Not Required" at bounding box center [911, 199] width 69 height 15
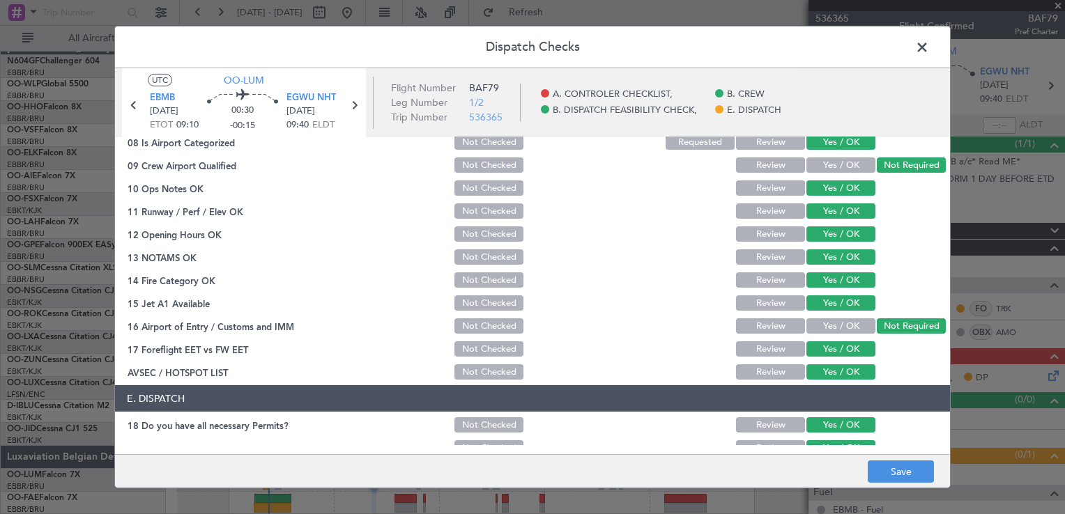
scroll to position [340, 0]
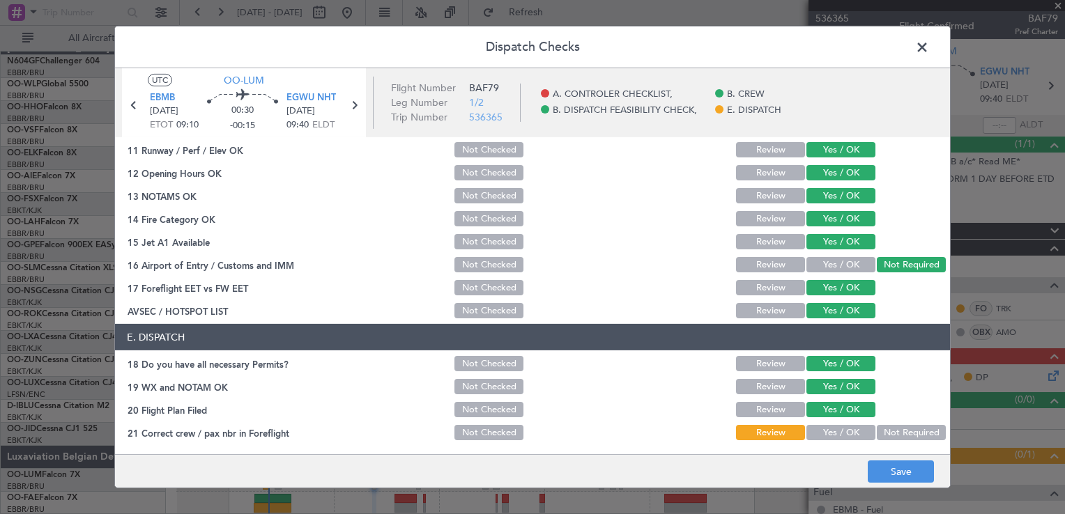
click at [850, 431] on button "Yes / OK" at bounding box center [840, 432] width 69 height 15
click at [894, 469] on button "Save" at bounding box center [901, 472] width 66 height 22
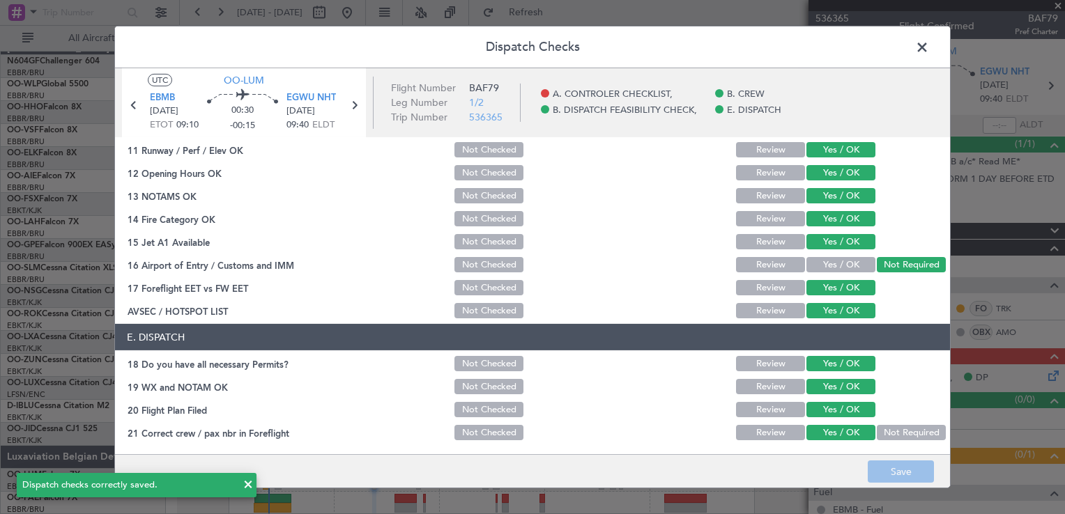
click at [929, 45] on span at bounding box center [929, 51] width 0 height 28
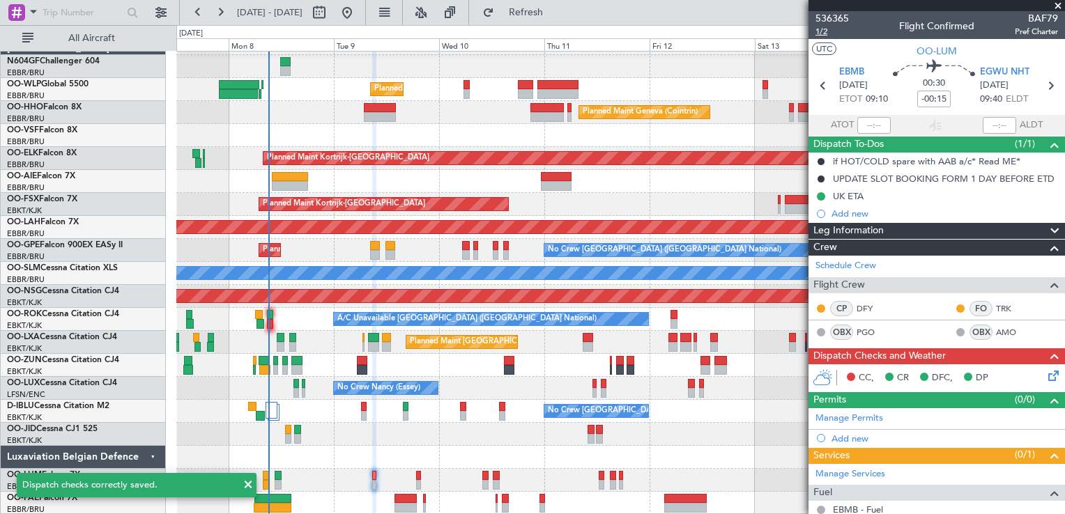
click at [820, 32] on span "1/2" at bounding box center [832, 32] width 33 height 12
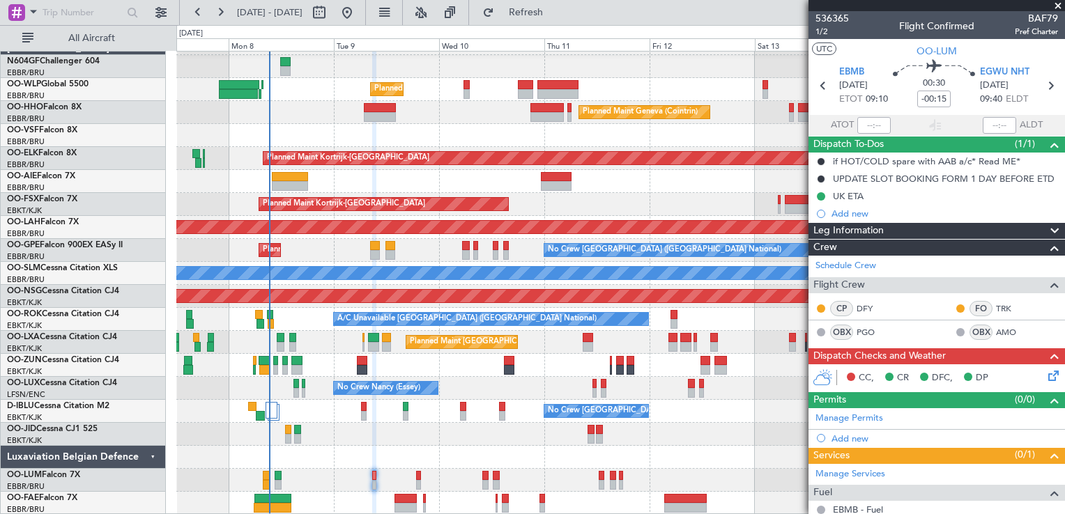
click at [1046, 375] on icon at bounding box center [1051, 373] width 11 height 11
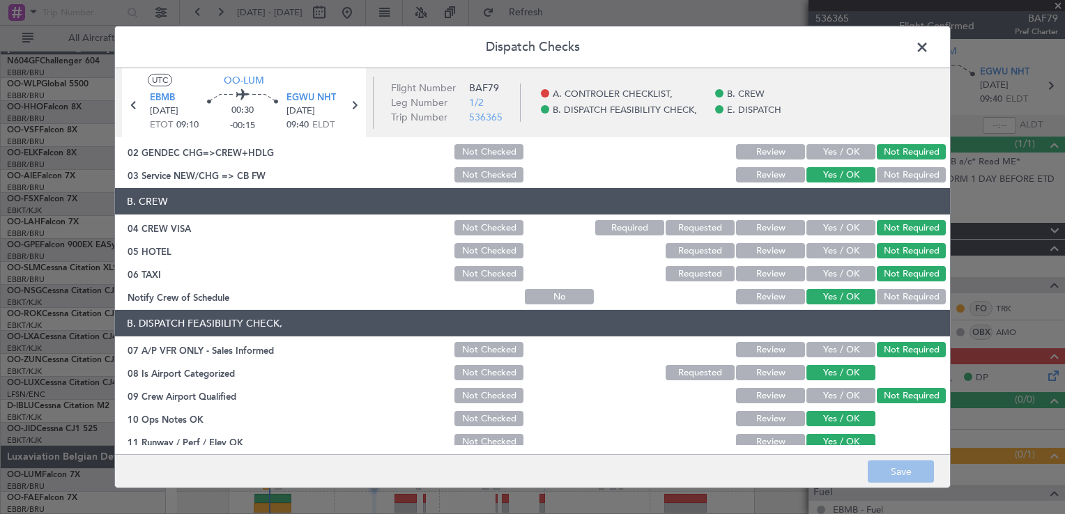
scroll to position [0, 0]
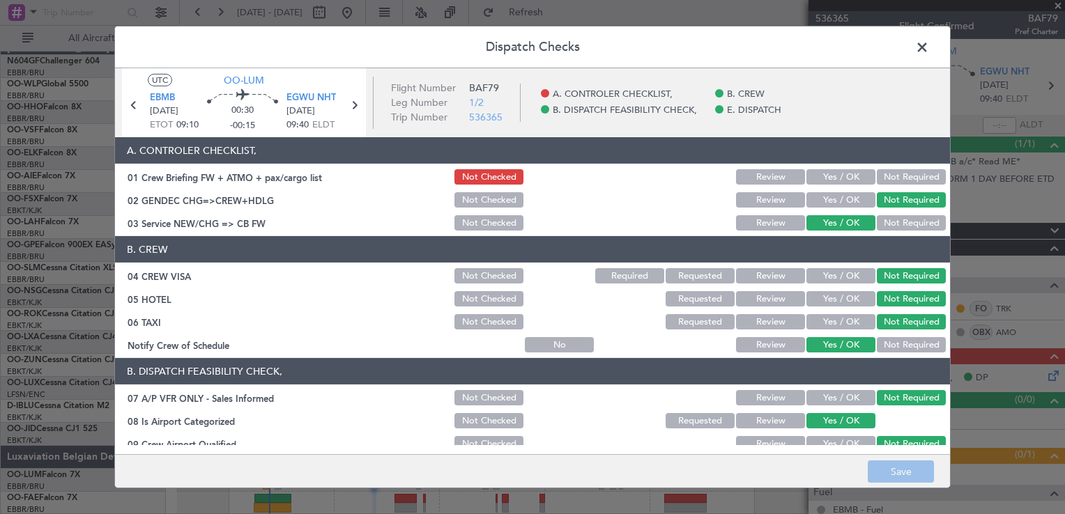
click at [834, 183] on button "Yes / OK" at bounding box center [840, 176] width 69 height 15
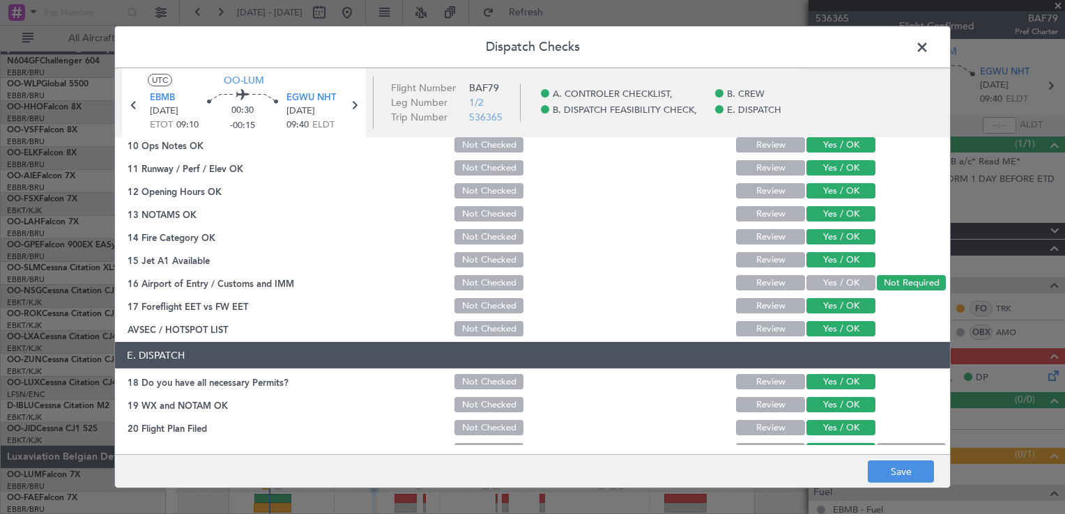
scroll to position [340, 0]
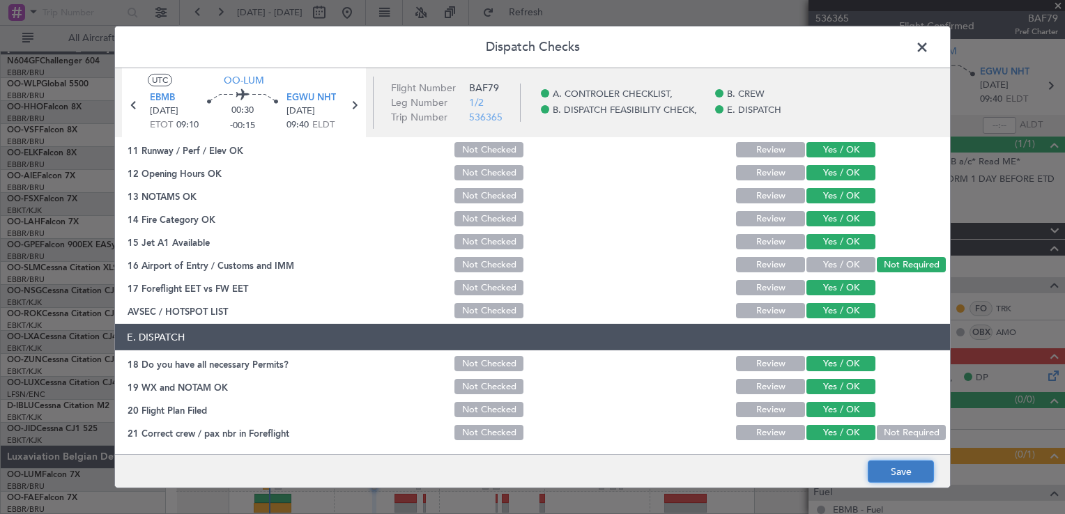
click at [892, 468] on button "Save" at bounding box center [901, 472] width 66 height 22
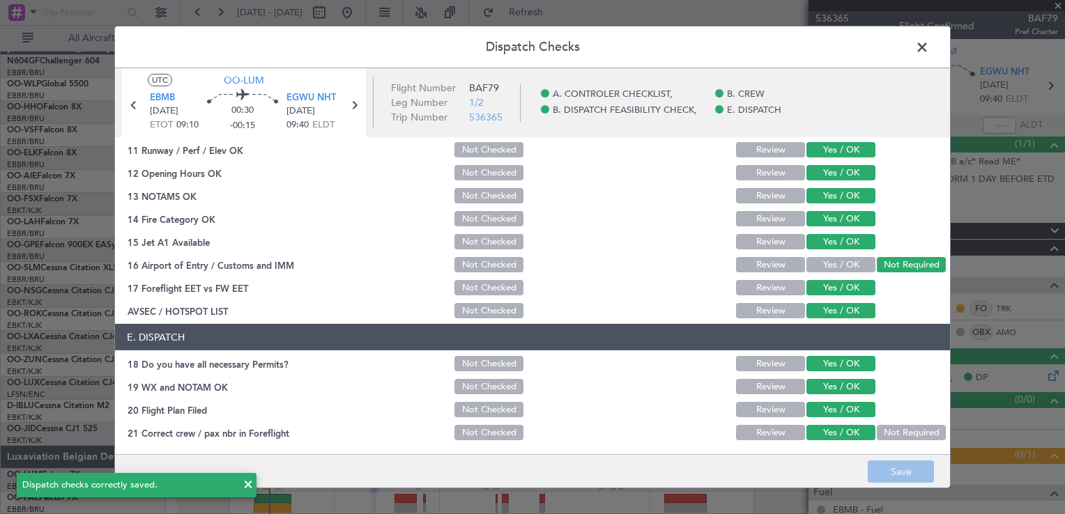
click at [929, 49] on span at bounding box center [929, 51] width 0 height 28
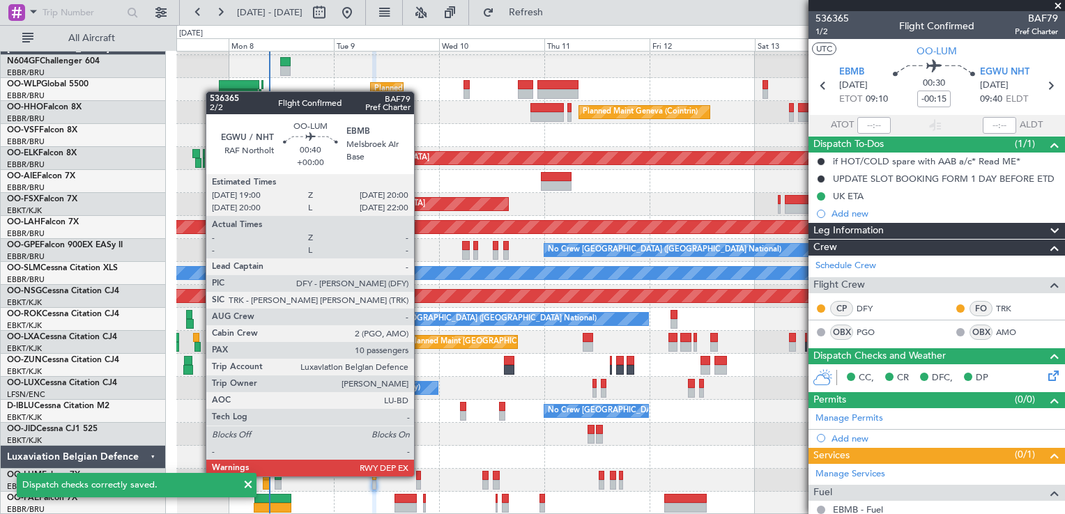
click at [420, 475] on div at bounding box center [418, 476] width 5 height 10
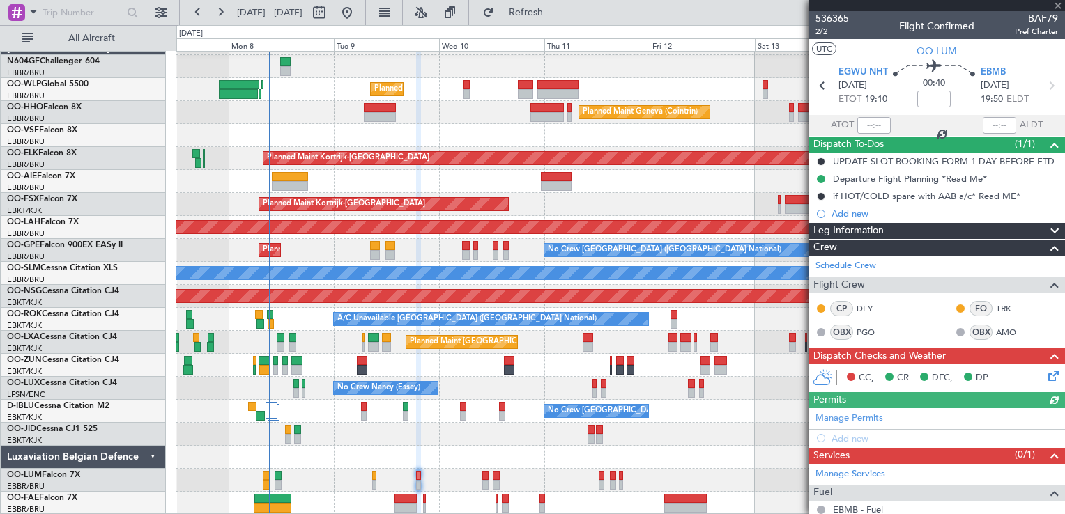
click at [1046, 372] on icon at bounding box center [1051, 373] width 11 height 11
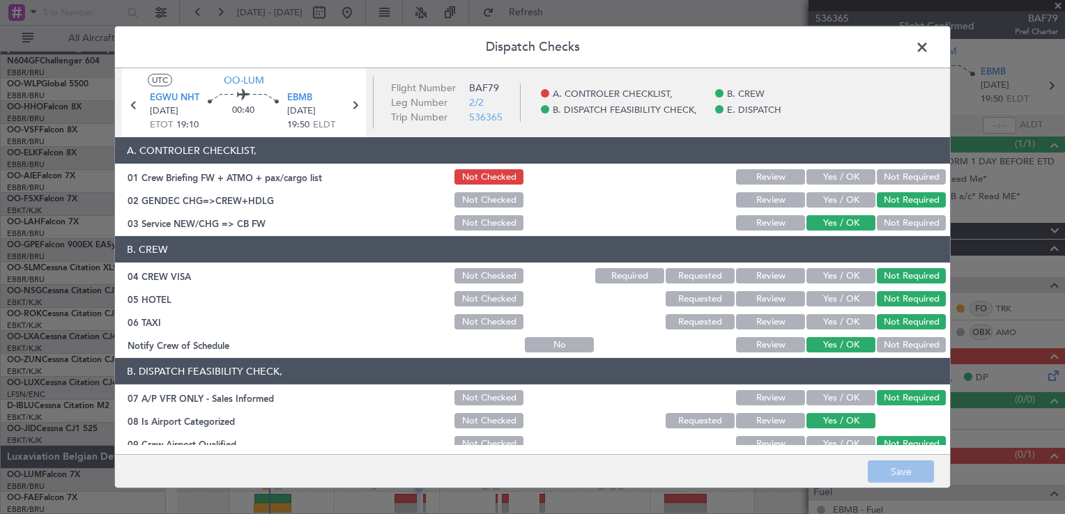
click at [835, 167] on div "Yes / OK" at bounding box center [839, 177] width 70 height 20
click at [832, 174] on button "Yes / OK" at bounding box center [840, 176] width 69 height 15
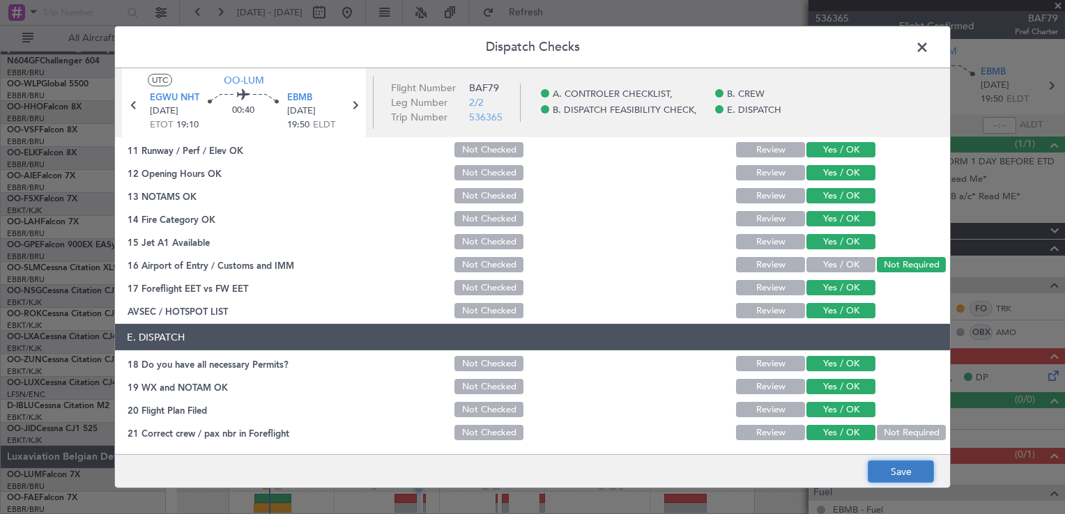
click at [882, 464] on button "Save" at bounding box center [901, 472] width 66 height 22
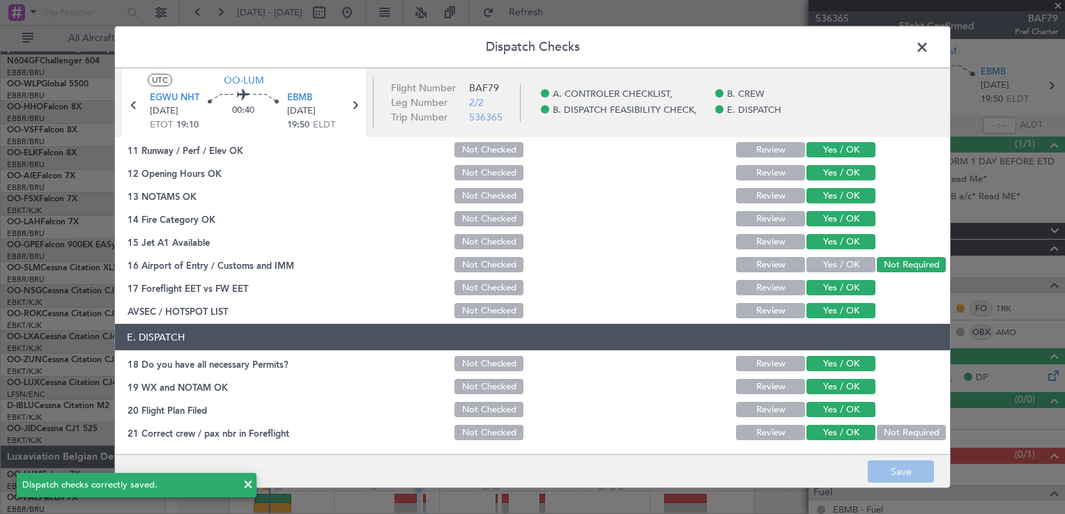
click at [929, 45] on span at bounding box center [929, 51] width 0 height 28
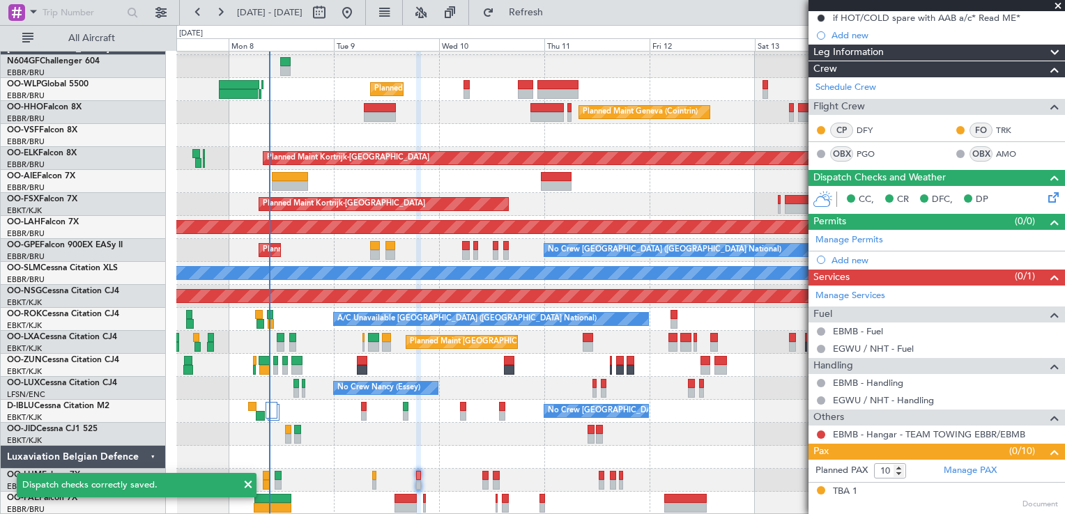
scroll to position [279, 0]
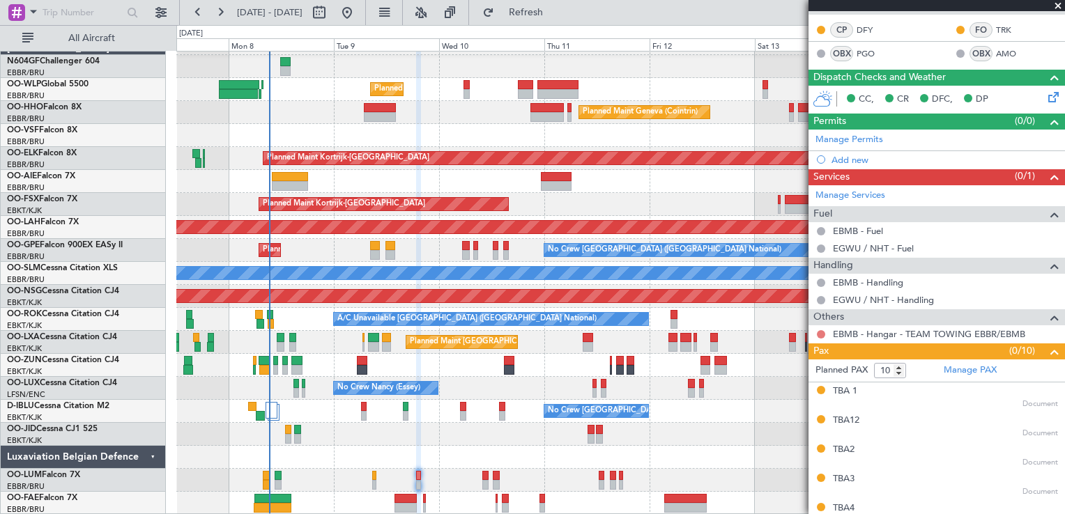
click at [817, 332] on button at bounding box center [821, 334] width 8 height 8
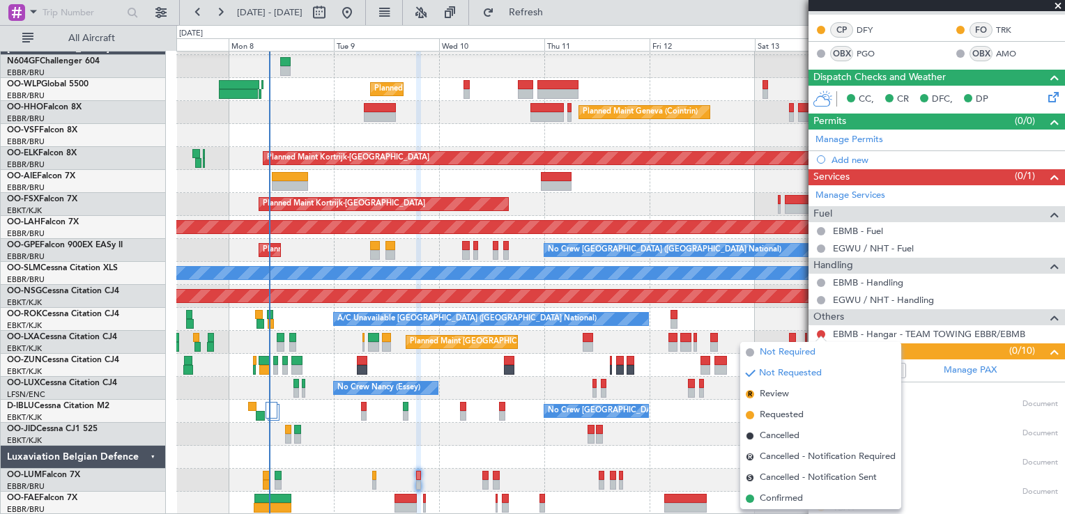
click at [776, 353] on span "Not Required" at bounding box center [788, 353] width 56 height 14
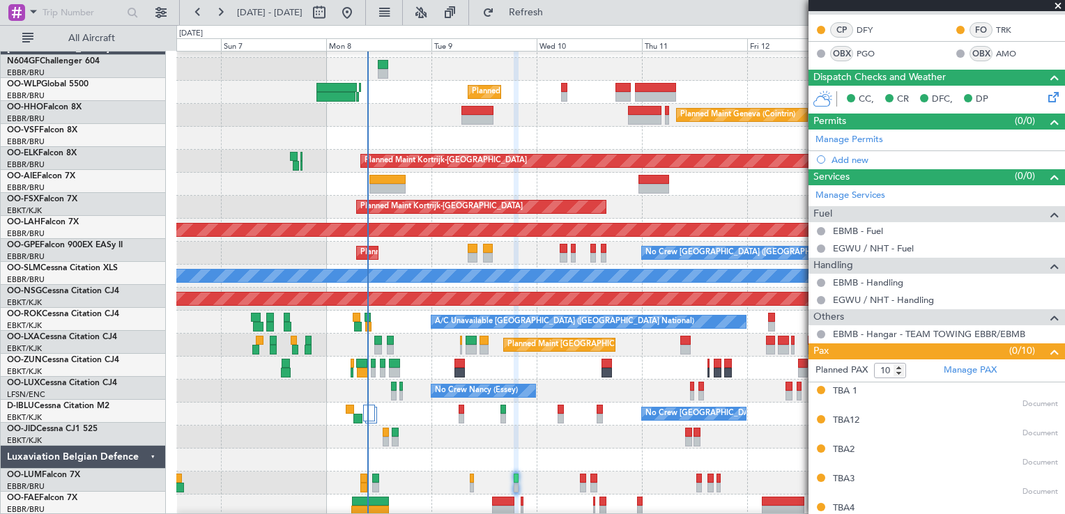
scroll to position [17, 0]
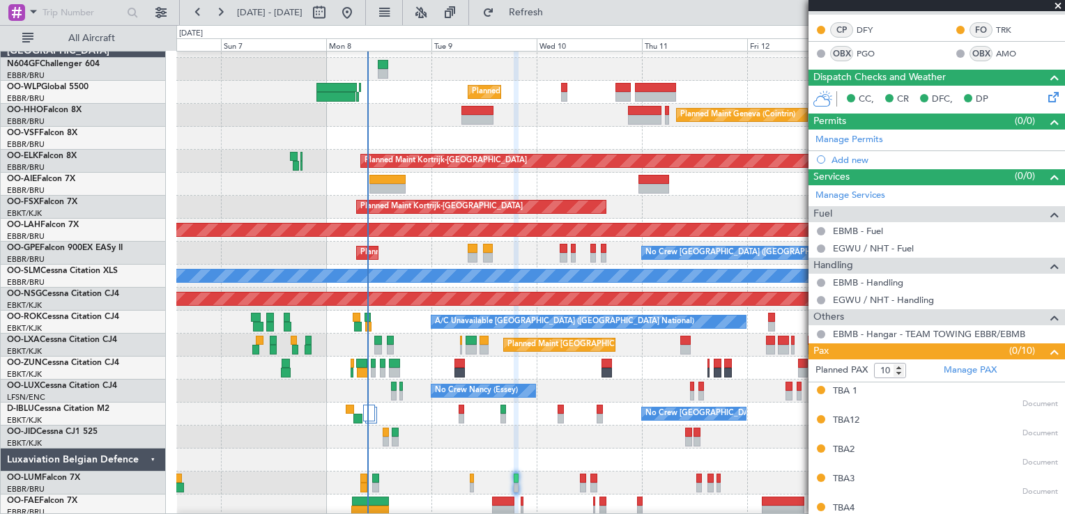
click at [535, 396] on div "No Crew Nancy (Essey)" at bounding box center [483, 391] width 104 height 13
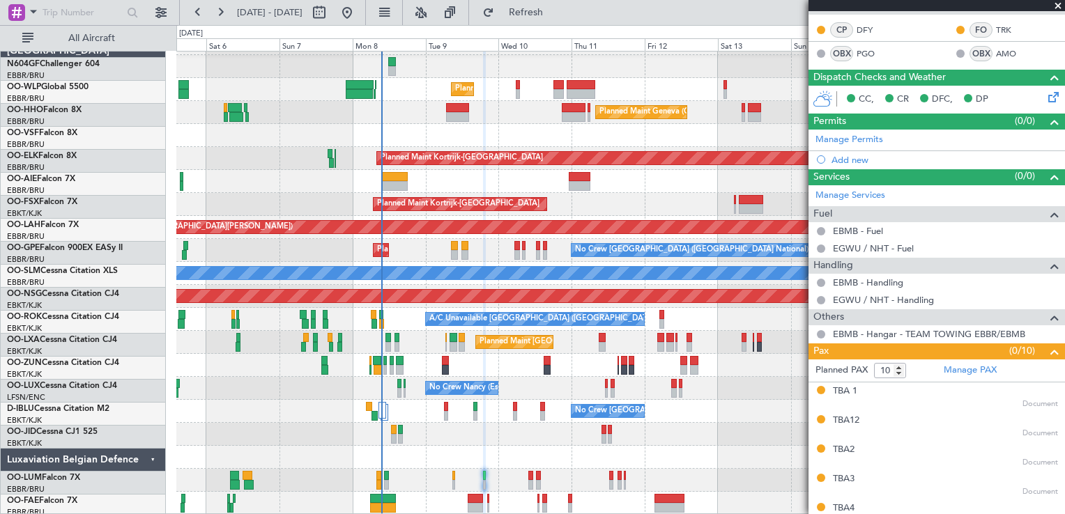
scroll to position [20, 0]
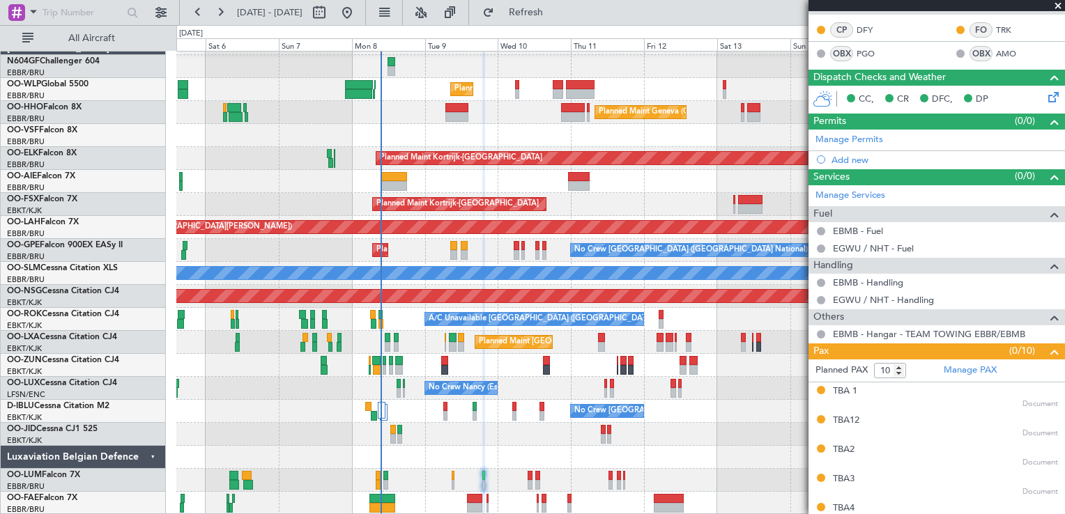
click at [484, 404] on div "Planned Maint Liege Planned Maint Geneva (Cointrin) Planned Maint Kortrijk-Weve…" at bounding box center [620, 273] width 888 height 483
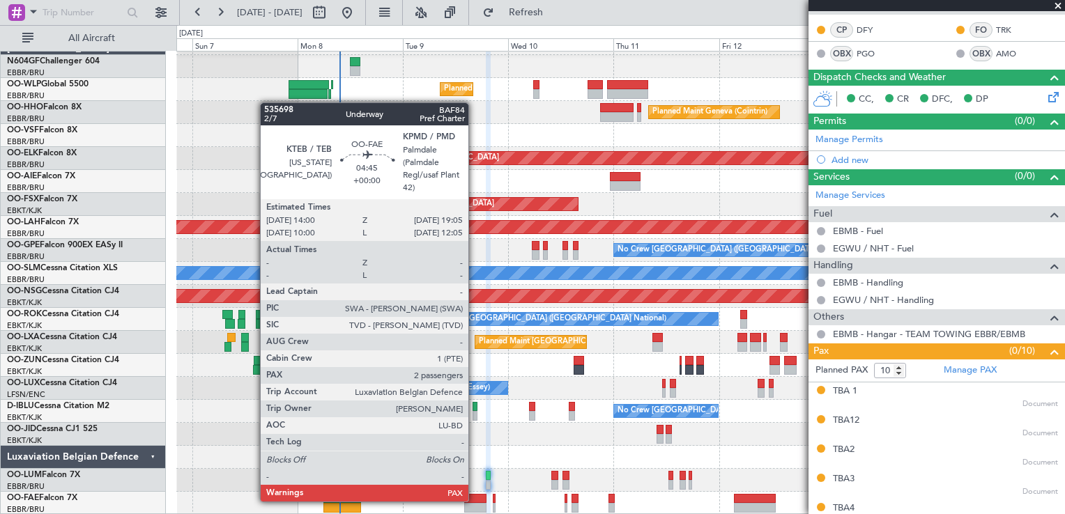
click at [475, 500] on div at bounding box center [475, 499] width 22 height 10
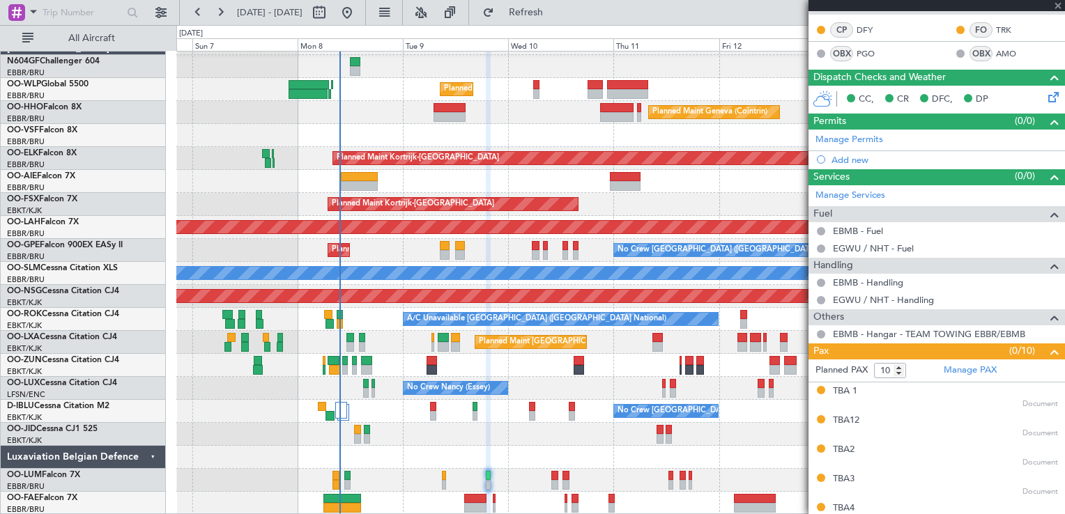
type input "2"
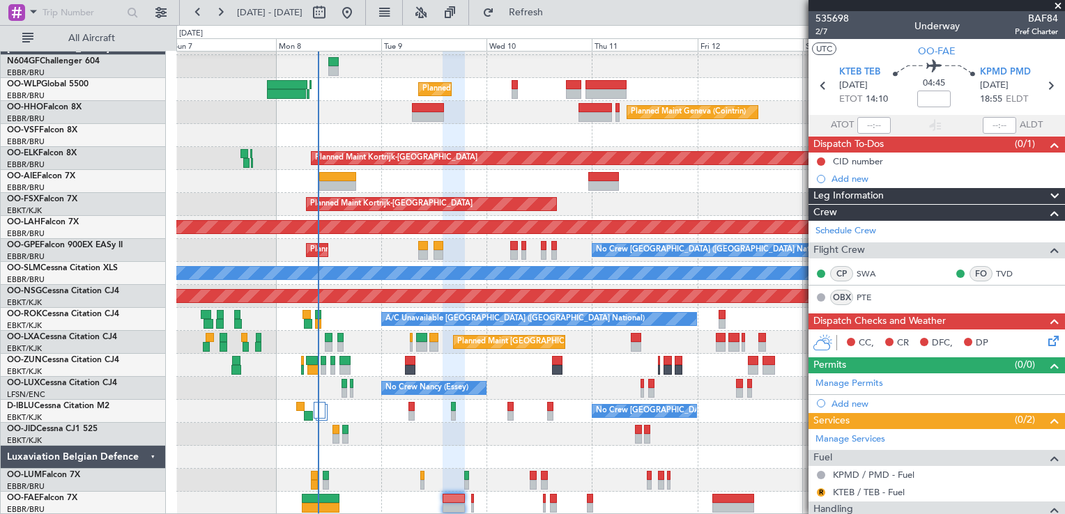
click at [448, 452] on div at bounding box center [620, 457] width 888 height 23
click at [891, 491] on link "KTEB / TEB - Fuel" at bounding box center [869, 493] width 72 height 12
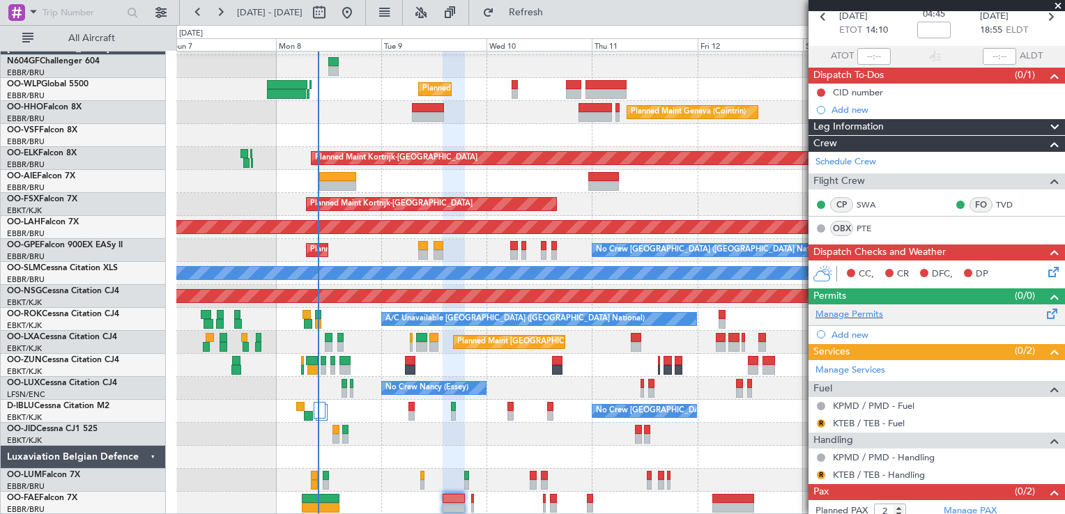
scroll to position [93, 0]
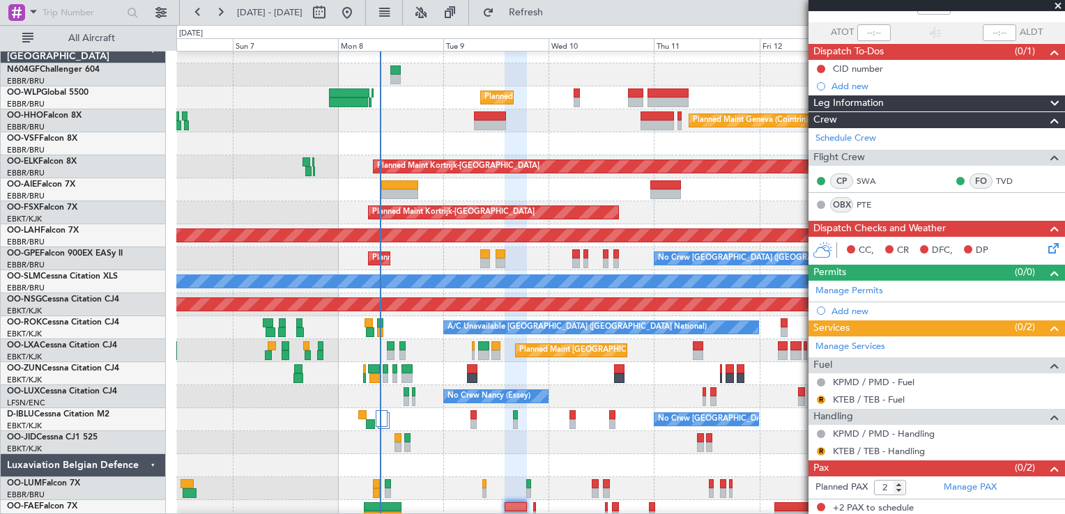
click at [418, 415] on div "No Crew [GEOGRAPHIC_DATA] ([GEOGRAPHIC_DATA] National)" at bounding box center [620, 419] width 888 height 23
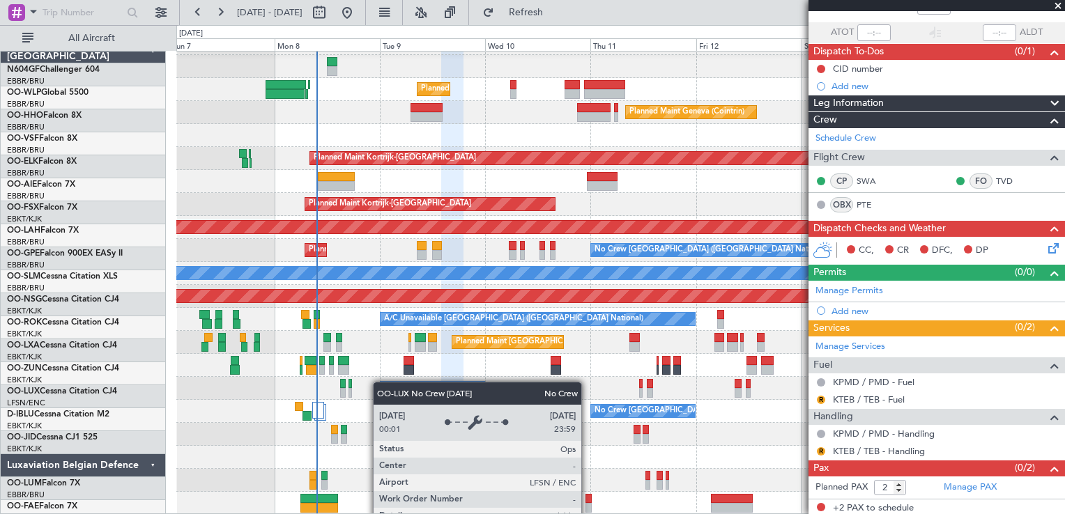
scroll to position [20, 0]
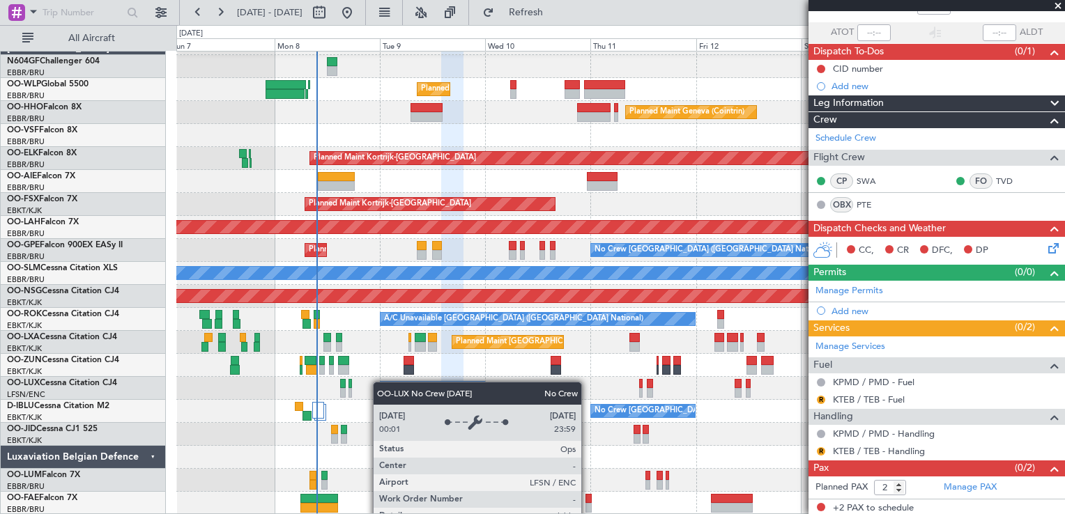
click at [380, 382] on div "Planned Maint Liege Planned Maint Geneva (Cointrin) Planned Maint Kortrijk-Weve…" at bounding box center [620, 273] width 888 height 483
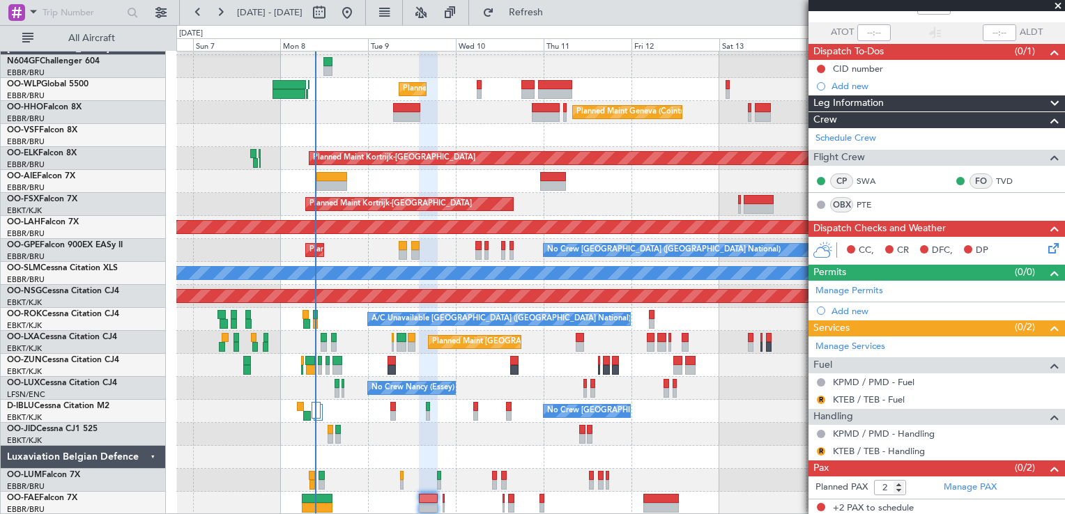
click at [475, 438] on div at bounding box center [620, 434] width 888 height 23
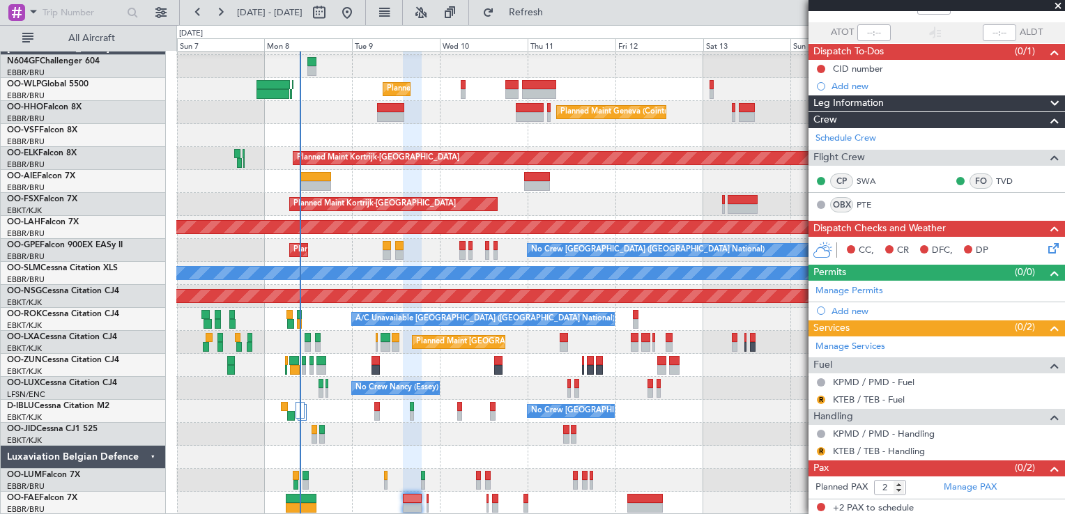
click at [443, 408] on div "Planned Maint Liege Planned Maint Geneva (Cointrin) Planned Maint Kortrijk-Weve…" at bounding box center [620, 273] width 888 height 483
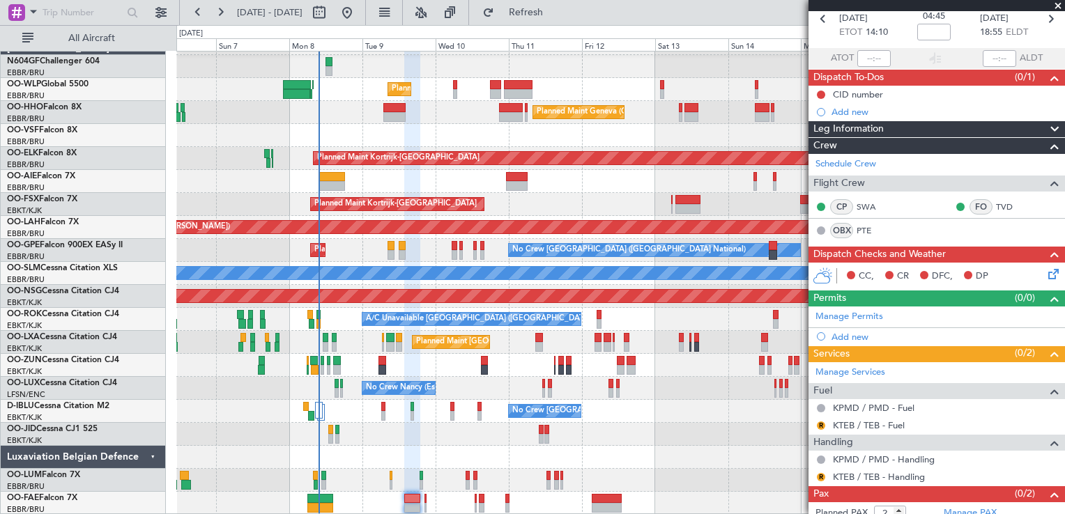
scroll to position [0, 0]
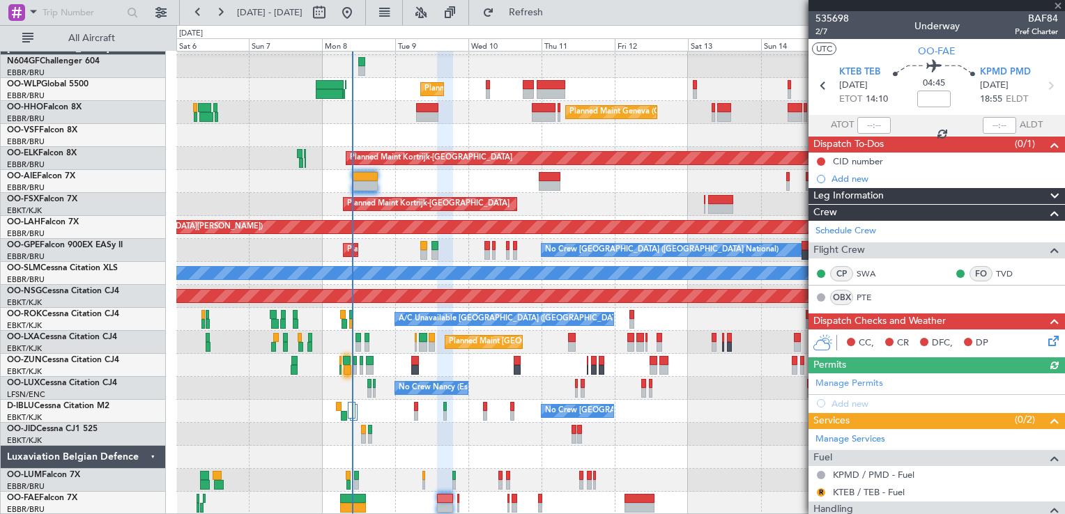
click at [474, 427] on div "Planned Maint Liege Planned Maint Geneva (Cointrin) Planned Maint Kortrijk-Weve…" at bounding box center [620, 273] width 888 height 483
click at [1046, 339] on icon at bounding box center [1051, 338] width 11 height 11
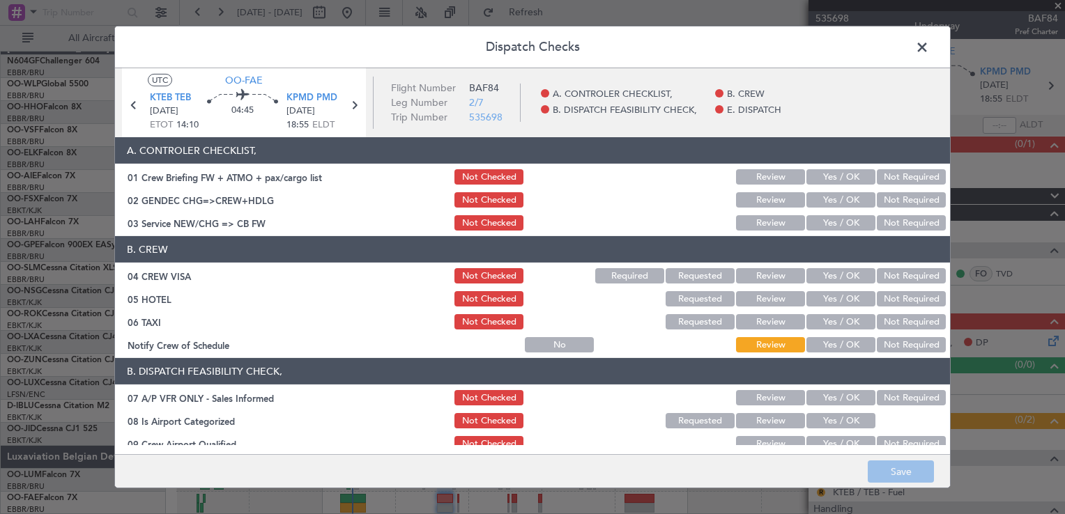
click at [834, 219] on button "Yes / OK" at bounding box center [840, 222] width 69 height 15
click at [888, 277] on button "Not Required" at bounding box center [911, 275] width 69 height 15
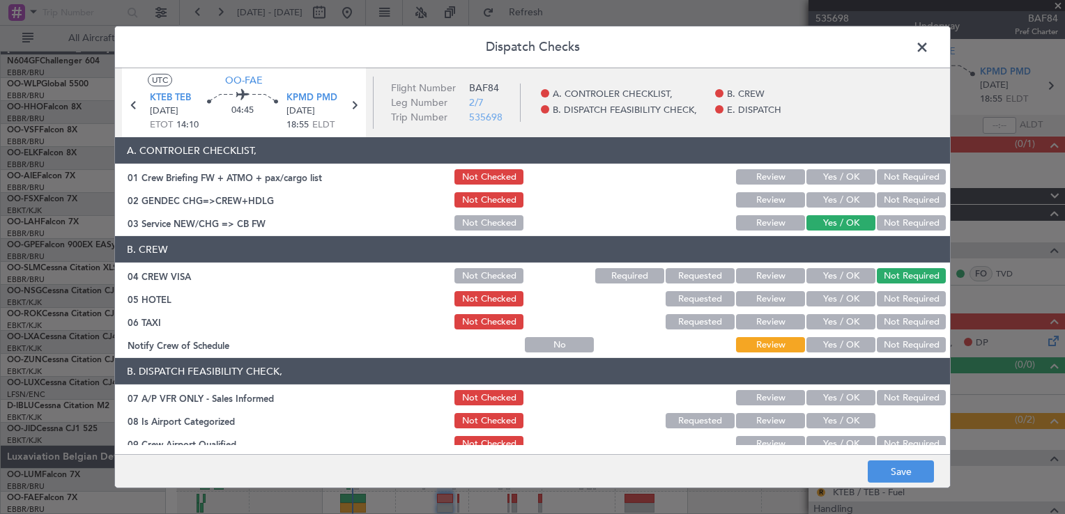
click at [885, 198] on button "Not Required" at bounding box center [911, 199] width 69 height 15
click at [896, 298] on button "Not Required" at bounding box center [911, 298] width 69 height 15
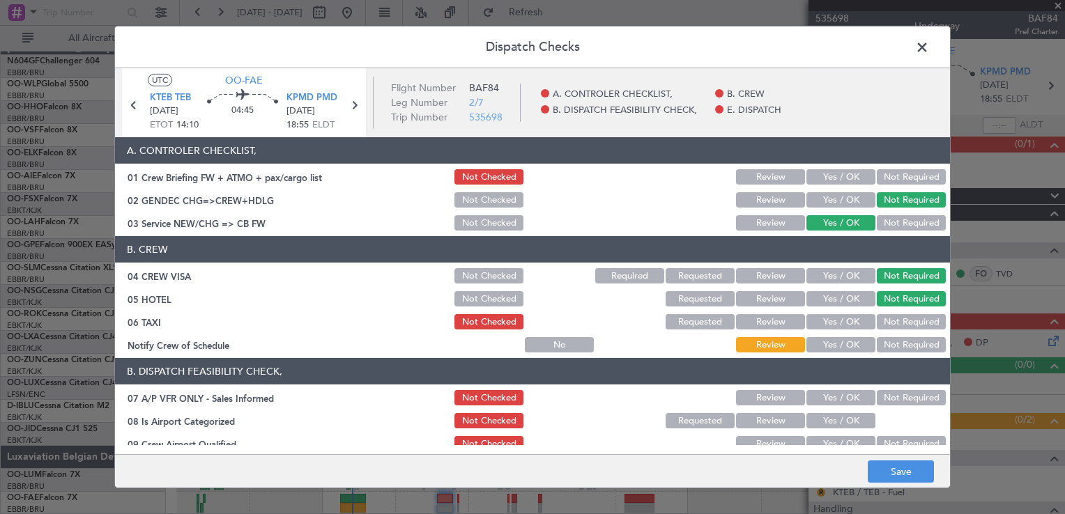
click at [892, 328] on button "Not Required" at bounding box center [911, 321] width 69 height 15
click at [847, 351] on button "Yes / OK" at bounding box center [840, 344] width 69 height 15
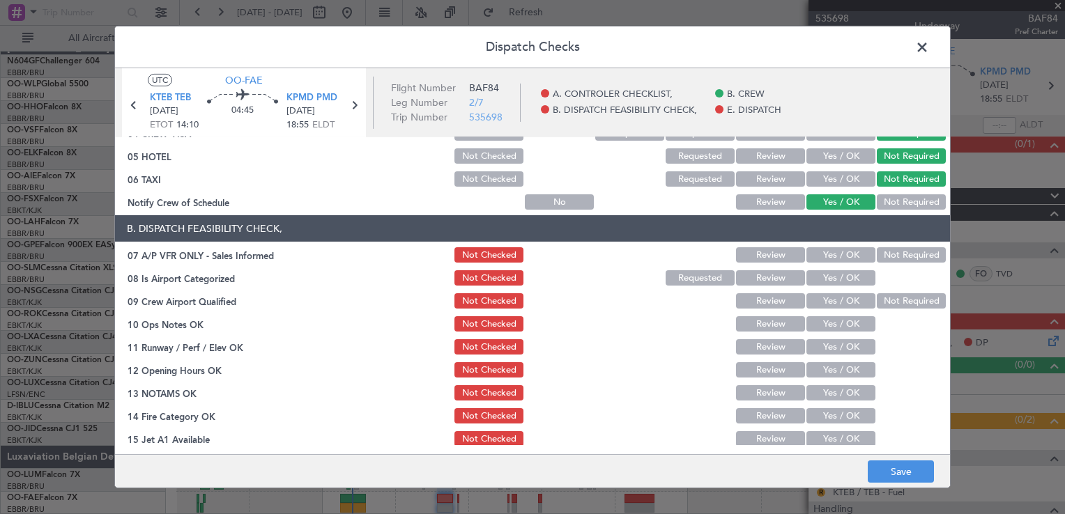
scroll to position [209, 0]
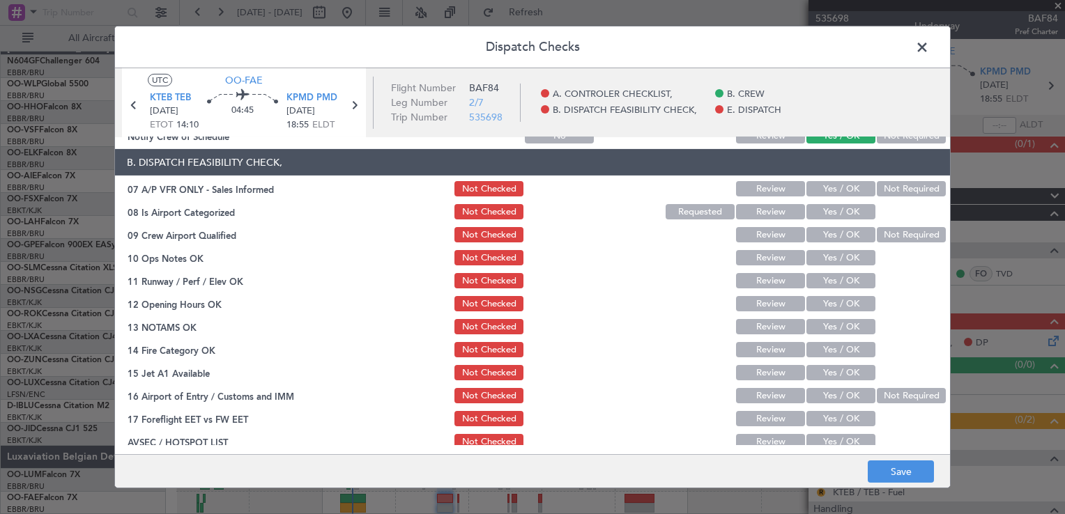
click at [886, 191] on button "Not Required" at bounding box center [911, 188] width 69 height 15
click at [846, 210] on button "Yes / OK" at bounding box center [840, 211] width 69 height 15
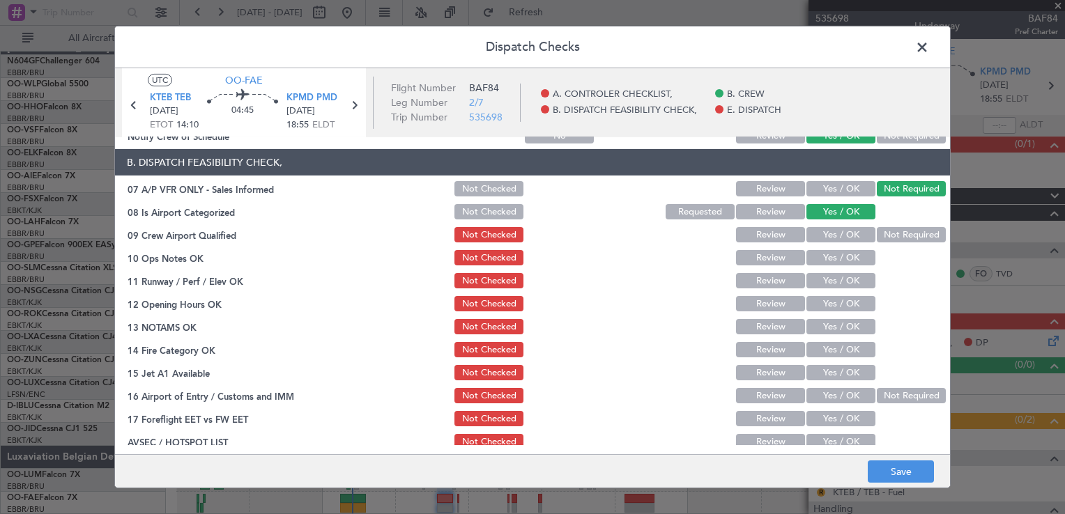
drag, startPoint x: 878, startPoint y: 224, endPoint x: 880, endPoint y: 233, distance: 8.8
click at [879, 228] on div "Not Required" at bounding box center [910, 235] width 70 height 20
click at [880, 236] on button "Not Required" at bounding box center [911, 234] width 69 height 15
click at [846, 263] on button "Yes / OK" at bounding box center [840, 257] width 69 height 15
click at [839, 292] on section "B. DISPATCH FEASIBILITY CHECK, 07 A/P VFR ONLY - Sales Informed Not Checked Rev…" at bounding box center [532, 300] width 835 height 303
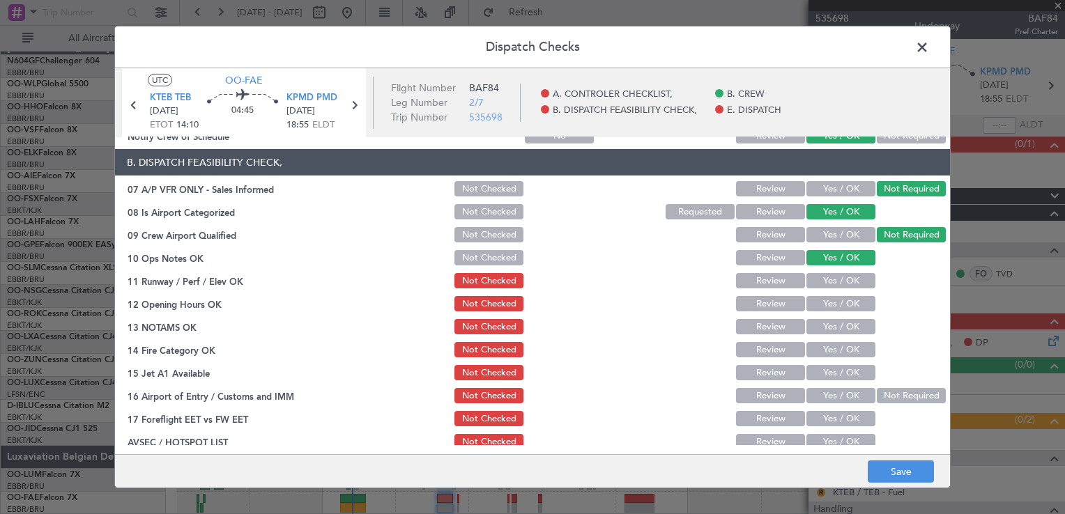
click at [834, 286] on button "Yes / OK" at bounding box center [840, 280] width 69 height 15
click at [834, 292] on section "B. DISPATCH FEASIBILITY CHECK, 07 A/P VFR ONLY - Sales Informed Not Checked Rev…" at bounding box center [532, 300] width 835 height 303
drag, startPoint x: 834, startPoint y: 304, endPoint x: 834, endPoint y: 320, distance: 16.0
click at [834, 306] on button "Yes / OK" at bounding box center [840, 303] width 69 height 15
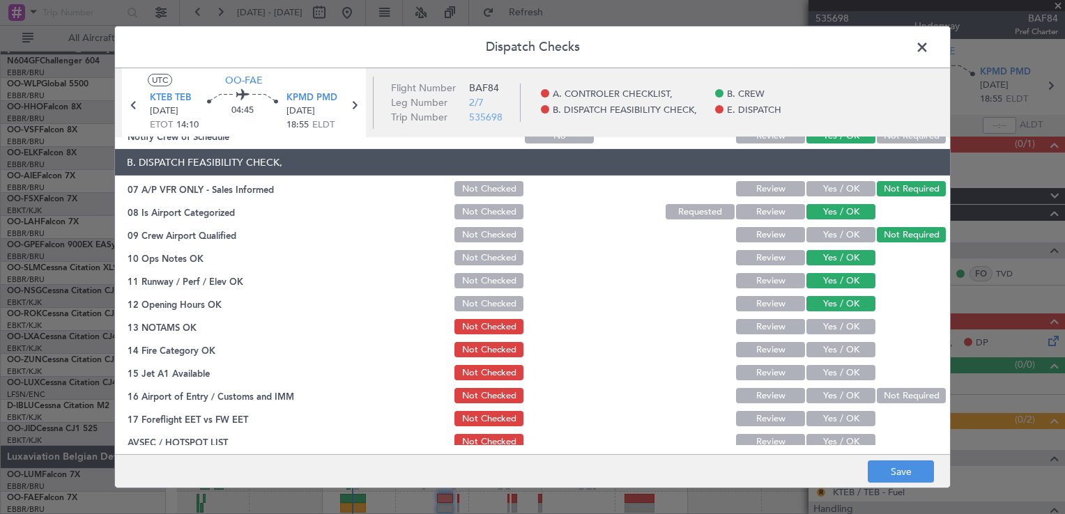
click at [833, 326] on button "Yes / OK" at bounding box center [840, 326] width 69 height 15
click at [831, 350] on button "Yes / OK" at bounding box center [840, 349] width 69 height 15
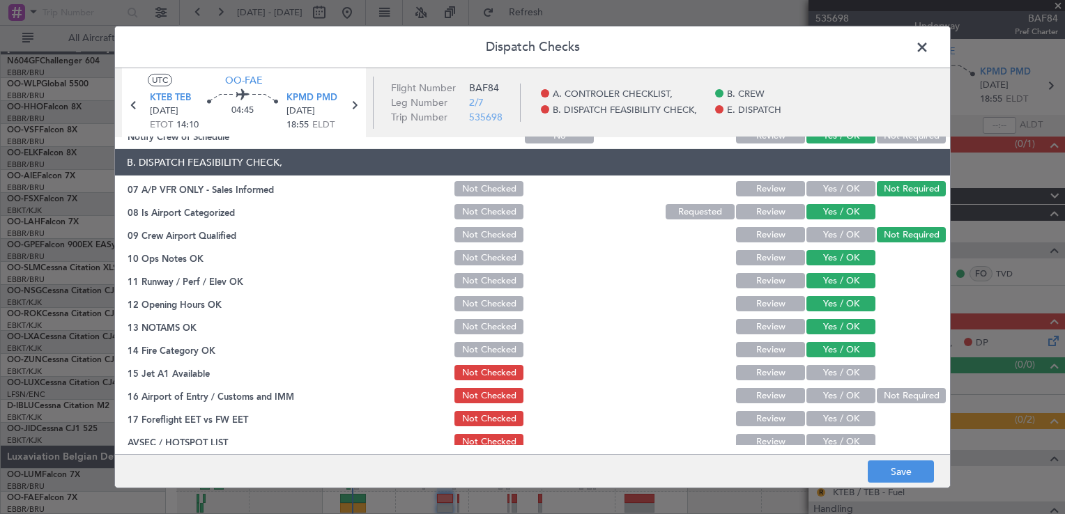
click at [834, 368] on button "Yes / OK" at bounding box center [840, 372] width 69 height 15
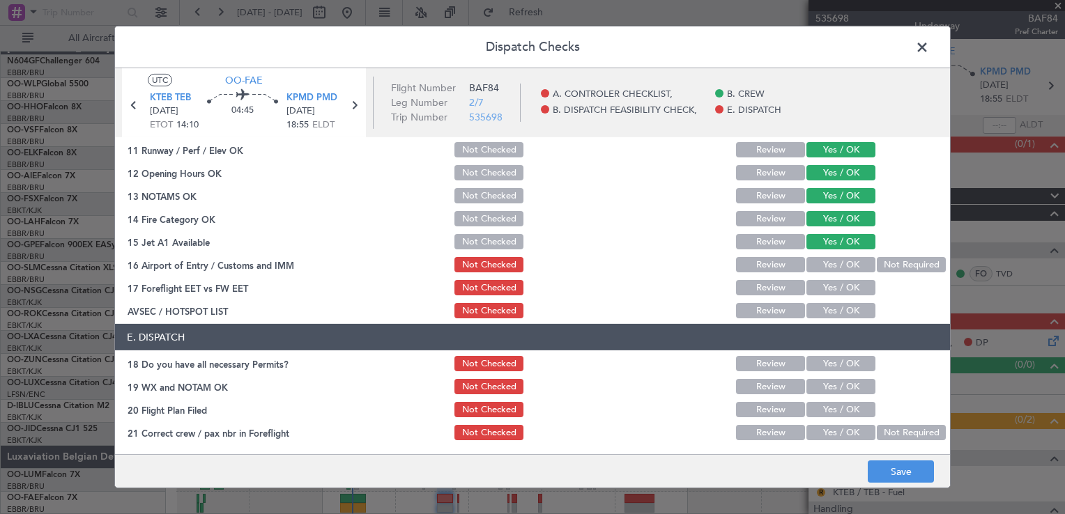
click at [878, 270] on button "Not Required" at bounding box center [911, 264] width 69 height 15
click at [839, 291] on button "Yes / OK" at bounding box center [840, 287] width 69 height 15
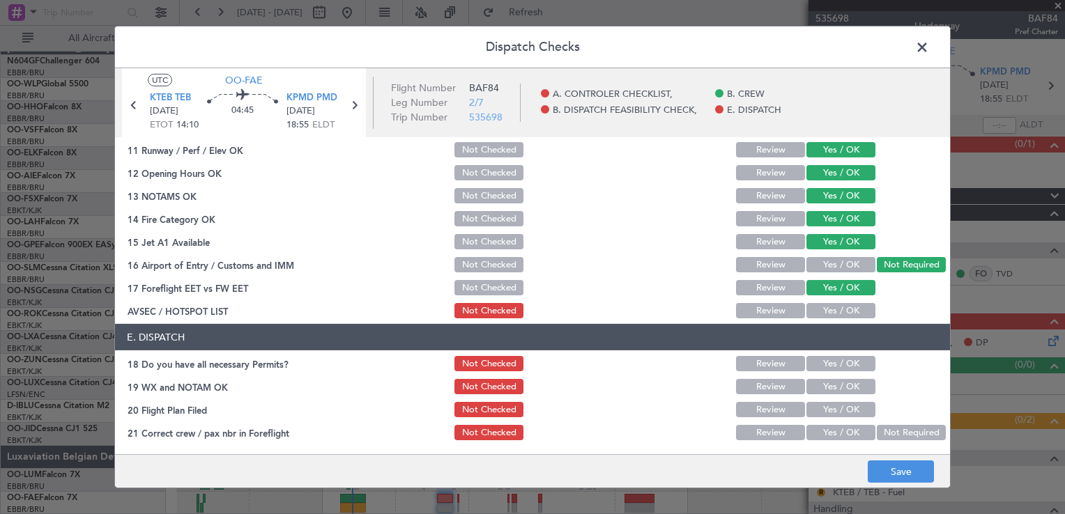
click at [835, 309] on button "Yes / OK" at bounding box center [840, 310] width 69 height 15
click at [892, 465] on button "Save" at bounding box center [901, 472] width 66 height 22
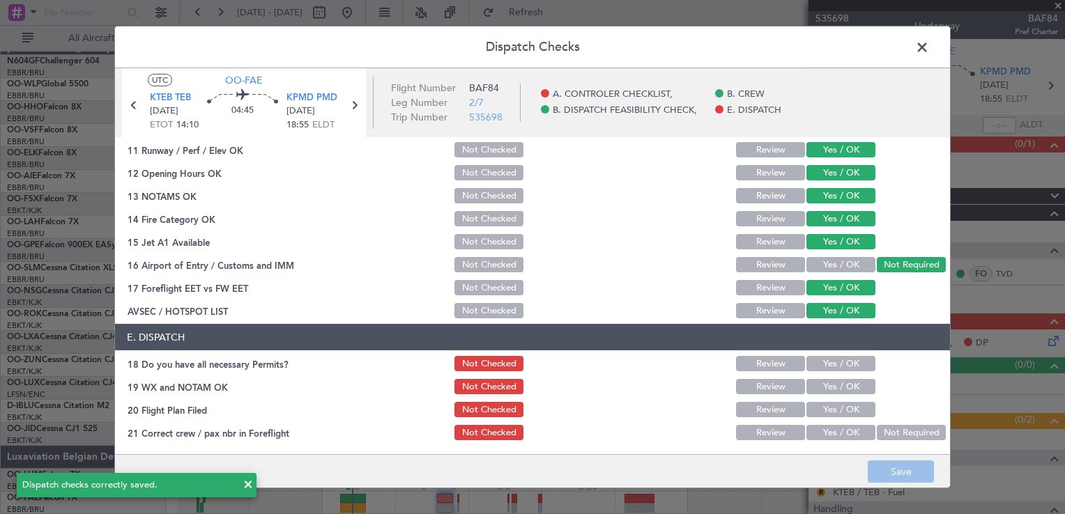
click at [929, 47] on span at bounding box center [929, 51] width 0 height 28
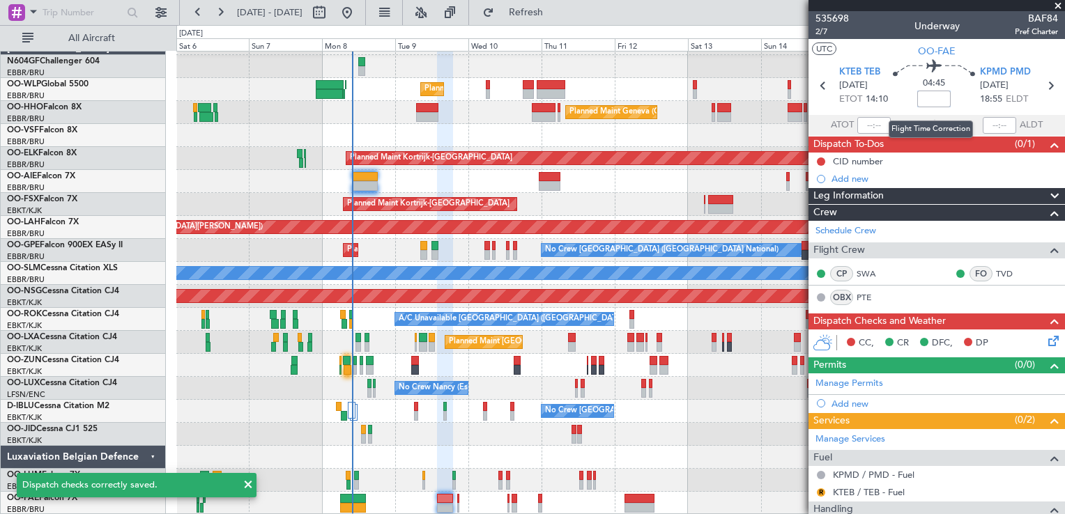
click at [933, 99] on input at bounding box center [933, 99] width 33 height 17
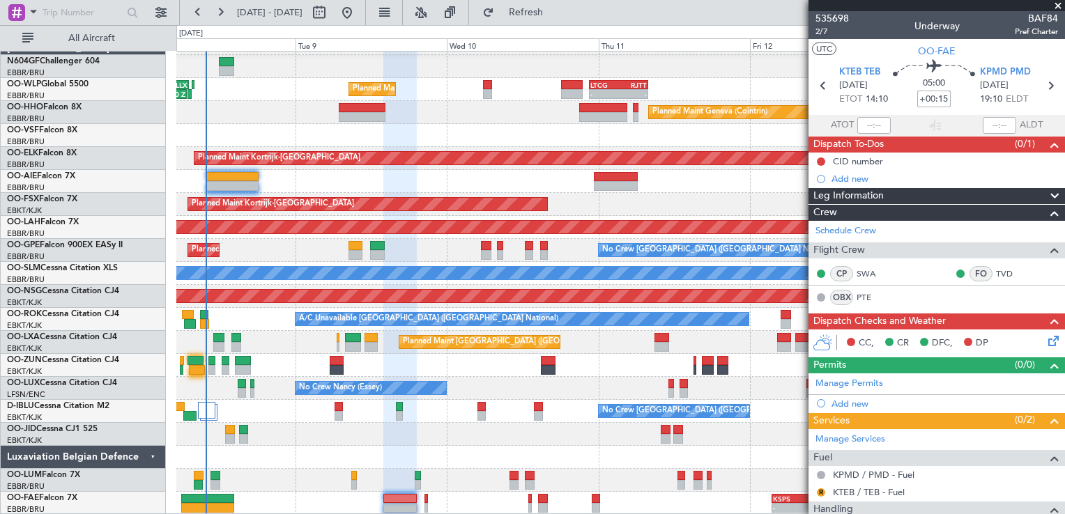
click at [457, 495] on div "- - KSPS 03:30 Z EBMB 13:05 Z" at bounding box center [620, 503] width 888 height 23
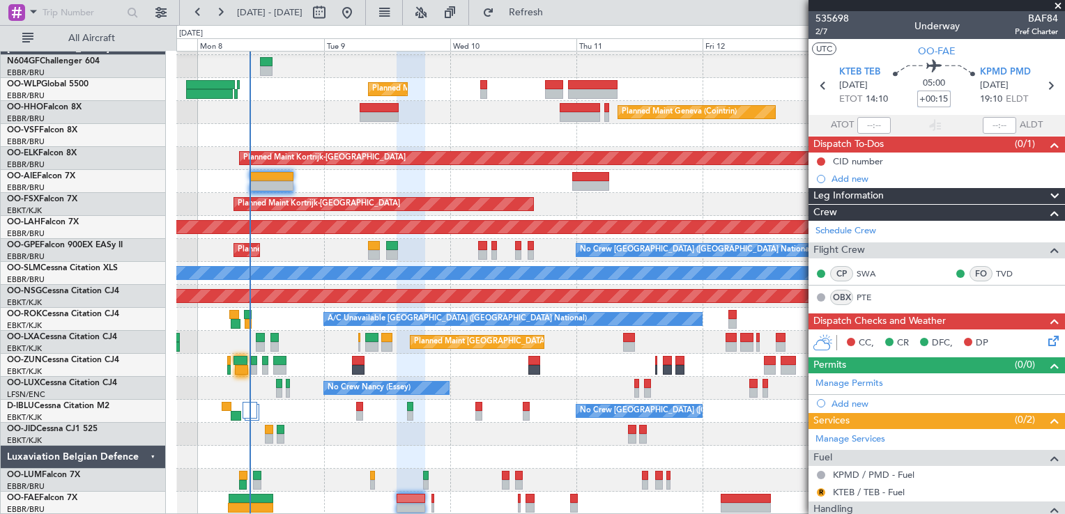
scroll to position [93, 0]
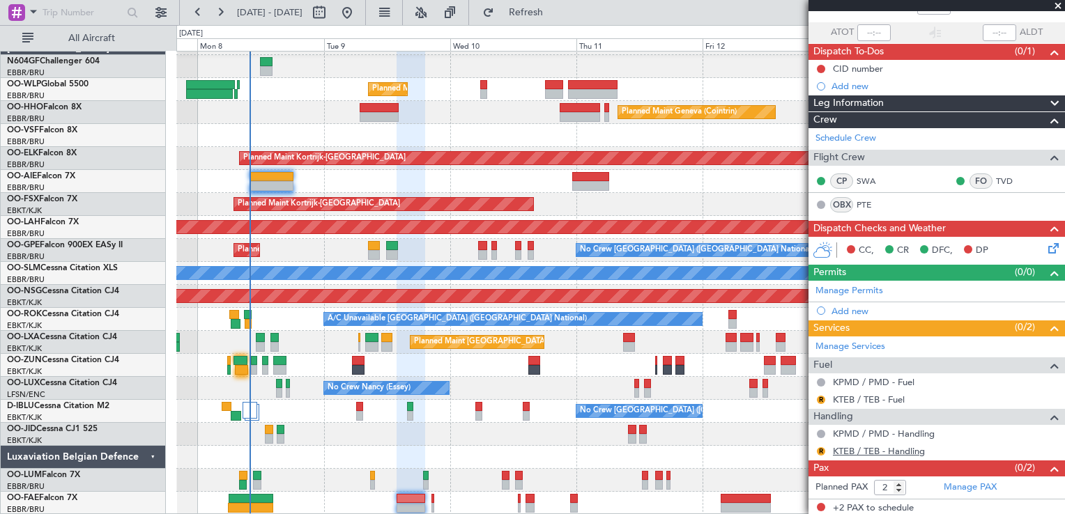
click at [868, 445] on link "KTEB / TEB - Handling" at bounding box center [879, 451] width 92 height 12
click at [820, 450] on button "R" at bounding box center [821, 452] width 8 height 8
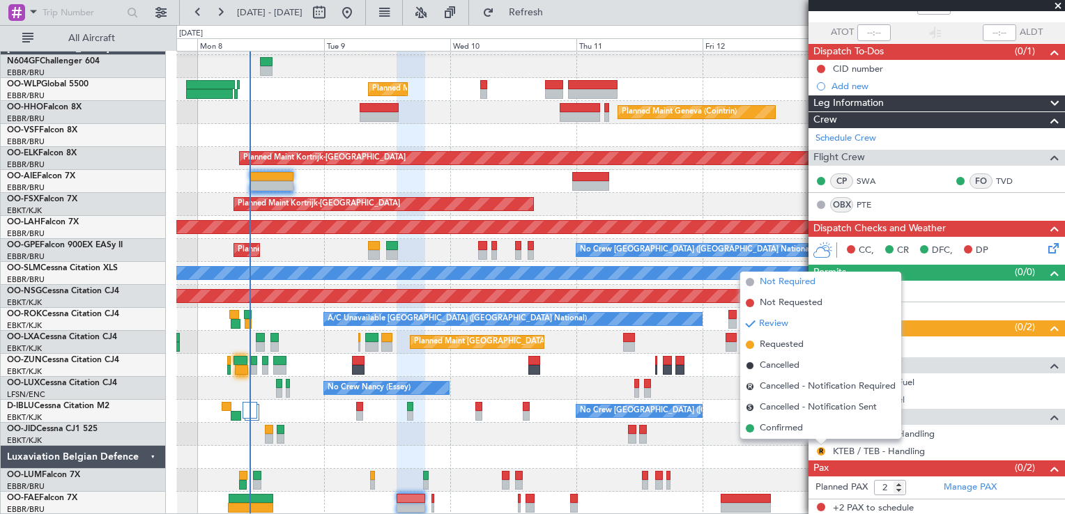
click at [809, 284] on span "Not Required" at bounding box center [788, 282] width 56 height 14
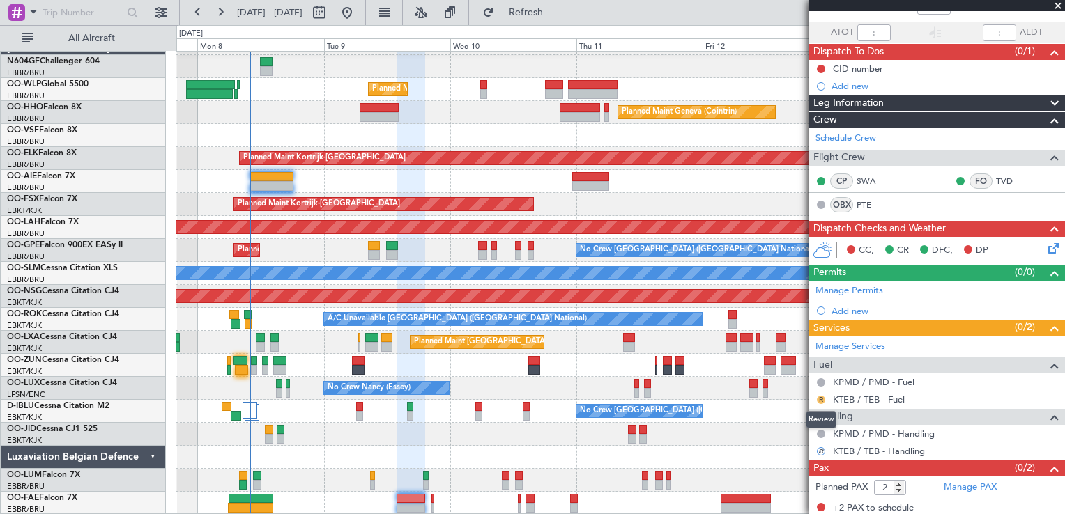
click at [819, 396] on button "R" at bounding box center [821, 400] width 8 height 8
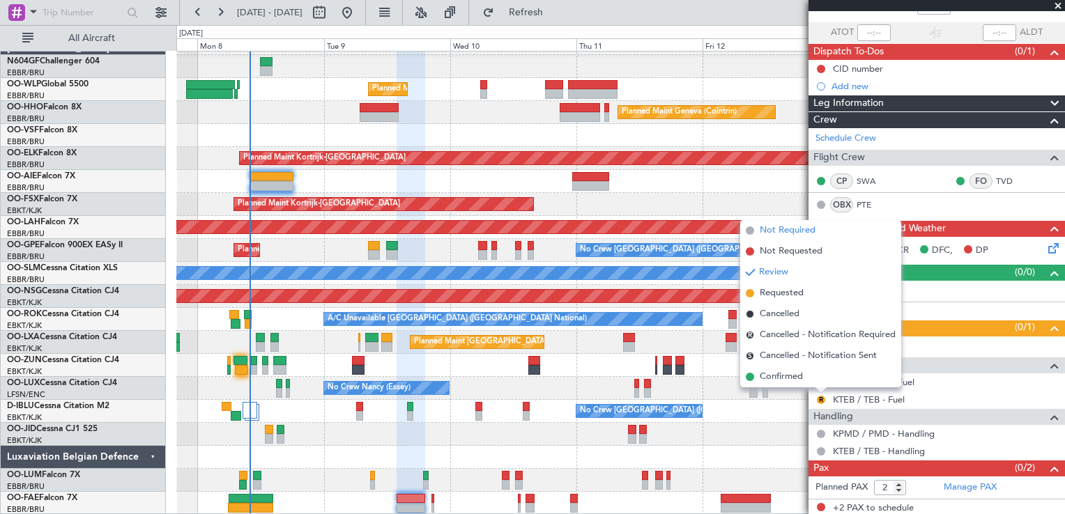
click at [797, 231] on span "Not Required" at bounding box center [788, 231] width 56 height 14
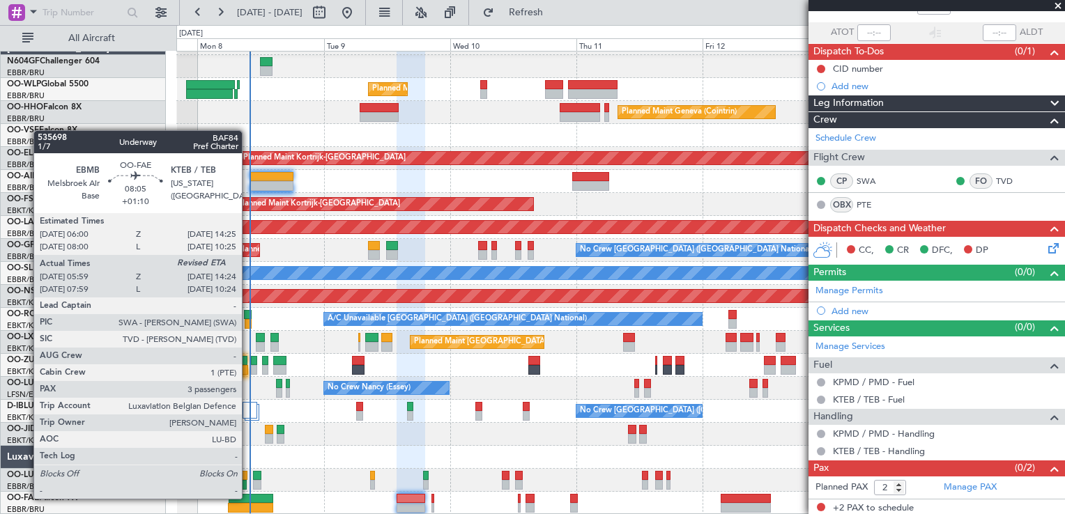
click at [248, 498] on div at bounding box center [251, 499] width 45 height 10
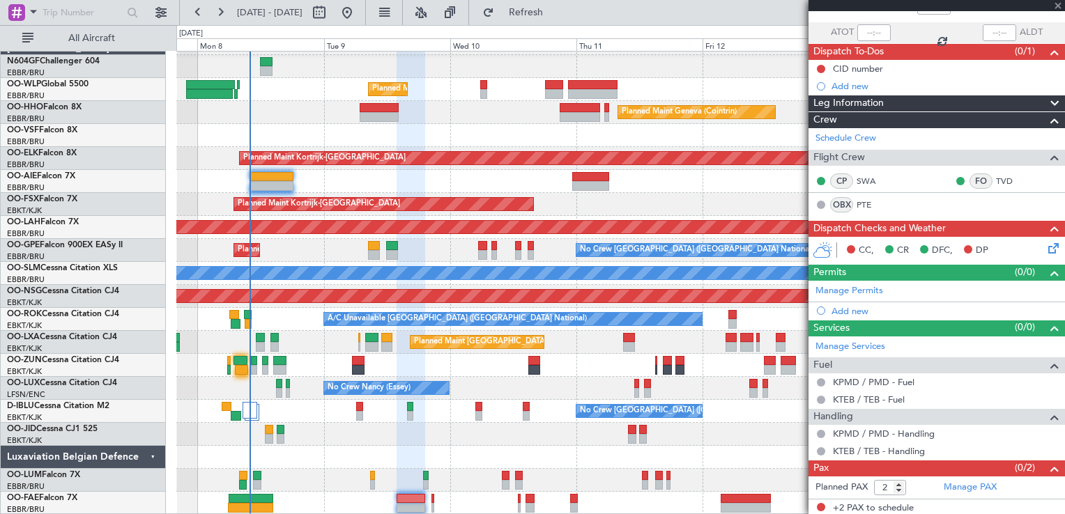
type input "+01:10"
type input "06:09"
type input "3"
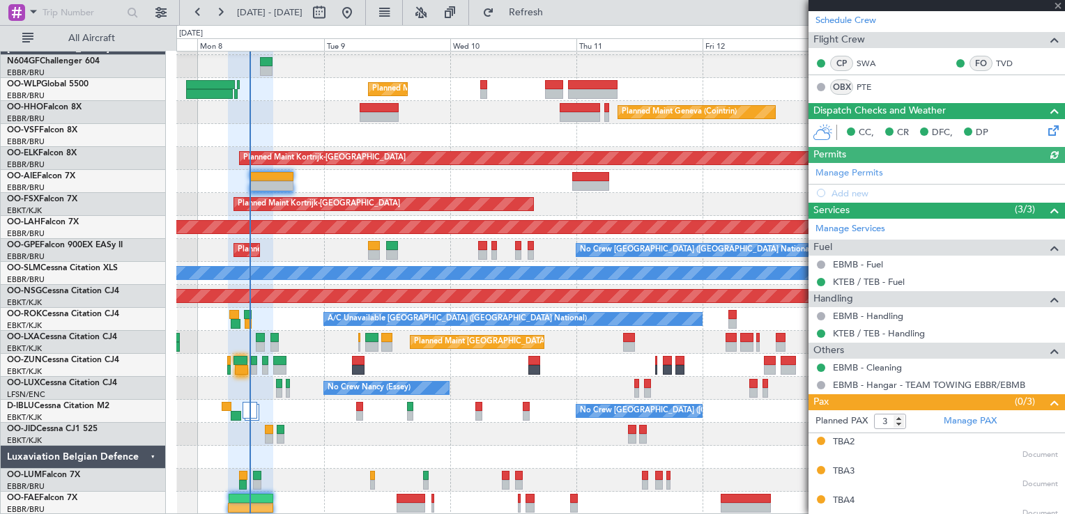
scroll to position [215, 0]
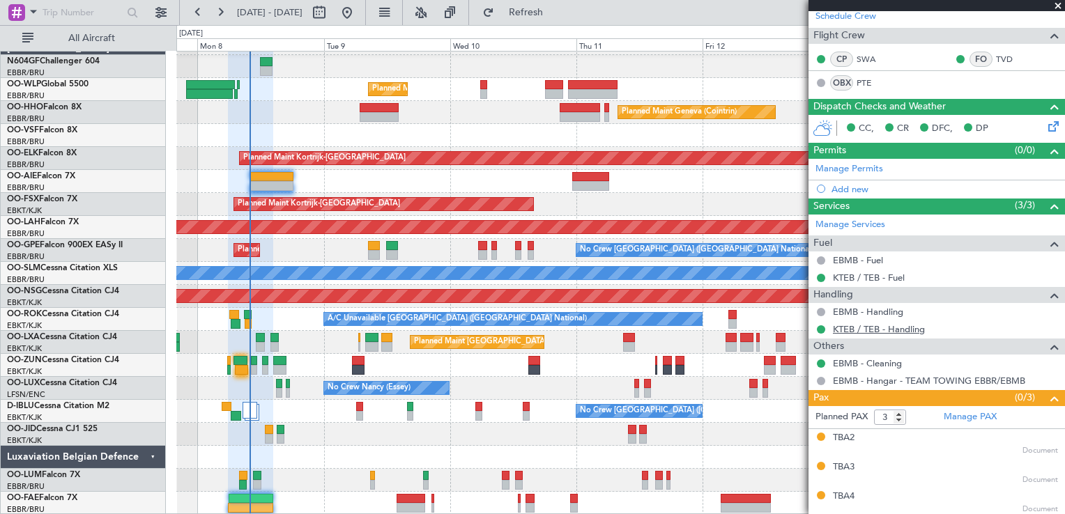
click at [860, 323] on link "KTEB / TEB - Handling" at bounding box center [879, 329] width 92 height 12
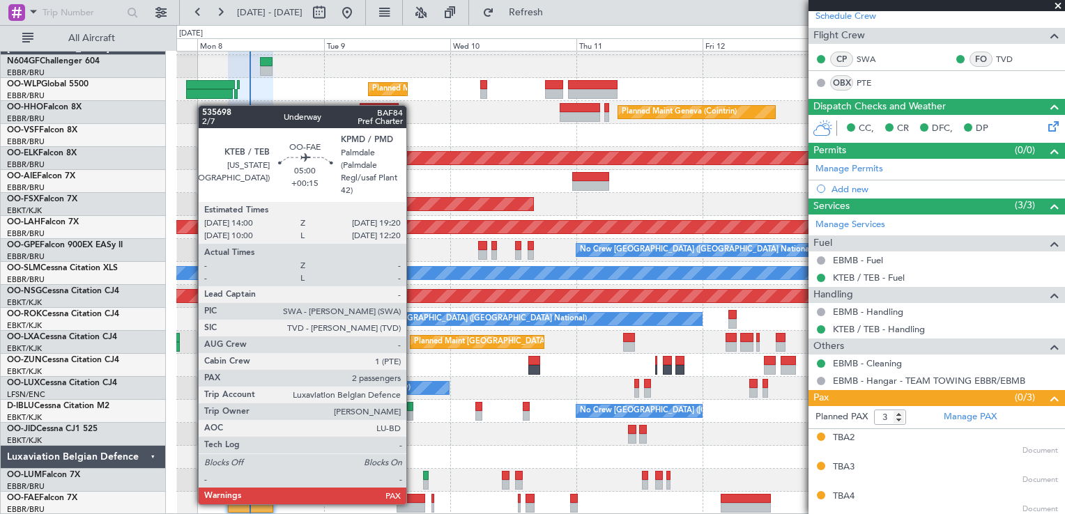
click at [413, 503] on div at bounding box center [411, 508] width 29 height 10
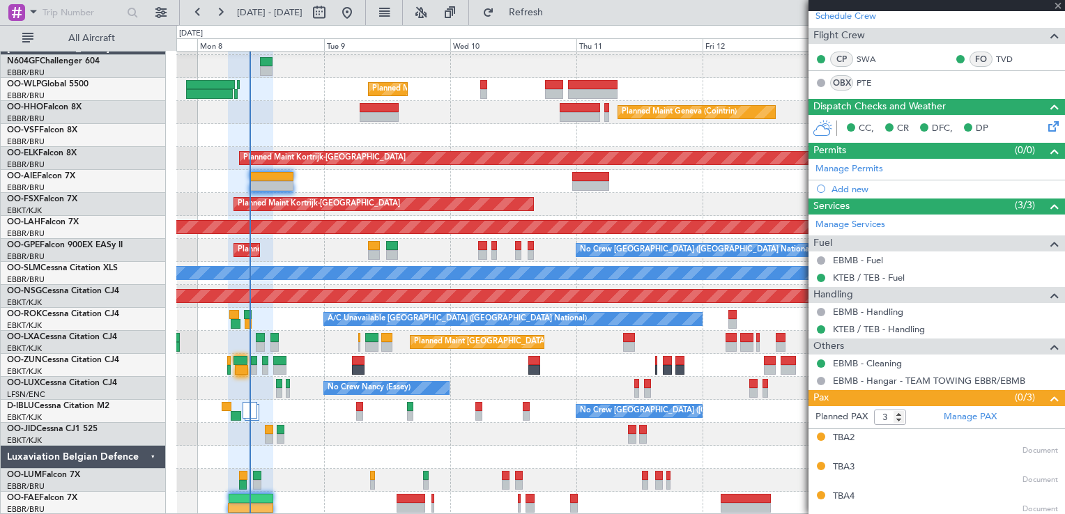
type input "+00:15"
type input "2"
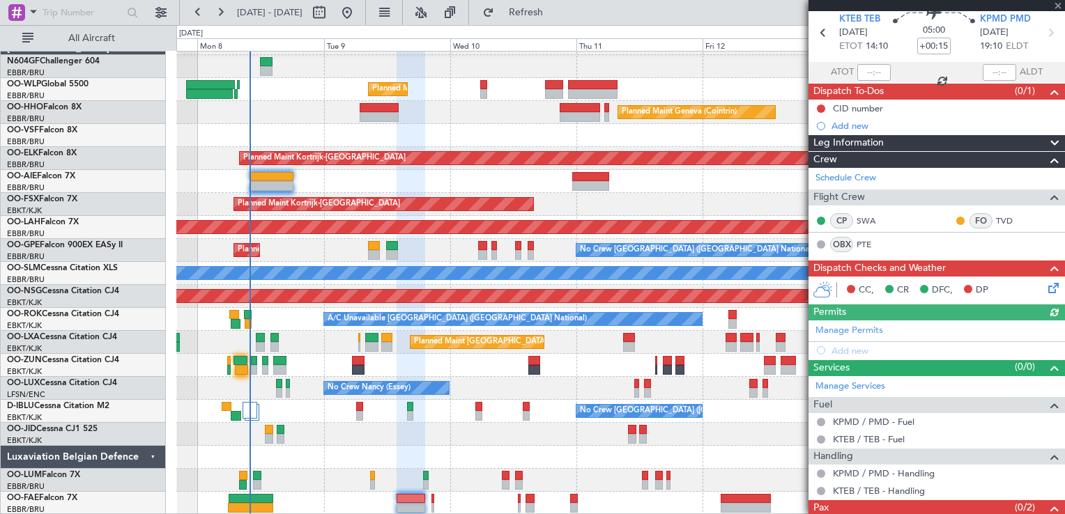
scroll to position [93, 0]
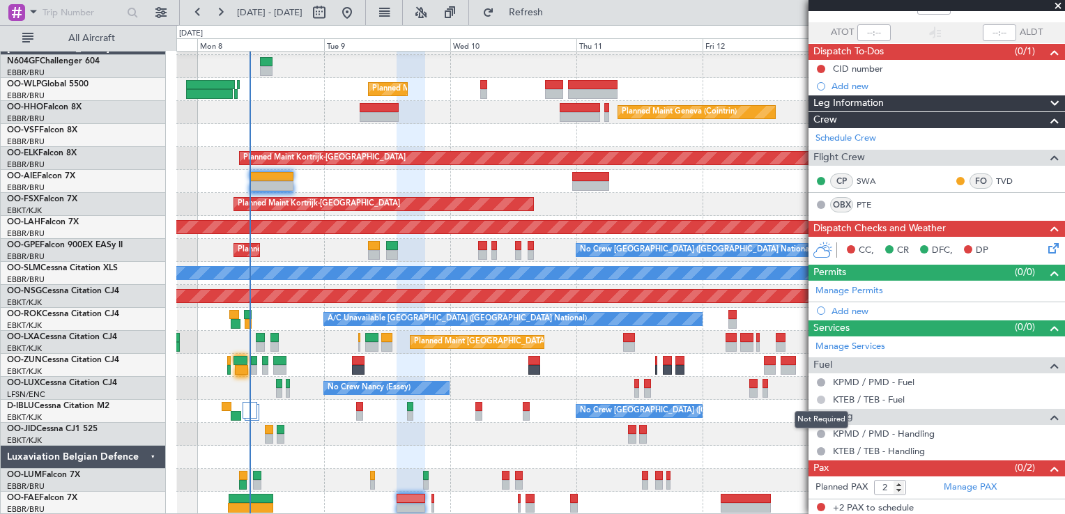
click at [818, 397] on button at bounding box center [821, 400] width 8 height 8
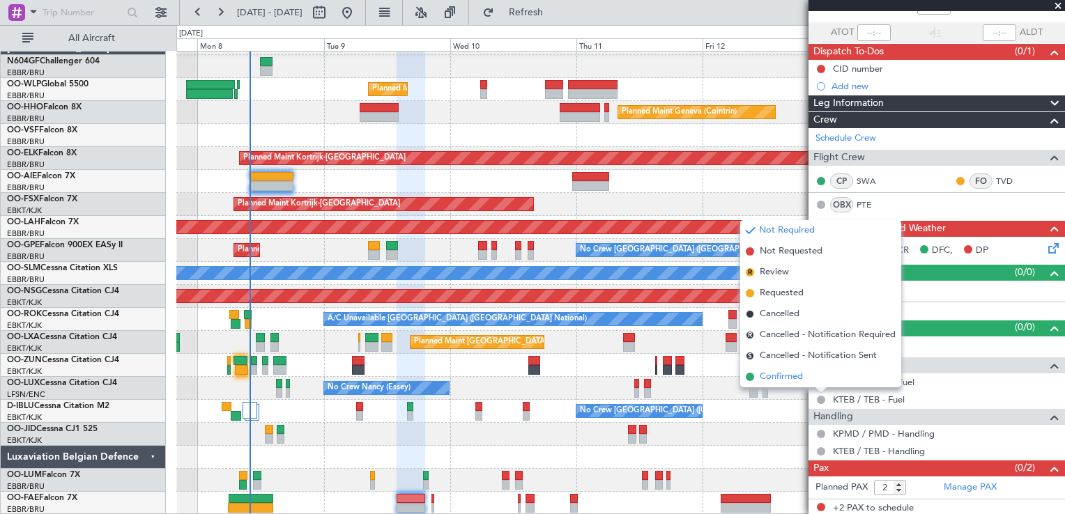
click at [789, 375] on span "Confirmed" at bounding box center [781, 377] width 43 height 14
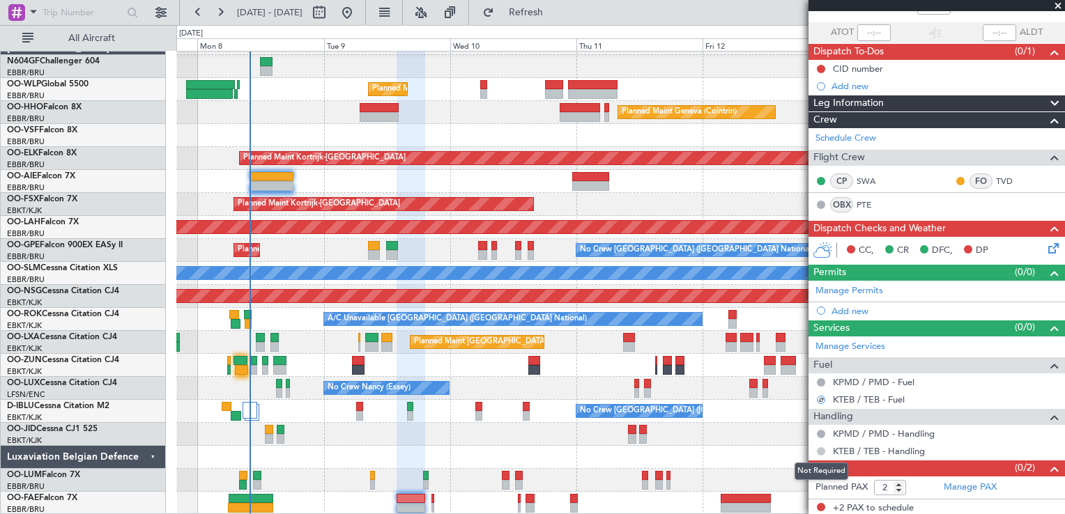
click at [824, 449] on button at bounding box center [821, 452] width 8 height 8
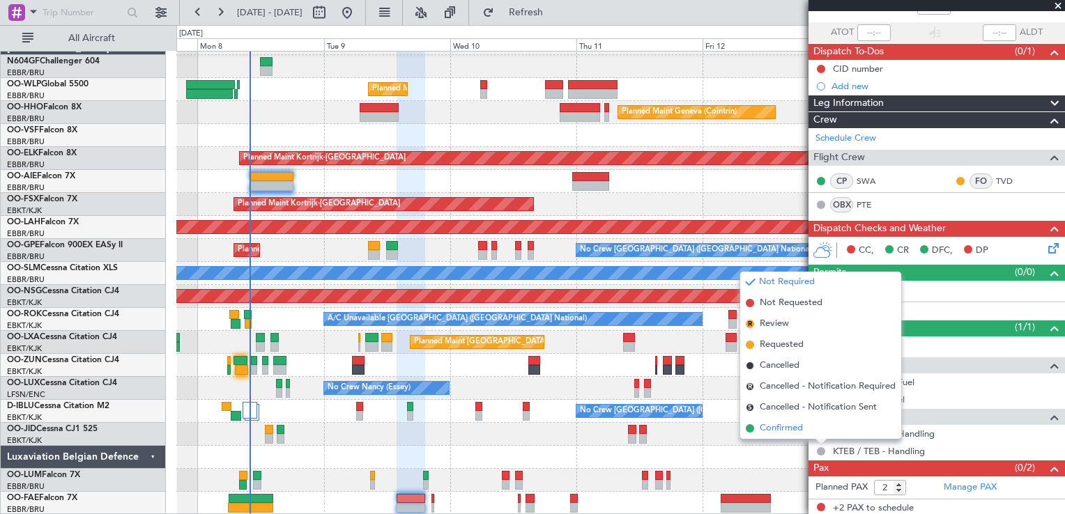
click at [802, 434] on span "Confirmed" at bounding box center [781, 429] width 43 height 14
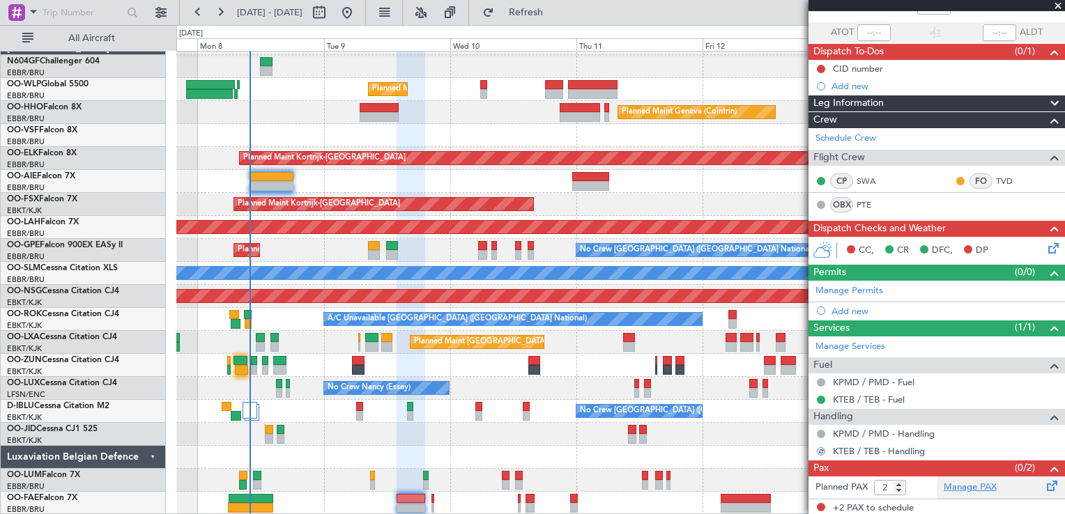
click at [954, 481] on link "Manage PAX" at bounding box center [970, 488] width 53 height 14
click at [529, 1] on fb-refresh-button "Refresh" at bounding box center [518, 12] width 98 height 25
click at [535, 13] on button "Refresh" at bounding box center [518, 12] width 84 height 22
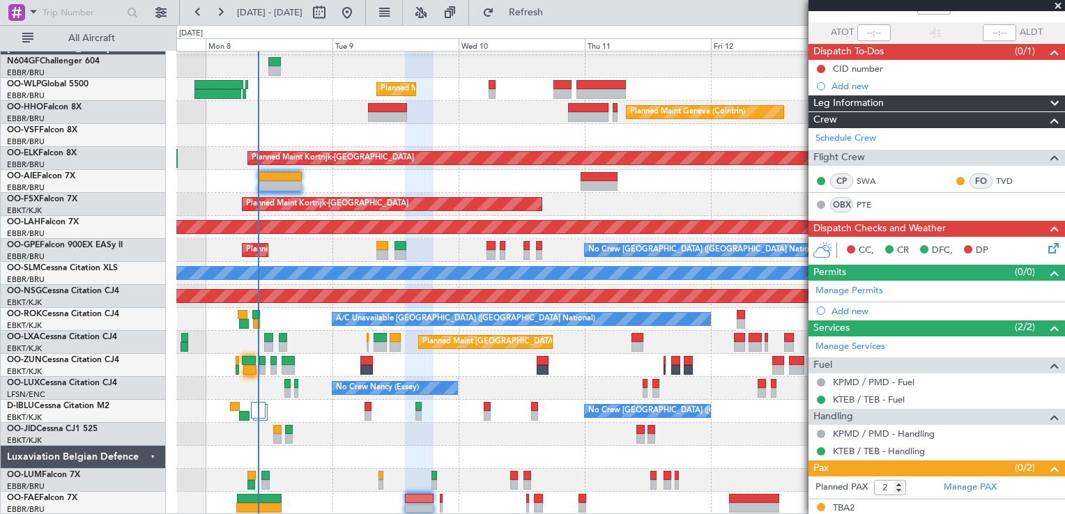
click at [459, 496] on div at bounding box center [620, 503] width 888 height 23
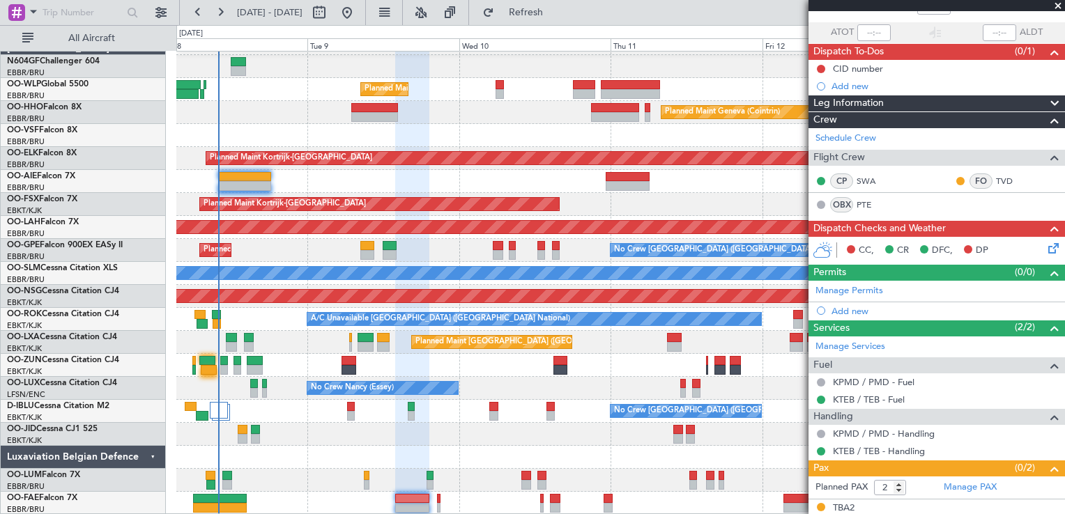
click at [393, 420] on div "Planned Maint Liege Planned Maint Geneva (Cointrin) Planned Maint Kortrijk-Weve…" at bounding box center [620, 273] width 888 height 483
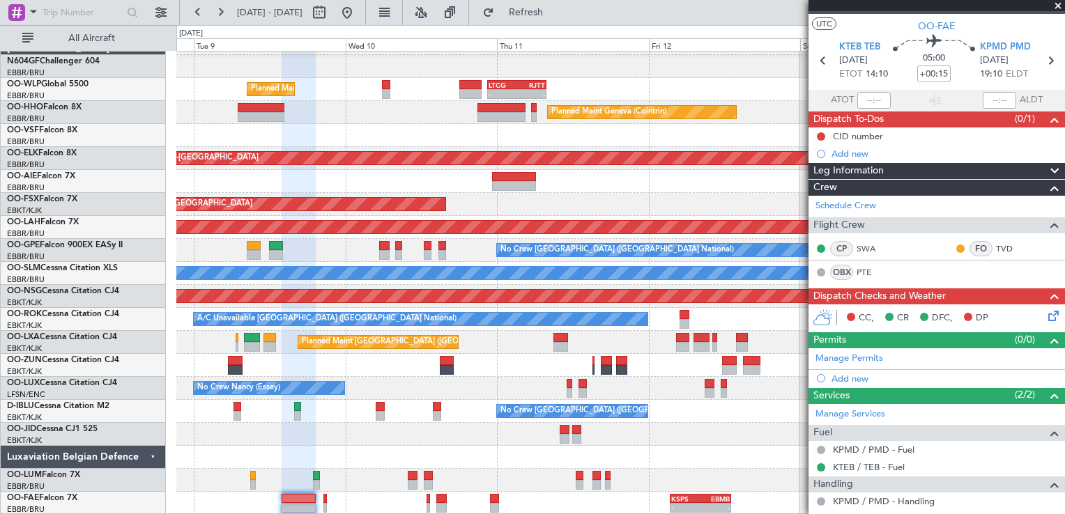
scroll to position [0, 0]
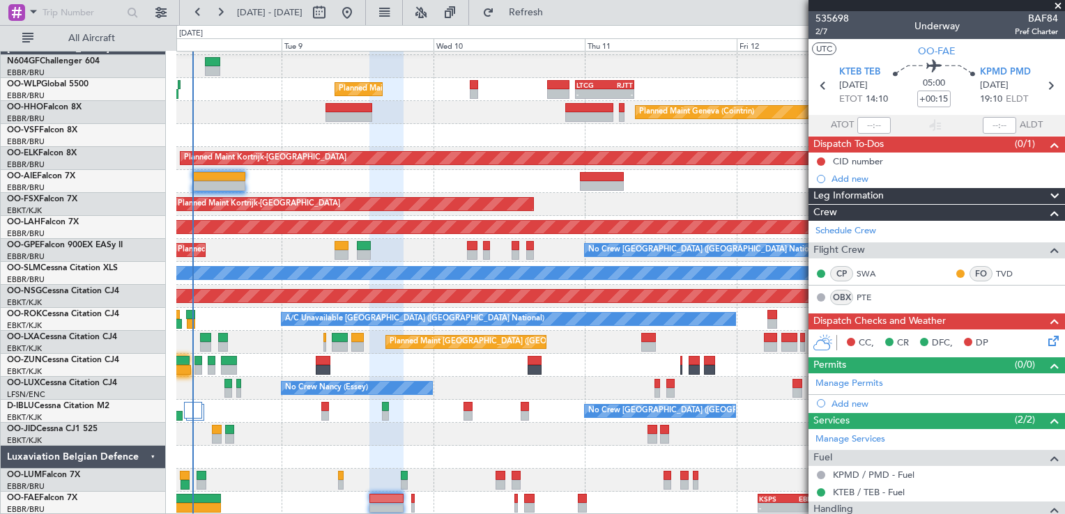
click at [501, 456] on div "Planned Maint Liege - - LTCG 22:35 Z RJTT 07:55 Z KAUS 22:00 Z ELLX 07:10 Z 22:…" at bounding box center [620, 273] width 888 height 483
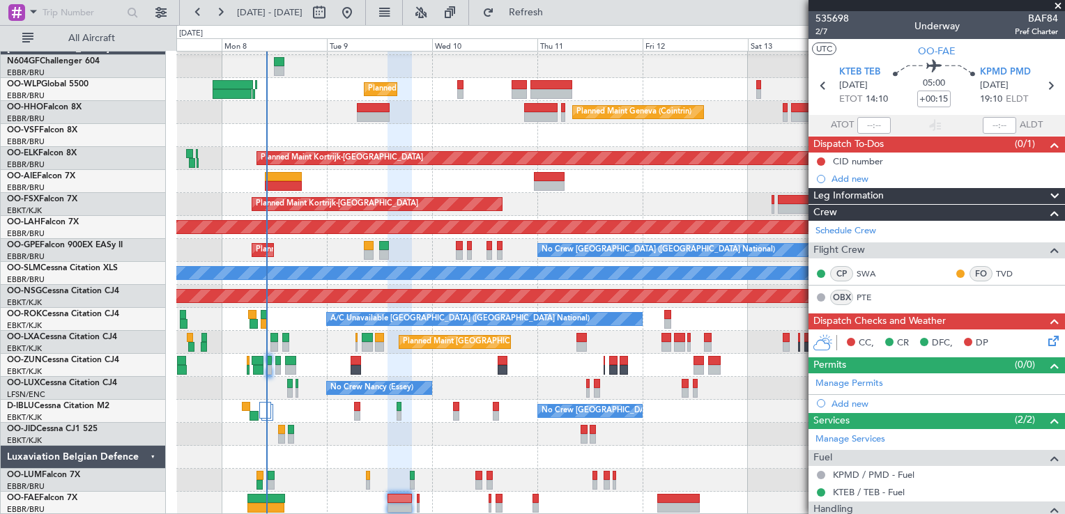
click at [1046, 335] on icon at bounding box center [1051, 338] width 11 height 11
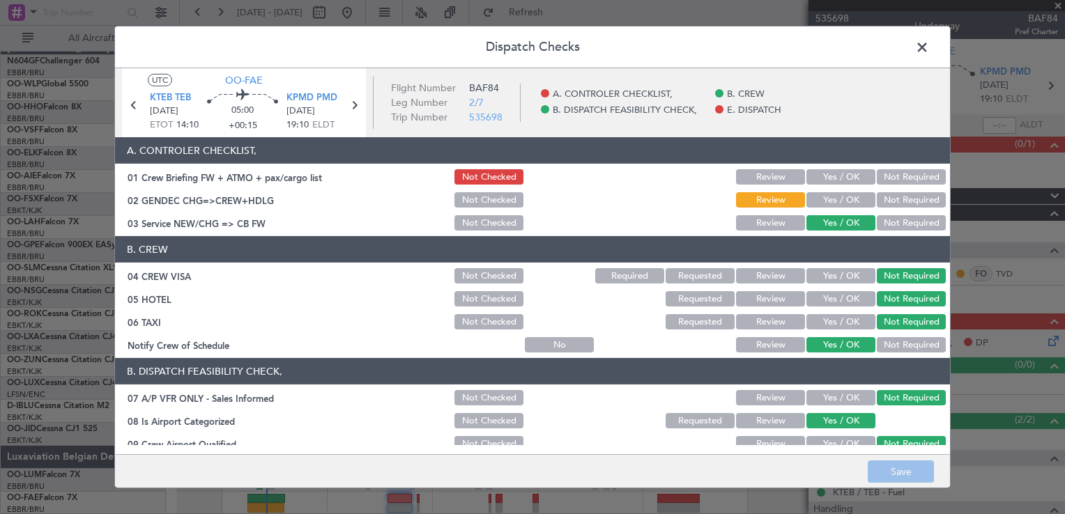
scroll to position [340, 0]
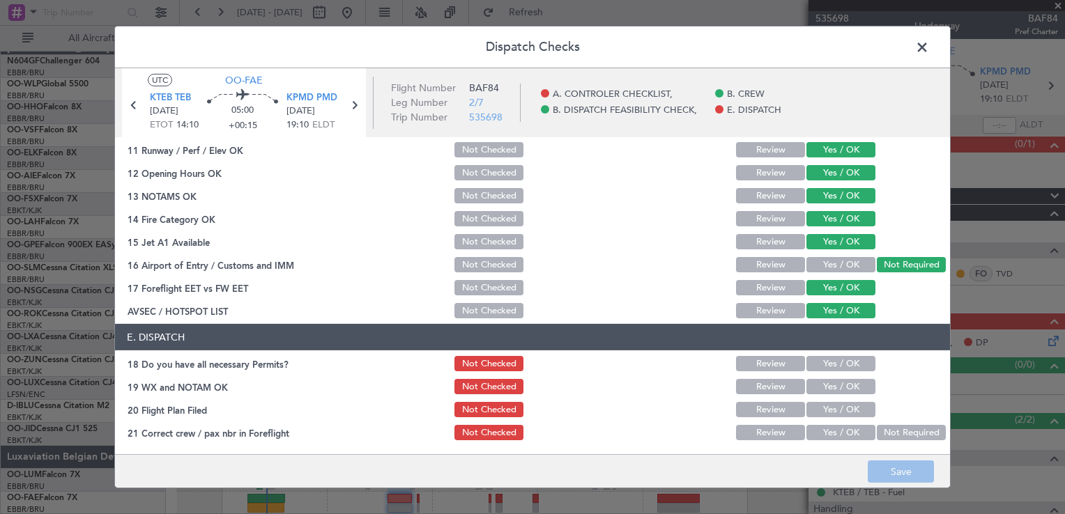
click at [835, 365] on button "Yes / OK" at bounding box center [840, 363] width 69 height 15
click at [834, 381] on button "Yes / OK" at bounding box center [840, 386] width 69 height 15
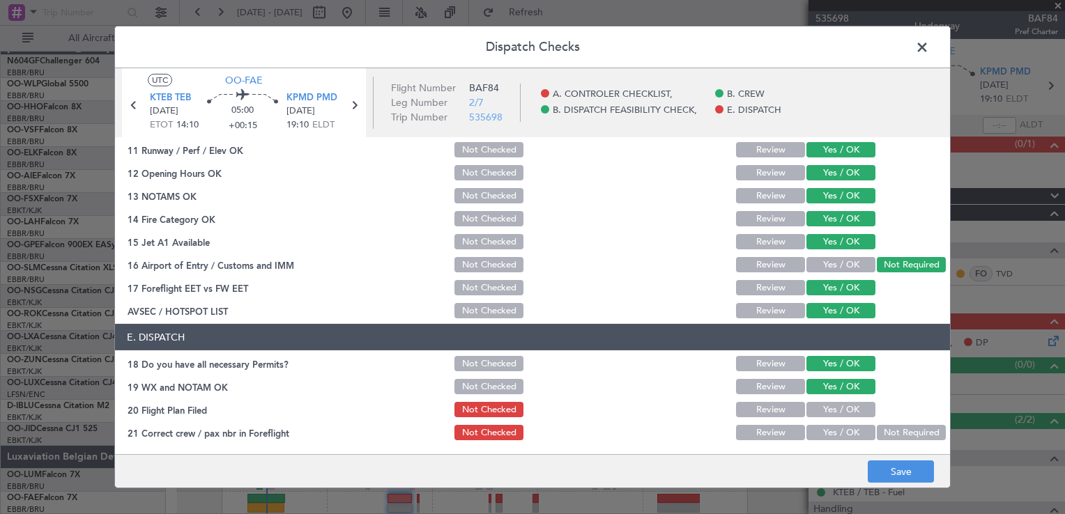
click at [834, 398] on section "E. DISPATCH 18 Do you have all necessary Permits? Not Checked Review Yes / OK 1…" at bounding box center [532, 383] width 835 height 118
click at [834, 403] on button "Yes / OK" at bounding box center [840, 409] width 69 height 15
click at [832, 436] on button "Yes / OK" at bounding box center [840, 432] width 69 height 15
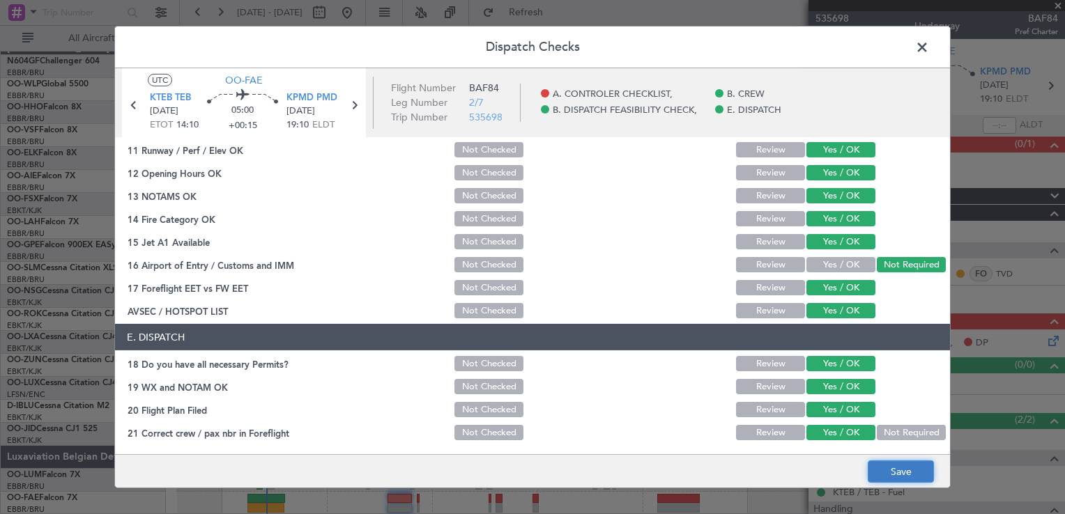
click at [878, 479] on button "Save" at bounding box center [901, 472] width 66 height 22
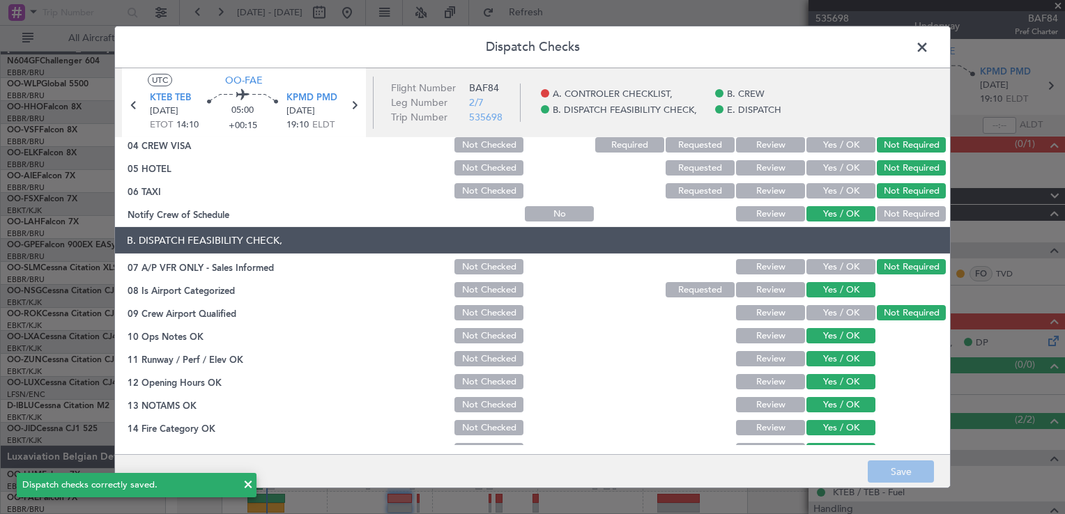
scroll to position [0, 0]
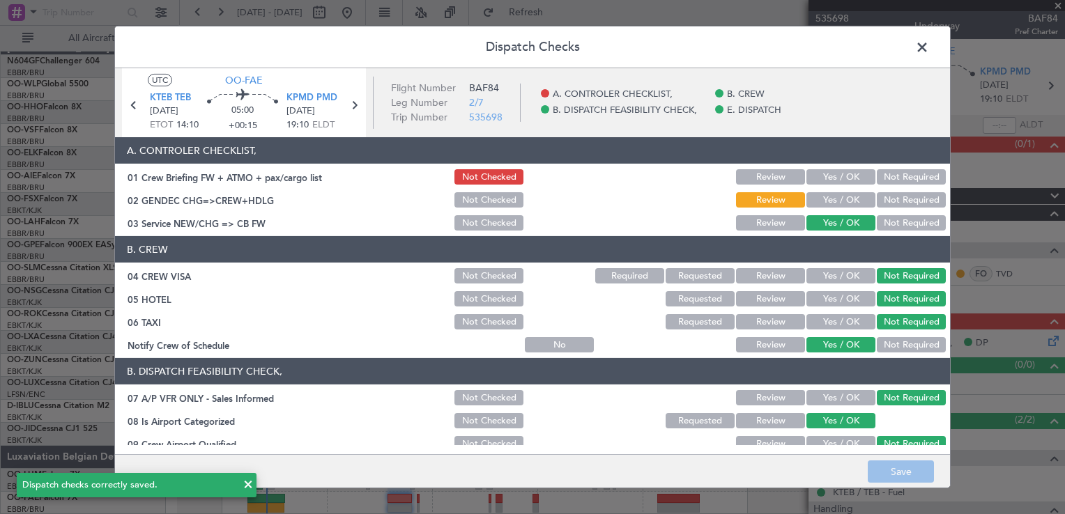
click at [877, 201] on button "Not Required" at bounding box center [911, 199] width 69 height 15
click at [889, 467] on button "Save" at bounding box center [901, 472] width 66 height 22
click at [929, 46] on span at bounding box center [929, 51] width 0 height 28
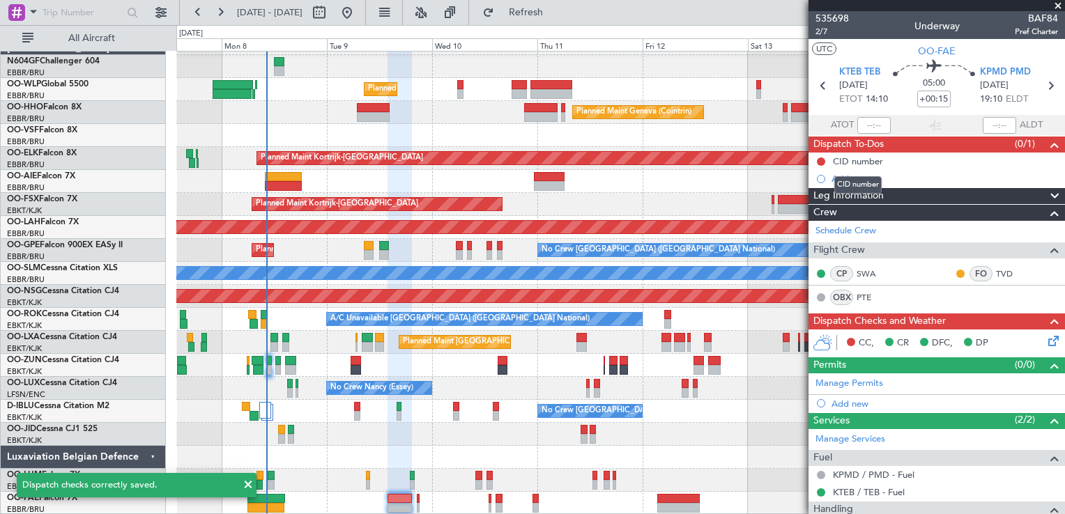
click at [847, 173] on mat-tooltip-component "CID number" at bounding box center [858, 185] width 67 height 37
click at [853, 183] on div "Add new" at bounding box center [939, 179] width 214 height 12
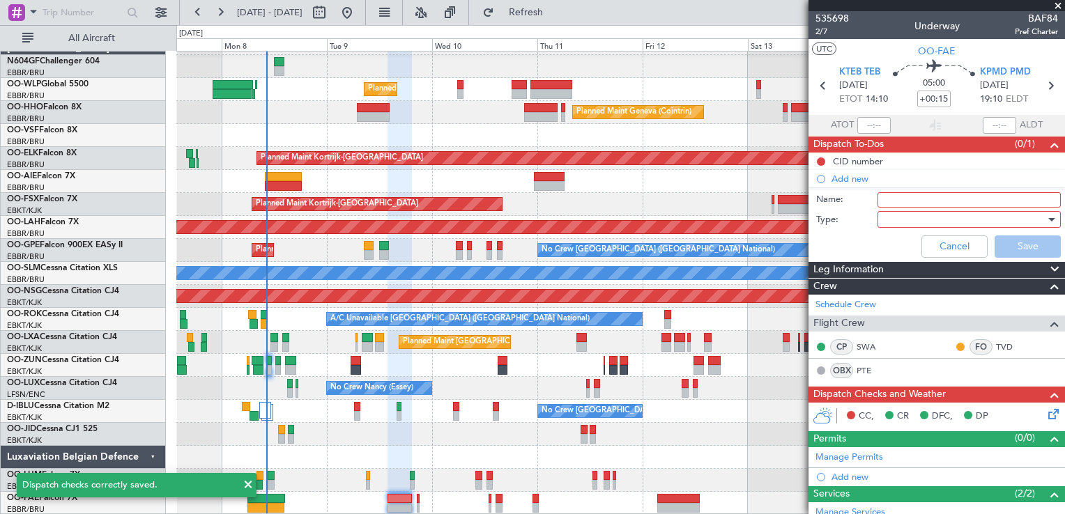
click at [885, 197] on input "Name:" at bounding box center [969, 199] width 183 height 15
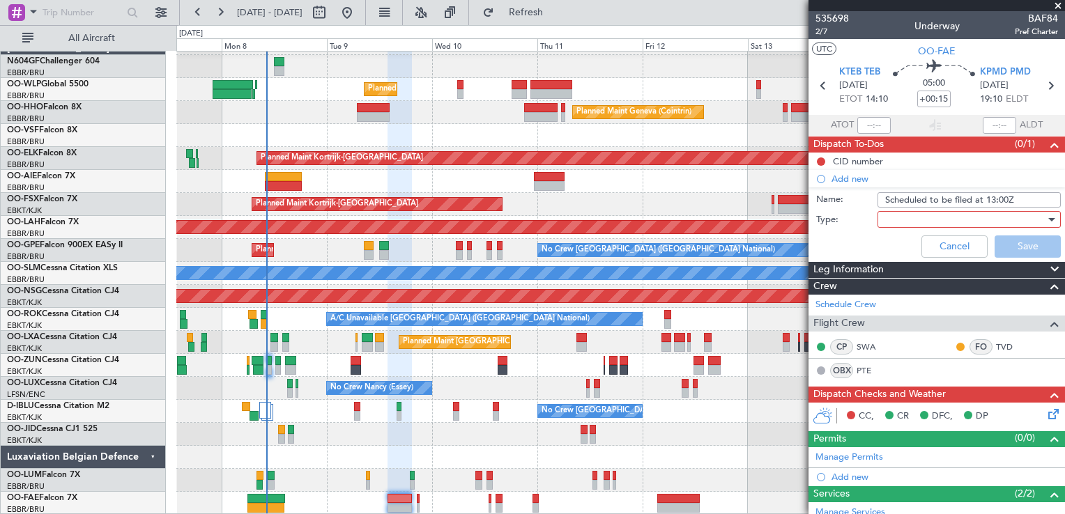
click at [993, 200] on input "Scheduled to be filed at 13:00Z" at bounding box center [969, 199] width 183 height 15
type input "Scheduled to be filed at 16:00Z"
click at [958, 213] on div at bounding box center [964, 219] width 162 height 21
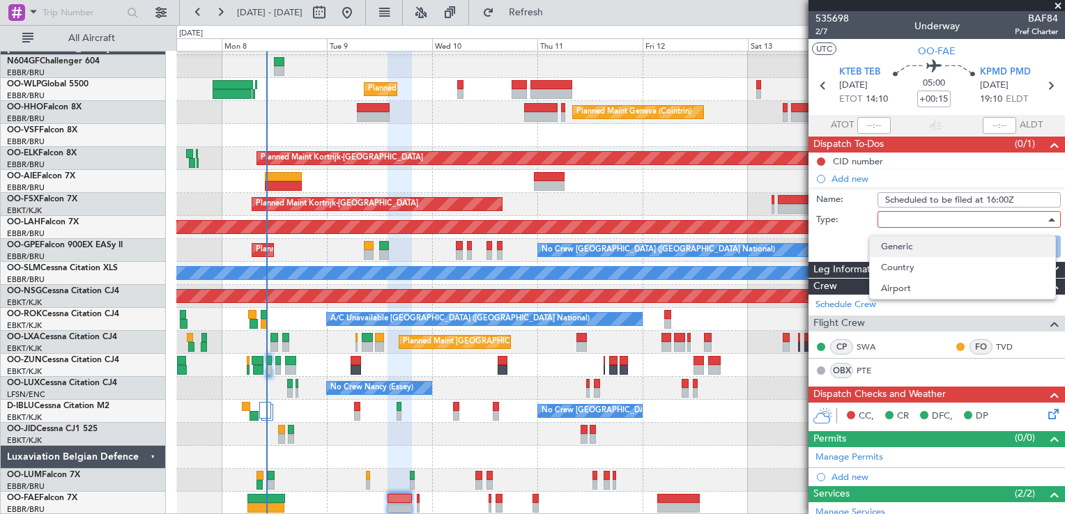
click at [901, 255] on span "Generic" at bounding box center [962, 246] width 163 height 21
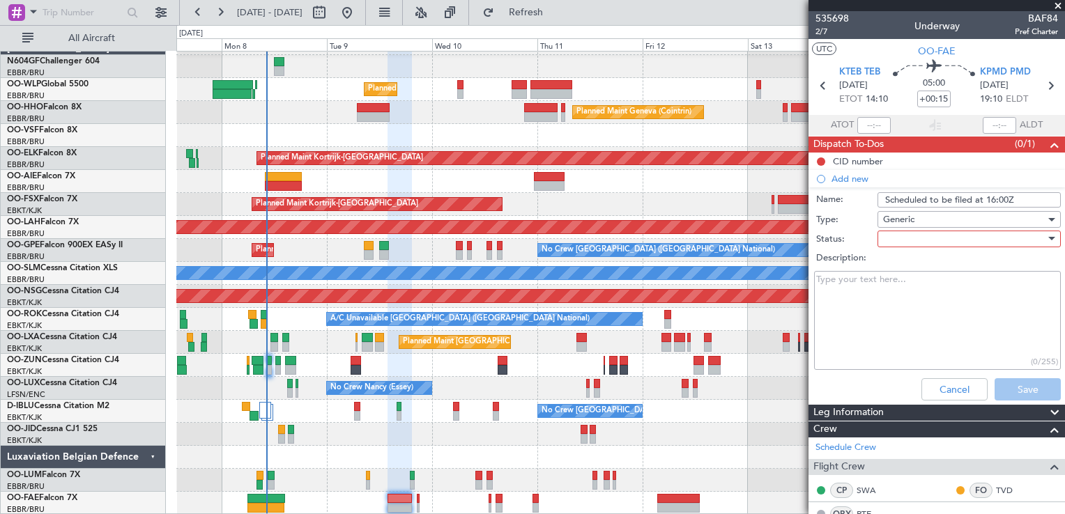
click at [895, 239] on div at bounding box center [964, 239] width 162 height 21
click at [896, 283] on span "In Progress" at bounding box center [962, 287] width 163 height 21
click at [995, 395] on button "Save" at bounding box center [1028, 389] width 66 height 22
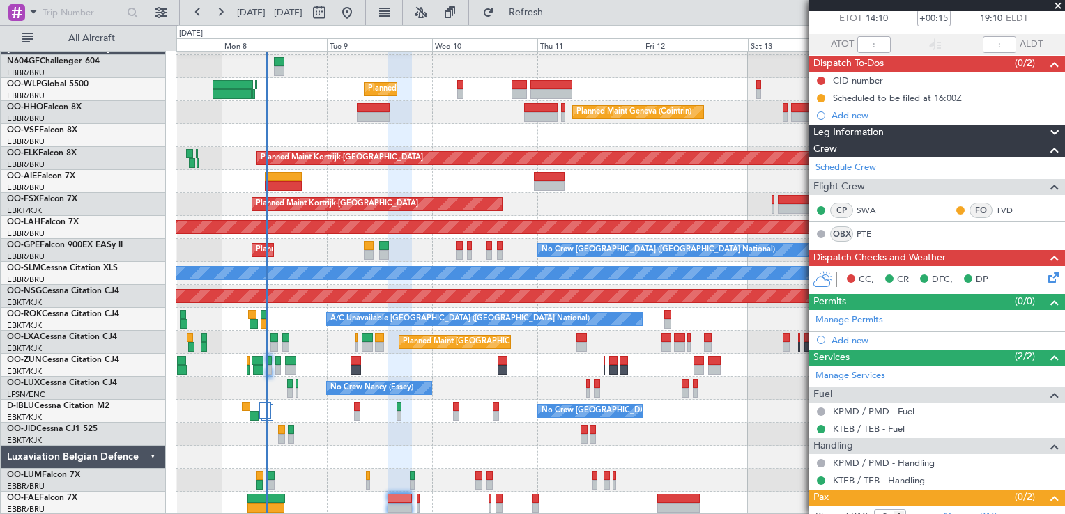
scroll to position [151, 0]
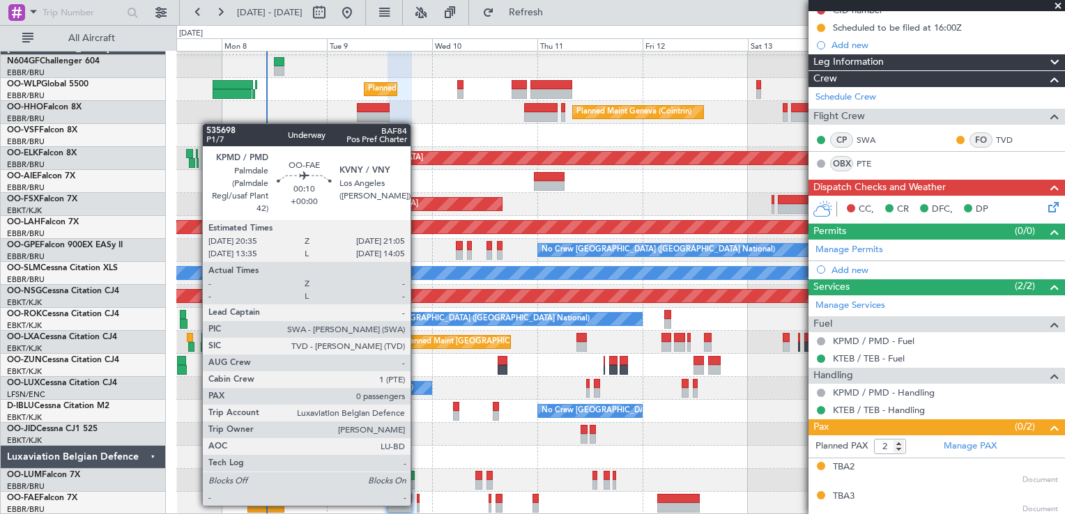
click at [417, 505] on div at bounding box center [418, 508] width 3 height 10
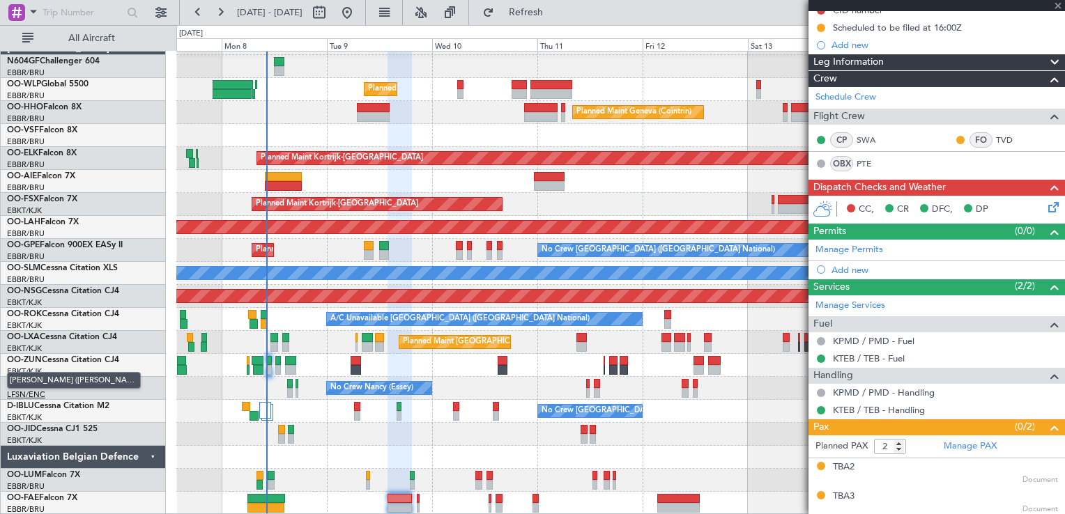
type input "0"
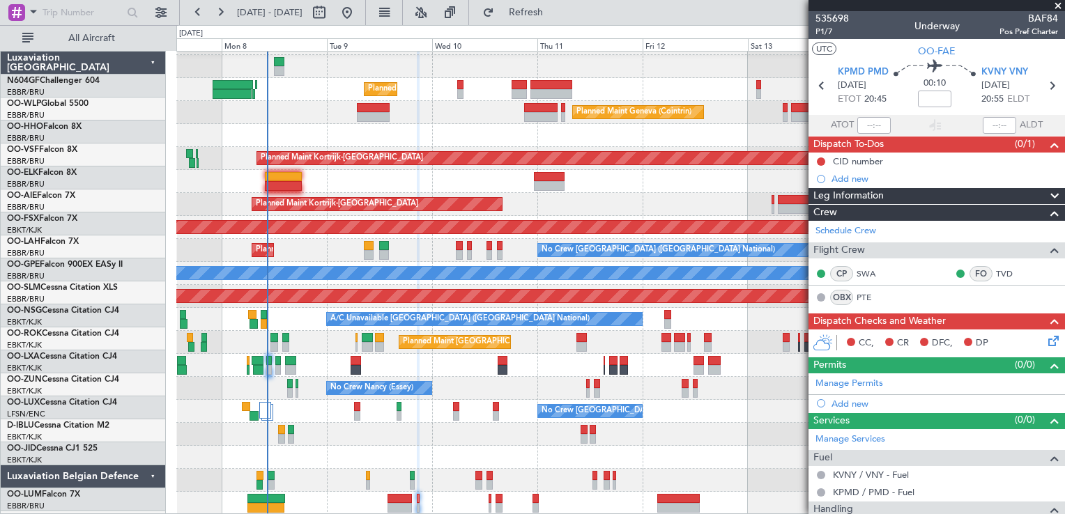
scroll to position [20, 0]
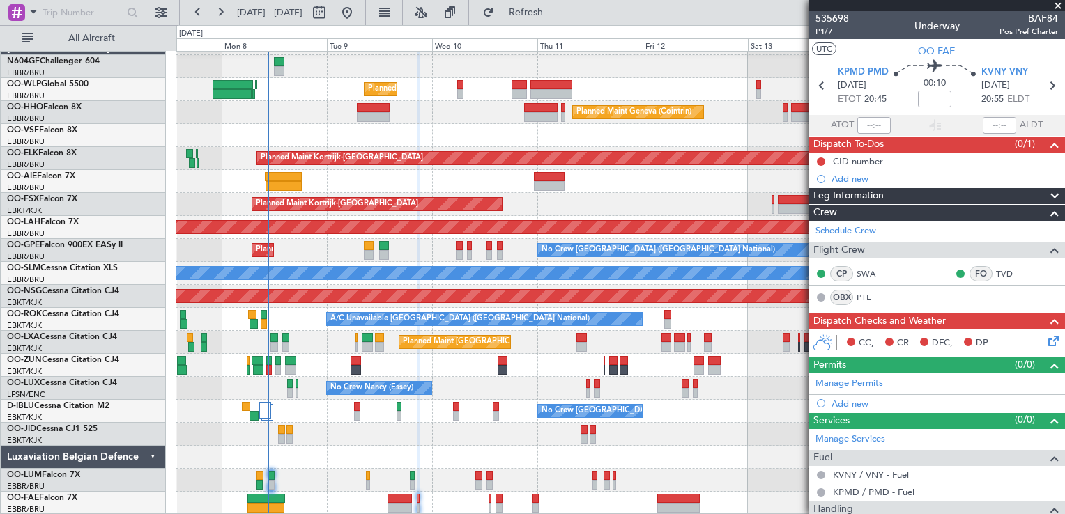
click at [784, 390] on div "No Crew Nancy (Essey)" at bounding box center [620, 388] width 888 height 23
click at [1046, 337] on icon at bounding box center [1051, 338] width 11 height 11
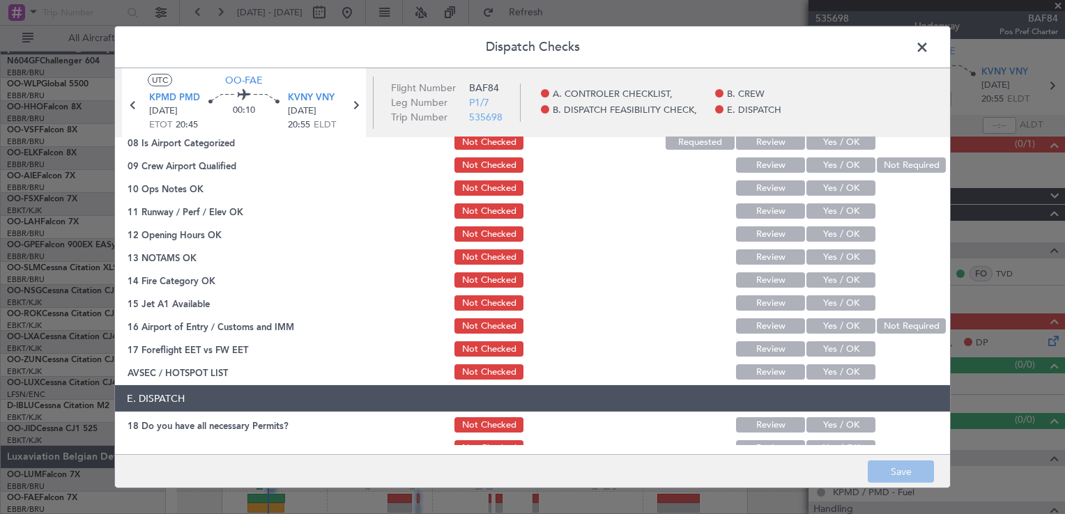
scroll to position [0, 0]
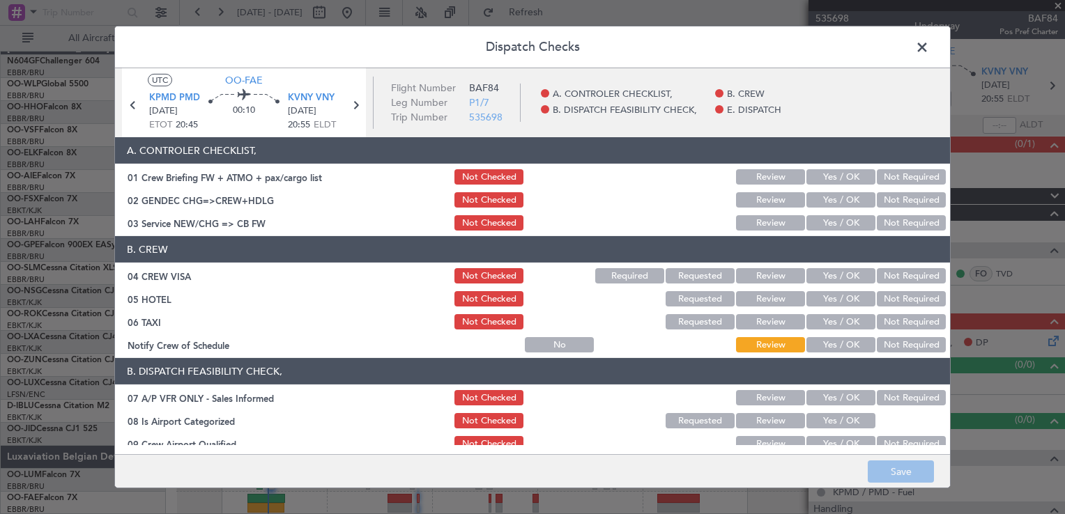
drag, startPoint x: 884, startPoint y: 202, endPoint x: 868, endPoint y: 208, distance: 17.0
click at [881, 202] on button "Not Required" at bounding box center [911, 199] width 69 height 15
click at [834, 219] on button "Yes / OK" at bounding box center [840, 222] width 69 height 15
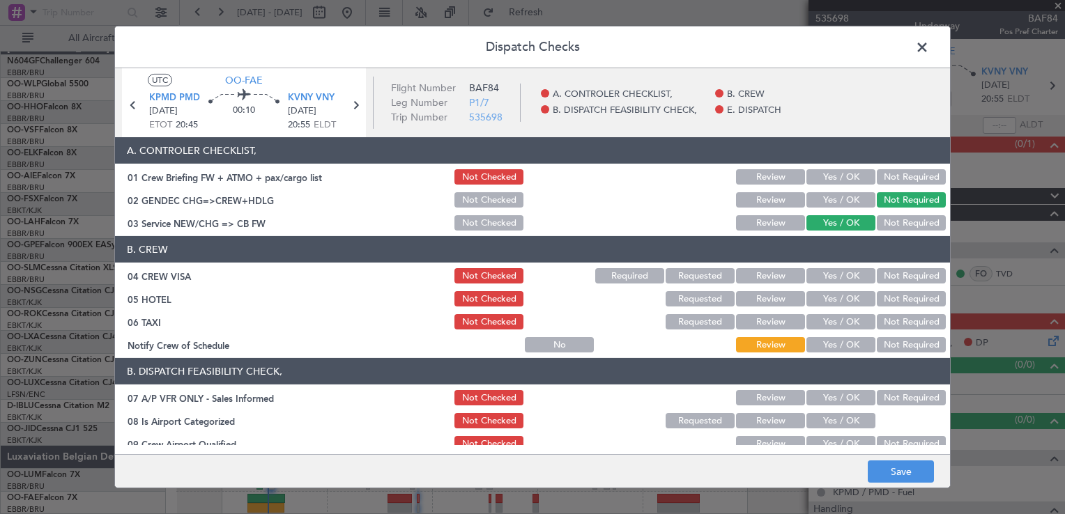
click at [892, 284] on div "Not Required" at bounding box center [910, 276] width 70 height 20
drag, startPoint x: 884, startPoint y: 281, endPoint x: 884, endPoint y: 293, distance: 11.8
click at [884, 281] on button "Not Required" at bounding box center [911, 275] width 69 height 15
click at [883, 303] on button "Not Required" at bounding box center [911, 298] width 69 height 15
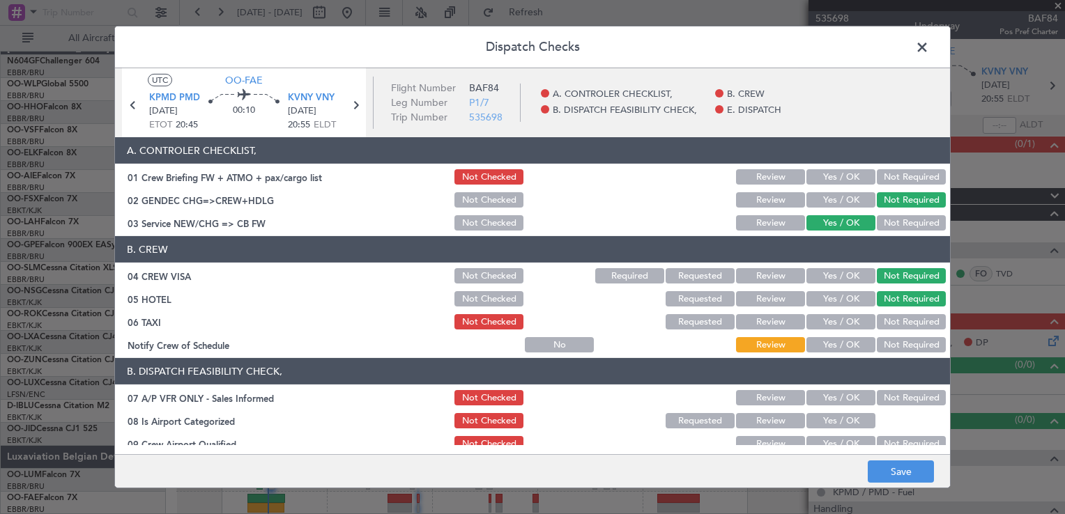
click at [887, 326] on button "Not Required" at bounding box center [911, 321] width 69 height 15
click at [825, 353] on div "Yes / OK" at bounding box center [839, 345] width 70 height 20
click at [828, 339] on button "Yes / OK" at bounding box center [840, 344] width 69 height 15
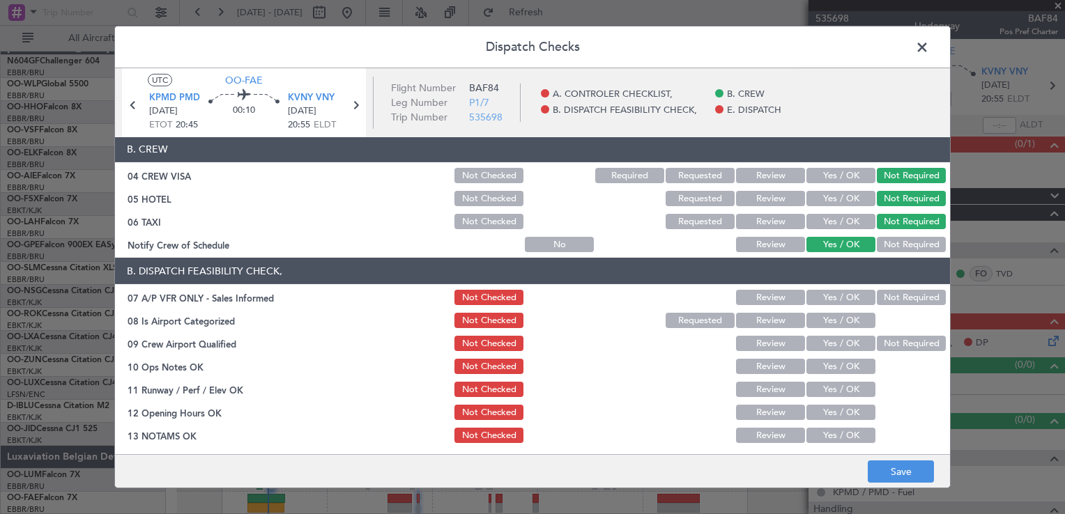
scroll to position [139, 0]
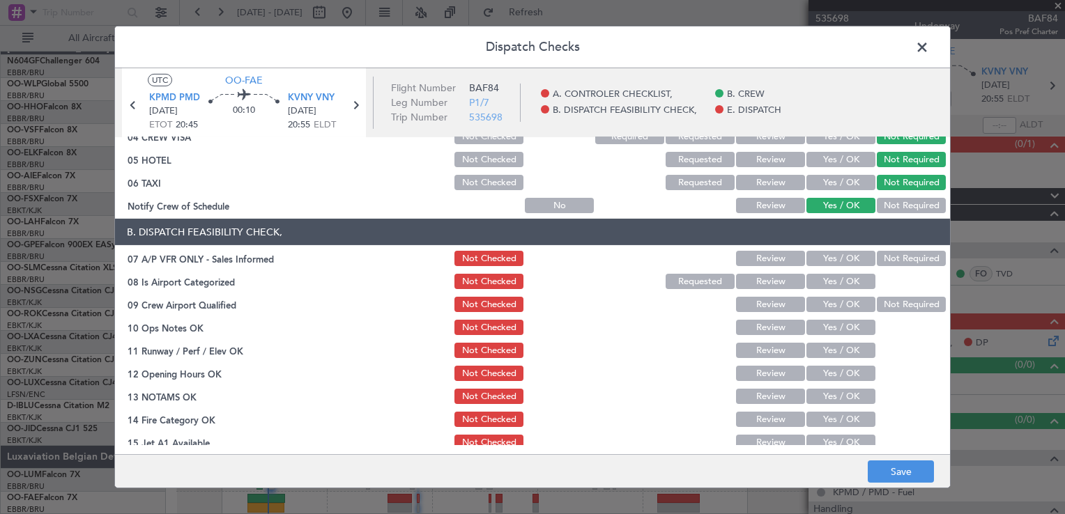
click at [896, 253] on button "Not Required" at bounding box center [911, 258] width 69 height 15
click at [845, 284] on button "Yes / OK" at bounding box center [840, 281] width 69 height 15
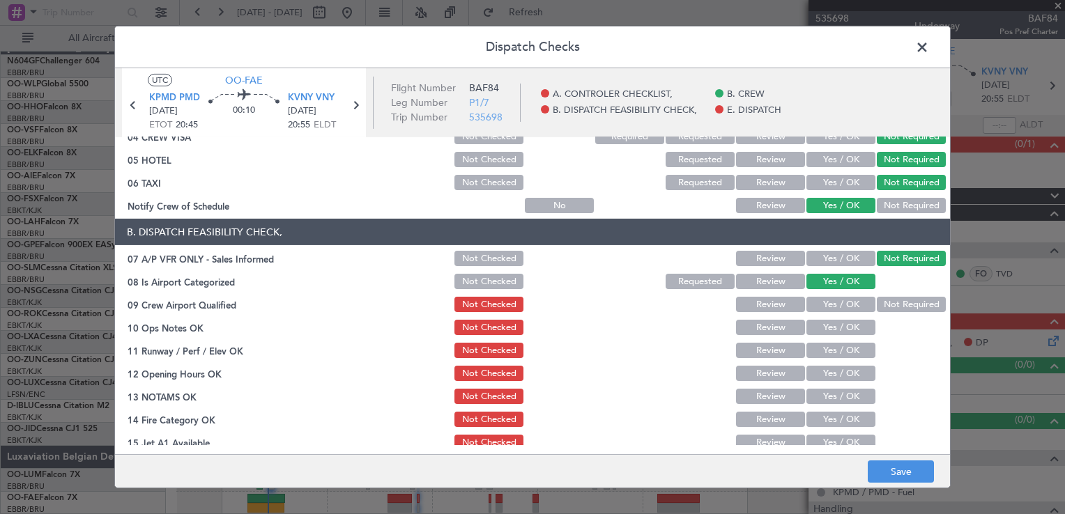
click at [889, 303] on button "Not Required" at bounding box center [911, 304] width 69 height 15
click at [828, 323] on button "Yes / OK" at bounding box center [840, 327] width 69 height 15
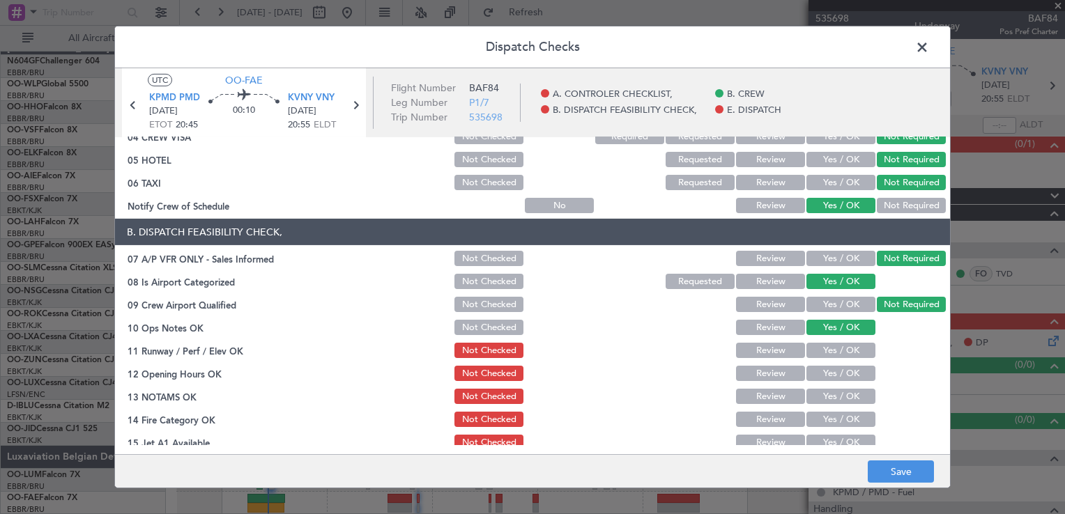
click at [824, 350] on button "Yes / OK" at bounding box center [840, 350] width 69 height 15
click at [817, 378] on button "Yes / OK" at bounding box center [840, 373] width 69 height 15
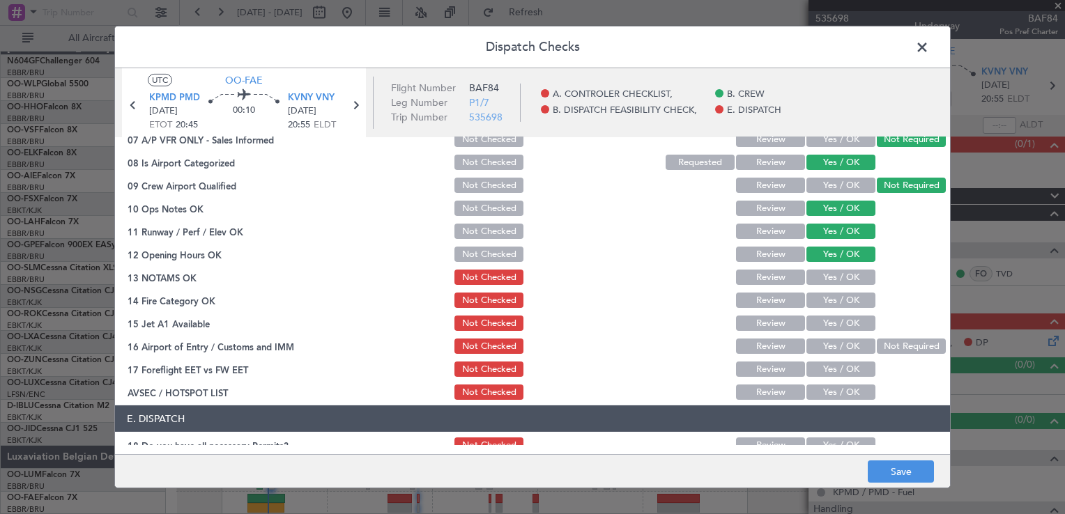
scroll to position [340, 0]
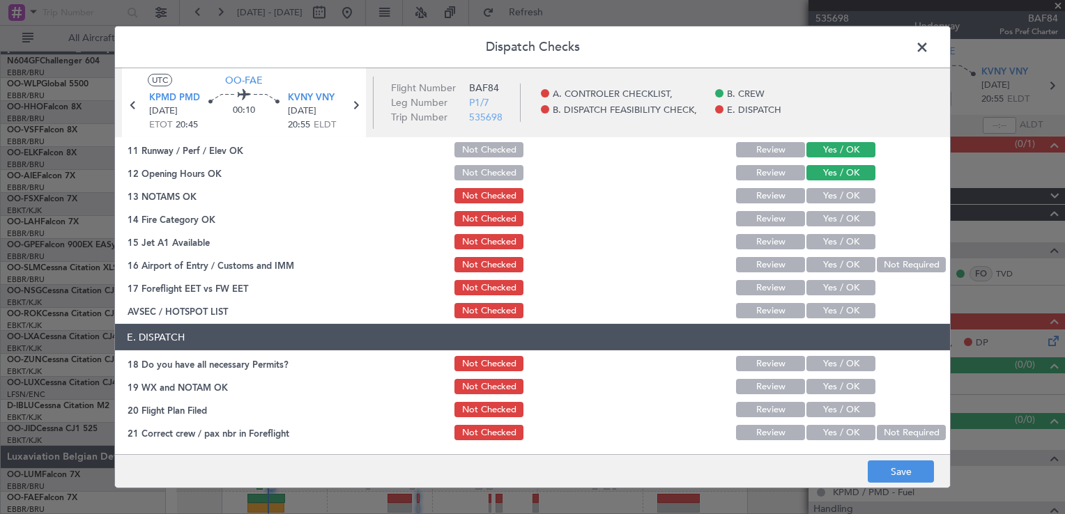
click at [840, 202] on button "Yes / OK" at bounding box center [840, 195] width 69 height 15
click at [836, 229] on section "B. DISPATCH FEASIBILITY CHECK, 07 A/P VFR ONLY - Sales Informed Not Checked Rev…" at bounding box center [532, 169] width 835 height 303
click at [830, 222] on button "Yes / OK" at bounding box center [840, 218] width 69 height 15
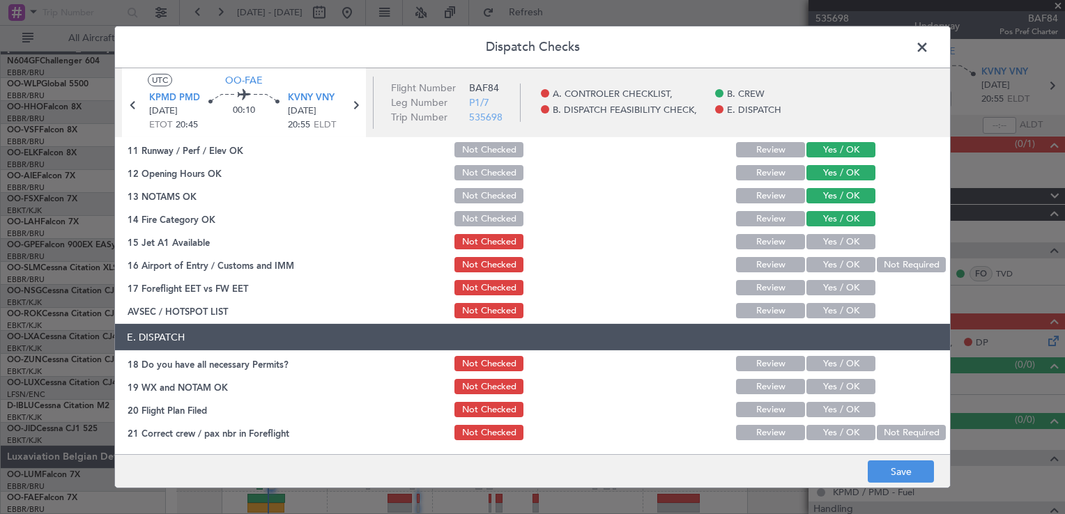
click at [830, 239] on button "Yes / OK" at bounding box center [840, 241] width 69 height 15
drag, startPoint x: 880, startPoint y: 258, endPoint x: 875, endPoint y: 266, distance: 9.5
click at [880, 258] on button "Not Required" at bounding box center [911, 264] width 69 height 15
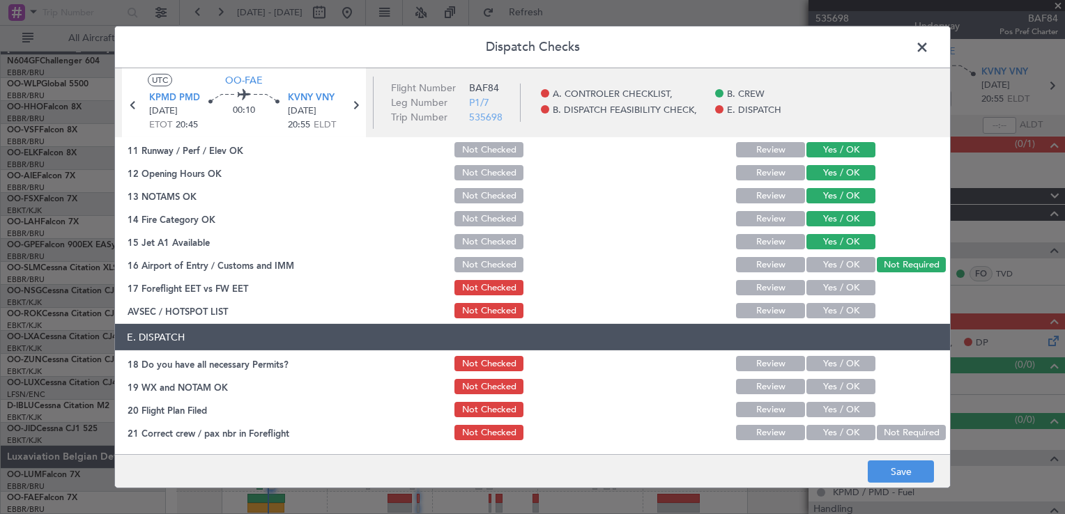
drag, startPoint x: 835, startPoint y: 286, endPoint x: 839, endPoint y: 314, distance: 28.1
click at [835, 302] on section "B. DISPATCH FEASIBILITY CHECK, 07 A/P VFR ONLY - Sales Informed Not Checked Rev…" at bounding box center [532, 169] width 835 height 303
drag, startPoint x: 839, startPoint y: 314, endPoint x: 843, endPoint y: 340, distance: 26.2
click at [839, 315] on button "Yes / OK" at bounding box center [840, 310] width 69 height 15
click at [843, 280] on button "Yes / OK" at bounding box center [840, 287] width 69 height 15
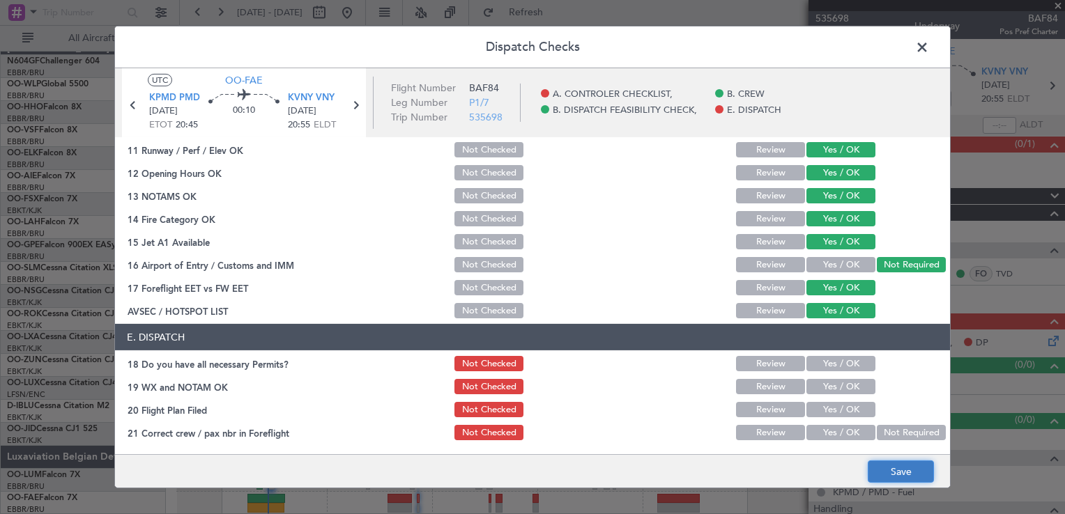
click at [874, 471] on button "Save" at bounding box center [901, 472] width 66 height 22
click at [929, 50] on span at bounding box center [929, 51] width 0 height 28
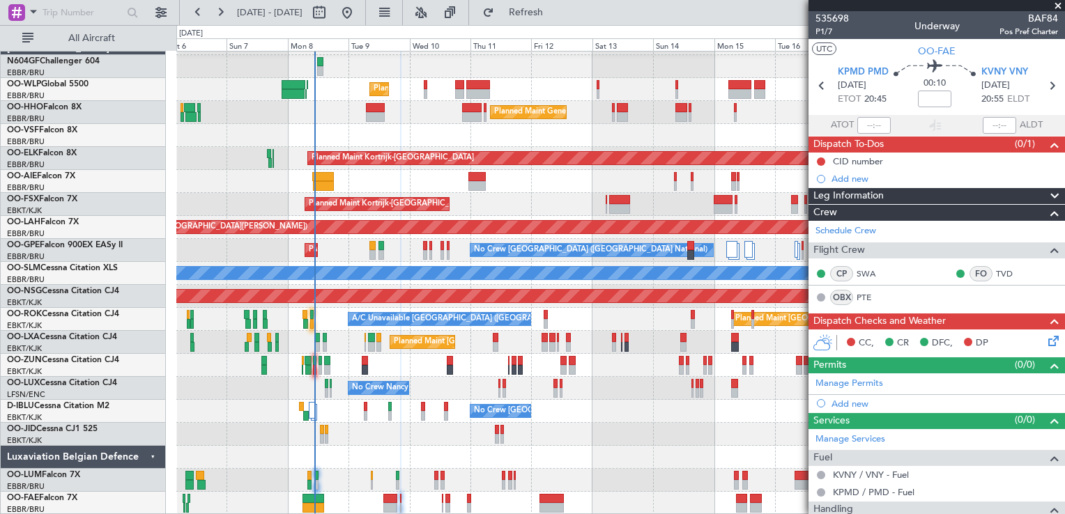
click at [374, 327] on div "Planned Maint Liege Planned Maint Geneva ([GEOGRAPHIC_DATA]) Planned Maint [GEO…" at bounding box center [620, 273] width 888 height 483
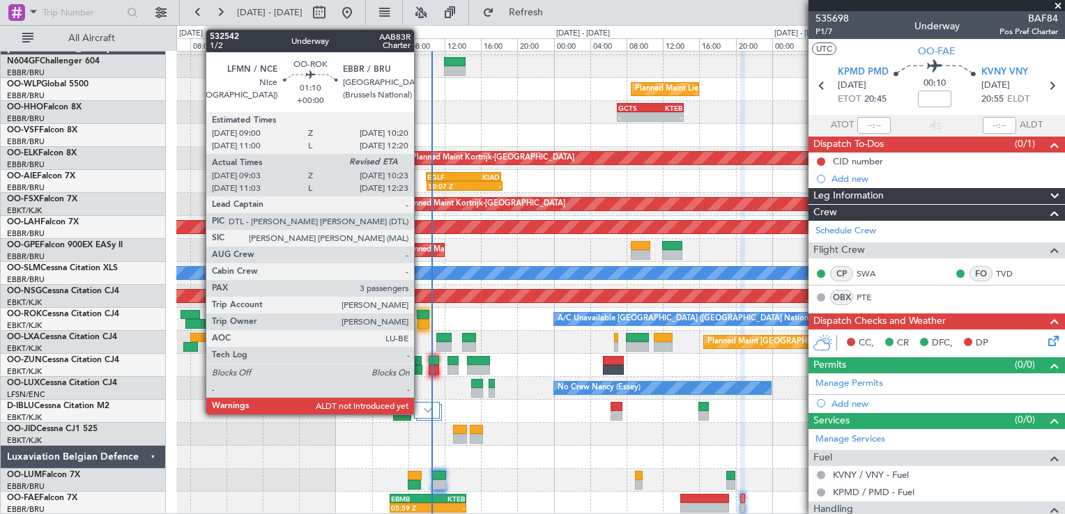
click at [420, 316] on div at bounding box center [423, 315] width 13 height 10
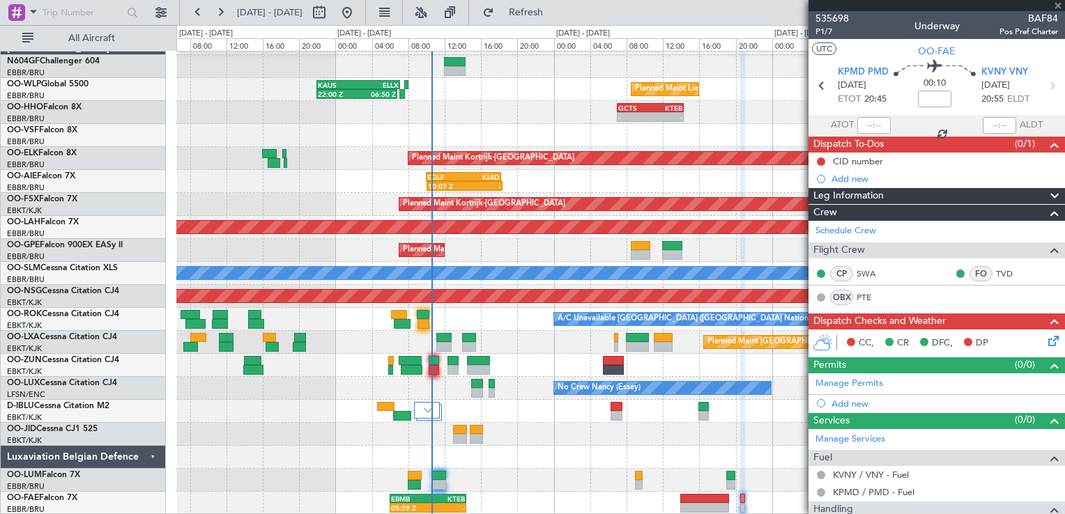
type input "09:08"
type input "3"
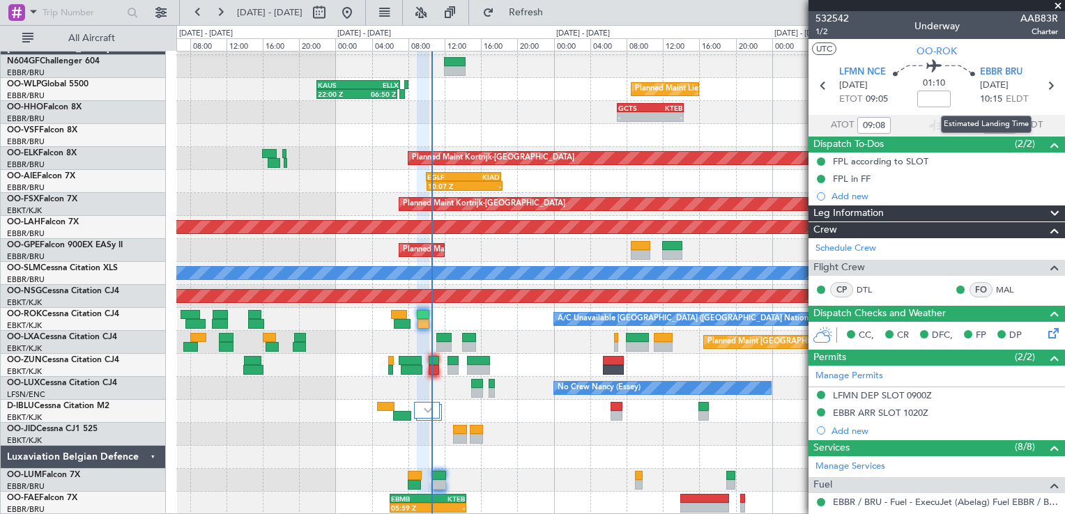
click at [996, 119] on div "Estimated Landing Time" at bounding box center [986, 124] width 91 height 17
click at [984, 119] on input "text" at bounding box center [999, 125] width 33 height 17
click at [979, 46] on section "UTC OO-ROK" at bounding box center [937, 49] width 257 height 21
type input "10:25"
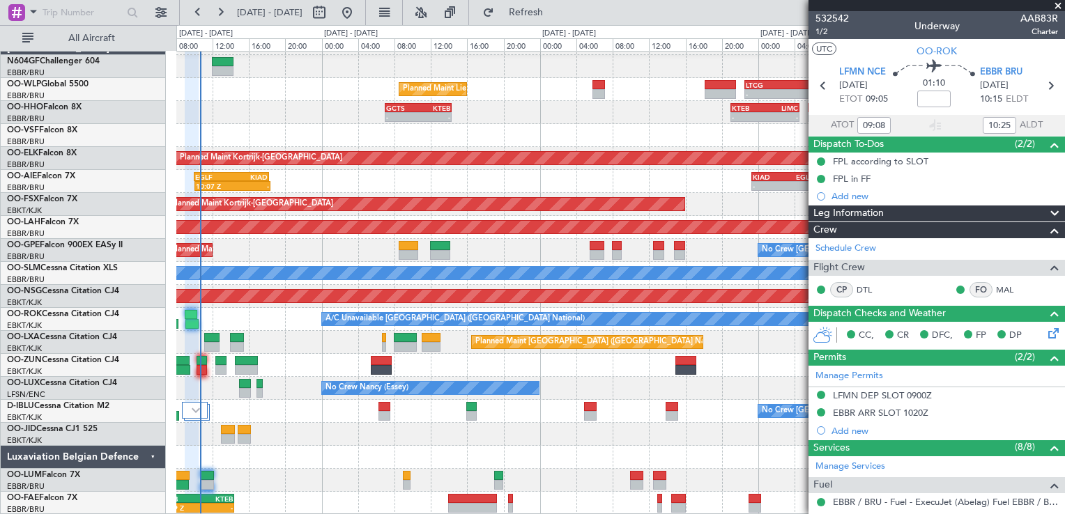
click at [309, 416] on div "Planned Maint Liege - - LTCG 22:35 Z RJTT 07:55 Z [PERSON_NAME] 22:00 Z ELLX 07…" at bounding box center [620, 273] width 888 height 483
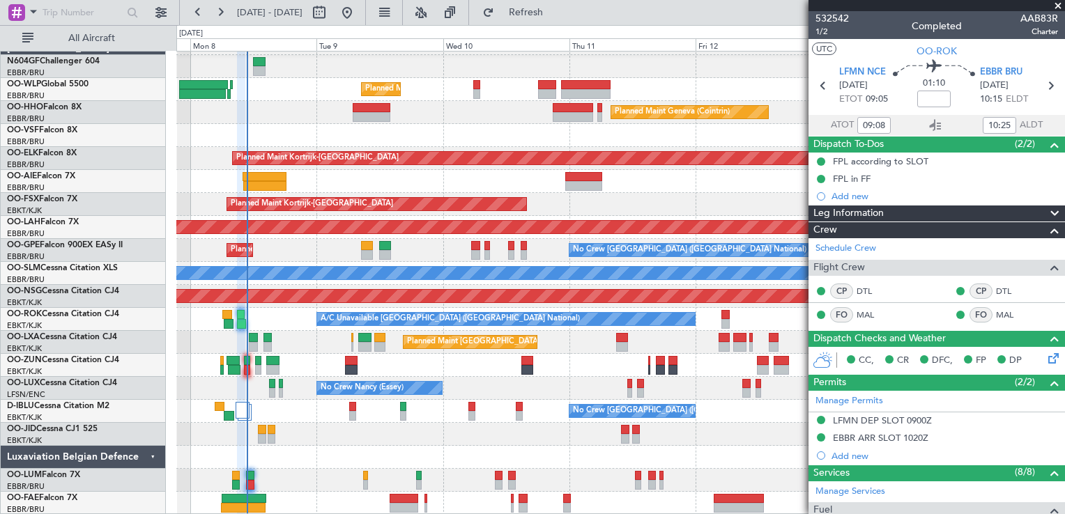
click at [460, 446] on div at bounding box center [620, 457] width 888 height 23
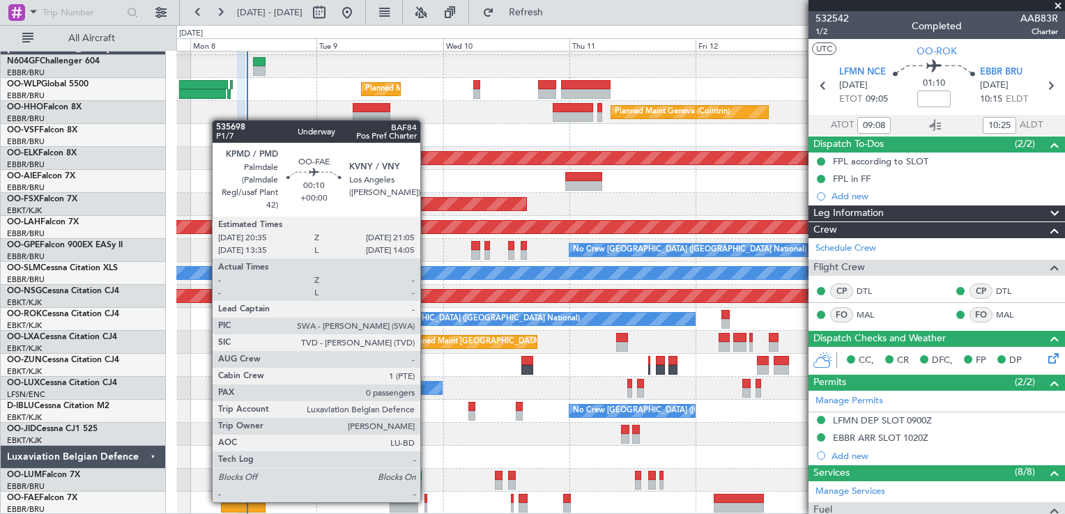
click at [427, 501] on div at bounding box center [426, 499] width 3 height 10
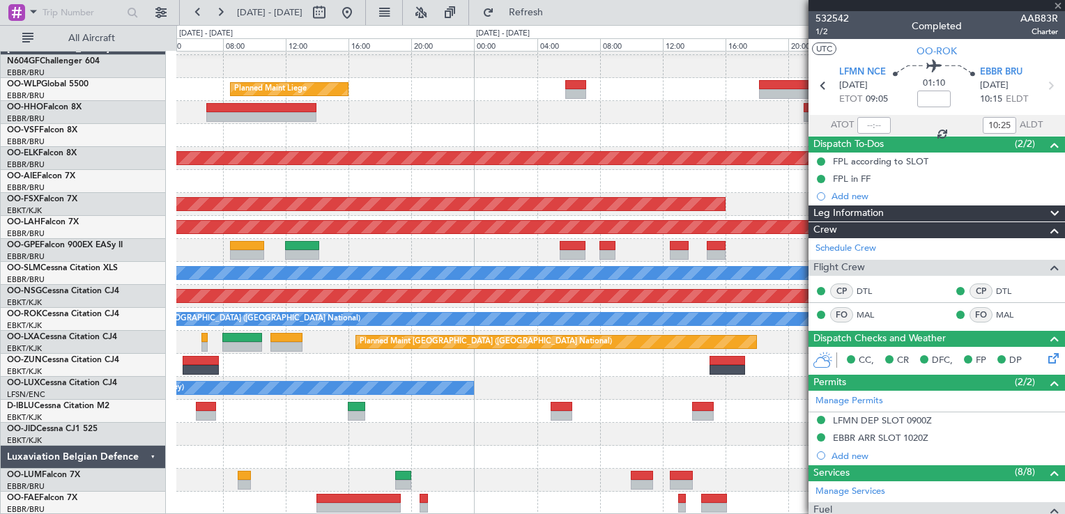
type input "0"
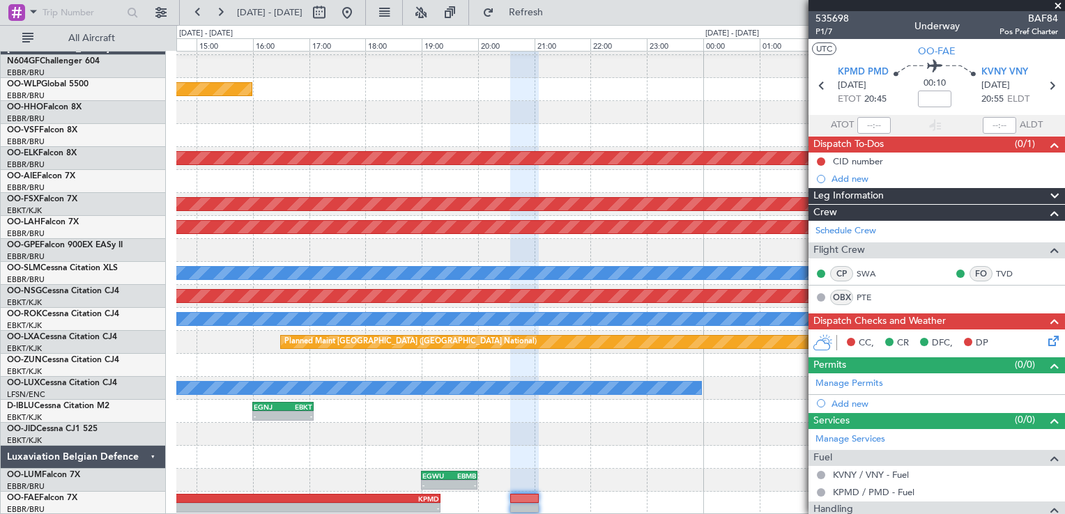
click at [700, 417] on div "- - EGNJ 16:00 Z EBKT 17:05 Z - - EBKT 04:55 Z LSZH 06:15 Z" at bounding box center [620, 411] width 888 height 23
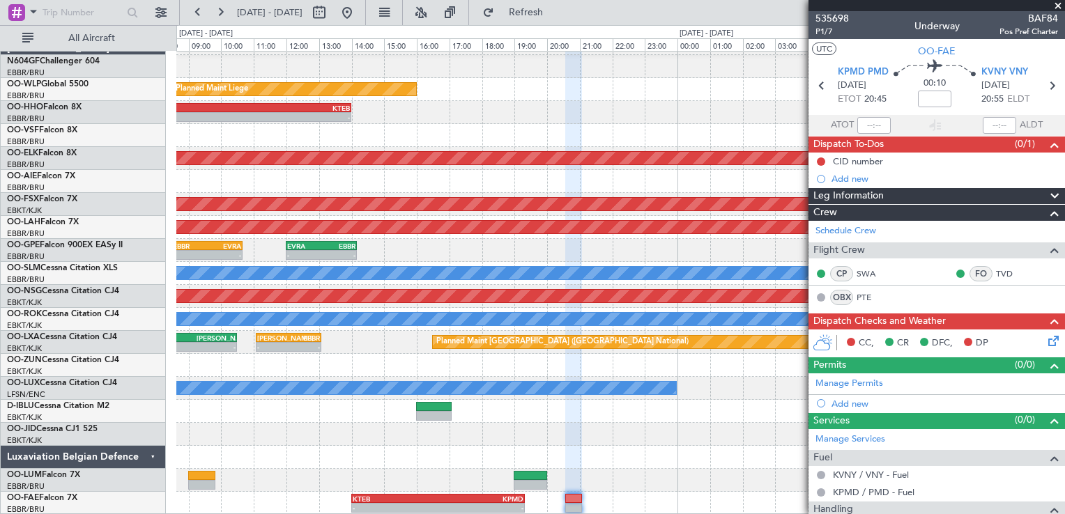
click at [551, 460] on div "Planned Maint Liege - - LIML 18:10 Z LTCG 21:35 Z - - GCTS 07:00 Z KTEB 14:00 Z…" at bounding box center [620, 273] width 888 height 483
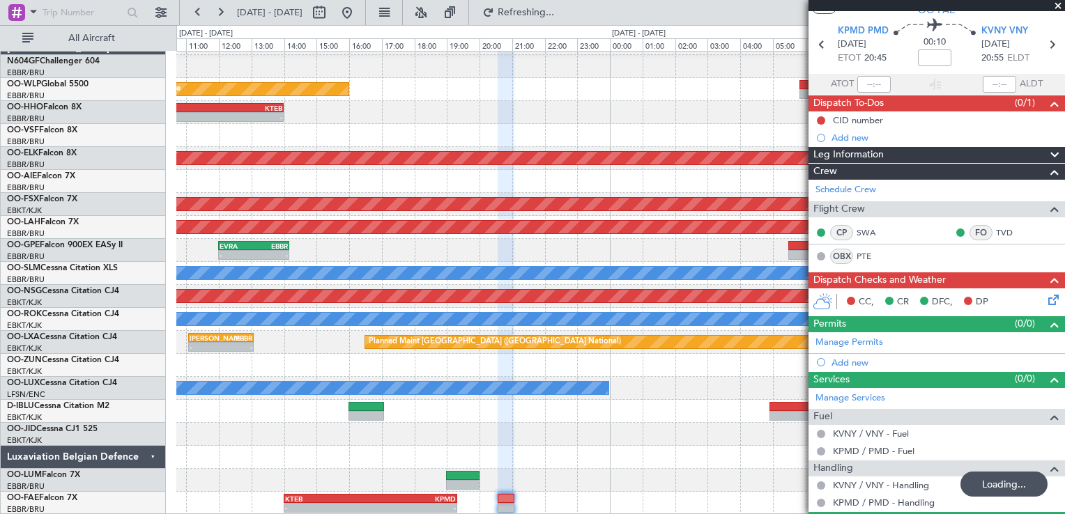
scroll to position [75, 0]
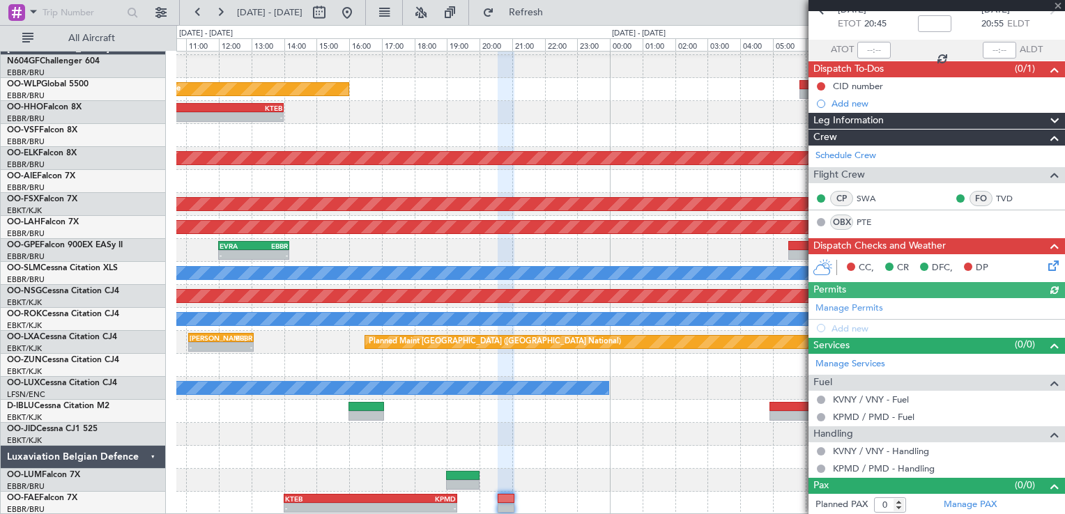
click at [1046, 266] on icon at bounding box center [1051, 263] width 11 height 11
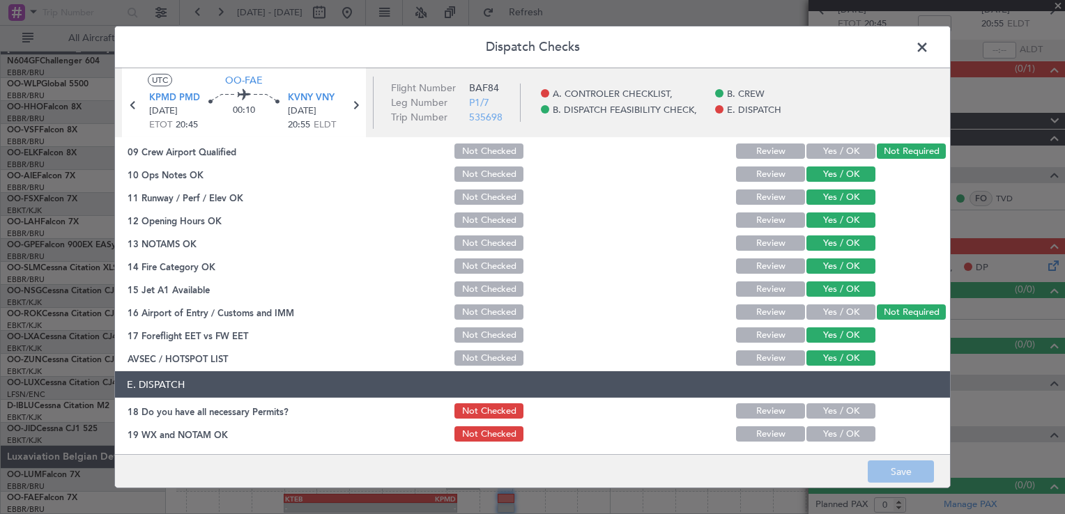
scroll to position [340, 0]
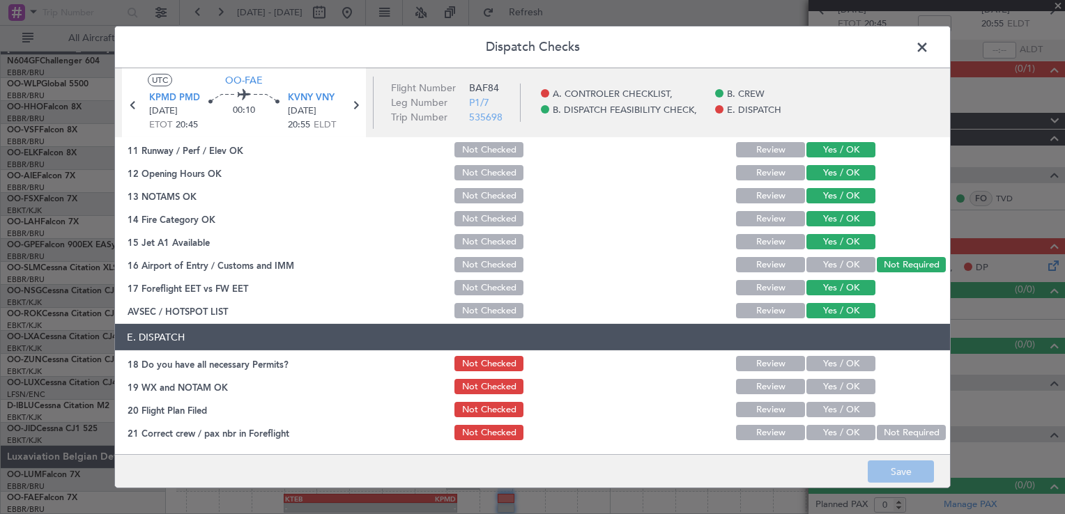
drag, startPoint x: 821, startPoint y: 364, endPoint x: 820, endPoint y: 375, distance: 11.2
click at [821, 364] on button "Yes / OK" at bounding box center [840, 363] width 69 height 15
click at [819, 383] on button "Yes / OK" at bounding box center [840, 386] width 69 height 15
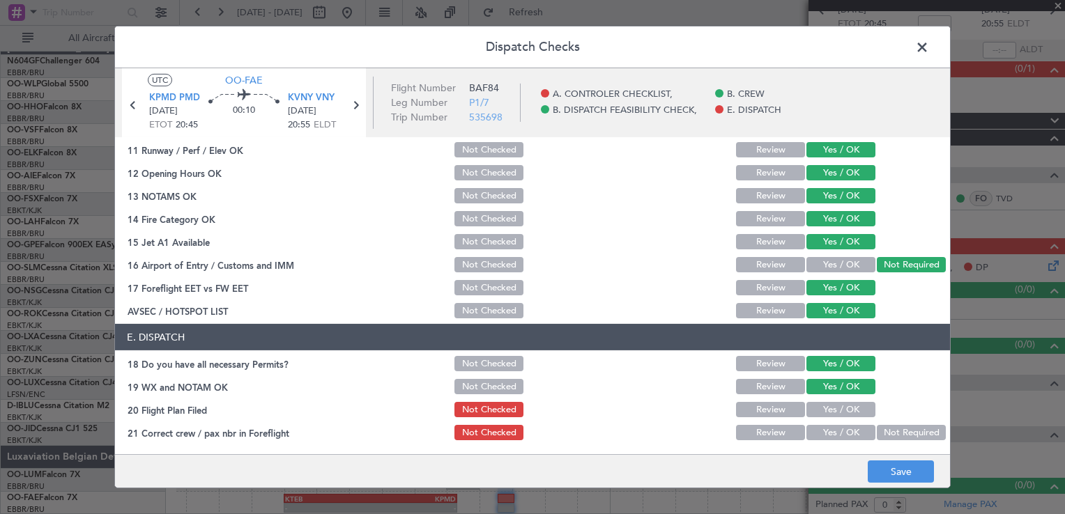
drag, startPoint x: 824, startPoint y: 406, endPoint x: 828, endPoint y: 425, distance: 19.3
click at [824, 407] on button "Yes / OK" at bounding box center [840, 409] width 69 height 15
click at [830, 429] on button "Yes / OK" at bounding box center [840, 432] width 69 height 15
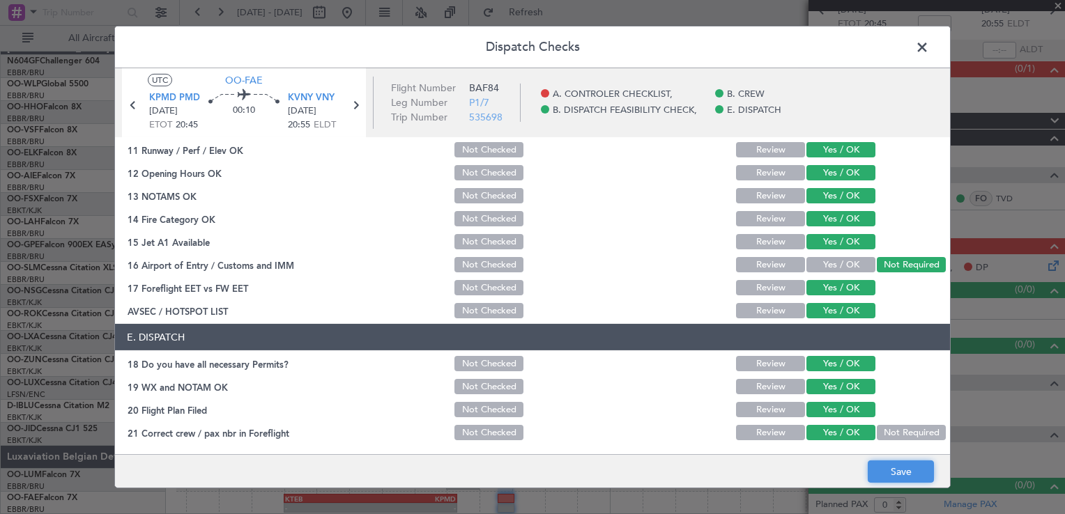
click at [899, 483] on button "Save" at bounding box center [901, 472] width 66 height 22
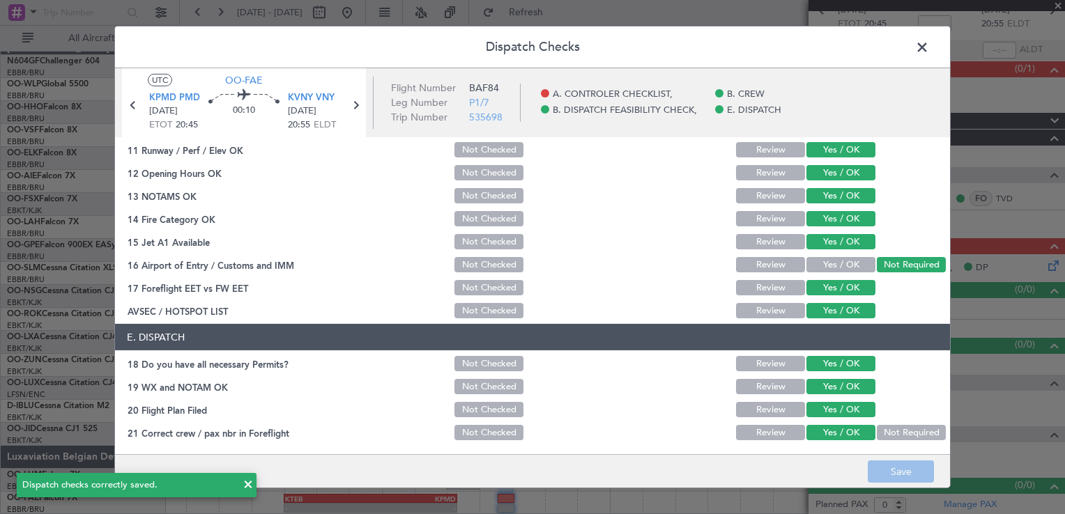
scroll to position [0, 0]
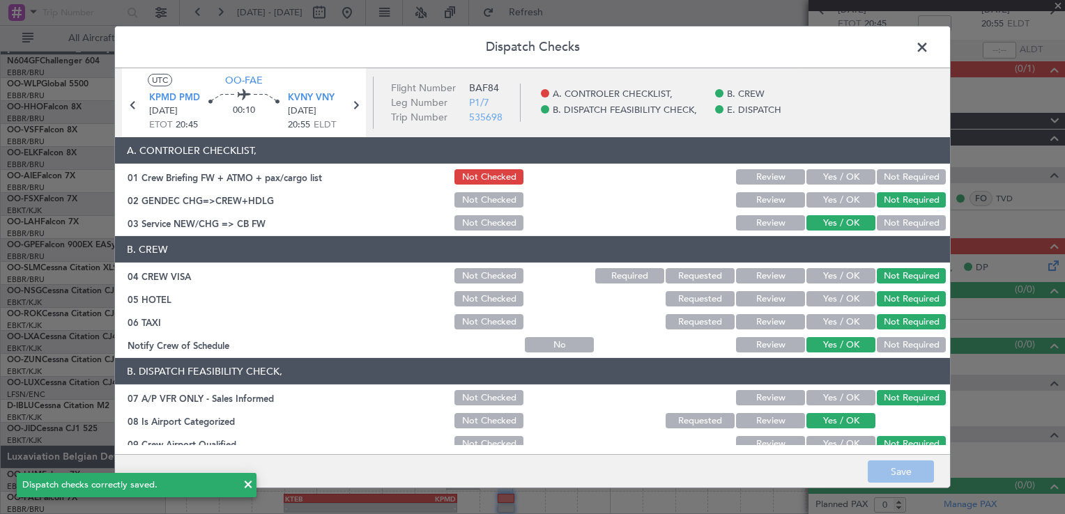
click at [929, 53] on span at bounding box center [929, 51] width 0 height 28
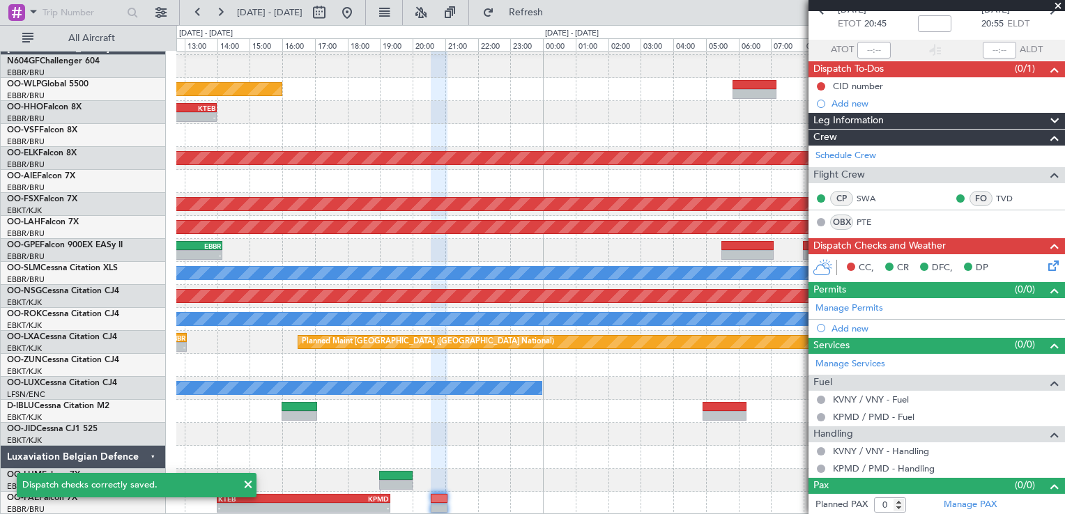
click at [600, 355] on div "Planned Maint Liege - - LIML 18:10 Z LTCG 21:35 Z - - LTCG 22:35 Z RJTT 07:55 Z…" at bounding box center [620, 273] width 888 height 483
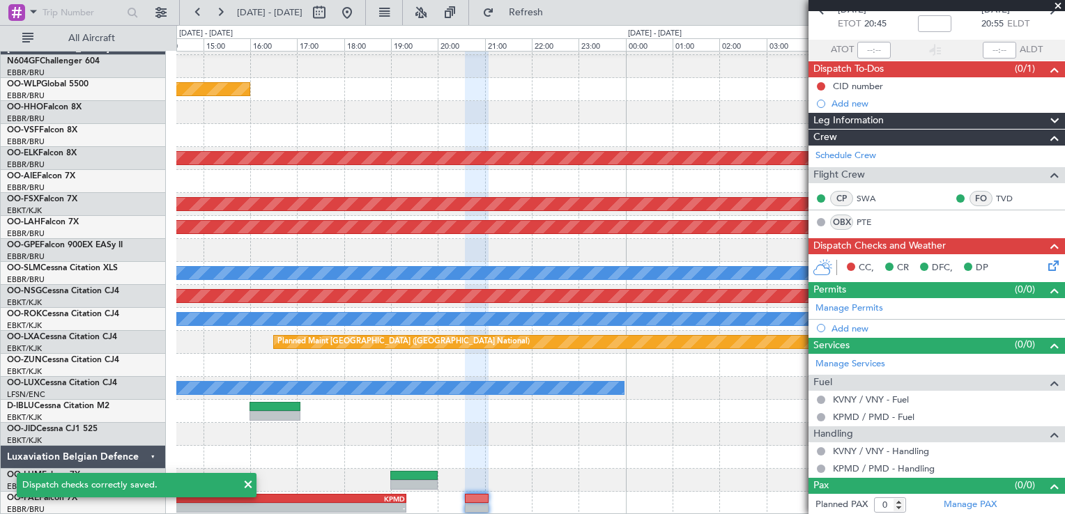
click at [672, 399] on div "Planned Maint Liege - - GCTS 07:00 Z KTEB 14:00 Z Planned Maint [GEOGRAPHIC_DAT…" at bounding box center [620, 273] width 888 height 483
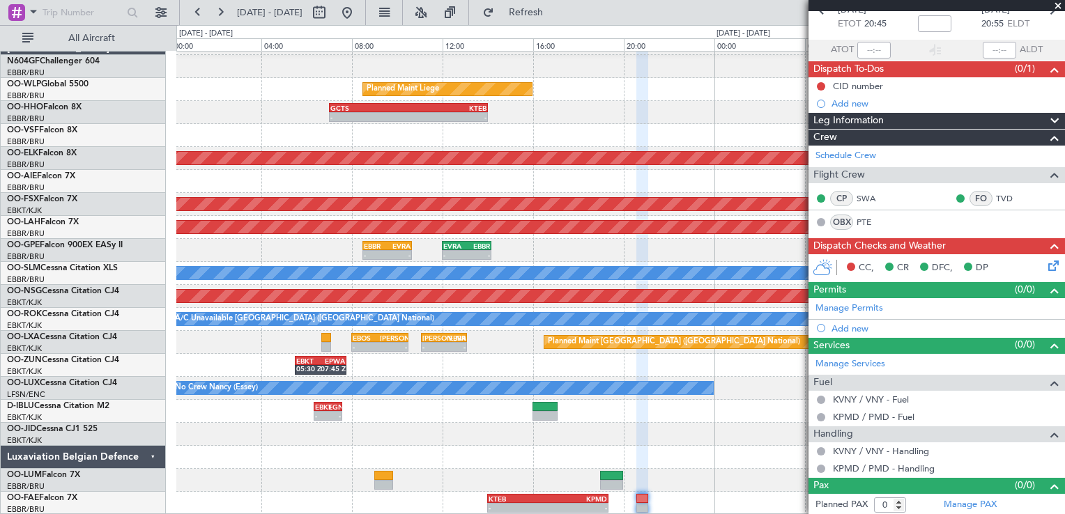
click at [638, 400] on div "- - EBKT 04:55 Z LSZH 06:15 Z EBKT 06:20 Z EGNJ 07:35 Z - - LSZH 13:55 Z EBKT 1…" at bounding box center [620, 411] width 888 height 23
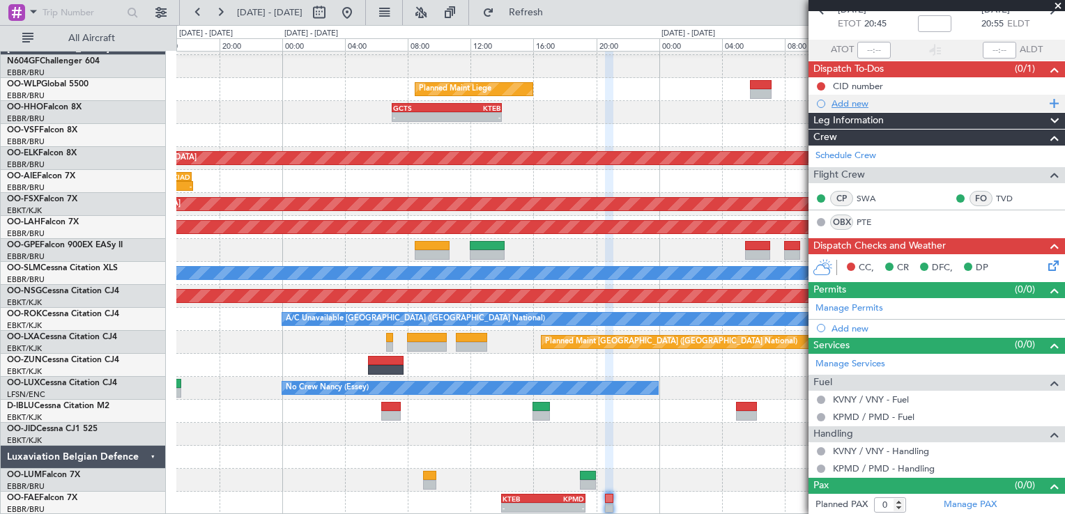
click at [858, 105] on div "Add new" at bounding box center [939, 104] width 214 height 12
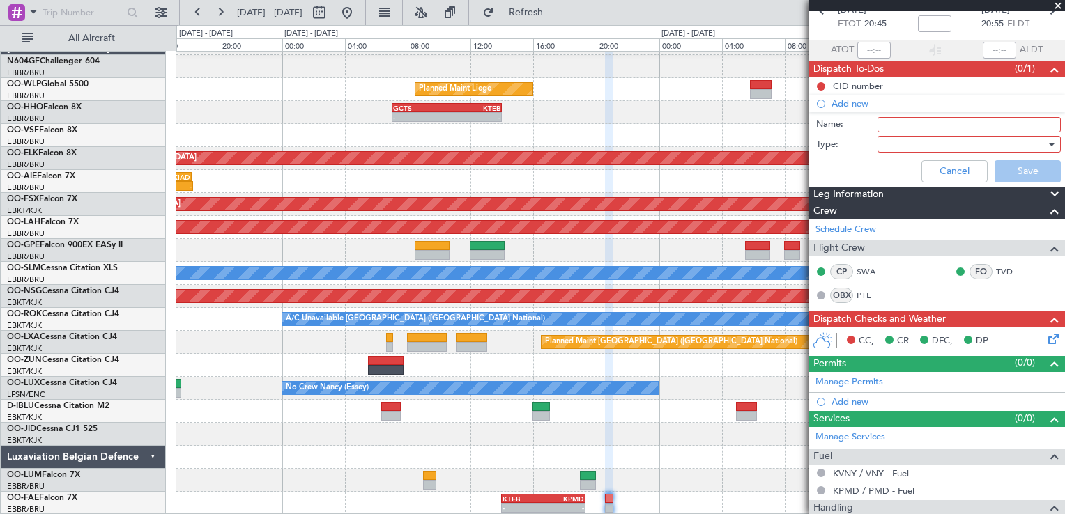
click at [918, 124] on input "Name:" at bounding box center [969, 124] width 183 height 15
click at [1004, 126] on input "Scheduled to be filed at 13:00Z" at bounding box center [969, 124] width 183 height 15
type input "Scheduled to be filed at 22:35Z"
click at [892, 142] on div at bounding box center [964, 144] width 162 height 21
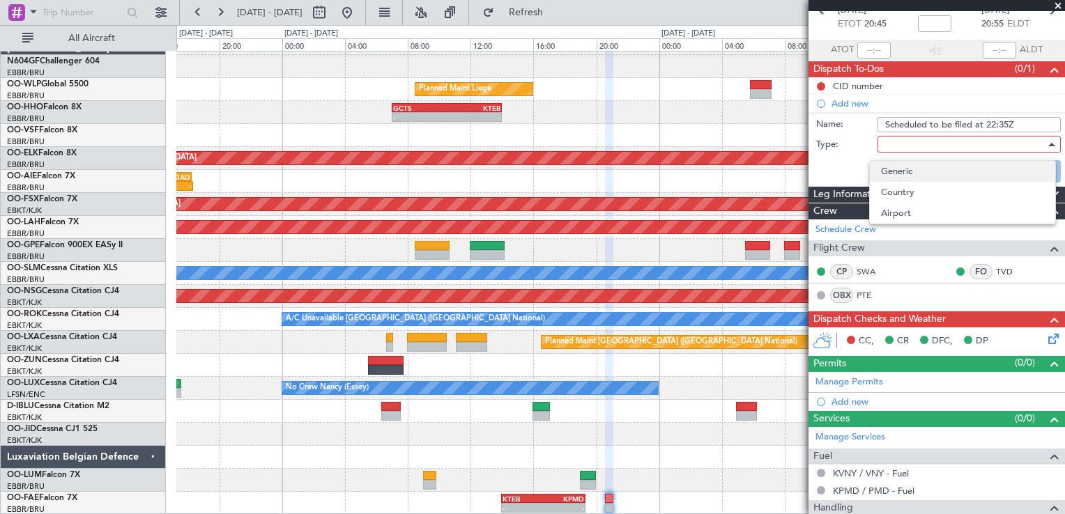
click at [915, 175] on span "Generic" at bounding box center [962, 171] width 163 height 21
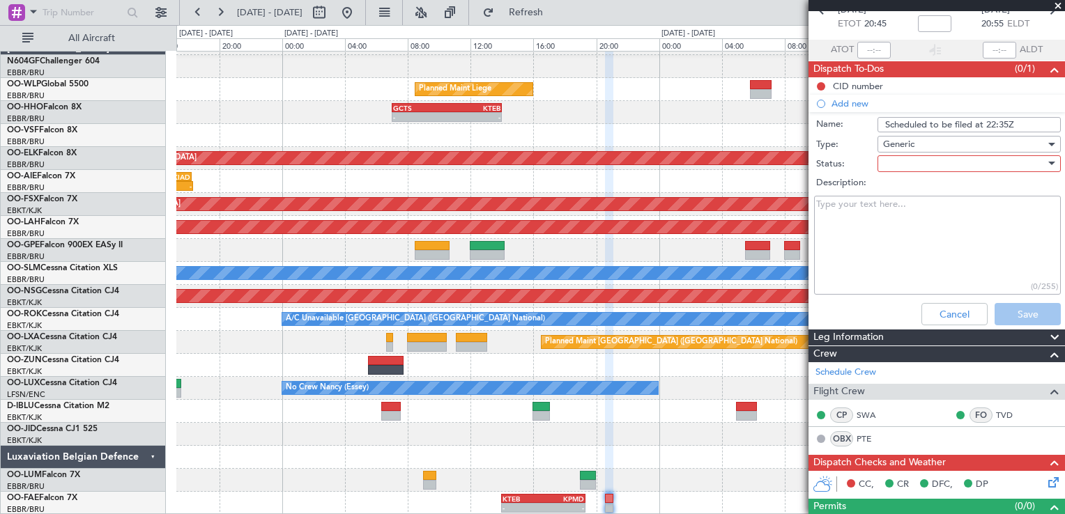
click at [905, 165] on div at bounding box center [964, 163] width 162 height 21
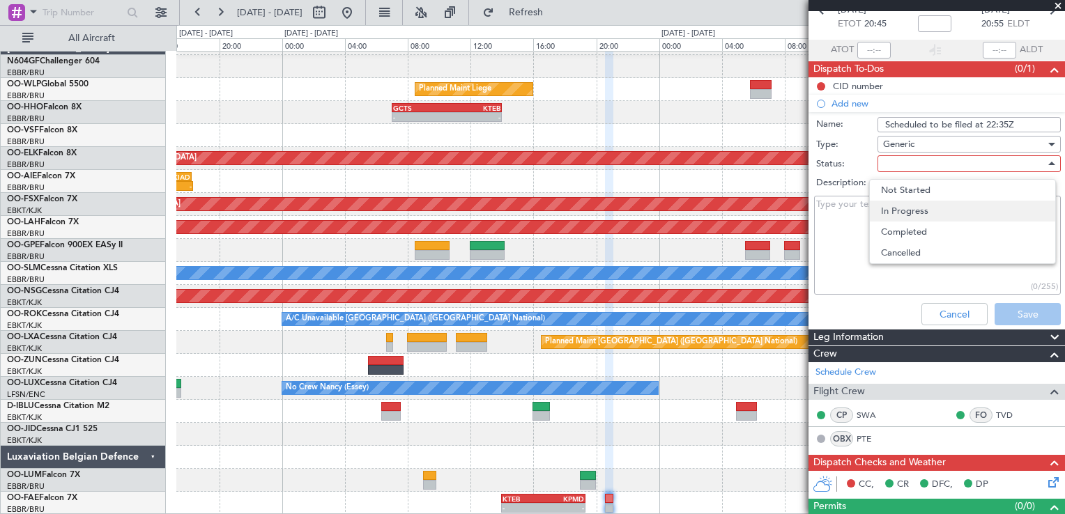
click at [912, 208] on span "In Progress" at bounding box center [962, 211] width 163 height 21
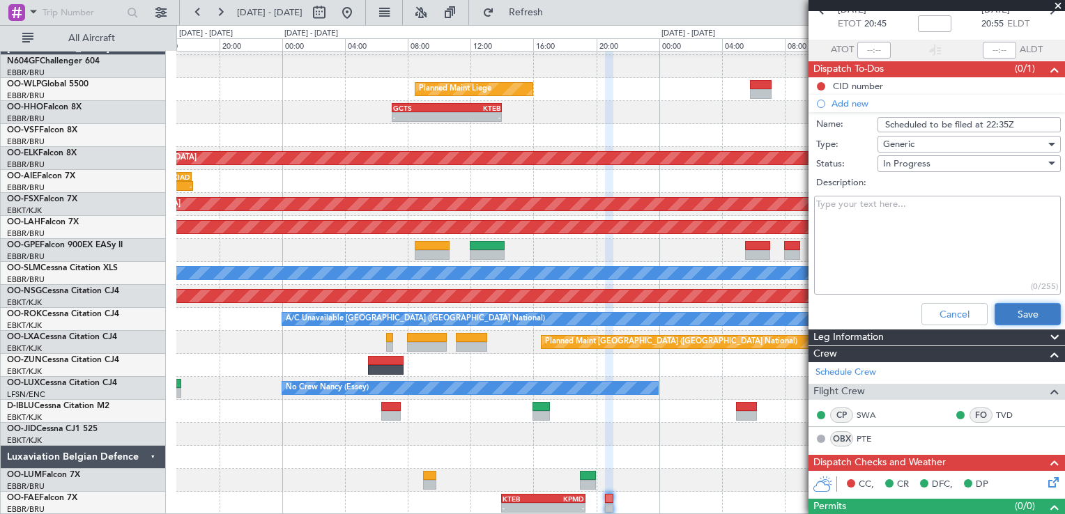
click at [1015, 309] on button "Save" at bounding box center [1028, 314] width 66 height 22
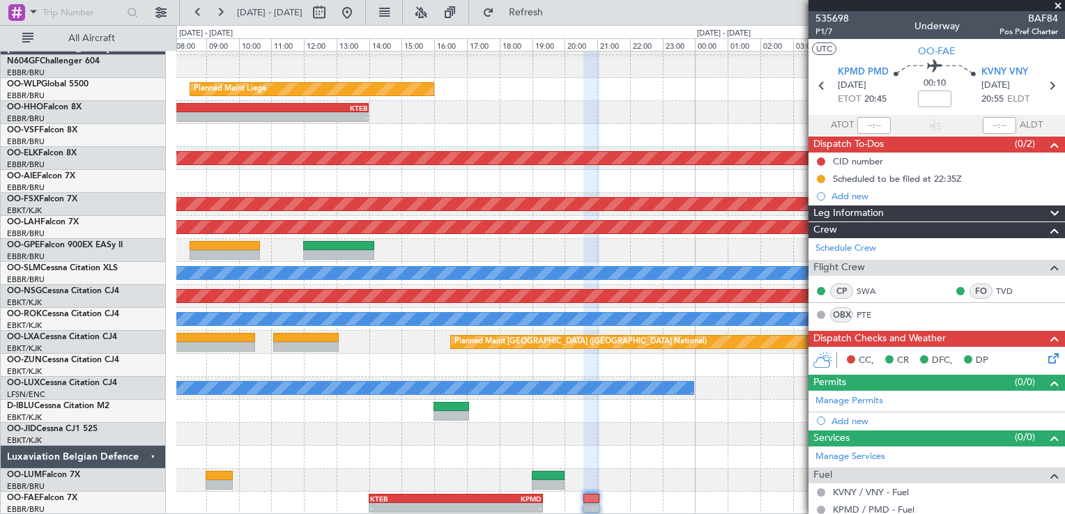
click at [622, 395] on div "Planned Maint Liege - - GCTS 07:00 Z KTEB 14:00 Z Planned Maint [GEOGRAPHIC_DAT…" at bounding box center [620, 273] width 888 height 483
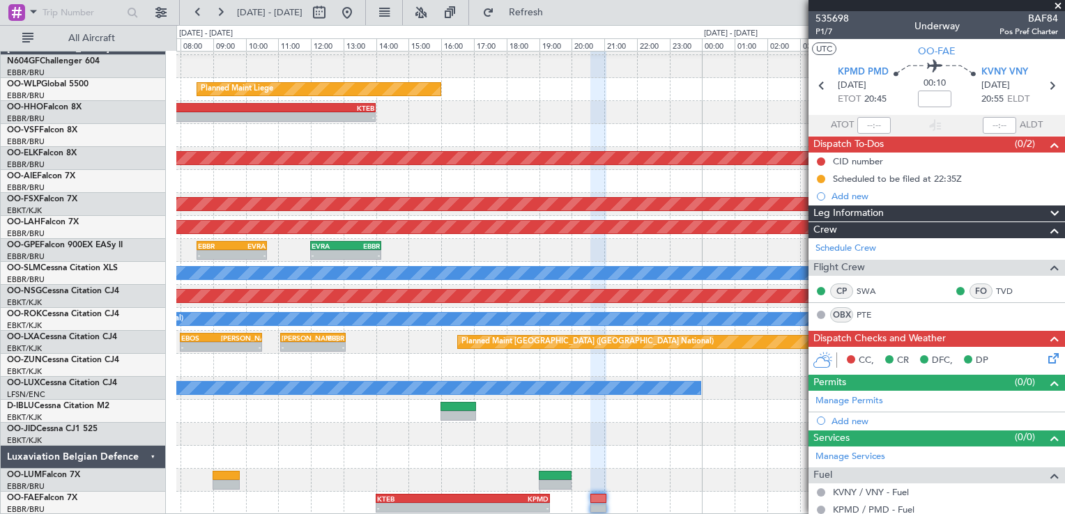
click at [1054, 7] on span at bounding box center [1058, 6] width 14 height 13
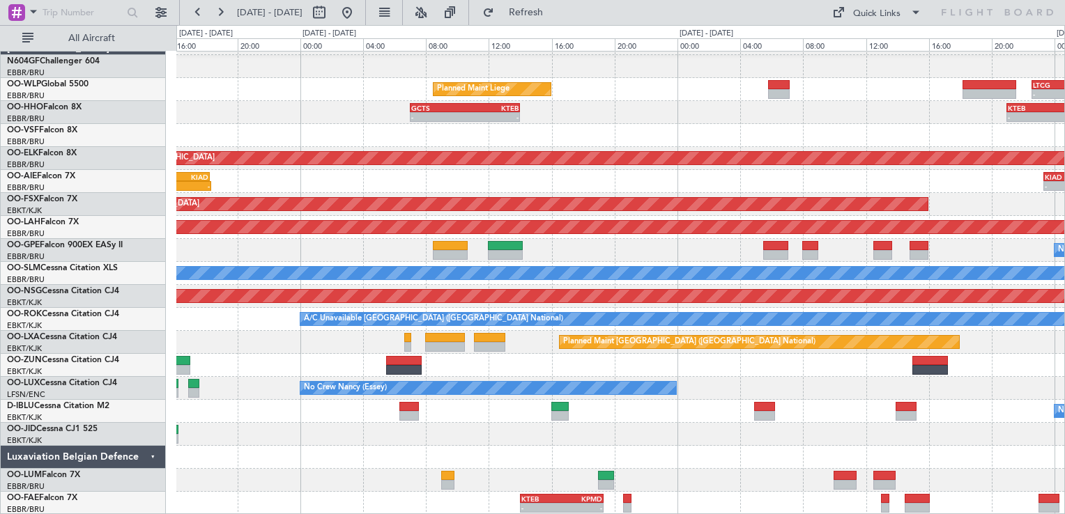
click at [540, 448] on div at bounding box center [620, 457] width 888 height 23
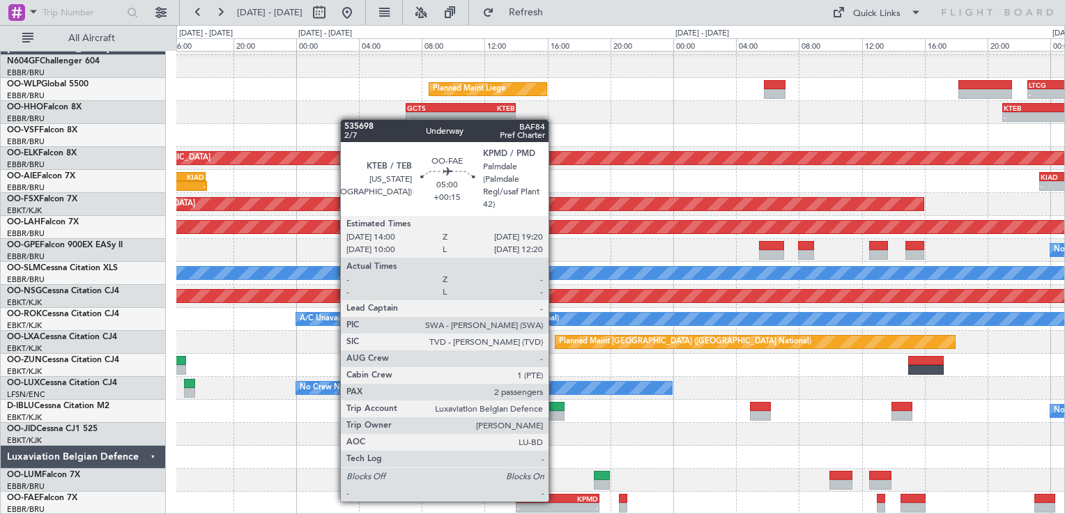
click at [555, 500] on div "KTEB" at bounding box center [537, 499] width 40 height 8
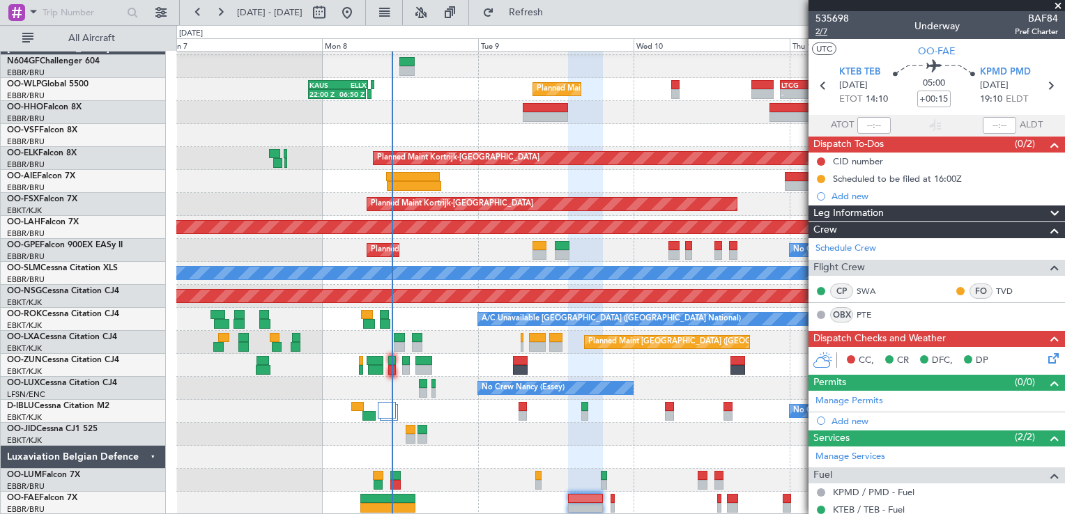
click at [823, 32] on span "2/7" at bounding box center [832, 32] width 33 height 12
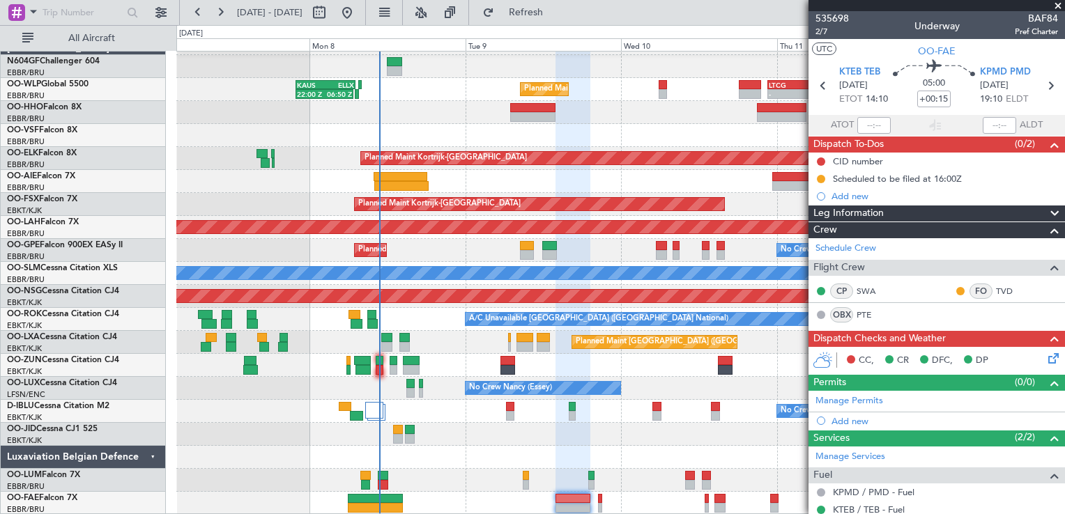
click at [468, 446] on div at bounding box center [620, 457] width 888 height 23
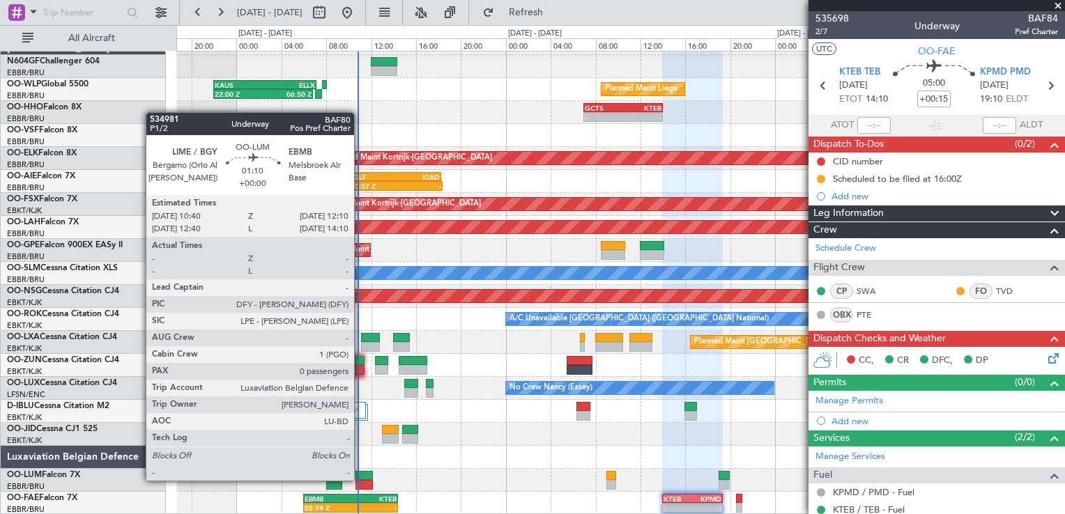
click at [360, 480] on div at bounding box center [363, 485] width 17 height 10
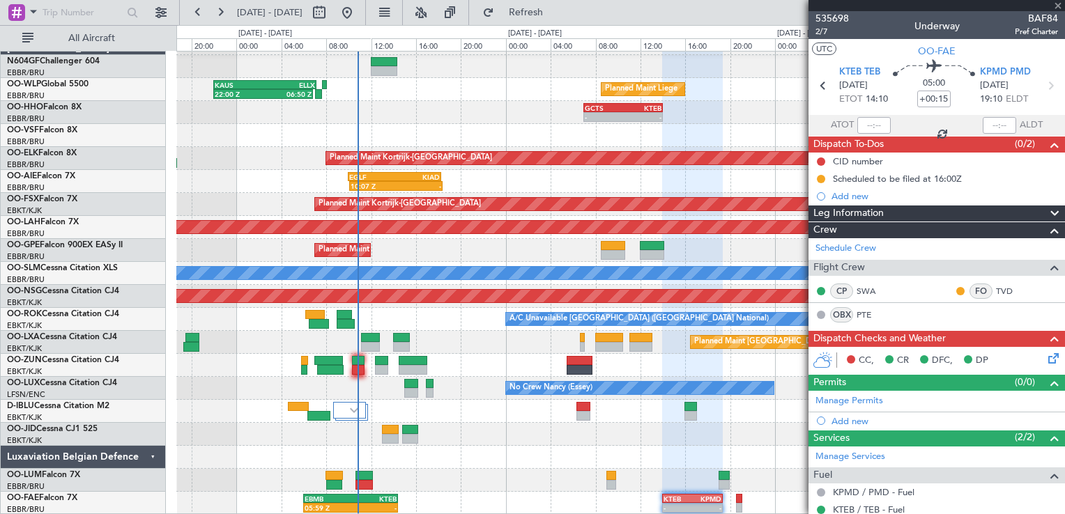
type input "0"
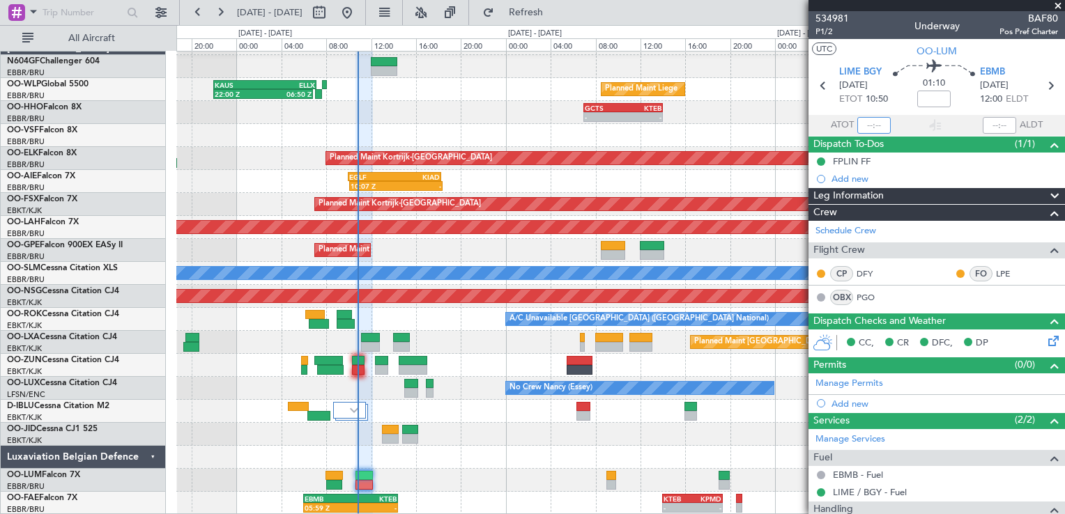
click at [872, 123] on input "text" at bounding box center [873, 125] width 33 height 17
type input "10:48"
click at [857, 50] on section "UTC OO-[PERSON_NAME]" at bounding box center [937, 49] width 257 height 21
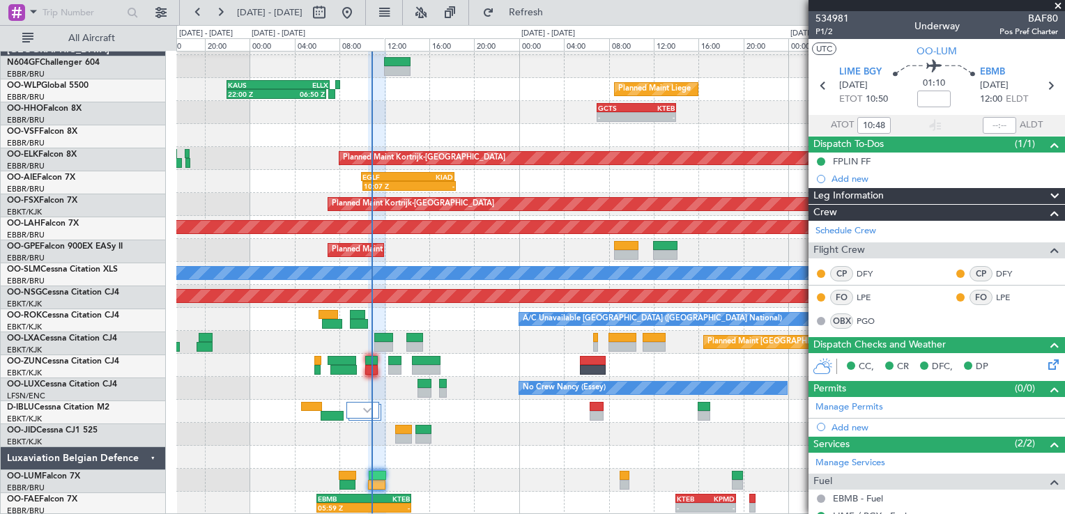
scroll to position [20, 0]
click at [501, 346] on div "Planned Maint [GEOGRAPHIC_DATA] ([GEOGRAPHIC_DATA] National)" at bounding box center [620, 342] width 888 height 23
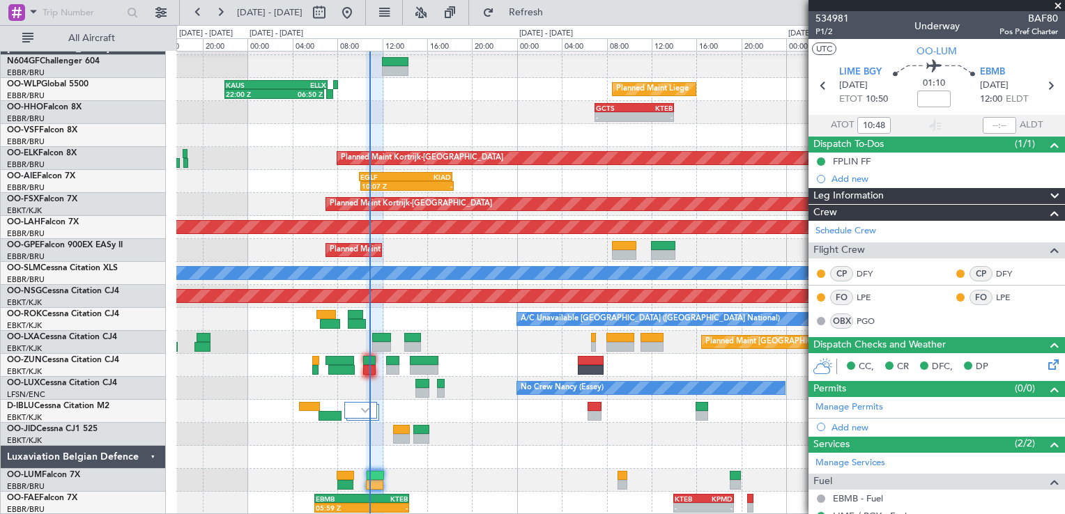
scroll to position [8, 0]
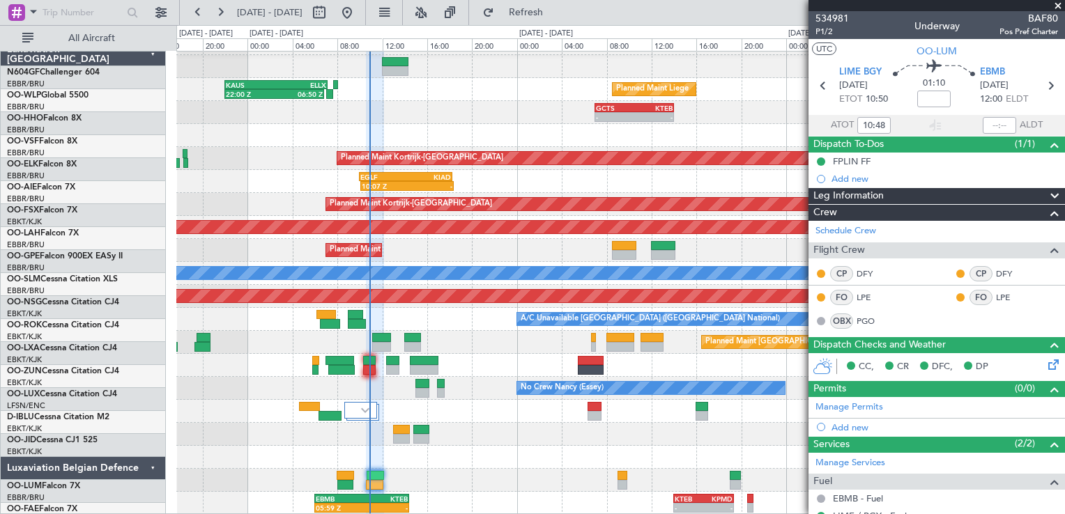
click at [479, 354] on div "Planned Maint [GEOGRAPHIC_DATA] ([GEOGRAPHIC_DATA] National)" at bounding box center [620, 342] width 888 height 23
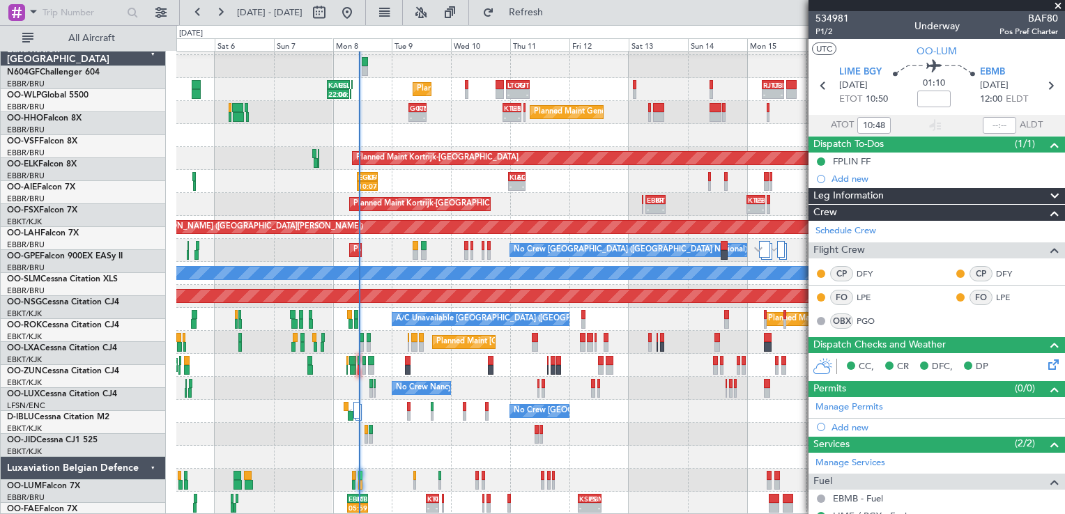
click at [471, 350] on div "Planned Maint [GEOGRAPHIC_DATA] ([GEOGRAPHIC_DATA] National)" at bounding box center [620, 342] width 888 height 23
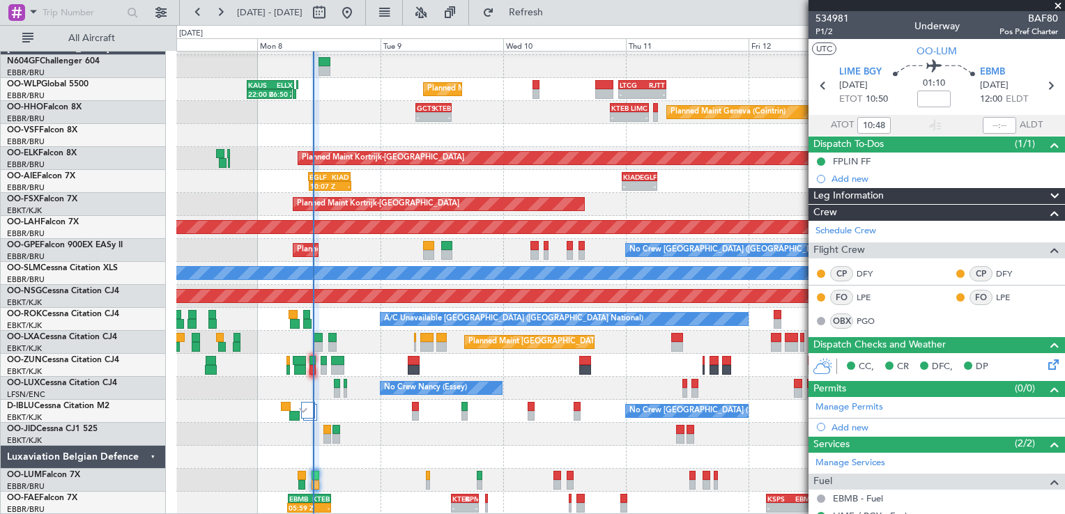
click at [429, 378] on div "Planned Maint Liege 22:00 Z 06:50 Z [PERSON_NAME] 22:00 Z ELLX 07:10 Z - - LTCG…" at bounding box center [620, 273] width 888 height 483
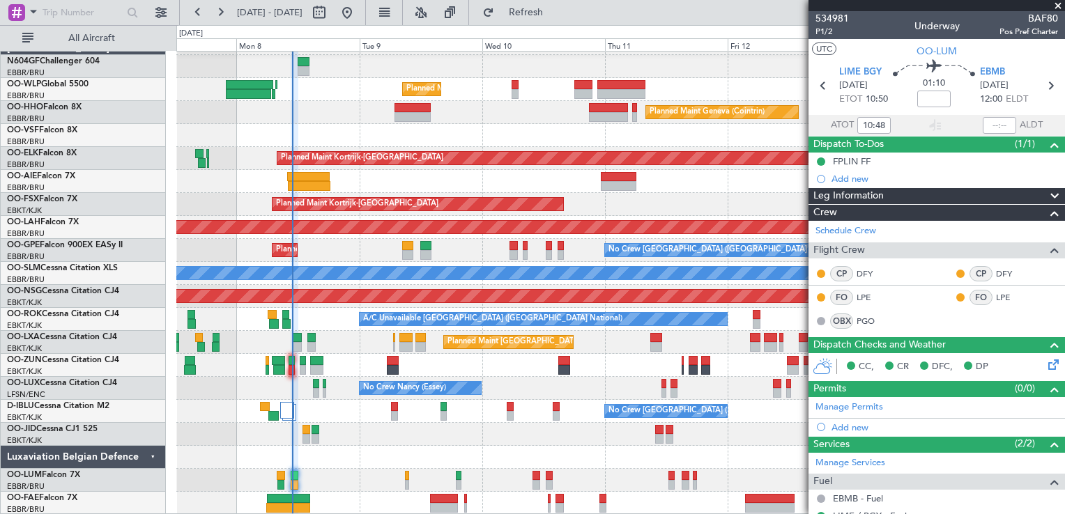
click at [565, 423] on div at bounding box center [620, 434] width 888 height 23
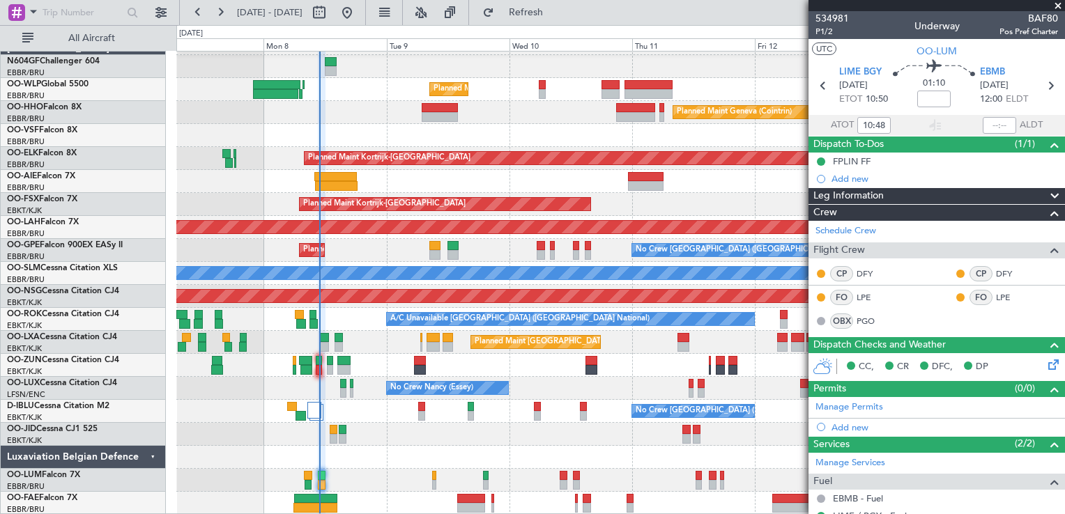
click at [507, 454] on div at bounding box center [620, 457] width 888 height 23
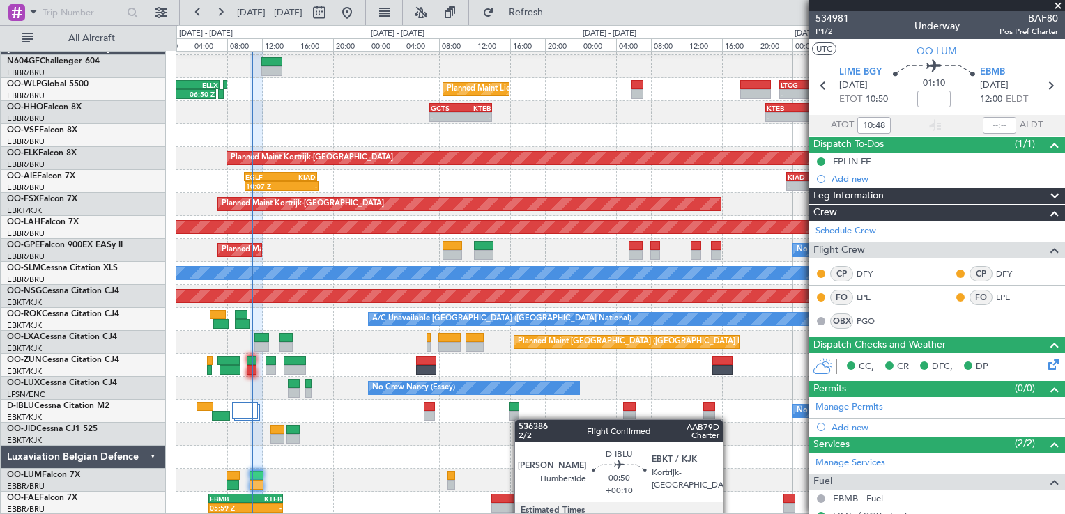
click at [519, 419] on div "Planned Maint Liege - - LTCG 22:35 Z RJTT 07:55 Z [PERSON_NAME] 22:00 Z ELLX 07…" at bounding box center [620, 273] width 888 height 483
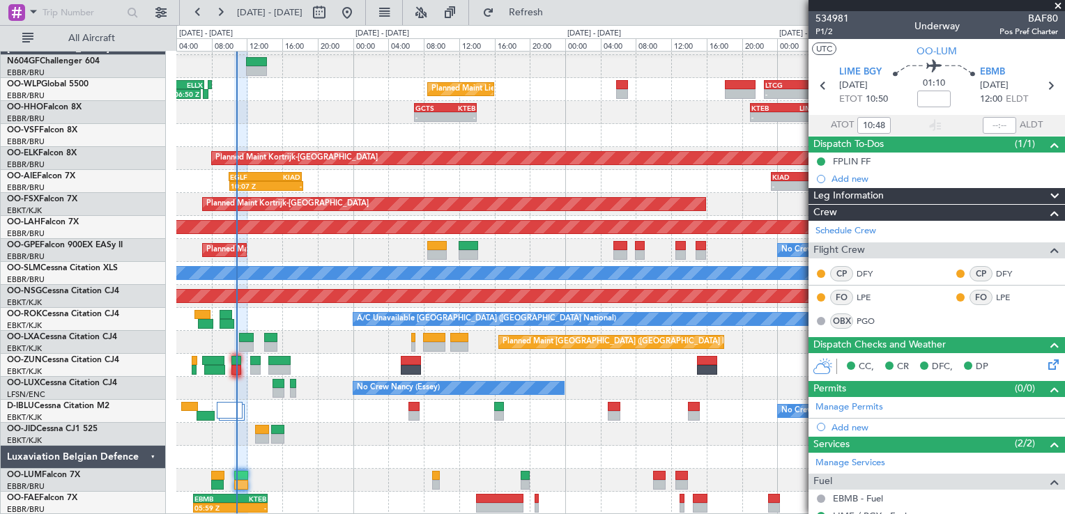
click at [560, 448] on div at bounding box center [620, 457] width 888 height 23
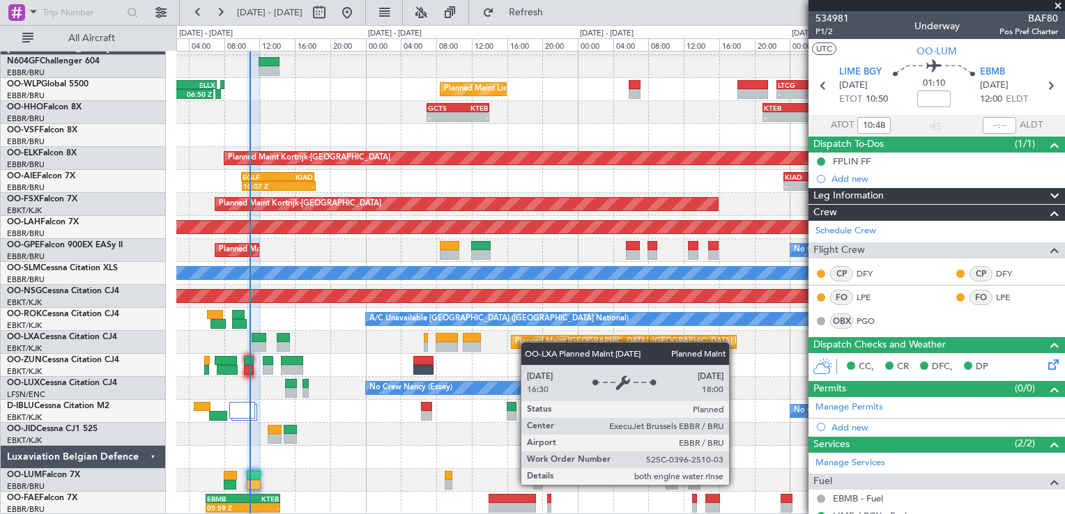
click at [513, 341] on div "Planned Maint Liege - - LTCG 22:35 Z RJTT 07:55 Z [PERSON_NAME] 22:00 Z ELLX 07…" at bounding box center [620, 273] width 888 height 483
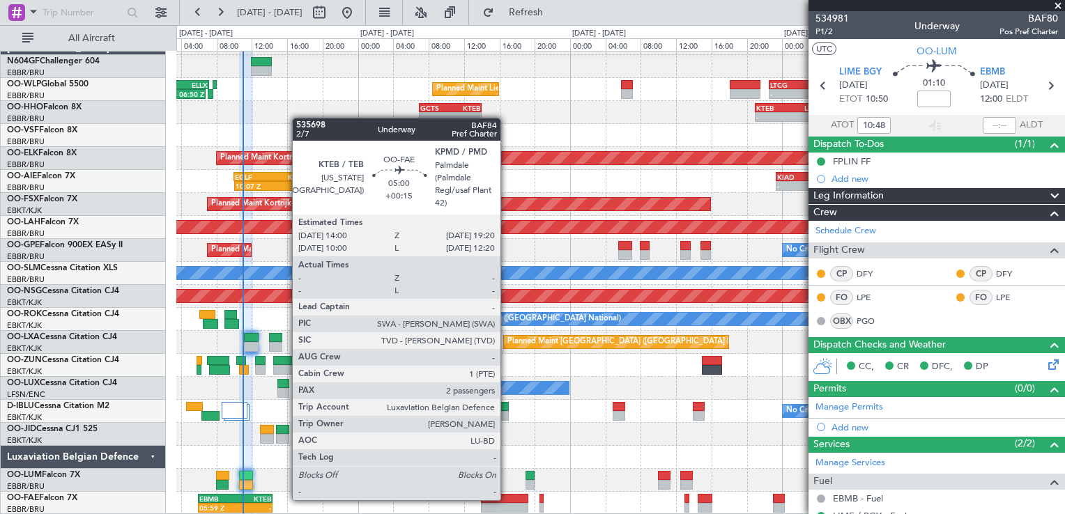
click at [505, 499] on div at bounding box center [504, 499] width 47 height 10
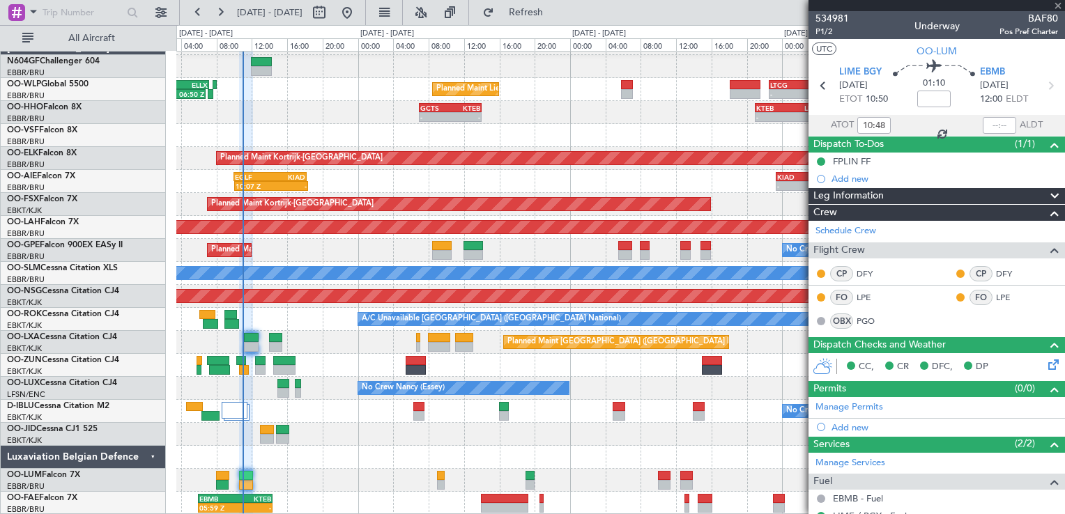
type input "+00:15"
type input "2"
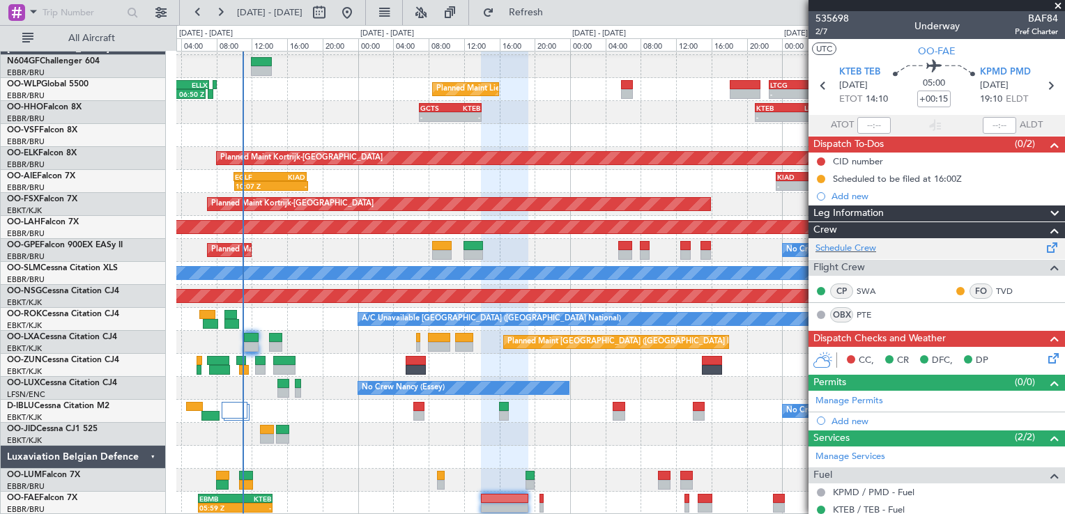
click at [1044, 250] on span at bounding box center [1052, 245] width 17 height 10
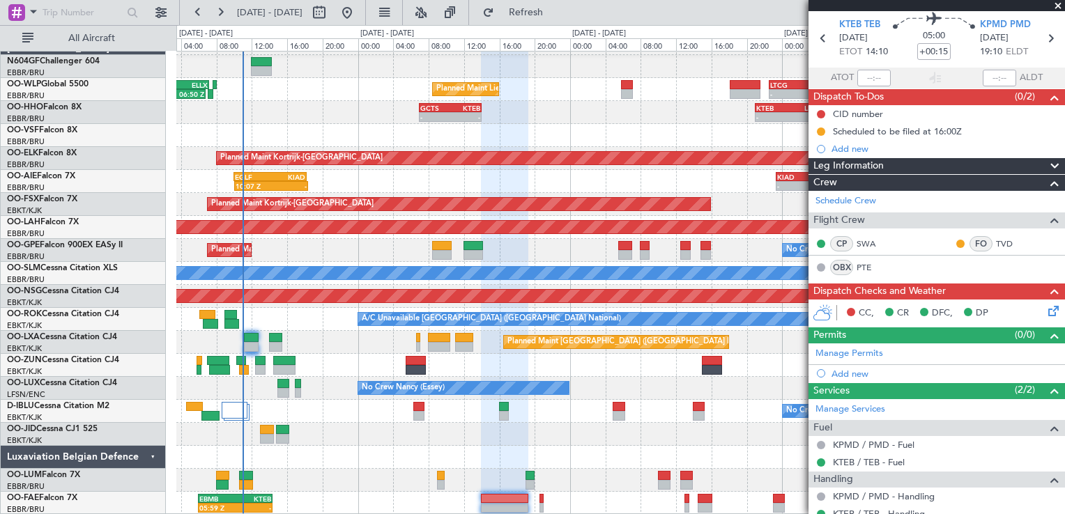
scroll to position [70, 0]
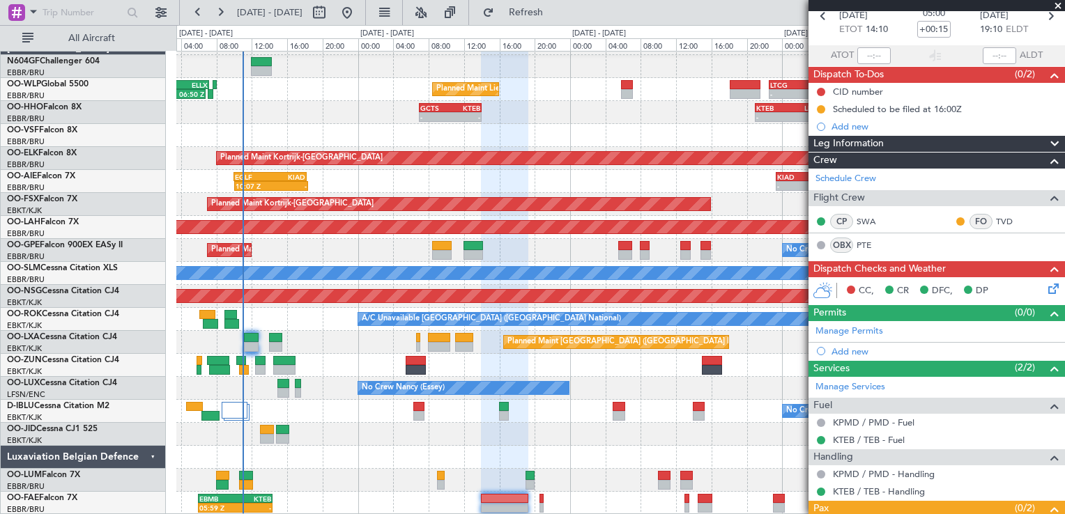
click at [1046, 284] on icon at bounding box center [1051, 286] width 11 height 11
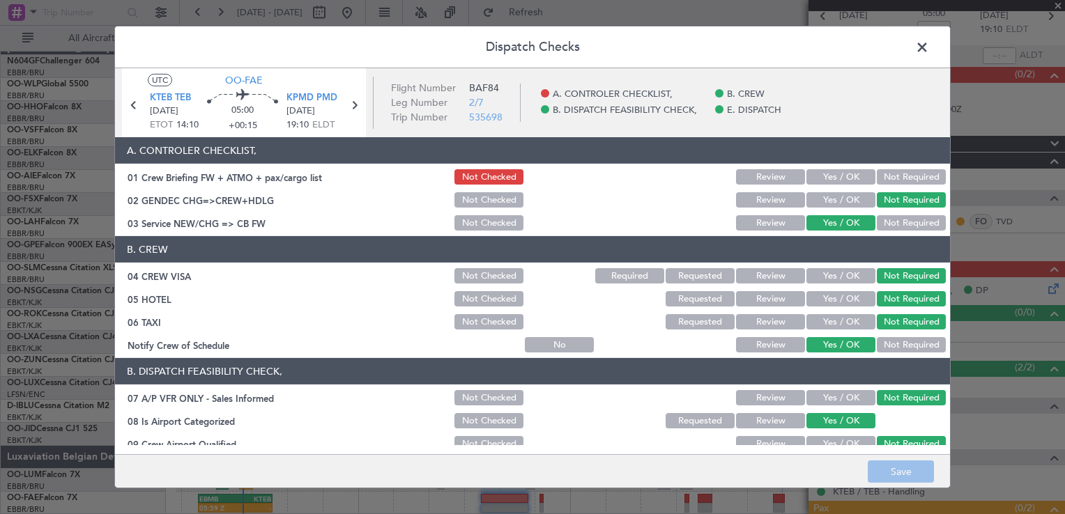
click at [820, 172] on button "Yes / OK" at bounding box center [840, 176] width 69 height 15
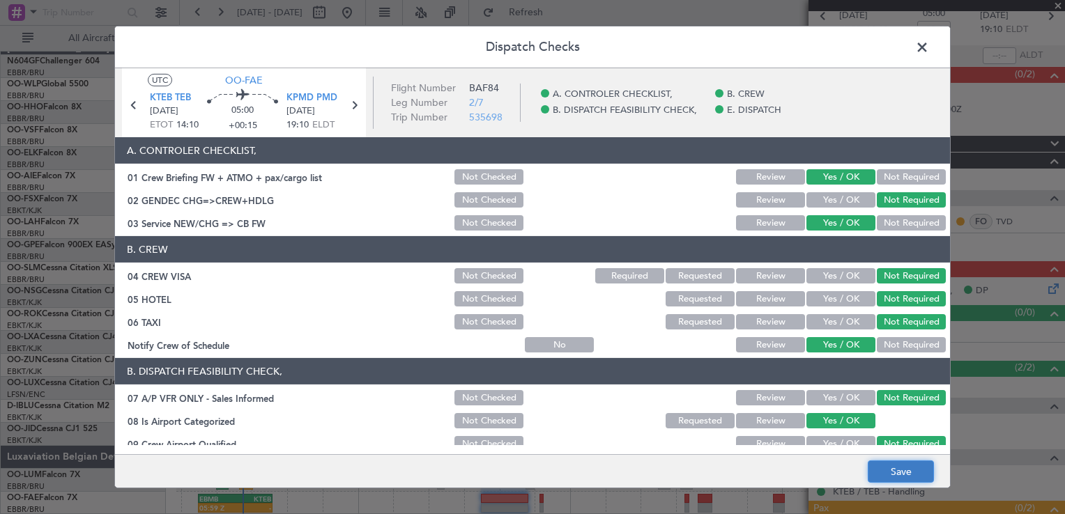
click at [898, 464] on button "Save" at bounding box center [901, 472] width 66 height 22
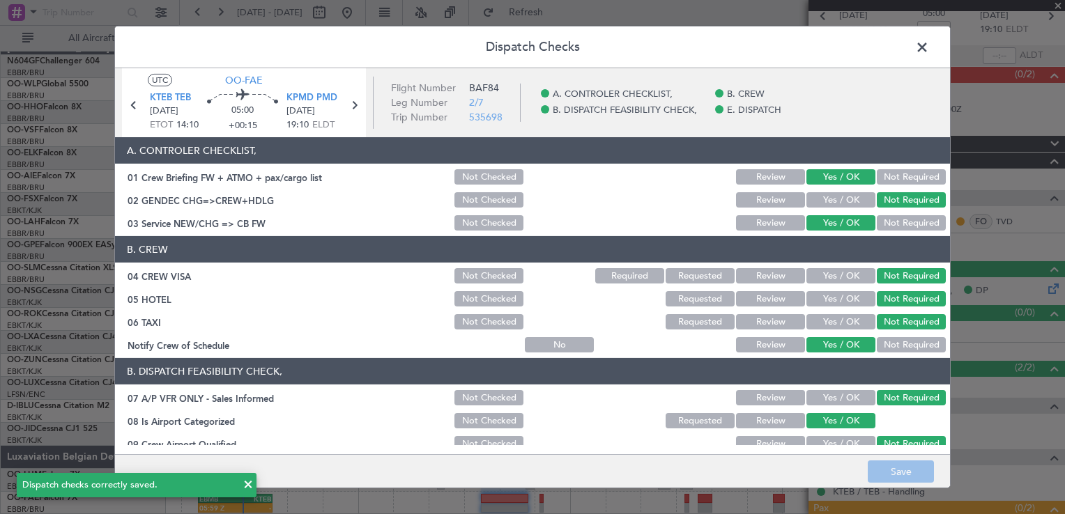
click at [929, 47] on span at bounding box center [929, 51] width 0 height 28
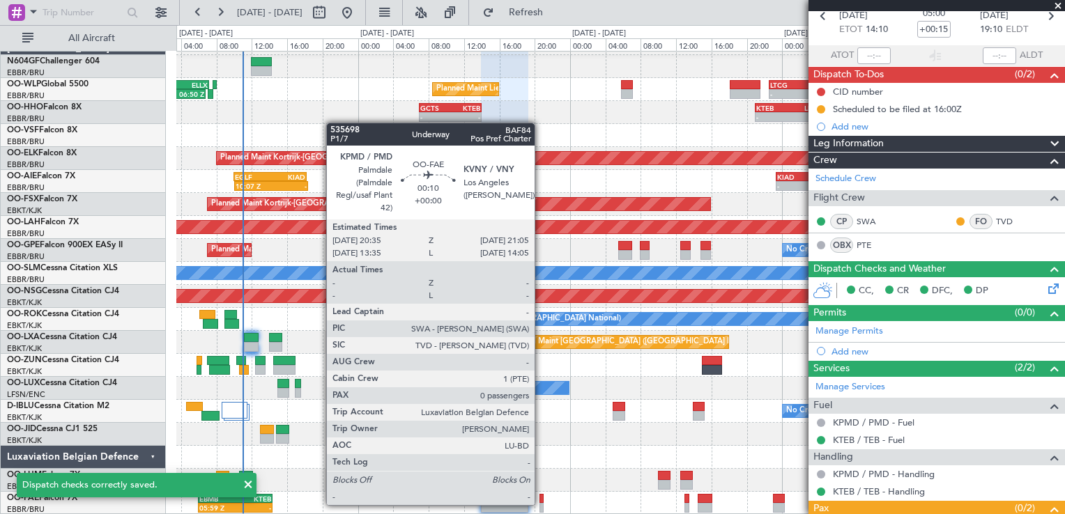
click at [541, 504] on div at bounding box center [542, 508] width 5 height 10
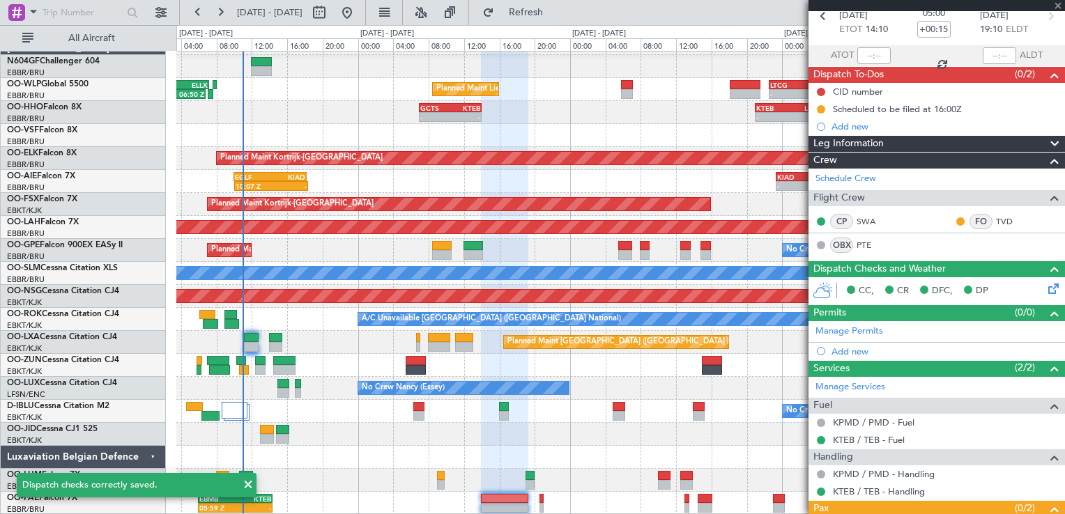
type input "0"
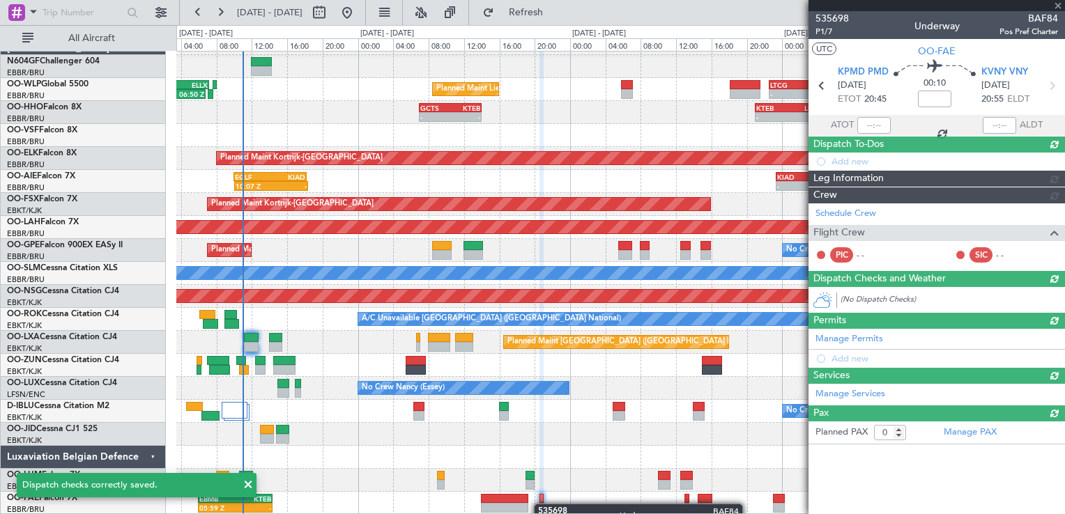
scroll to position [0, 0]
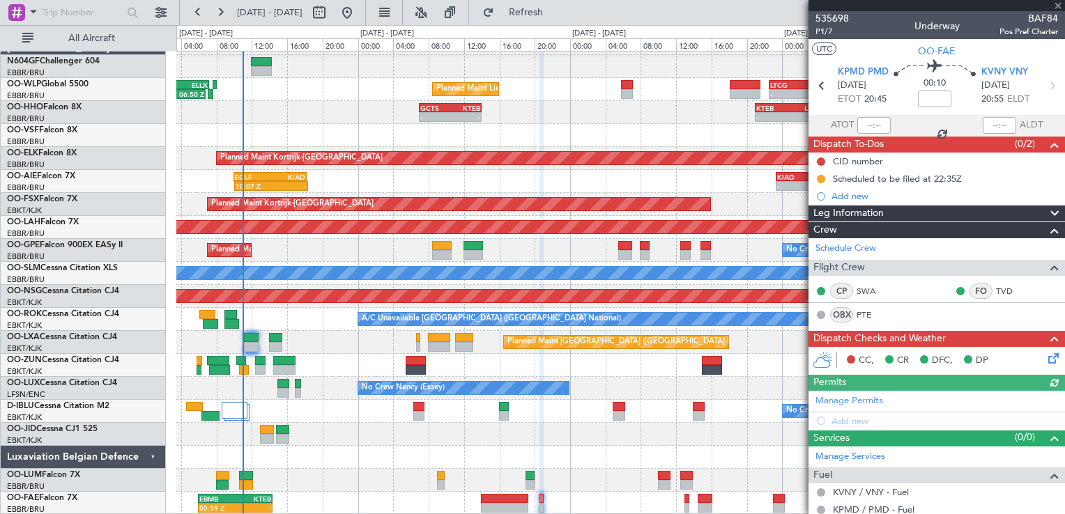
click at [1046, 355] on icon at bounding box center [1051, 356] width 11 height 11
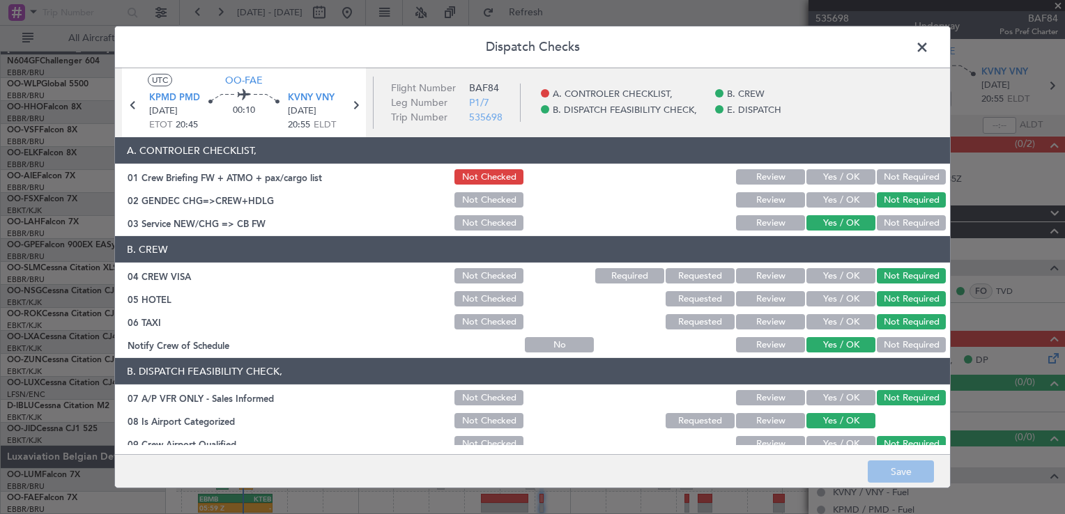
click at [842, 180] on button "Yes / OK" at bounding box center [840, 176] width 69 height 15
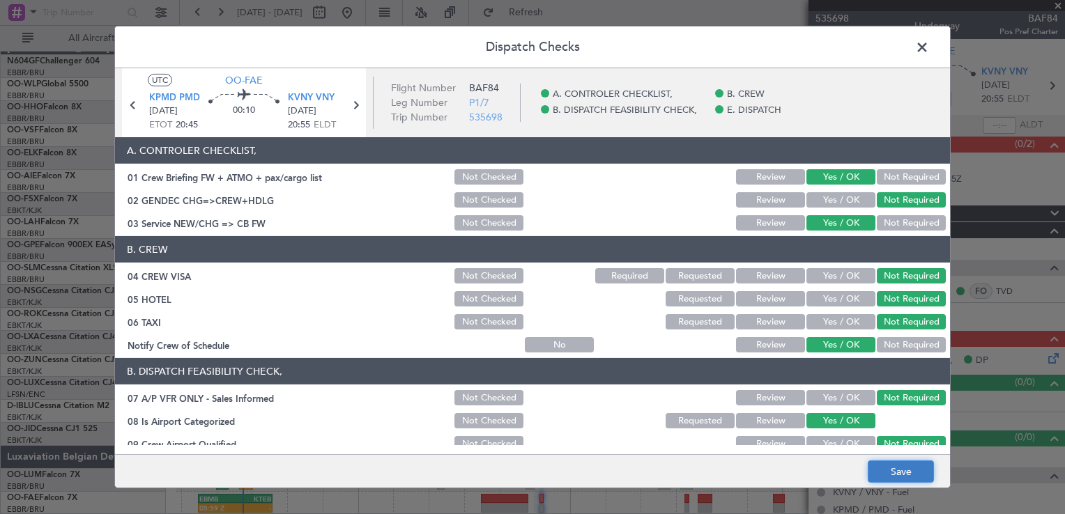
click at [889, 464] on button "Save" at bounding box center [901, 472] width 66 height 22
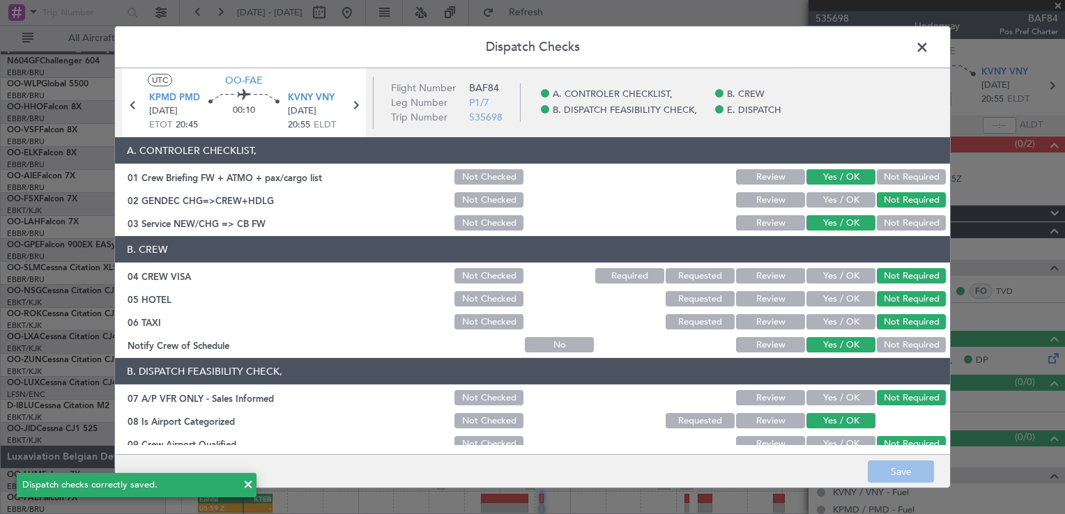
click at [929, 39] on span at bounding box center [929, 51] width 0 height 28
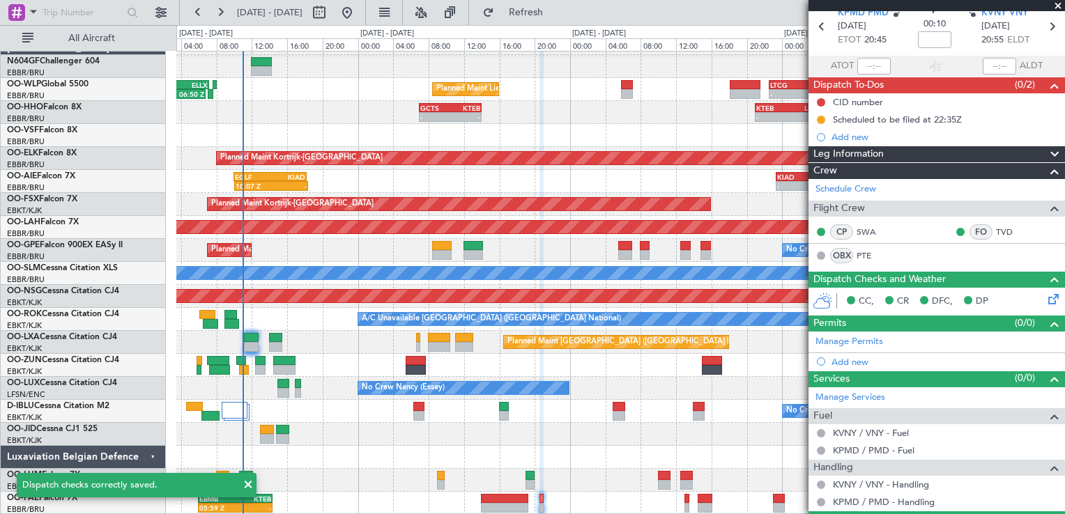
scroll to position [93, 0]
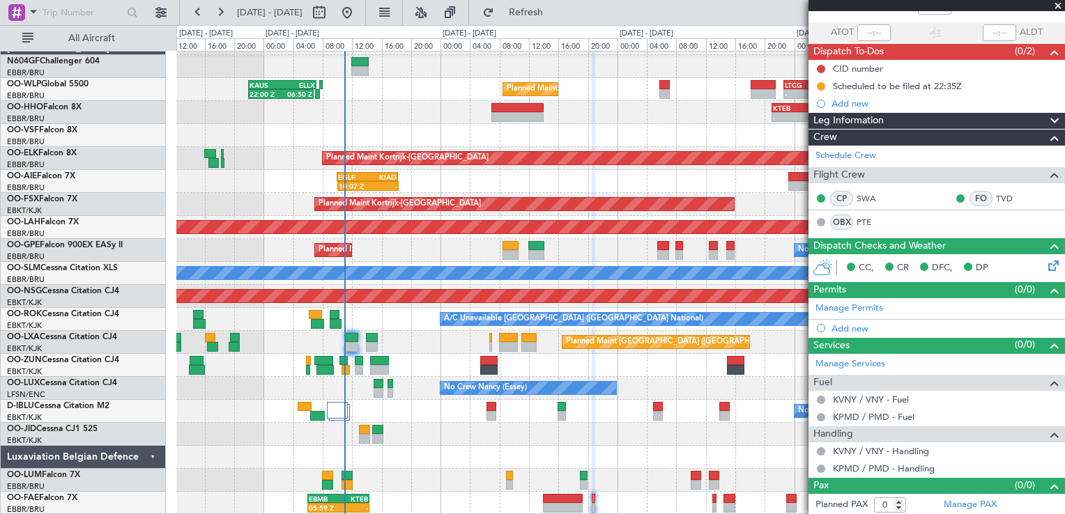
click at [491, 423] on div at bounding box center [620, 434] width 888 height 23
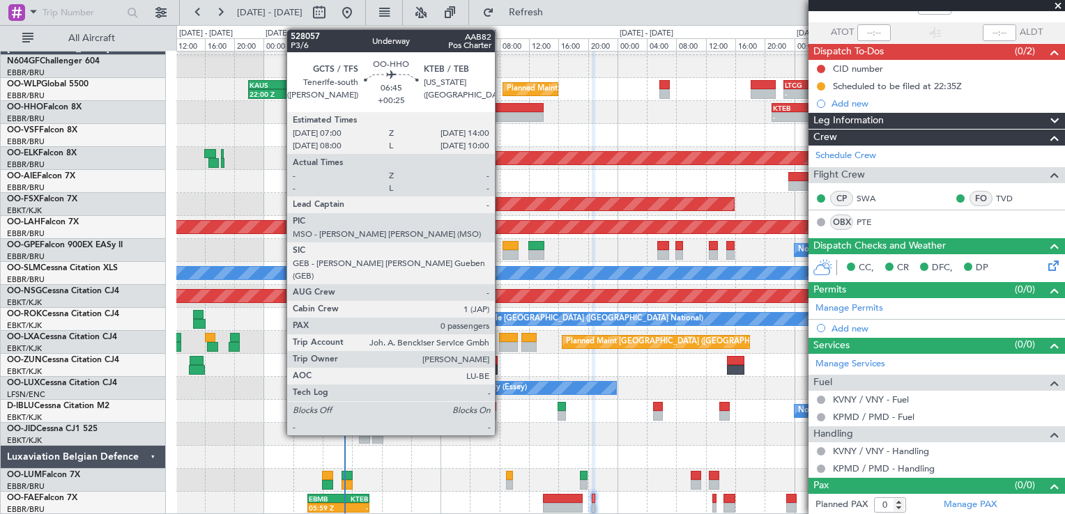
click at [501, 121] on div at bounding box center [517, 117] width 52 height 10
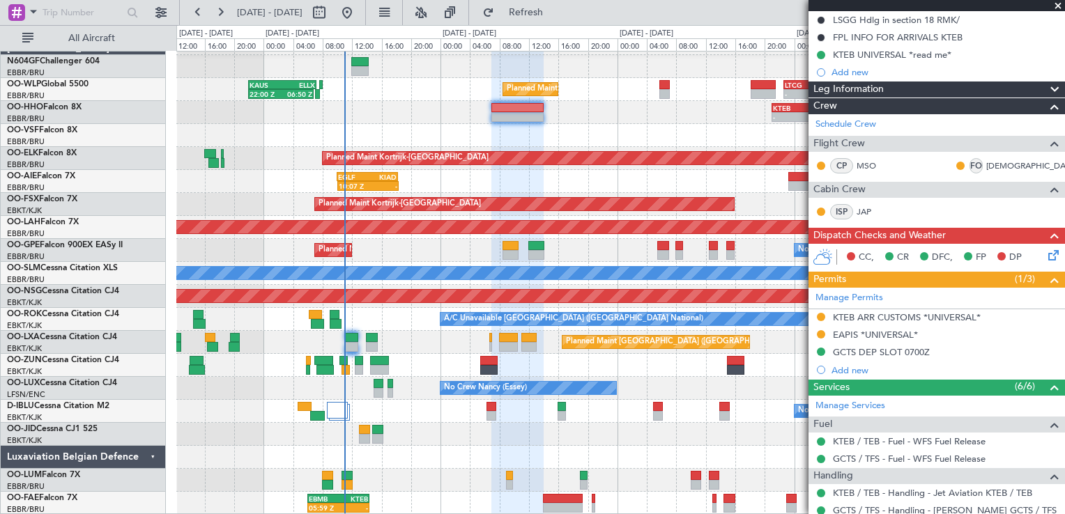
scroll to position [139, 0]
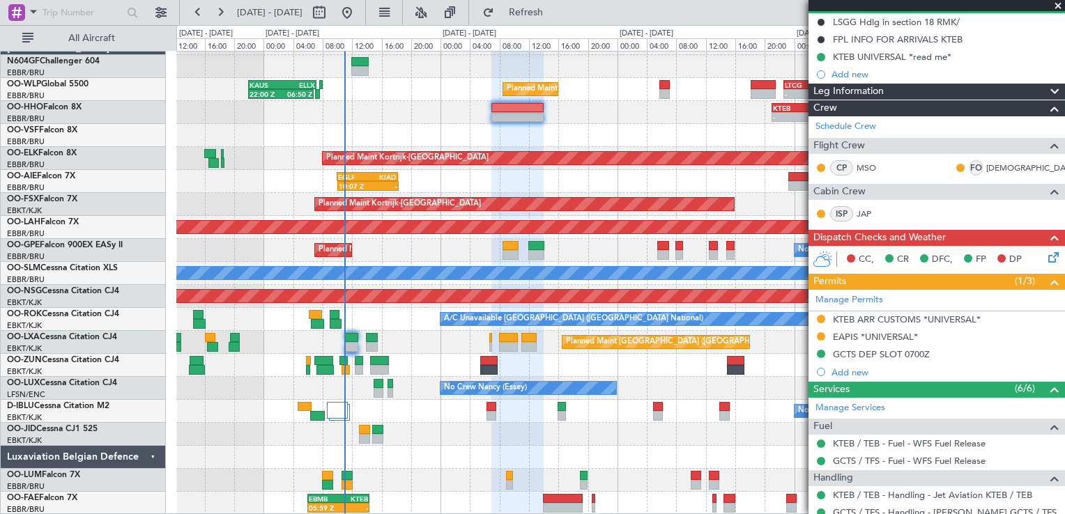
click at [1050, 251] on icon at bounding box center [1051, 255] width 11 height 11
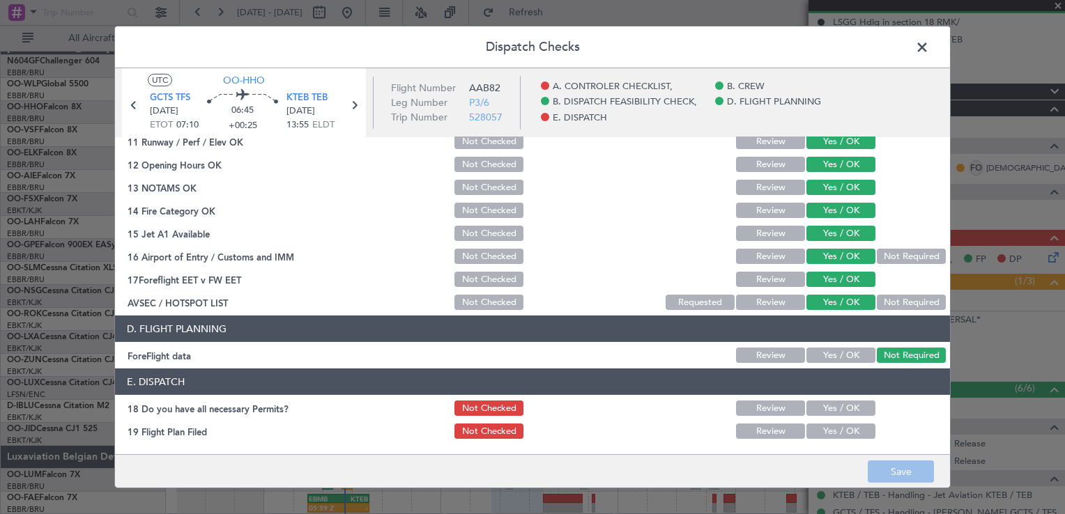
scroll to position [393, 0]
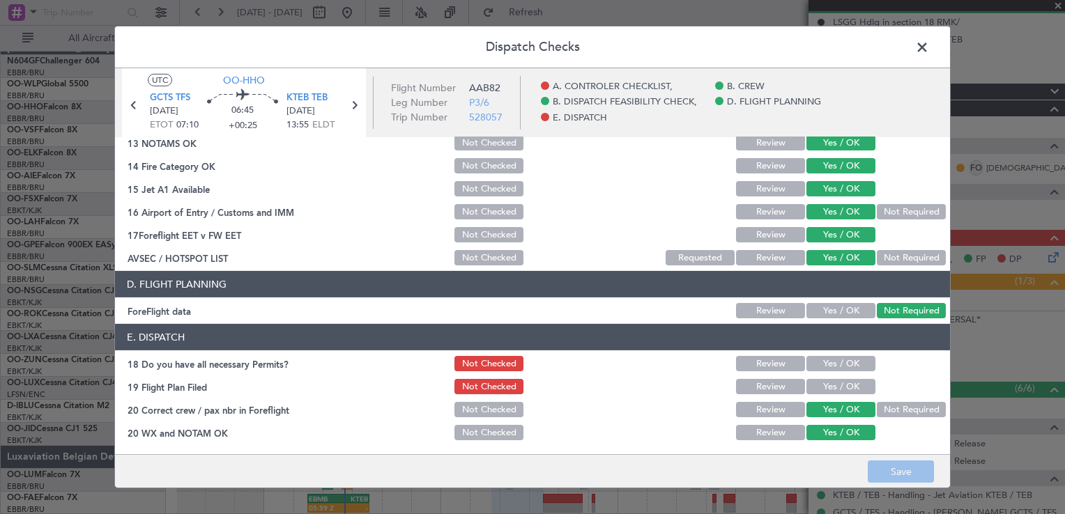
click at [929, 50] on span at bounding box center [929, 51] width 0 height 28
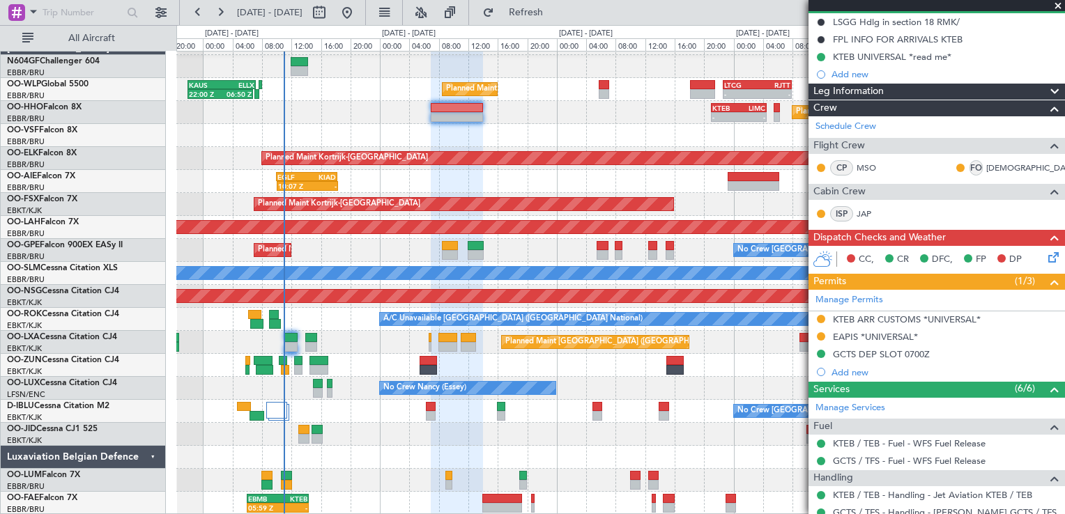
click at [525, 415] on div "Planned Maint Liege 22:00 Z 06:50 Z KAUS 22:00 Z ELLX 07:10 Z - - LTCG 22:35 Z …" at bounding box center [620, 273] width 888 height 483
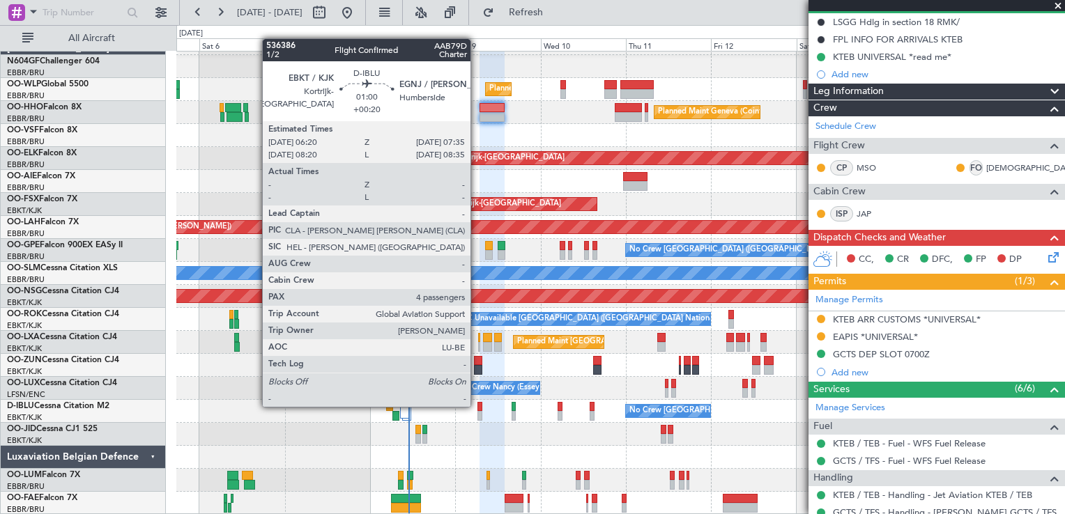
click at [477, 406] on div at bounding box center [479, 407] width 5 height 10
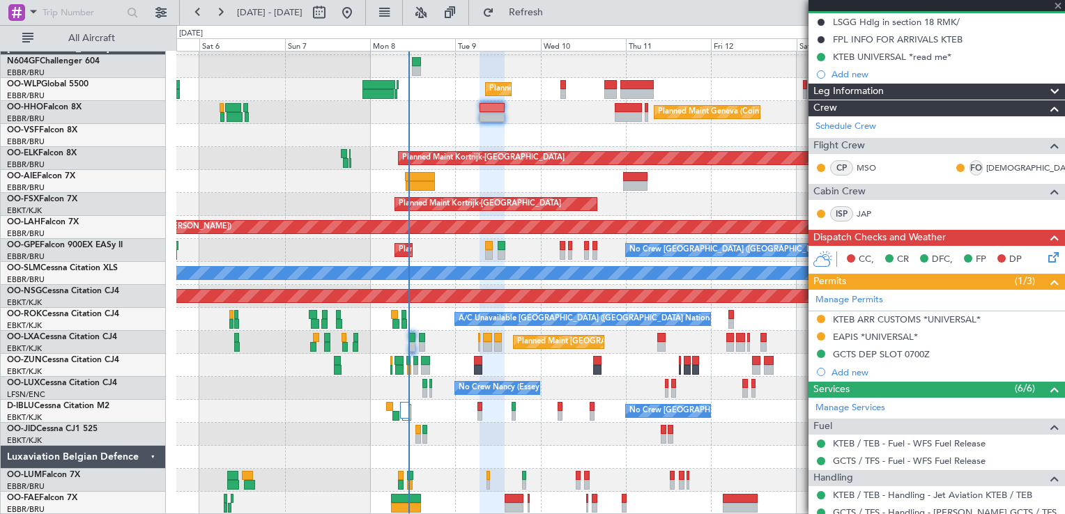
type input "+00:20"
type input "4"
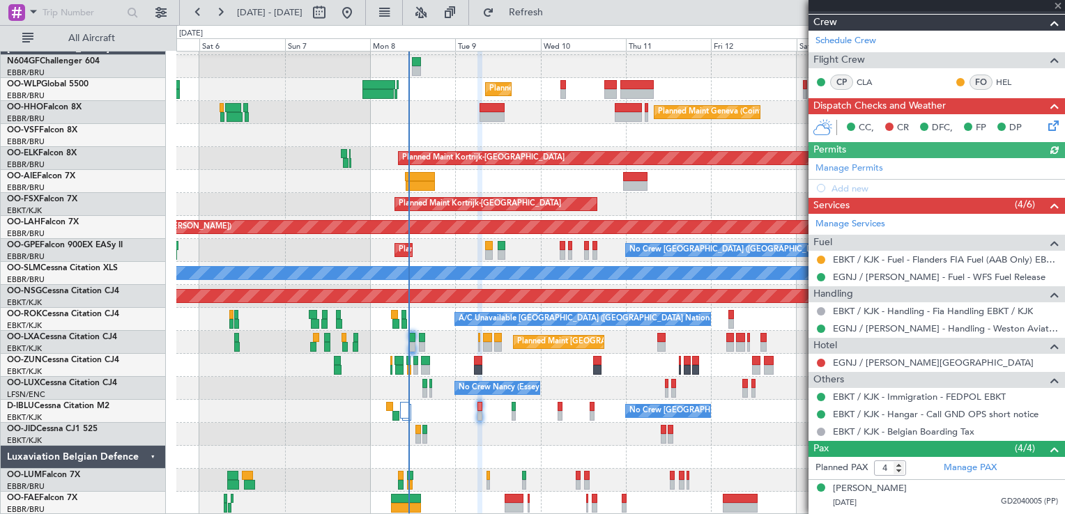
scroll to position [279, 0]
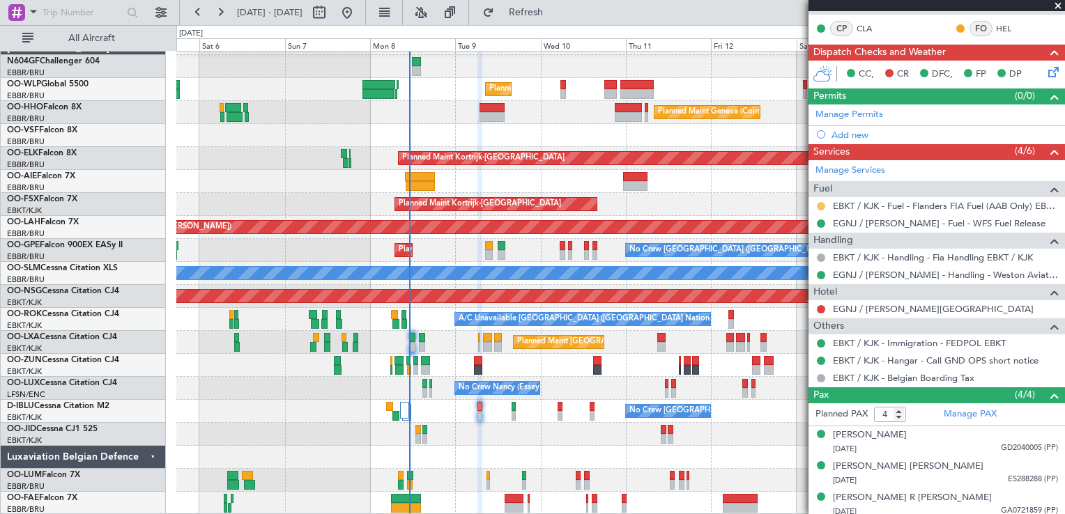
click at [820, 205] on button at bounding box center [821, 206] width 8 height 8
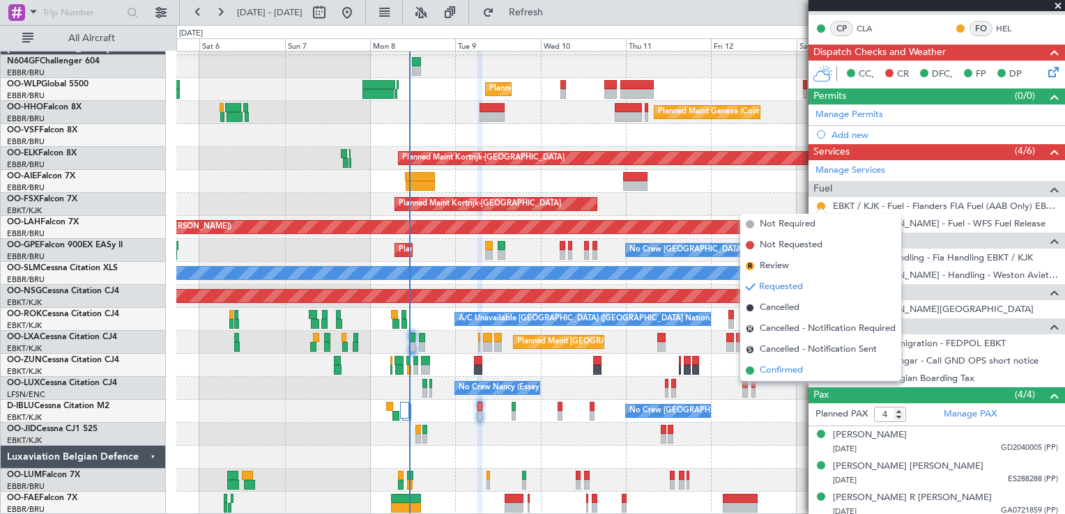
click at [783, 370] on span "Confirmed" at bounding box center [781, 371] width 43 height 14
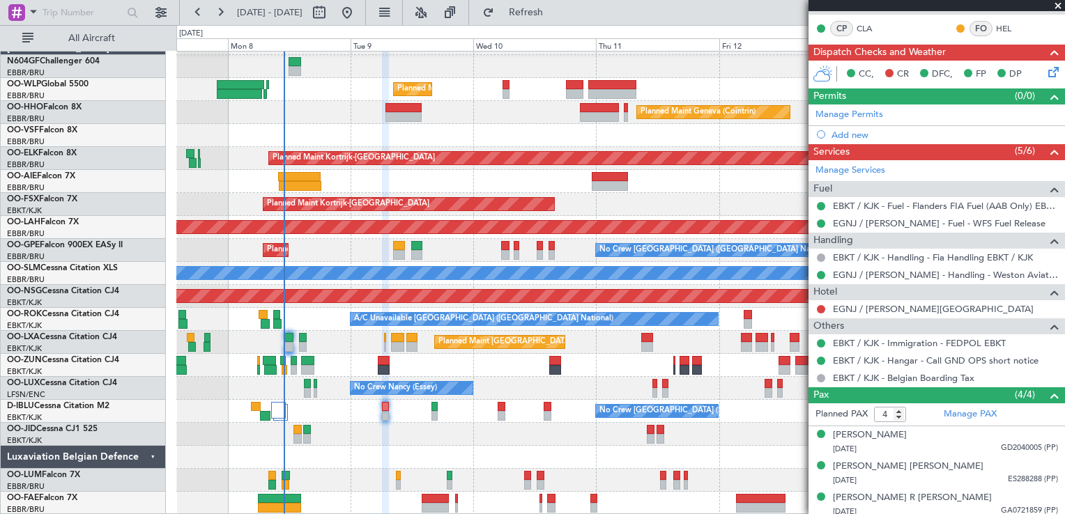
click at [413, 424] on div at bounding box center [620, 434] width 888 height 23
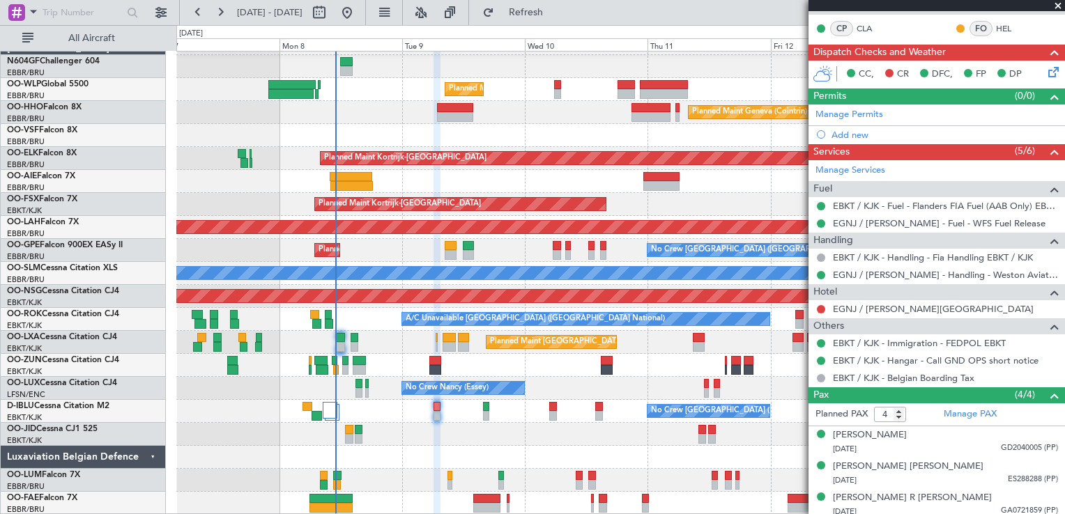
click at [428, 431] on div at bounding box center [620, 434] width 888 height 23
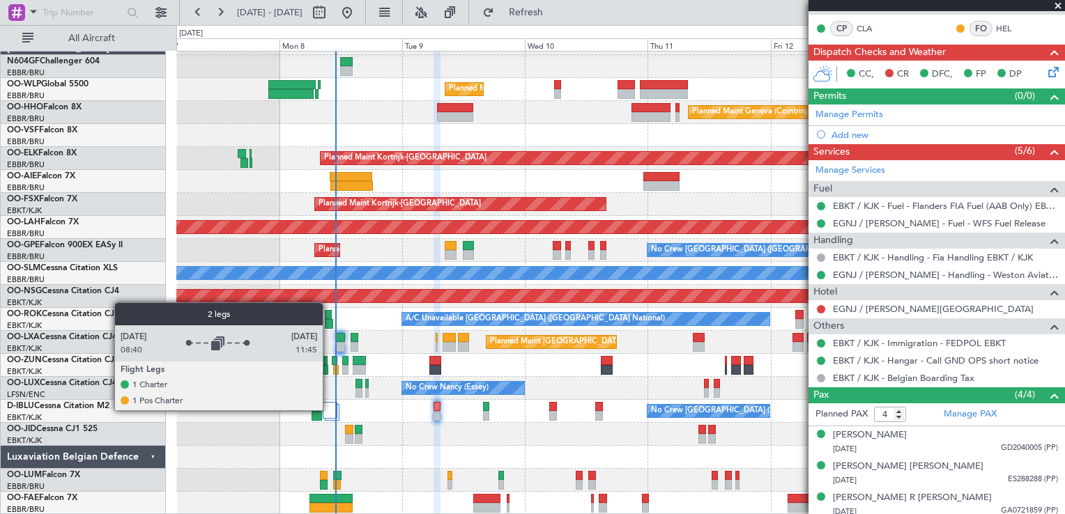
click at [329, 410] on div at bounding box center [330, 410] width 14 height 17
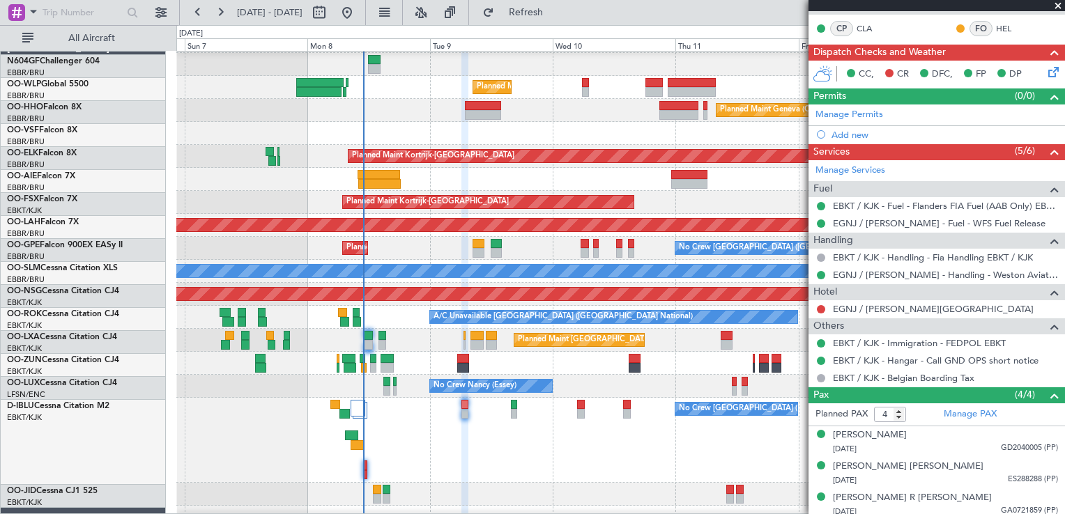
scroll to position [22, 0]
click at [397, 443] on div "No Crew [GEOGRAPHIC_DATA] ([GEOGRAPHIC_DATA] National)" at bounding box center [620, 440] width 888 height 85
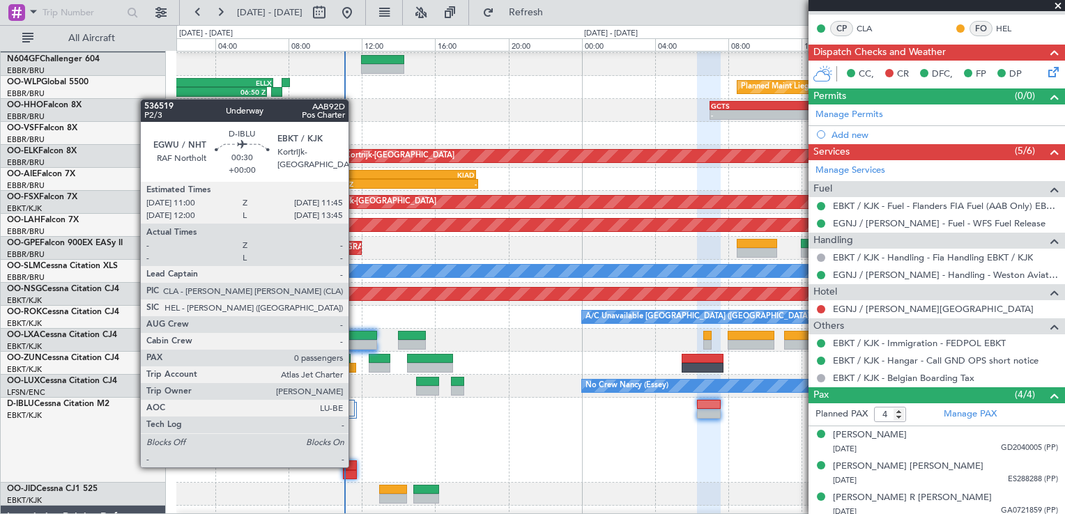
click at [355, 466] on div at bounding box center [350, 466] width 14 height 10
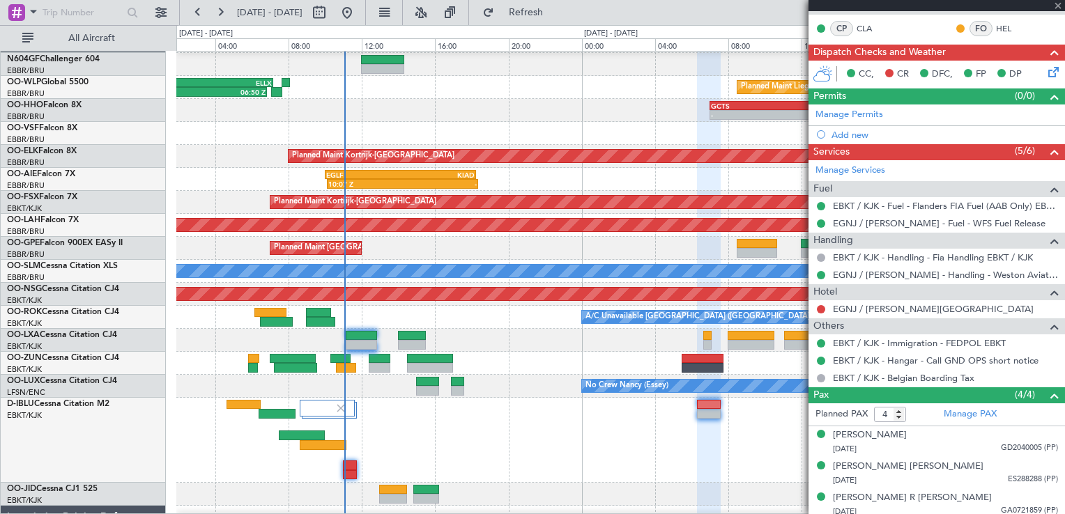
type input "0"
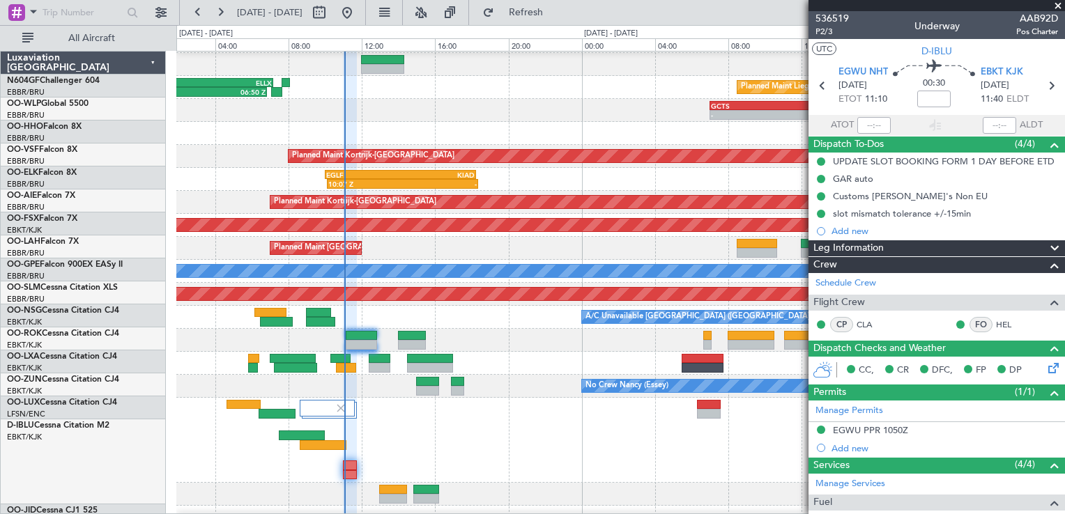
scroll to position [22, 0]
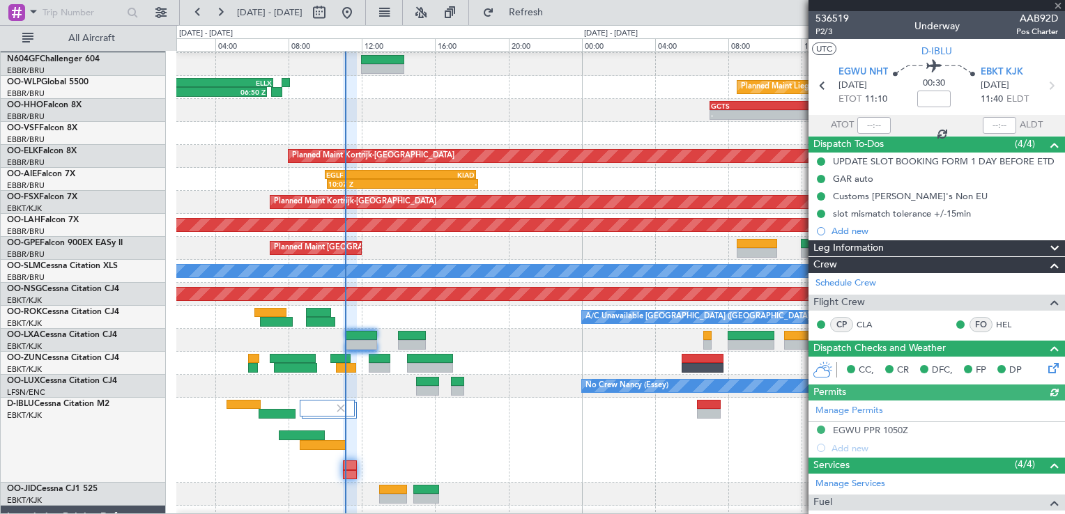
click at [579, 420] on div at bounding box center [620, 440] width 888 height 85
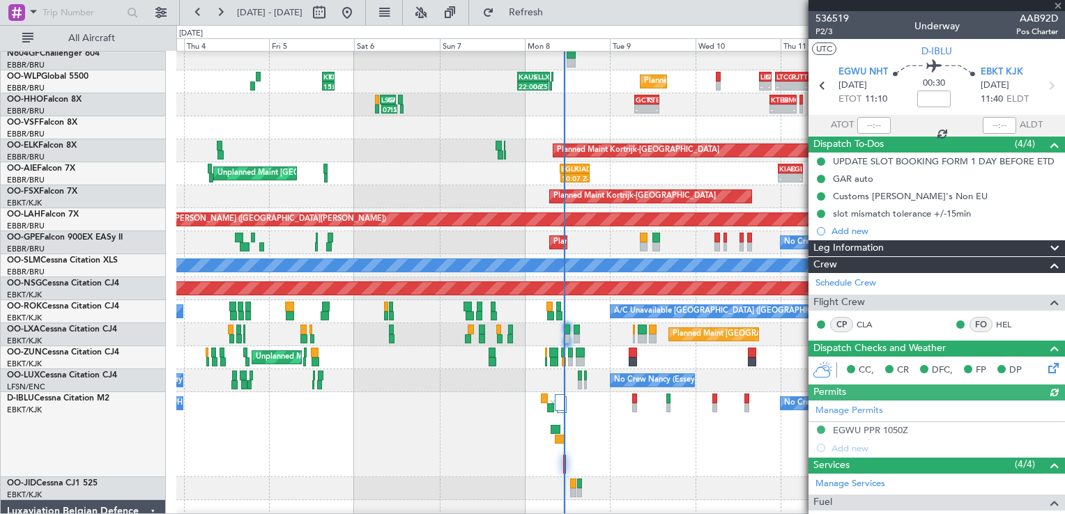
click at [599, 450] on div "No Crew [GEOGRAPHIC_DATA] ([GEOGRAPHIC_DATA] National) No Crew [GEOGRAPHIC_DATA…" at bounding box center [620, 434] width 888 height 85
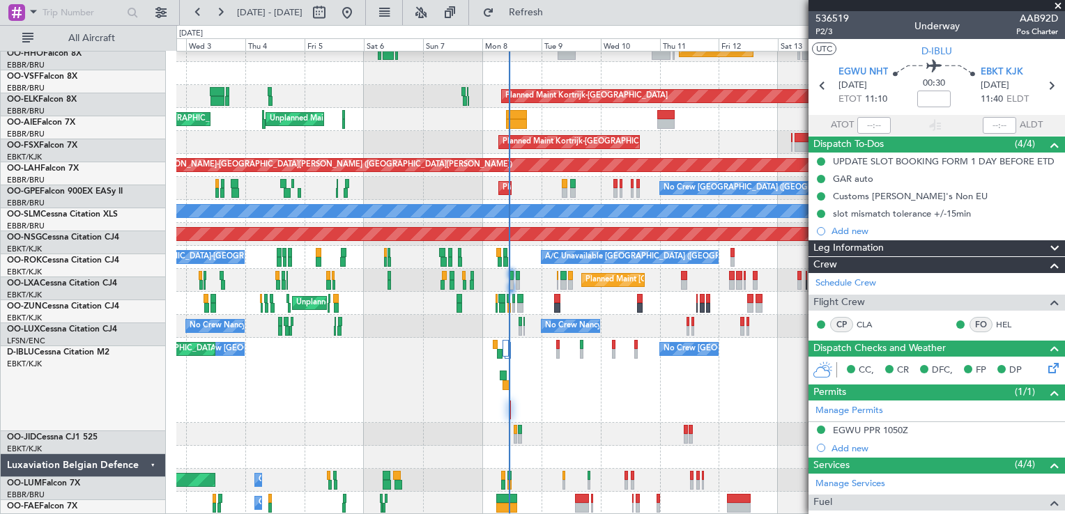
scroll to position [81, 0]
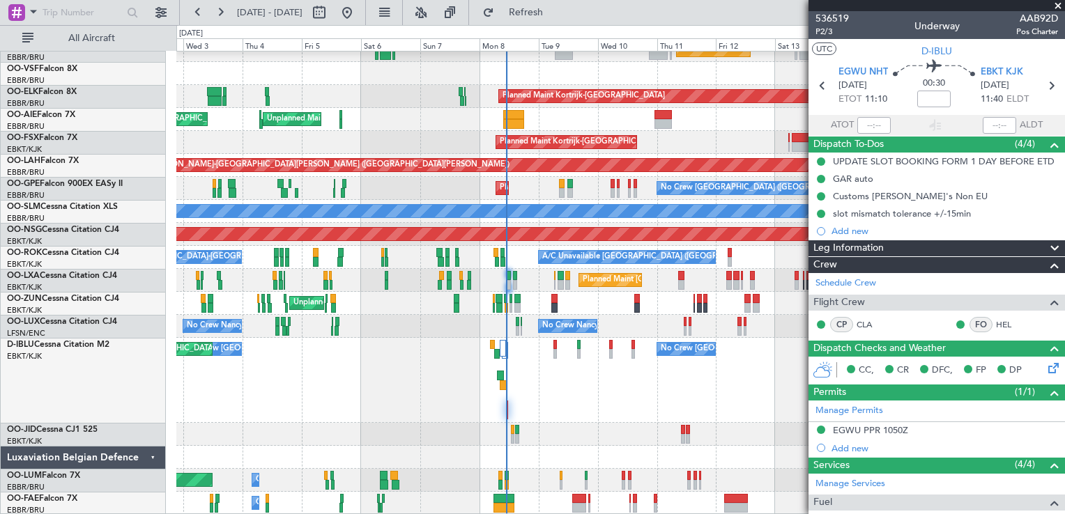
click at [578, 367] on div "No Crew [GEOGRAPHIC_DATA] ([GEOGRAPHIC_DATA] National) No Crew [GEOGRAPHIC_DATA…" at bounding box center [620, 380] width 888 height 85
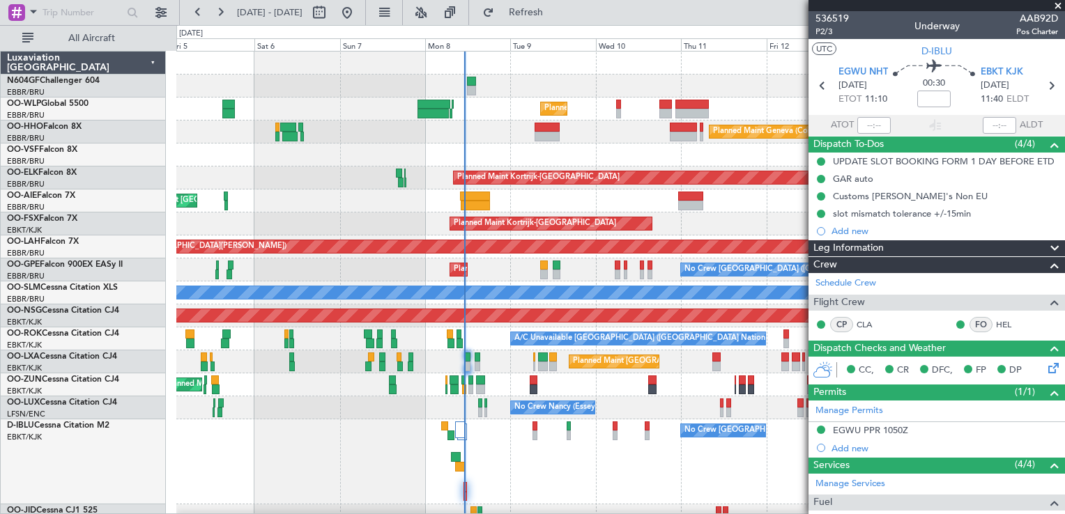
scroll to position [24, 0]
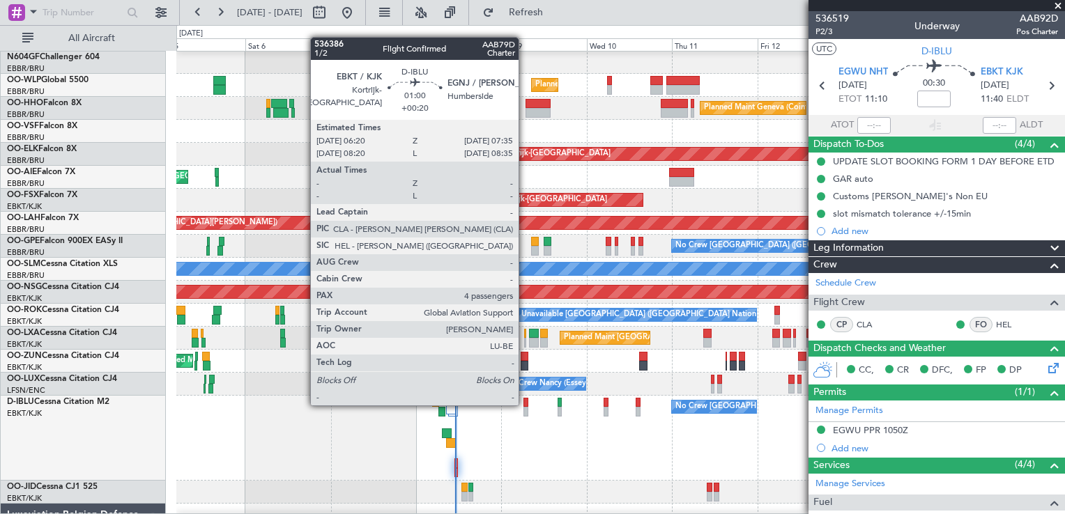
click at [525, 404] on div at bounding box center [525, 403] width 5 height 10
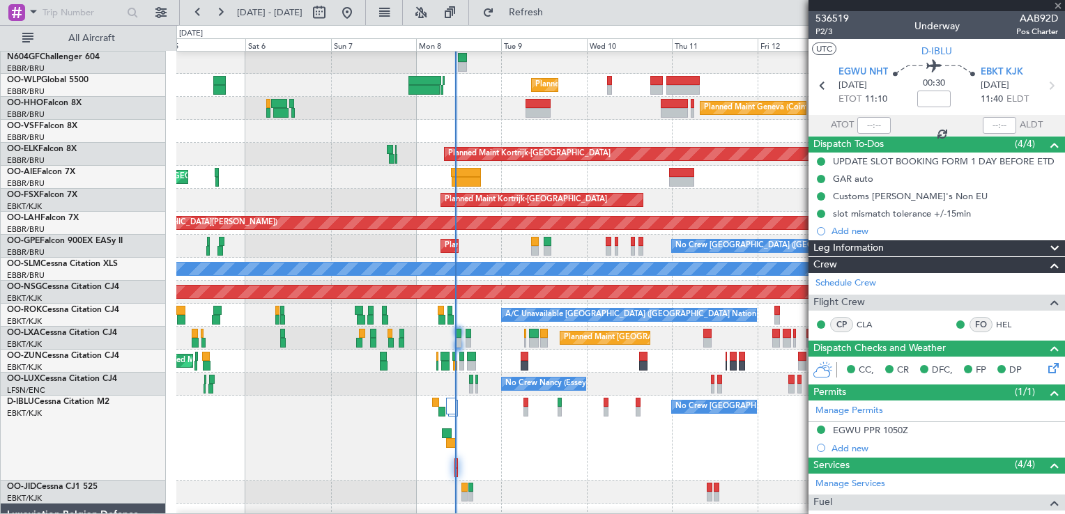
type input "+00:20"
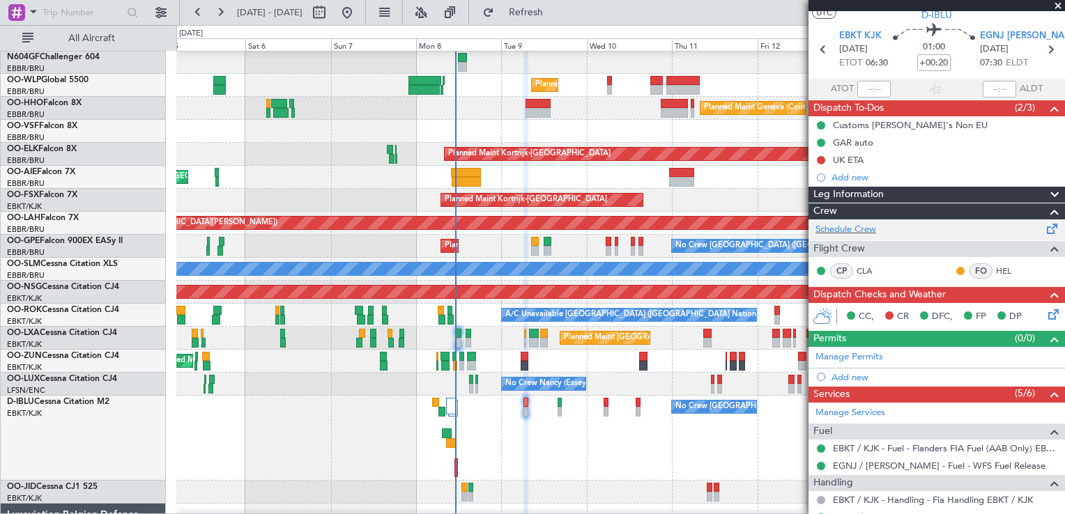
scroll to position [35, 0]
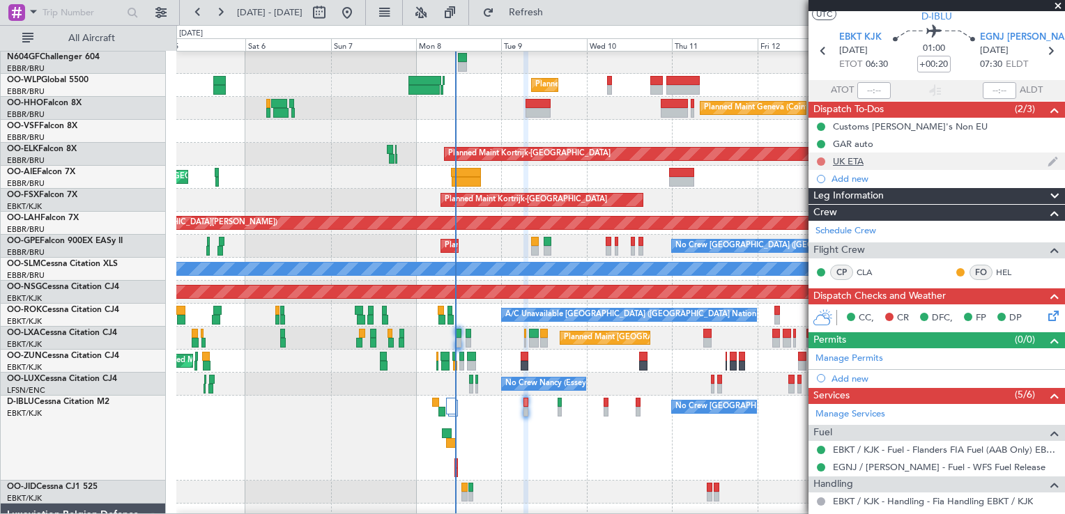
click at [822, 162] on button at bounding box center [821, 162] width 8 height 8
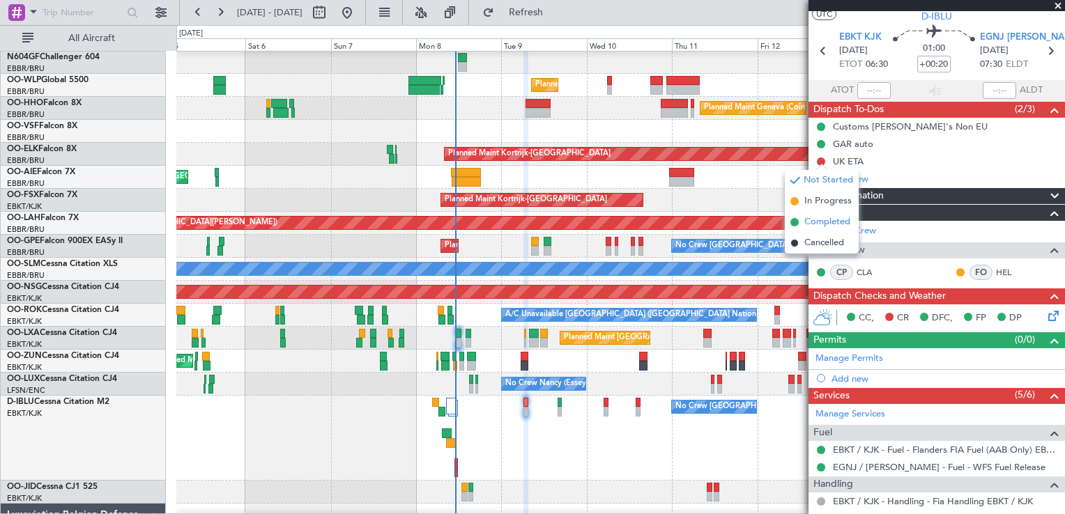
click at [820, 220] on span "Completed" at bounding box center [827, 222] width 46 height 14
click at [1046, 314] on icon at bounding box center [1051, 313] width 11 height 11
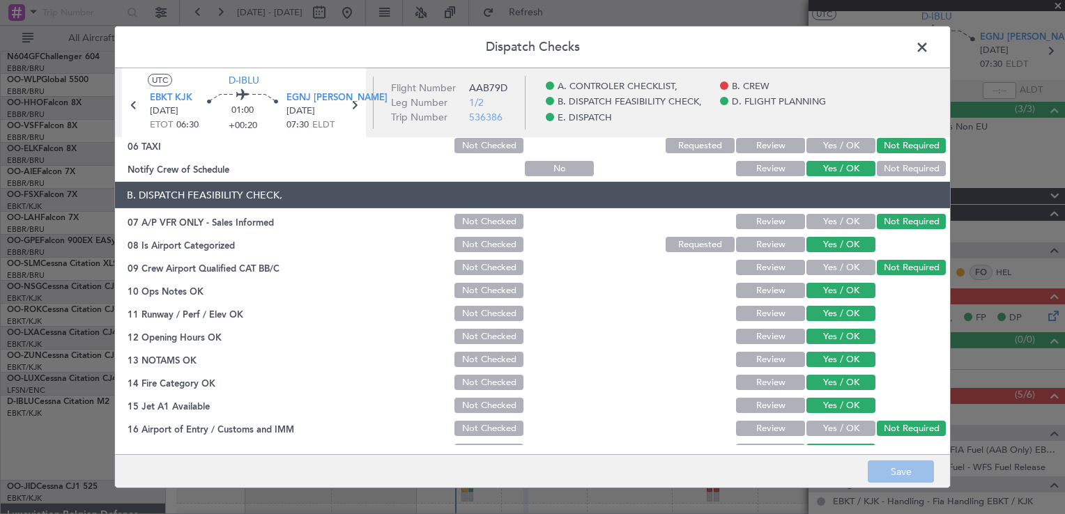
scroll to position [70, 0]
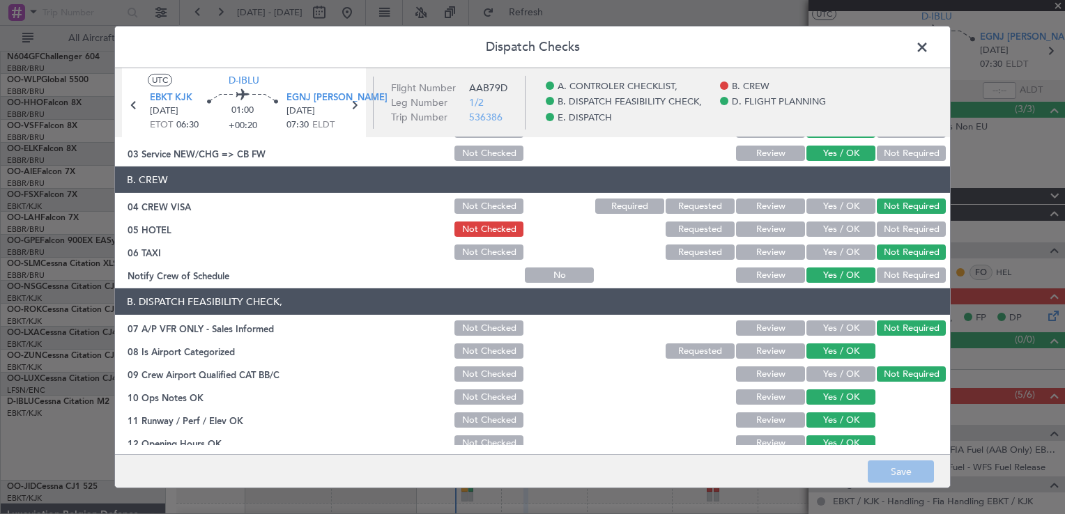
click at [929, 44] on span at bounding box center [929, 51] width 0 height 28
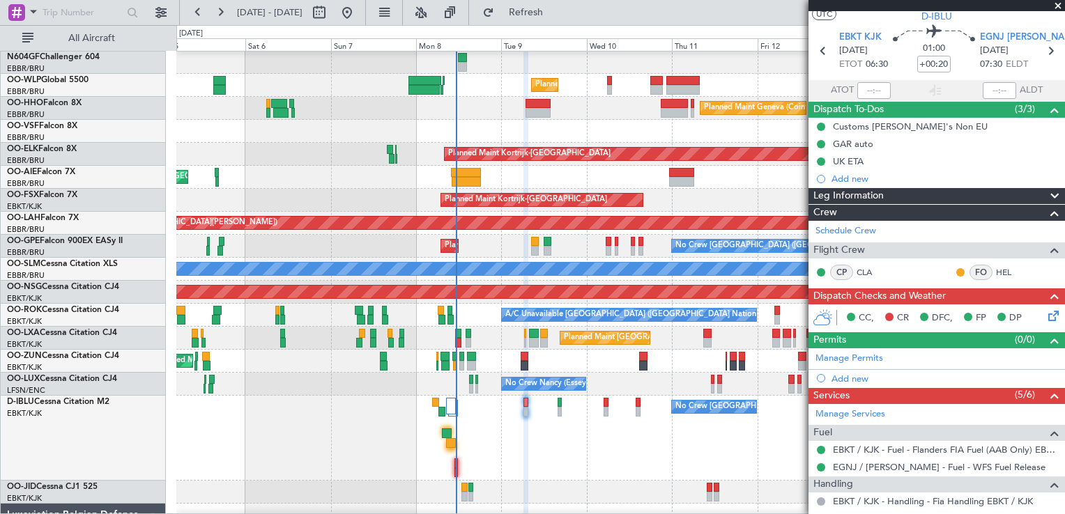
click at [1057, 12] on span at bounding box center [1058, 6] width 14 height 13
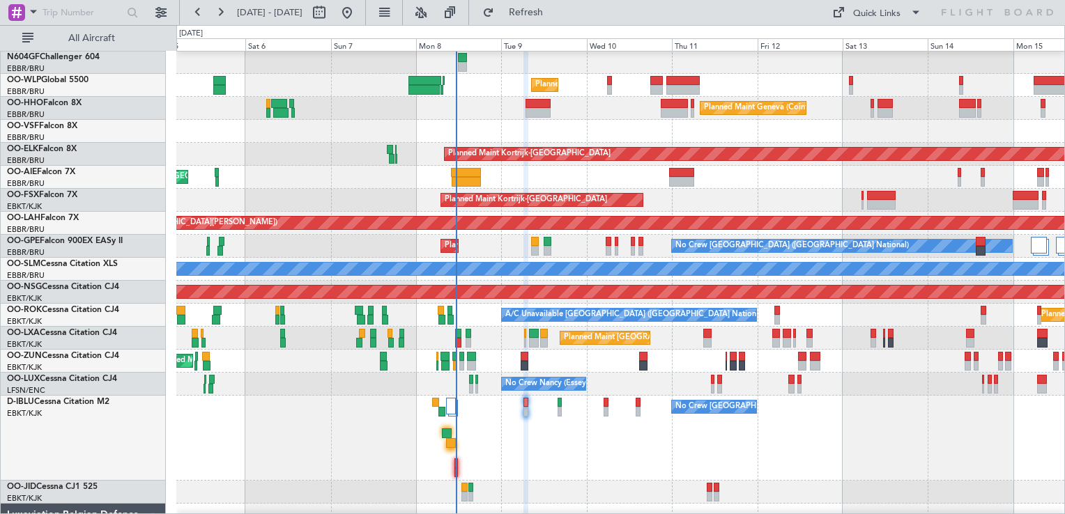
type input "0"
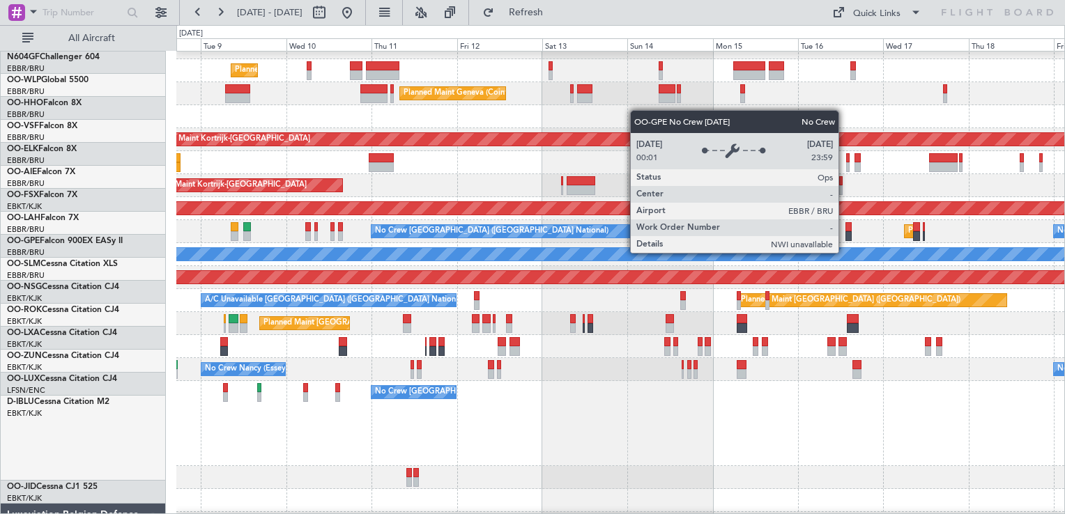
click at [544, 238] on div "No Crew [GEOGRAPHIC_DATA] ([GEOGRAPHIC_DATA] National)" at bounding box center [542, 231] width 342 height 14
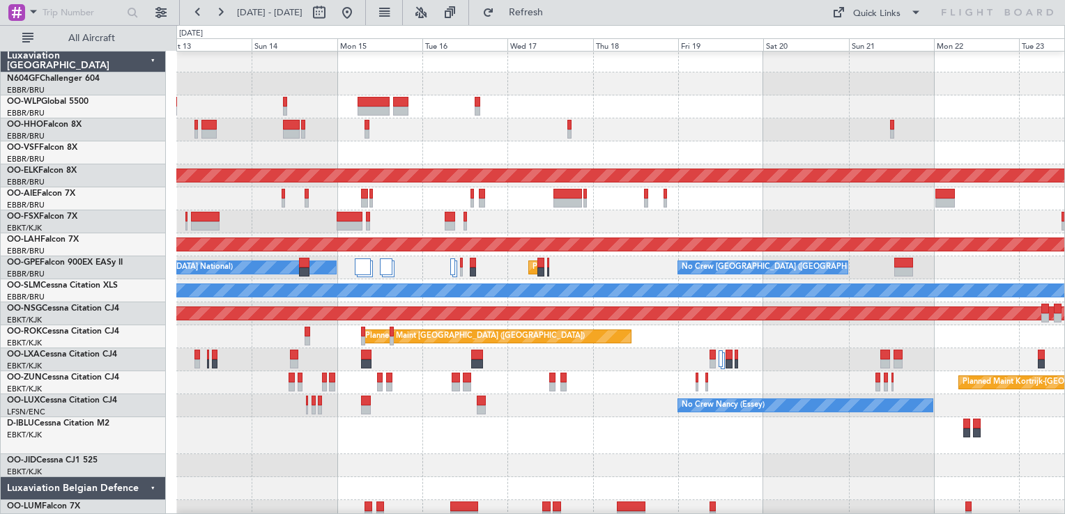
click at [228, 241] on div "Planned Maint Geneva (Cointrin) Planned Maint [GEOGRAPHIC_DATA]-[GEOGRAPHIC_DAT…" at bounding box center [620, 297] width 888 height 497
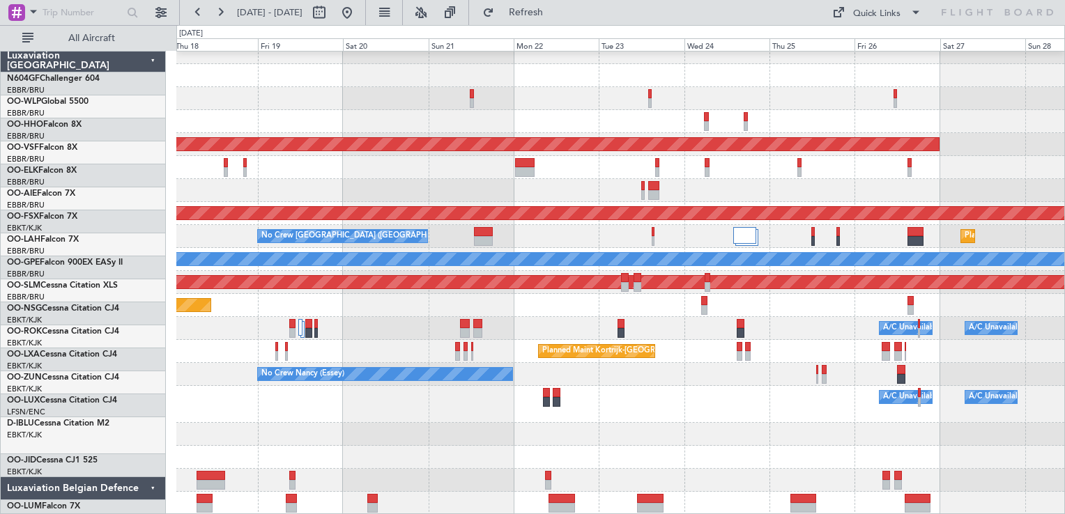
scroll to position [33, 0]
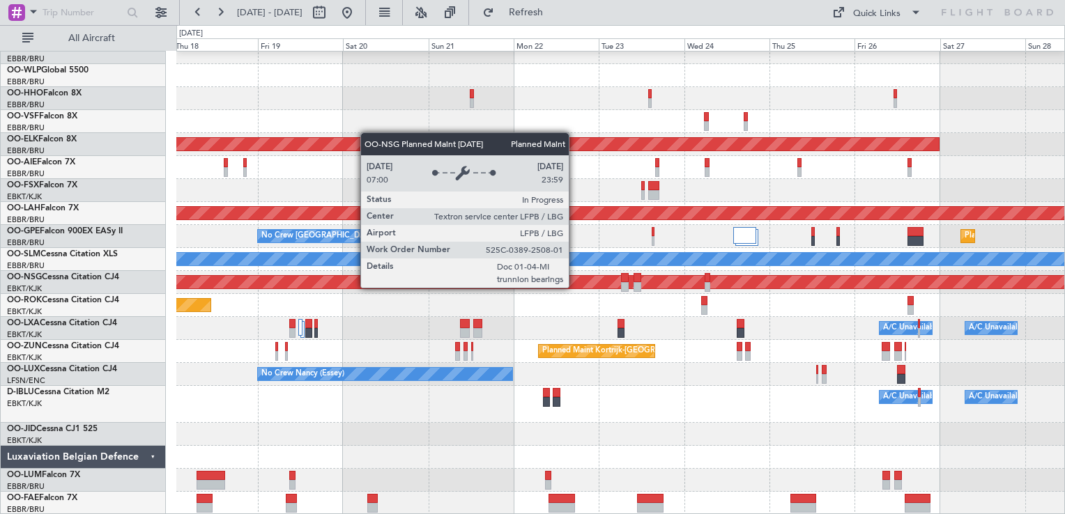
click at [243, 241] on div "Planned Maint Kortrijk-[GEOGRAPHIC_DATA] Planned [GEOGRAPHIC_DATA][PERSON_NAME]…" at bounding box center [620, 266] width 888 height 497
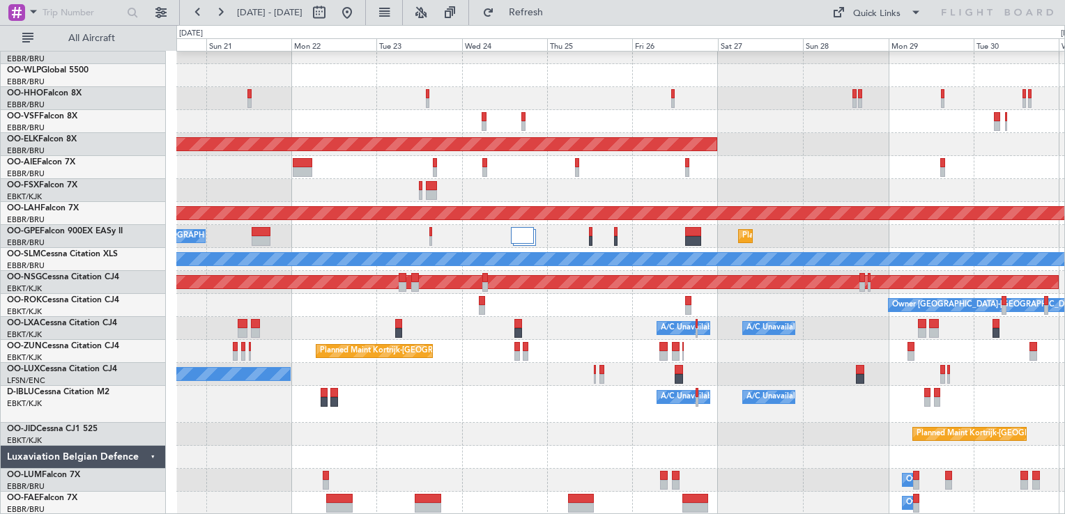
click at [553, 316] on div "Planned Maint Kortrijk-[GEOGRAPHIC_DATA] Planned [GEOGRAPHIC_DATA][PERSON_NAME]…" at bounding box center [620, 266] width 888 height 497
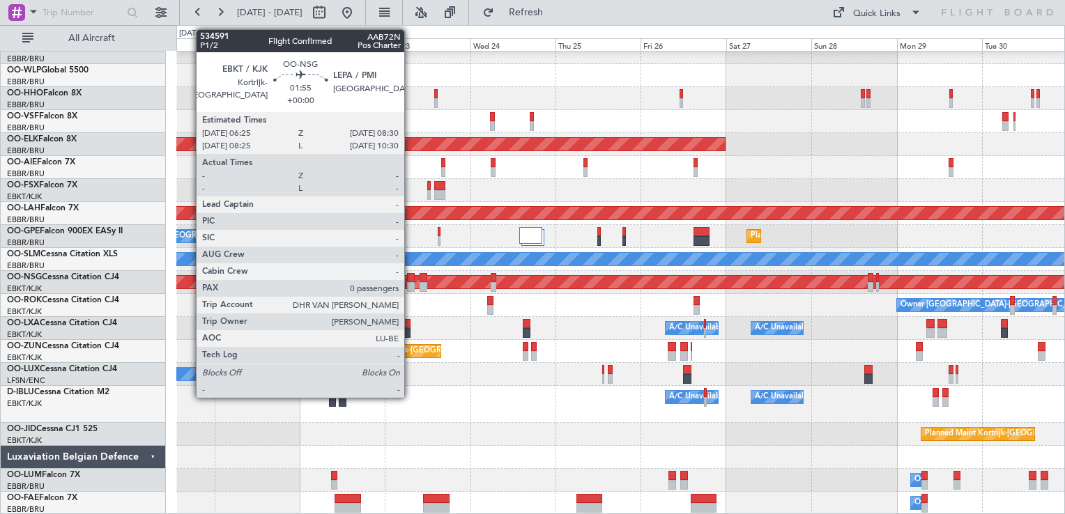
click at [411, 281] on div at bounding box center [411, 278] width 8 height 10
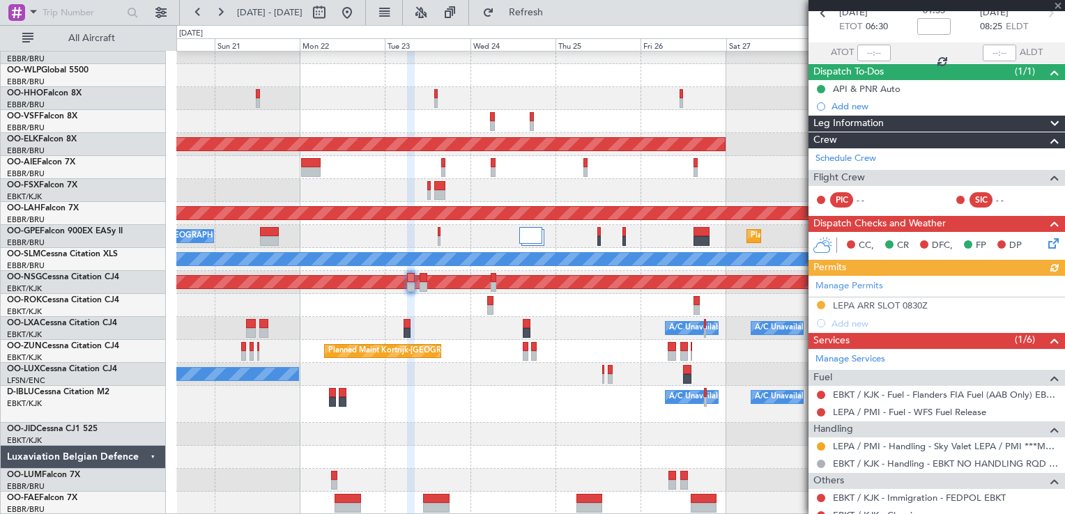
scroll to position [154, 0]
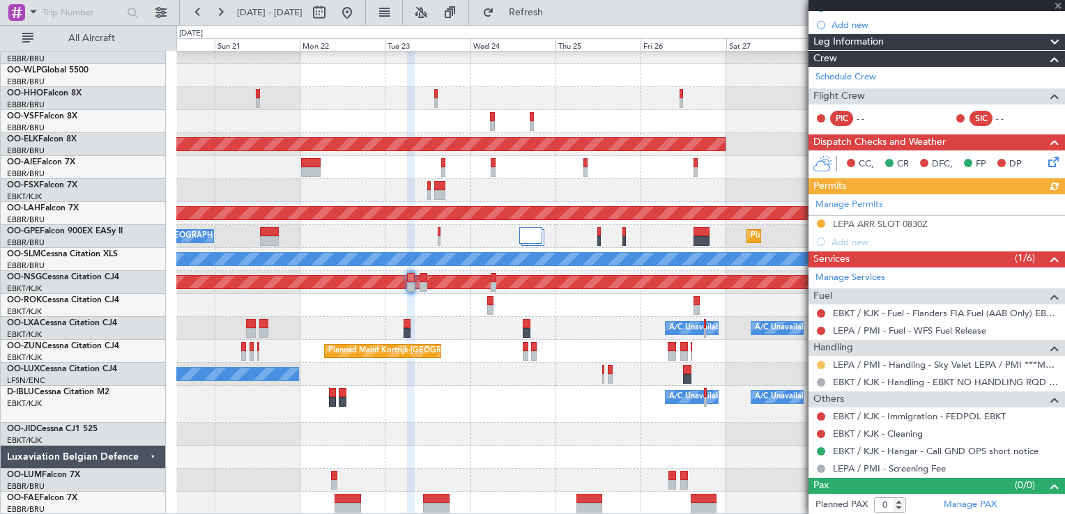
click at [820, 363] on button at bounding box center [821, 365] width 8 height 8
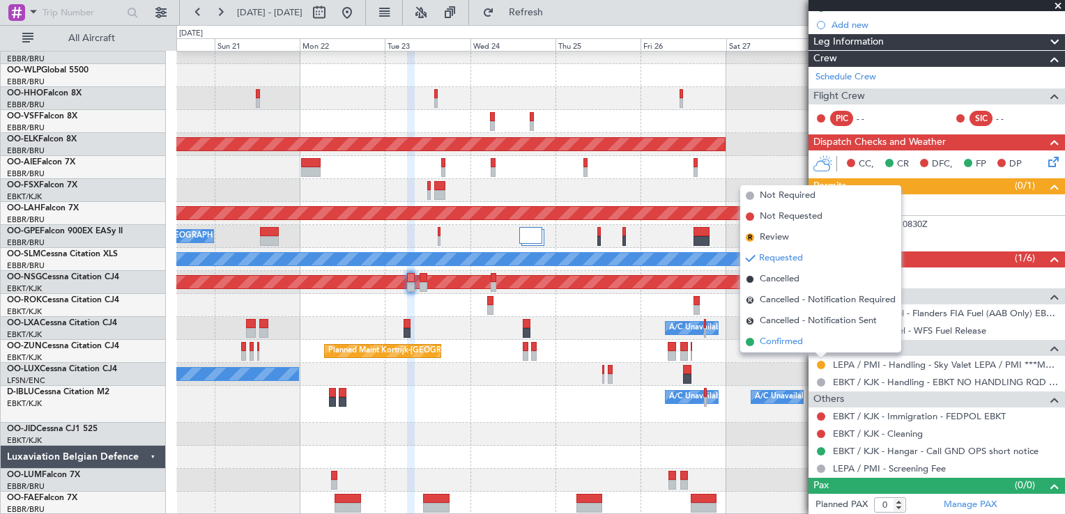
click at [799, 345] on span "Confirmed" at bounding box center [781, 342] width 43 height 14
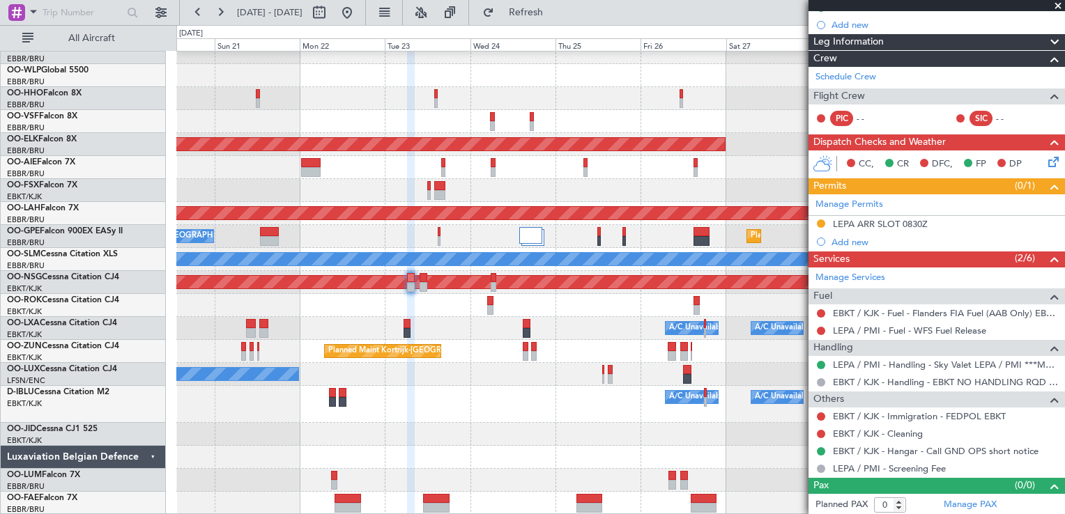
click at [1057, 1] on span at bounding box center [1058, 6] width 14 height 13
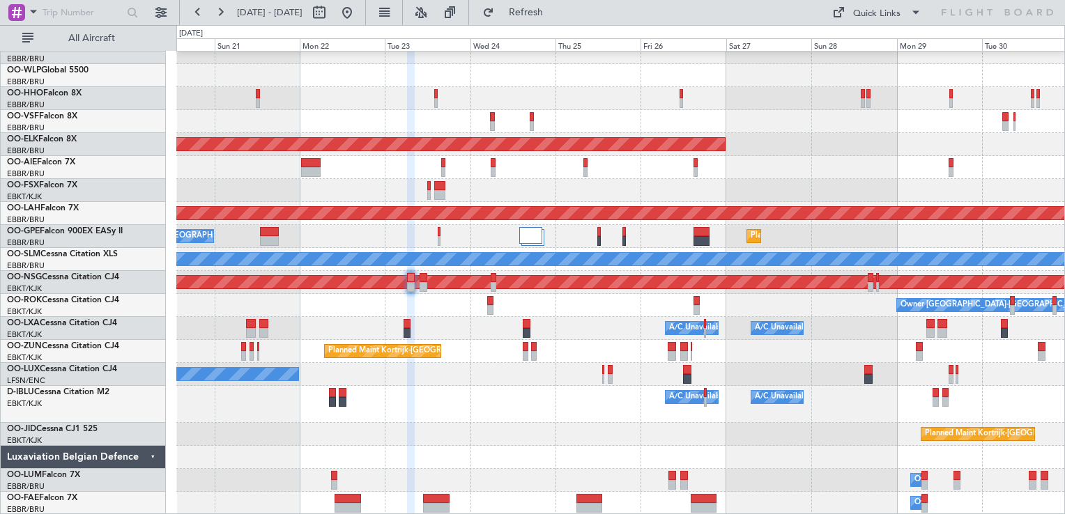
scroll to position [0, 0]
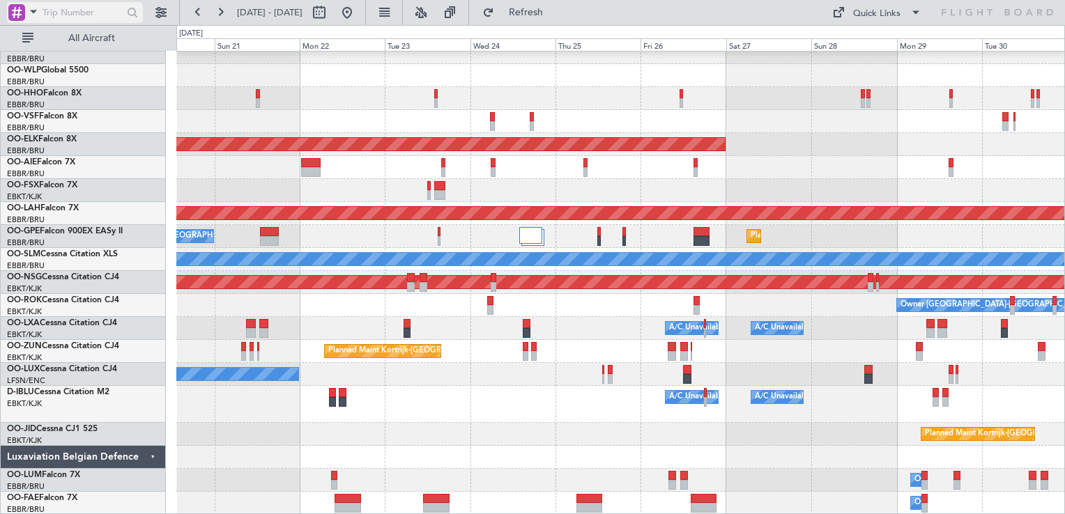
click at [106, 6] on input "text" at bounding box center [83, 12] width 80 height 21
type input "l"
click at [36, 10] on span at bounding box center [33, 11] width 17 height 17
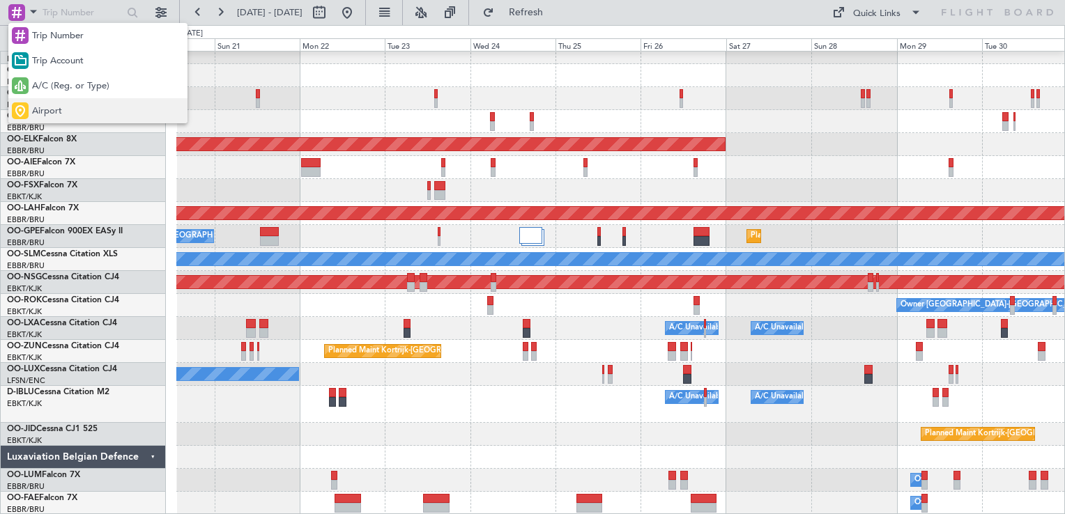
click at [52, 116] on span "Airport" at bounding box center [47, 112] width 30 height 14
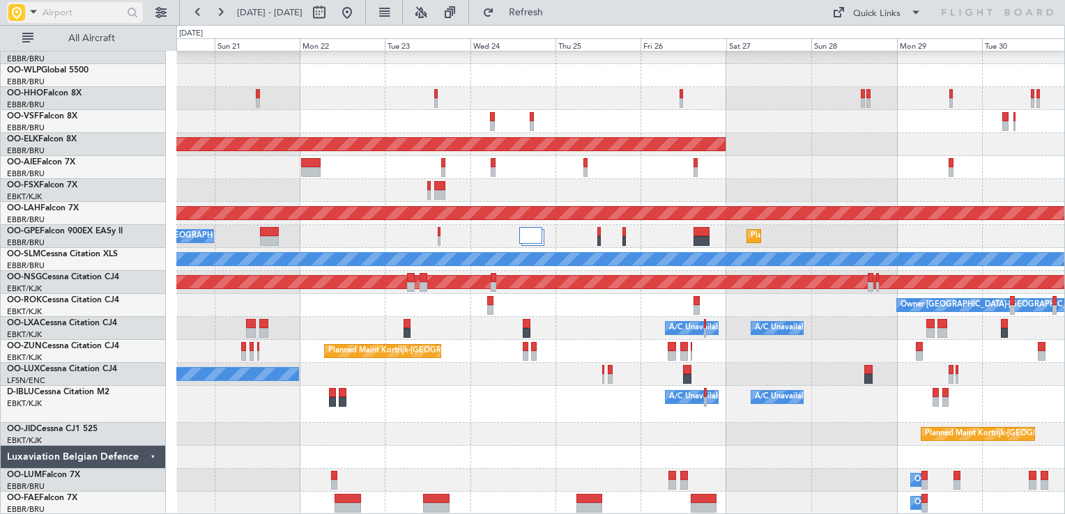
click at [60, 14] on input "text" at bounding box center [83, 12] width 80 height 21
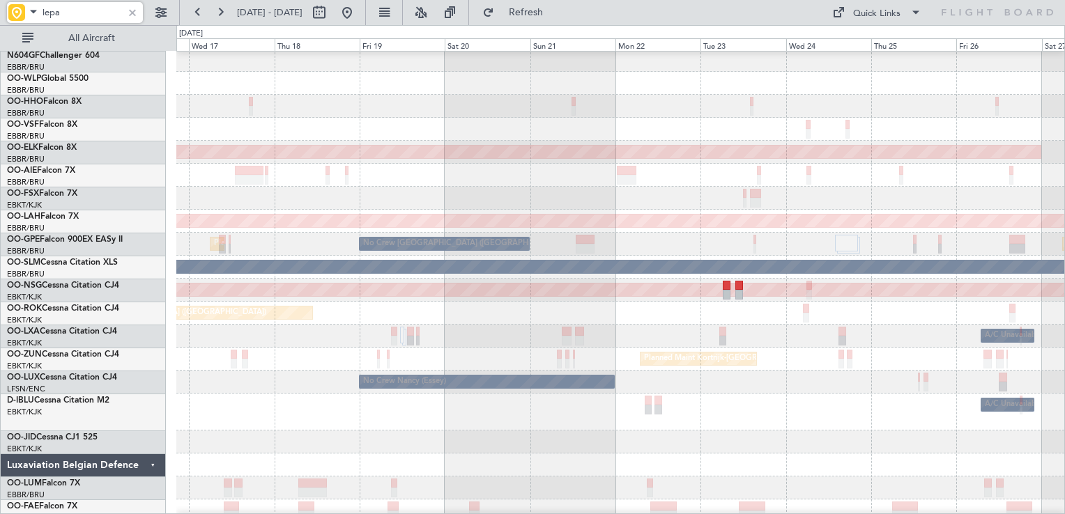
click at [590, 142] on div "Planned Maint Kortrijk-[GEOGRAPHIC_DATA]" at bounding box center [620, 152] width 888 height 23
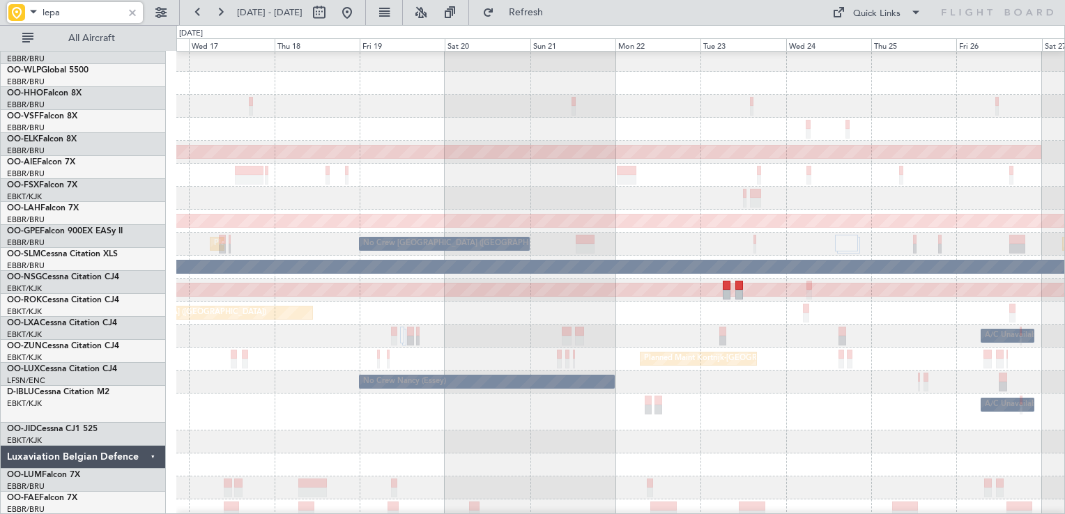
click at [811, 174] on div "Planned Maint Kortrijk-Wevelgem Planned Maint Alton-st Louis (St Louis Regl) No…" at bounding box center [620, 274] width 888 height 497
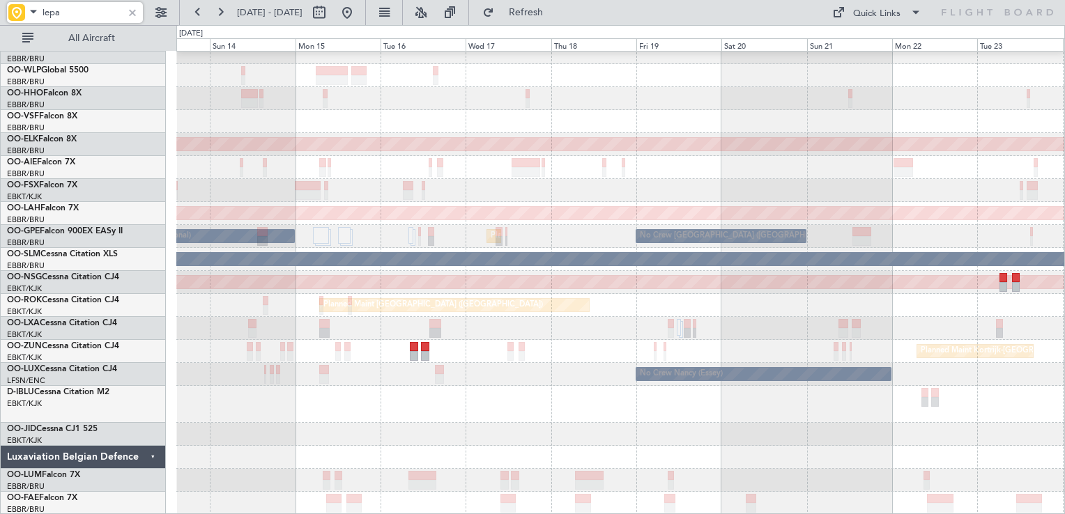
click at [896, 166] on div "Planned Maint Geneva (Cointrin) Planned Maint Kortrijk-Wevelgem Planned Maint A…" at bounding box center [620, 266] width 888 height 497
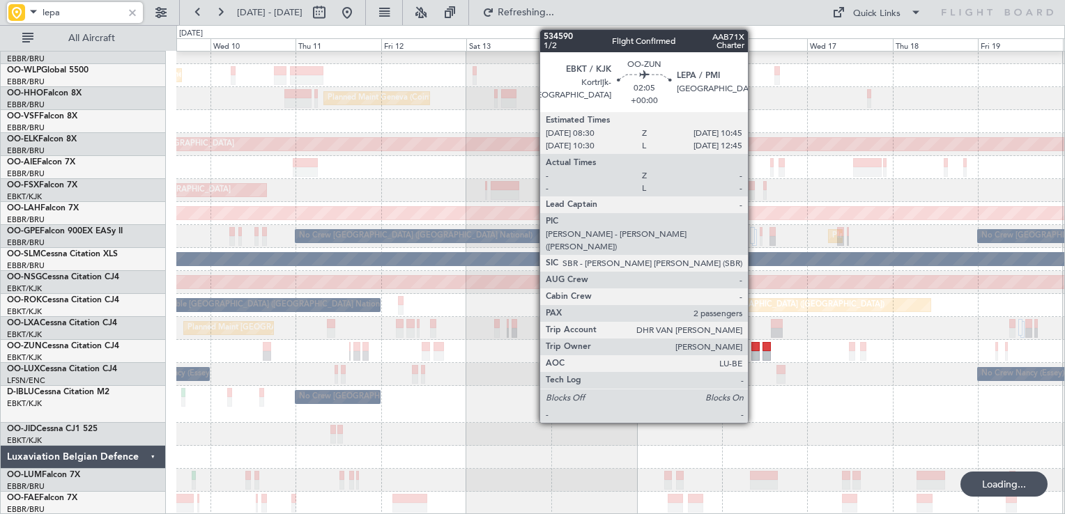
click at [754, 351] on div at bounding box center [755, 356] width 8 height 10
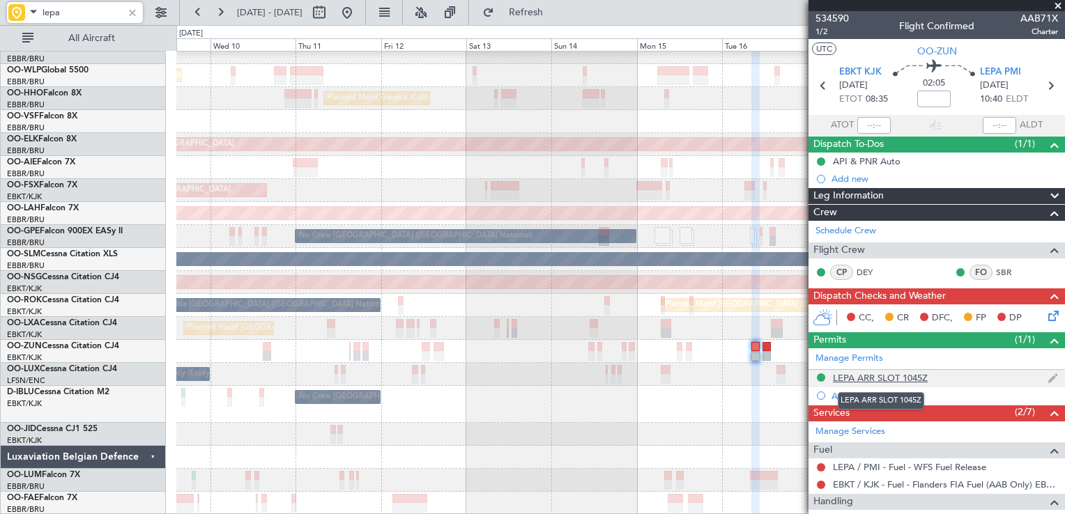
type input "lepa"
click at [882, 376] on div "LEPA ARR SLOT 1045Z" at bounding box center [880, 378] width 95 height 12
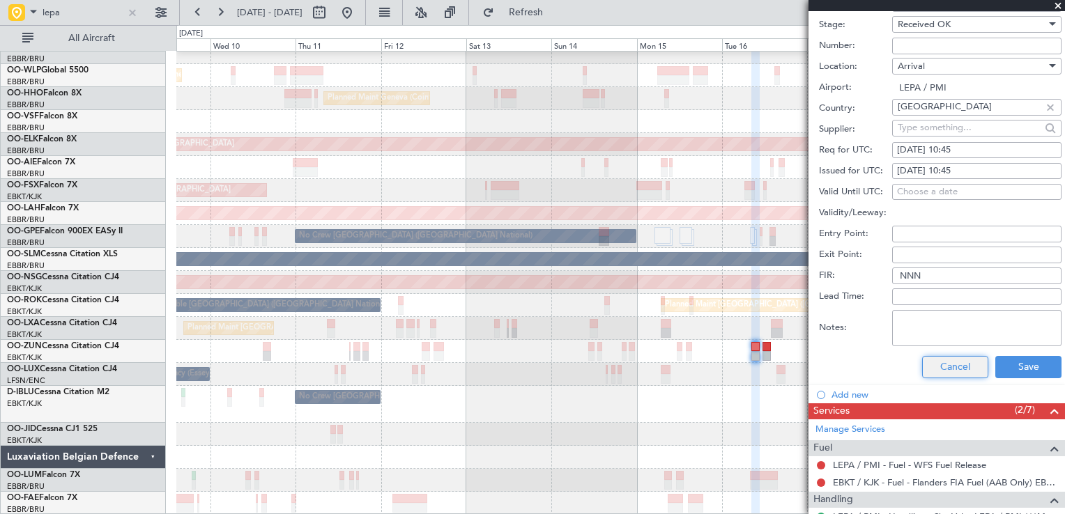
click at [950, 372] on button "Cancel" at bounding box center [955, 367] width 66 height 22
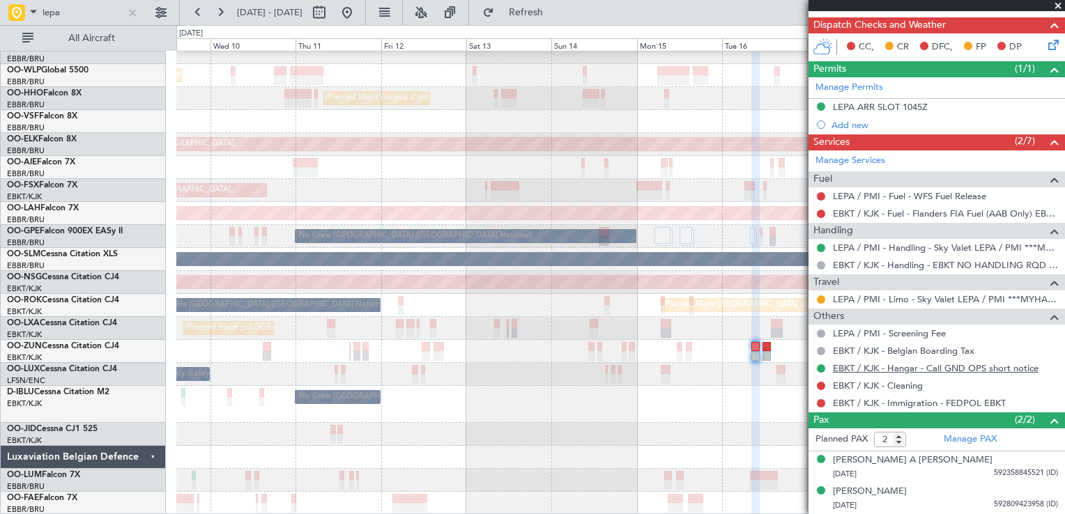
scroll to position [268, 0]
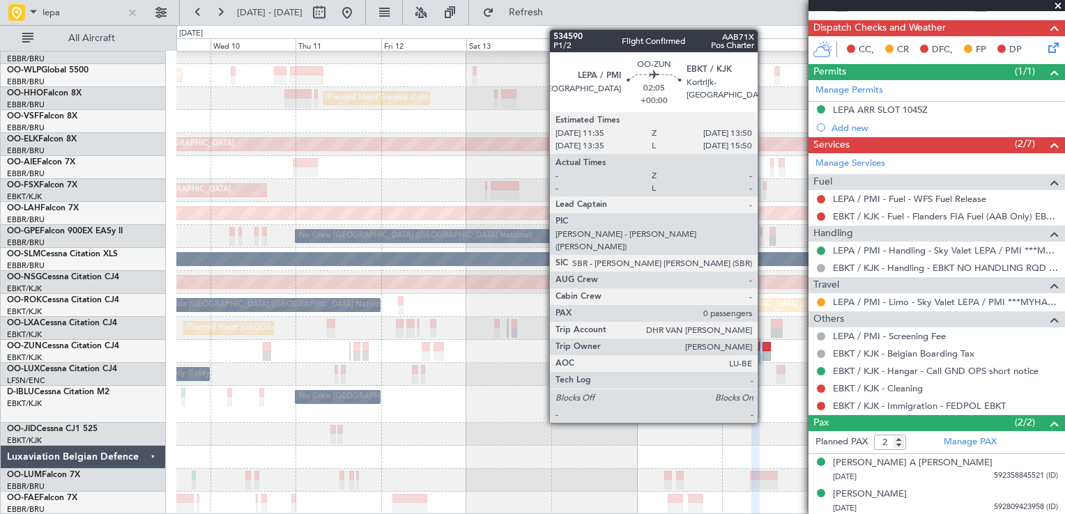
click at [764, 357] on div at bounding box center [767, 356] width 8 height 10
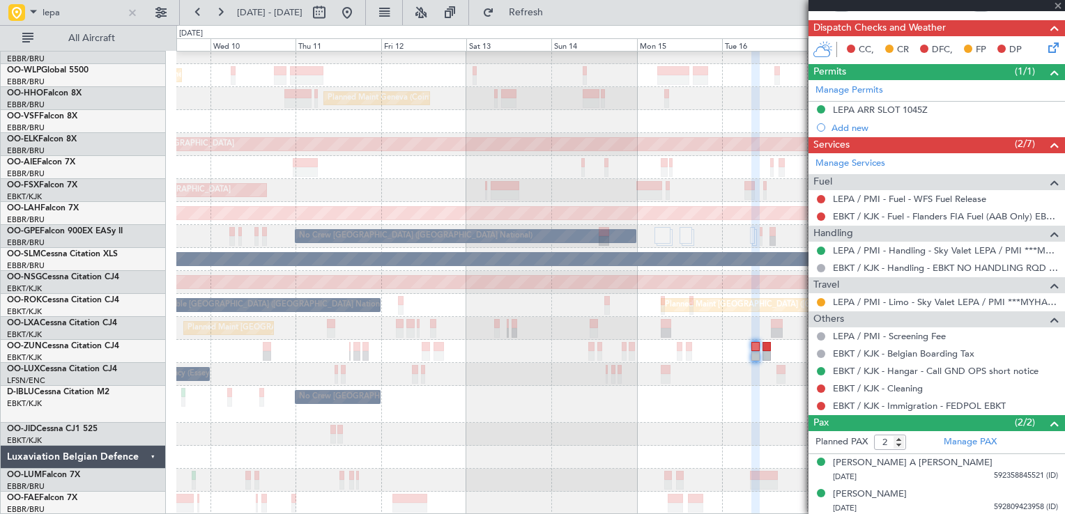
type input "0"
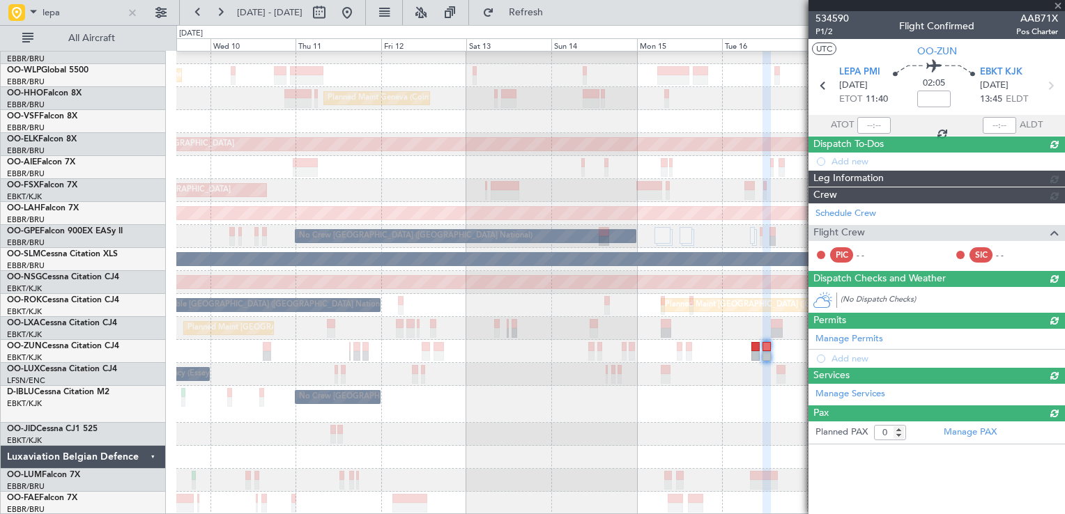
scroll to position [0, 0]
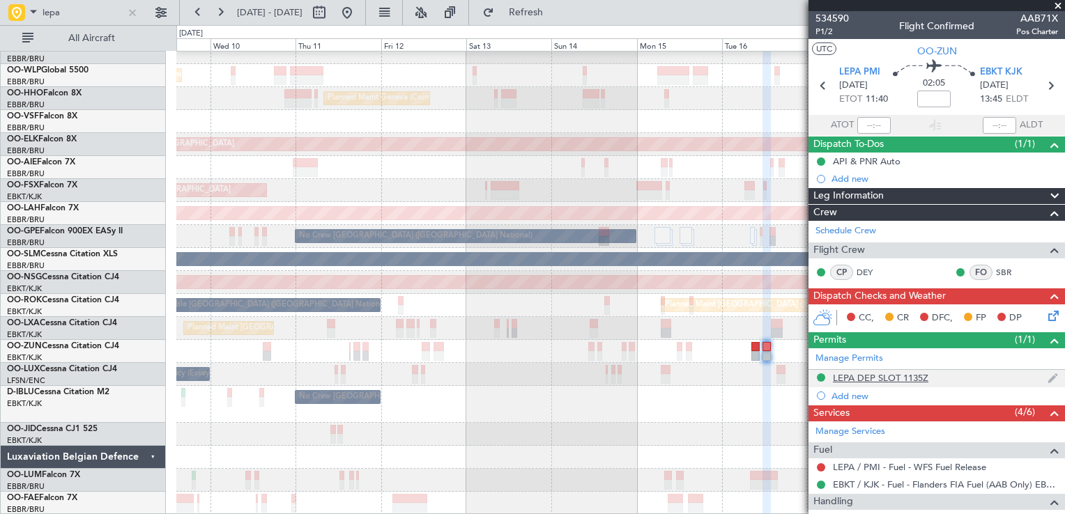
click at [866, 377] on div "LEPA DEP SLOT 1135Z" at bounding box center [880, 378] width 95 height 12
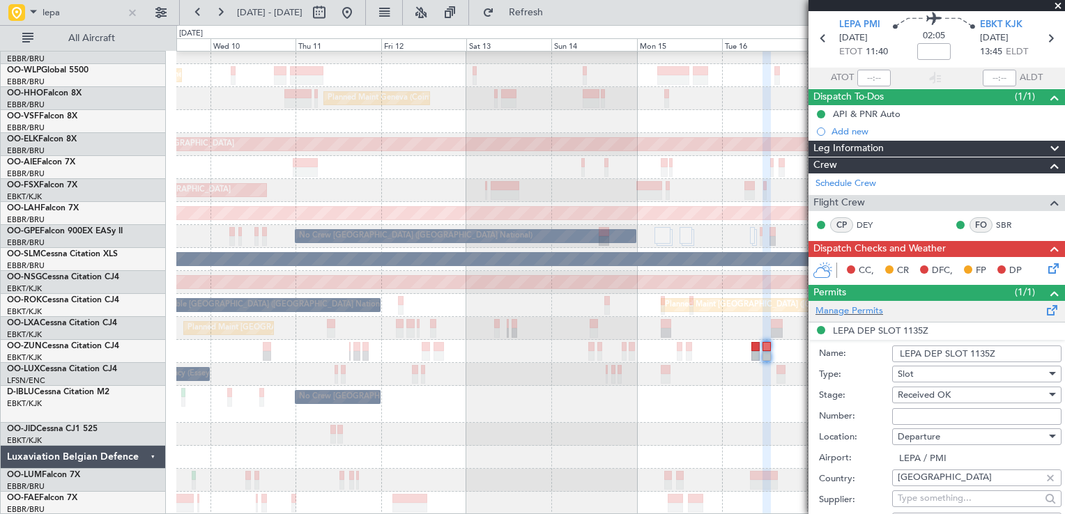
scroll to position [279, 0]
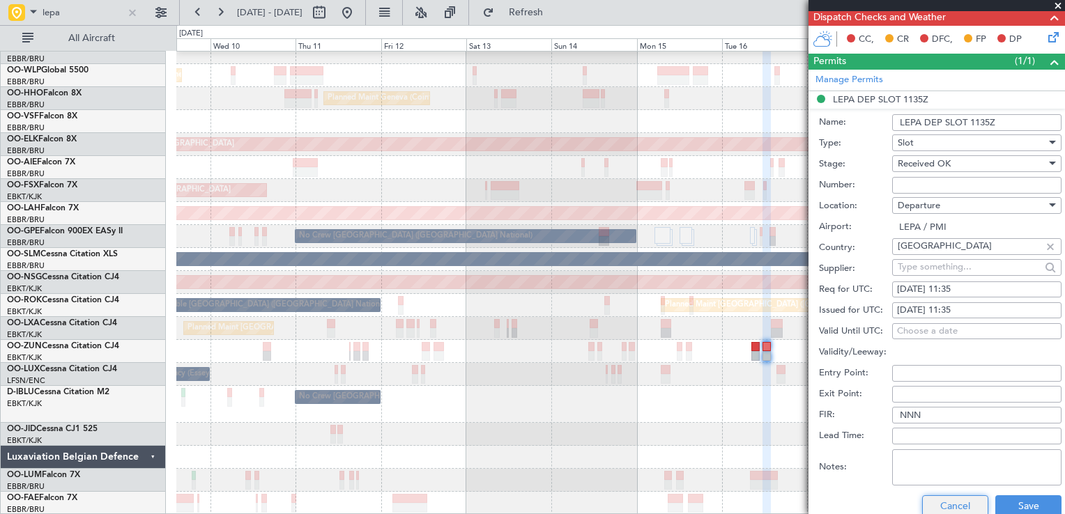
click at [945, 507] on button "Cancel" at bounding box center [955, 507] width 66 height 22
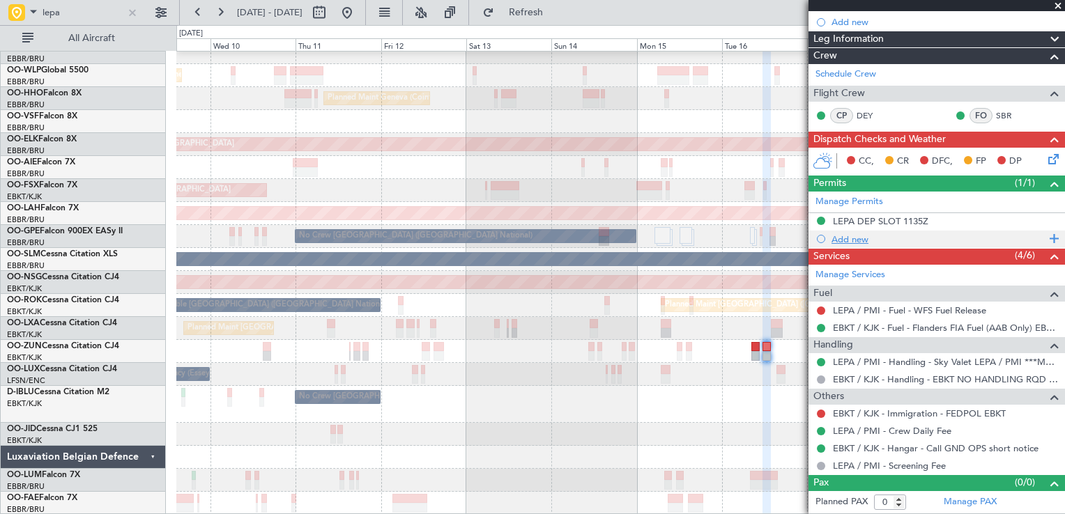
scroll to position [154, 0]
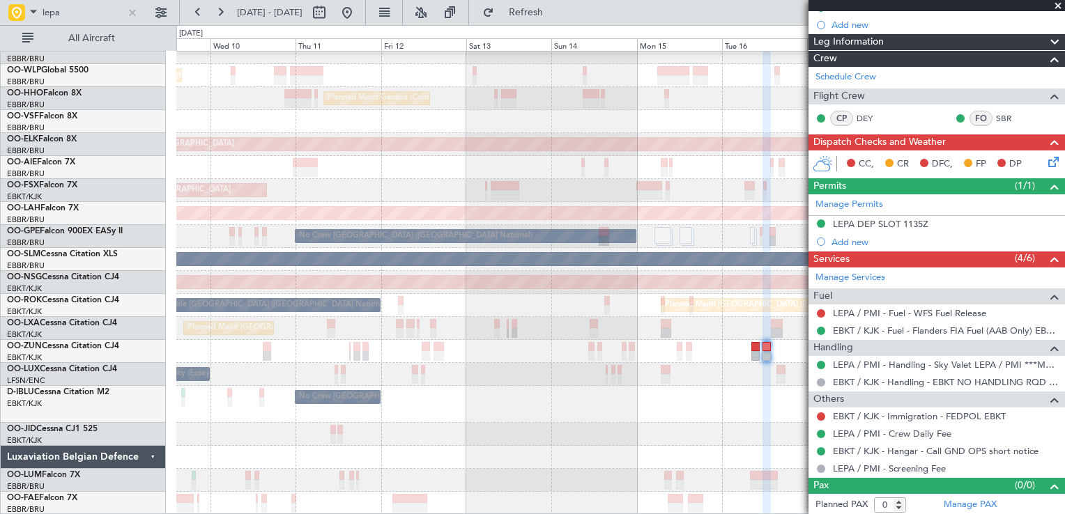
click at [1057, 1] on span at bounding box center [1058, 6] width 14 height 13
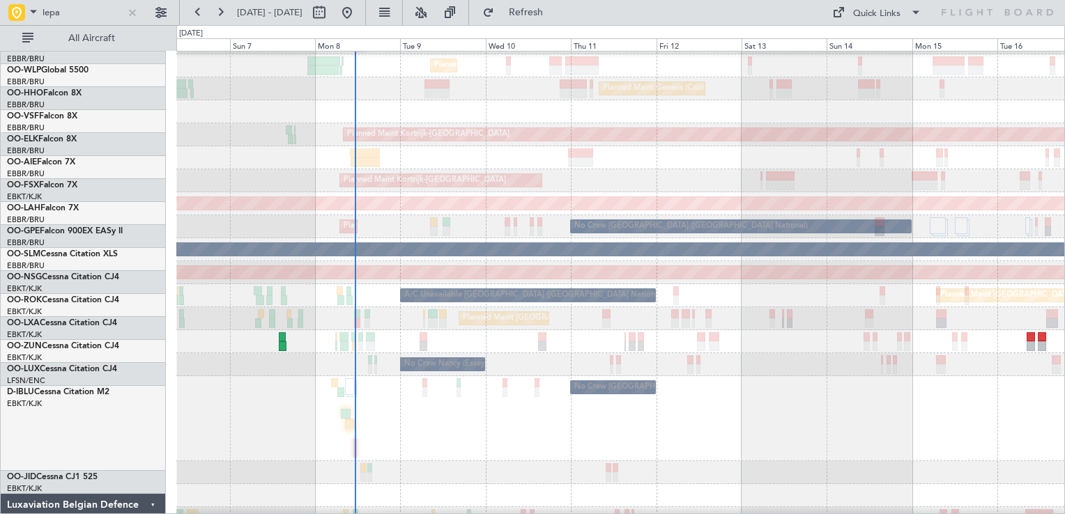
scroll to position [43, 0]
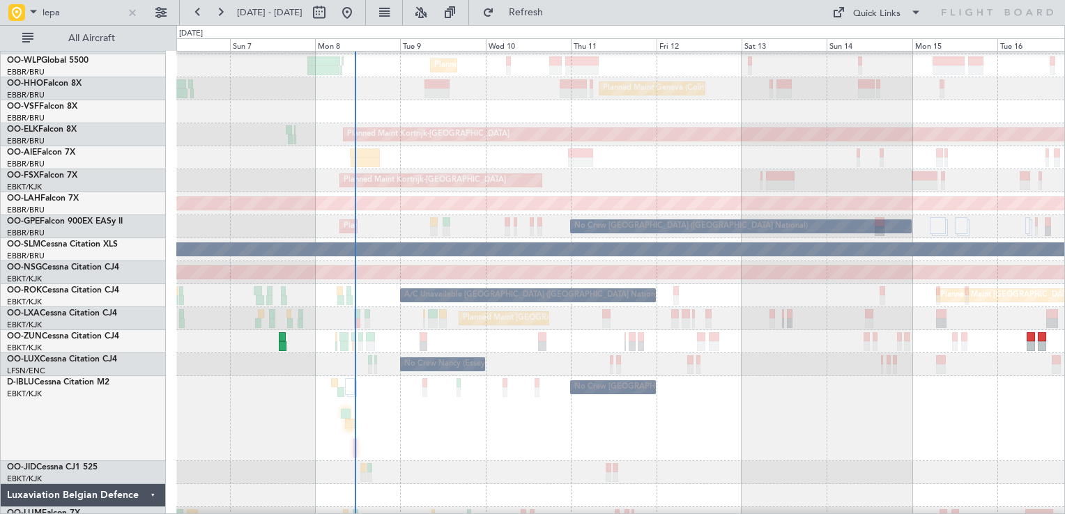
click at [818, 309] on div "Planned Maint [GEOGRAPHIC_DATA] ([GEOGRAPHIC_DATA] National)" at bounding box center [620, 318] width 888 height 23
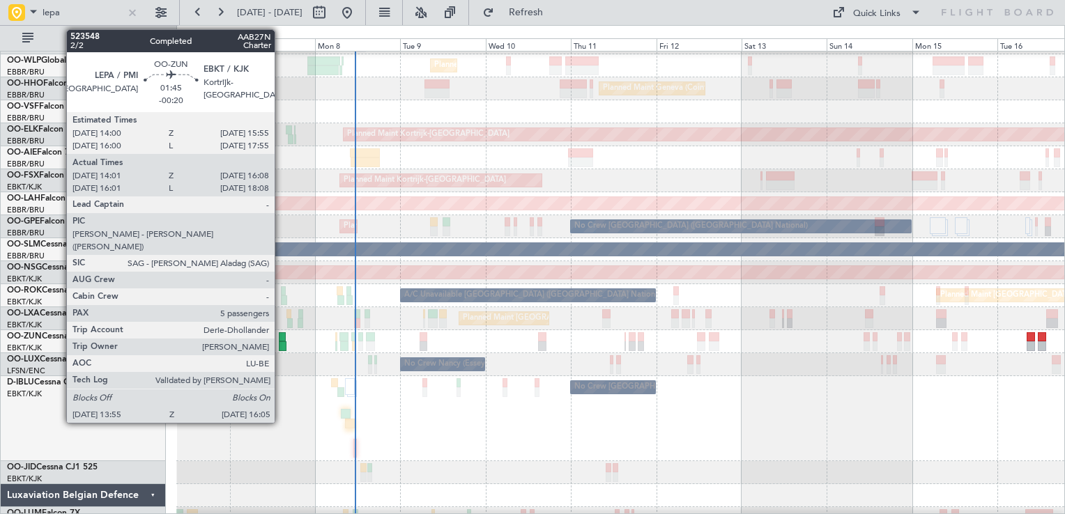
click at [281, 342] on div at bounding box center [283, 347] width 8 height 10
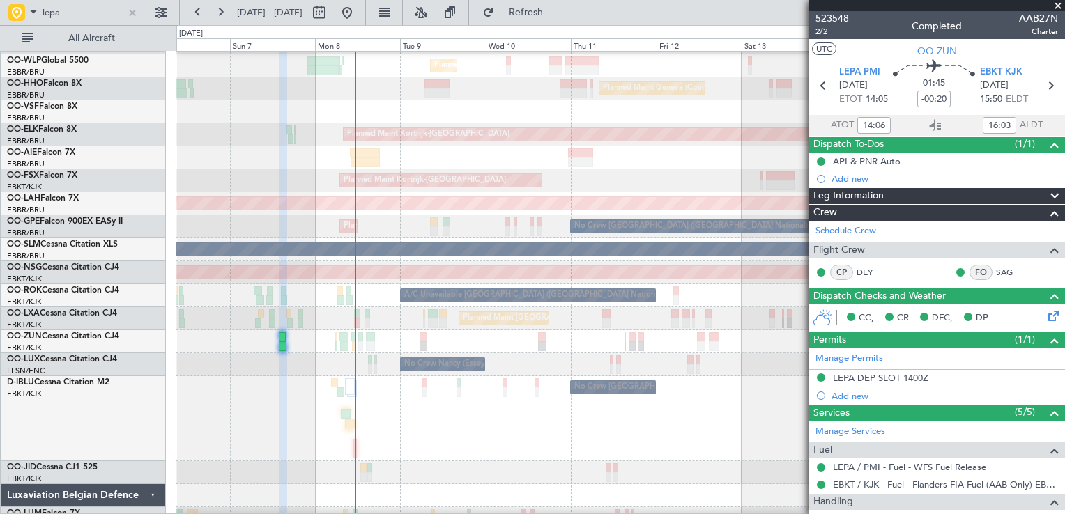
click at [881, 379] on div "LEPA DEP SLOT 1400Z" at bounding box center [880, 378] width 95 height 12
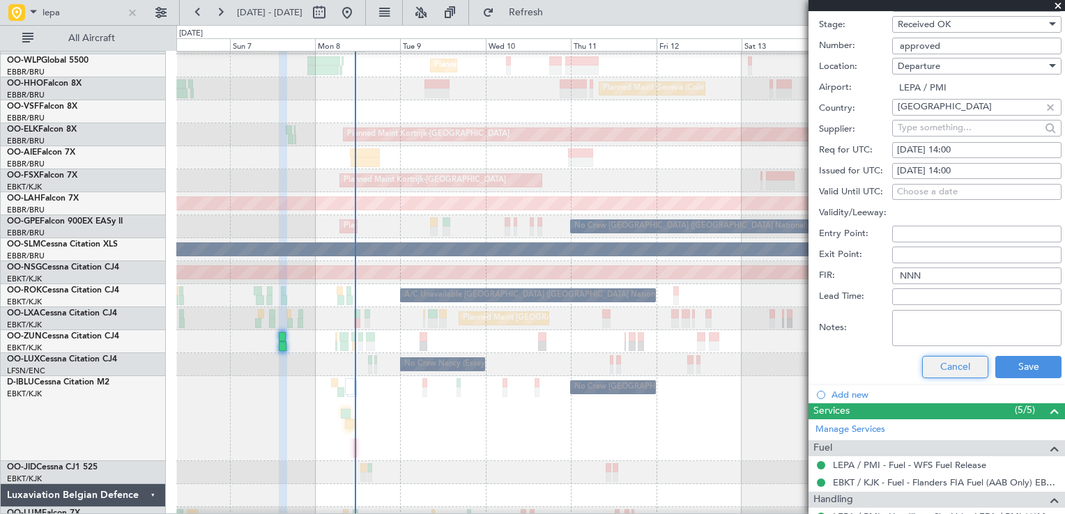
click at [950, 362] on button "Cancel" at bounding box center [955, 367] width 66 height 22
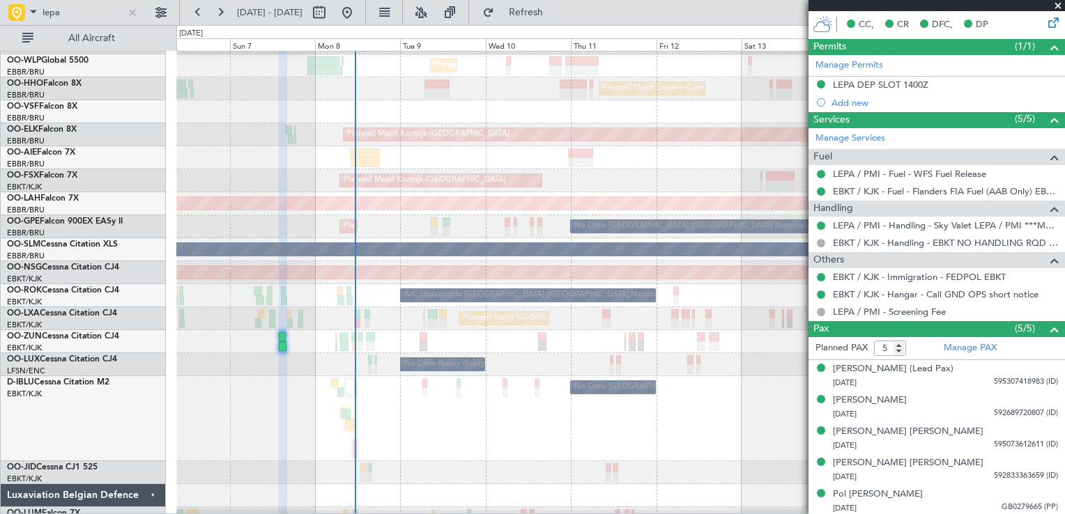
scroll to position [154, 0]
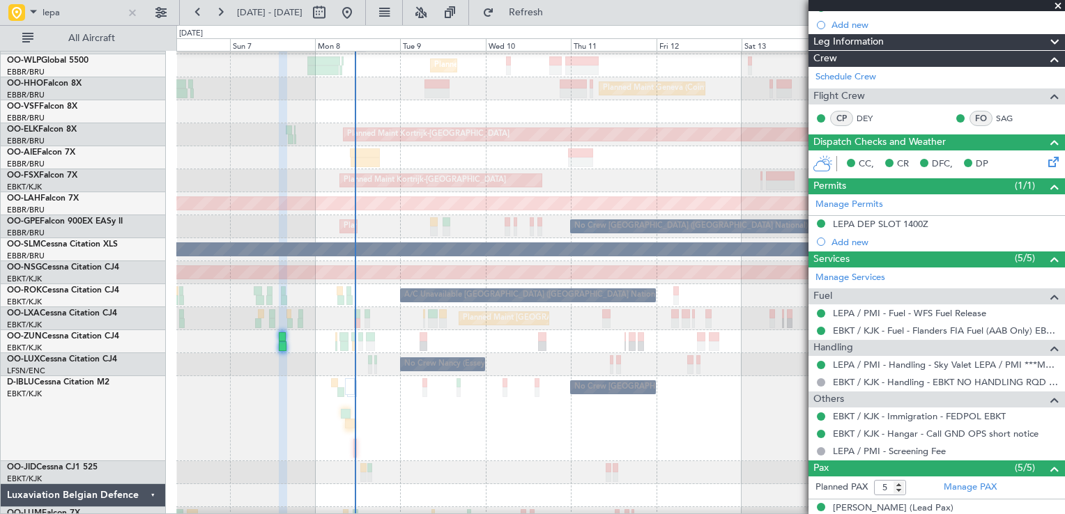
click at [1053, 10] on span at bounding box center [1058, 6] width 14 height 13
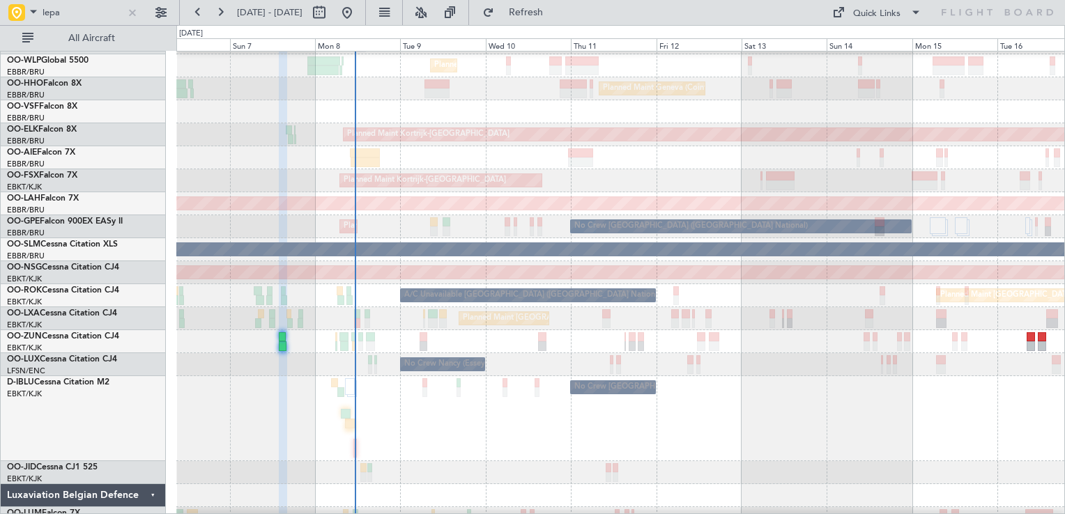
type input "0"
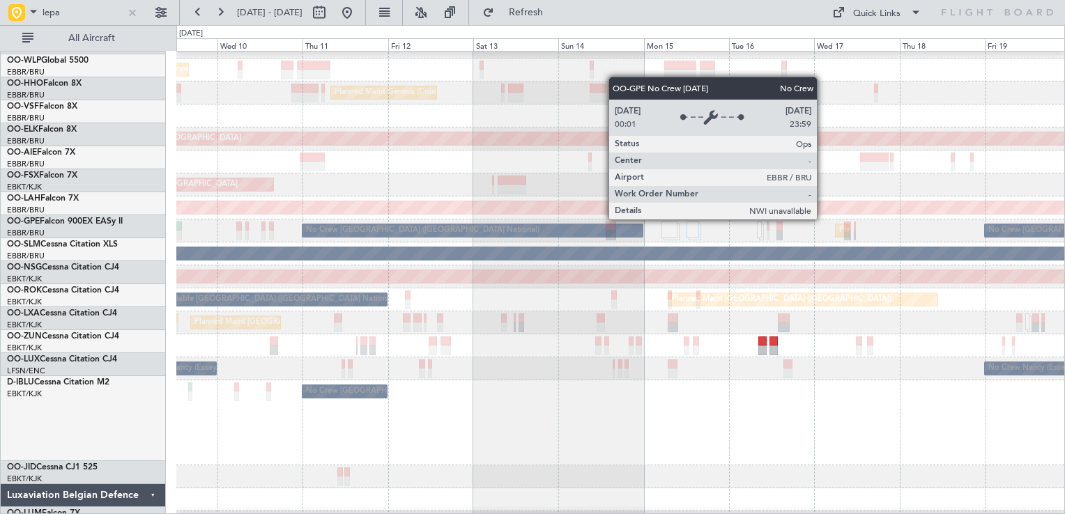
click at [521, 224] on div "No Crew [GEOGRAPHIC_DATA] ([GEOGRAPHIC_DATA] National)" at bounding box center [473, 231] width 342 height 14
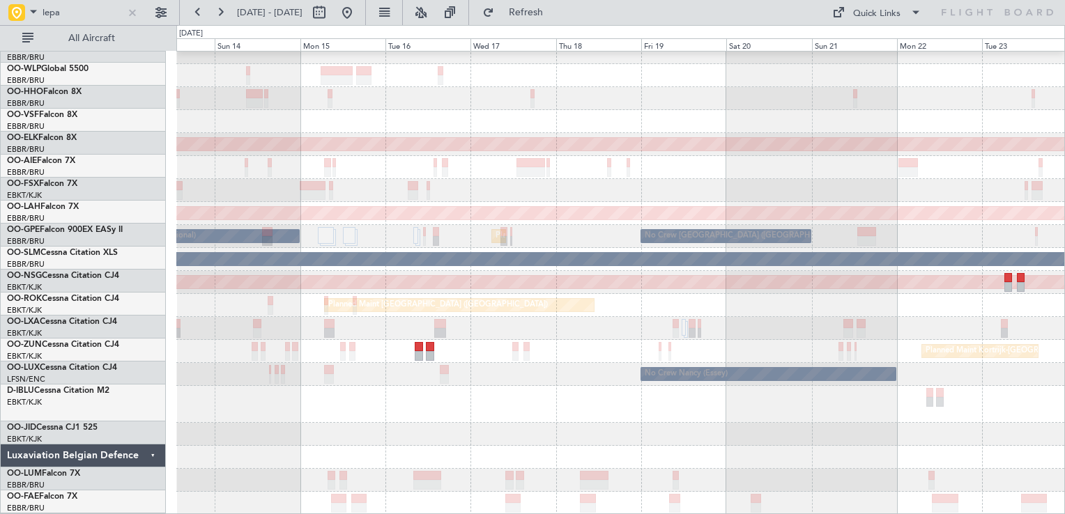
scroll to position [33, 0]
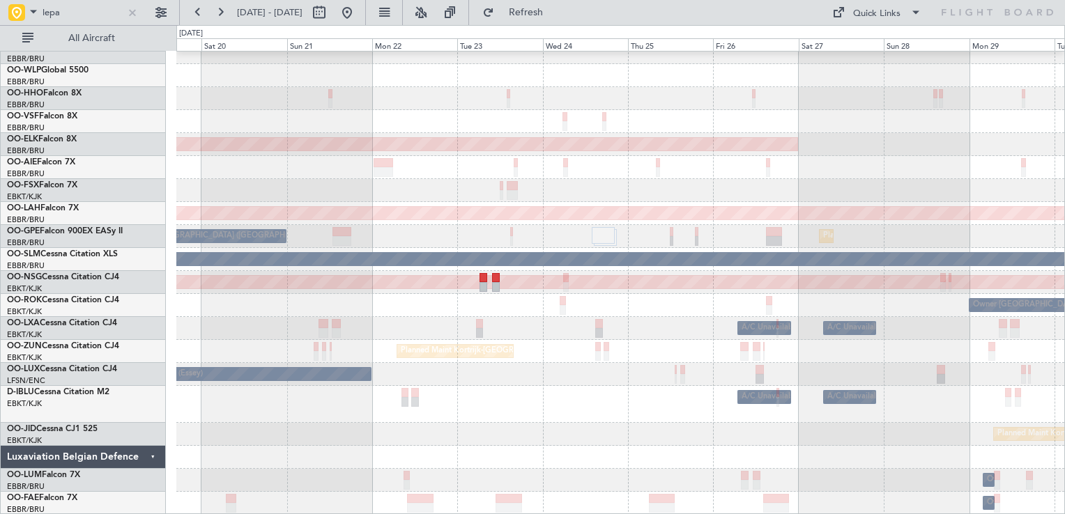
click at [124, 230] on div "Planned Maint Kortrijk-Wevelgem Planned Maint Alton-st Louis (St Louis Regl) No…" at bounding box center [532, 269] width 1065 height 489
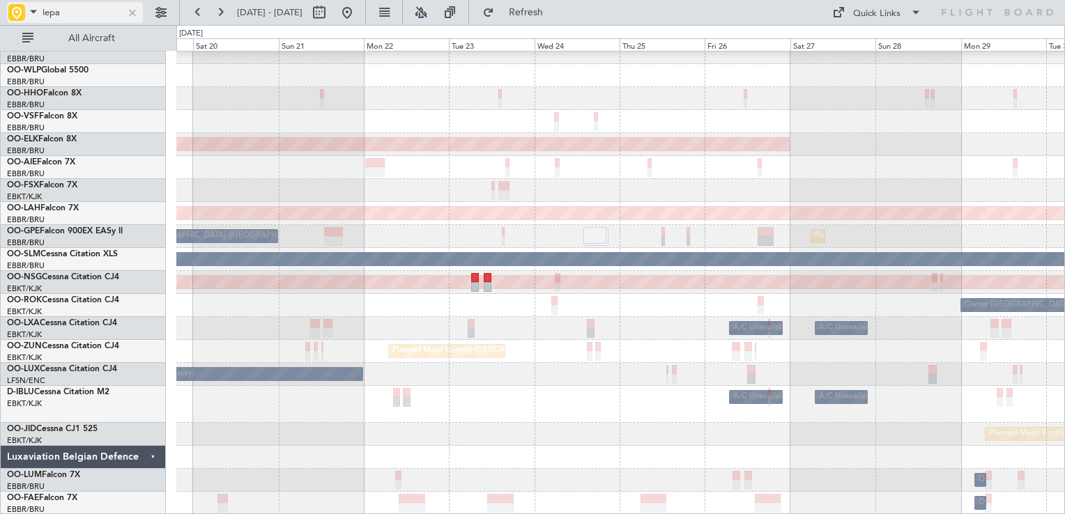
drag, startPoint x: 134, startPoint y: 12, endPoint x: 81, endPoint y: 15, distance: 53.1
click at [132, 13] on div at bounding box center [132, 12] width 15 height 15
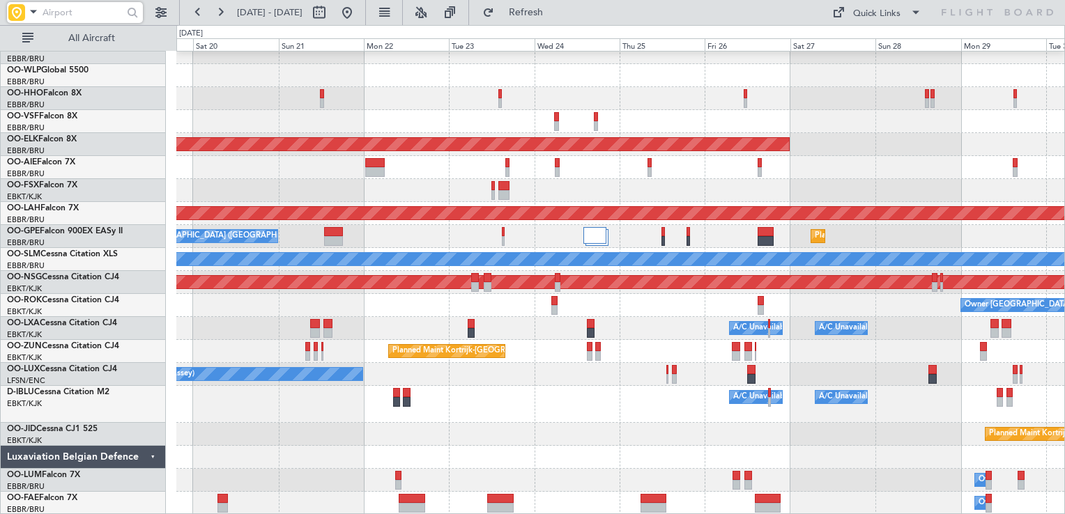
click at [26, 16] on span at bounding box center [33, 11] width 17 height 17
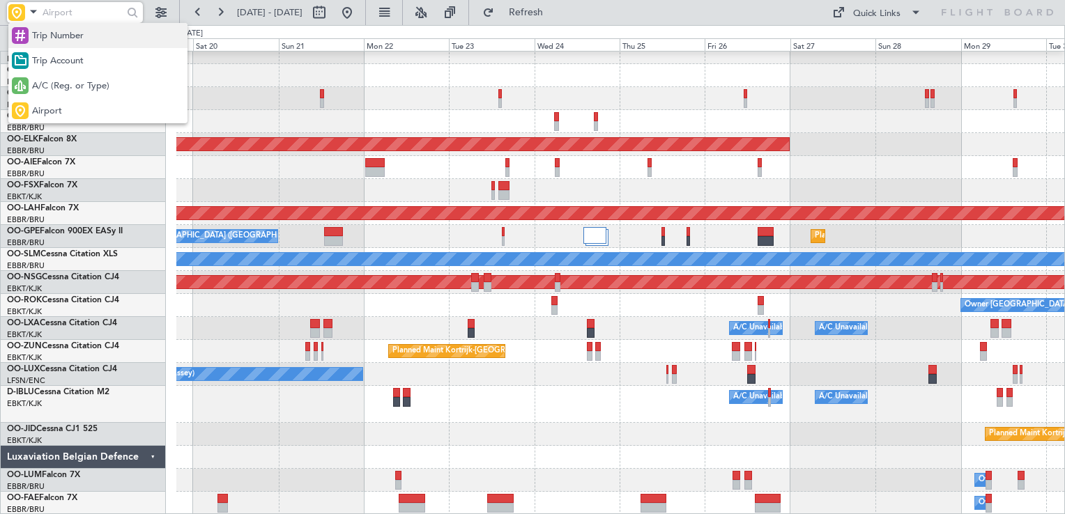
click at [53, 29] on span "Trip Number" at bounding box center [58, 36] width 52 height 14
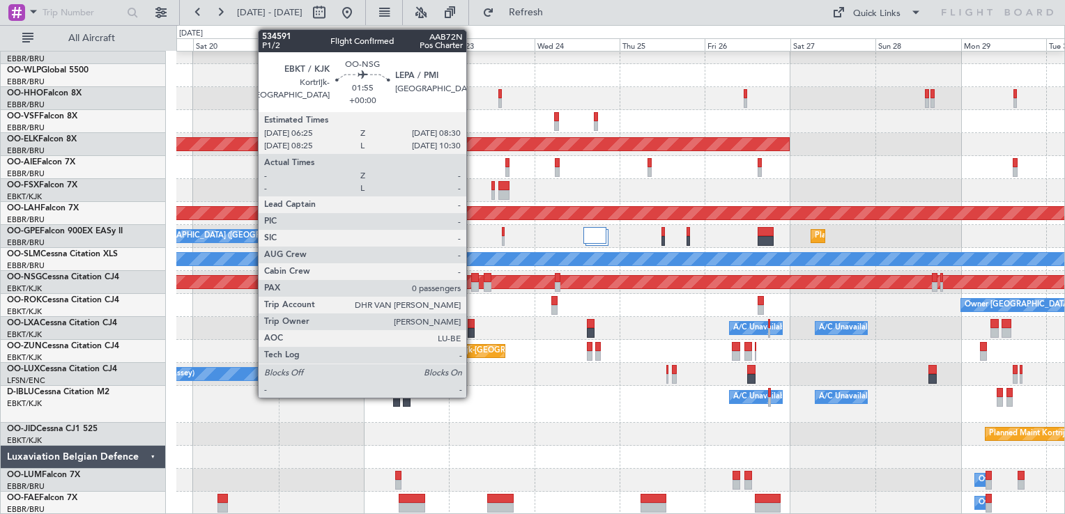
click at [473, 284] on div at bounding box center [475, 287] width 8 height 10
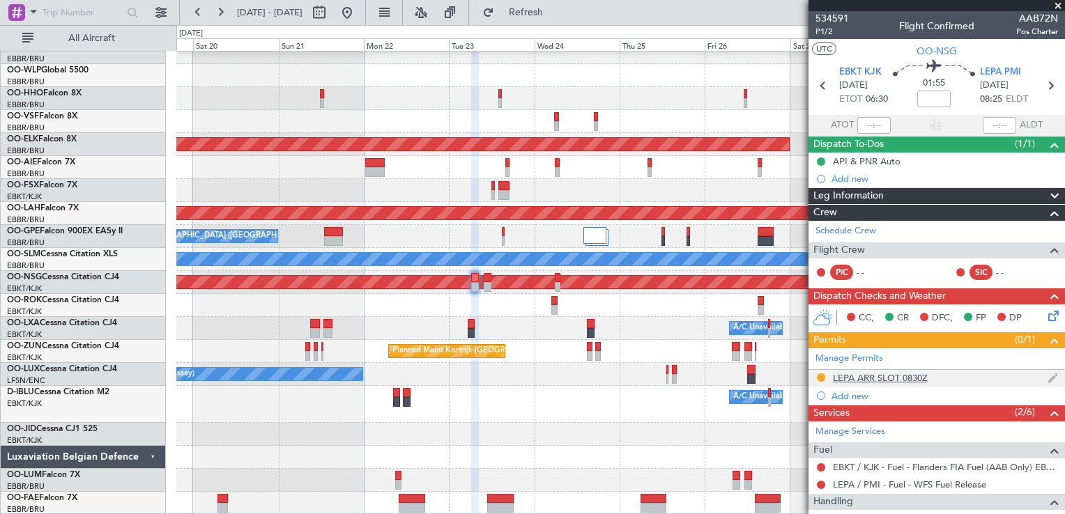
click at [865, 378] on div "LEPA ARR SLOT 0830Z" at bounding box center [880, 378] width 95 height 12
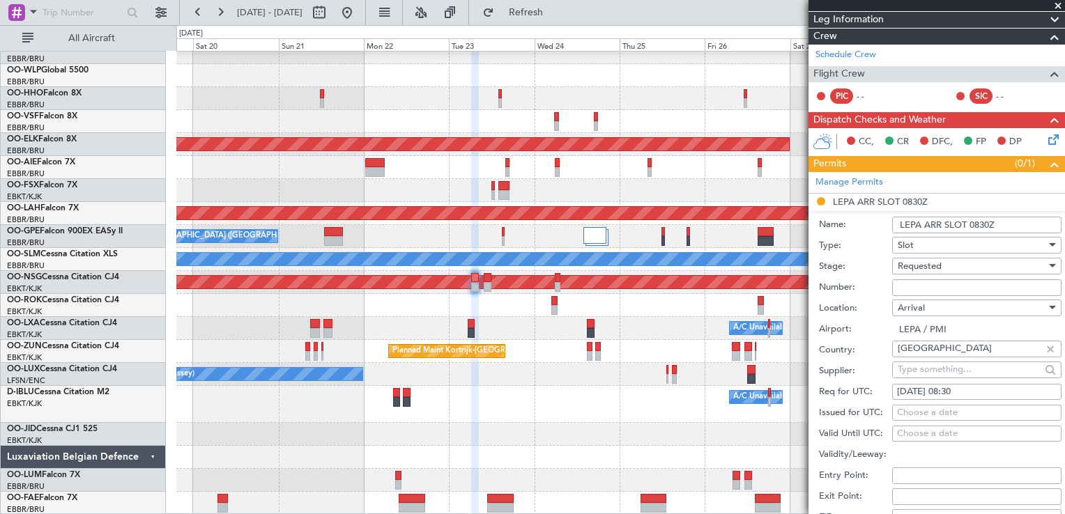
scroll to position [209, 0]
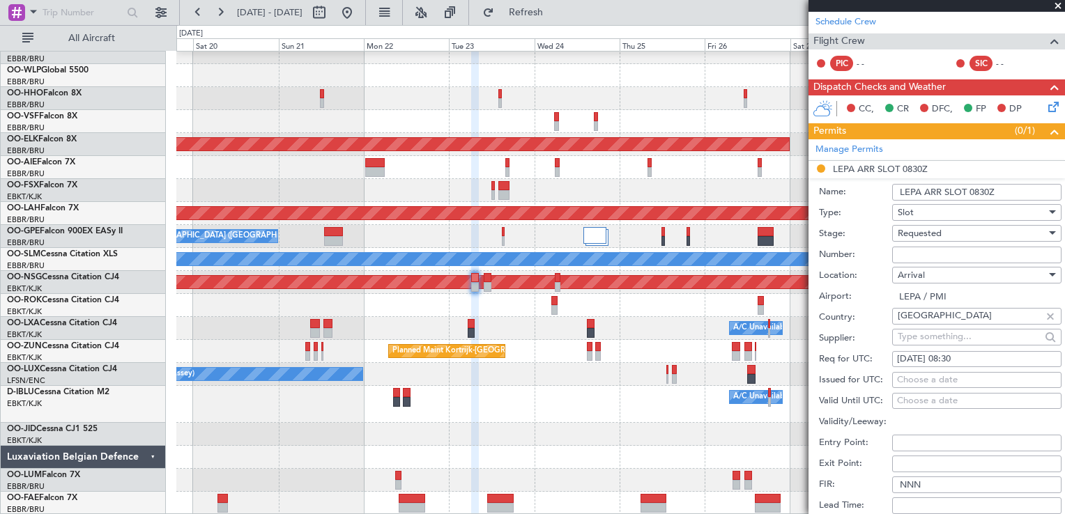
click at [954, 255] on input "Number:" at bounding box center [976, 255] width 169 height 17
type input "Approved"
click at [952, 227] on div "Requested" at bounding box center [972, 233] width 148 height 21
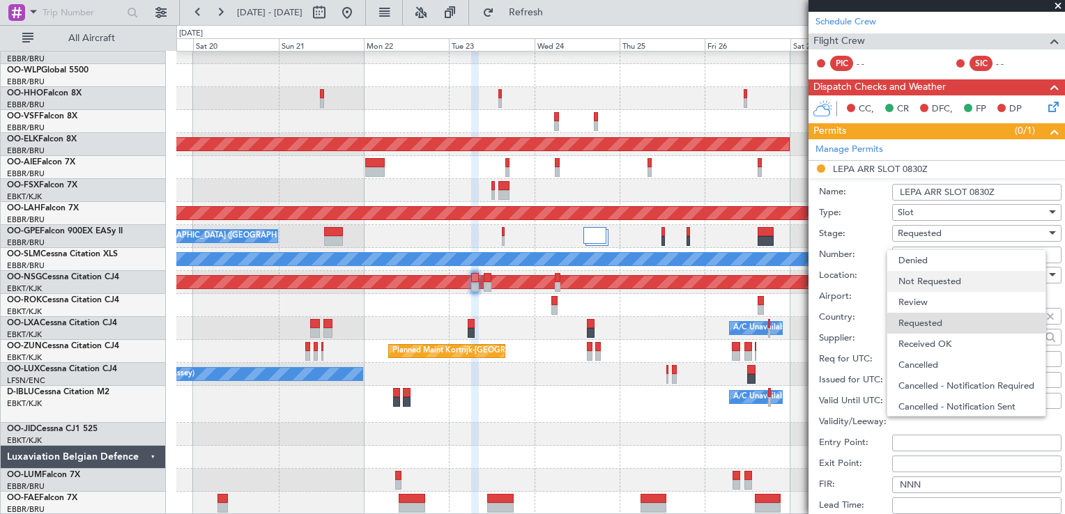
scroll to position [6, 0]
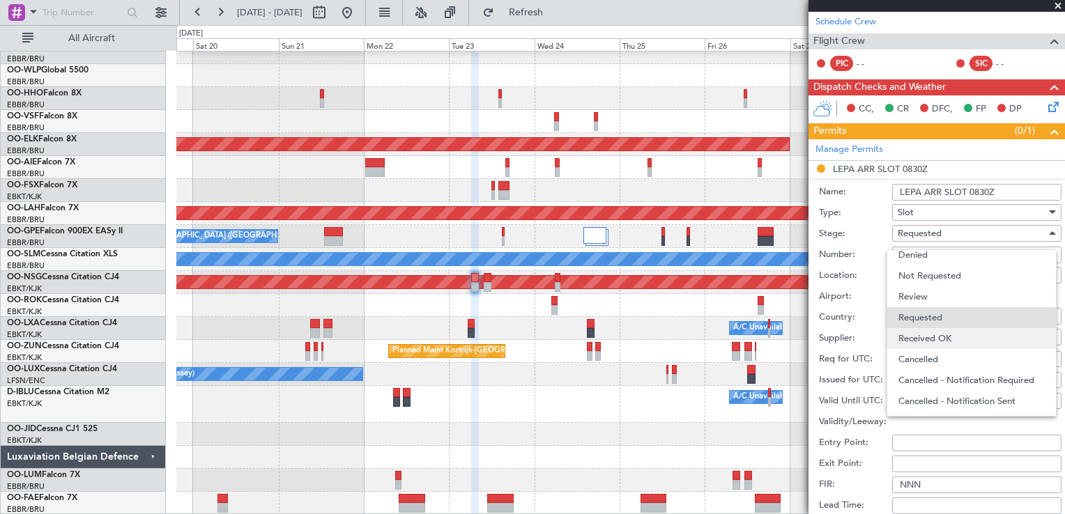
click at [939, 328] on span "Received OK" at bounding box center [971, 338] width 146 height 21
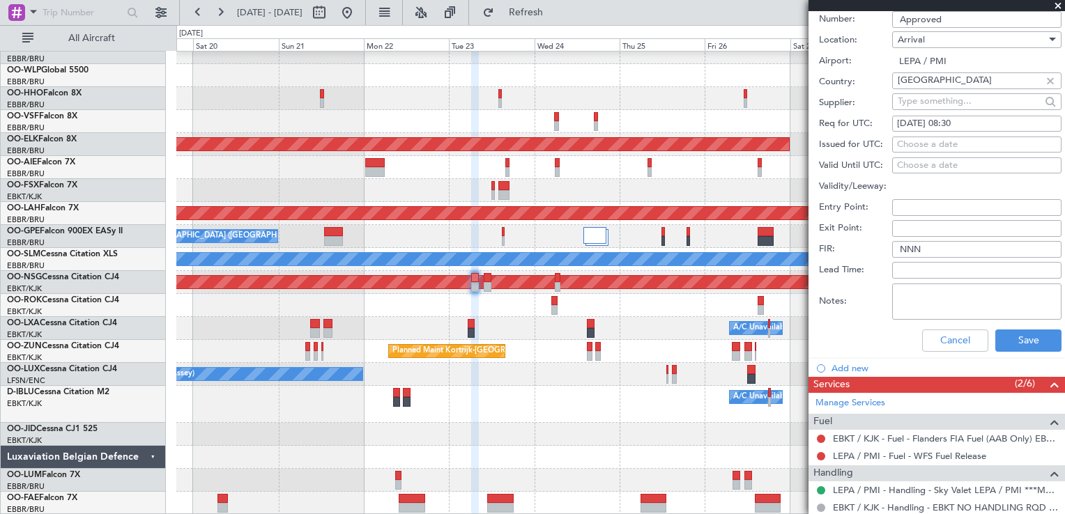
scroll to position [488, 0]
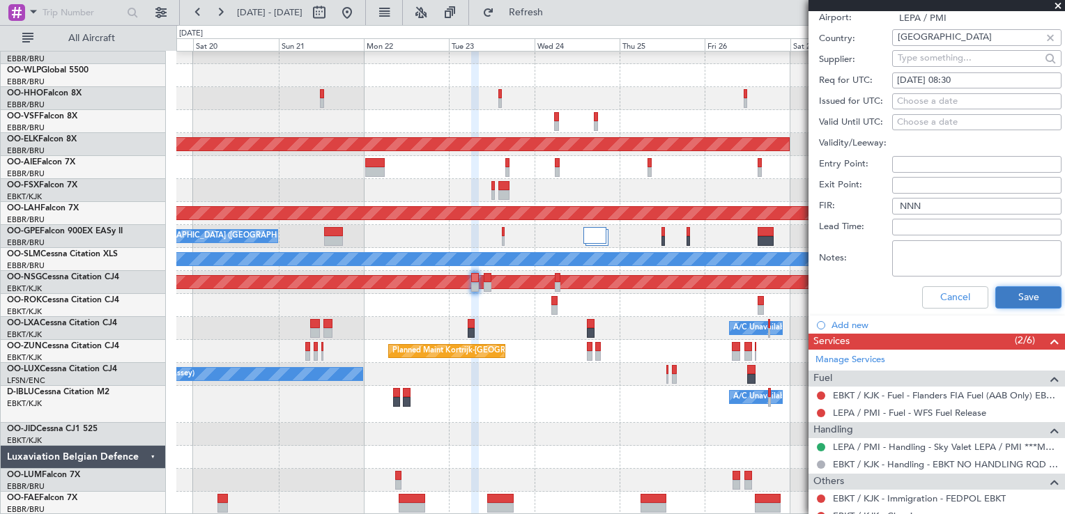
click at [1020, 305] on button "Save" at bounding box center [1028, 297] width 66 height 22
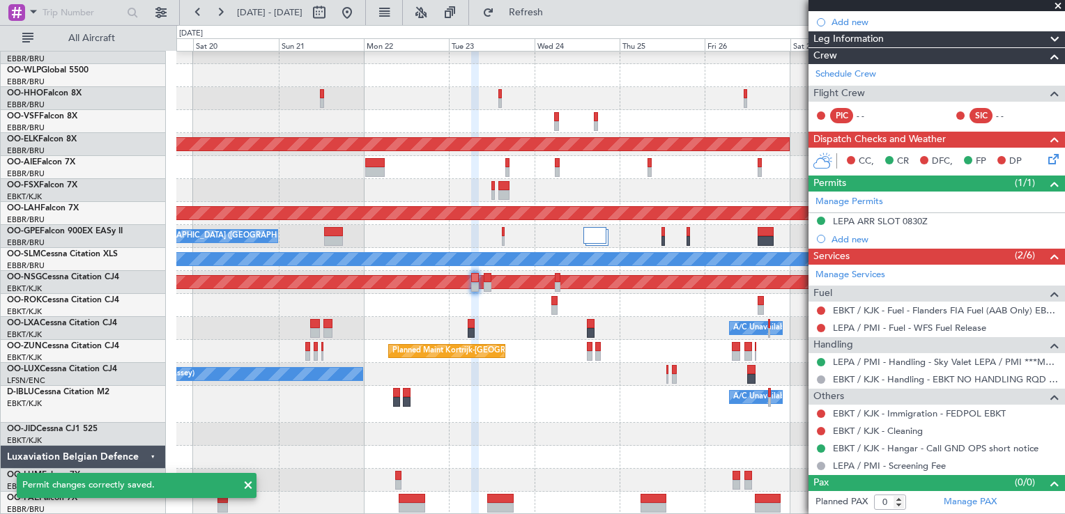
scroll to position [72, 0]
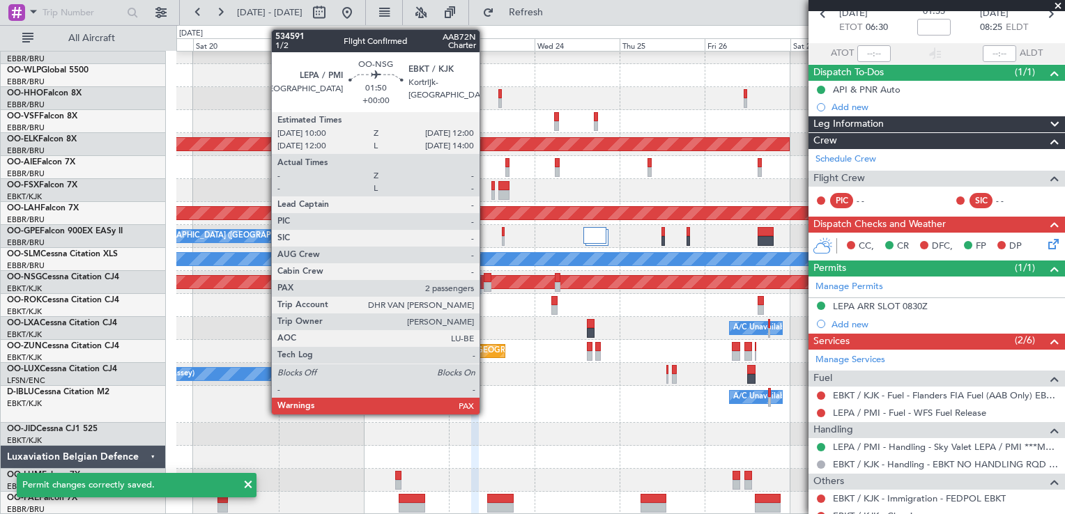
click at [486, 287] on div at bounding box center [488, 287] width 8 height 10
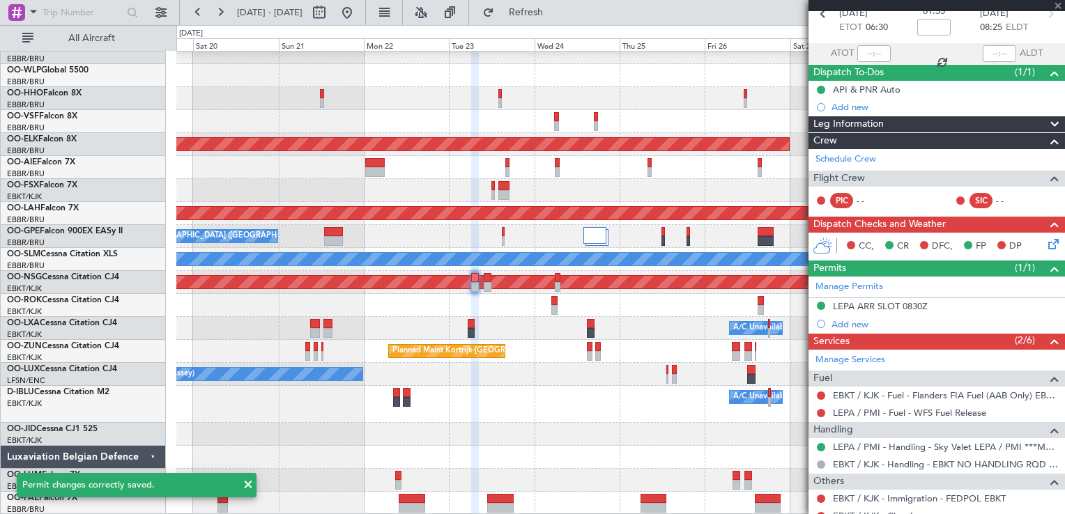
type input "2"
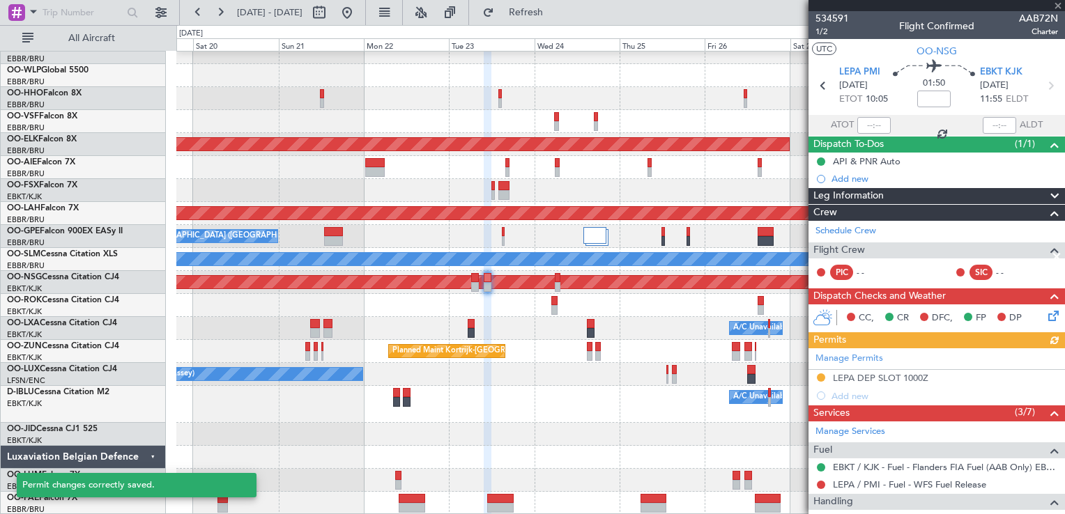
scroll to position [209, 0]
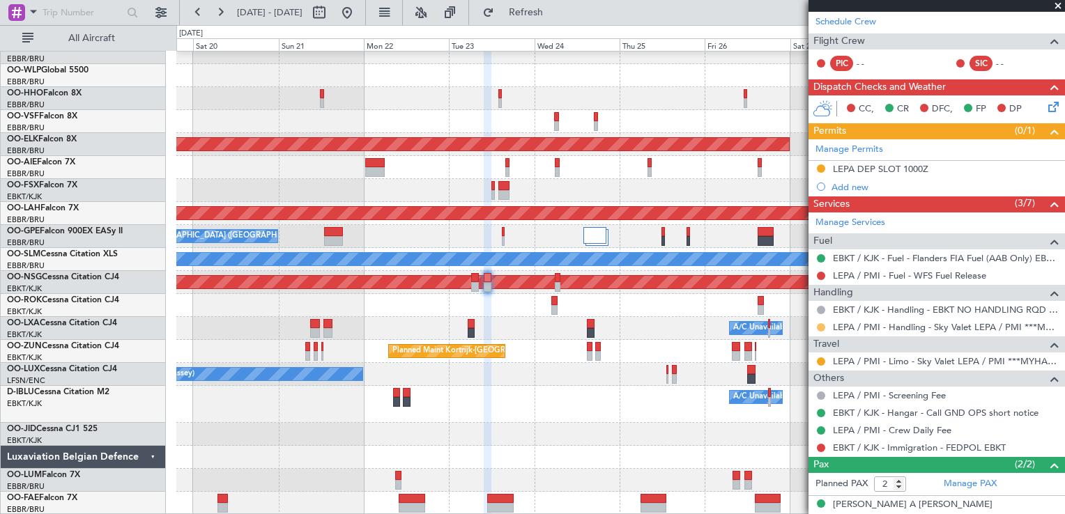
click at [822, 328] on button at bounding box center [821, 327] width 8 height 8
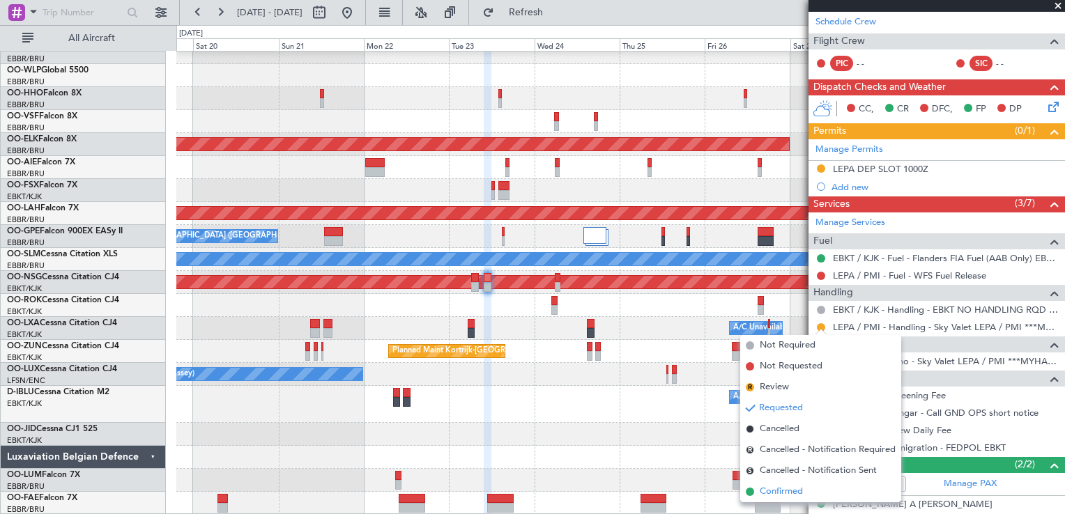
click at [761, 493] on span "Confirmed" at bounding box center [781, 492] width 43 height 14
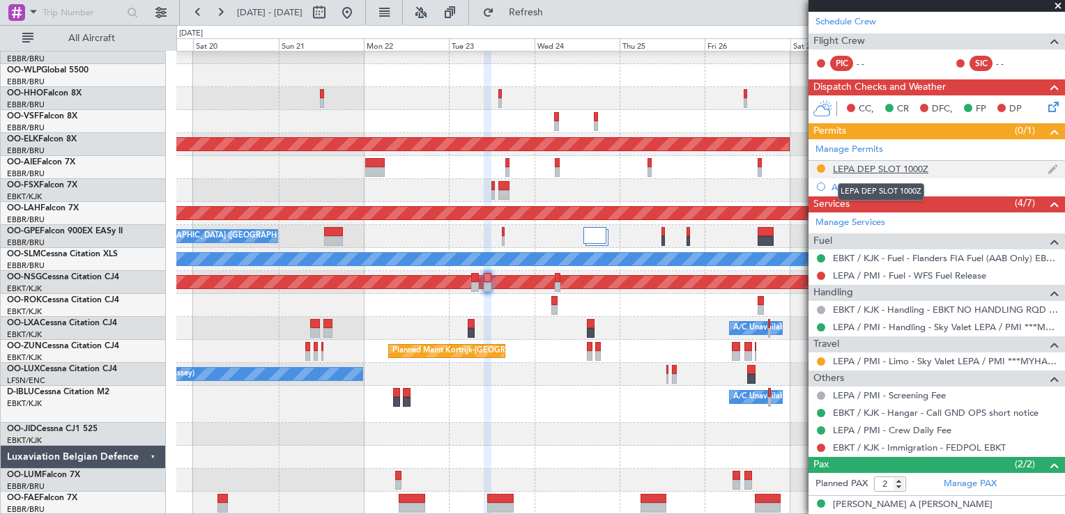
click at [850, 169] on div "LEPA DEP SLOT 1000Z" at bounding box center [880, 169] width 95 height 12
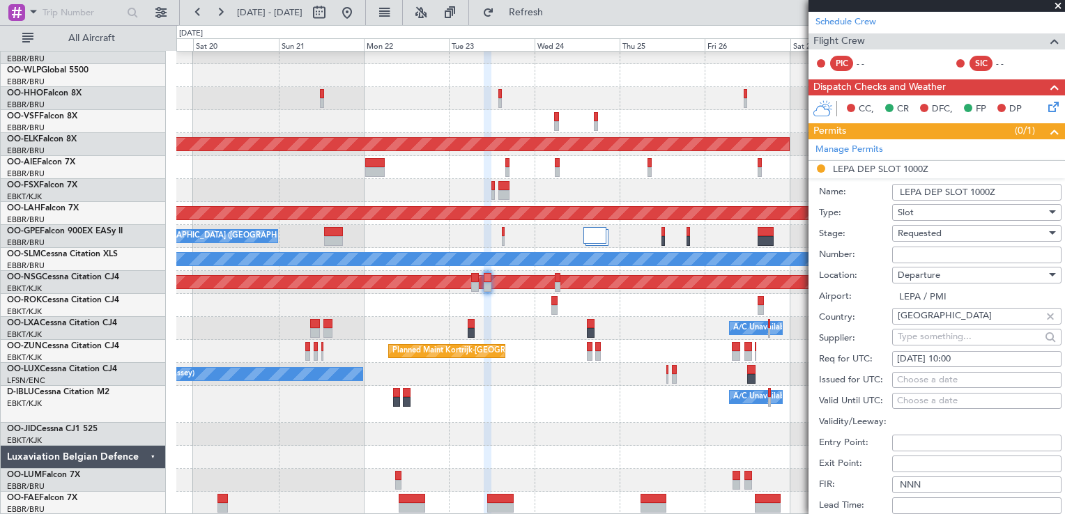
click at [920, 233] on span "Requested" at bounding box center [920, 233] width 44 height 13
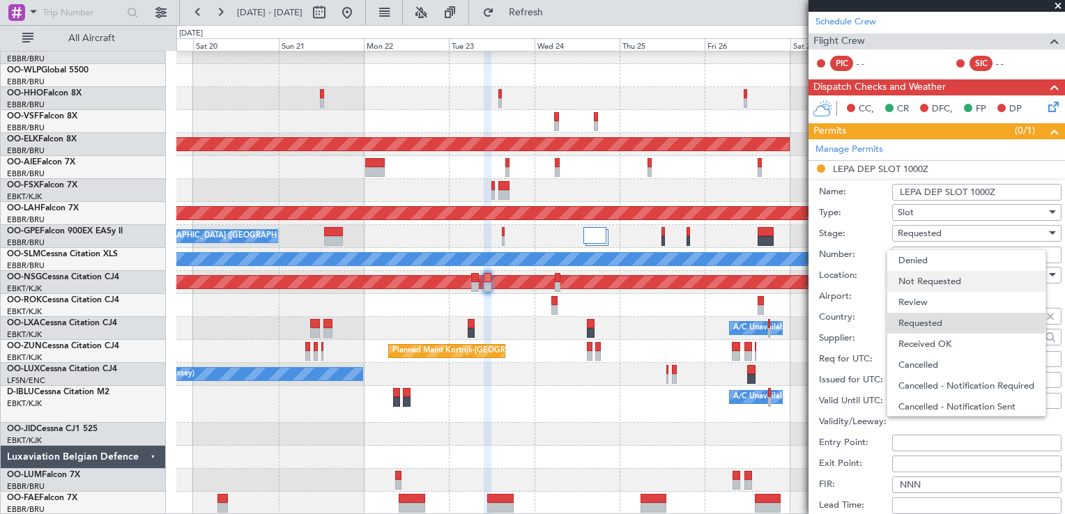
scroll to position [6, 0]
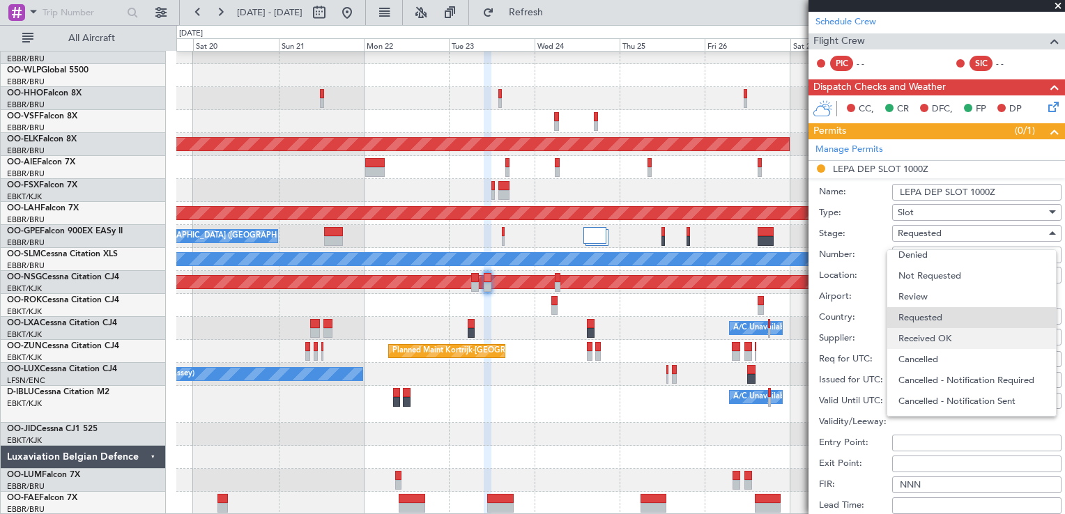
click at [933, 341] on span "Received OK" at bounding box center [971, 338] width 146 height 21
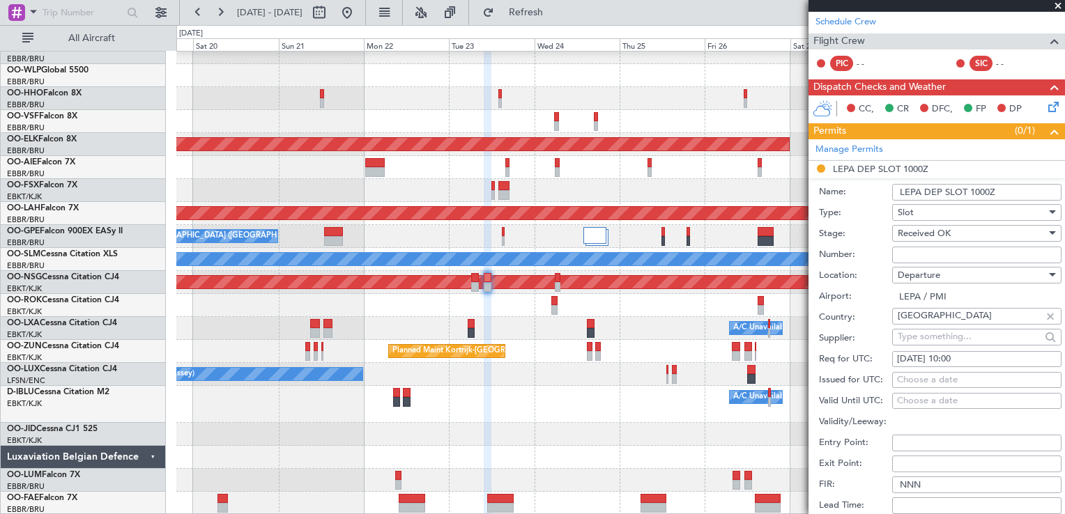
click at [941, 381] on div "Choose a date" at bounding box center [977, 381] width 160 height 14
select select "9"
select select "2025"
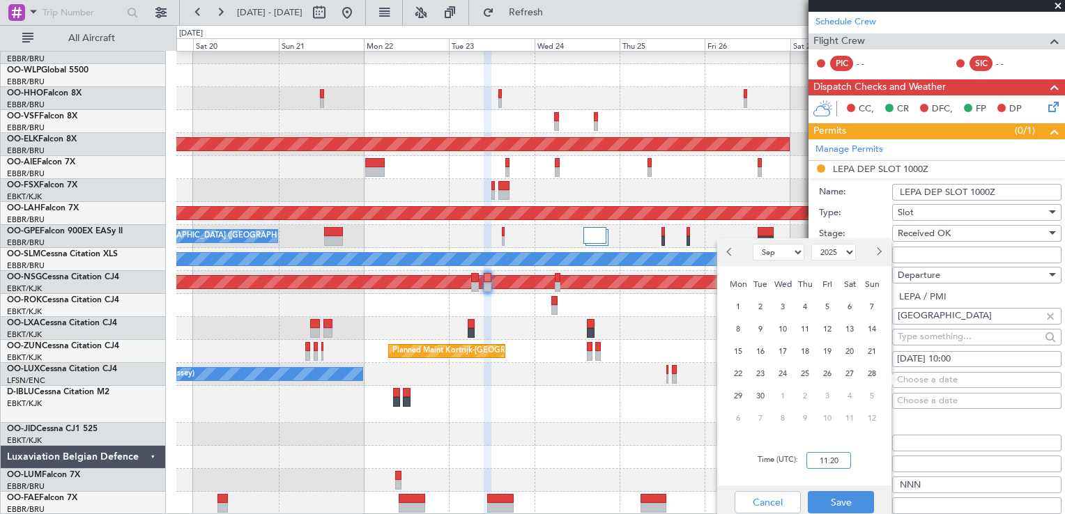
click at [815, 461] on input "11:20" at bounding box center [828, 460] width 45 height 17
click at [761, 372] on span "23" at bounding box center [760, 373] width 17 height 17
click at [836, 466] on input "00:00" at bounding box center [828, 460] width 45 height 17
click at [850, 466] on input "09:55" at bounding box center [828, 460] width 45 height 17
type input "09:55"
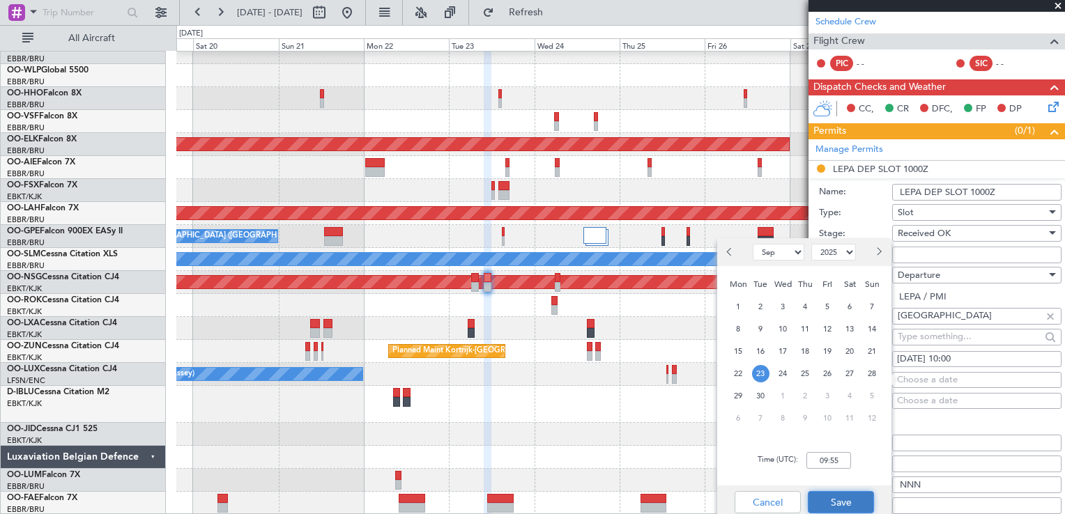
click at [843, 506] on button "Save" at bounding box center [841, 502] width 66 height 22
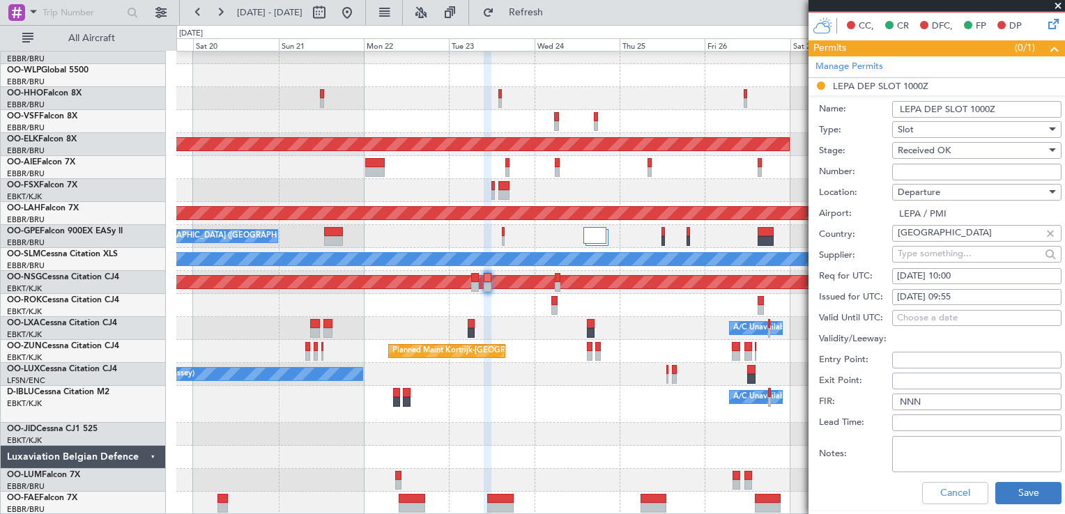
scroll to position [209, 0]
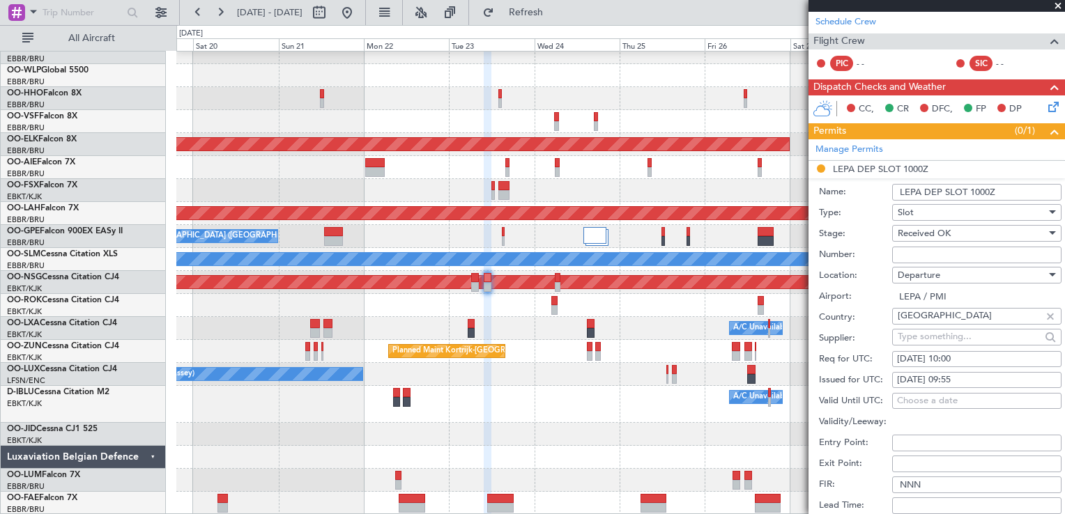
click at [951, 247] on input "Number:" at bounding box center [976, 255] width 169 height 17
type input "Approved"
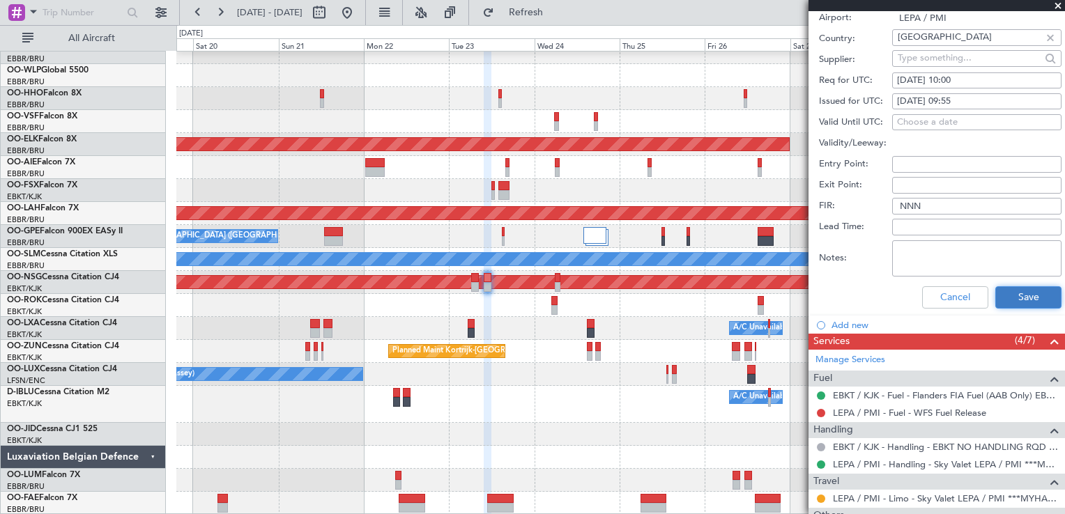
click at [1009, 305] on button "Save" at bounding box center [1028, 297] width 66 height 22
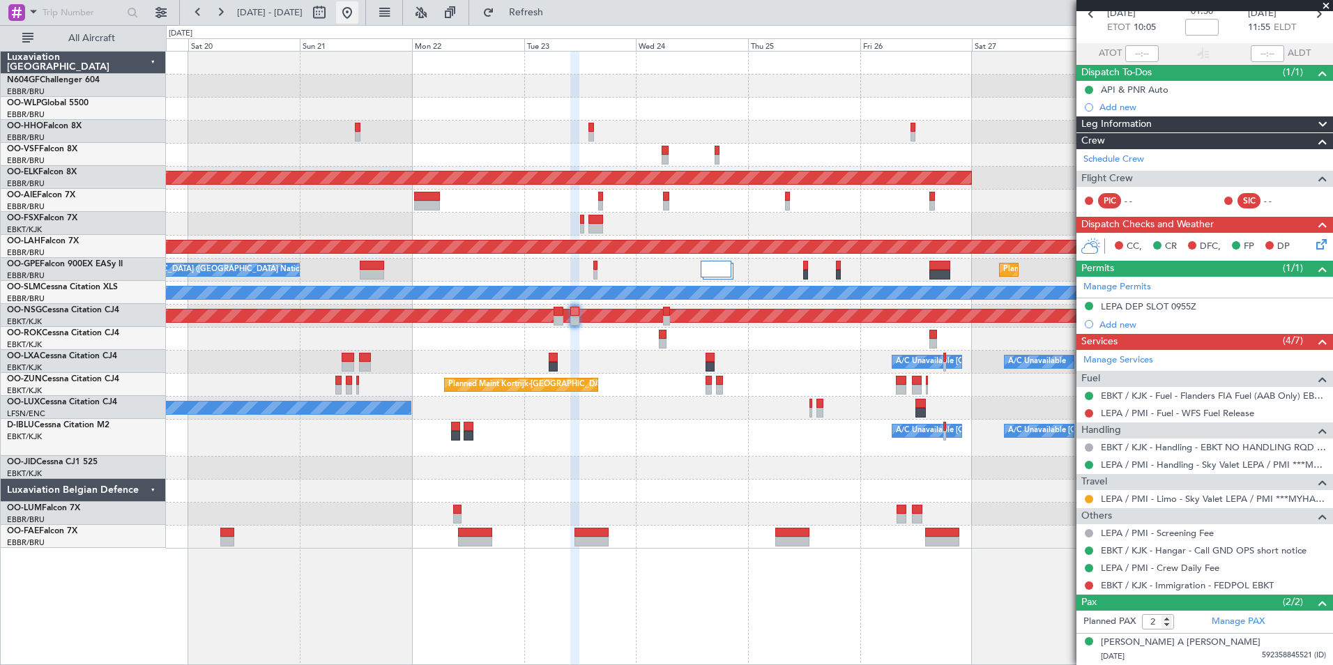
scroll to position [0, 0]
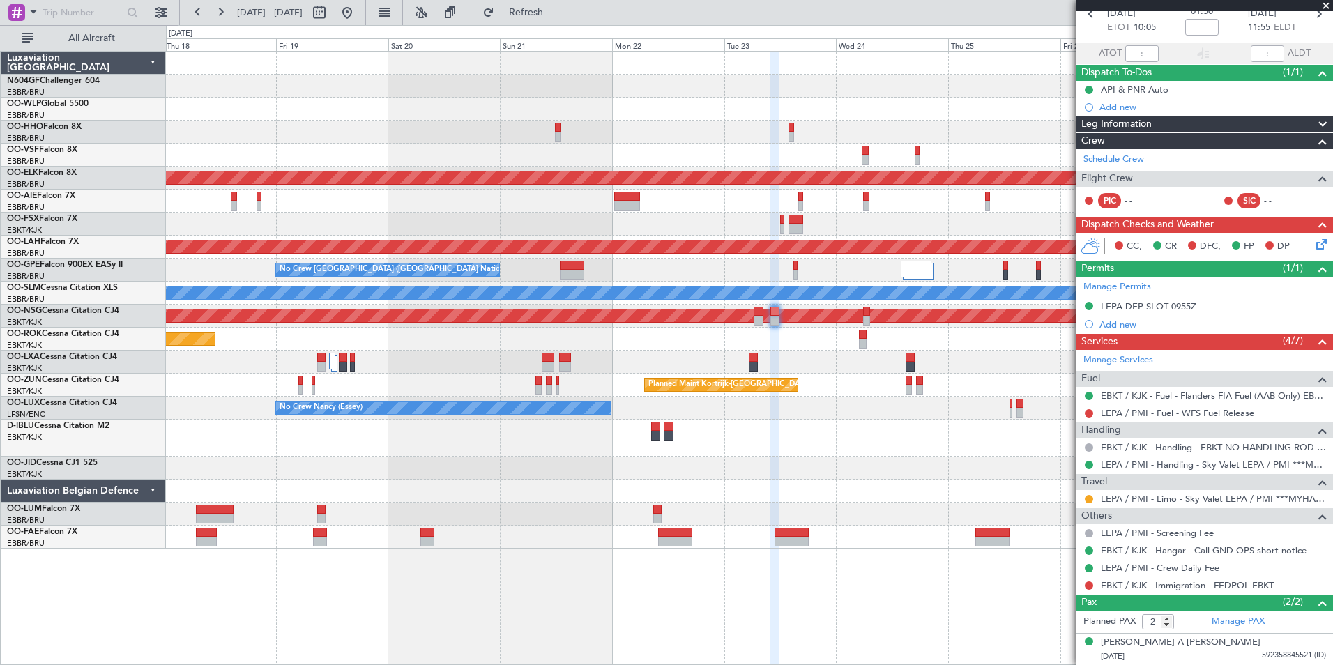
click at [793, 425] on div "Planned Maint Kortrijk-Wevelgem Planned Maint Alton-st Louis (St Louis Regl) No…" at bounding box center [749, 300] width 1166 height 497
click at [878, 404] on div "Planned Maint Kortrijk-Wevelgem Planned Maint Alton-st Louis (St Louis Regl) No…" at bounding box center [749, 300] width 1166 height 497
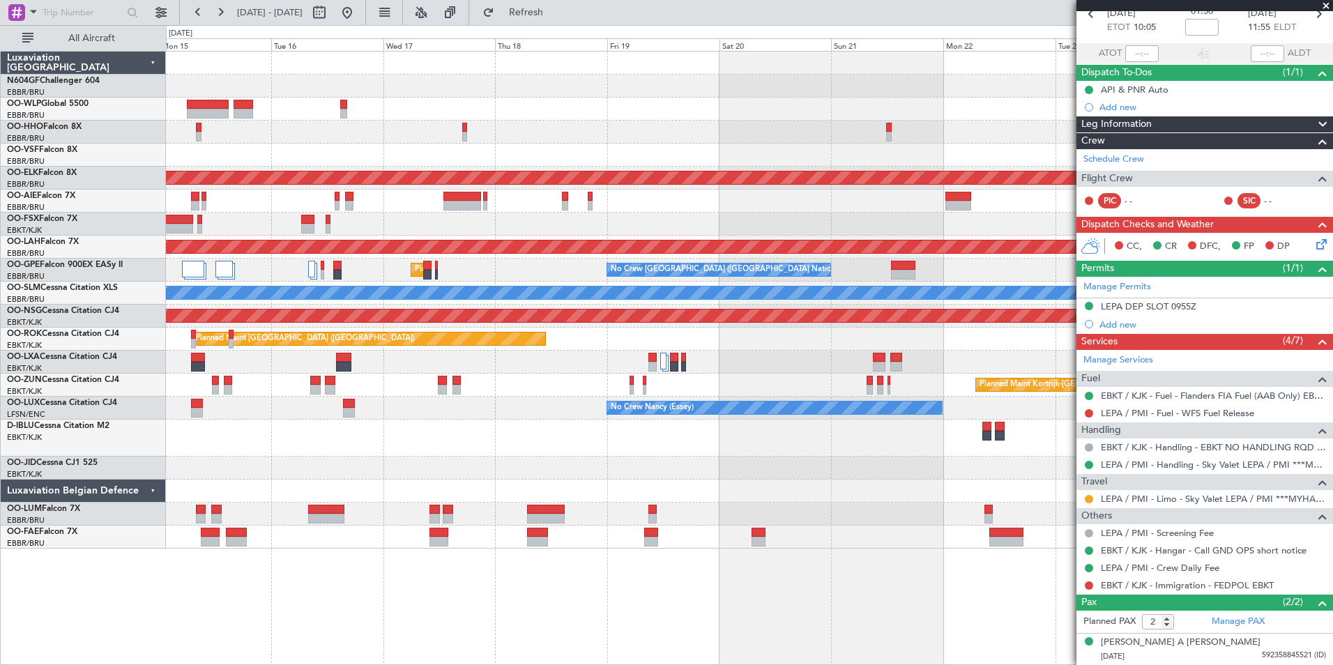
click at [848, 391] on div "Planned Maint Geneva (Cointrin) Planned Maint Kortrijk-Wevelgem Planned Maint A…" at bounding box center [749, 300] width 1166 height 497
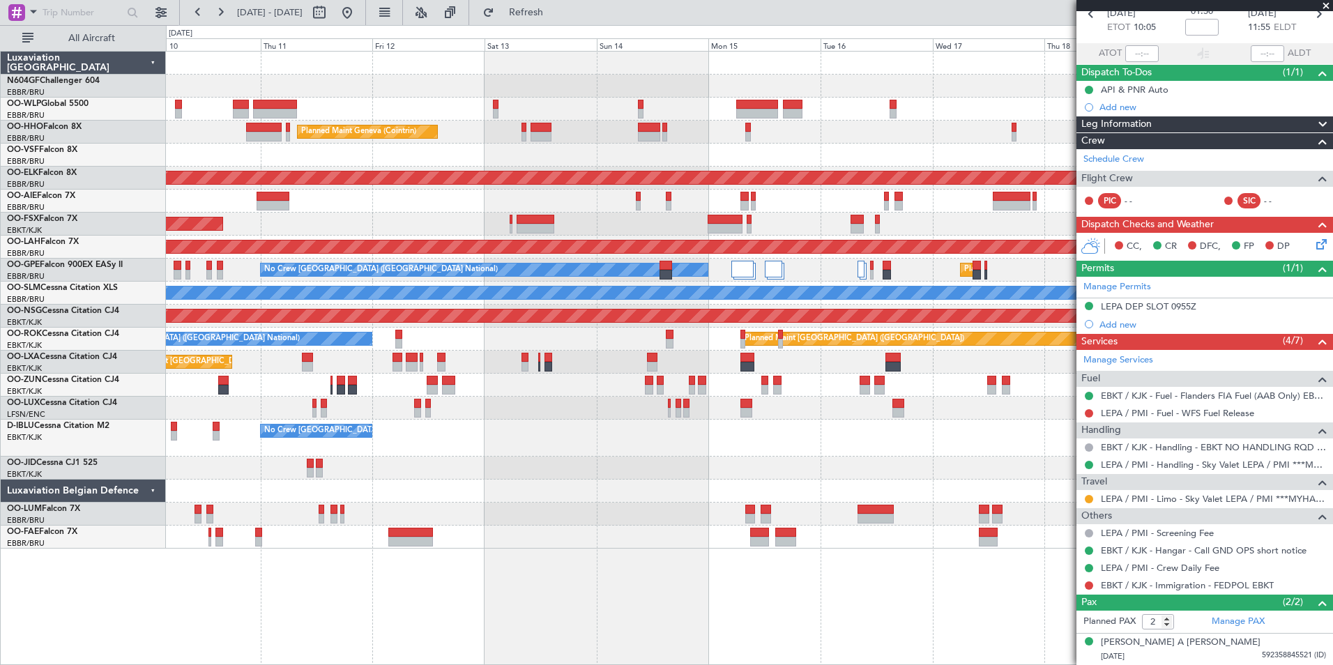
click at [684, 411] on div "Planned Maint Liege Planned Maint Geneva (Cointrin) Planned Maint Kortrijk-Weve…" at bounding box center [749, 300] width 1166 height 497
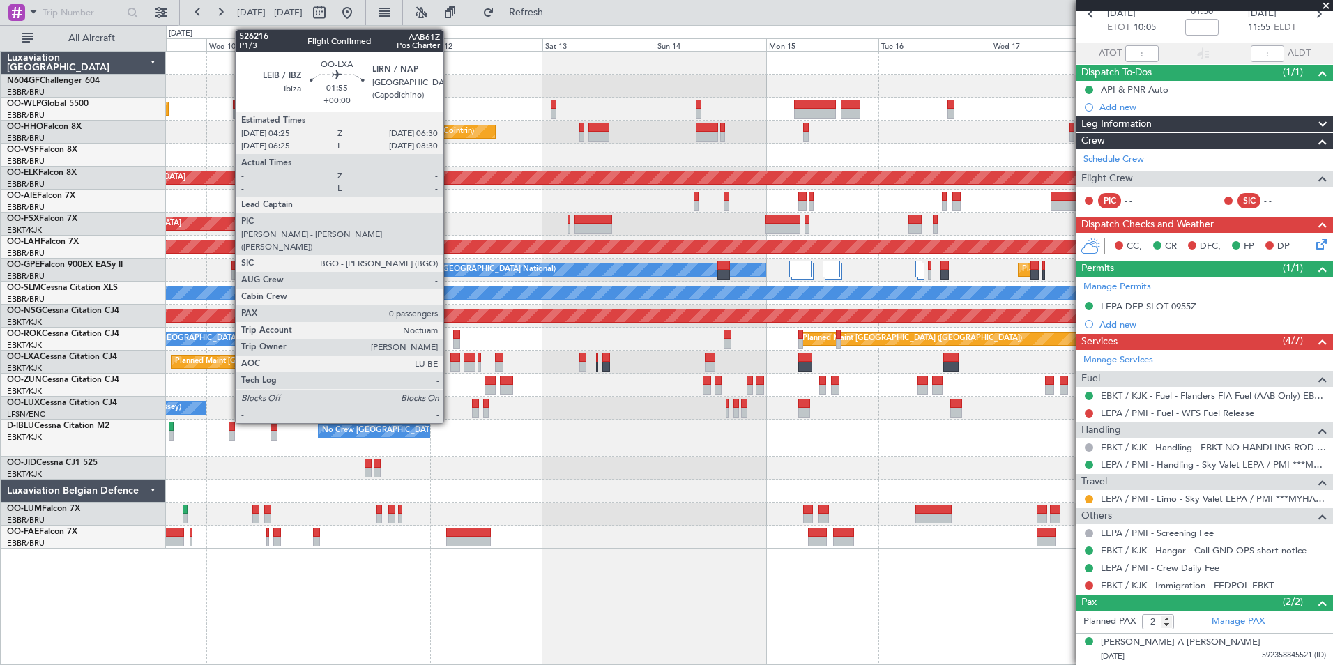
click at [450, 358] on div at bounding box center [455, 358] width 10 height 10
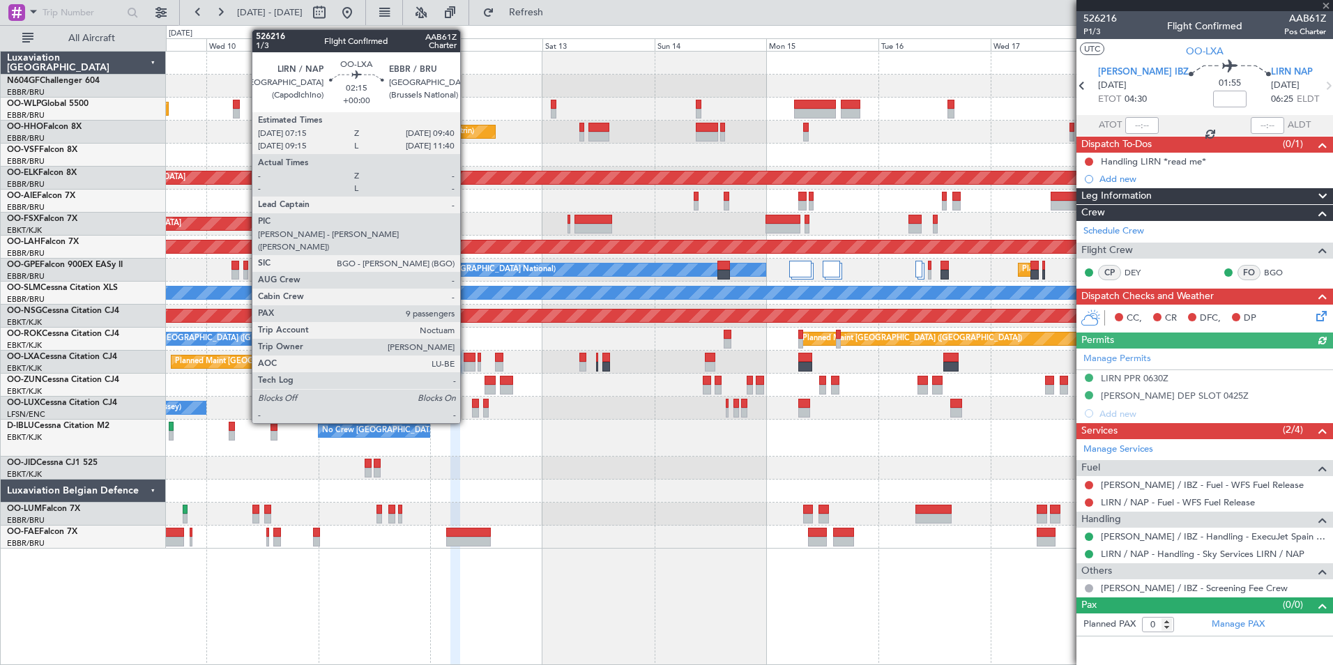
click at [466, 362] on div at bounding box center [470, 367] width 12 height 10
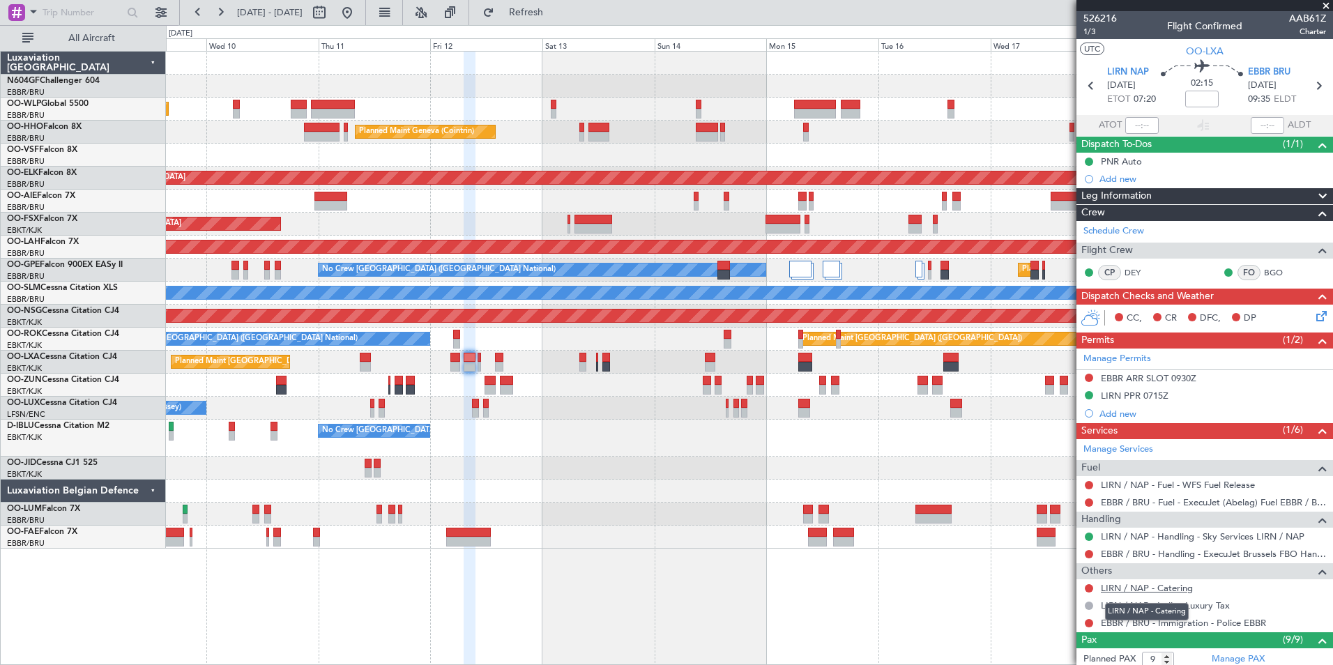
click at [1064, 514] on link "LIRN / NAP - Catering" at bounding box center [1147, 588] width 92 height 12
click at [556, 8] on span "Refresh" at bounding box center [526, 13] width 59 height 10
click at [1064, 514] on link "LIRN / NAP - Catering - Sky Services LIRN / NAP" at bounding box center [1202, 588] width 202 height 12
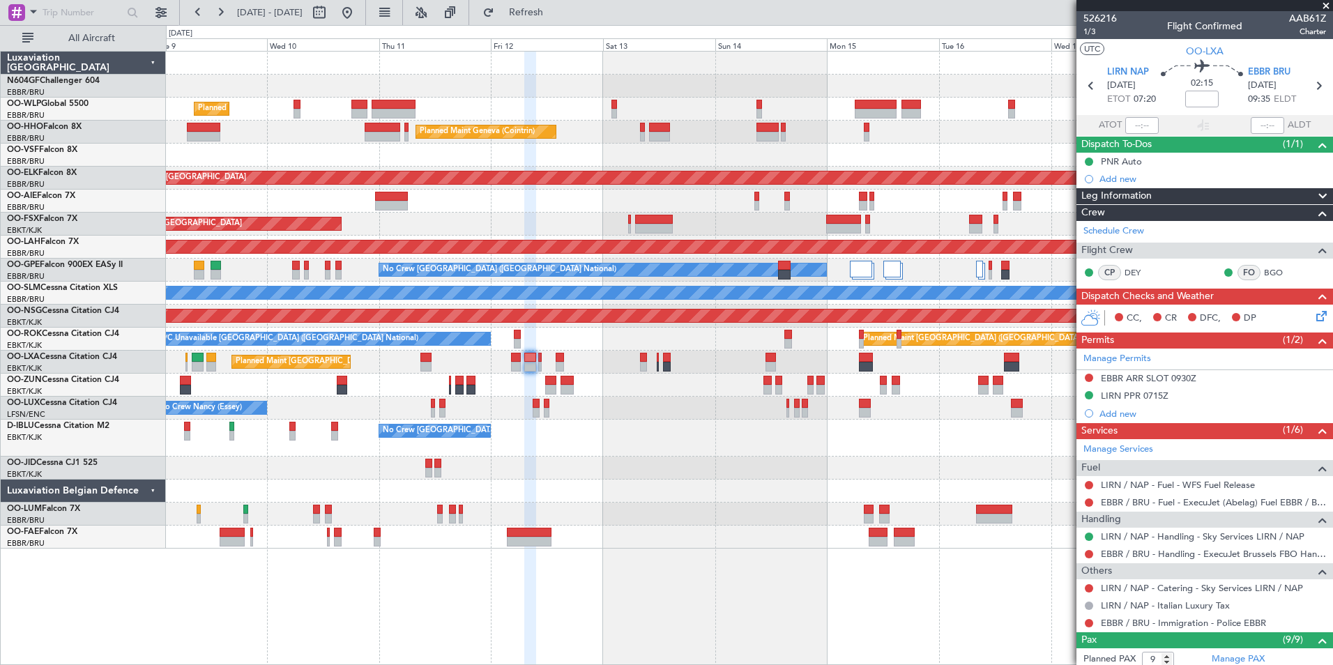
click at [586, 484] on div at bounding box center [749, 491] width 1166 height 23
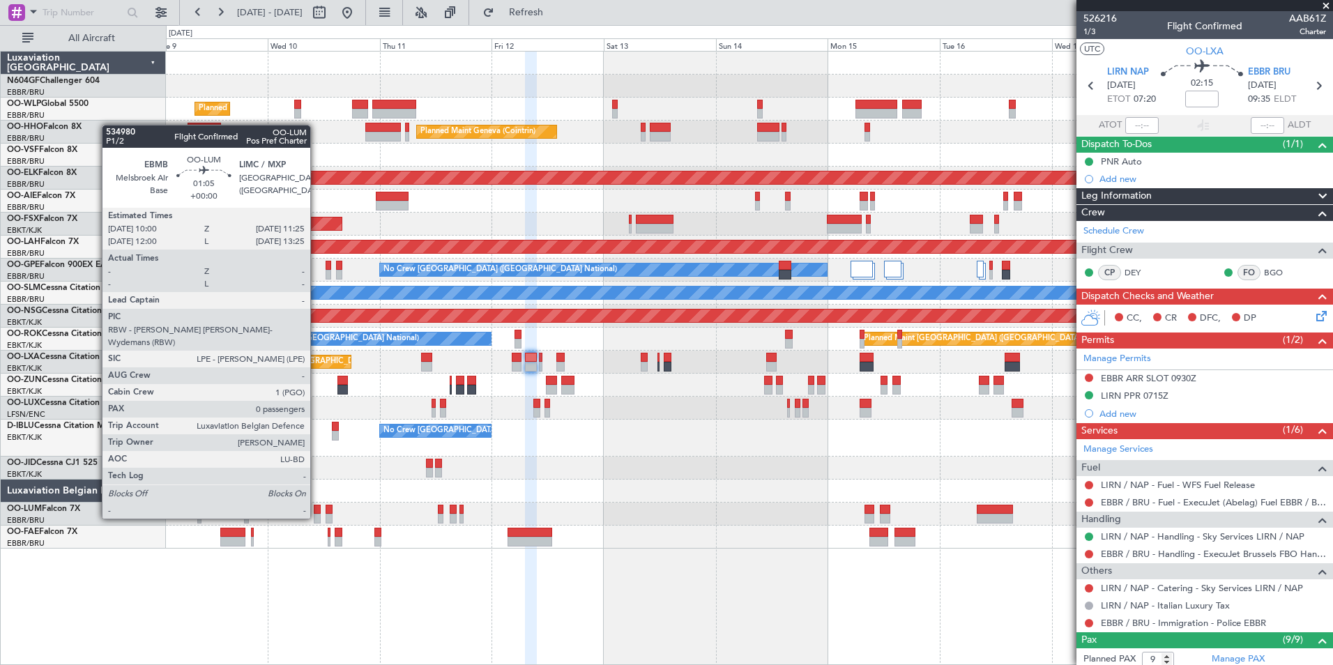
click at [316, 514] on div at bounding box center [317, 519] width 7 height 10
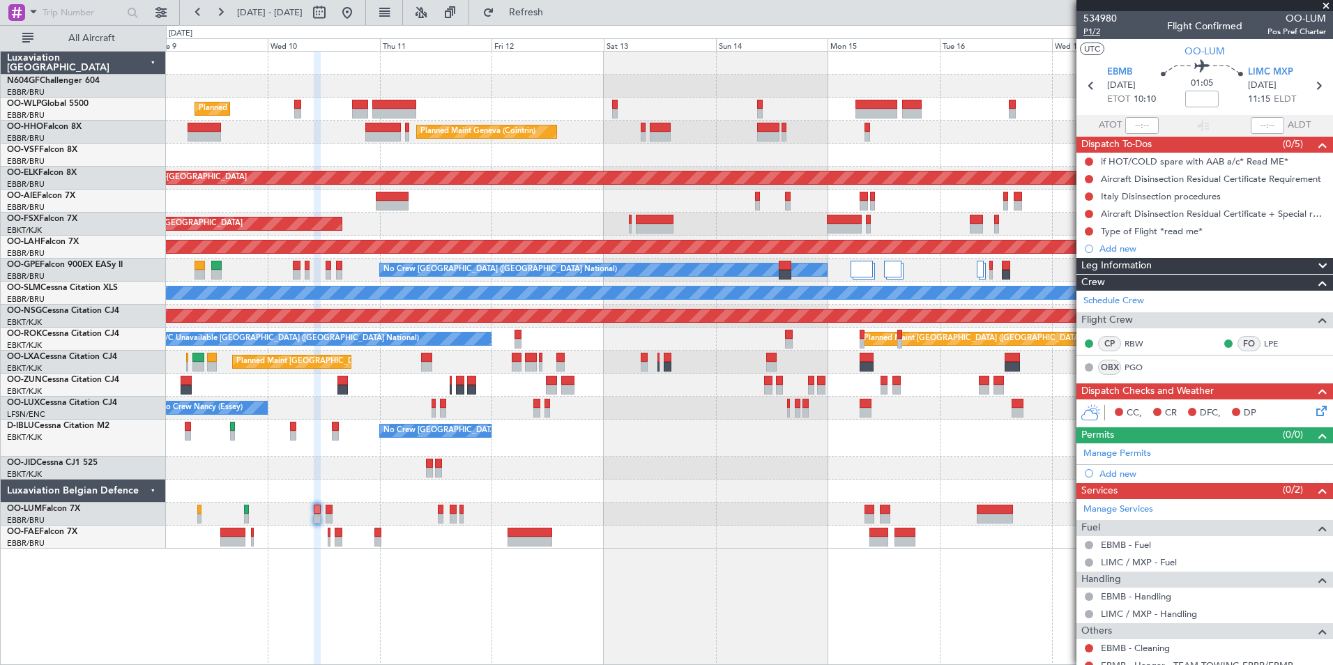
click at [1064, 34] on span "P1/2" at bounding box center [1099, 32] width 33 height 12
click at [528, 11] on button "Refresh" at bounding box center [518, 12] width 84 height 22
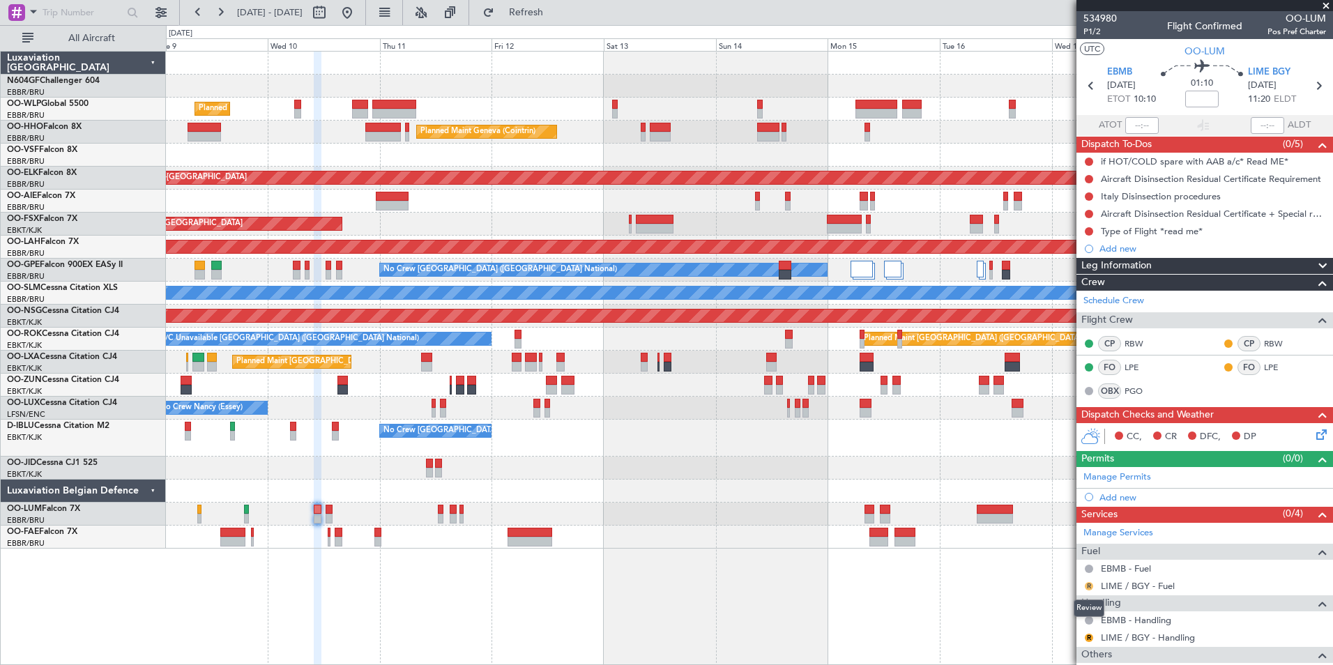
click at [1064, 514] on button "R" at bounding box center [1089, 586] width 8 height 8
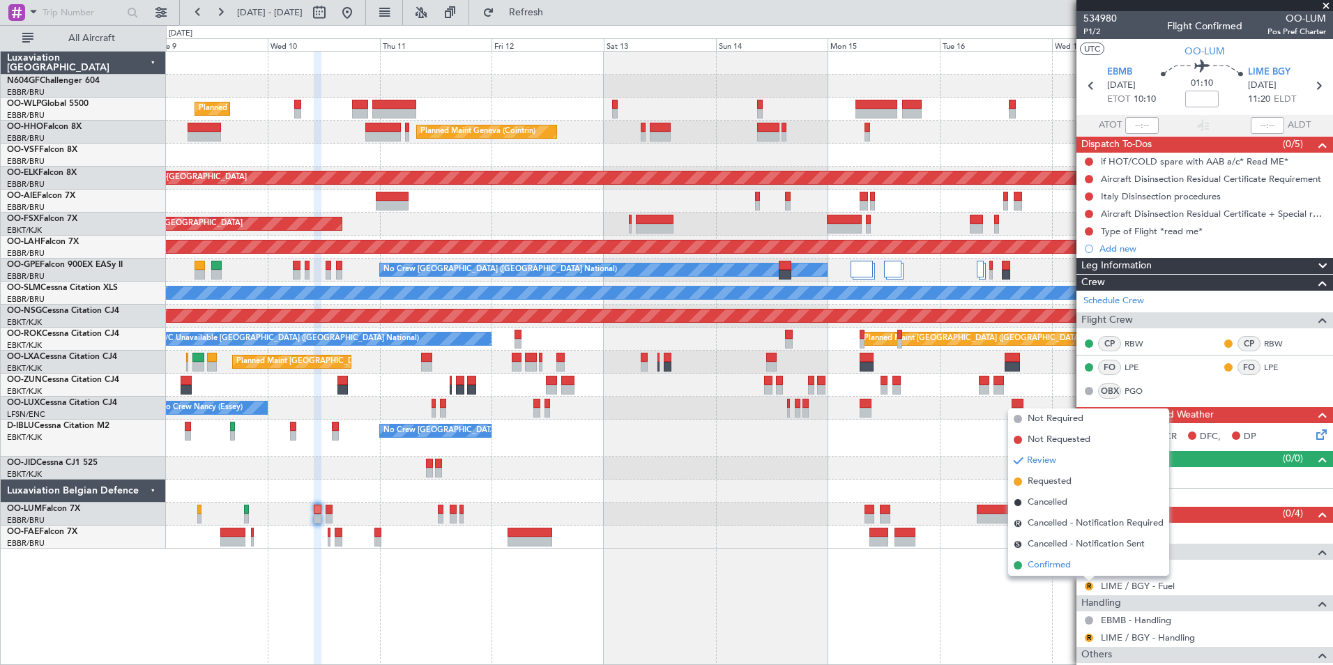
click at [1064, 514] on li "Confirmed" at bounding box center [1088, 565] width 161 height 21
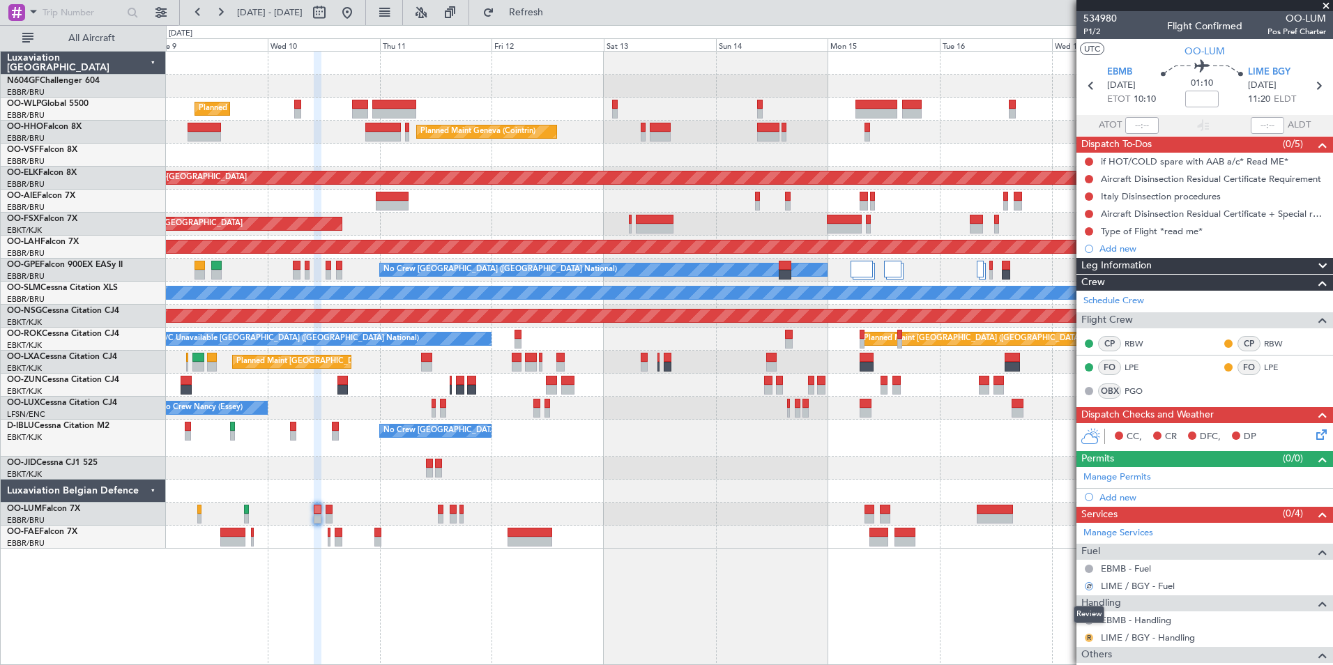
click at [1064, 514] on button "R" at bounding box center [1089, 638] width 8 height 8
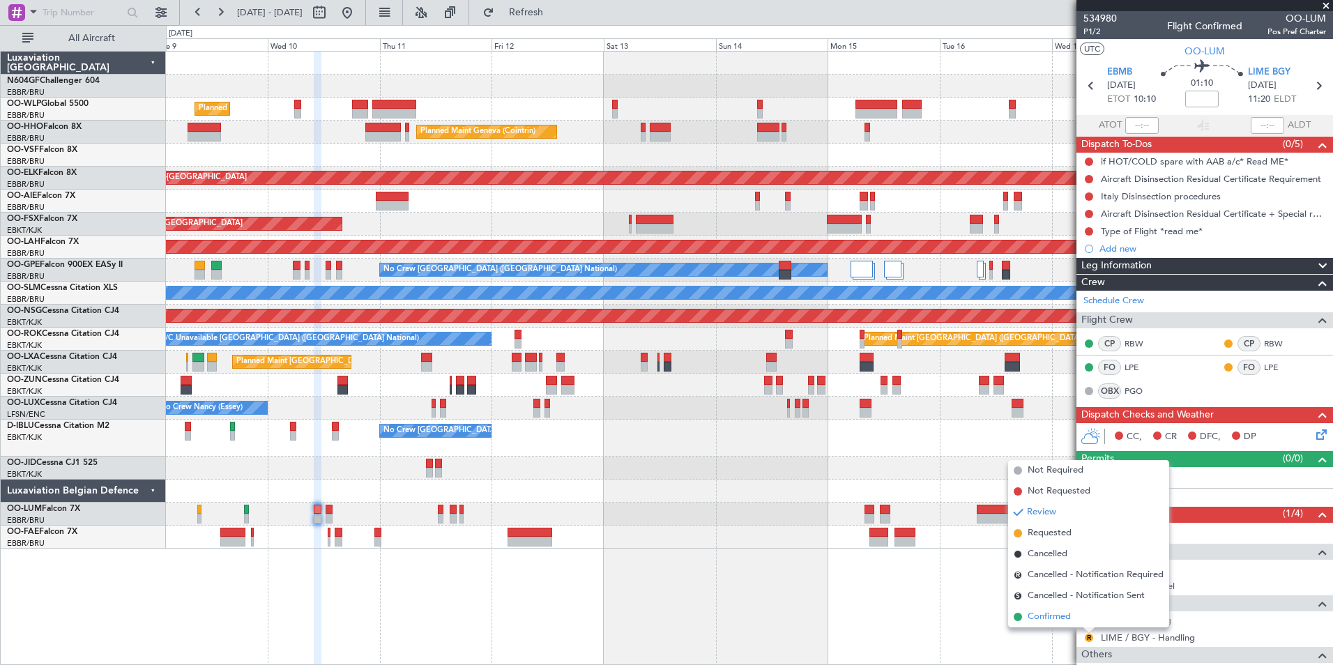
click at [1063, 514] on span "Confirmed" at bounding box center [1048, 617] width 43 height 14
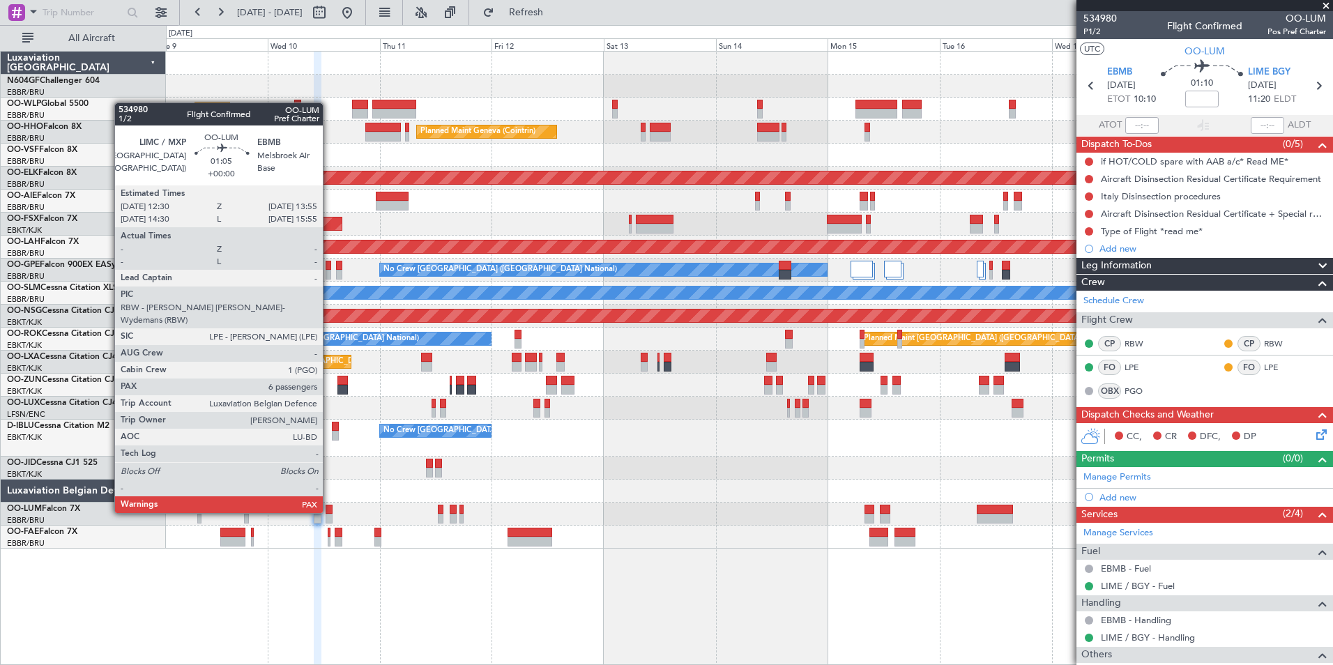
click at [329, 512] on div at bounding box center [329, 510] width 7 height 10
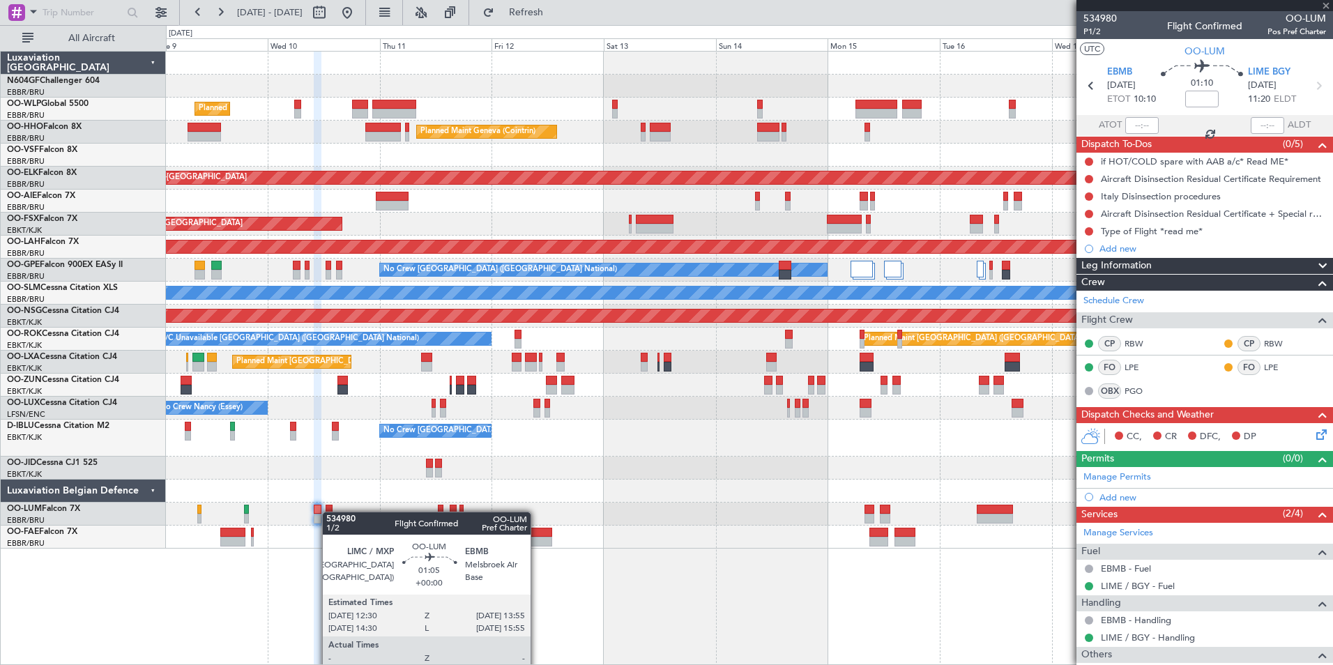
type input "6"
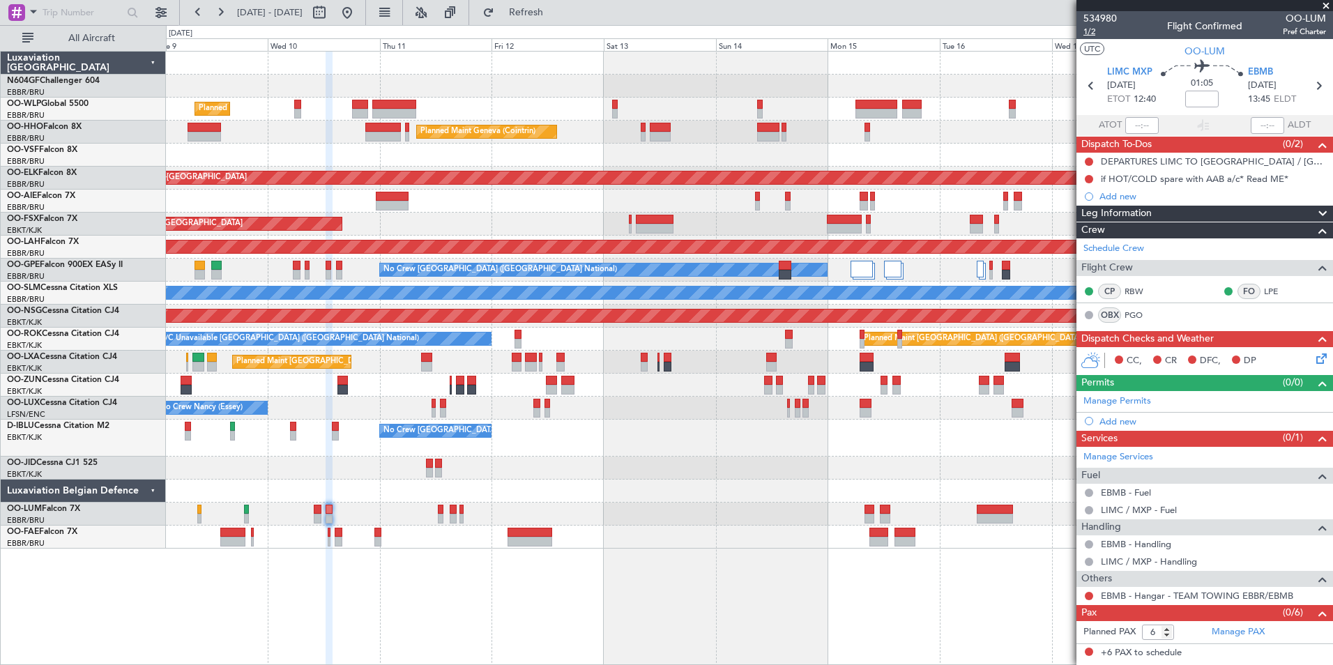
click at [1064, 31] on span "1/2" at bounding box center [1099, 32] width 33 height 12
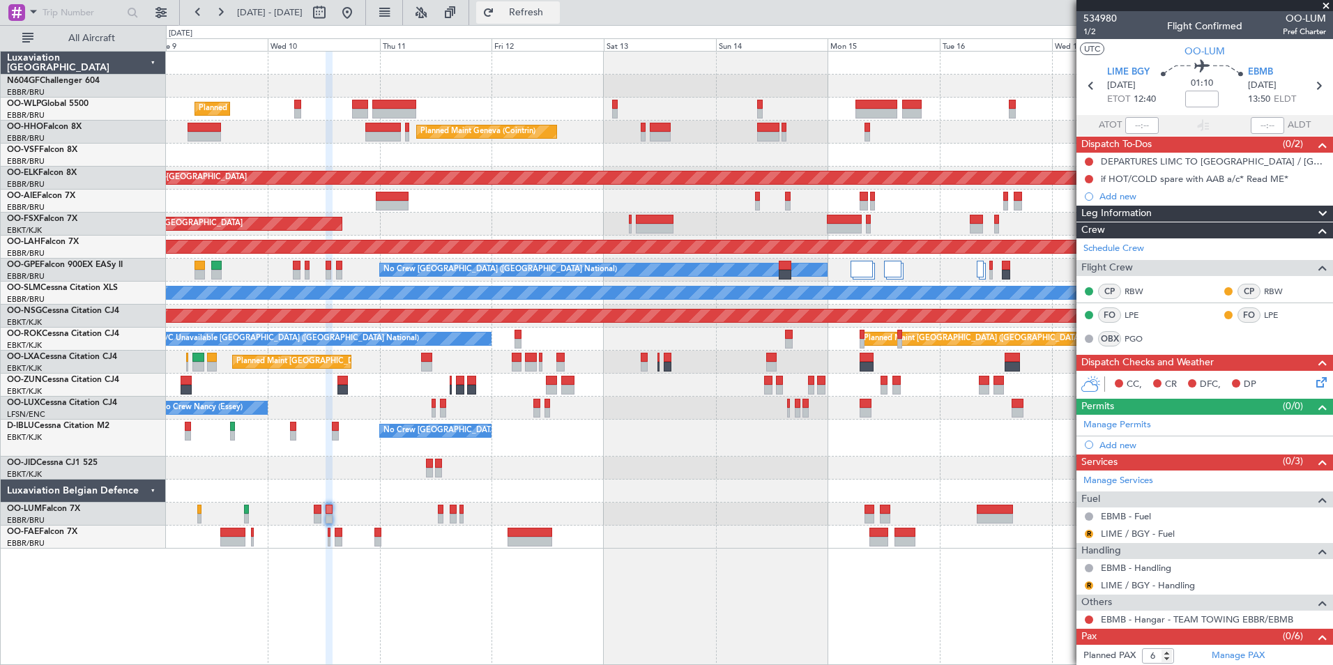
click at [548, 7] on button "Refresh" at bounding box center [518, 12] width 84 height 22
click at [1090, 532] on button "R" at bounding box center [1089, 534] width 8 height 8
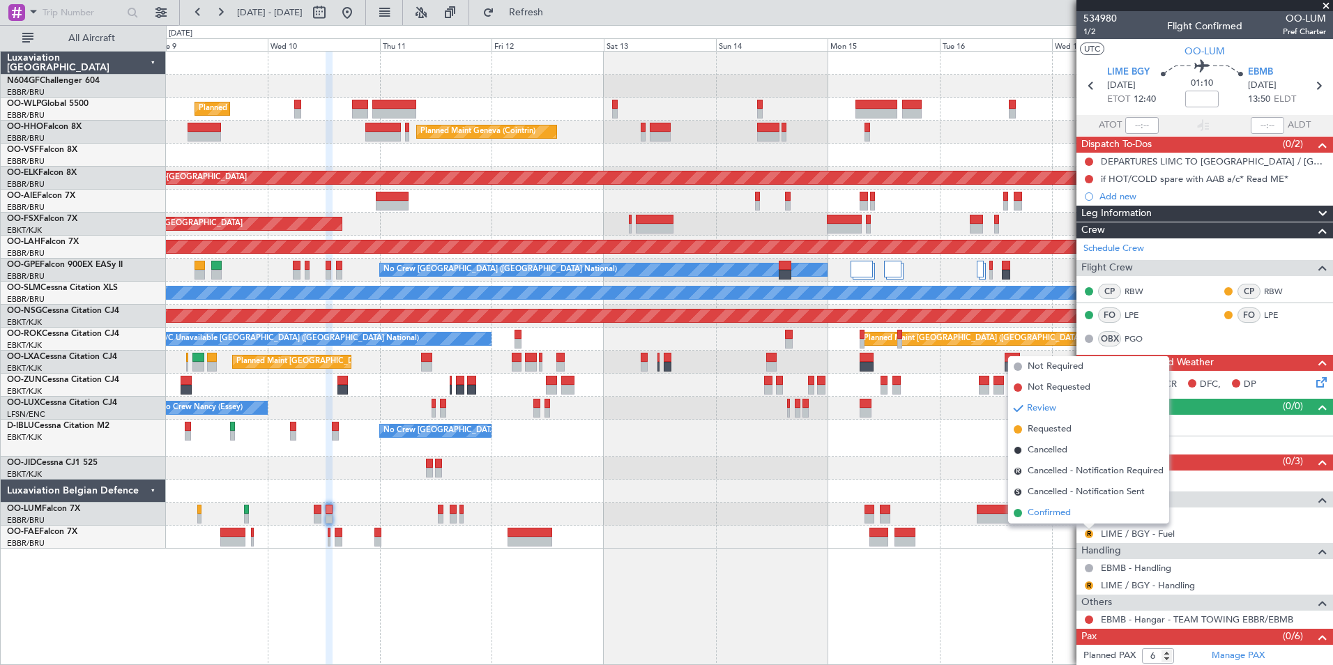
click at [1052, 514] on span "Confirmed" at bounding box center [1048, 513] width 43 height 14
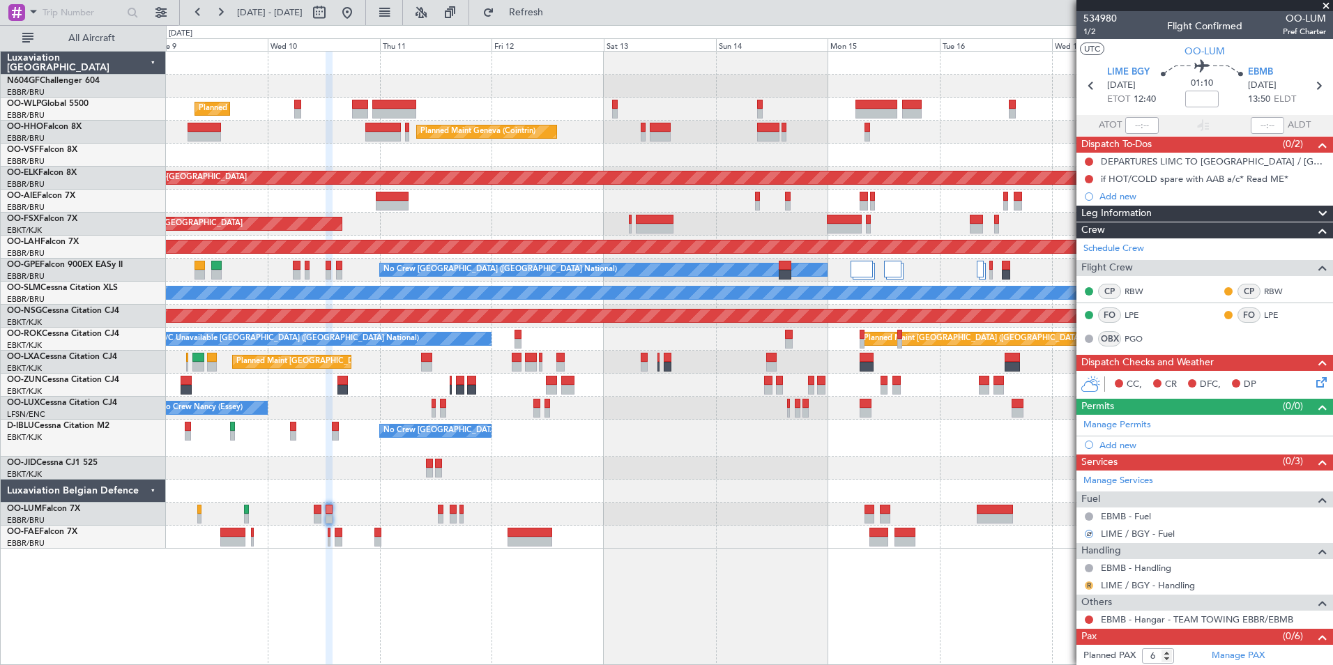
click at [1089, 581] on button "R" at bounding box center [1089, 585] width 8 height 8
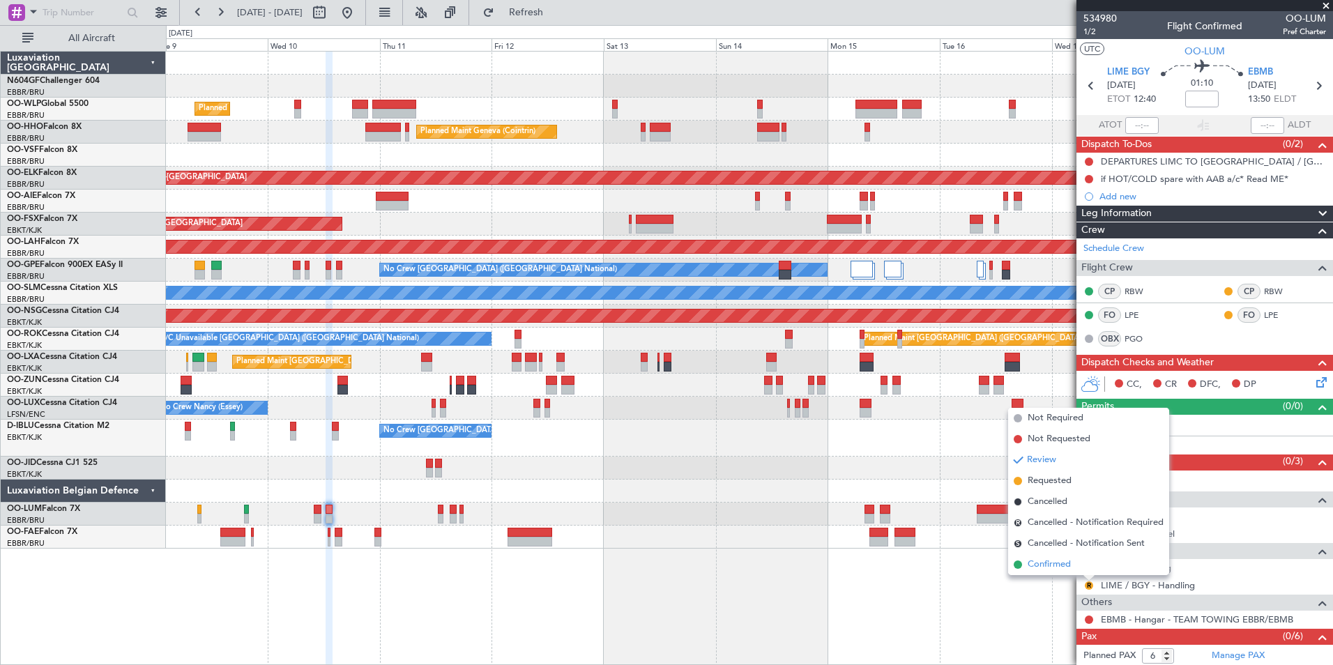
click at [1055, 572] on li "Confirmed" at bounding box center [1088, 564] width 161 height 21
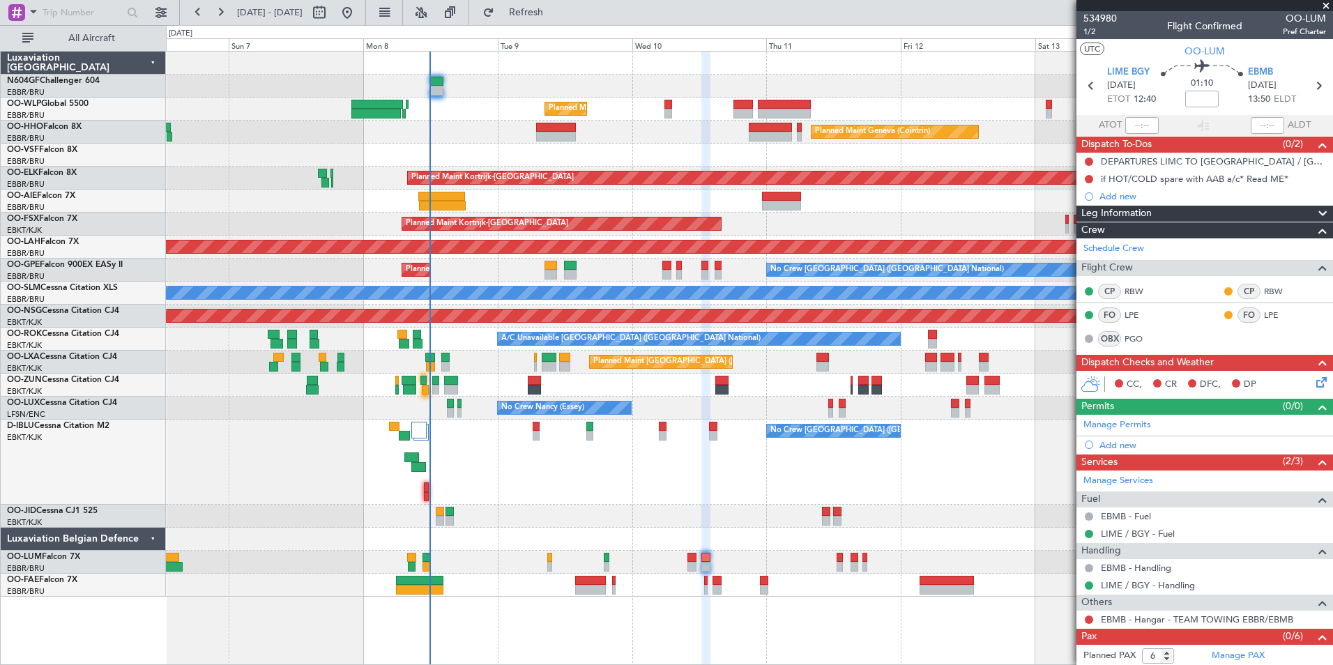
click at [621, 502] on div "Planned Maint Liege Planned Maint Geneva ([GEOGRAPHIC_DATA]) Planned Maint [GEO…" at bounding box center [749, 324] width 1166 height 545
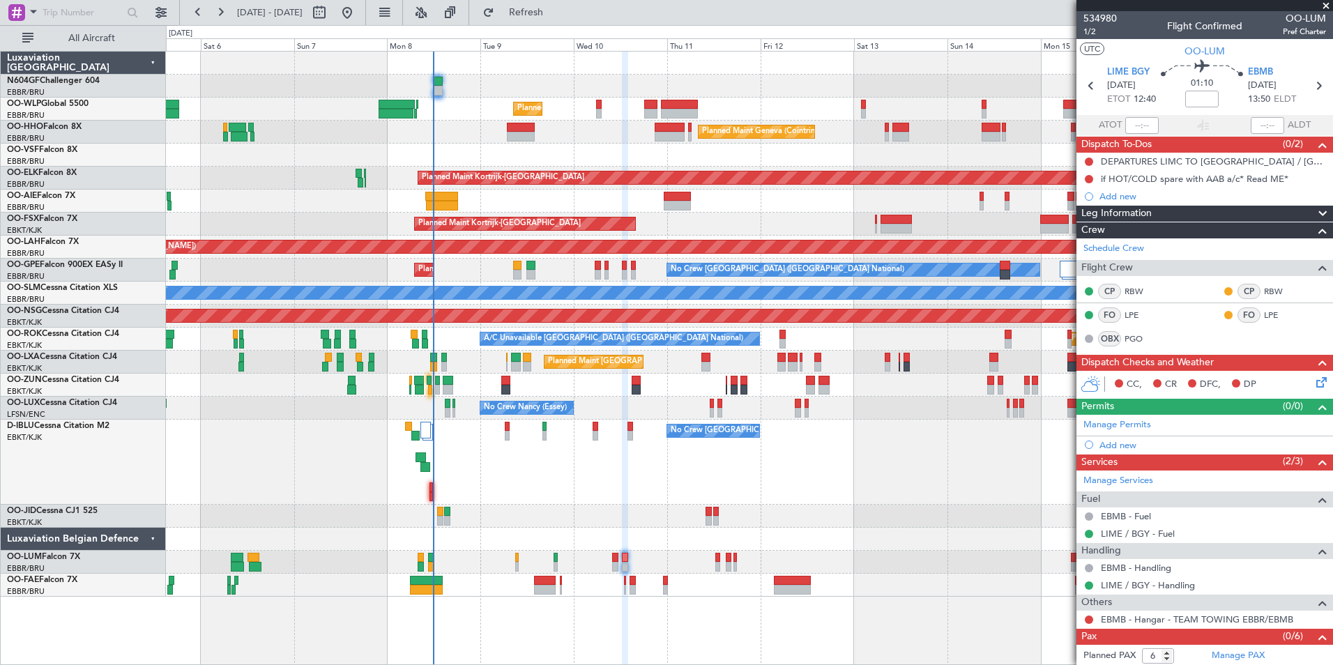
click at [560, 496] on div "No Crew [GEOGRAPHIC_DATA] ([GEOGRAPHIC_DATA] National) No Crew [GEOGRAPHIC_DATA…" at bounding box center [749, 462] width 1166 height 85
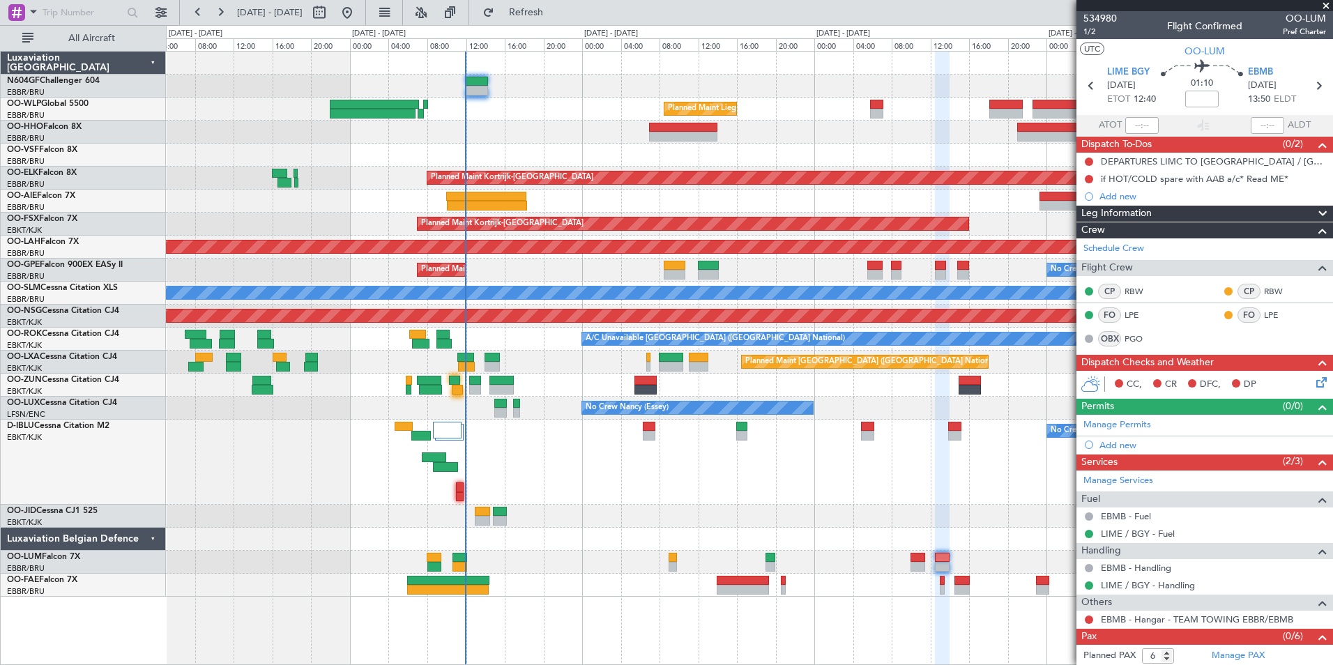
click at [487, 442] on div "No Crew [GEOGRAPHIC_DATA] ([GEOGRAPHIC_DATA] National)" at bounding box center [749, 462] width 1166 height 85
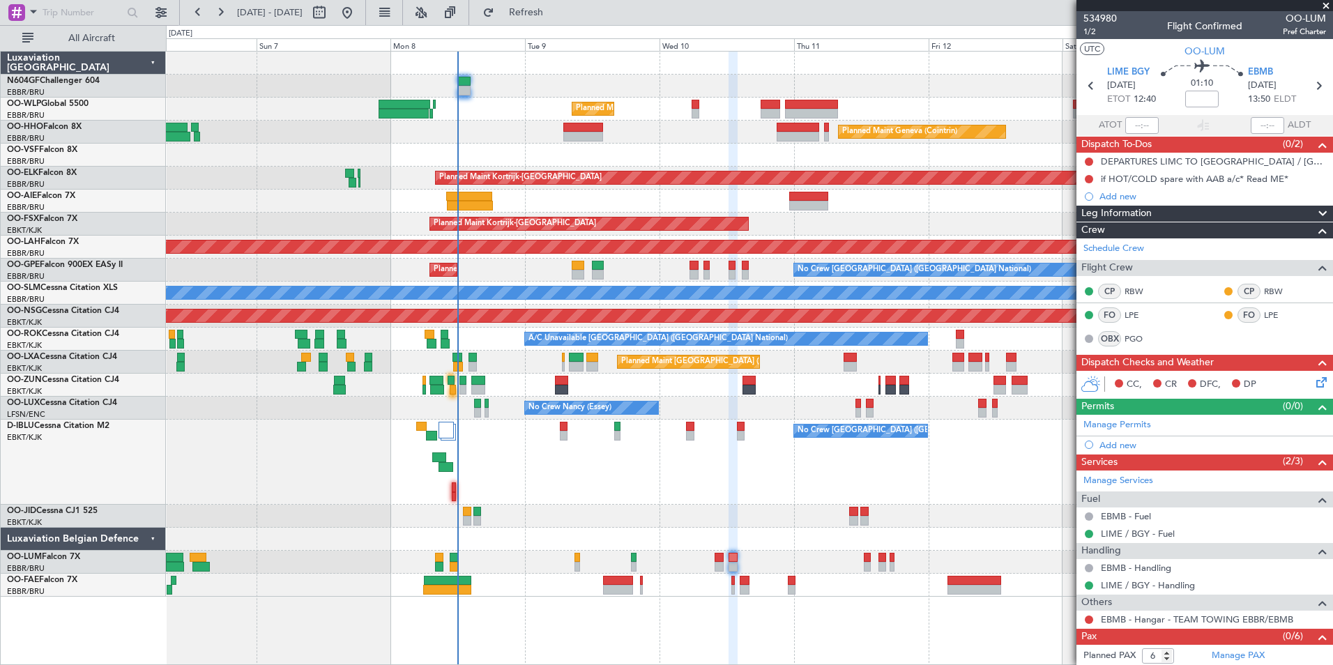
click at [482, 447] on div "No Crew [GEOGRAPHIC_DATA] ([GEOGRAPHIC_DATA] National)" at bounding box center [749, 462] width 1166 height 85
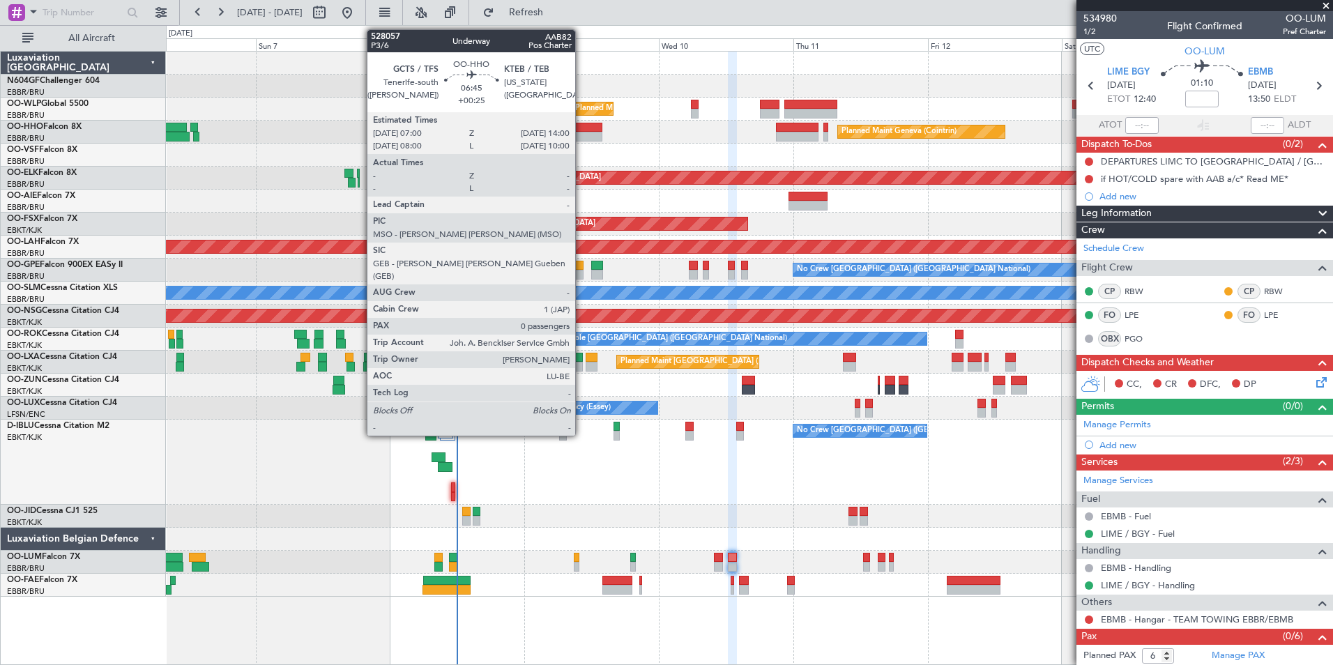
click at [581, 130] on div at bounding box center [583, 128] width 40 height 10
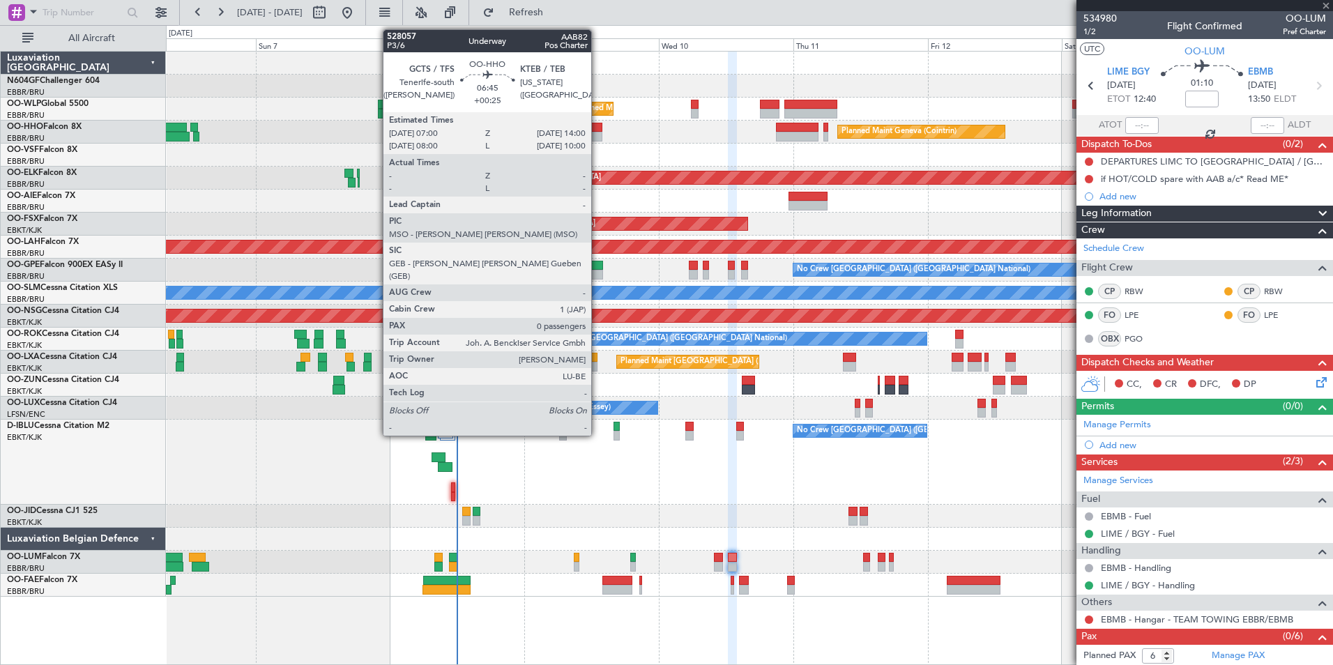
type input "+00:25"
type input "0"
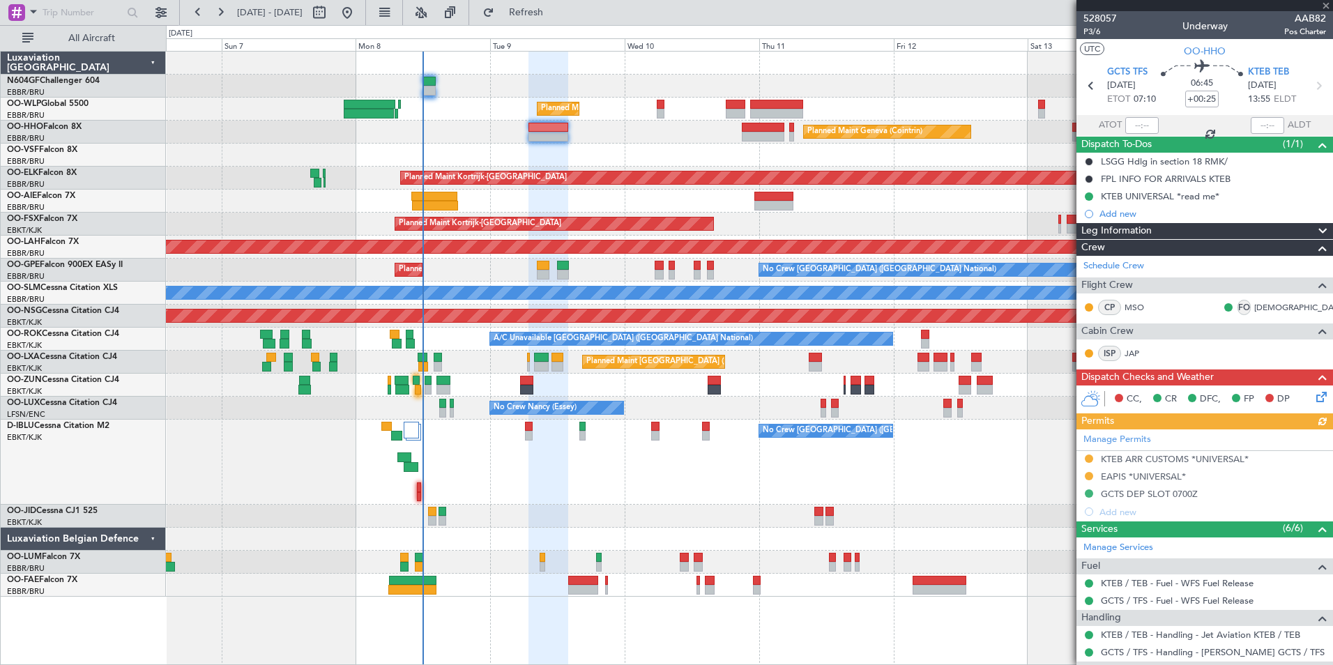
click at [579, 151] on div at bounding box center [749, 155] width 1166 height 23
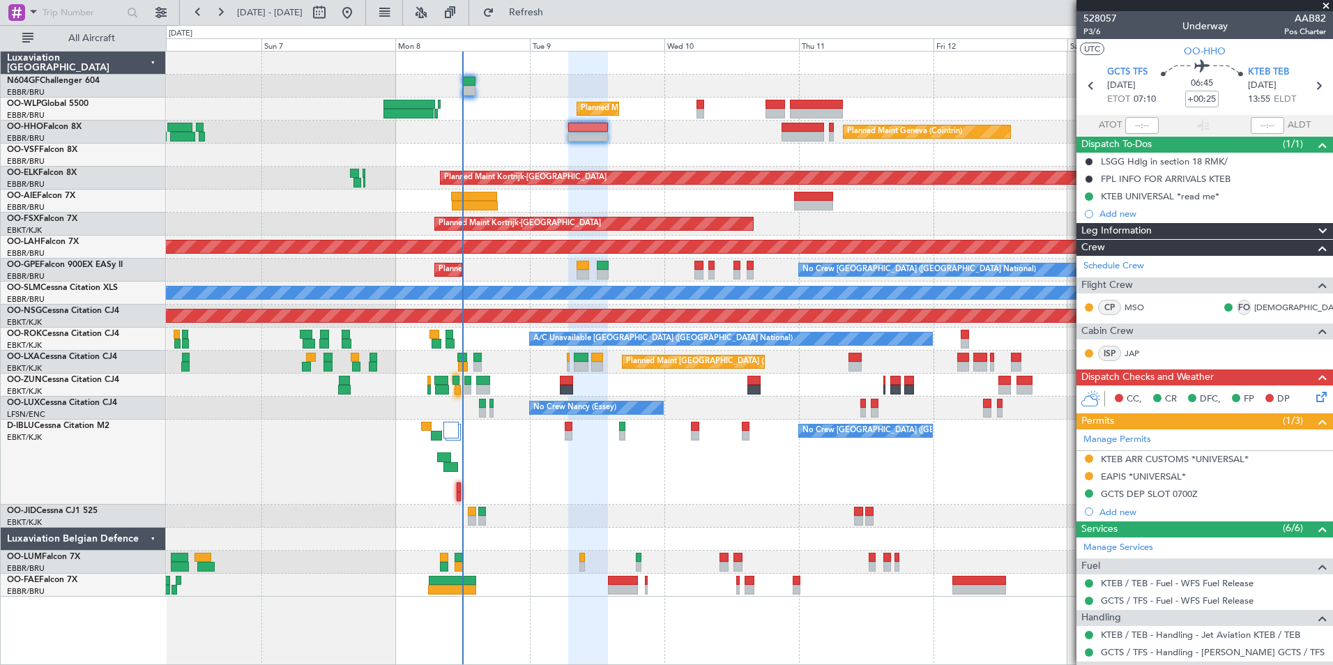
click at [593, 148] on div at bounding box center [749, 155] width 1166 height 23
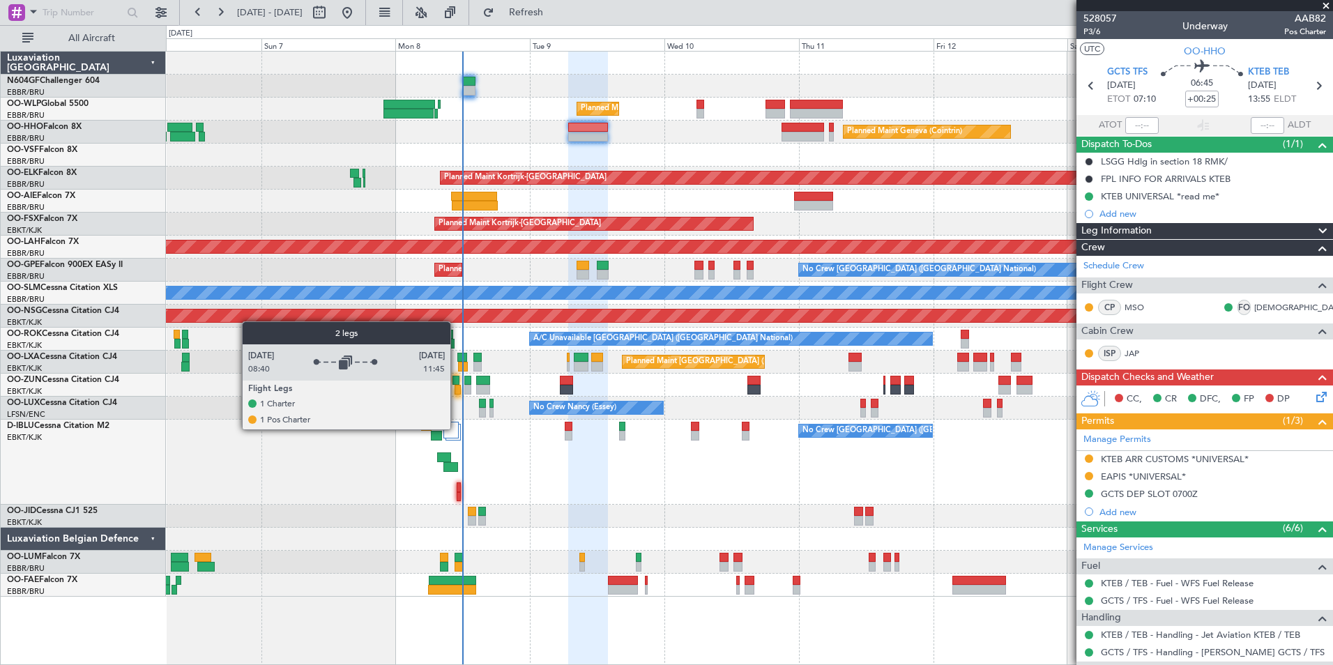
click at [457, 429] on div at bounding box center [450, 430] width 15 height 17
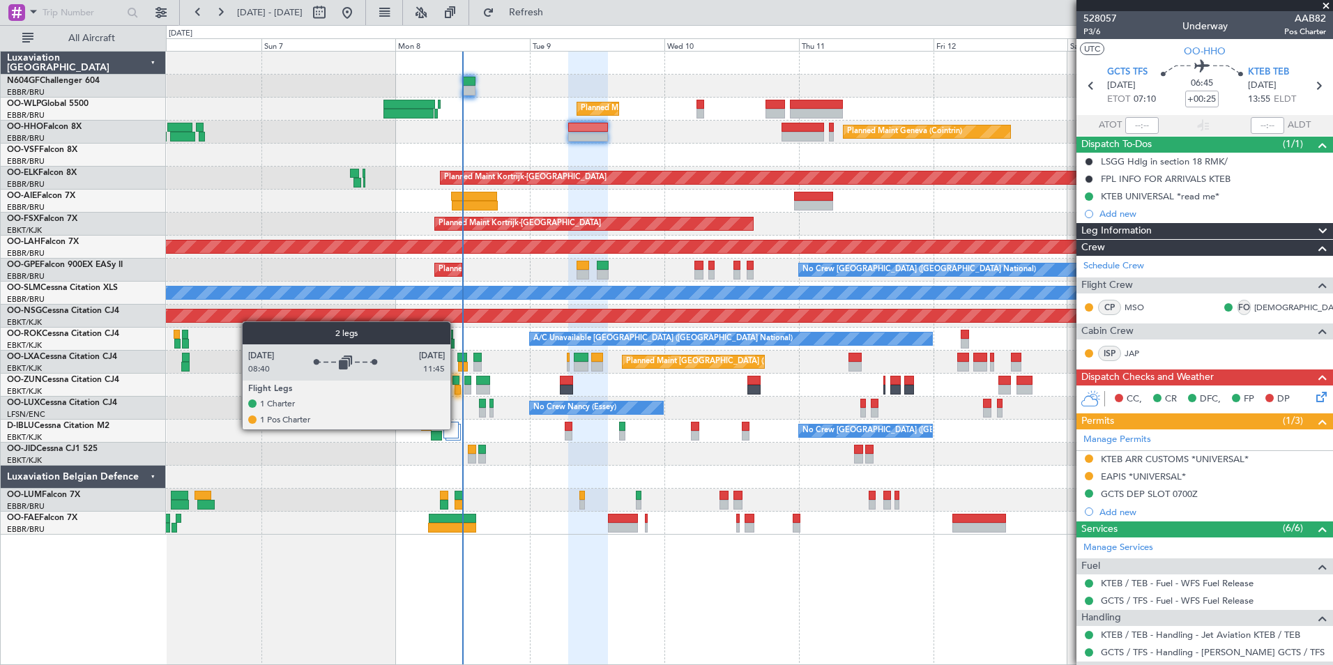
click at [457, 429] on div at bounding box center [450, 430] width 15 height 17
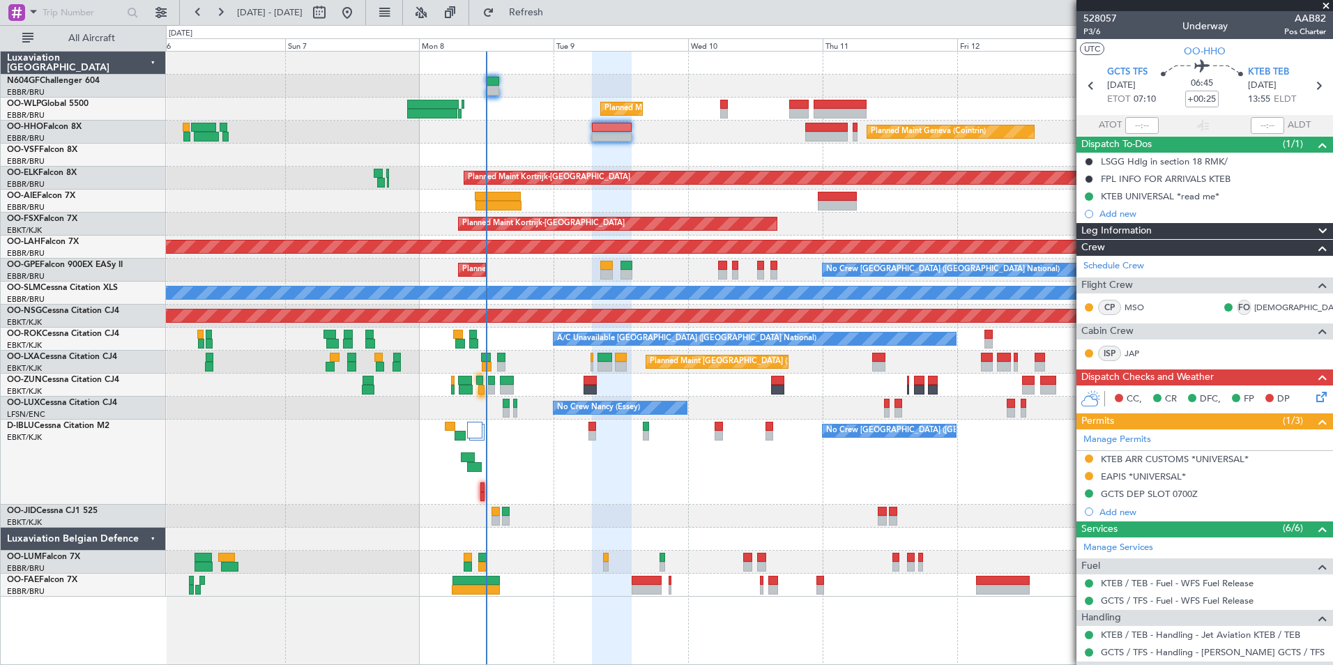
click at [537, 547] on div "Planned Maint Liege Planned Maint Geneva ([GEOGRAPHIC_DATA]) Planned Maint [GEO…" at bounding box center [749, 324] width 1166 height 545
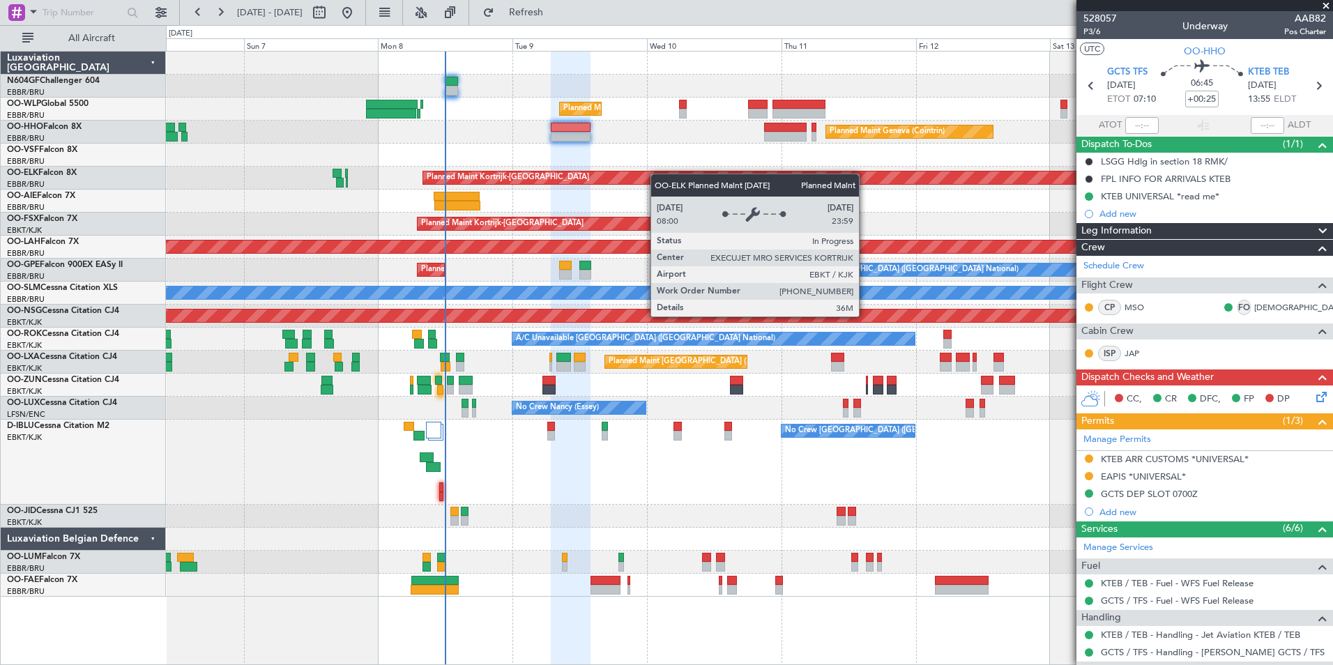
click at [649, 178] on div "Planned Maint Liege Planned Maint Geneva ([GEOGRAPHIC_DATA]) Planned Maint [GEO…" at bounding box center [749, 324] width 1166 height 545
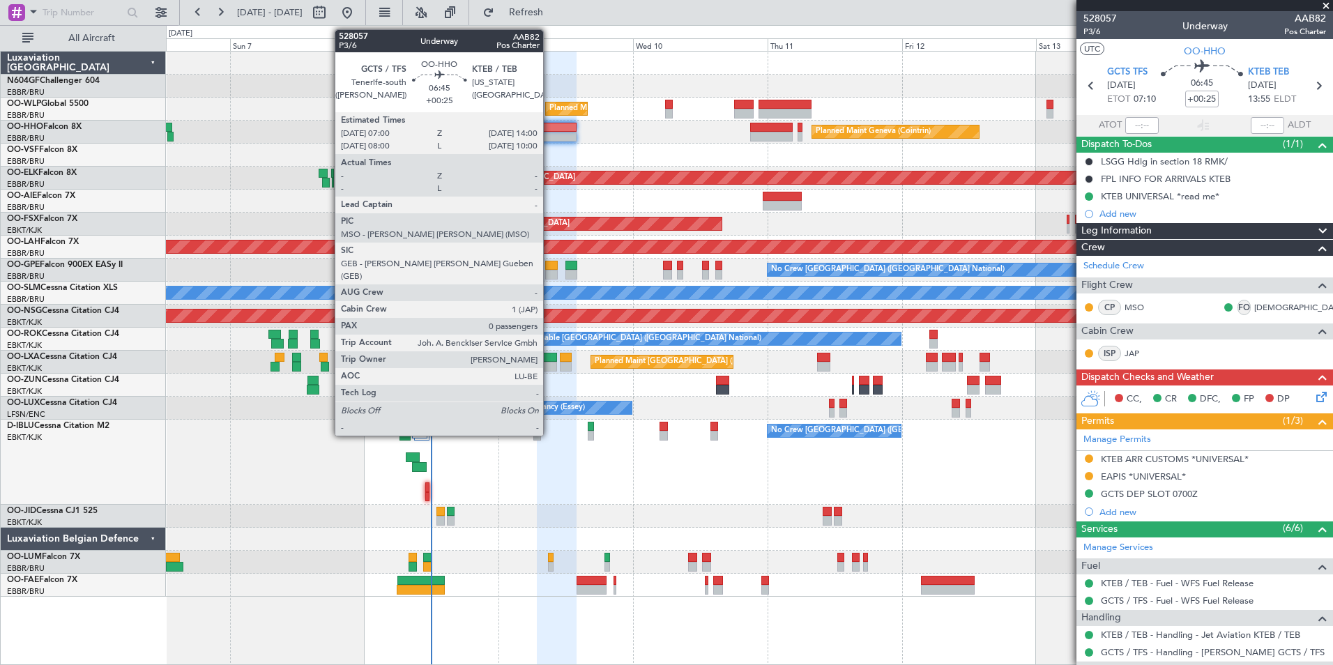
click at [549, 127] on div at bounding box center [557, 128] width 40 height 10
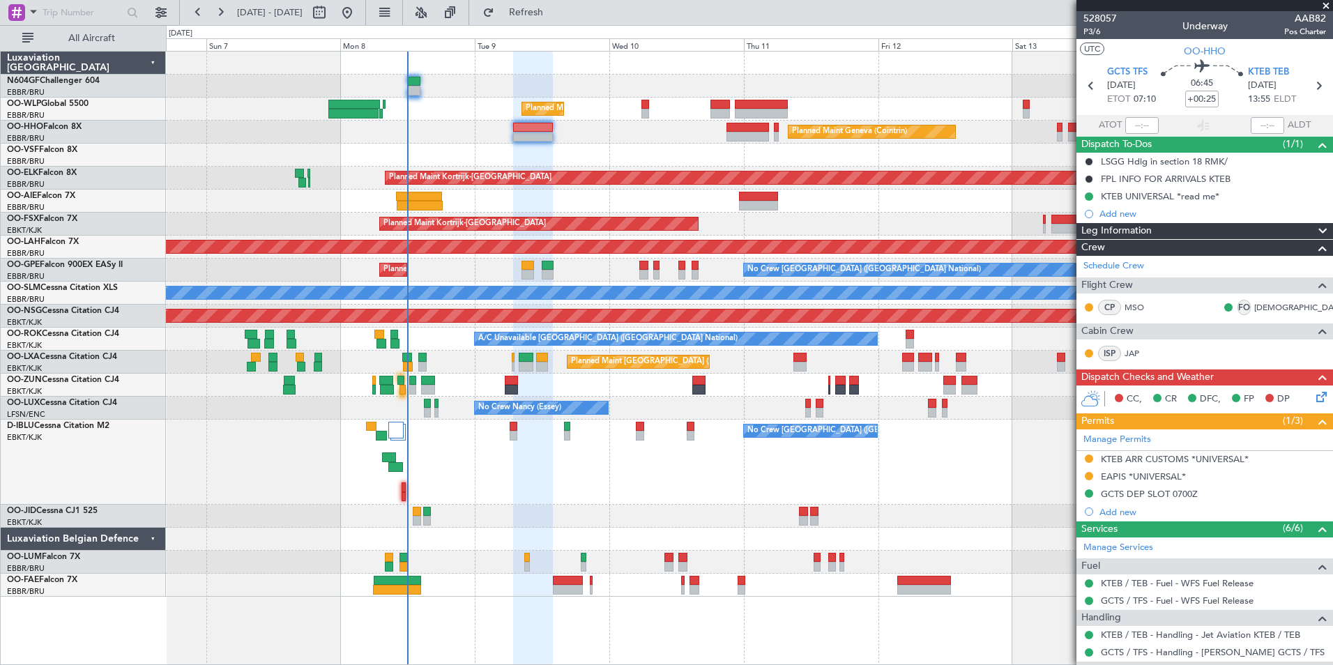
click at [498, 266] on div "No Crew [GEOGRAPHIC_DATA] ([GEOGRAPHIC_DATA] National) Planned Maint [GEOGRAPHI…" at bounding box center [749, 270] width 1166 height 23
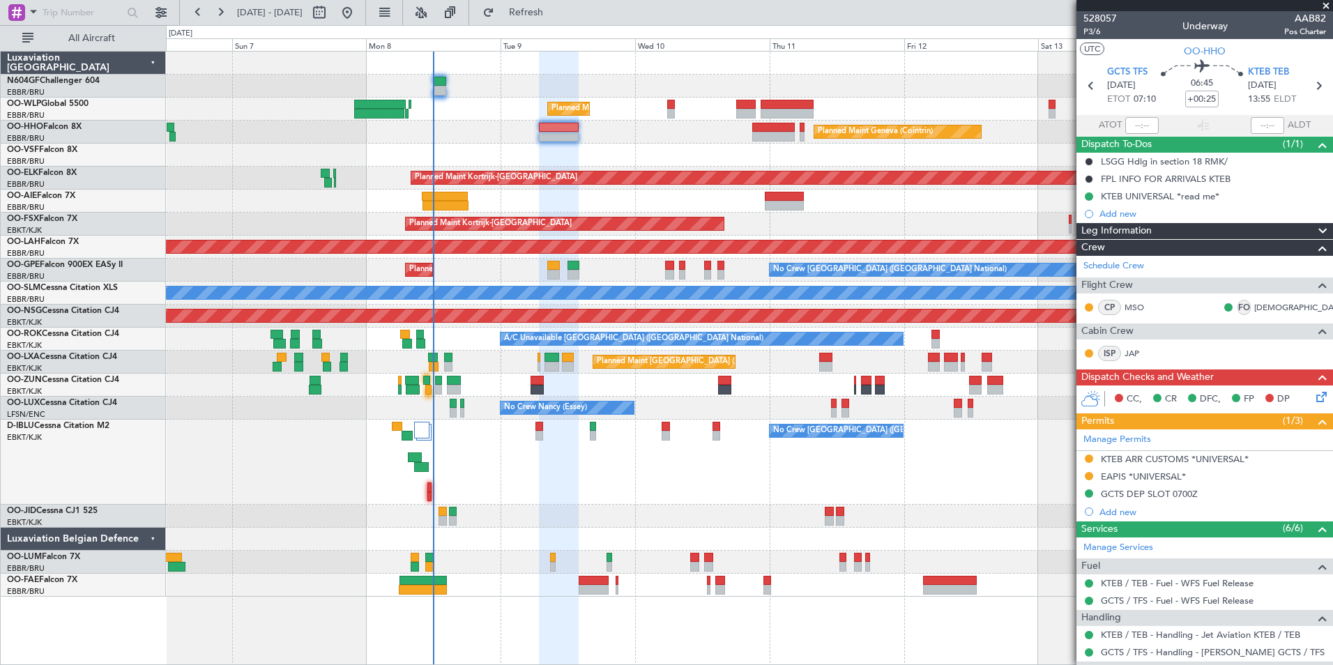
click at [506, 358] on div "Planned Maint [GEOGRAPHIC_DATA] ([GEOGRAPHIC_DATA] National)" at bounding box center [749, 362] width 1166 height 23
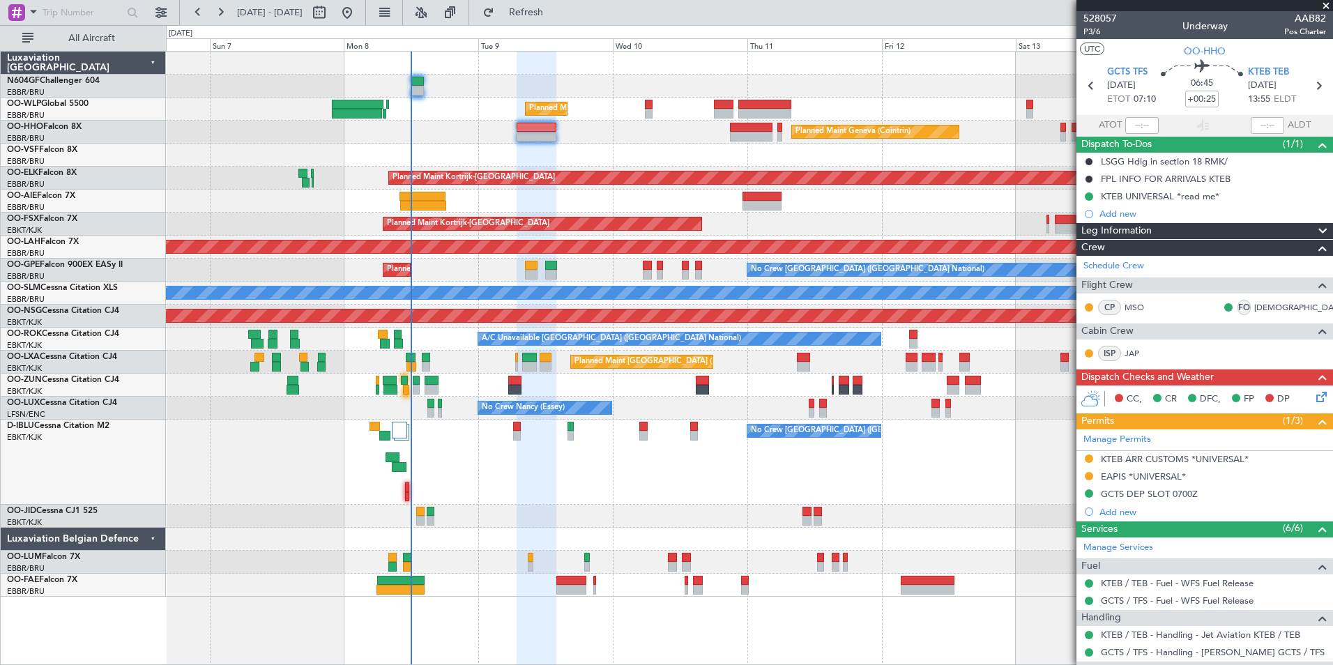
click at [484, 360] on div "Planned Maint [GEOGRAPHIC_DATA] ([GEOGRAPHIC_DATA] National)" at bounding box center [749, 362] width 1166 height 23
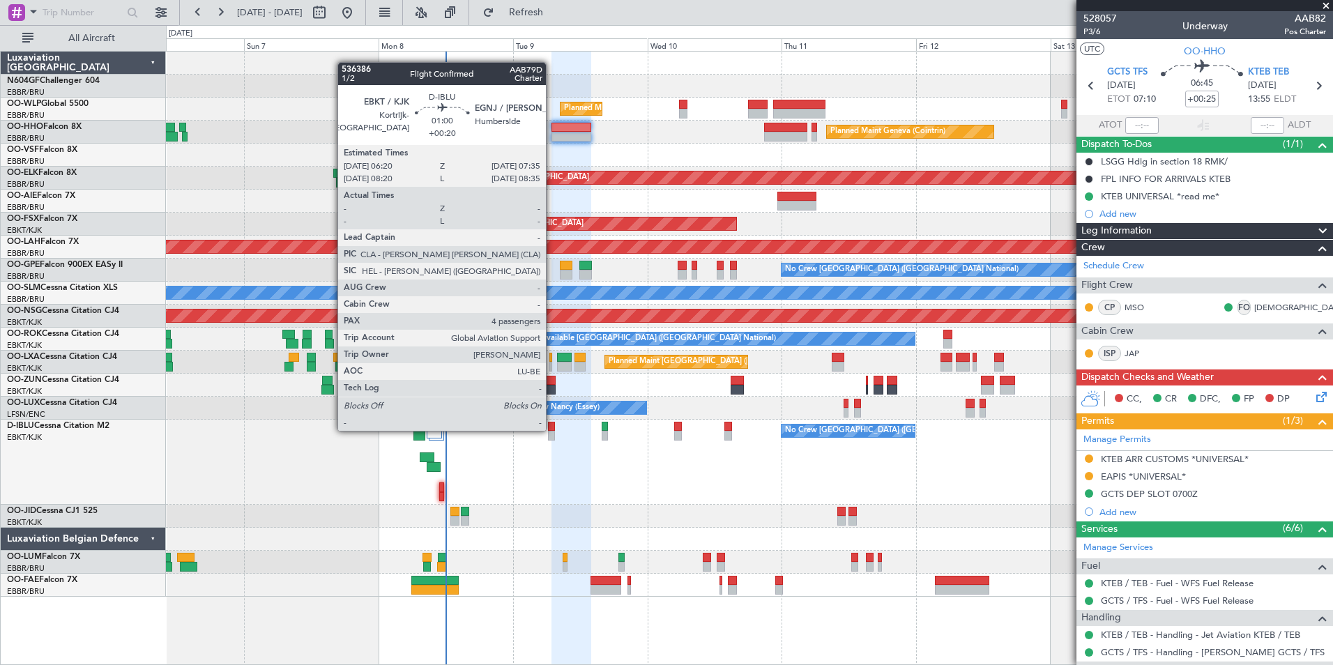
click at [552, 429] on div at bounding box center [552, 427] width 8 height 10
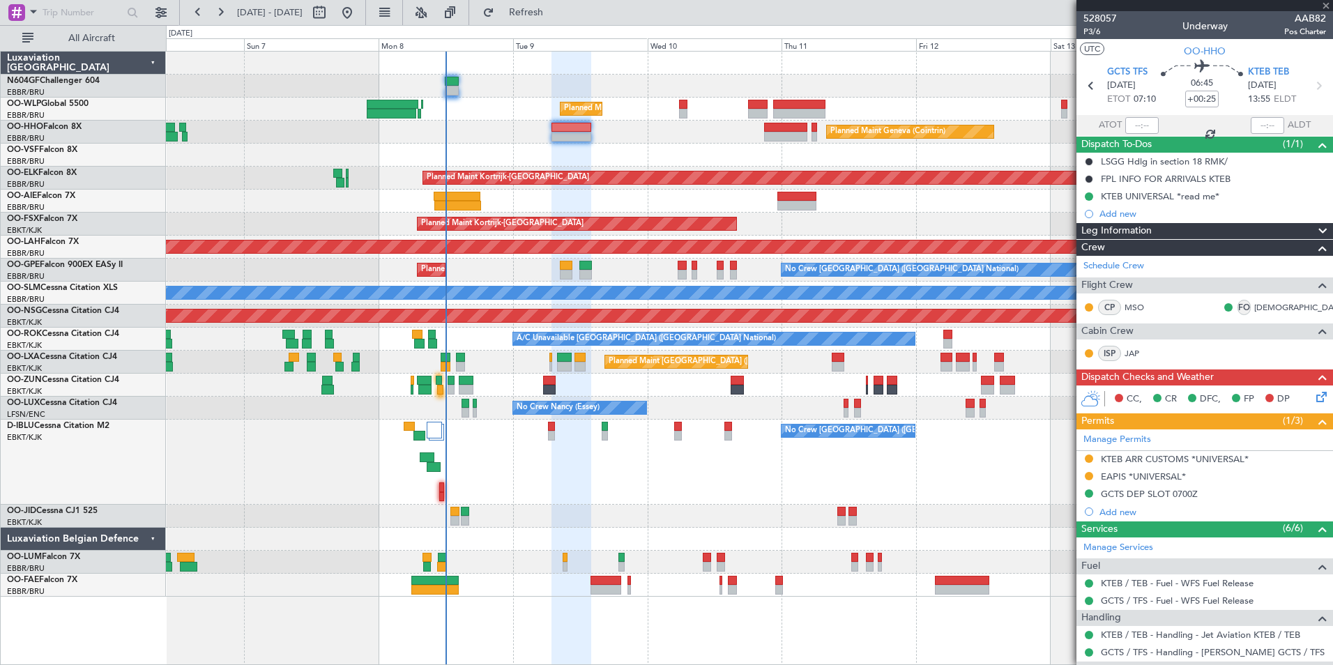
type input "+00:20"
type input "4"
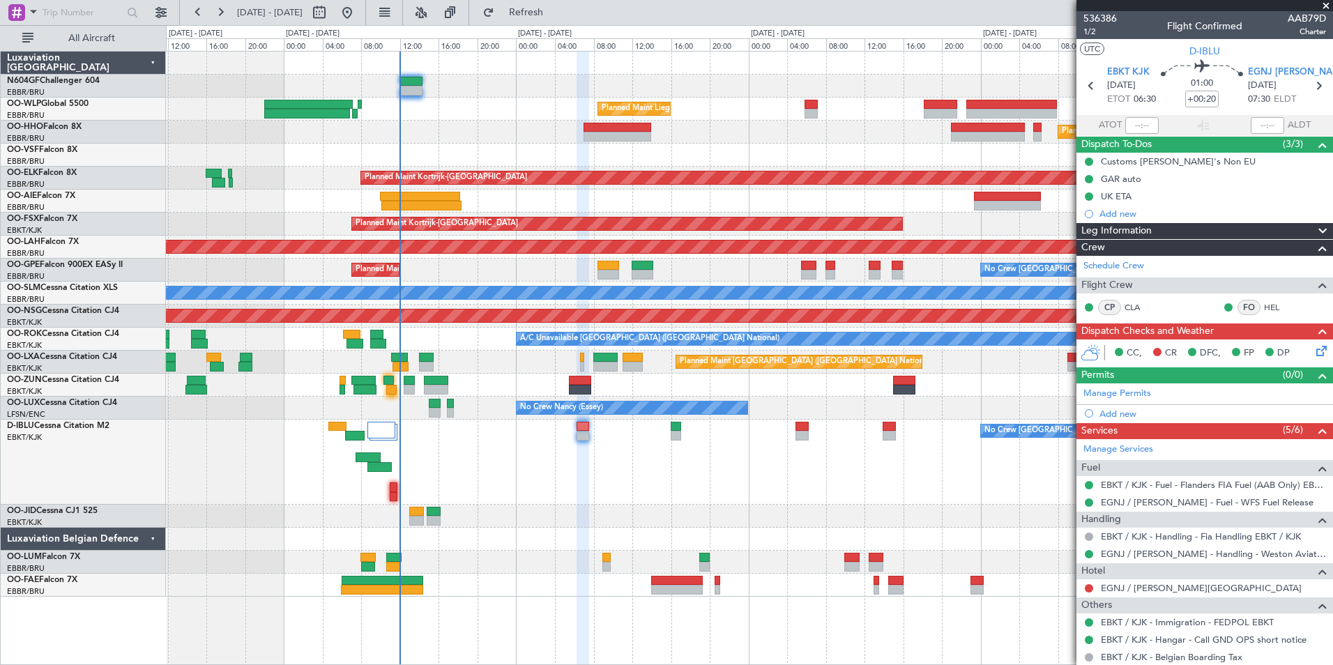
click at [552, 474] on div "No Crew [GEOGRAPHIC_DATA] ([GEOGRAPHIC_DATA] National)" at bounding box center [749, 462] width 1166 height 85
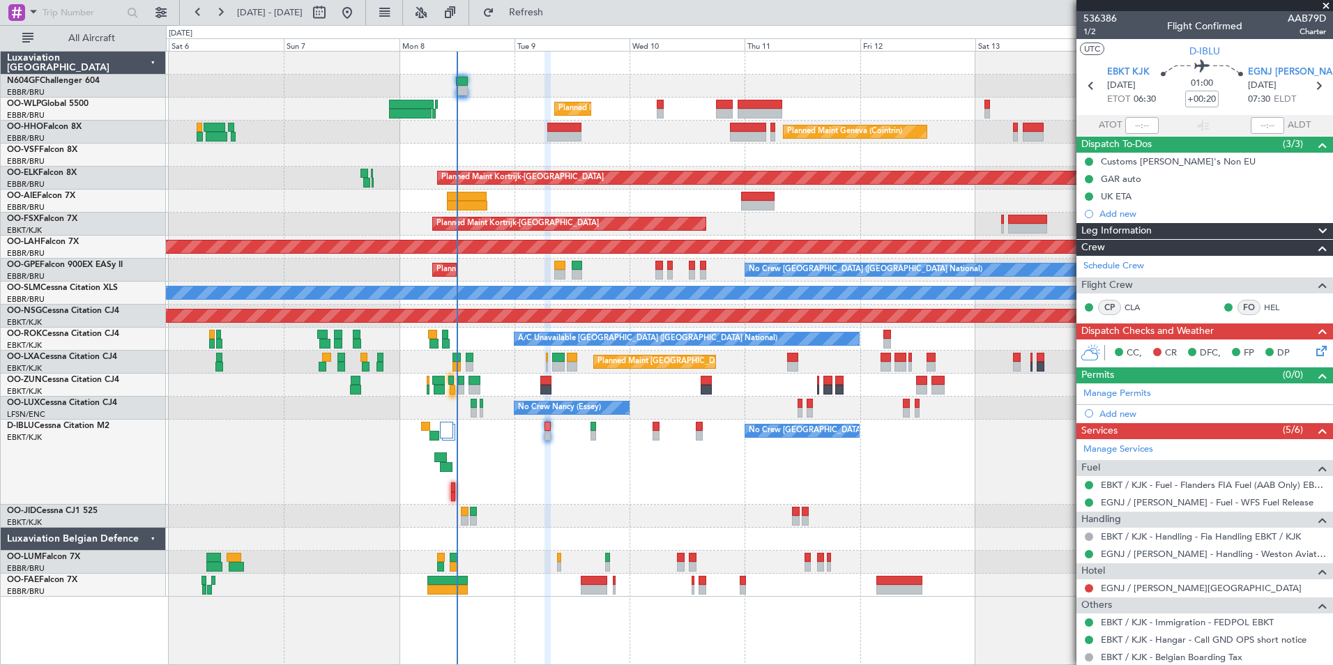
click at [576, 473] on div "No Crew [GEOGRAPHIC_DATA] ([GEOGRAPHIC_DATA] National) No Crew [GEOGRAPHIC_DATA…" at bounding box center [749, 462] width 1166 height 85
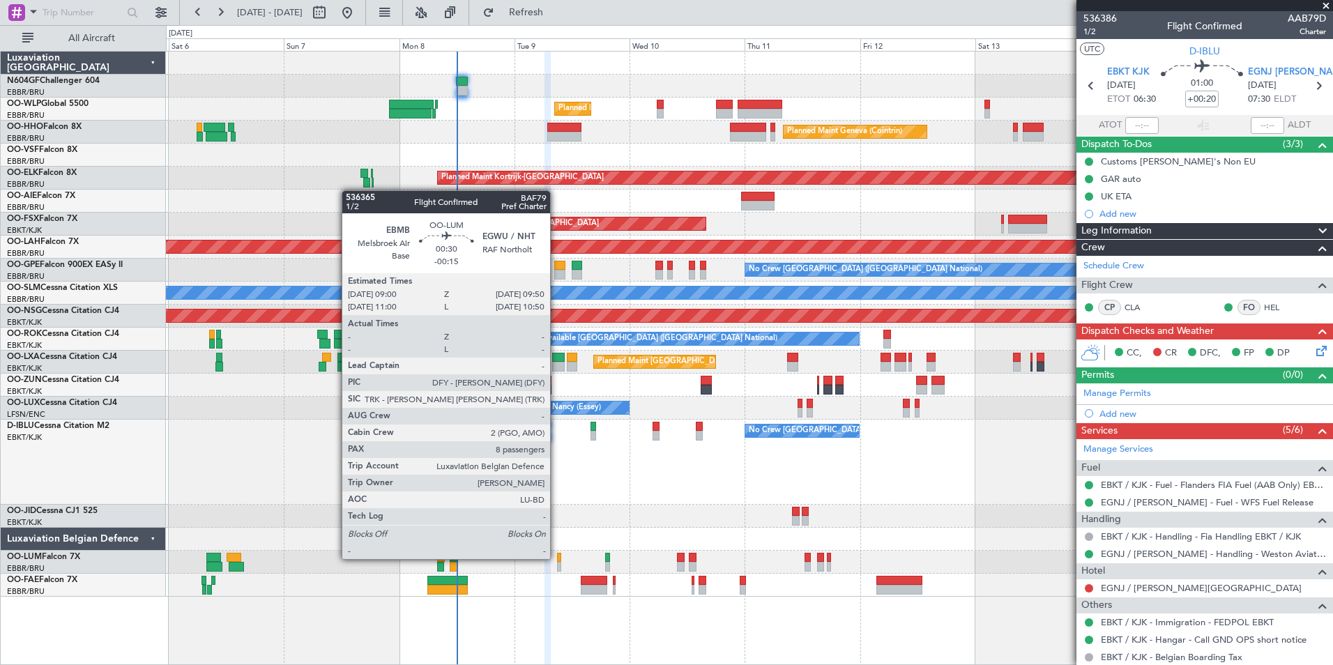
click at [557, 558] on div at bounding box center [559, 558] width 4 height 10
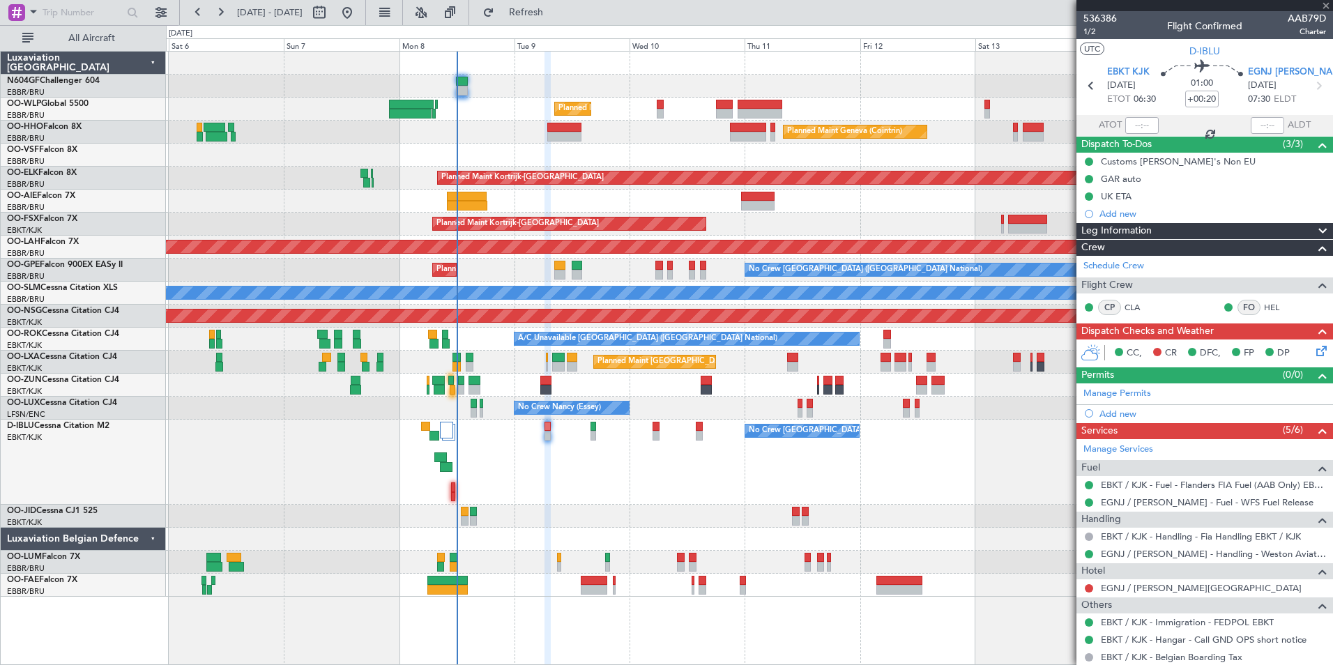
type input "-00:15"
type input "8"
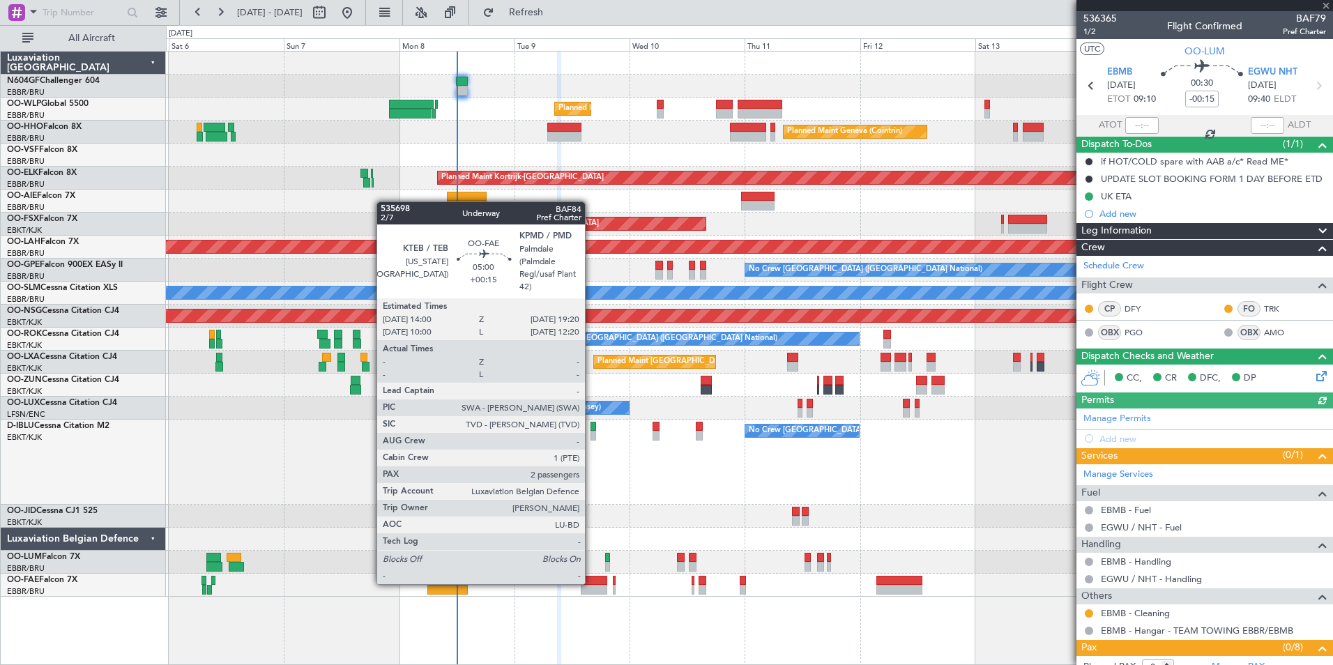
click at [591, 583] on div at bounding box center [594, 581] width 26 height 10
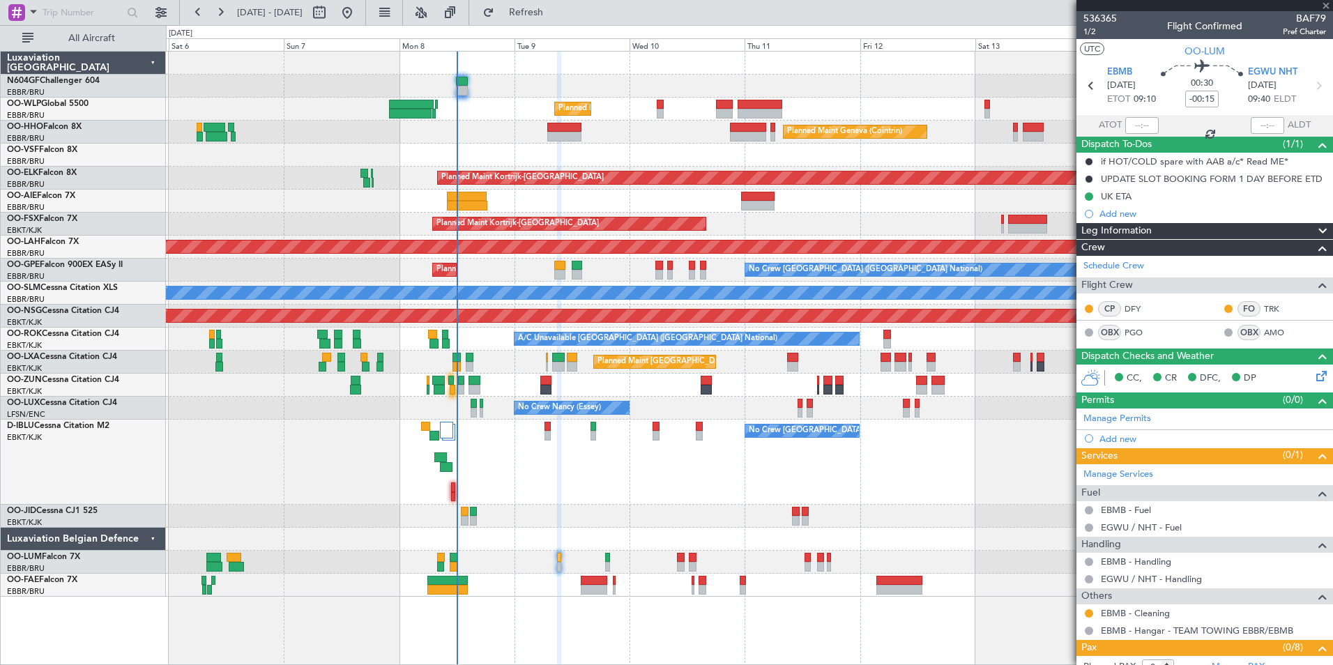
type input "+00:15"
type input "2"
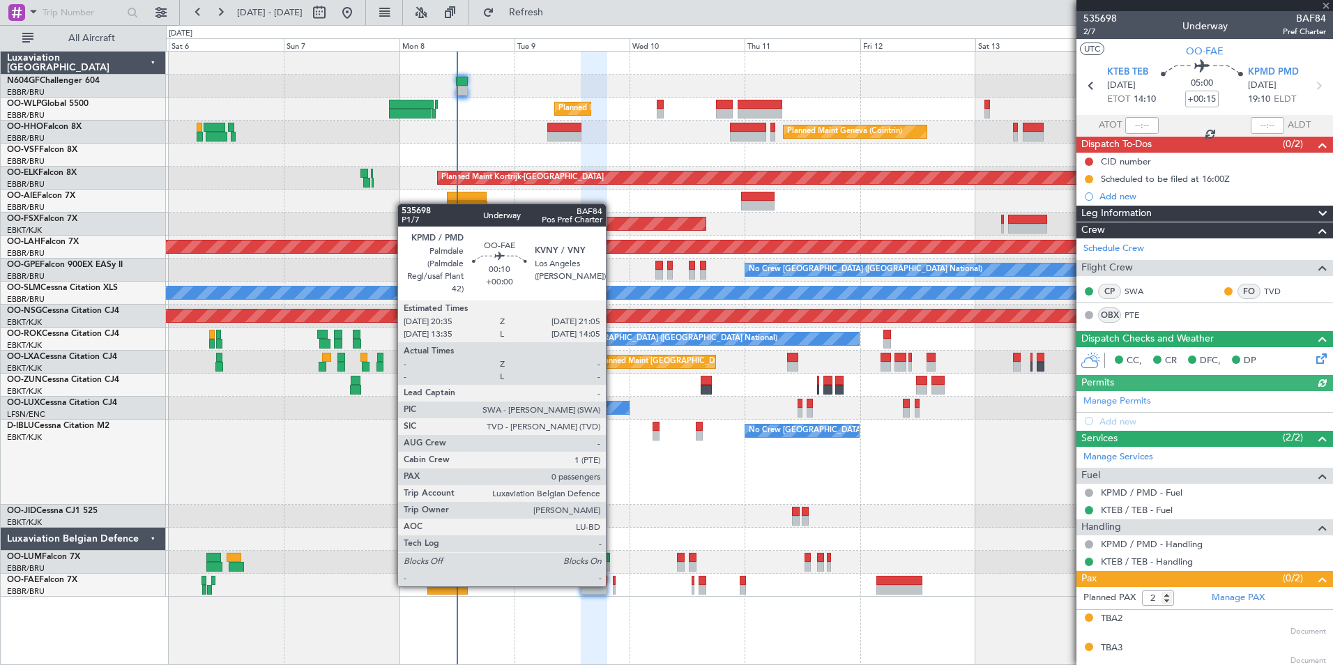
click at [613, 585] on div at bounding box center [614, 590] width 3 height 10
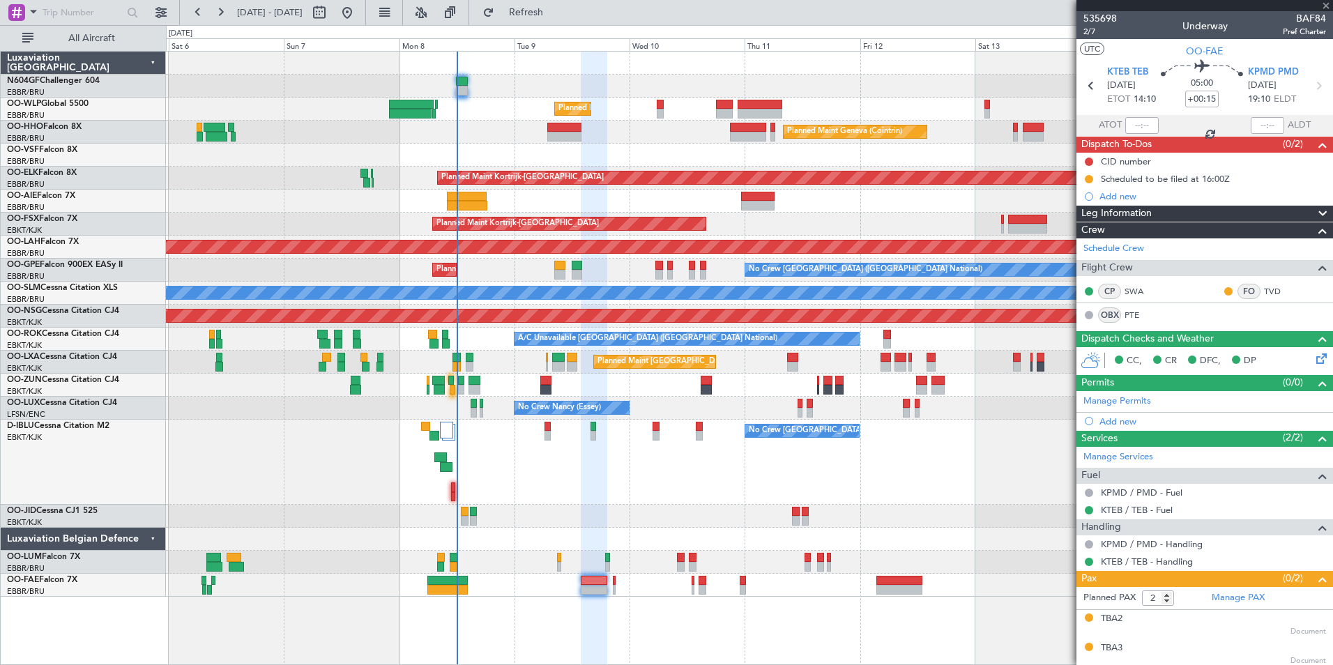
type input "0"
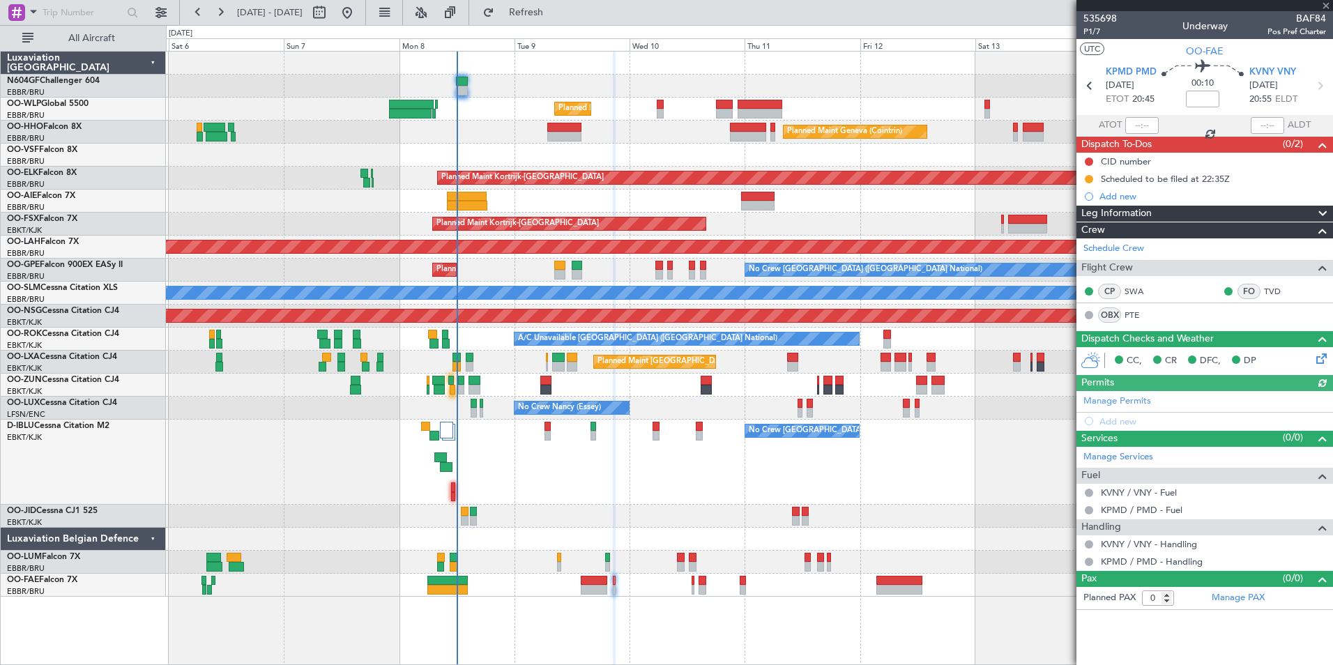
click at [585, 523] on div "Planned Maint Liege Planned Maint Geneva ([GEOGRAPHIC_DATA]) Planned Maint [GEO…" at bounding box center [749, 324] width 1166 height 545
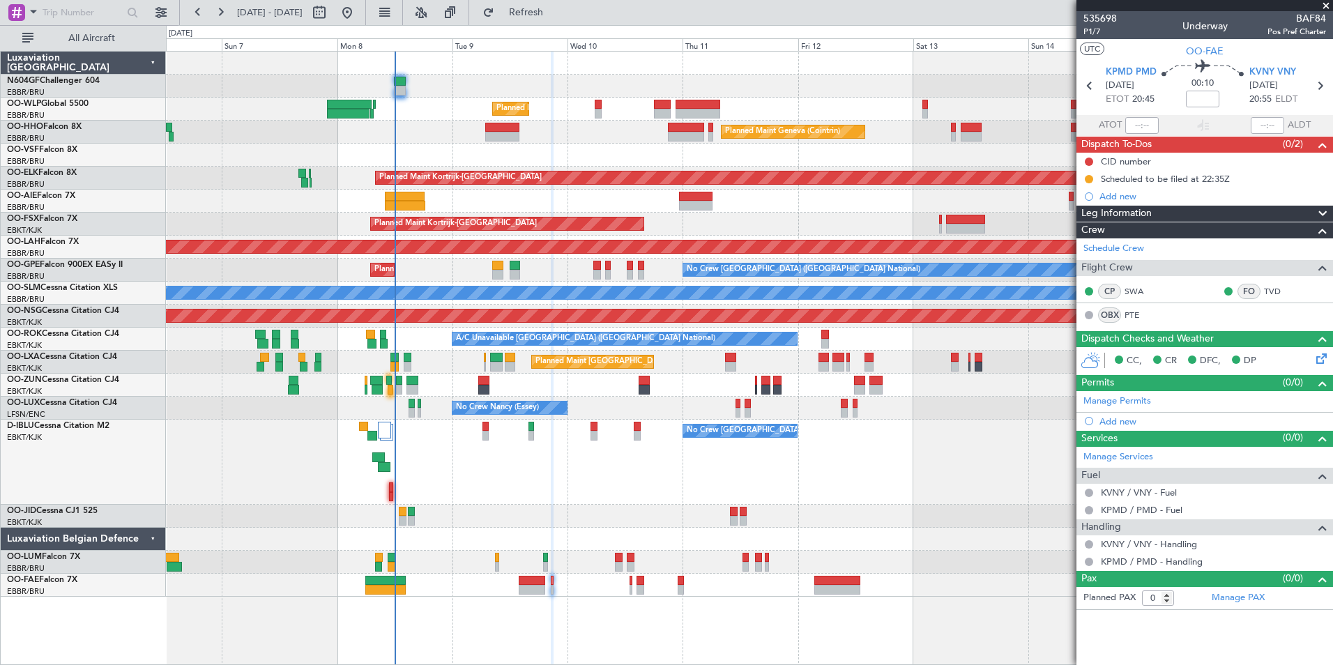
click at [620, 127] on div "Planned Maint Geneva (Cointrin)" at bounding box center [749, 132] width 1166 height 23
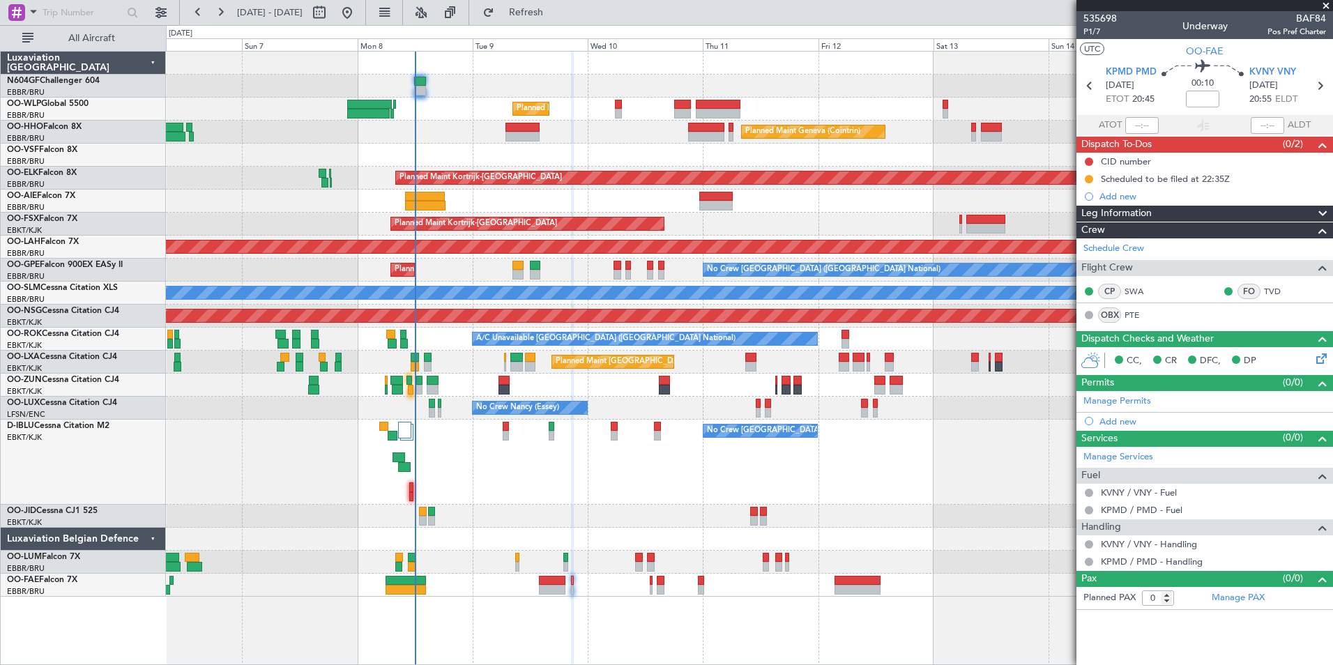
click at [634, 135] on div "Planned Maint Geneva (Cointrin)" at bounding box center [749, 132] width 1166 height 23
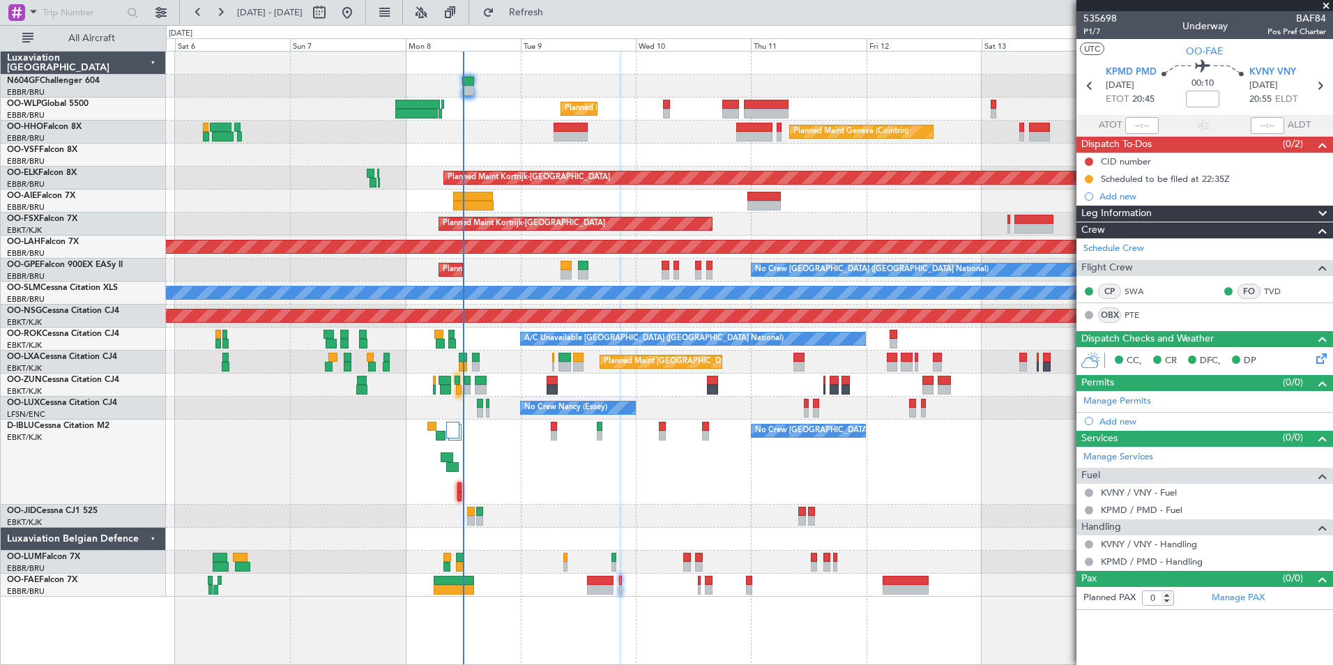
click at [646, 141] on div "Planned Maint Geneva (Cointrin)" at bounding box center [749, 132] width 1166 height 23
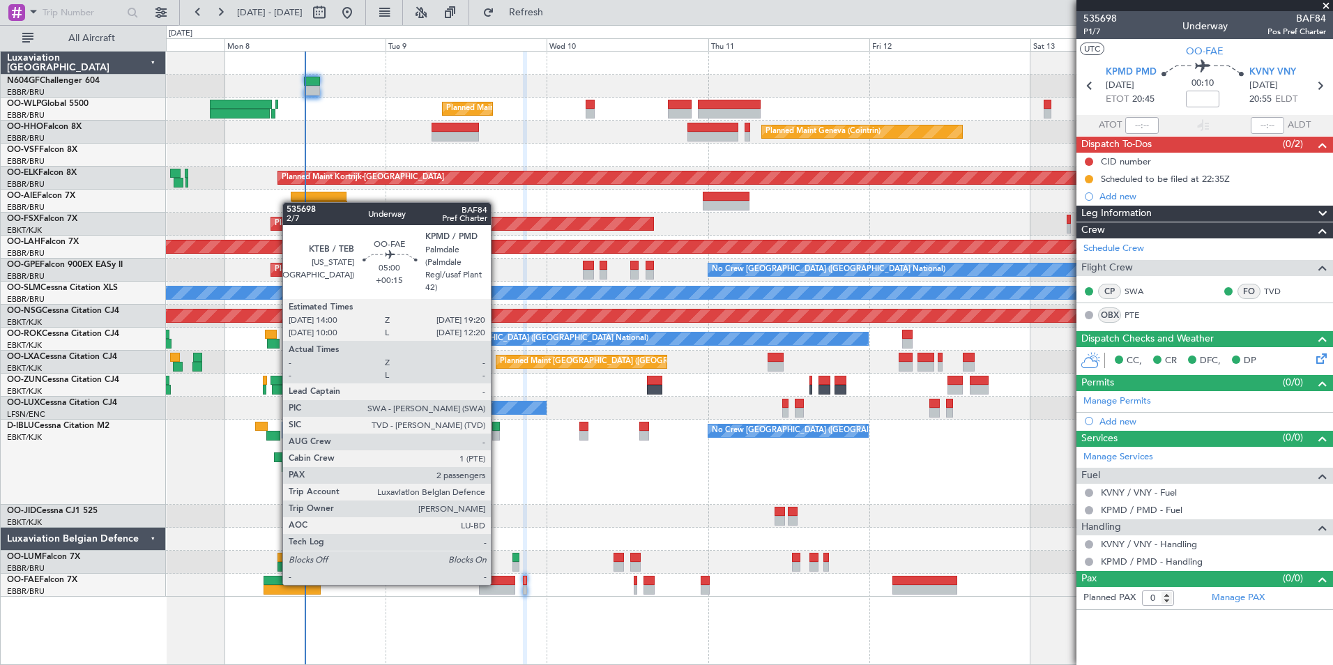
click at [497, 583] on div at bounding box center [497, 581] width 36 height 10
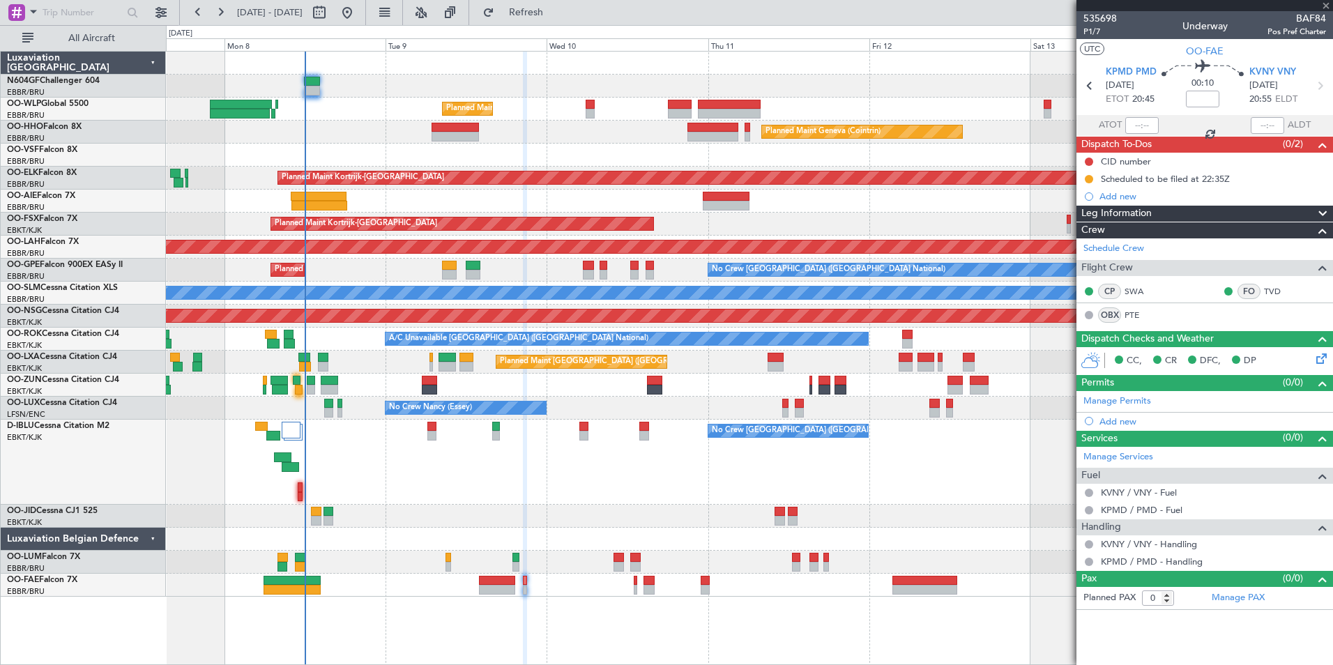
type input "+00:15"
type input "2"
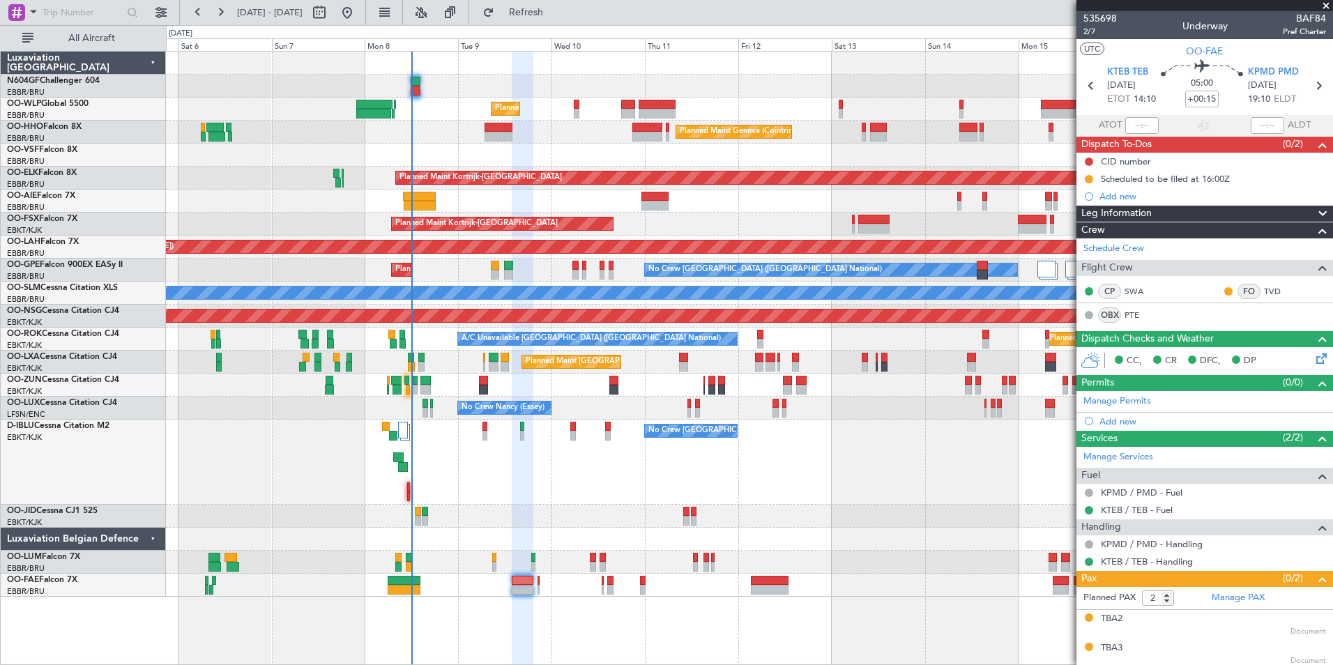
click at [563, 562] on div "Owner Melsbroek Air Base Planned Maint [GEOGRAPHIC_DATA] ([GEOGRAPHIC_DATA])" at bounding box center [749, 562] width 1166 height 23
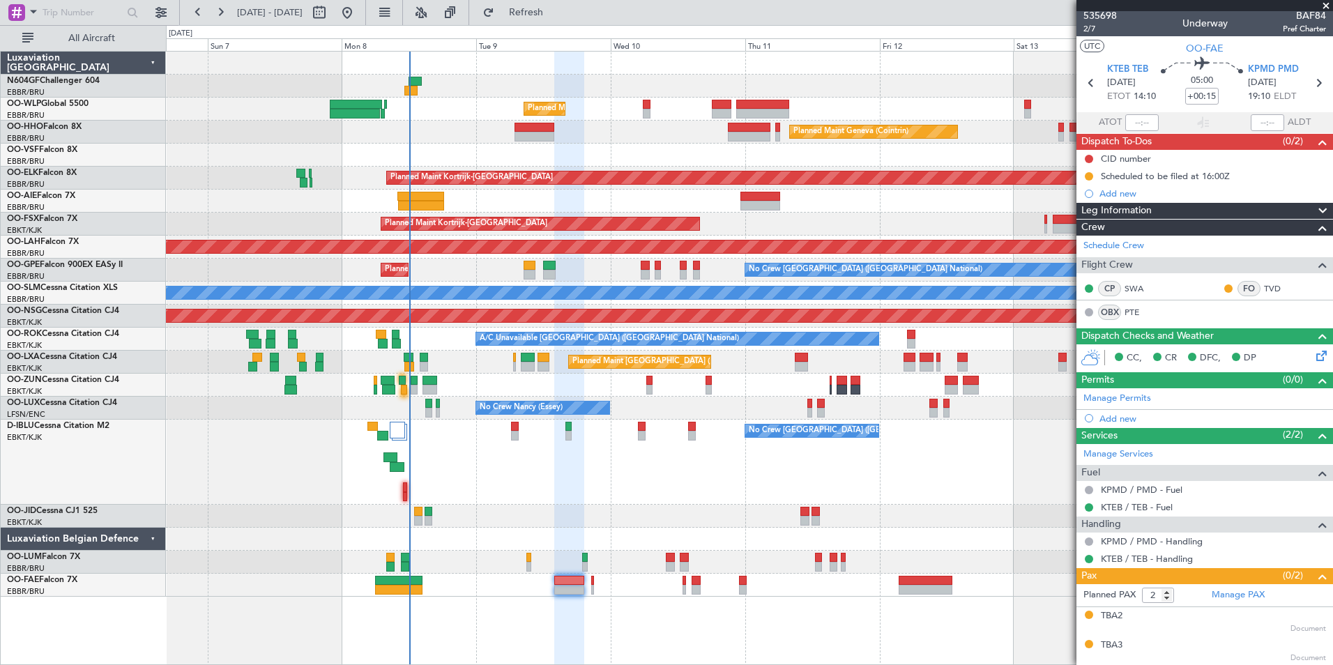
click at [356, 129] on div "Planned Maint Geneva (Cointrin)" at bounding box center [749, 132] width 1166 height 23
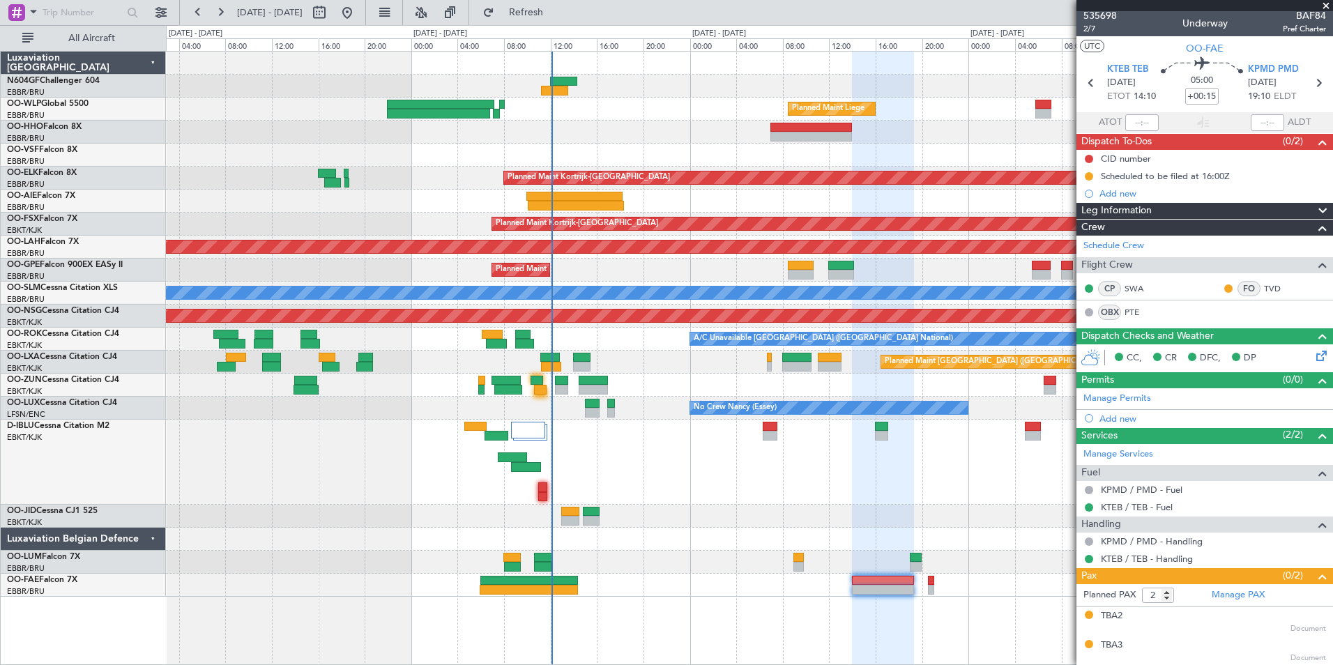
click at [469, 140] on div "Planned Maint Liege Planned Maint Geneva ([GEOGRAPHIC_DATA]) Planned Maint [GEO…" at bounding box center [749, 324] width 1166 height 545
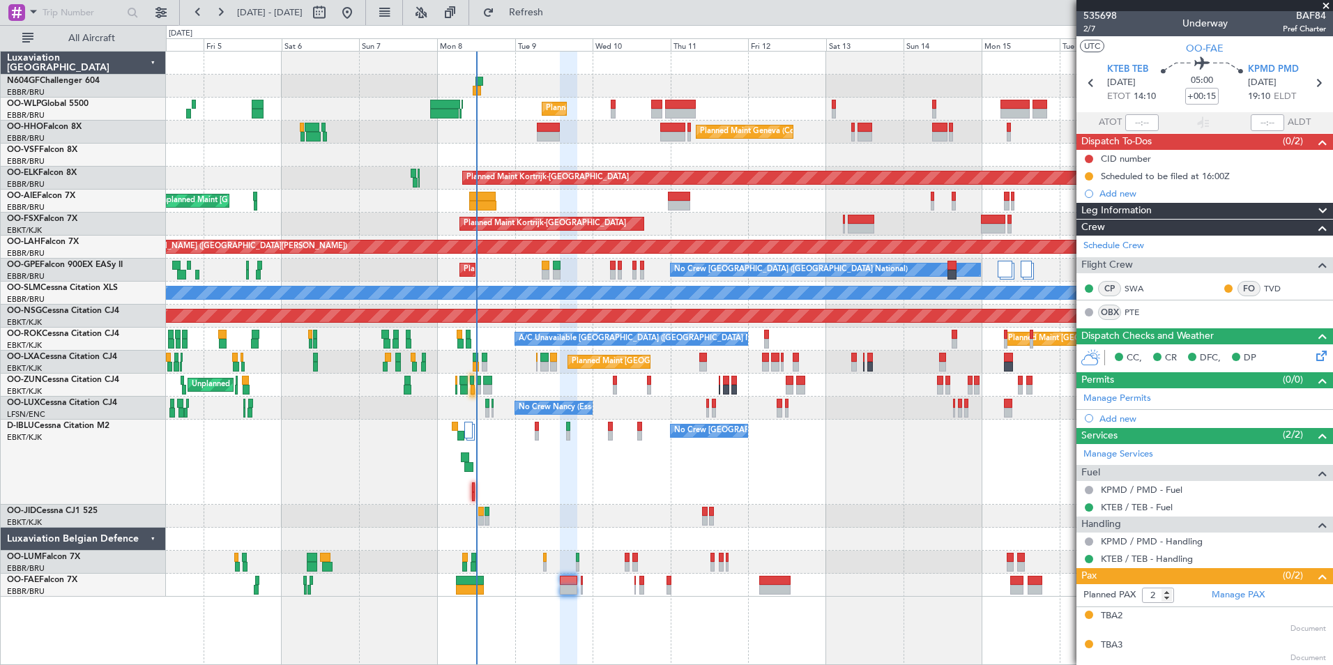
click at [427, 142] on div "Planned Maint Geneva (Cointrin)" at bounding box center [749, 132] width 1166 height 23
